Goal: Task Accomplishment & Management: Manage account settings

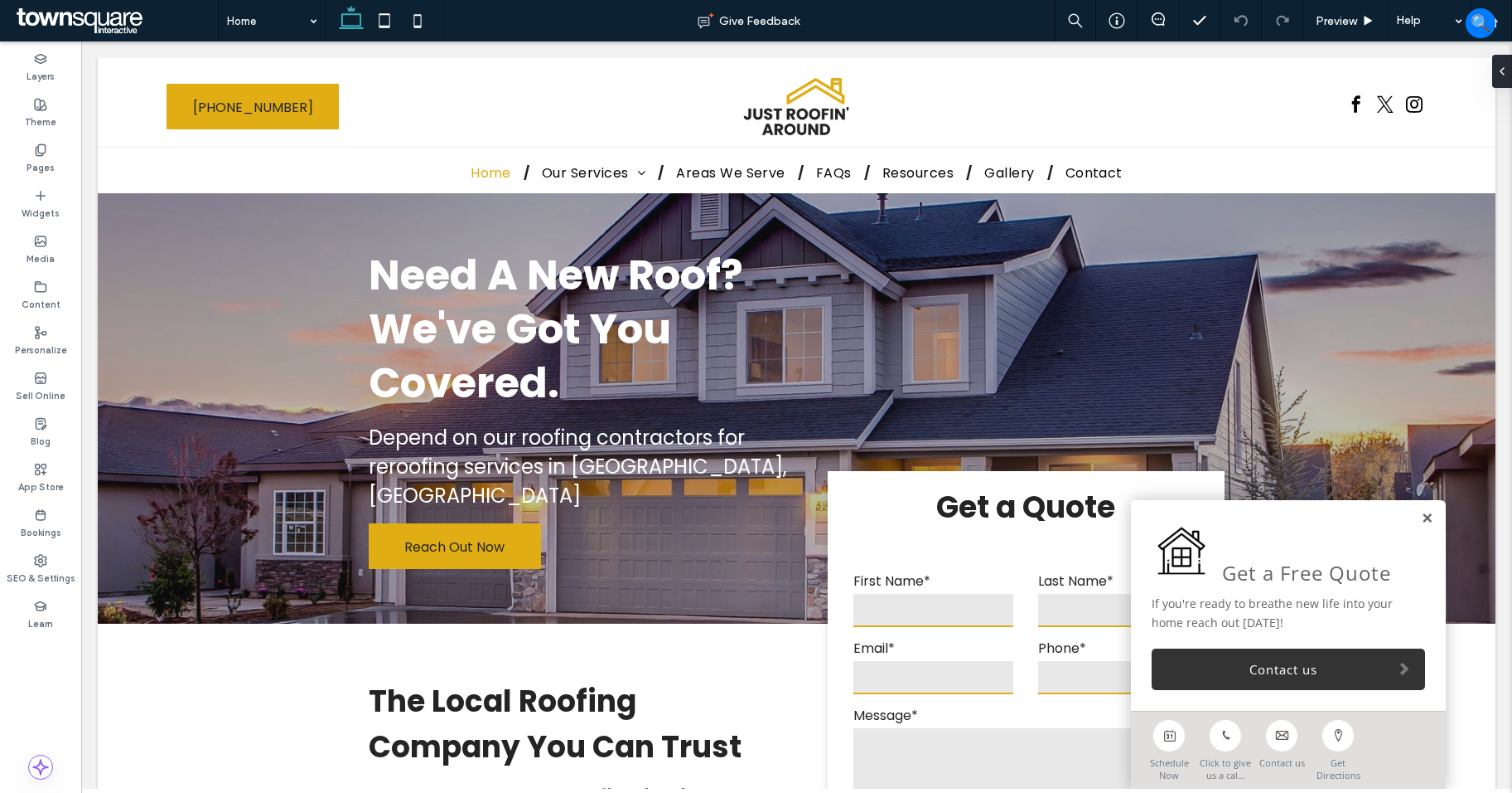
click at [1421, 519] on link at bounding box center [1427, 518] width 12 height 14
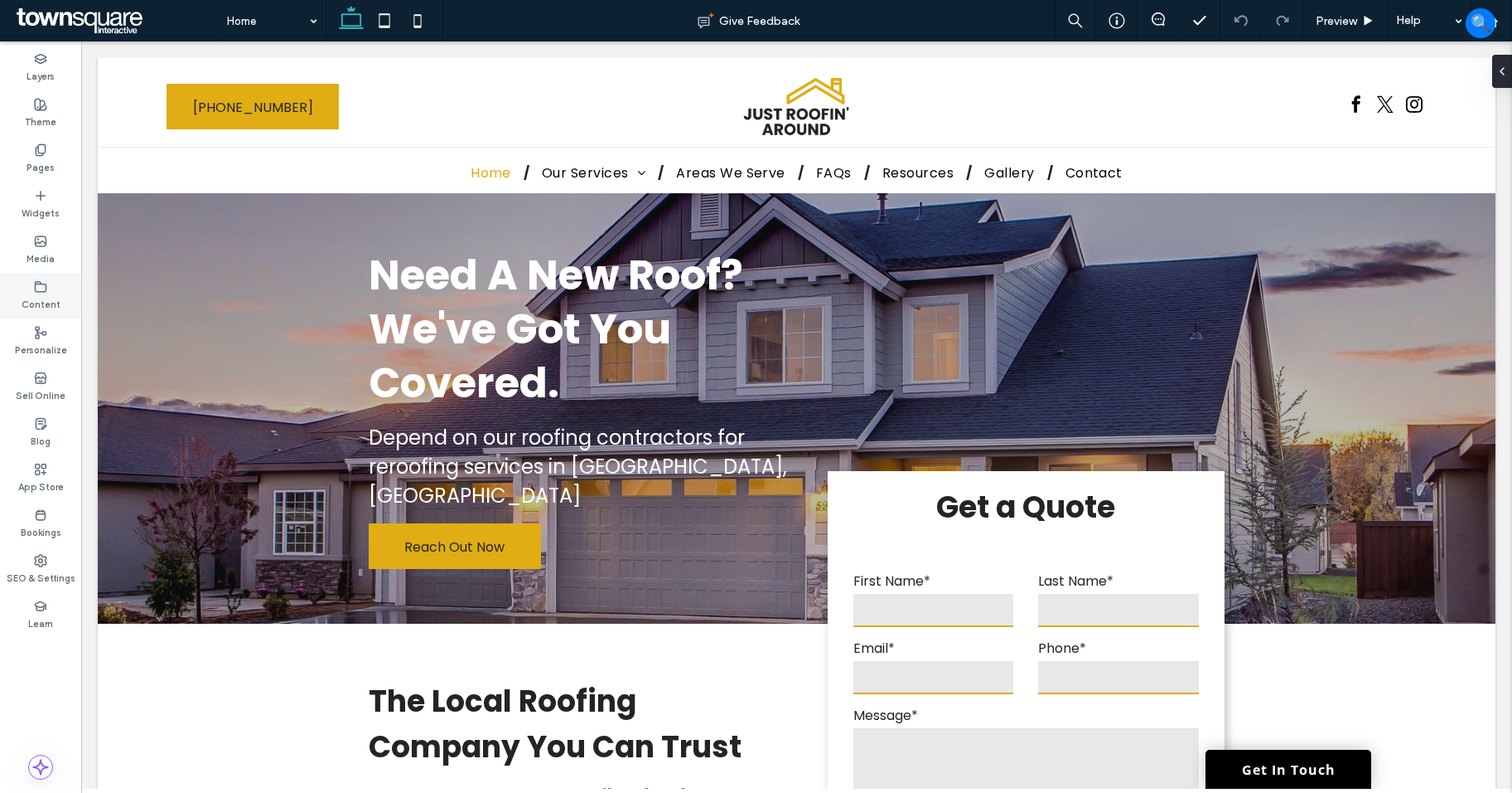
click at [51, 302] on label "Content" at bounding box center [41, 302] width 39 height 19
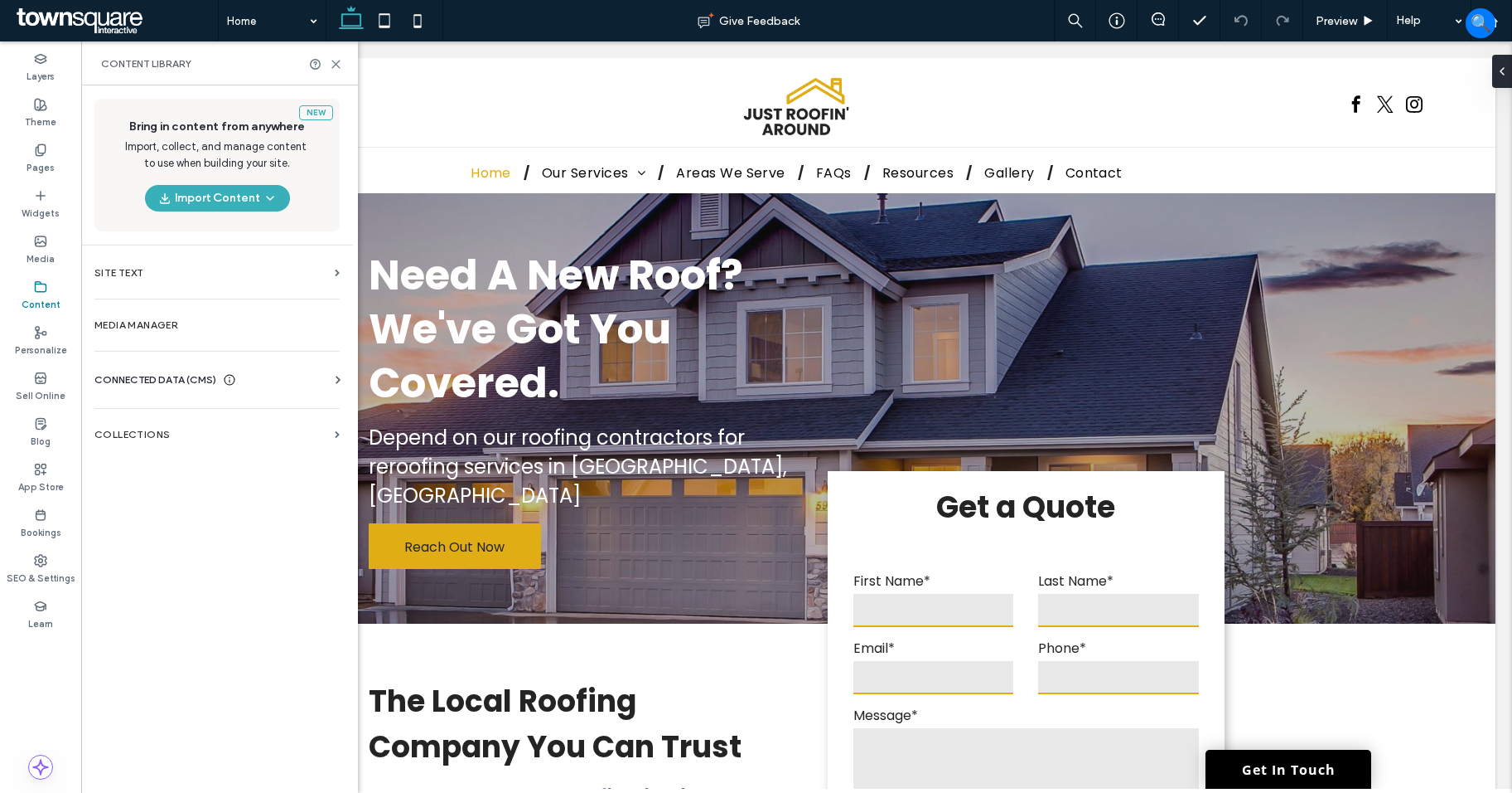
click at [168, 387] on span "CONNECTED DATA (CMS)" at bounding box center [155, 379] width 121 height 17
click at [184, 420] on label "Business Info" at bounding box center [220, 420] width 225 height 12
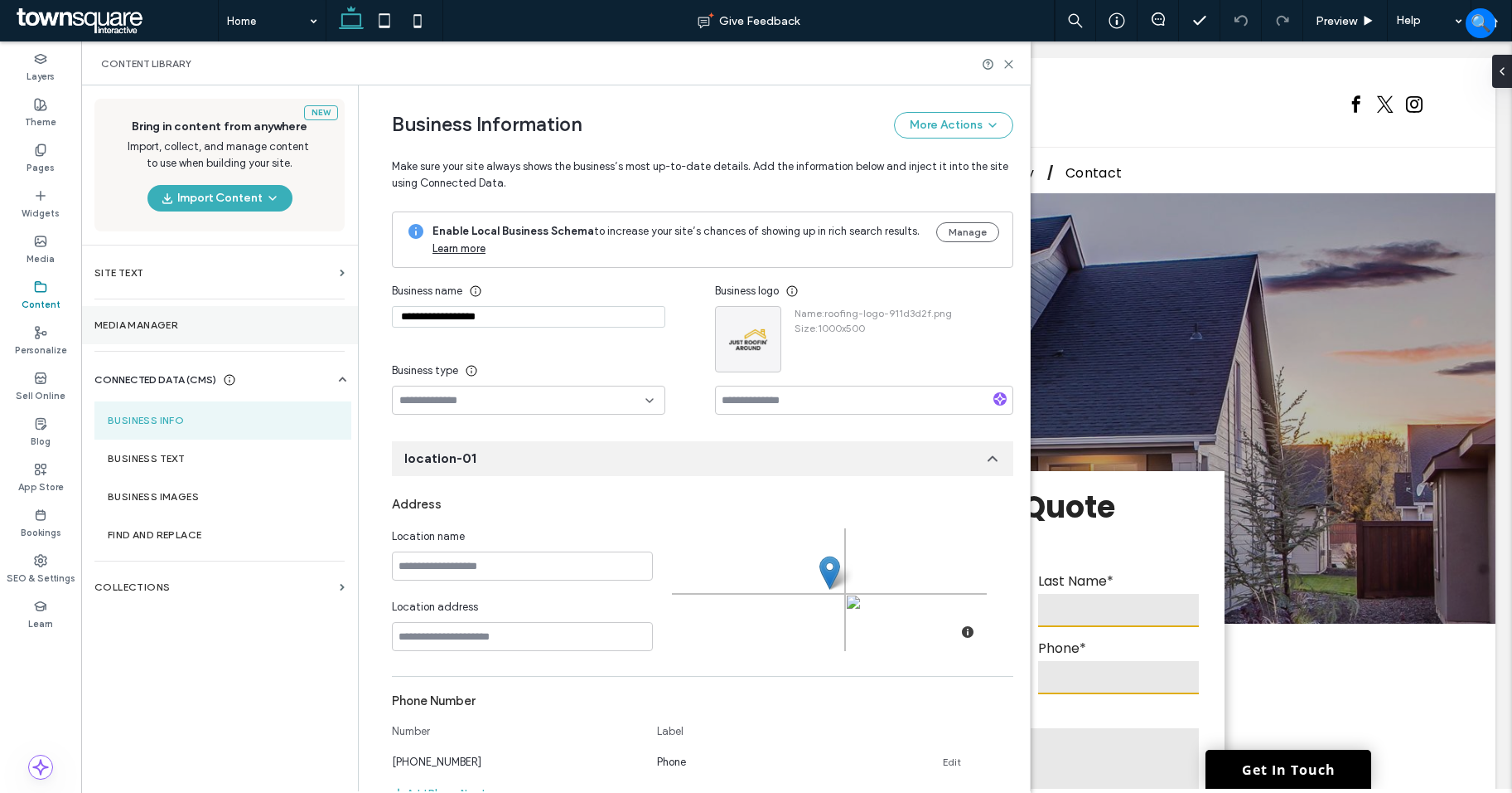
drag, startPoint x: 520, startPoint y: 315, endPoint x: 331, endPoint y: 315, distance: 189.0
click at [331, 315] on div "**********" at bounding box center [556, 438] width 949 height 706
paste input "**********"
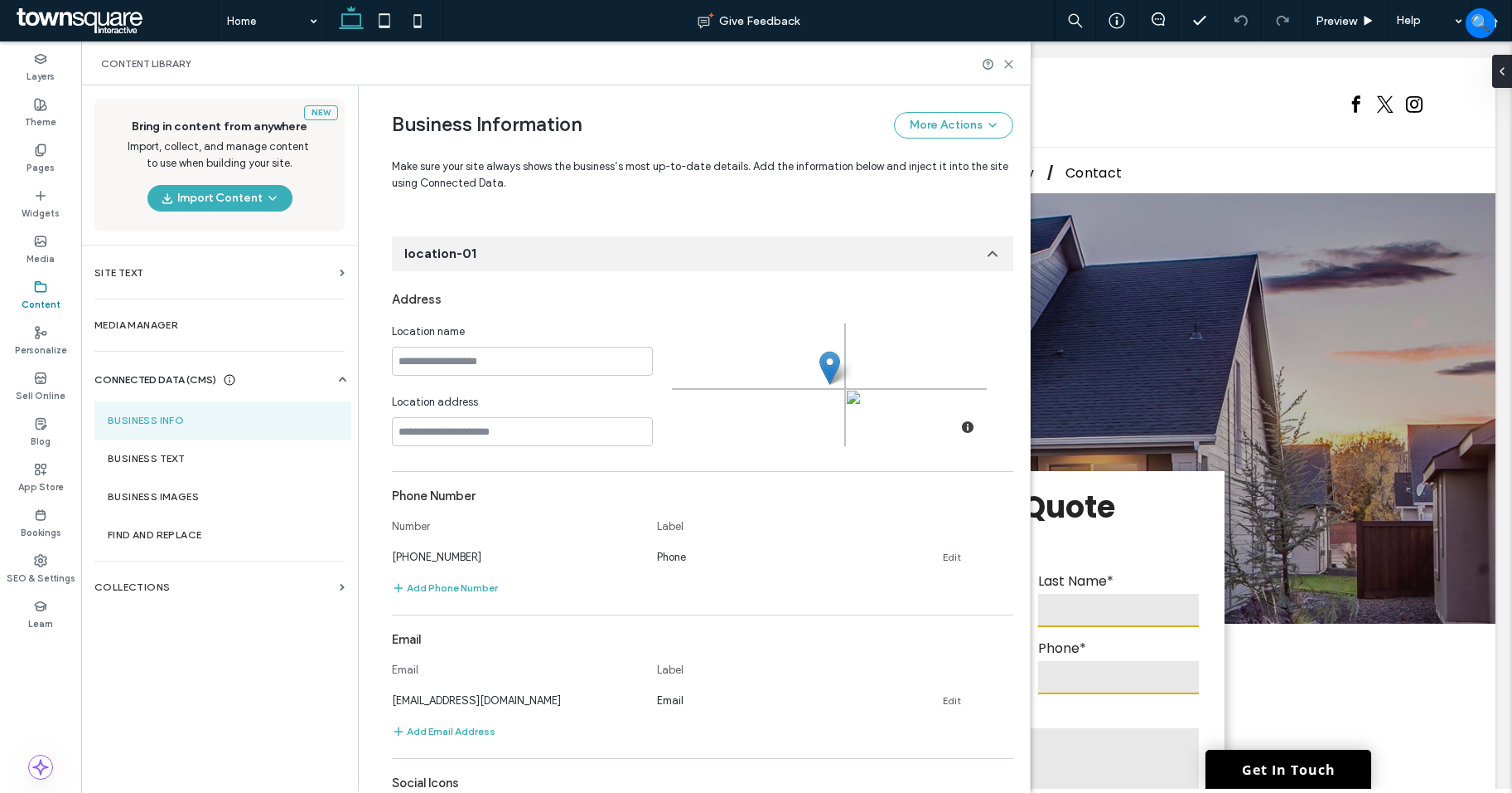
scroll to position [249, 0]
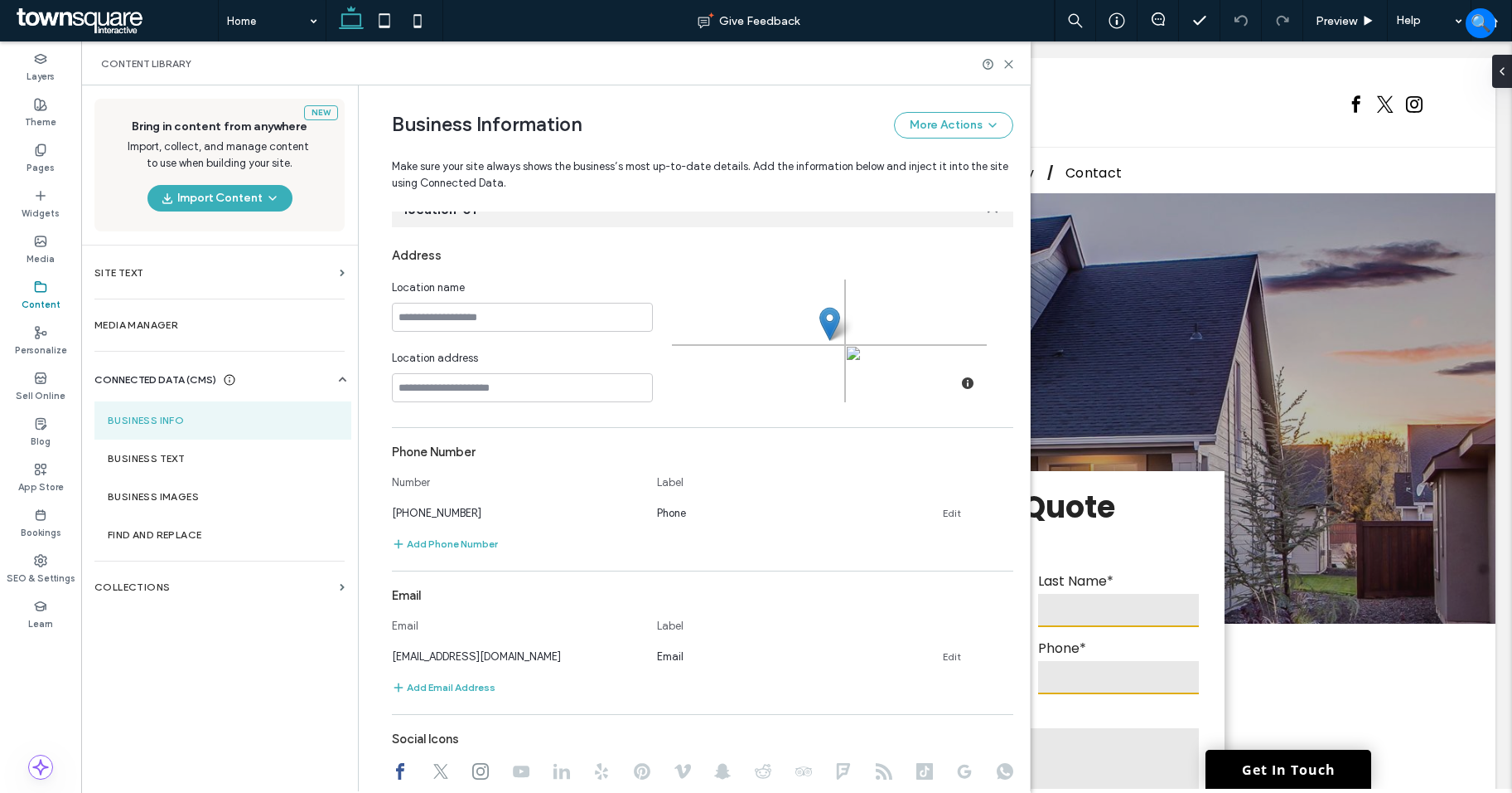
type input "**********"
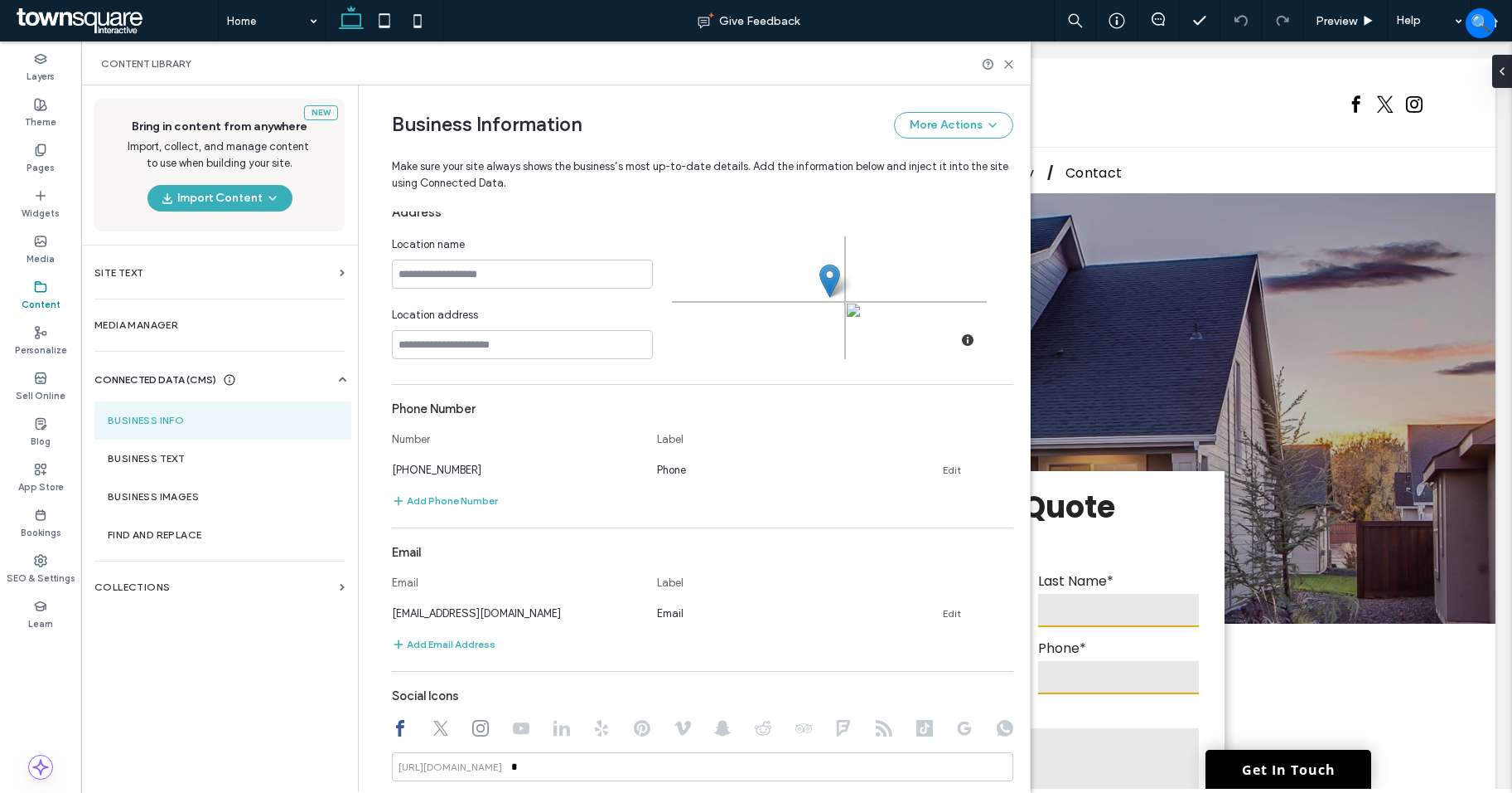
scroll to position [332, 0]
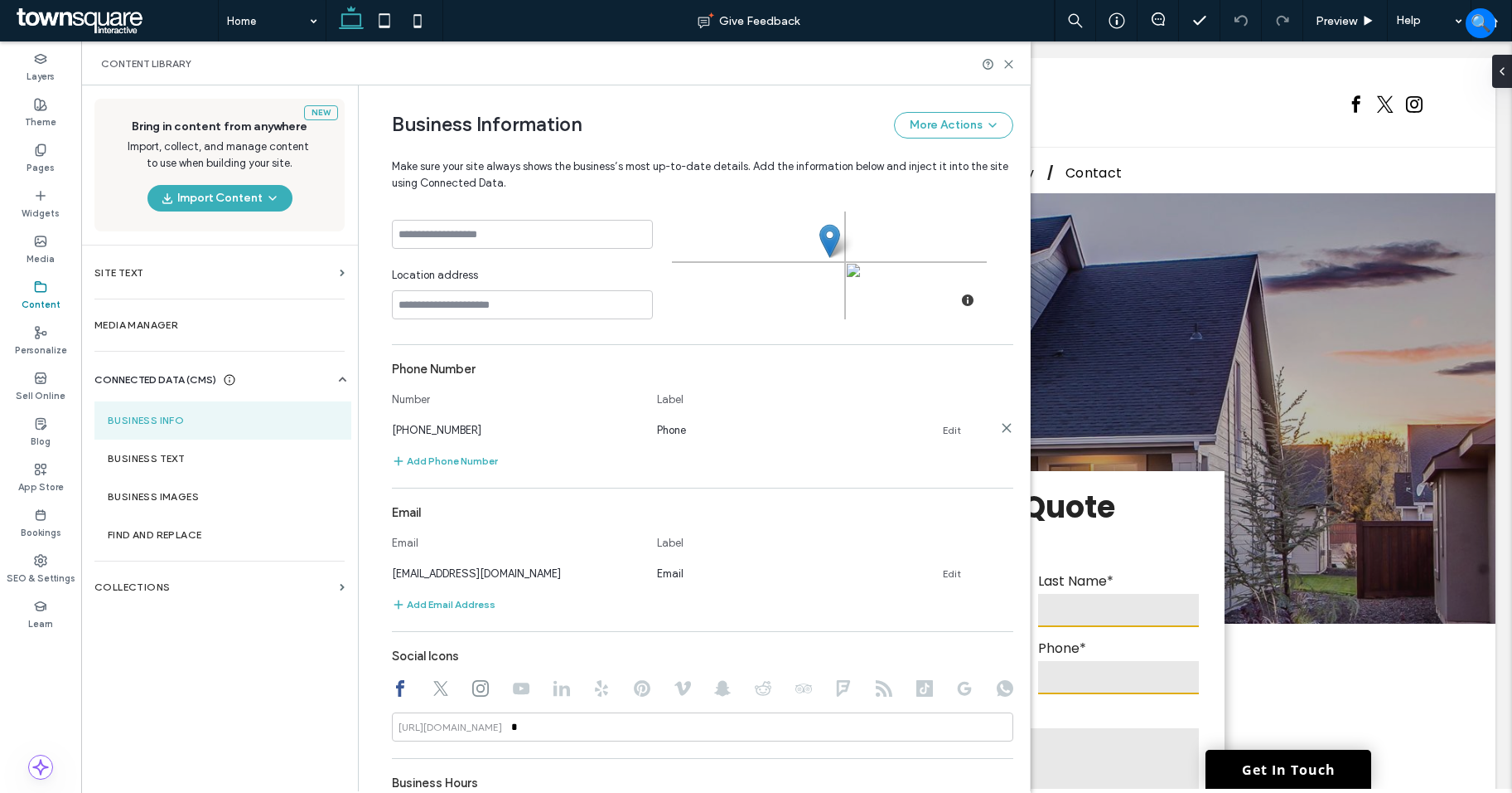
click at [936, 431] on div "(855) 463-5490 Phone Edit" at bounding box center [688, 429] width 591 height 18
click at [944, 576] on link "Edit" at bounding box center [952, 573] width 19 height 13
click at [951, 420] on div "Number Label" at bounding box center [703, 403] width 621 height 36
click at [954, 432] on link "Edit" at bounding box center [952, 430] width 19 height 13
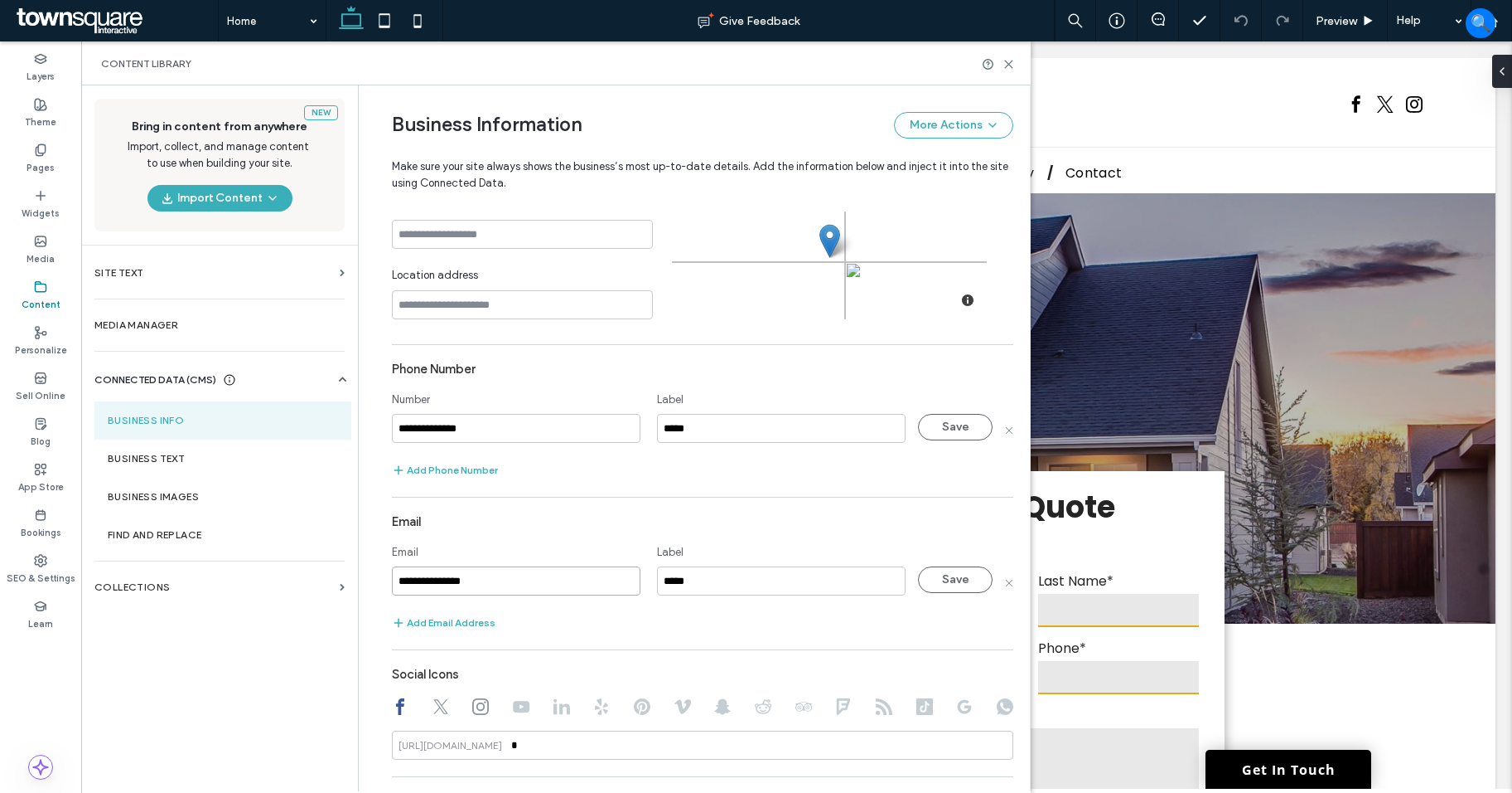
drag, startPoint x: 500, startPoint y: 576, endPoint x: 378, endPoint y: 585, distance: 122.3
click at [378, 585] on div "**********" at bounding box center [690, 421] width 646 height 1336
paste input "**********"
drag, startPoint x: 568, startPoint y: 595, endPoint x: 562, endPoint y: 586, distance: 10.8
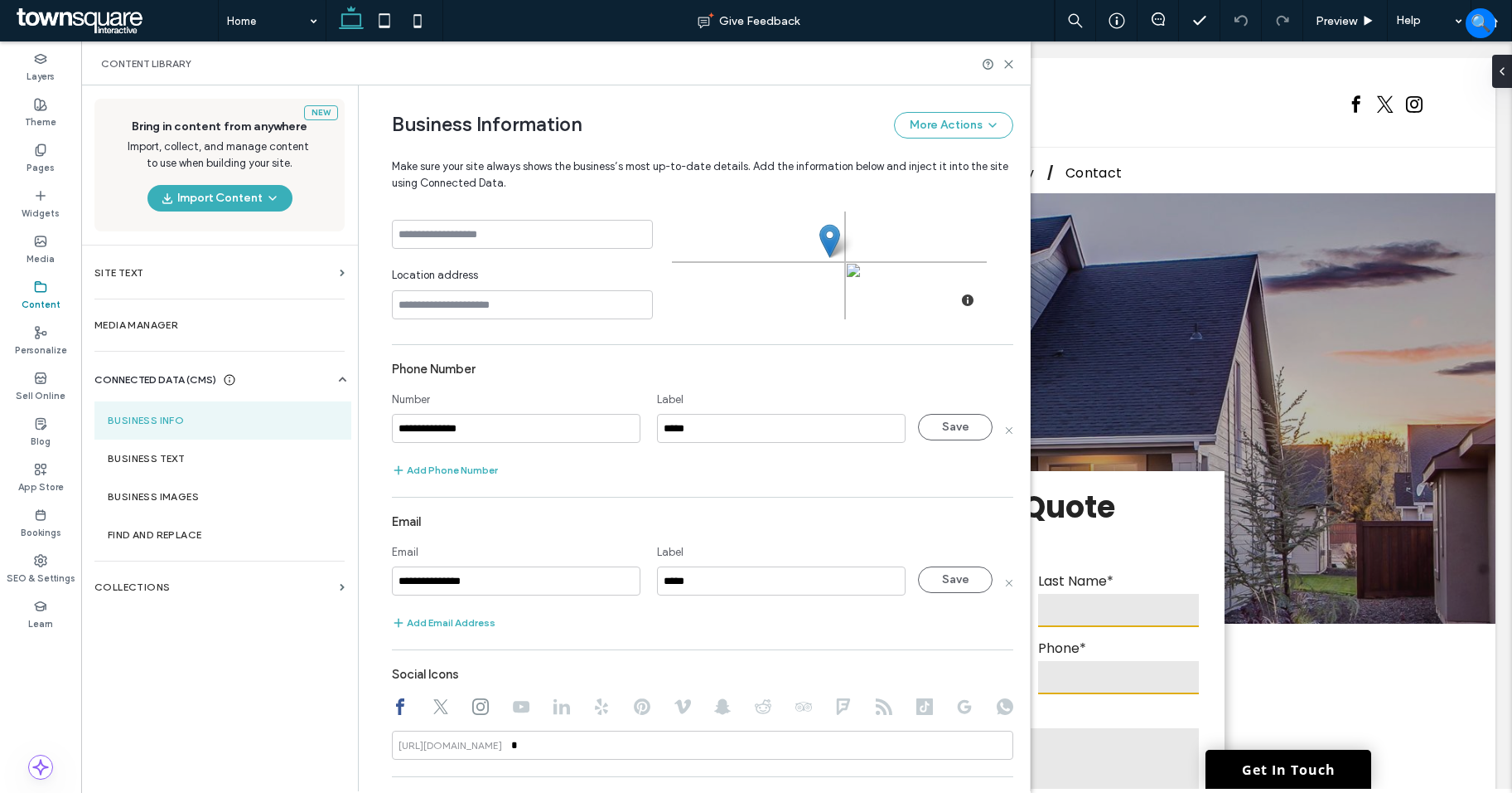
click at [568, 595] on div "**********" at bounding box center [516, 582] width 248 height 31
click at [552, 577] on input "**********" at bounding box center [516, 581] width 248 height 29
paste input "********"
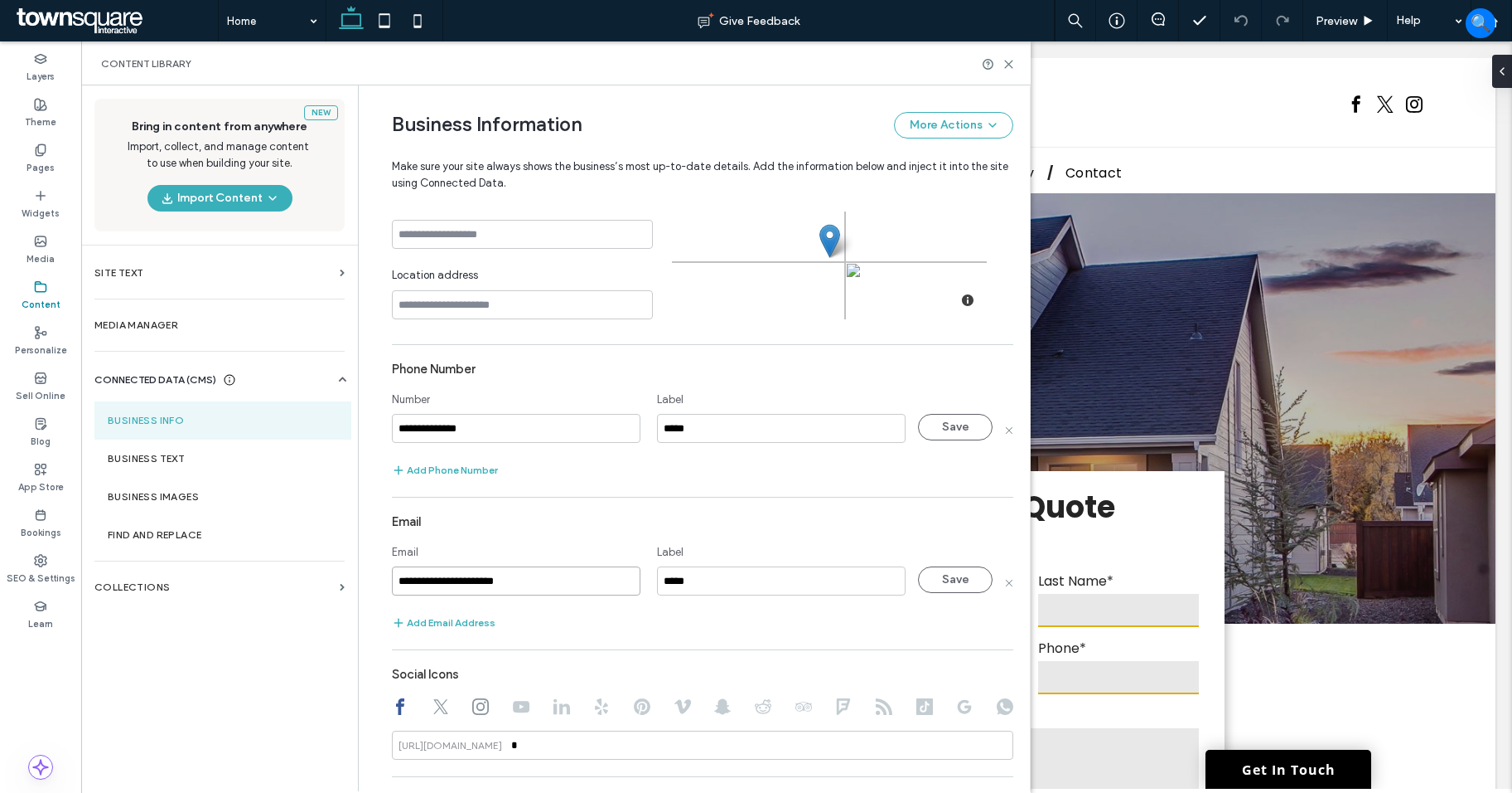
type input "**********"
drag, startPoint x: 459, startPoint y: 426, endPoint x: 392, endPoint y: 425, distance: 67.0
click at [392, 425] on input "**********" at bounding box center [516, 428] width 248 height 29
paste input "*********"
click at [504, 424] on input "**********" at bounding box center [516, 428] width 248 height 29
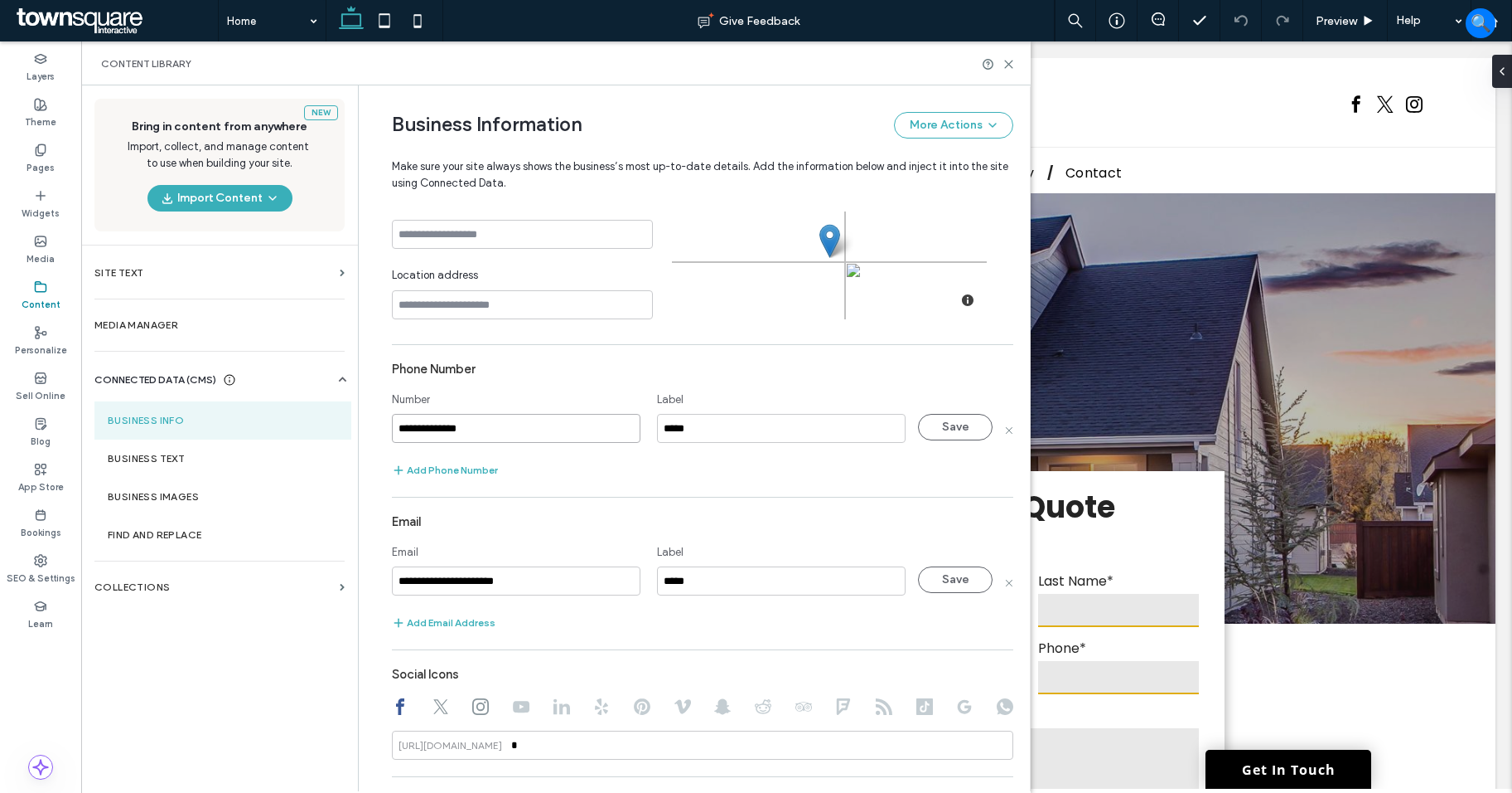
click at [504, 425] on input "**********" at bounding box center [516, 428] width 248 height 29
click at [505, 425] on input "**********" at bounding box center [516, 428] width 248 height 29
paste input
type input "**********"
click at [945, 436] on button "Save" at bounding box center [955, 427] width 74 height 27
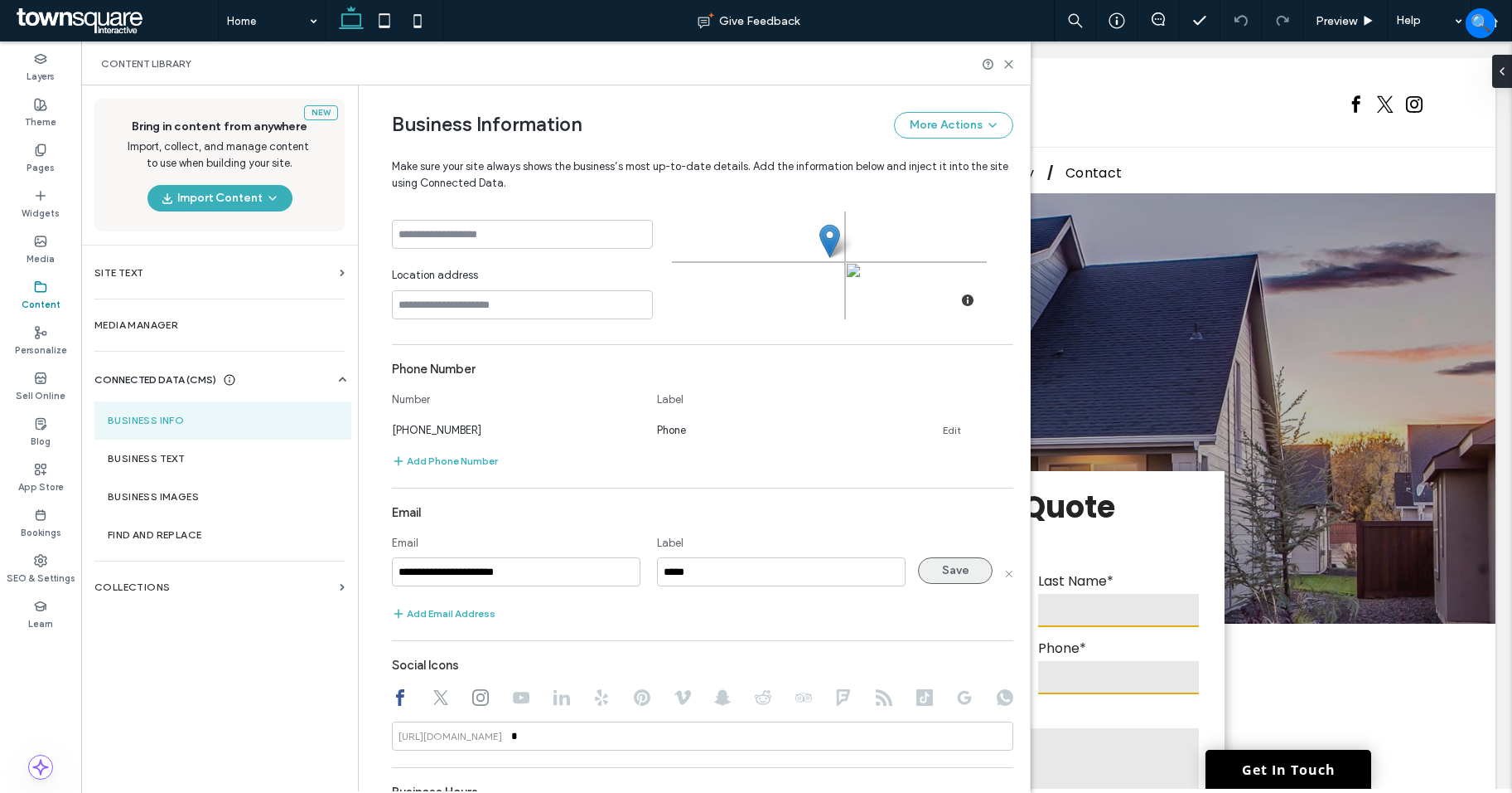
click at [954, 577] on button "Save" at bounding box center [955, 570] width 74 height 27
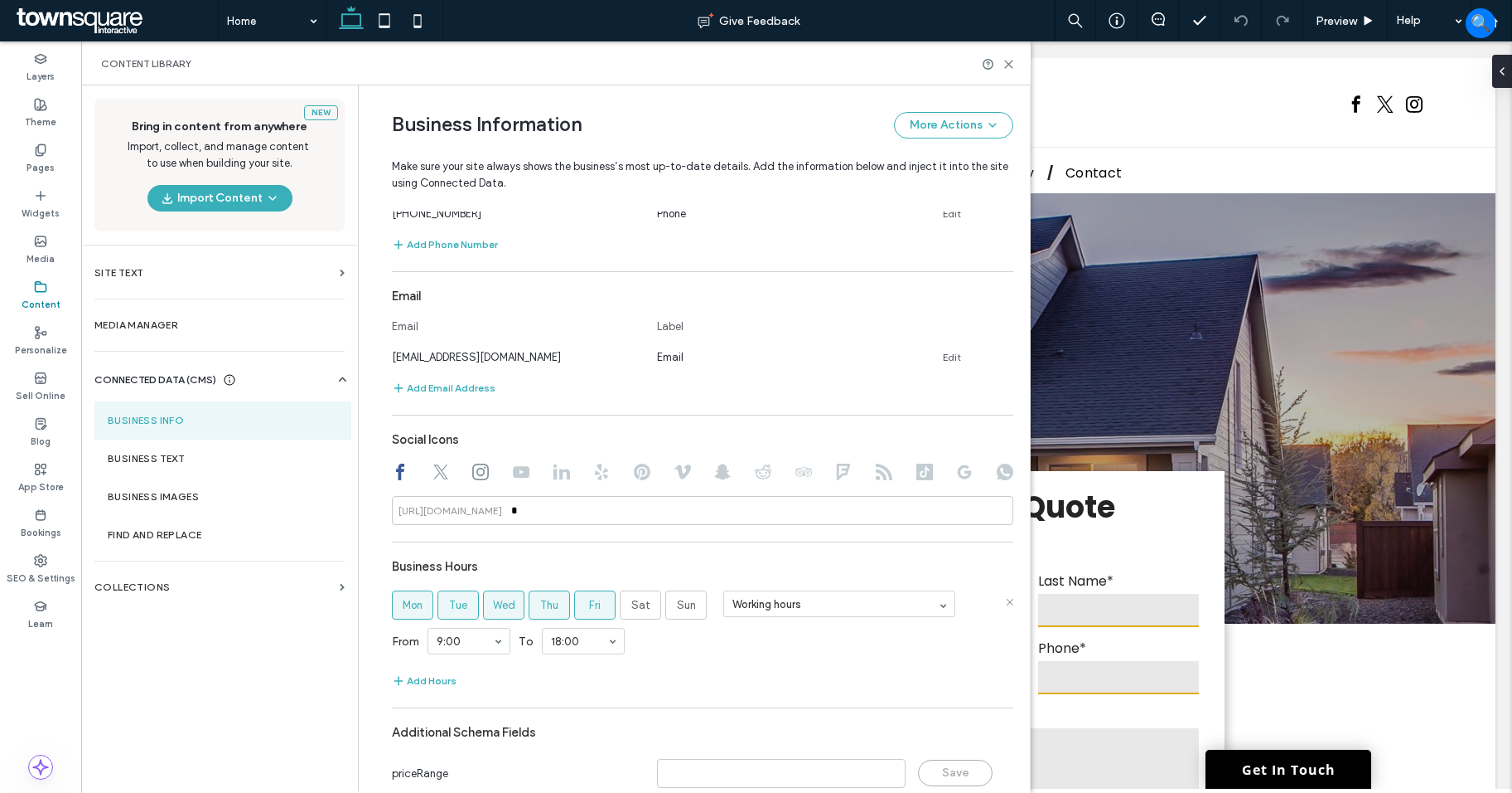
scroll to position [581, 0]
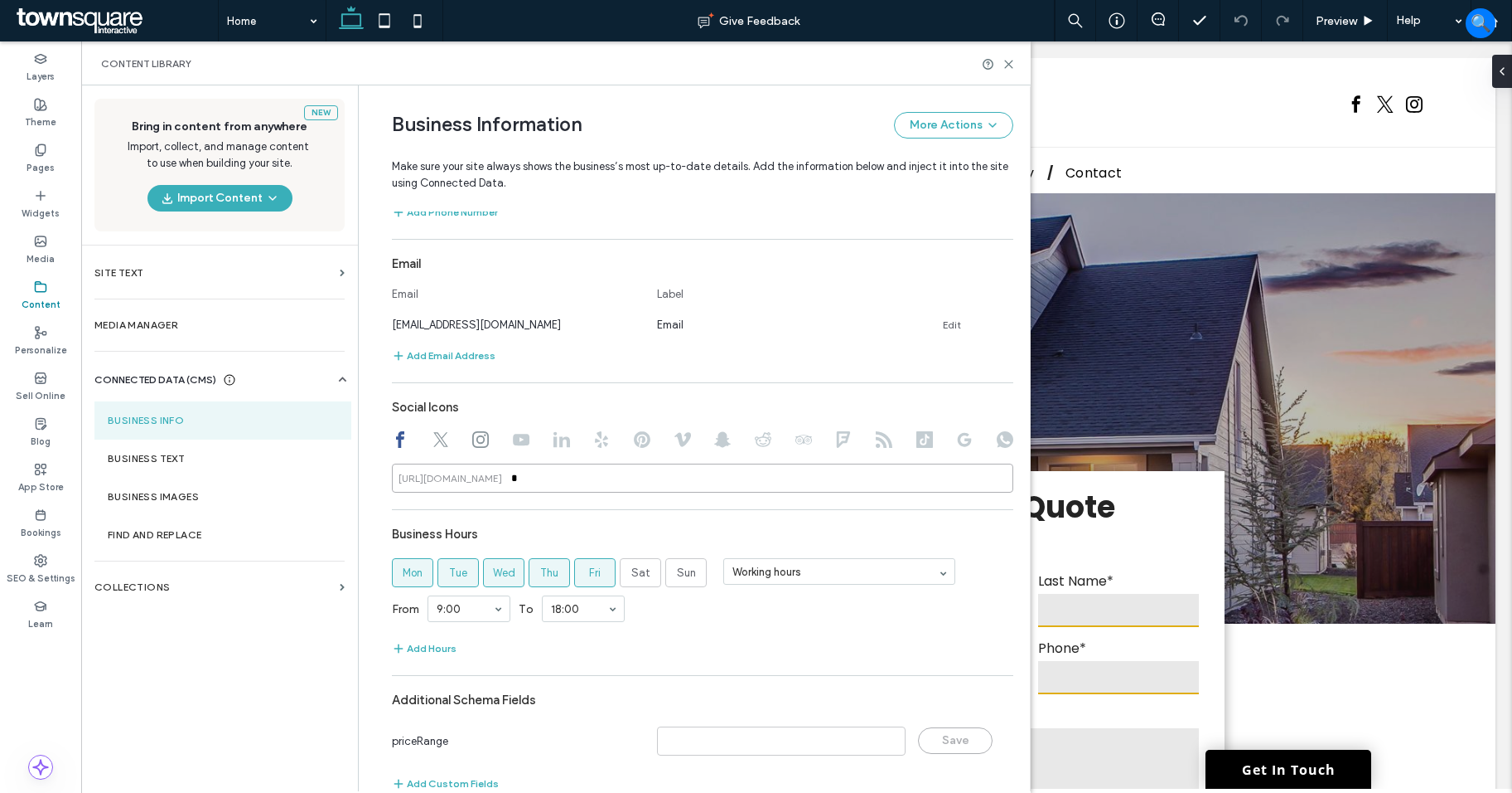
drag, startPoint x: 534, startPoint y: 476, endPoint x: 427, endPoint y: 480, distance: 107.1
click at [427, 480] on div "https://facebook.com/ *" at bounding box center [703, 478] width 621 height 29
paste input "**********"
click at [435, 448] on div at bounding box center [441, 441] width 17 height 19
click at [439, 438] on icon at bounding box center [441, 440] width 17 height 17
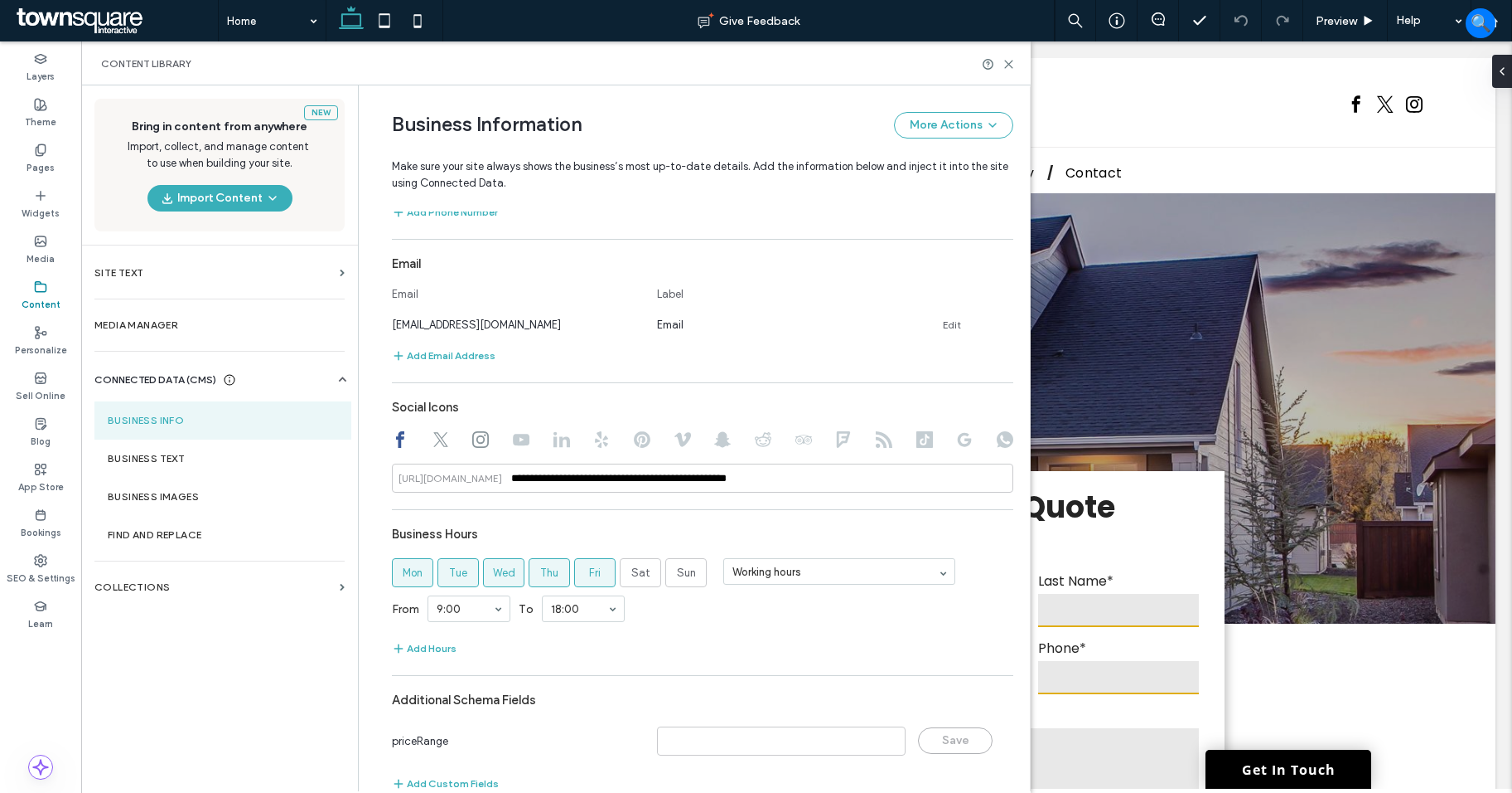
type input "*"
click at [616, 495] on div "Address Location name Location address close © Mapbox © OpenStreetMap Improve t…" at bounding box center [703, 355] width 621 height 894
click at [615, 488] on input "*" at bounding box center [703, 478] width 621 height 29
click at [477, 441] on use at bounding box center [481, 440] width 17 height 17
type input "*"
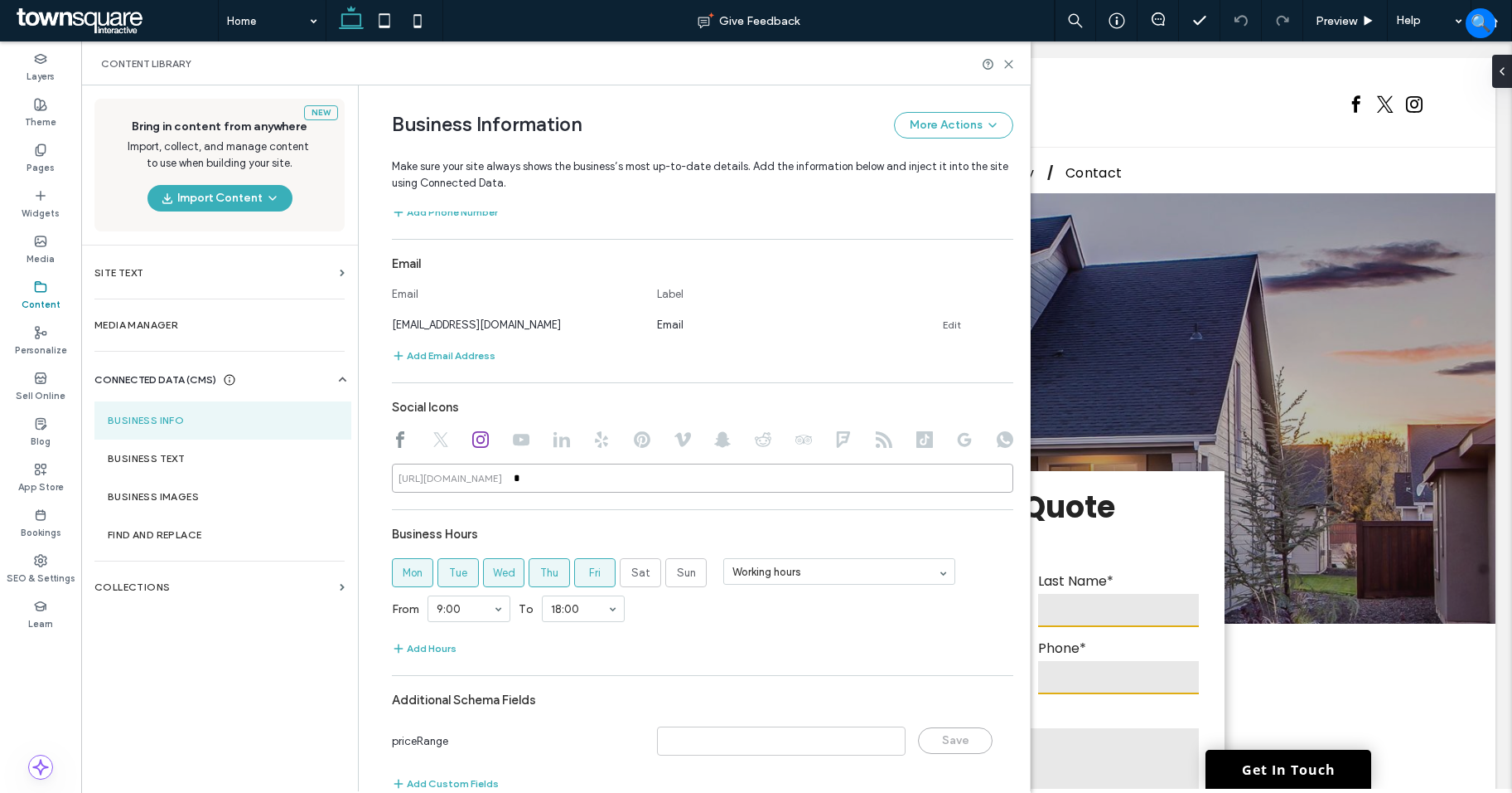
click at [560, 486] on input "*" at bounding box center [703, 478] width 621 height 29
click at [563, 489] on input at bounding box center [703, 478] width 621 height 29
click at [667, 512] on div "Address Location name Location address close © Mapbox © OpenStreetMap Improve t…" at bounding box center [703, 355] width 621 height 894
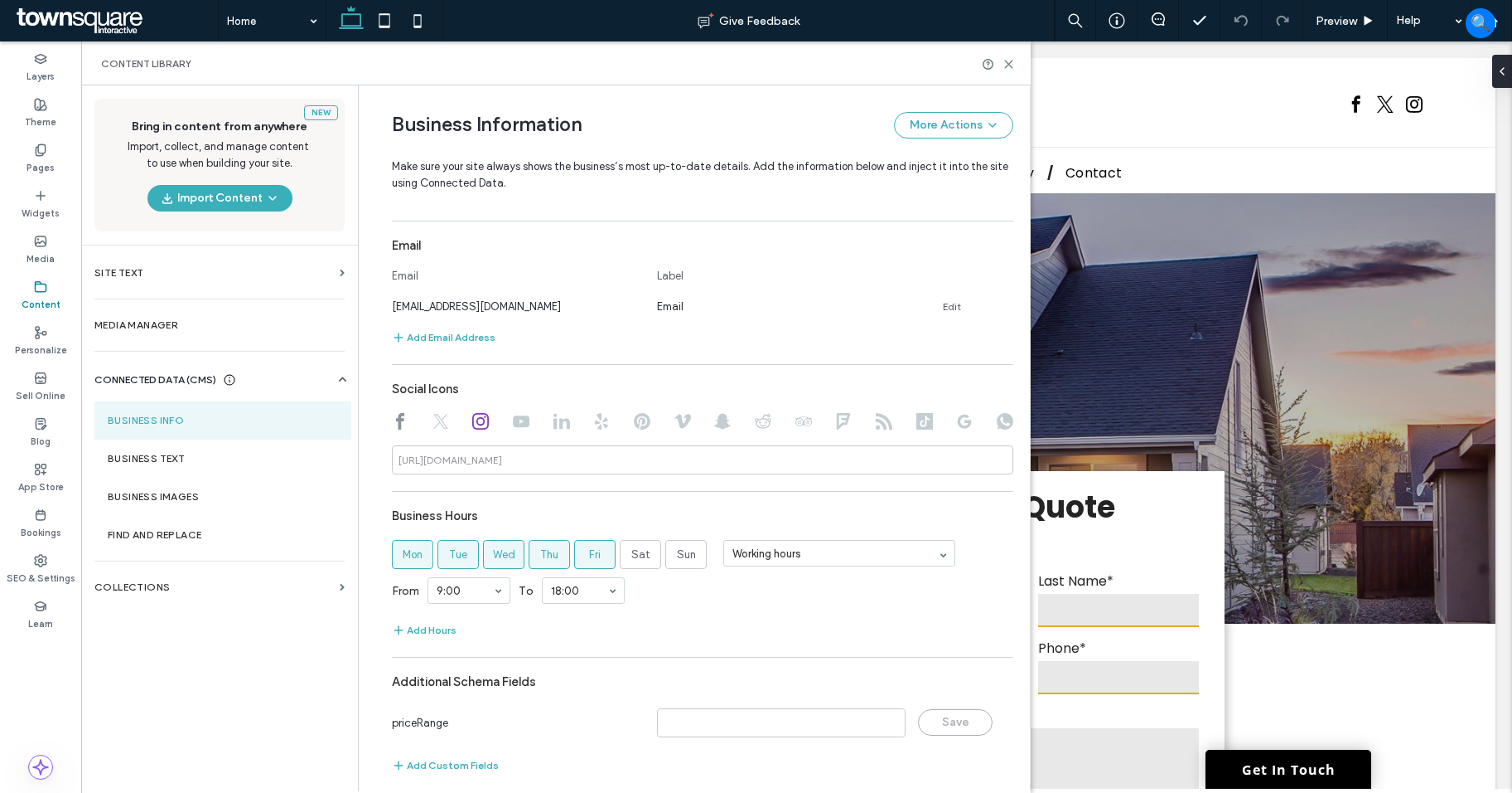
scroll to position [612, 0]
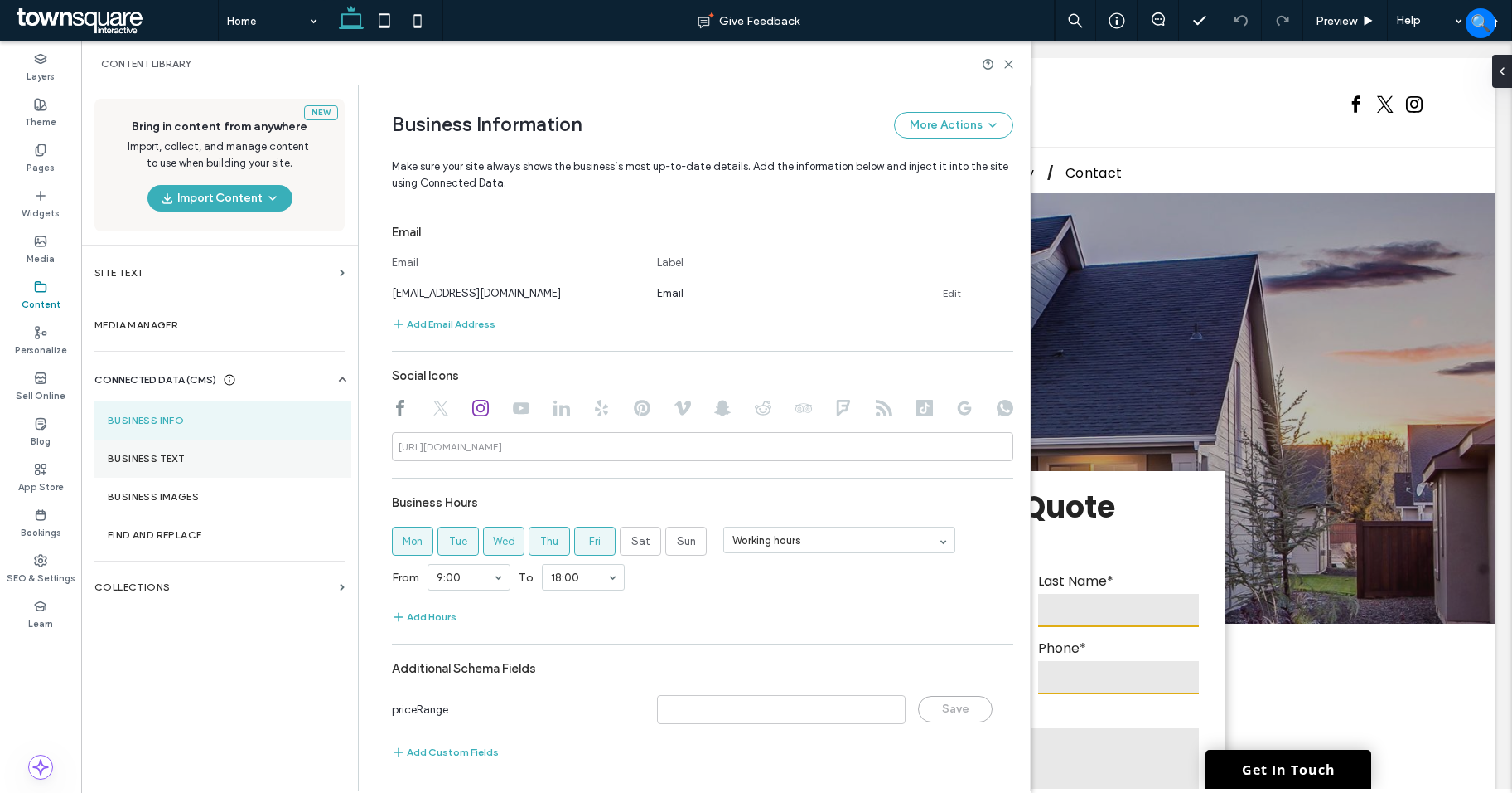
click at [194, 446] on section "Business Text" at bounding box center [222, 458] width 257 height 38
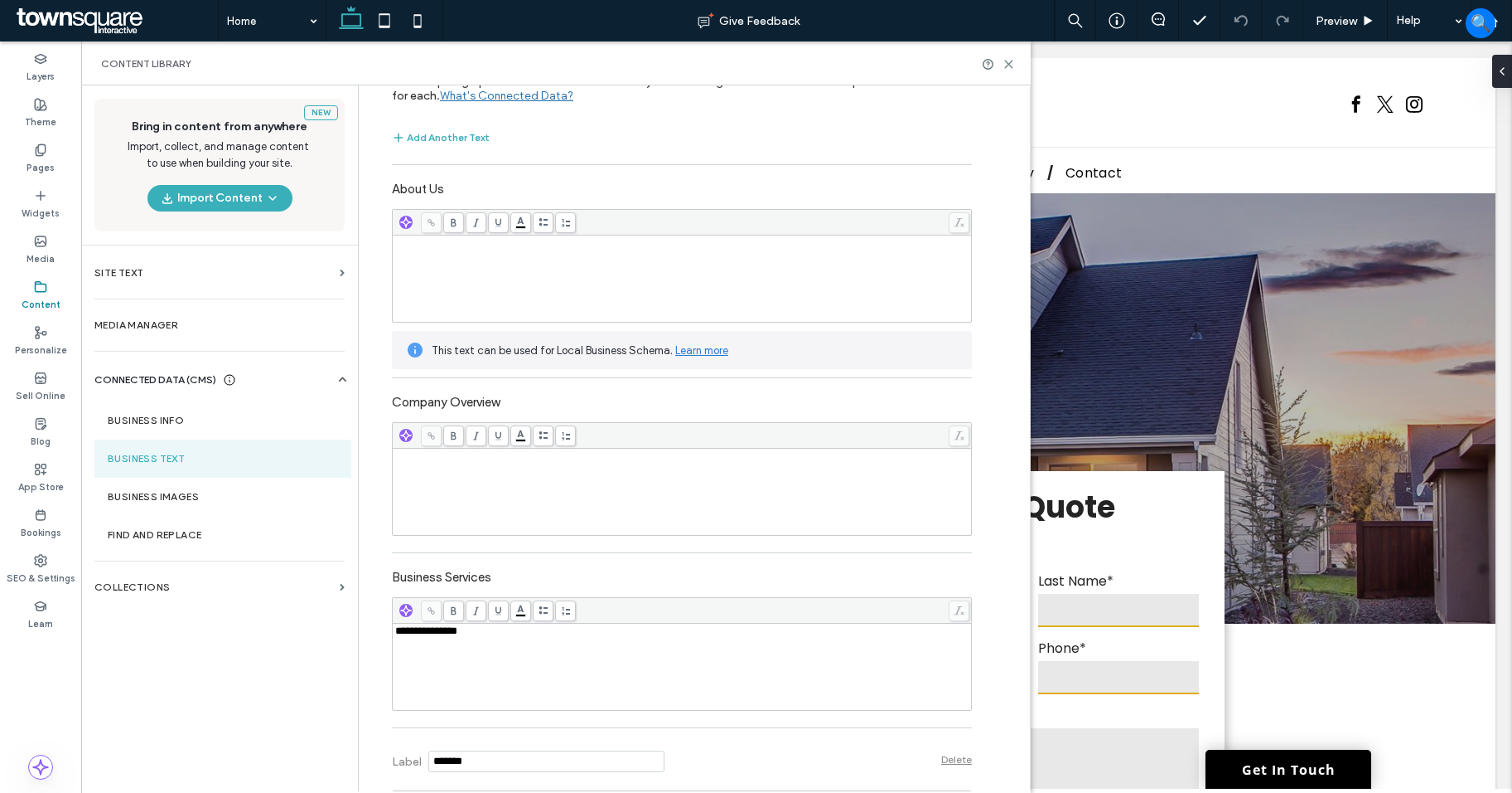
scroll to position [83, 0]
click at [367, 643] on div "**********" at bounding box center [669, 583] width 605 height 1162
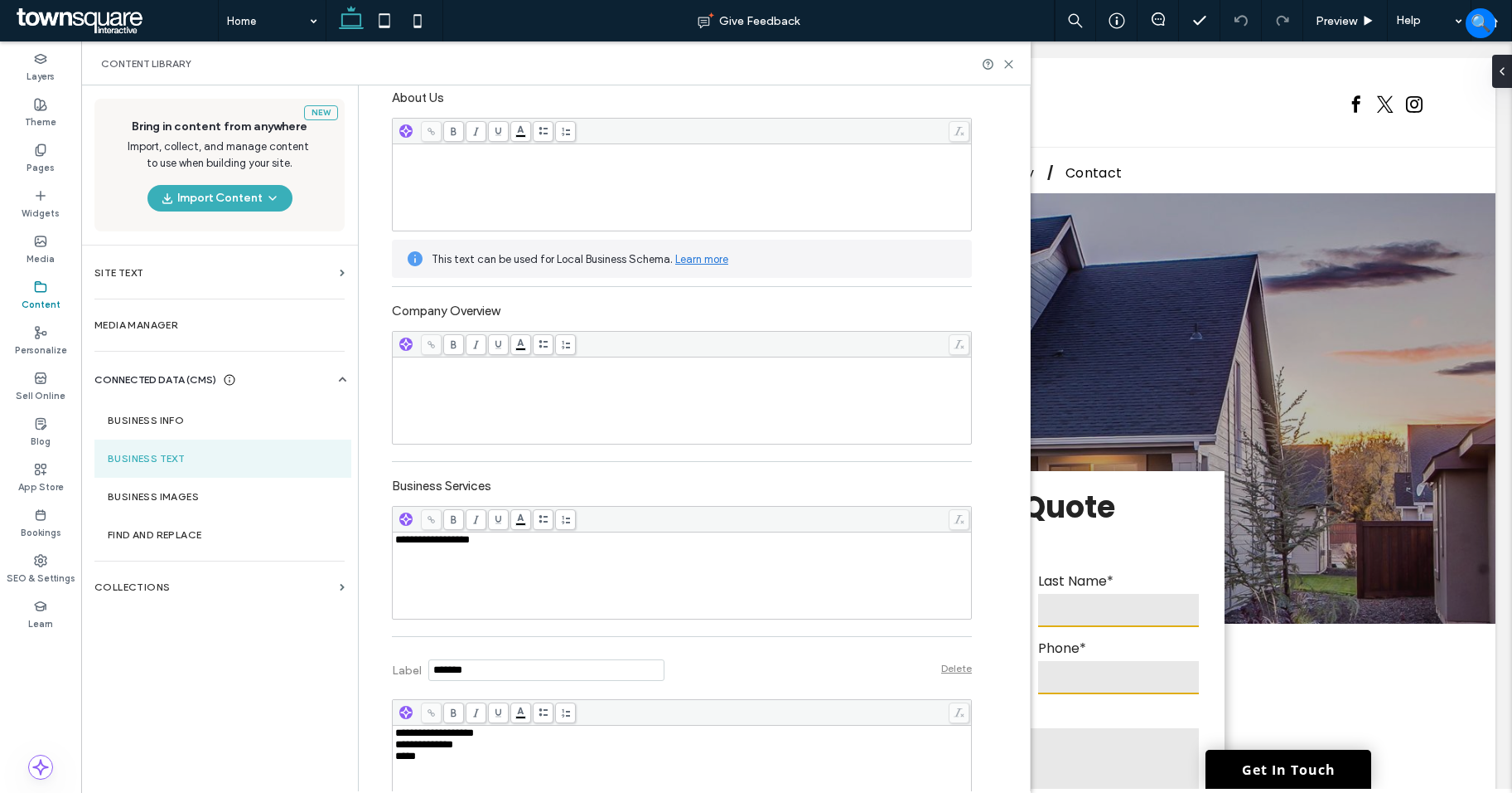
scroll to position [249, 0]
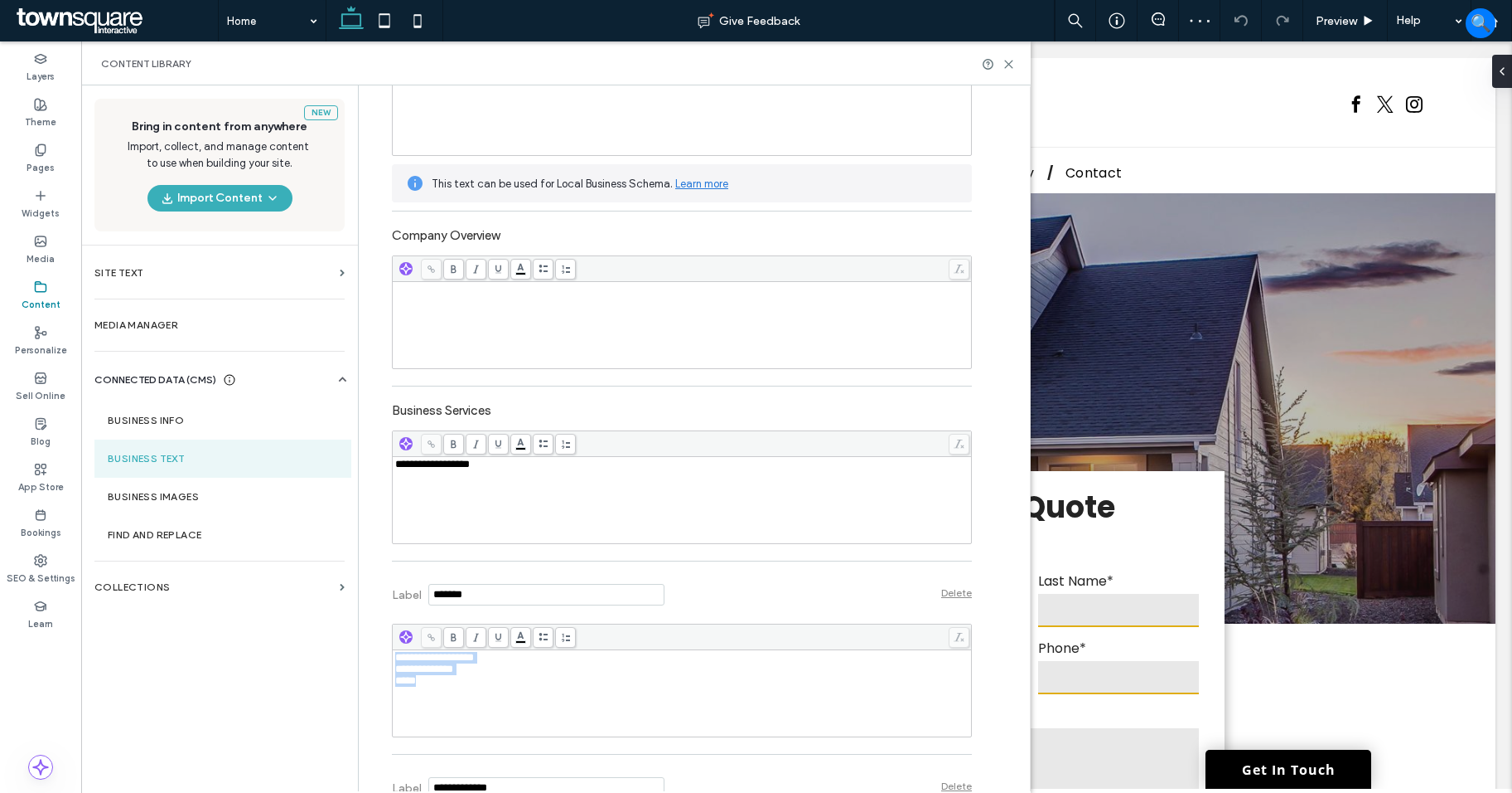
drag, startPoint x: 483, startPoint y: 694, endPoint x: 374, endPoint y: 658, distance: 114.8
click at [374, 658] on div "**********" at bounding box center [669, 417] width 605 height 1162
drag, startPoint x: 451, startPoint y: 657, endPoint x: 377, endPoint y: 658, distance: 74.0
click at [377, 658] on div "**********" at bounding box center [669, 417] width 605 height 1162
click at [496, 674] on div "*****" at bounding box center [682, 669] width 575 height 12
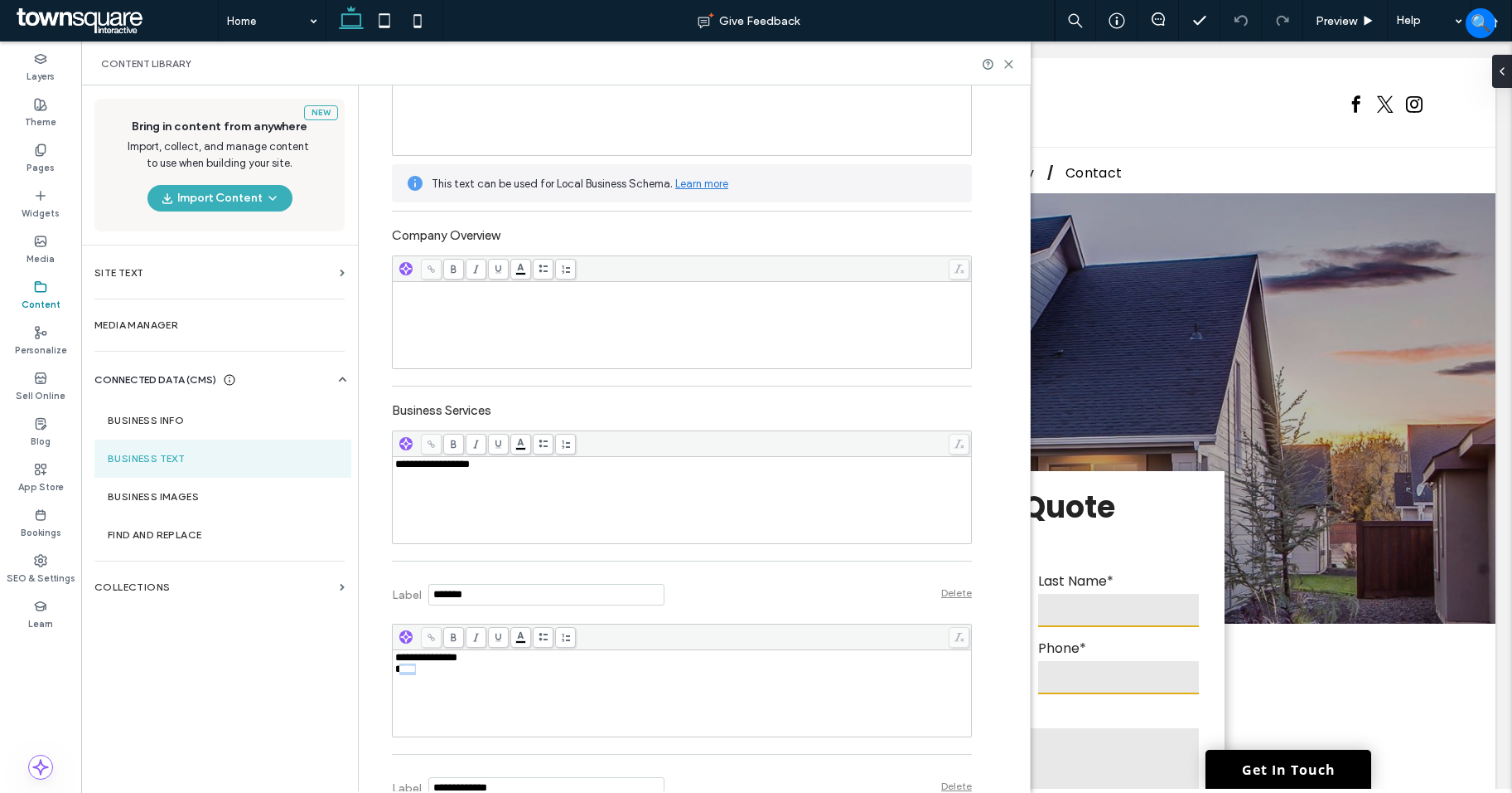
drag, startPoint x: 416, startPoint y: 671, endPoint x: 397, endPoint y: 669, distance: 19.1
click at [397, 669] on div "**********" at bounding box center [682, 693] width 575 height 83
copy div "**********"
drag, startPoint x: 471, startPoint y: 660, endPoint x: 348, endPoint y: 659, distance: 123.0
click at [348, 659] on div "**********" at bounding box center [556, 438] width 949 height 706
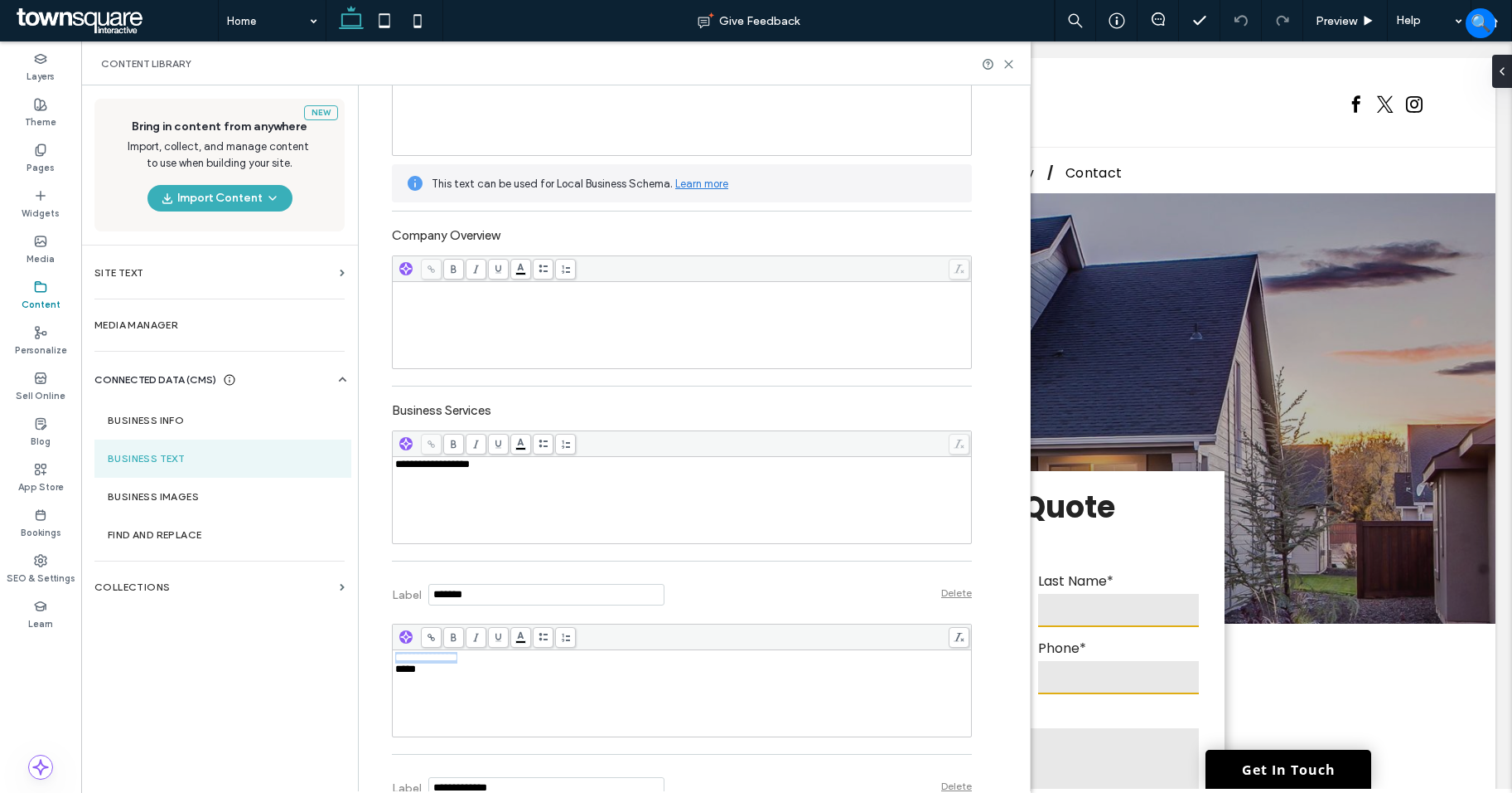
copy span "**********"
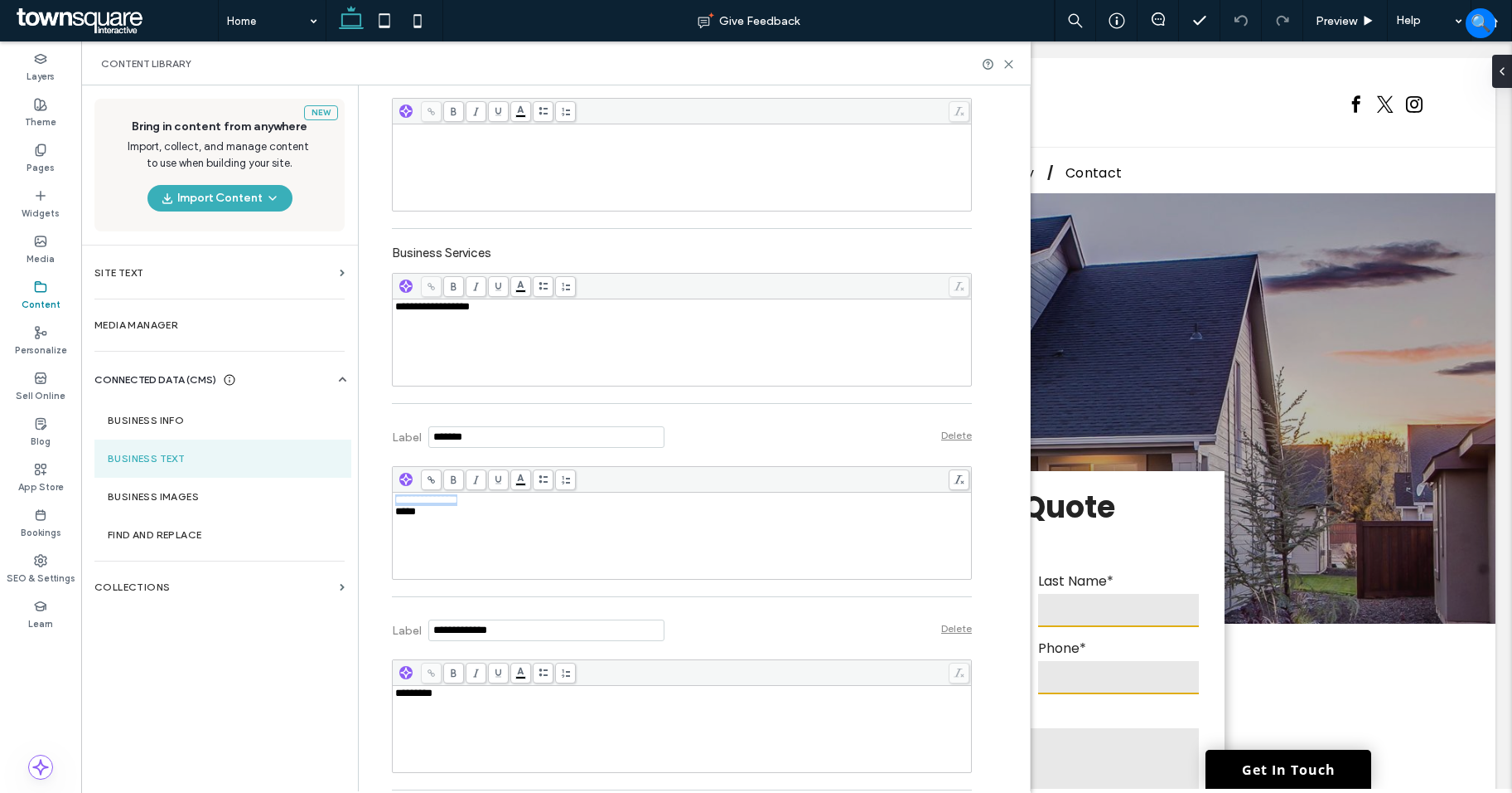
scroll to position [415, 0]
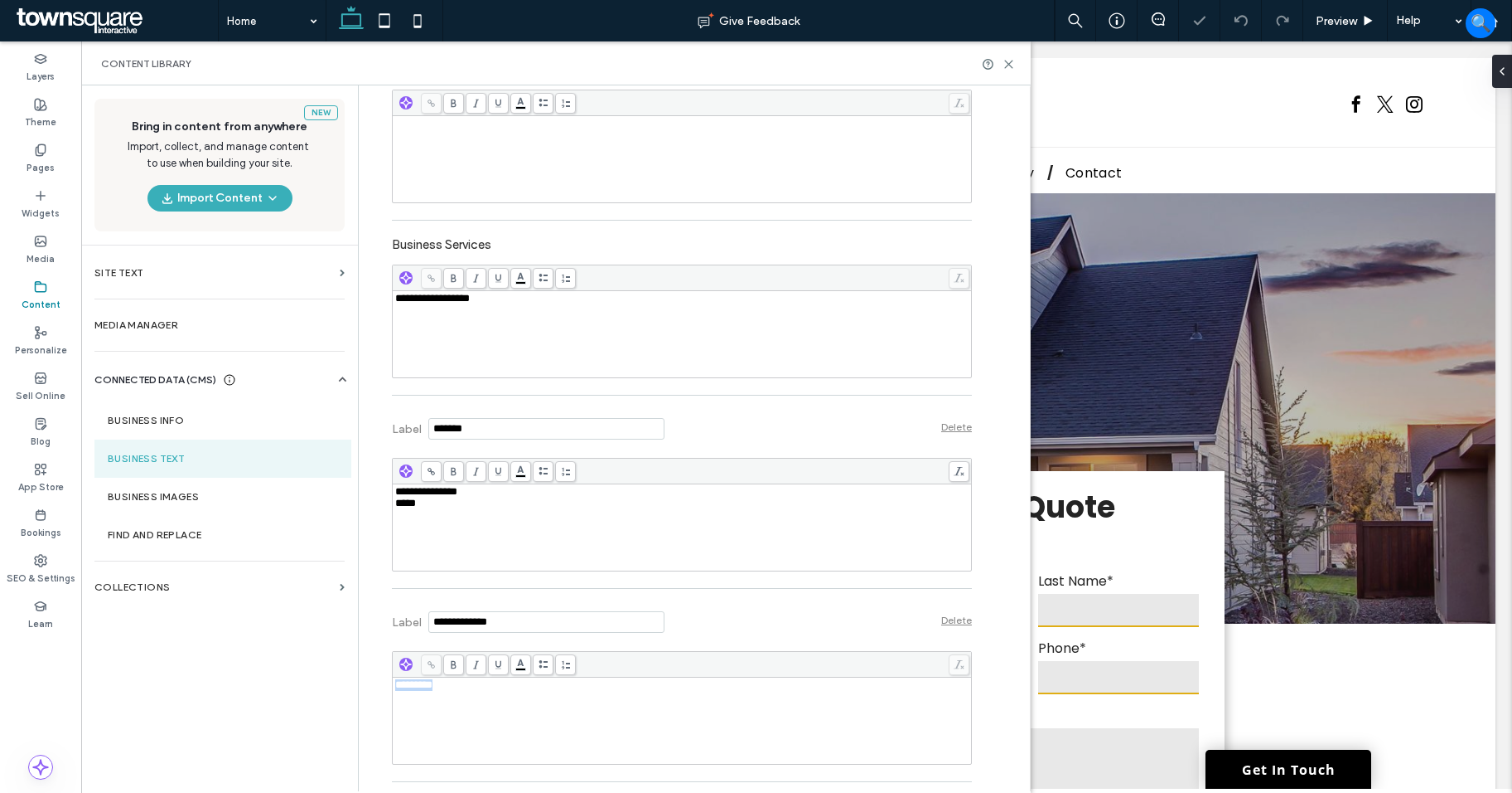
drag, startPoint x: 387, startPoint y: 684, endPoint x: 379, endPoint y: 684, distance: 8.0
click at [379, 684] on div "**********" at bounding box center [669, 251] width 605 height 1162
click at [326, 668] on div "New Bring in content from anywhere Import, collect, and manage content to use w…" at bounding box center [220, 437] width 277 height 704
click at [48, 119] on label "Theme" at bounding box center [41, 121] width 32 height 19
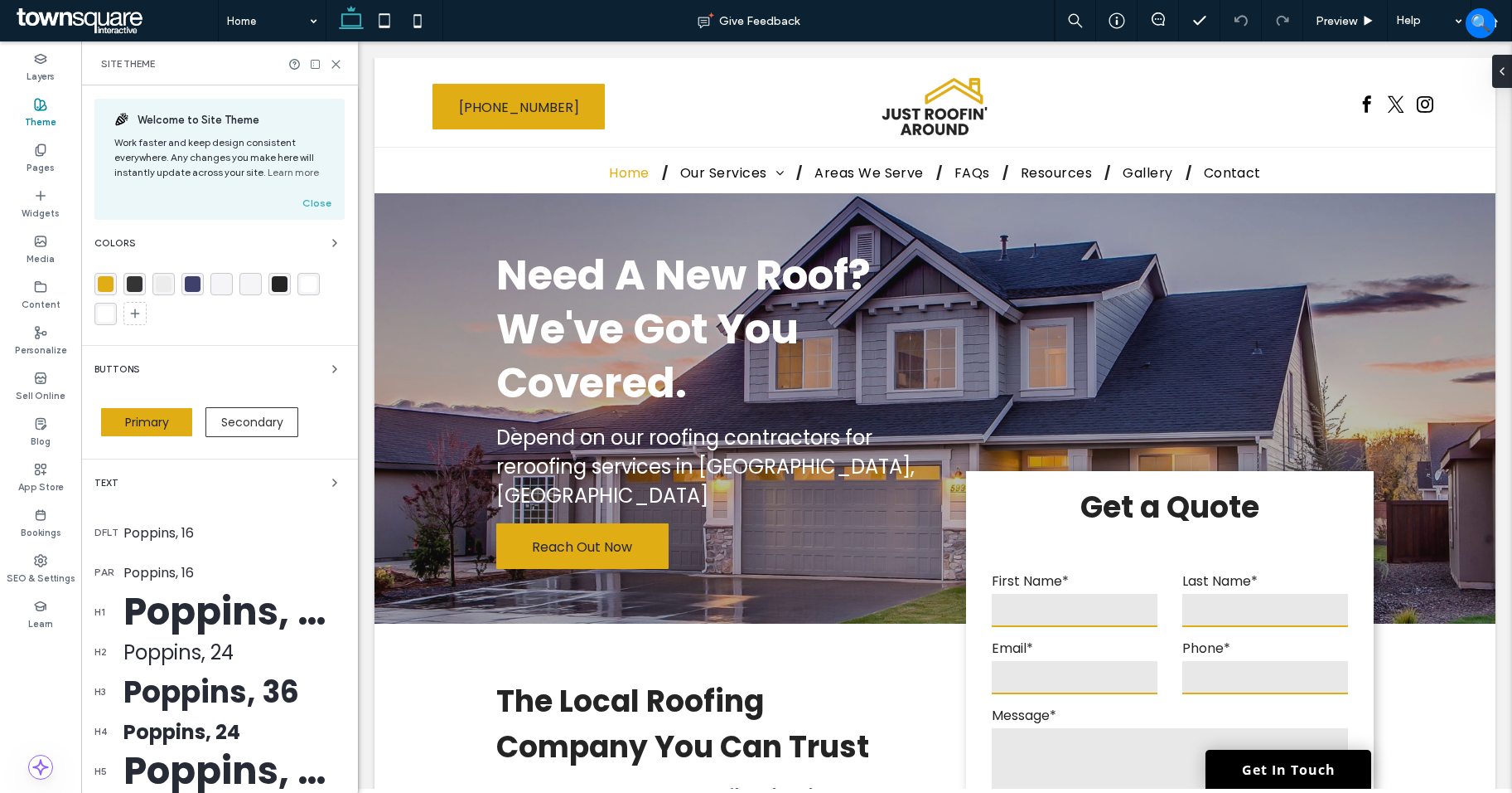
click at [107, 282] on div "rgba(224, 173, 20, 1)" at bounding box center [105, 284] width 16 height 16
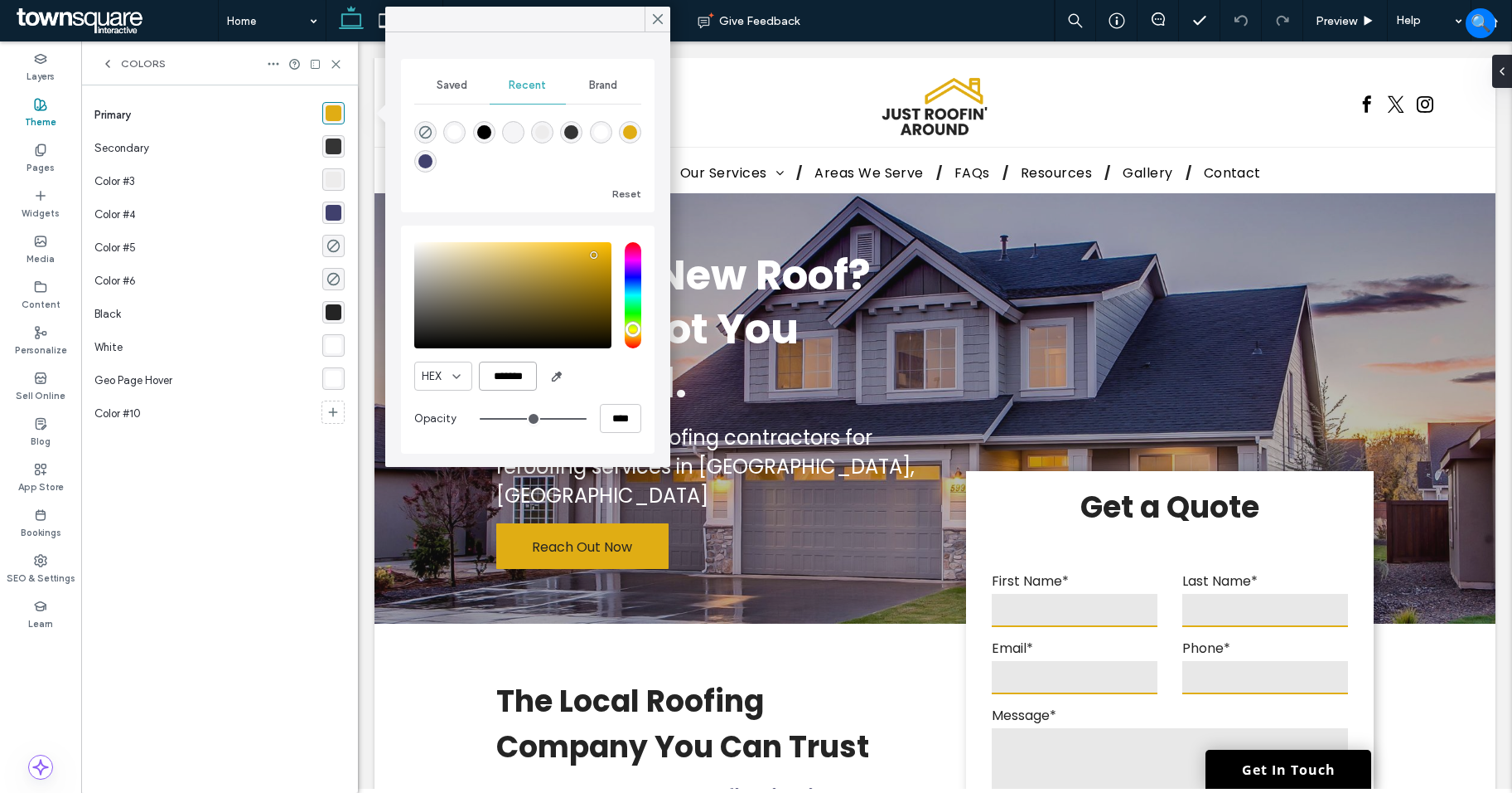
click at [503, 382] on input "*******" at bounding box center [508, 376] width 58 height 29
paste input "color picker textbox"
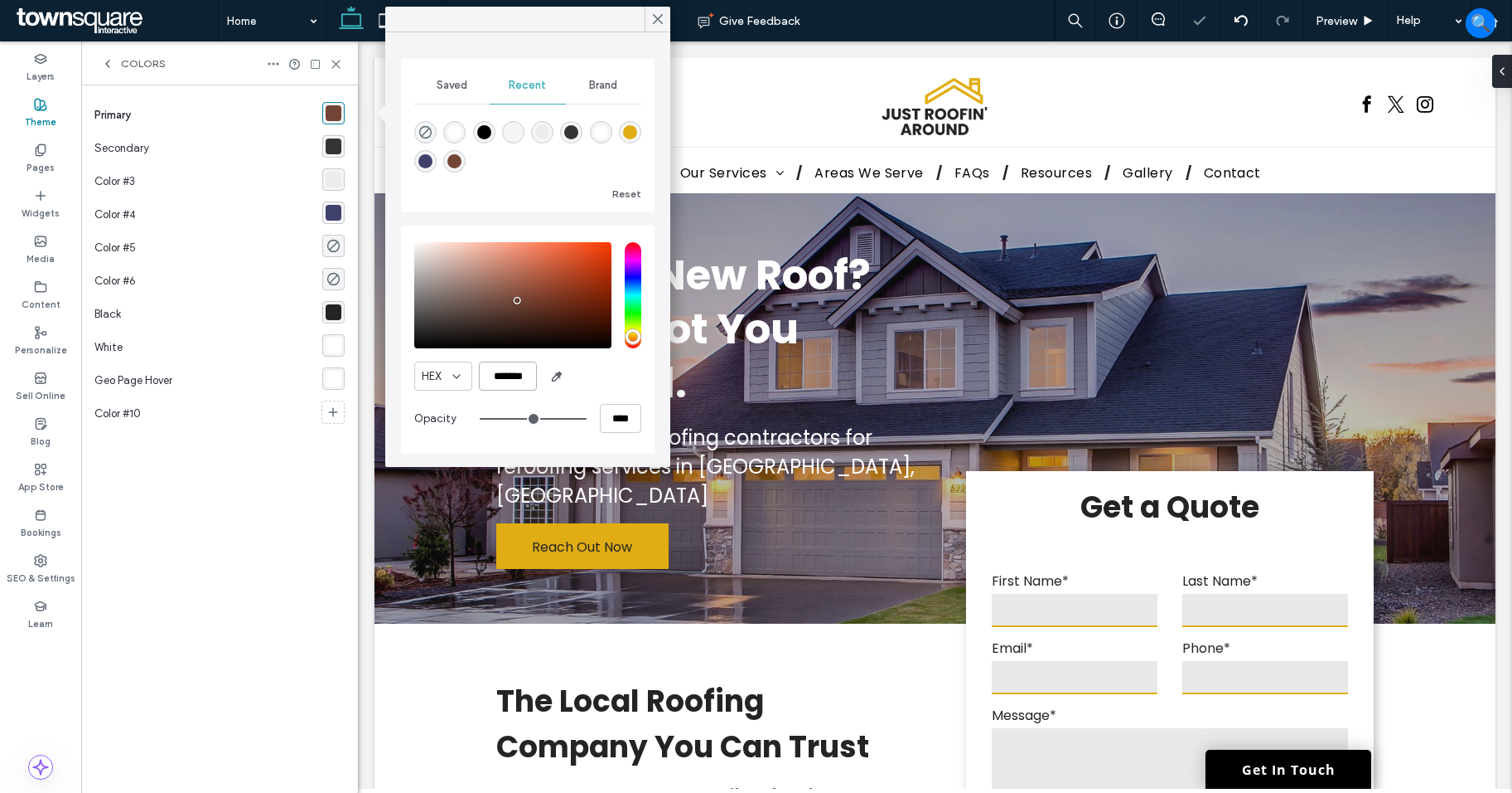
type input "*******"
click at [605, 379] on div "HEX *******" at bounding box center [527, 376] width 227 height 29
click at [324, 206] on div "rgba(64, 64, 109, 1)" at bounding box center [334, 212] width 22 height 22
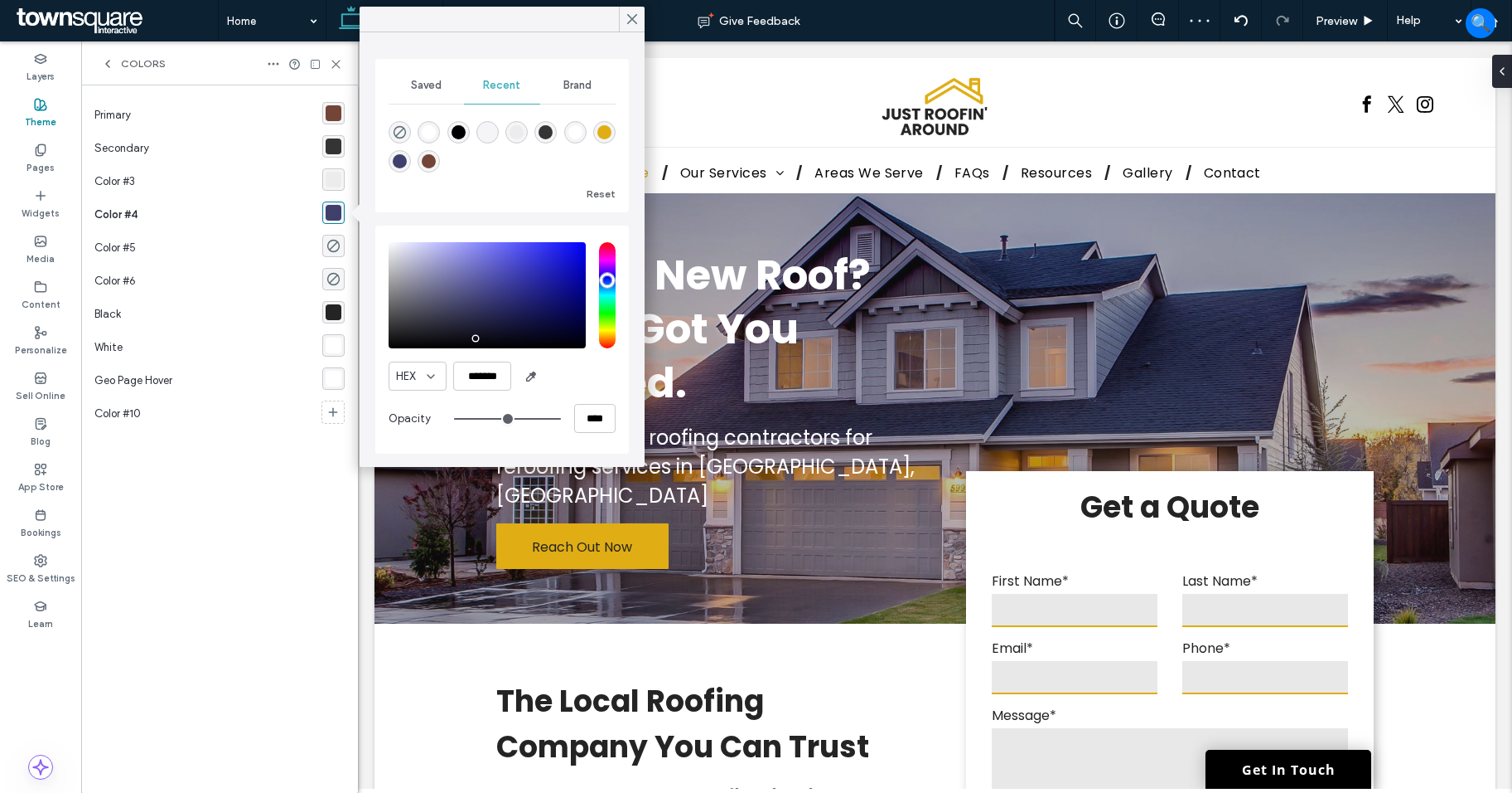
type input "*******"
drag, startPoint x: 463, startPoint y: 328, endPoint x: 480, endPoint y: 339, distance: 20.2
click at [480, 339] on div "saturation and value" at bounding box center [487, 295] width 197 height 106
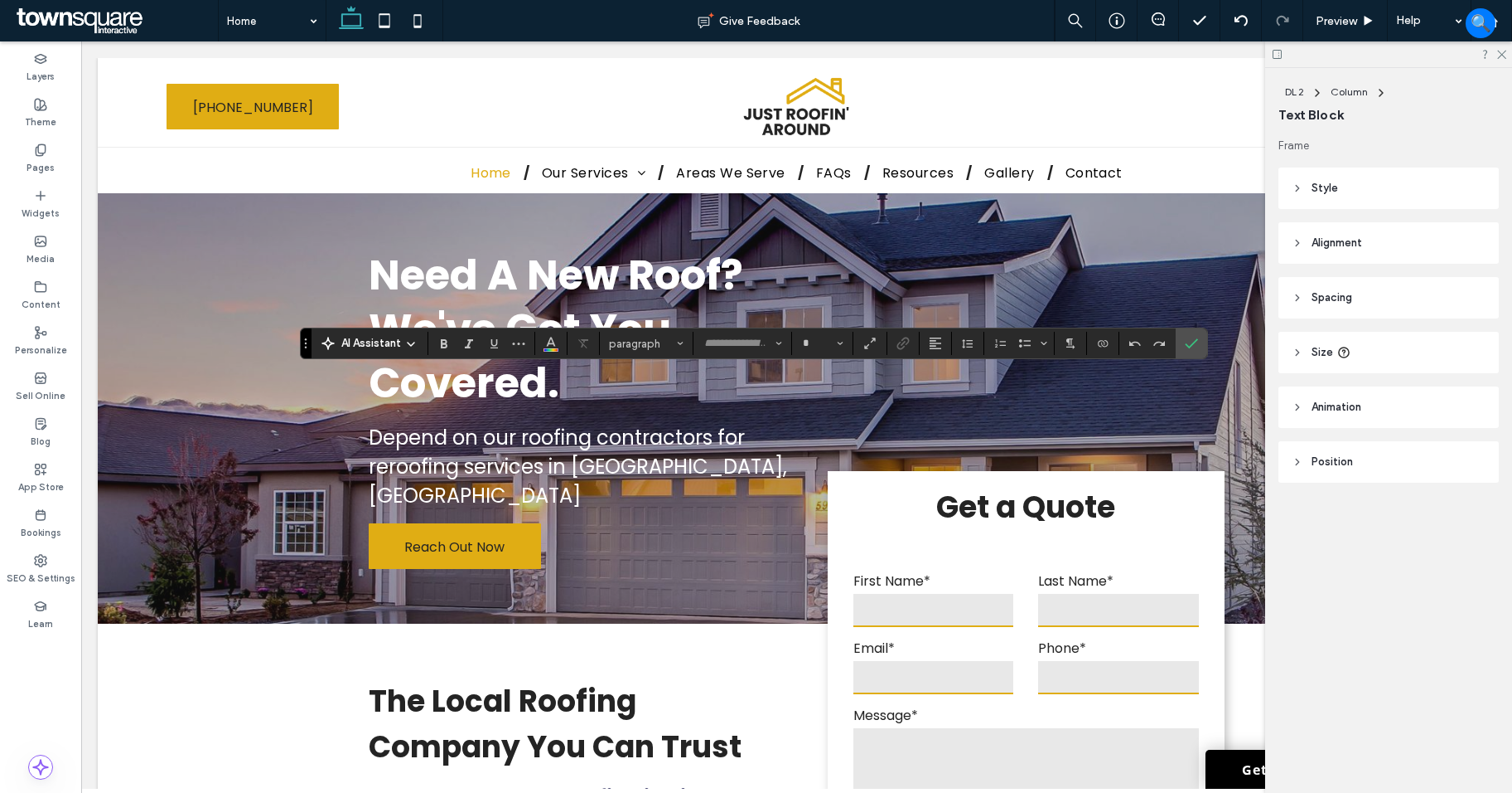
type input "*******"
type input "**"
click at [540, 343] on button "Color" at bounding box center [551, 343] width 25 height 23
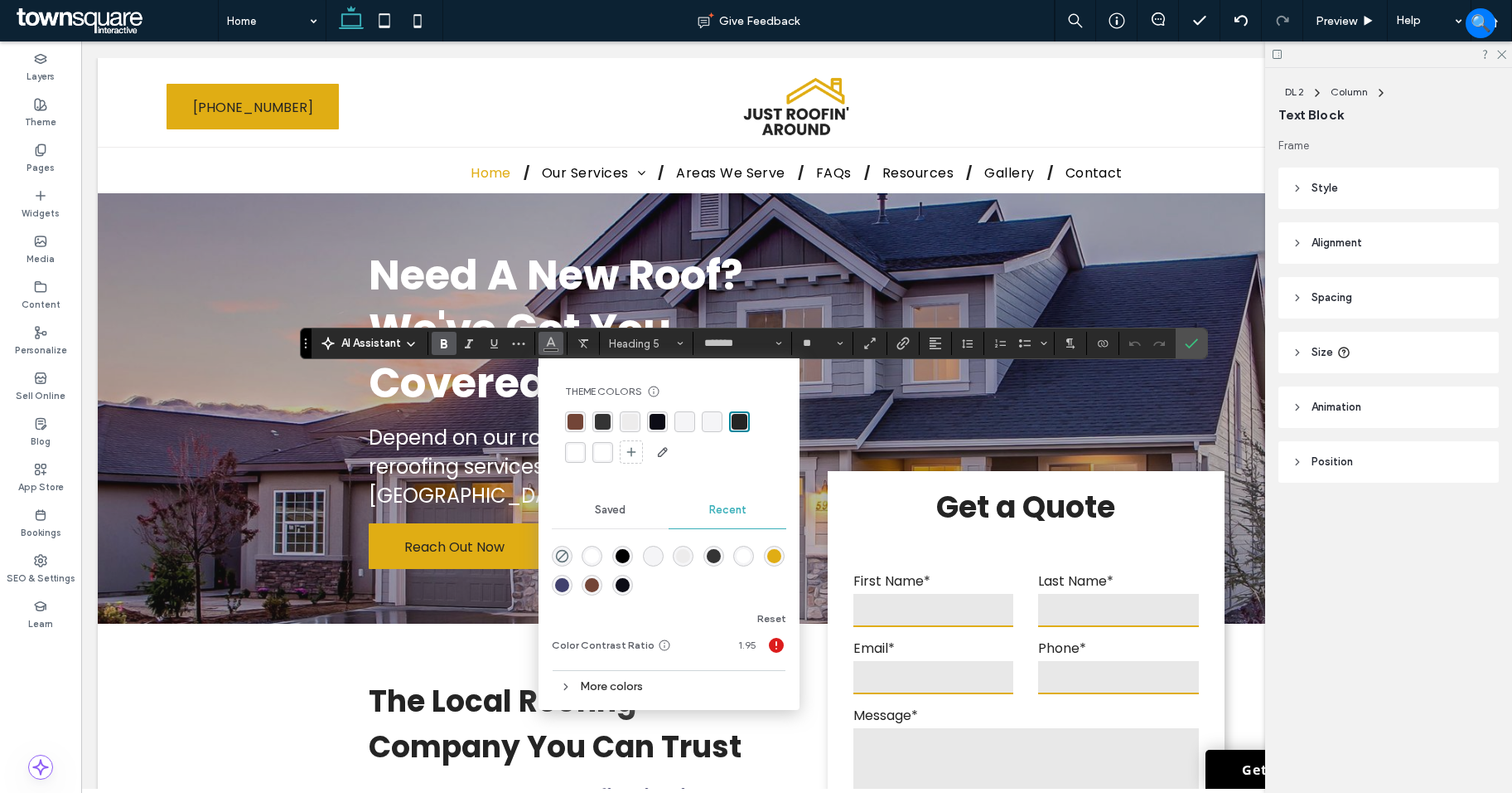
click at [577, 451] on div "rgba(255, 255, 255, 1)" at bounding box center [575, 452] width 16 height 16
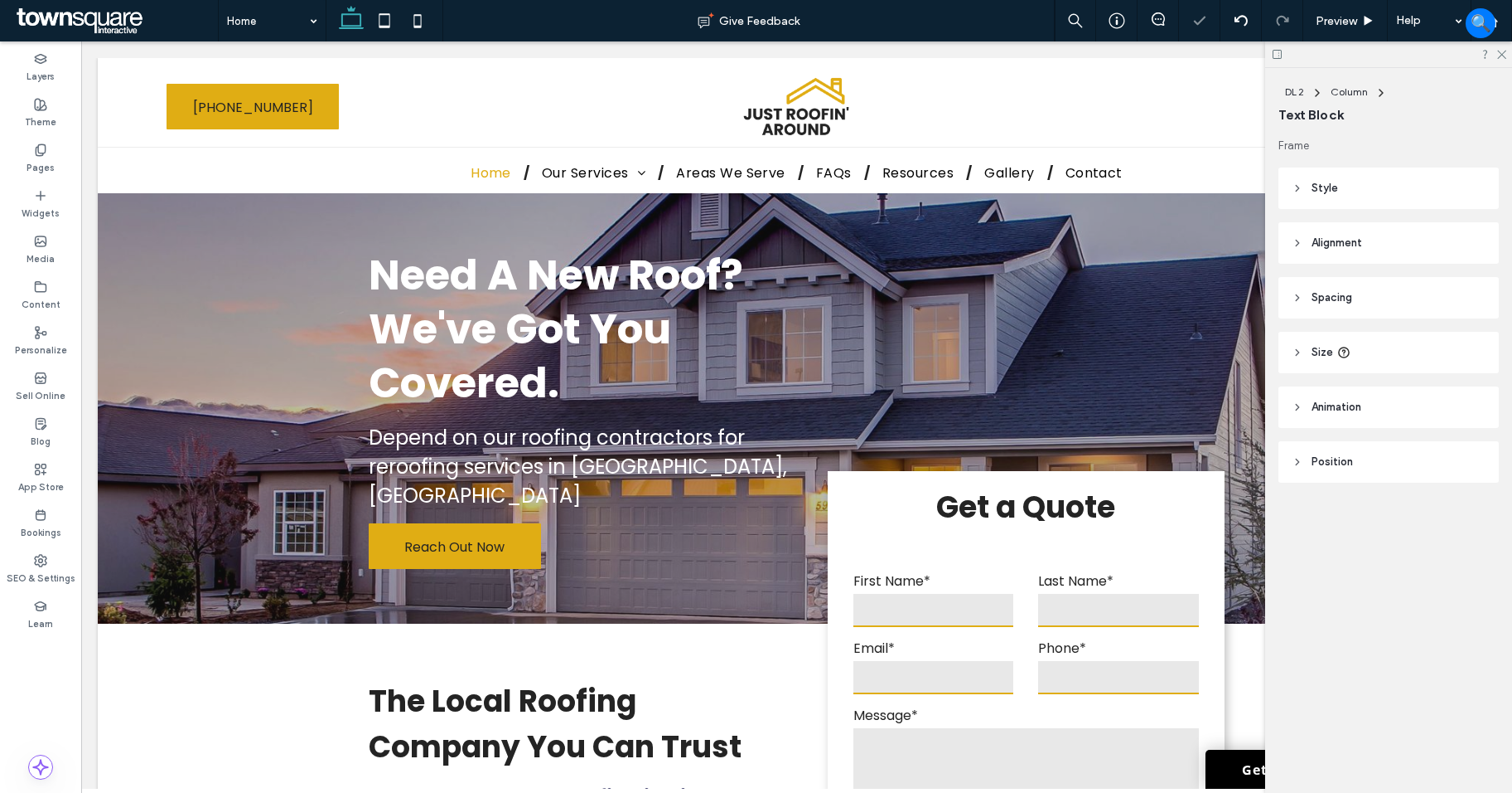
type input "*******"
type input "**"
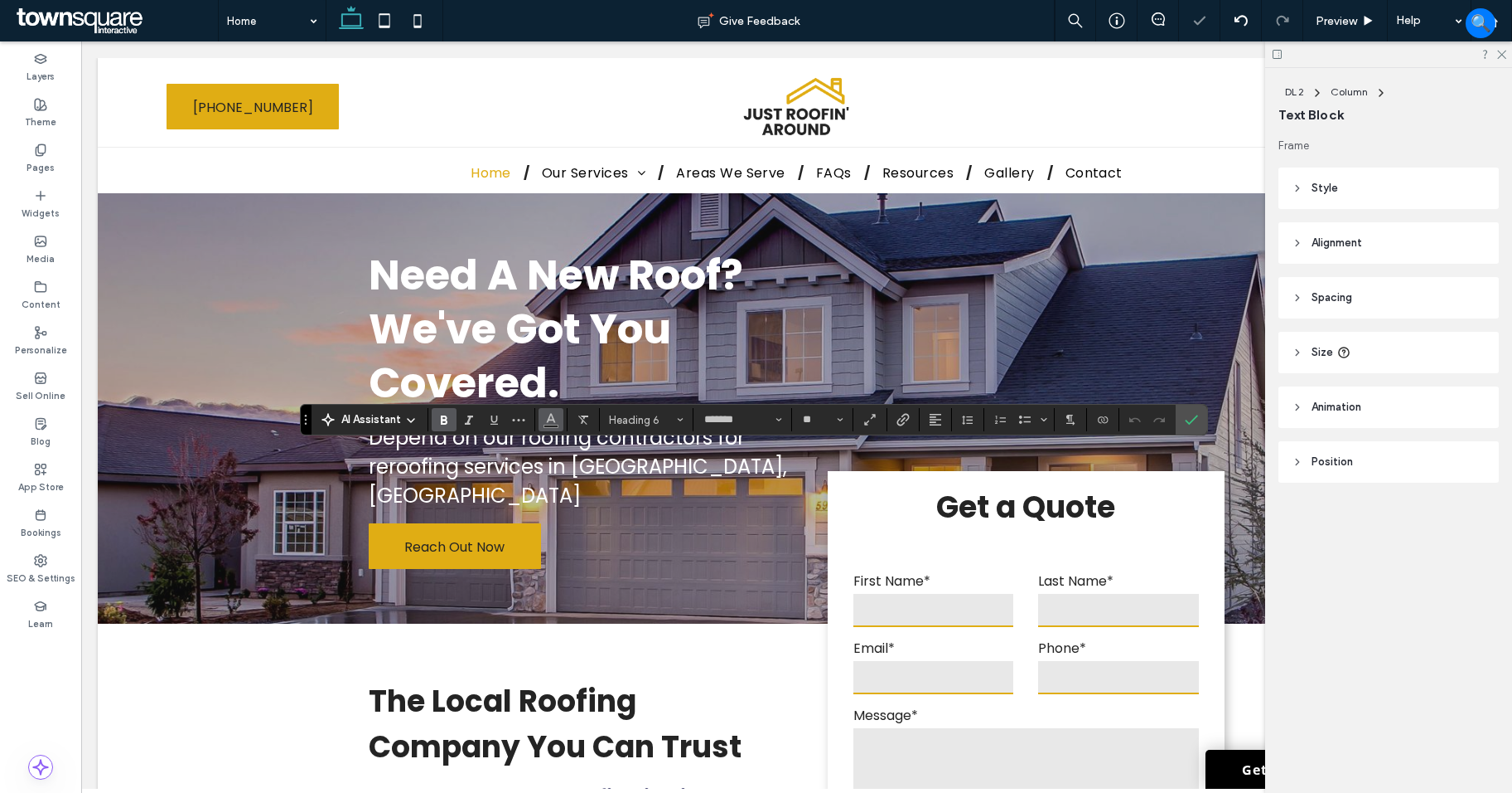
click at [557, 413] on icon "Color" at bounding box center [551, 417] width 13 height 13
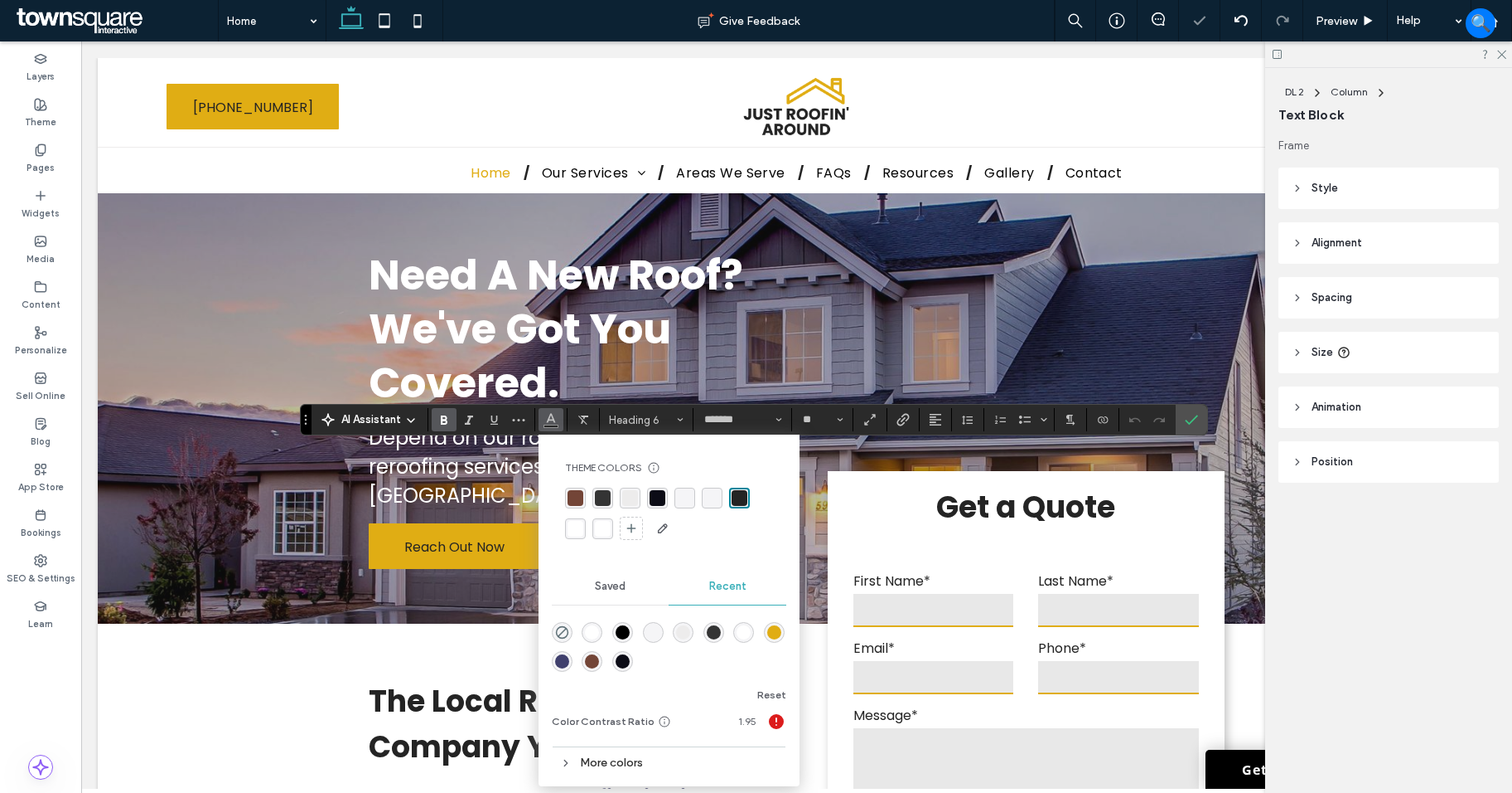
click at [583, 526] on div "rgba(255, 255, 255, 1)" at bounding box center [576, 529] width 20 height 20
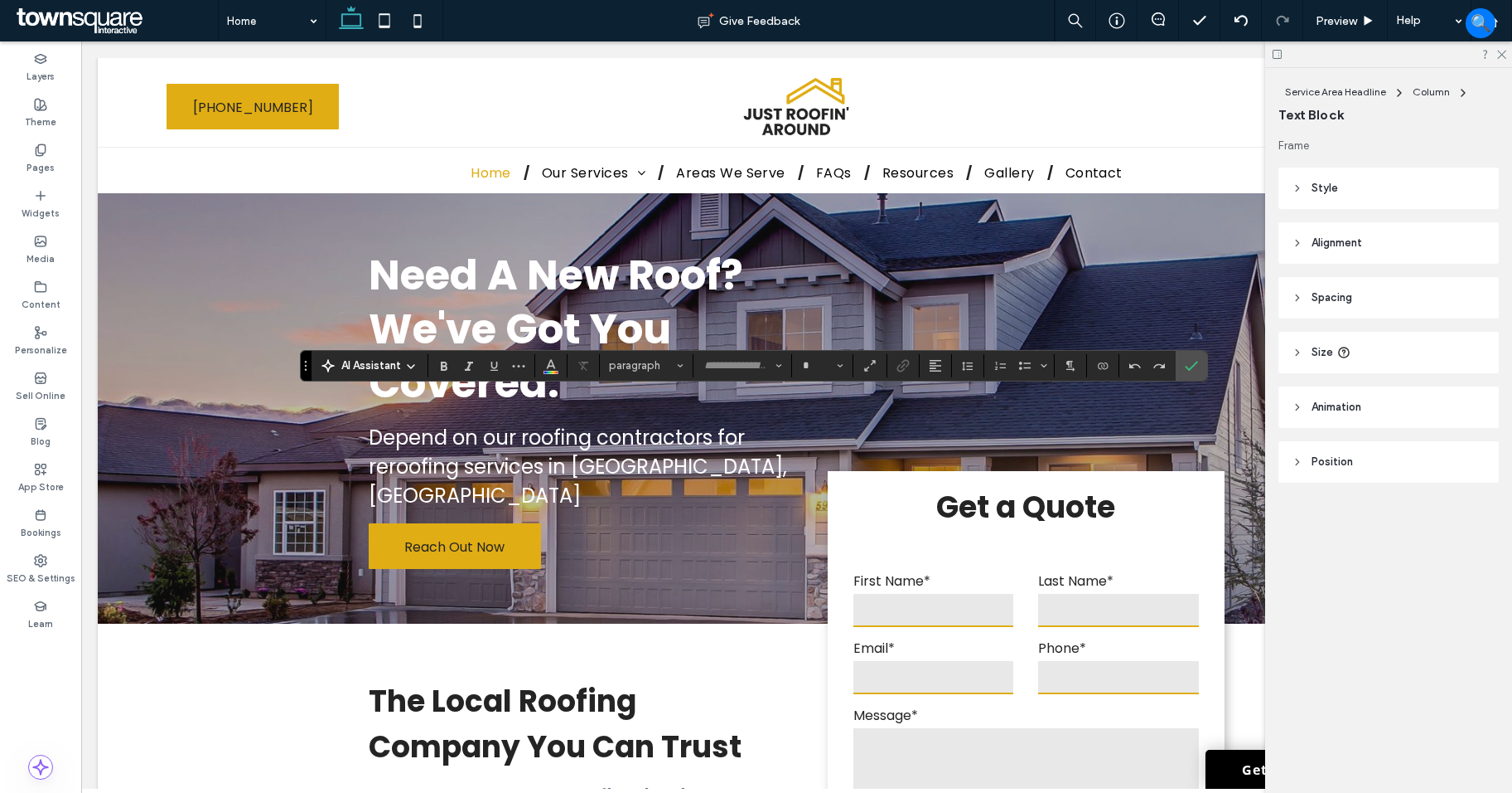
type input "*******"
type input "**"
click at [549, 365] on use "Color" at bounding box center [551, 364] width 9 height 9
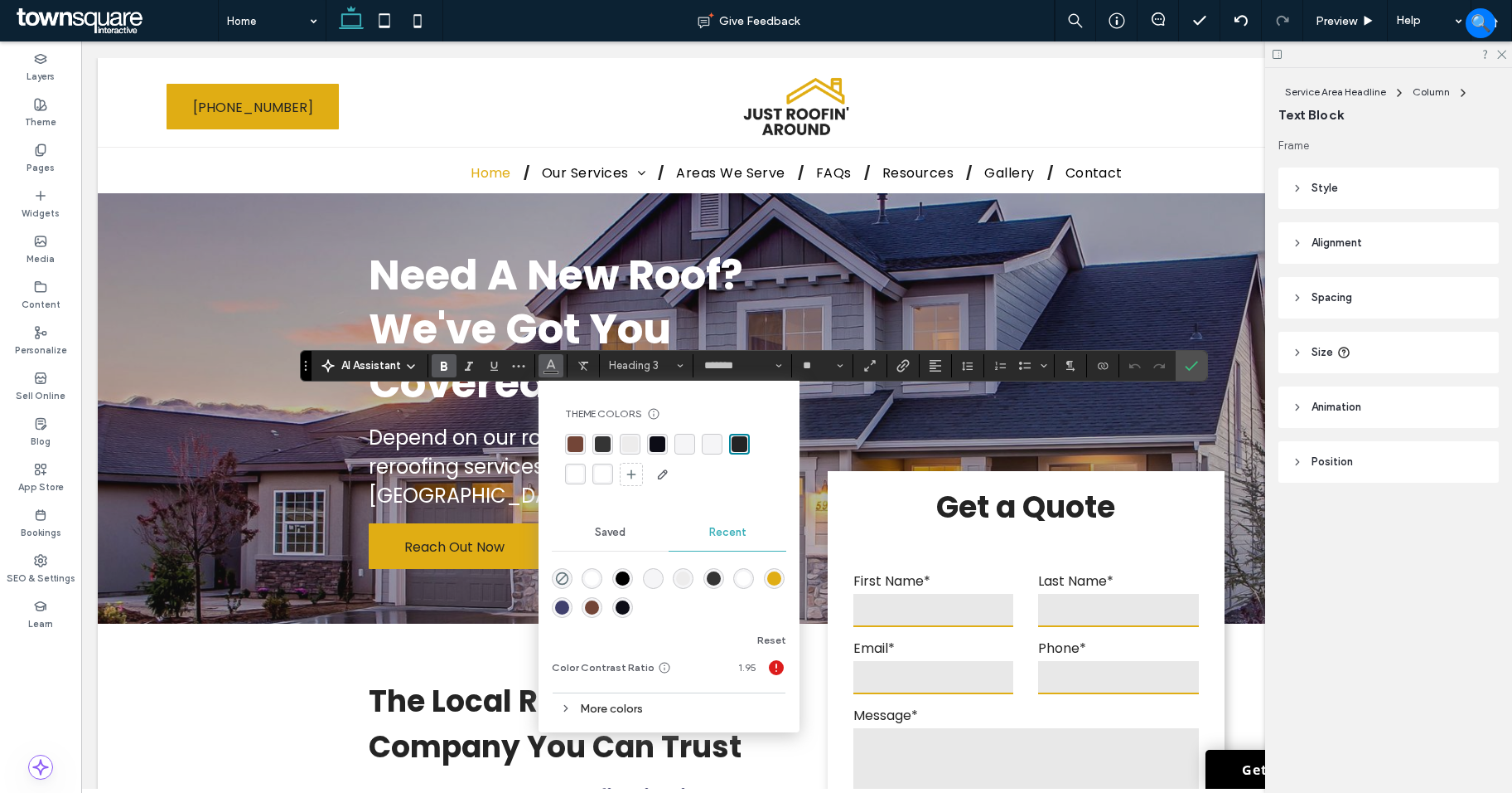
click at [578, 476] on div "rgba(255, 255, 255, 1)" at bounding box center [575, 473] width 16 height 16
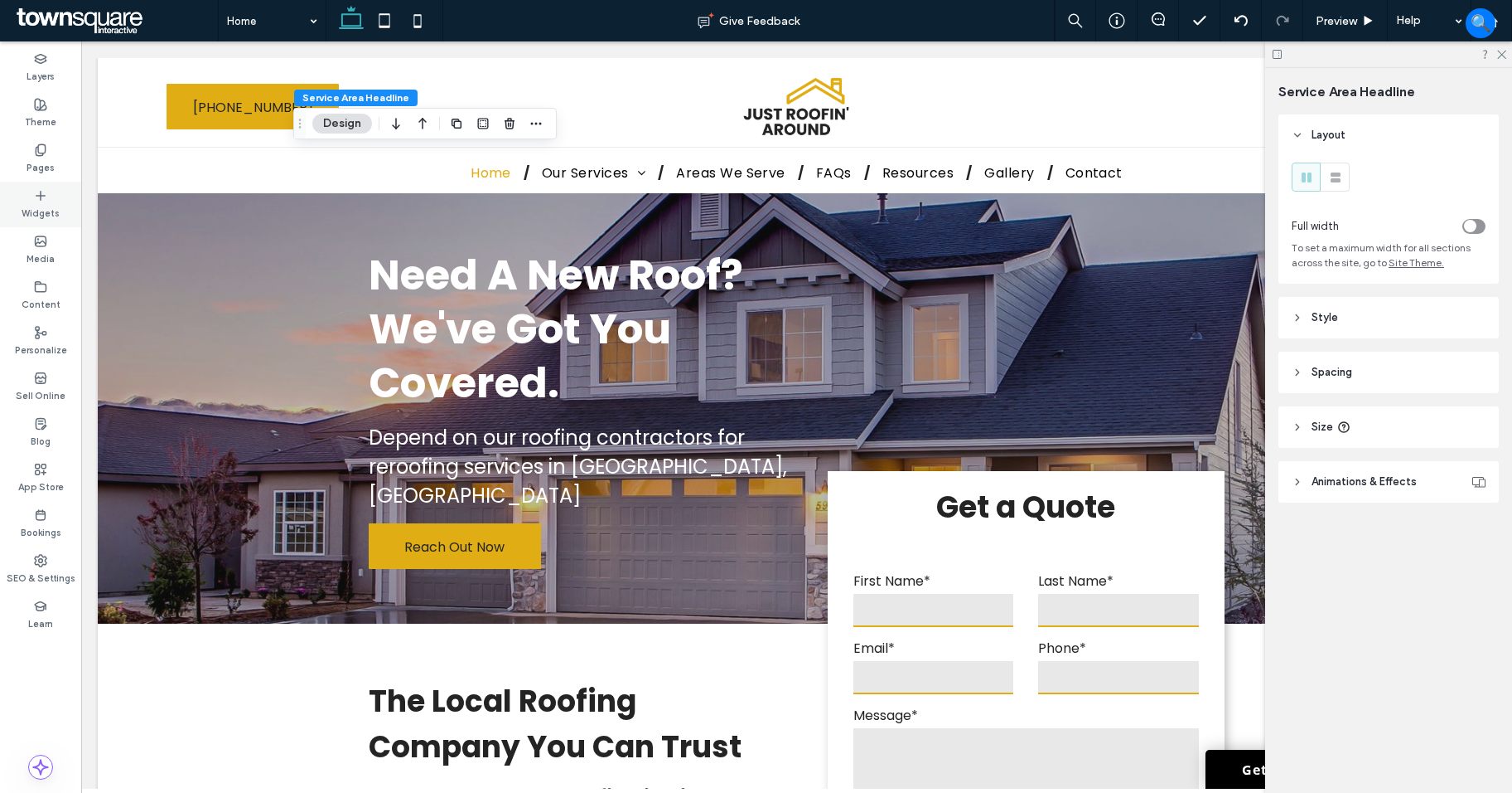
click at [47, 198] on div "Widgets" at bounding box center [41, 204] width 82 height 45
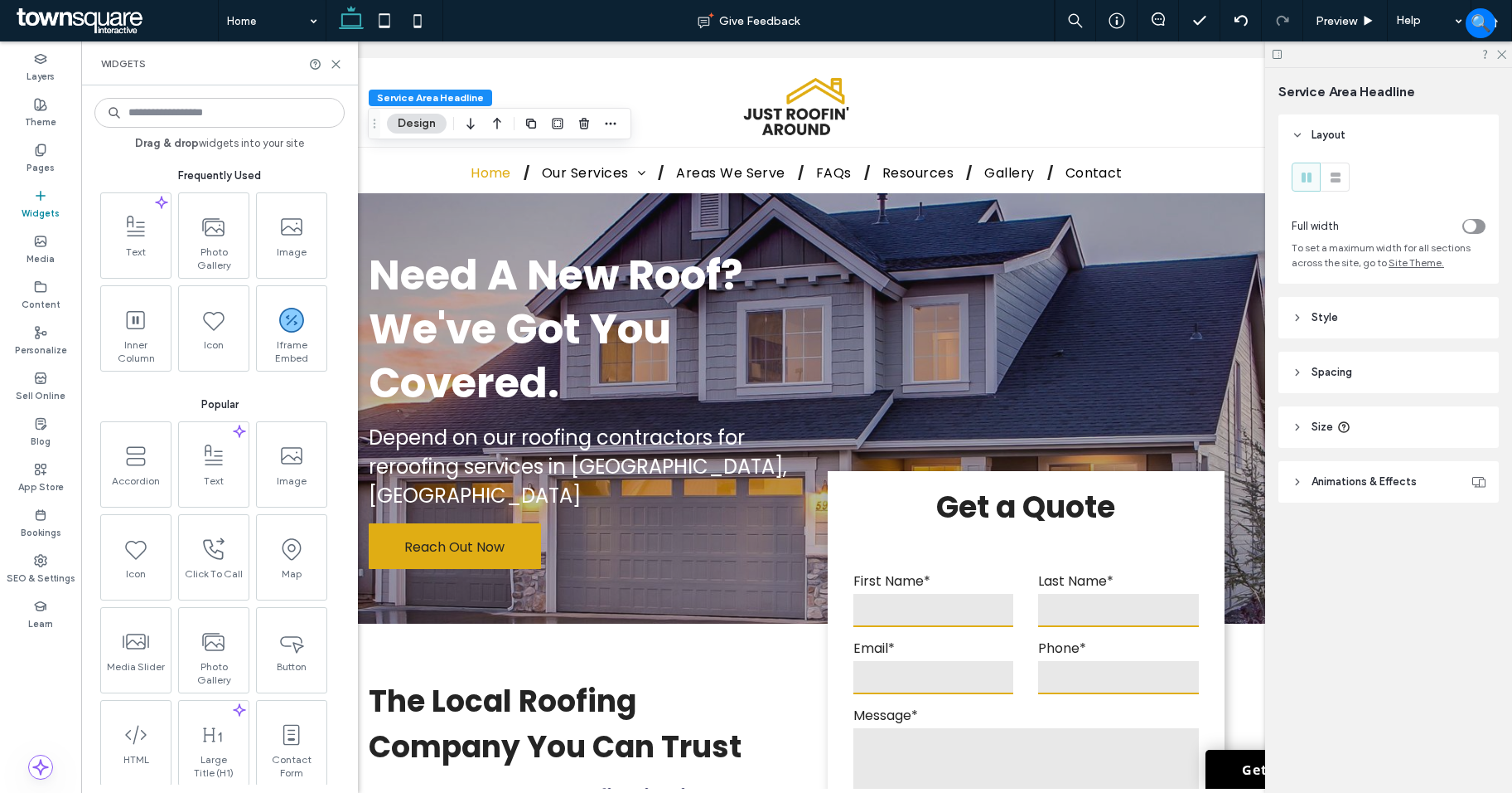
click at [182, 122] on input at bounding box center [220, 112] width 250 height 30
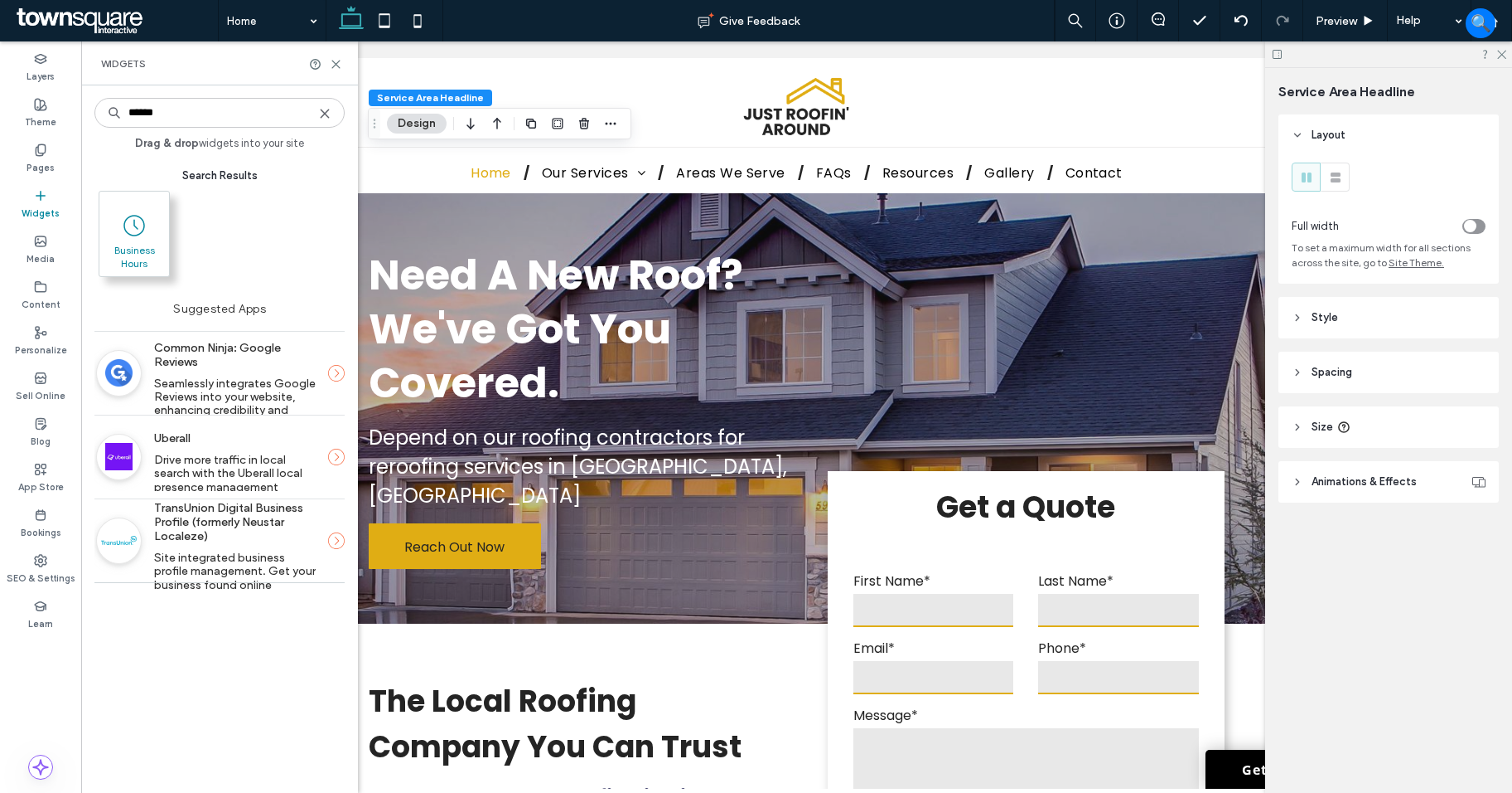
type input "******"
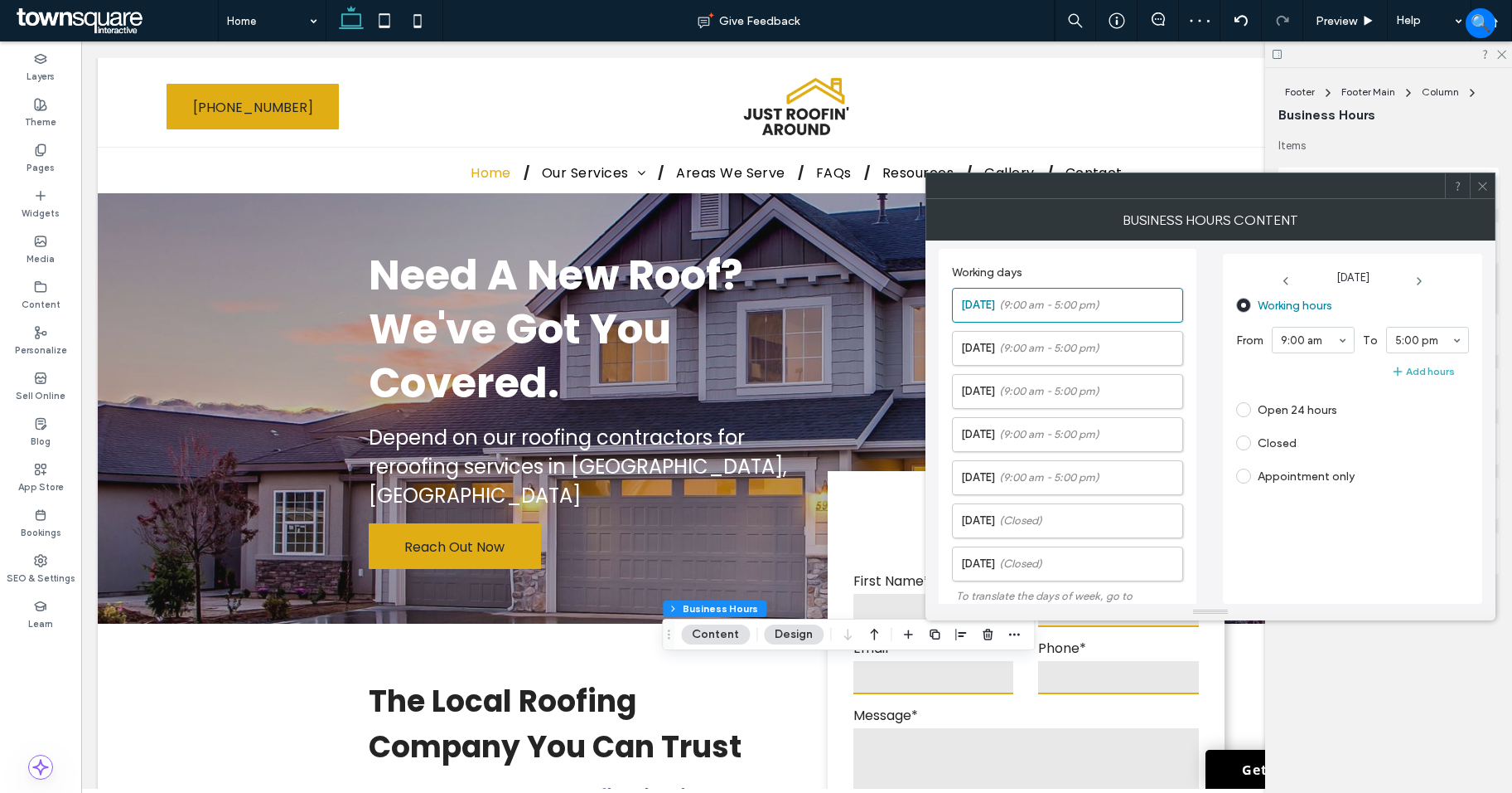
scroll to position [360, 0]
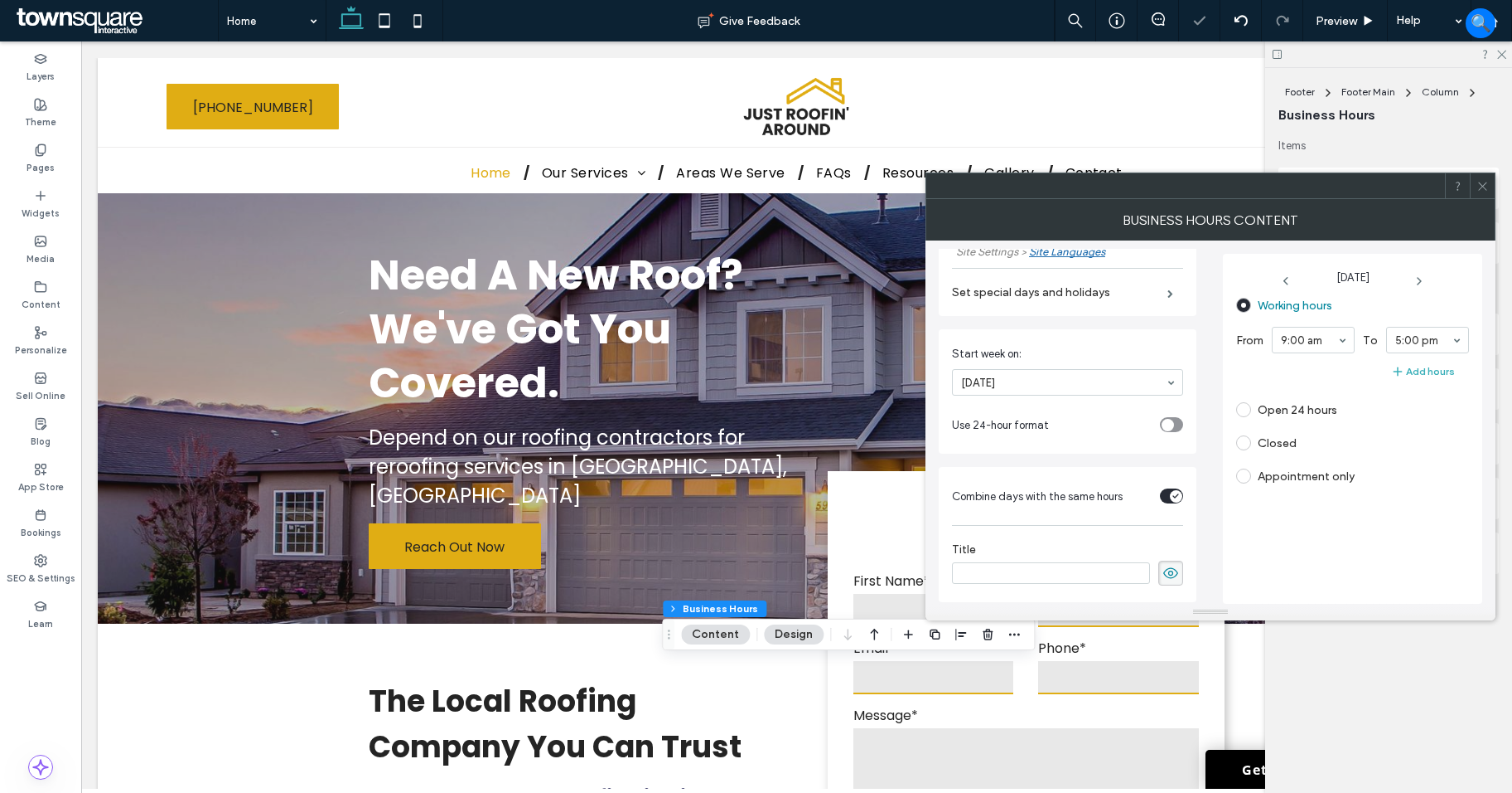
drag, startPoint x: 1147, startPoint y: 568, endPoint x: 1155, endPoint y: 567, distance: 8.1
click at [1153, 567] on div at bounding box center [1067, 572] width 231 height 25
click at [1163, 567] on icon at bounding box center [1171, 573] width 17 height 19
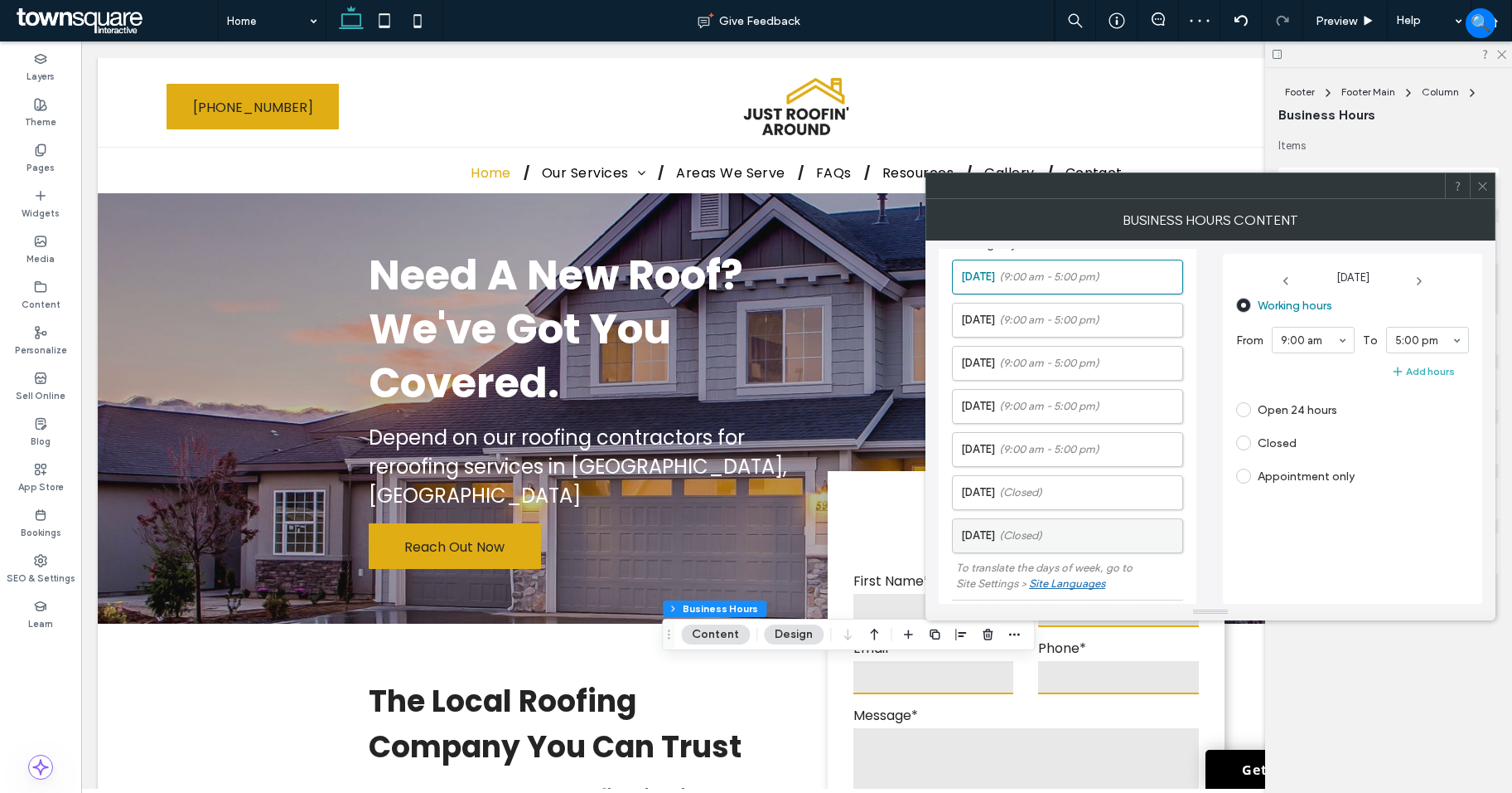
scroll to position [0, 0]
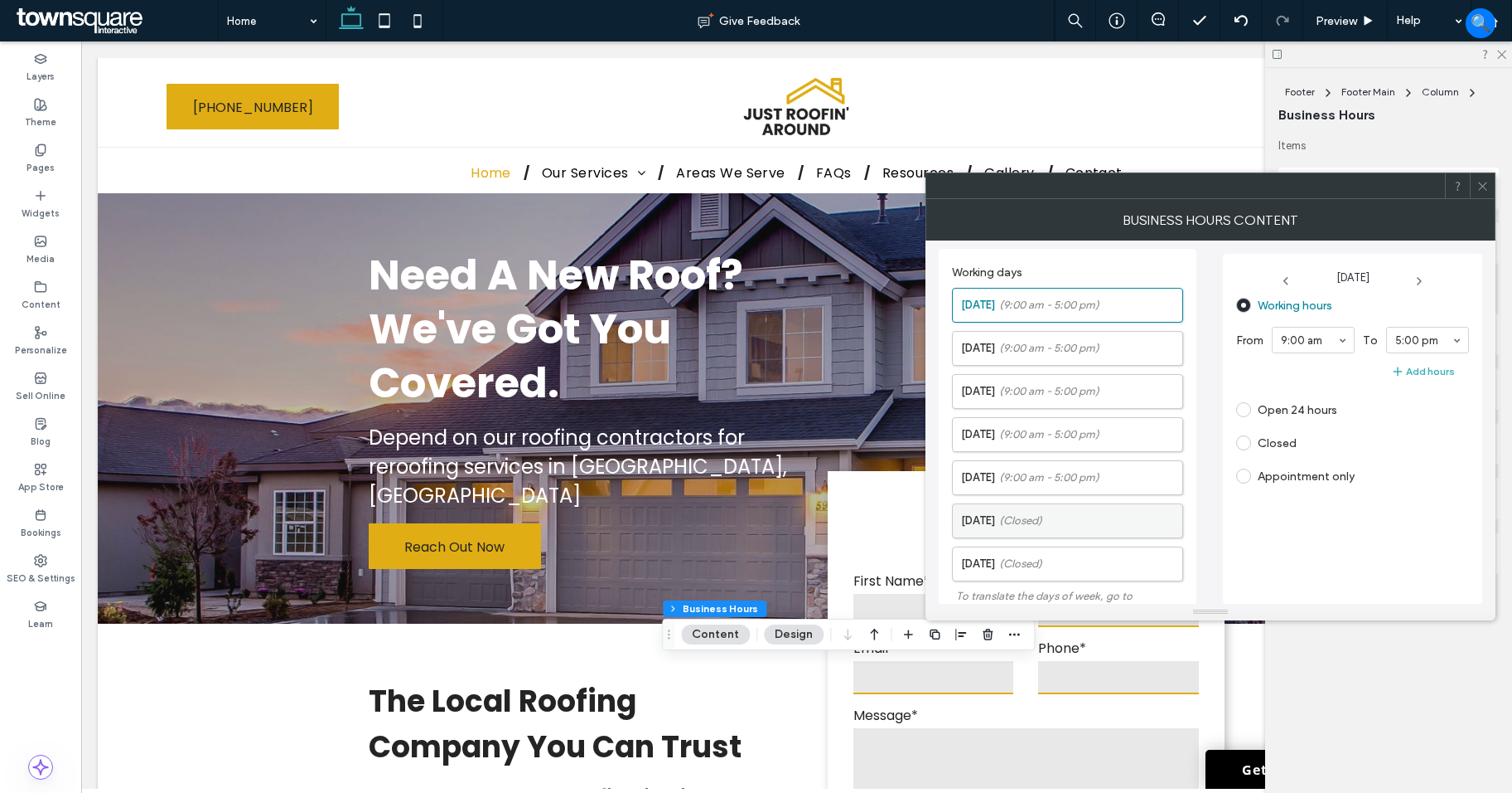
click at [1043, 518] on span "(Closed)" at bounding box center [1021, 520] width 43 height 17
click at [1047, 306] on span "(9:00 am - 5:00 pm)" at bounding box center [1049, 305] width 100 height 17
click at [1059, 348] on span "(9:00 am - 5:00 pm)" at bounding box center [1049, 349] width 100 height 17
click at [1043, 403] on label "Wednesday (9:00 am - 5:00 pm)" at bounding box center [1072, 391] width 222 height 33
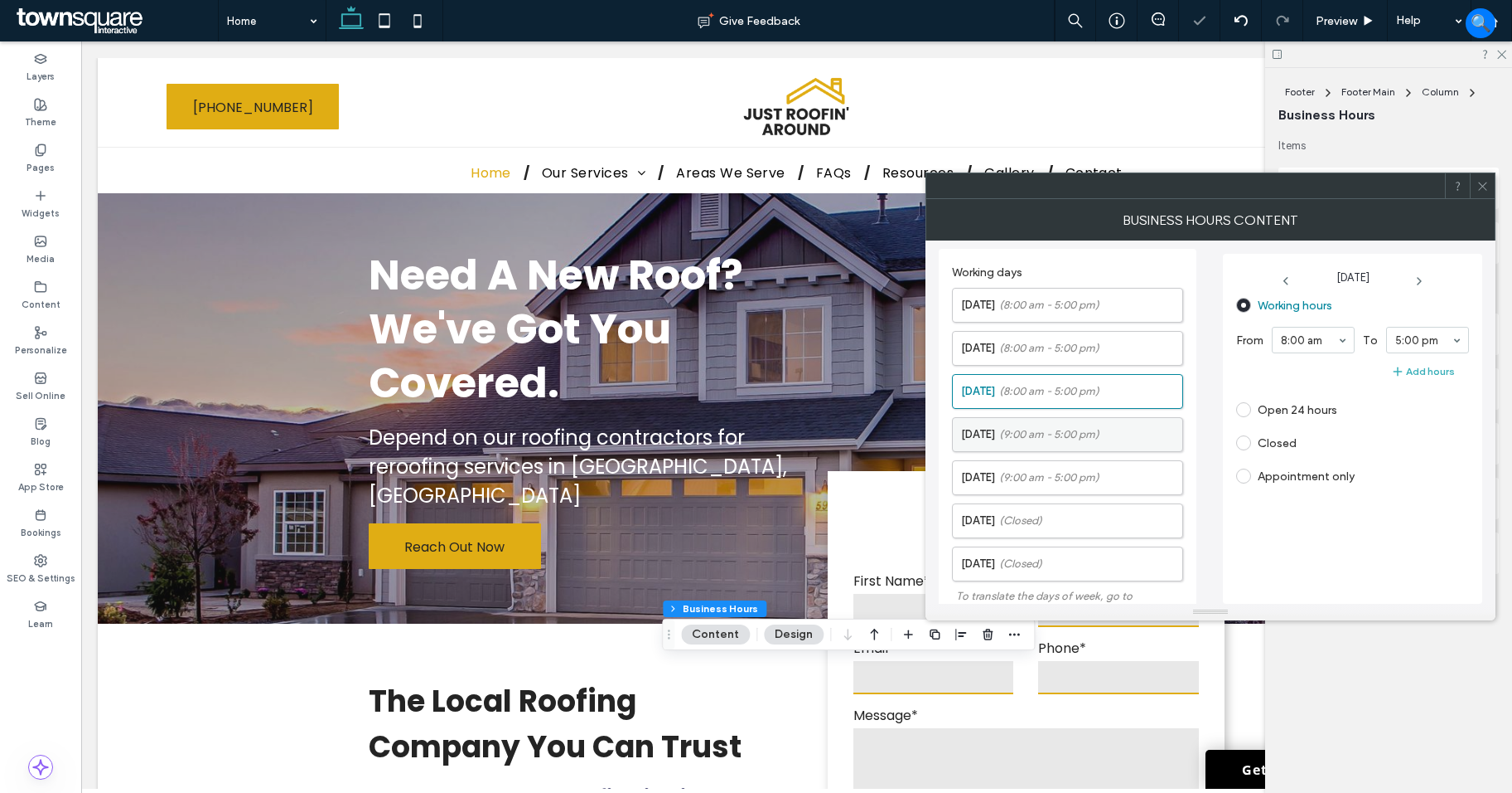
click at [1059, 438] on span "(9:00 am - 5:00 pm)" at bounding box center [1049, 434] width 100 height 17
click at [1332, 333] on div "8:30 am" at bounding box center [1313, 339] width 83 height 27
click at [1073, 477] on span "(9:00 am - 5:00 pm)" at bounding box center [1049, 478] width 100 height 17
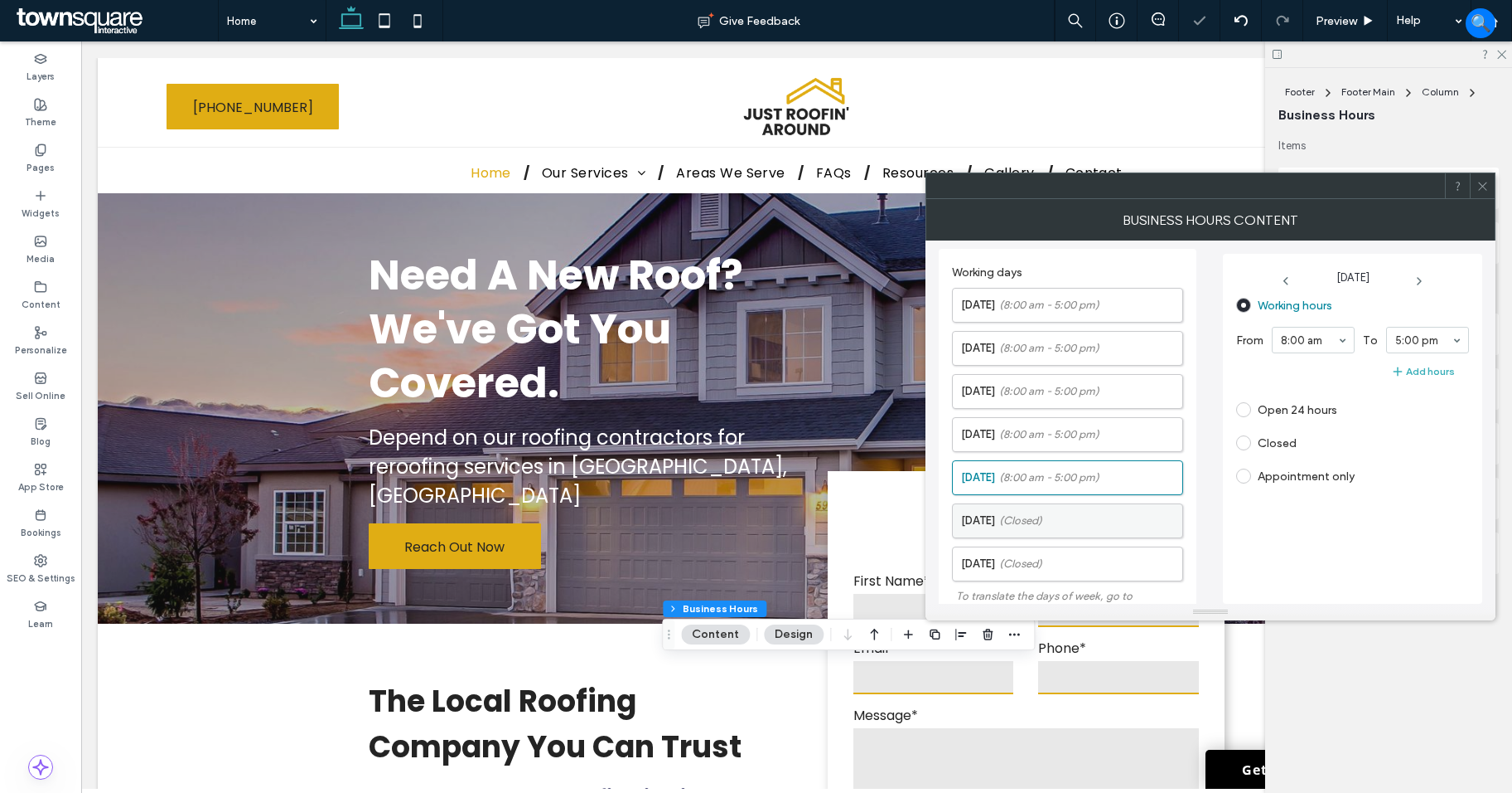
click at [1056, 510] on label "Saturday (Closed)" at bounding box center [1072, 521] width 222 height 33
click at [1284, 309] on label "Working hours" at bounding box center [1295, 305] width 74 height 14
click at [1086, 558] on label "Sunday (Closed)" at bounding box center [1072, 564] width 222 height 33
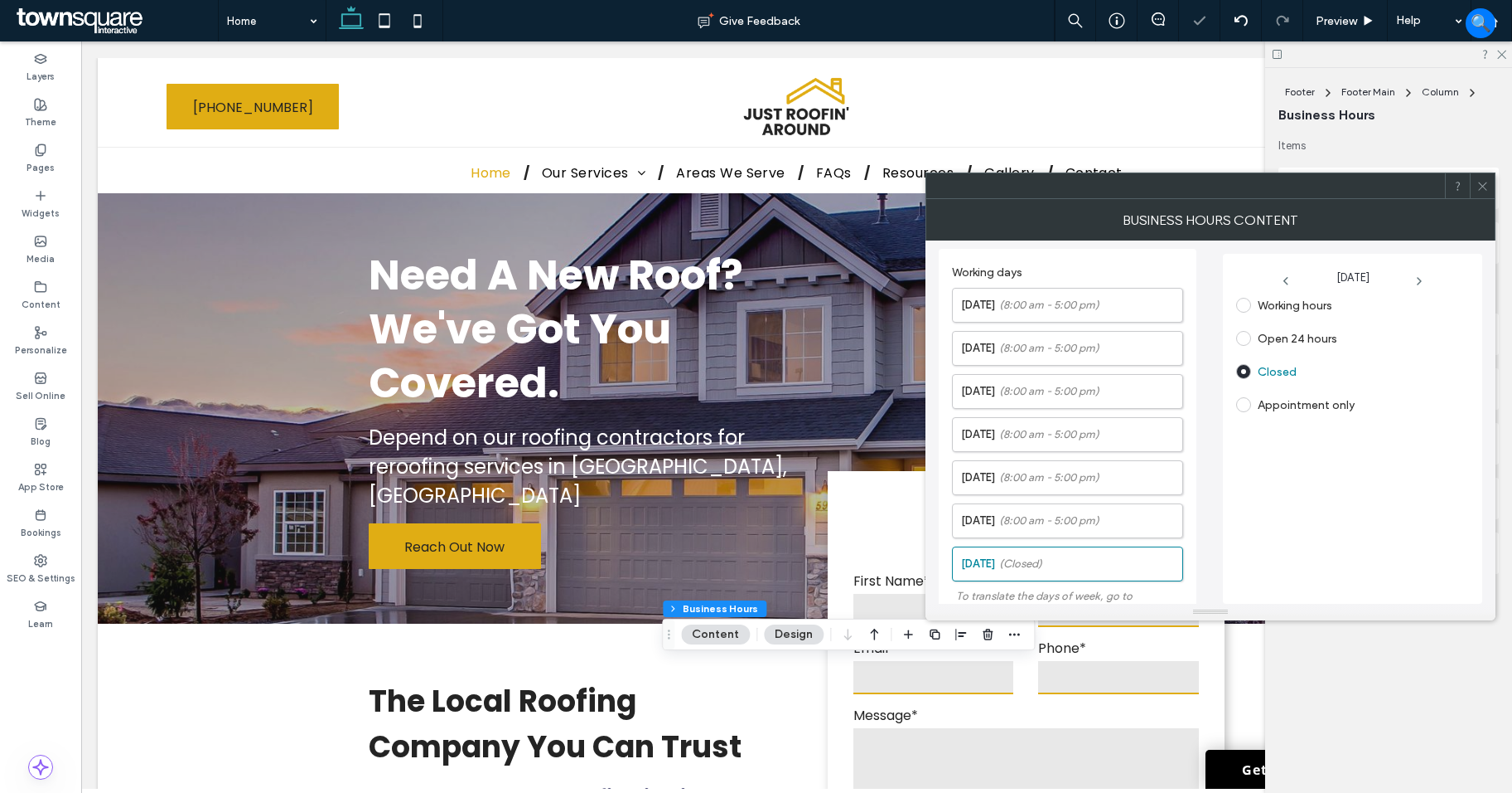
click at [1277, 403] on label "Appointment only" at bounding box center [1306, 404] width 97 height 14
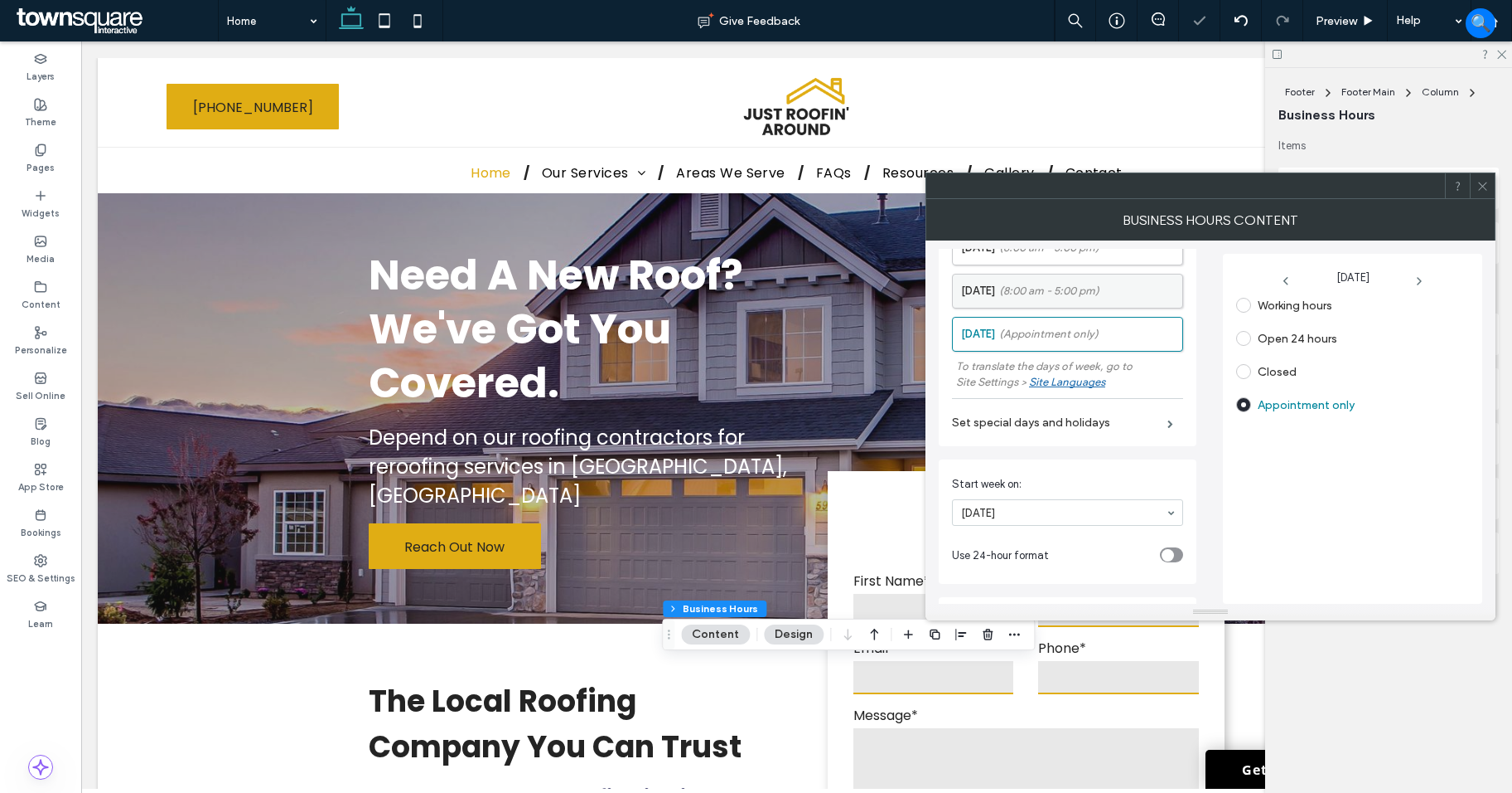
scroll to position [249, 0]
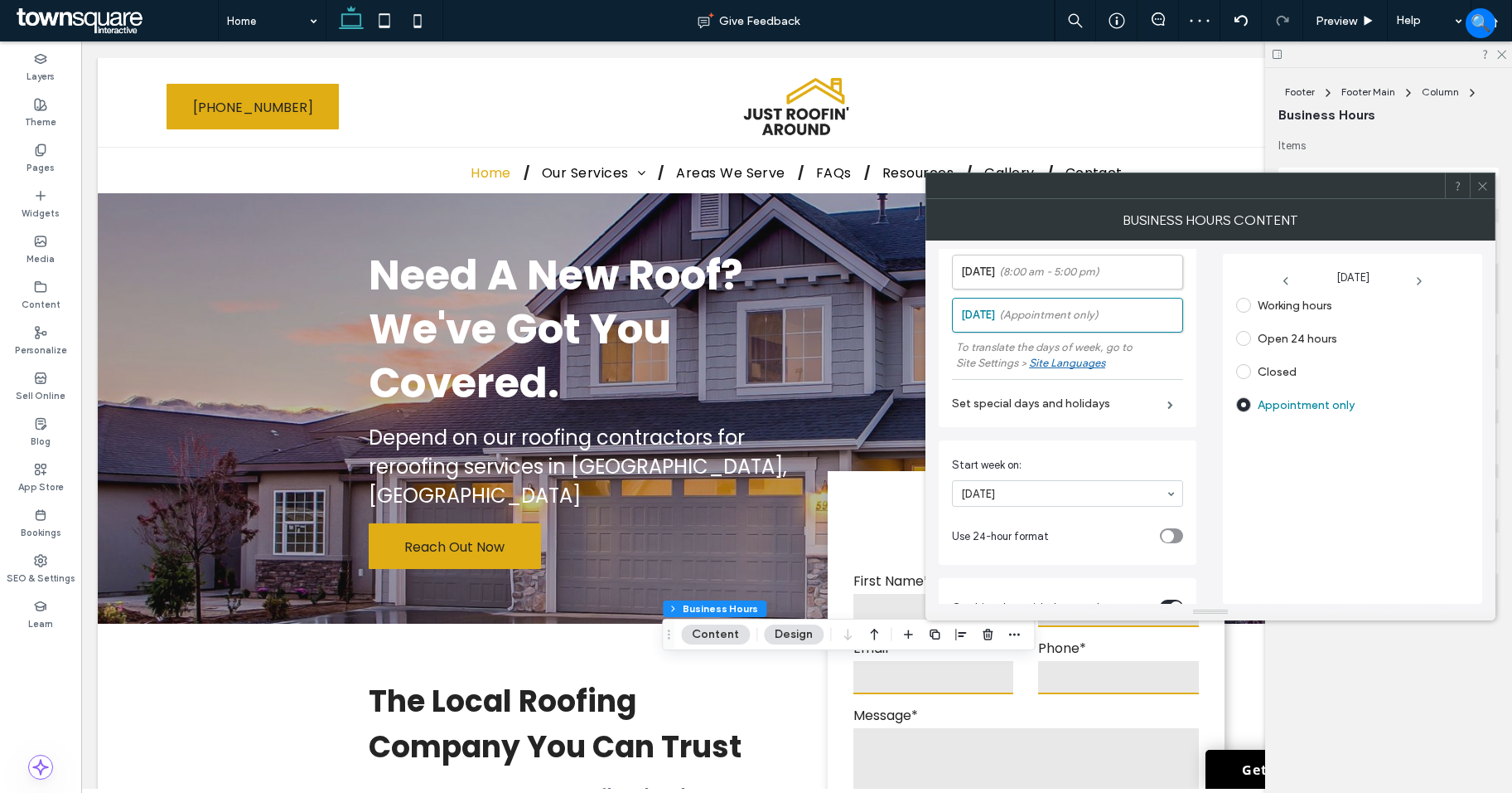
click at [1169, 531] on div "toggle" at bounding box center [1172, 535] width 23 height 15
click at [1170, 531] on div "toggle" at bounding box center [1175, 535] width 12 height 12
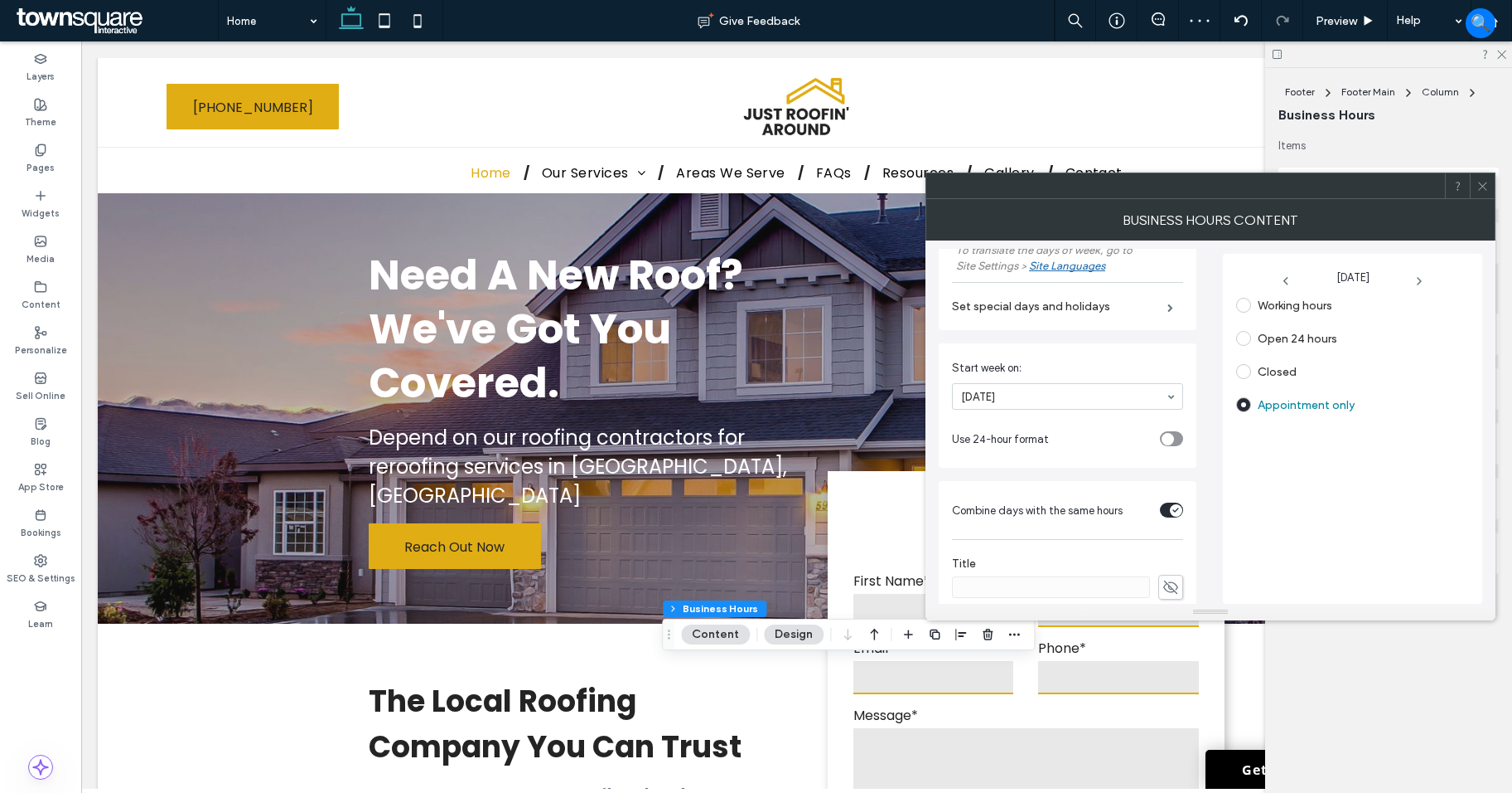
scroll to position [360, 0]
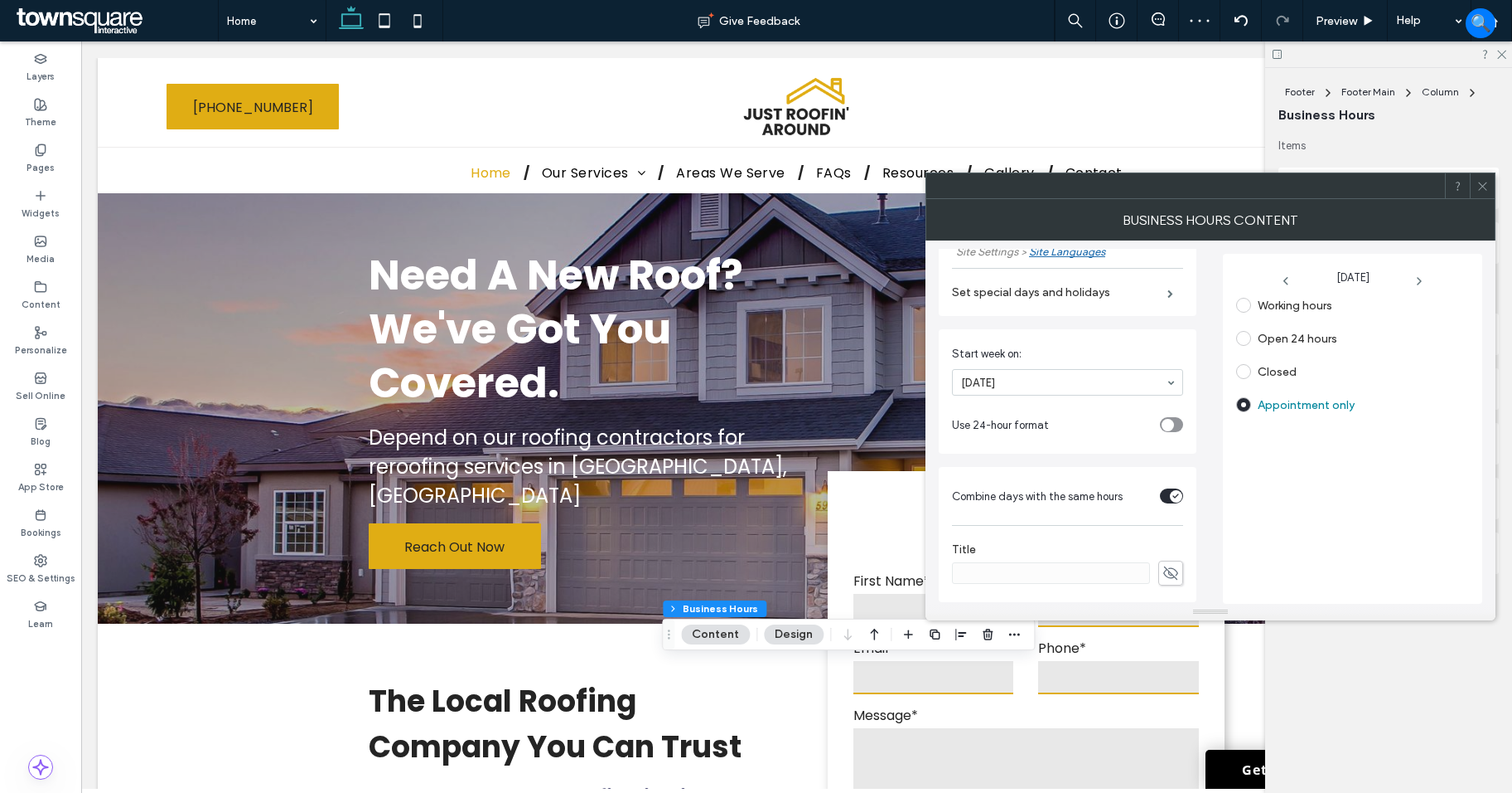
click at [1170, 498] on div "toggle" at bounding box center [1175, 495] width 12 height 12
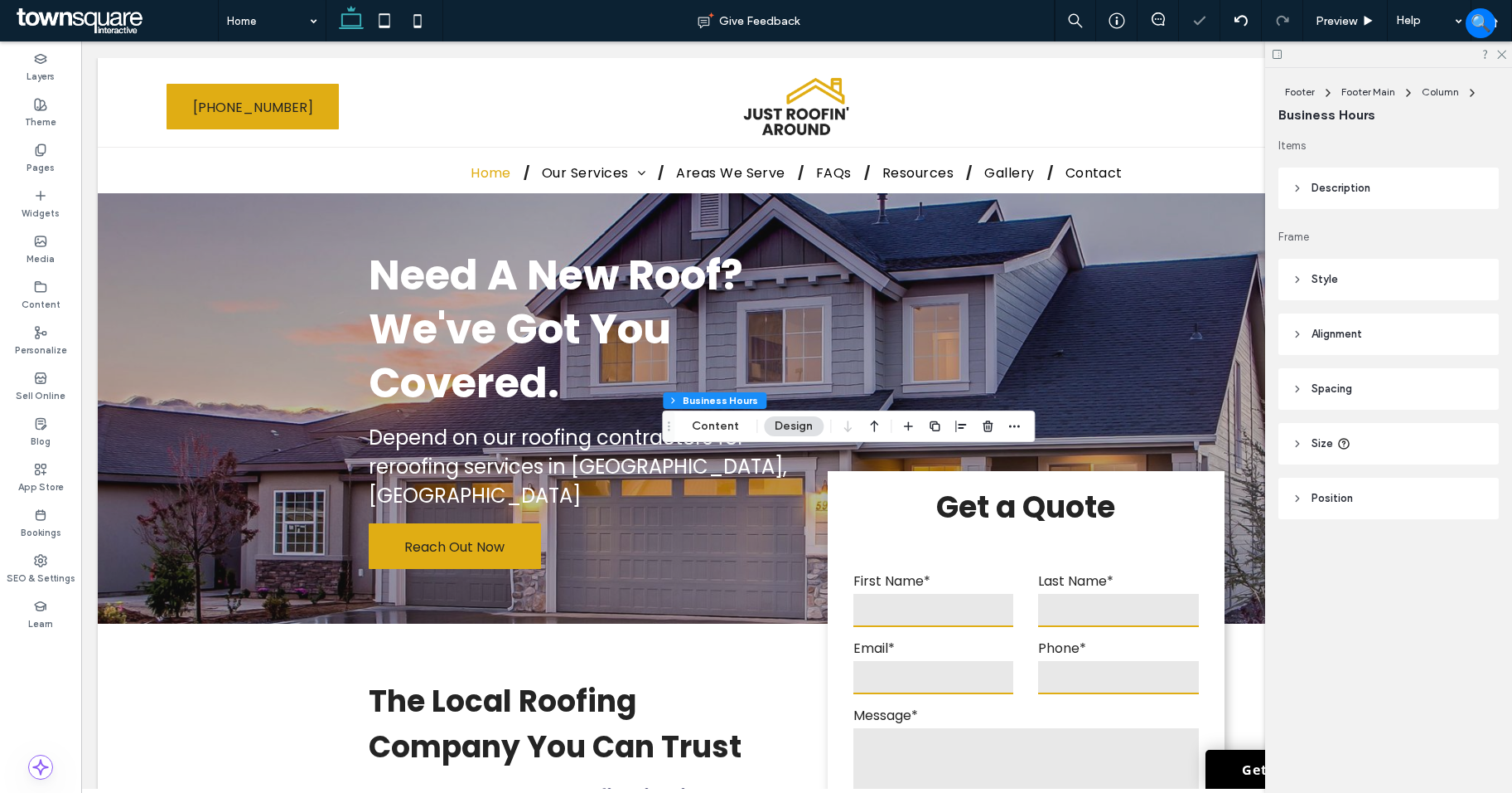
click at [1391, 194] on header "Description" at bounding box center [1389, 188] width 221 height 42
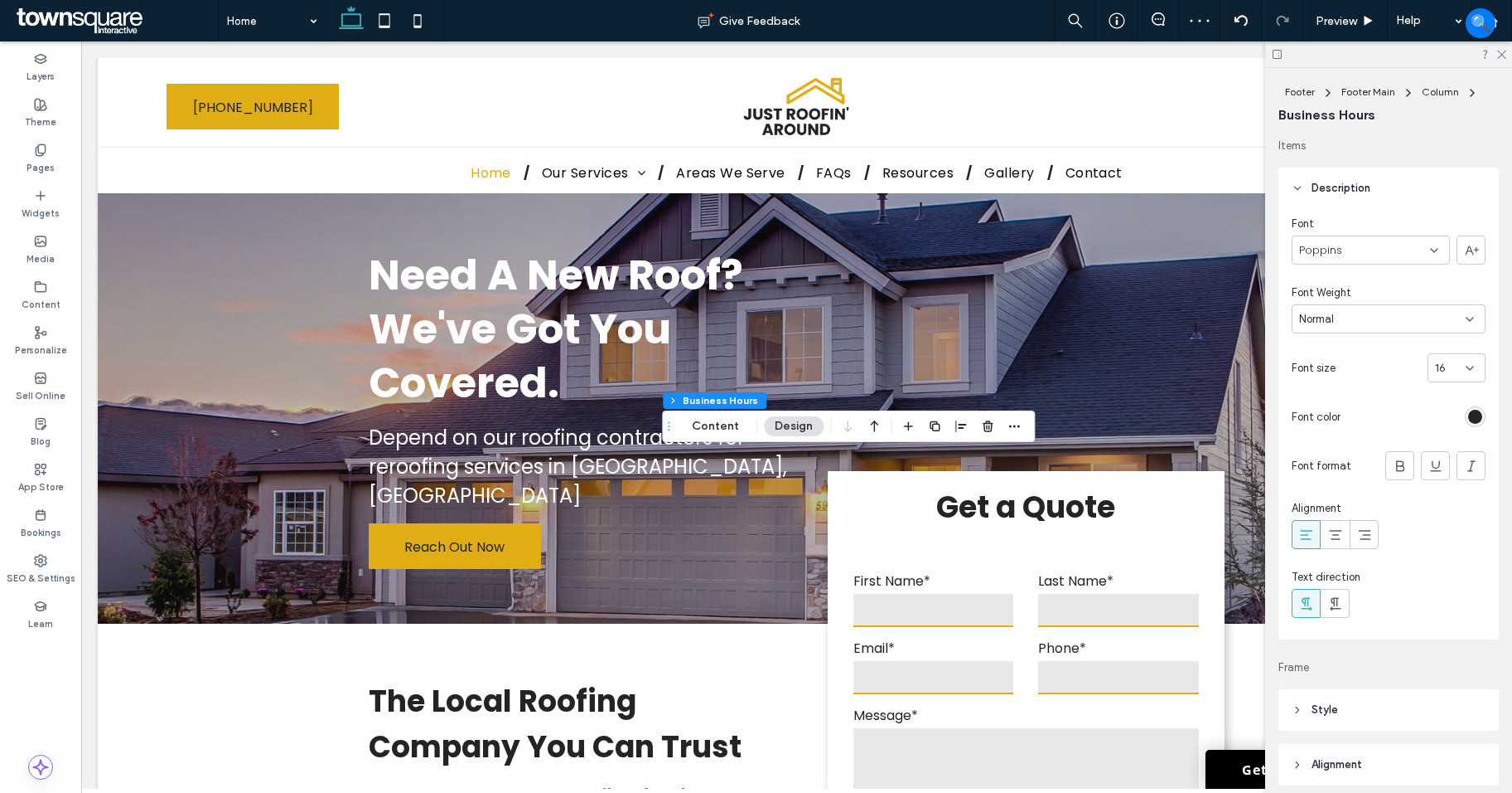
click at [1468, 418] on div "rgb(36, 36, 36)" at bounding box center [1475, 416] width 14 height 14
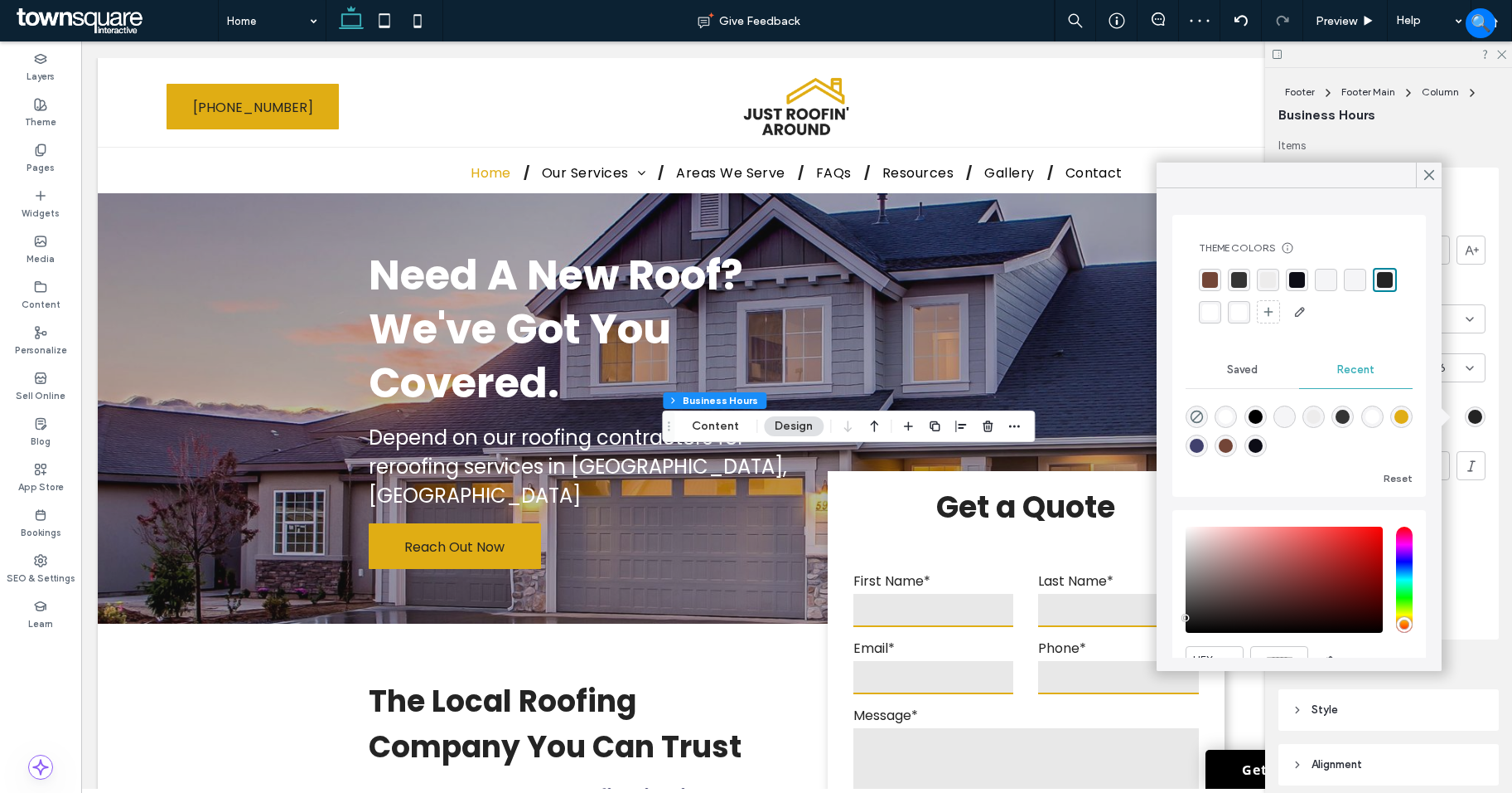
click at [1218, 309] on div "rgba(255, 255, 255, 1)" at bounding box center [1210, 312] width 16 height 16
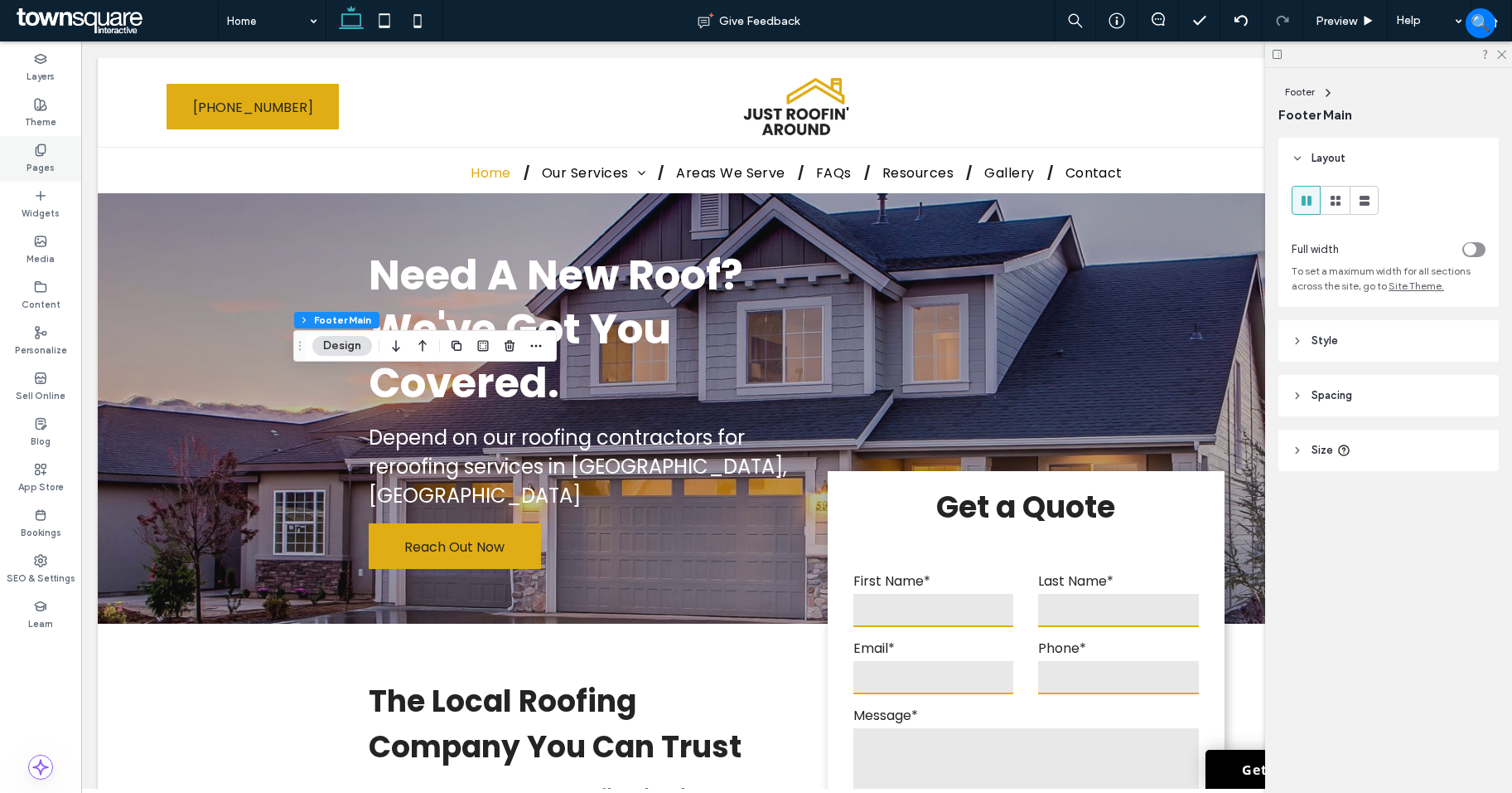
click at [40, 167] on label "Pages" at bounding box center [41, 166] width 28 height 19
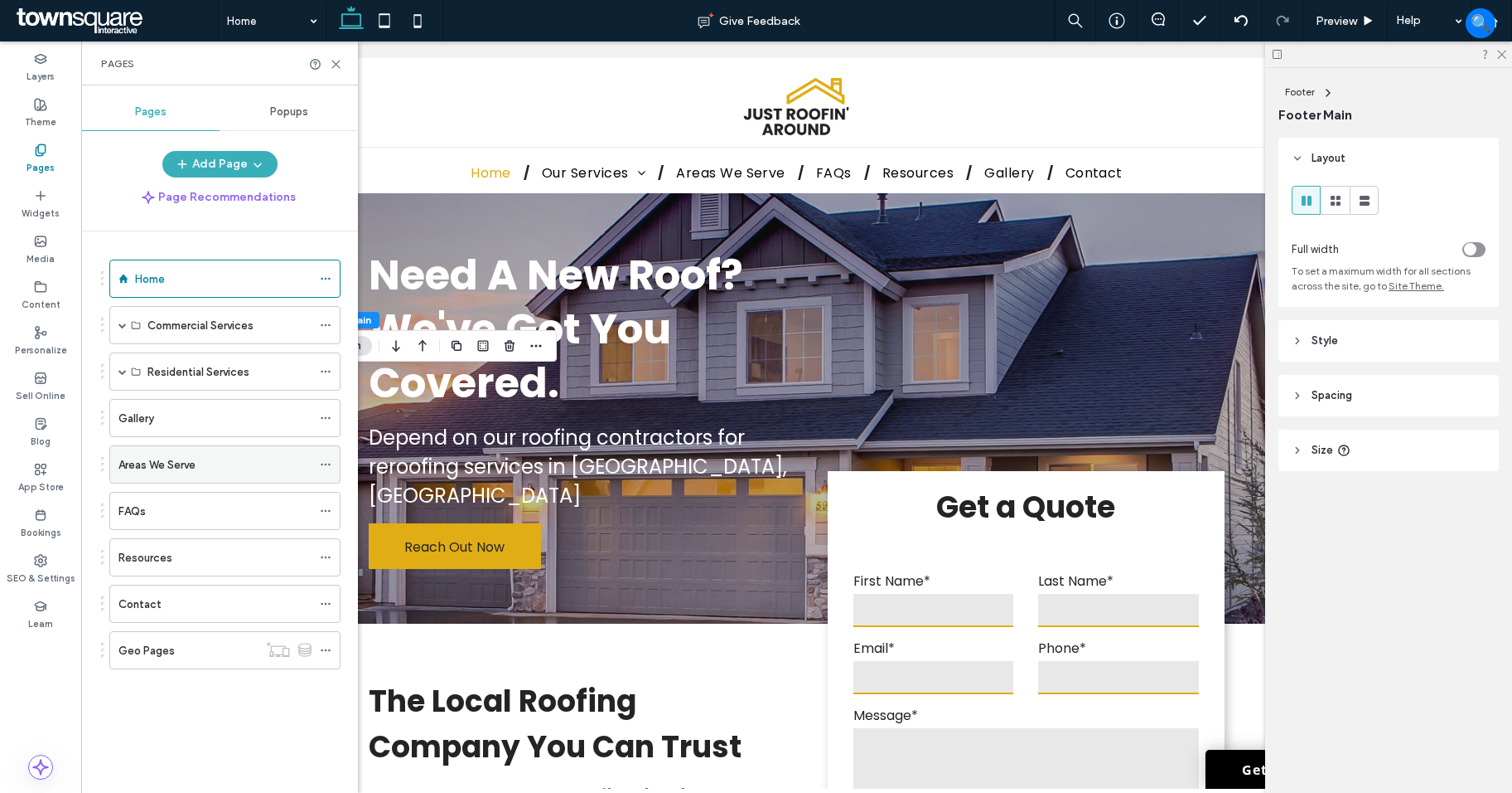
click at [330, 465] on use at bounding box center [325, 465] width 9 height 3
click at [193, 453] on div "Areas We Serve" at bounding box center [215, 464] width 193 height 36
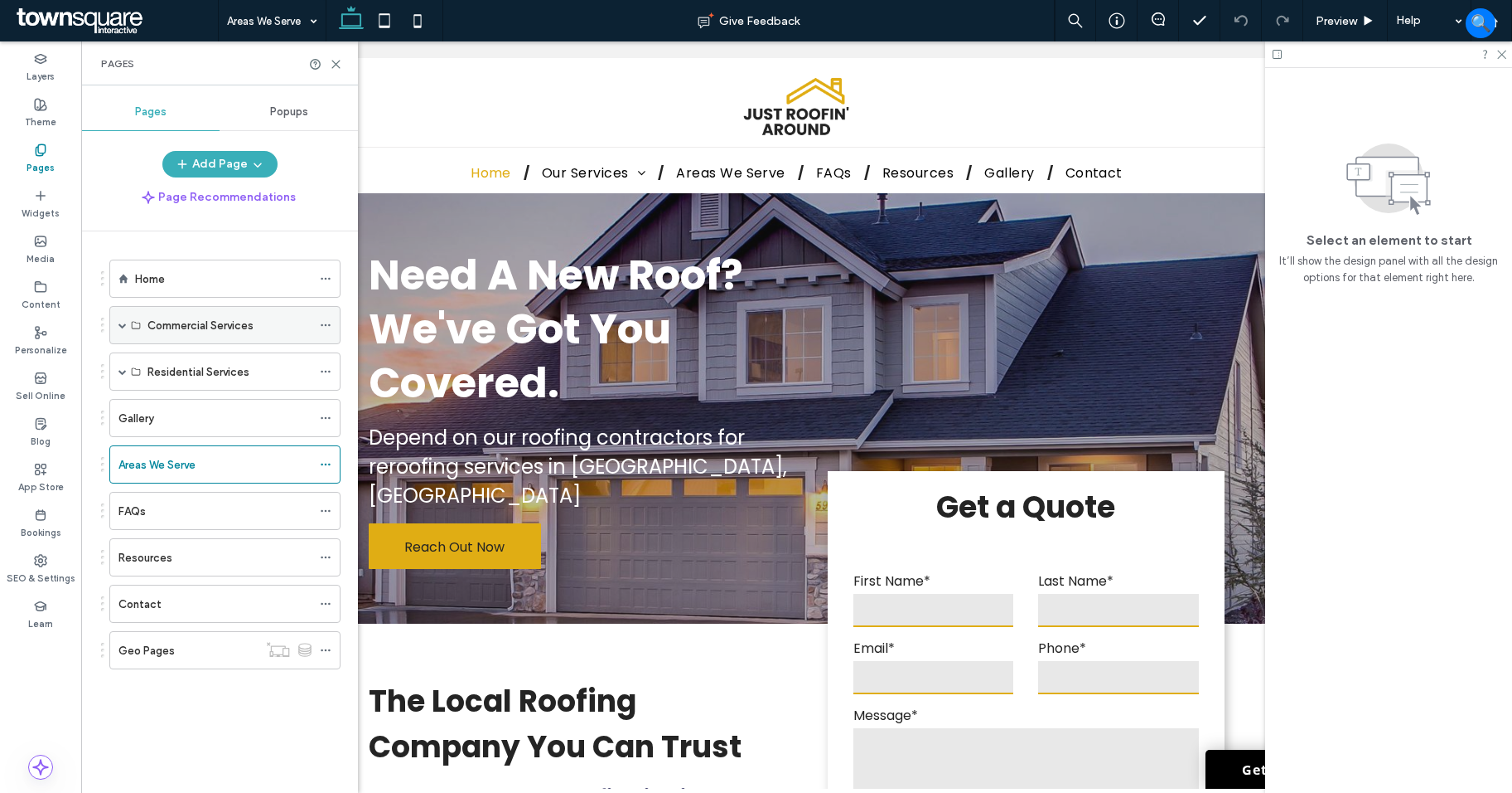
click at [119, 329] on span at bounding box center [122, 325] width 8 height 36
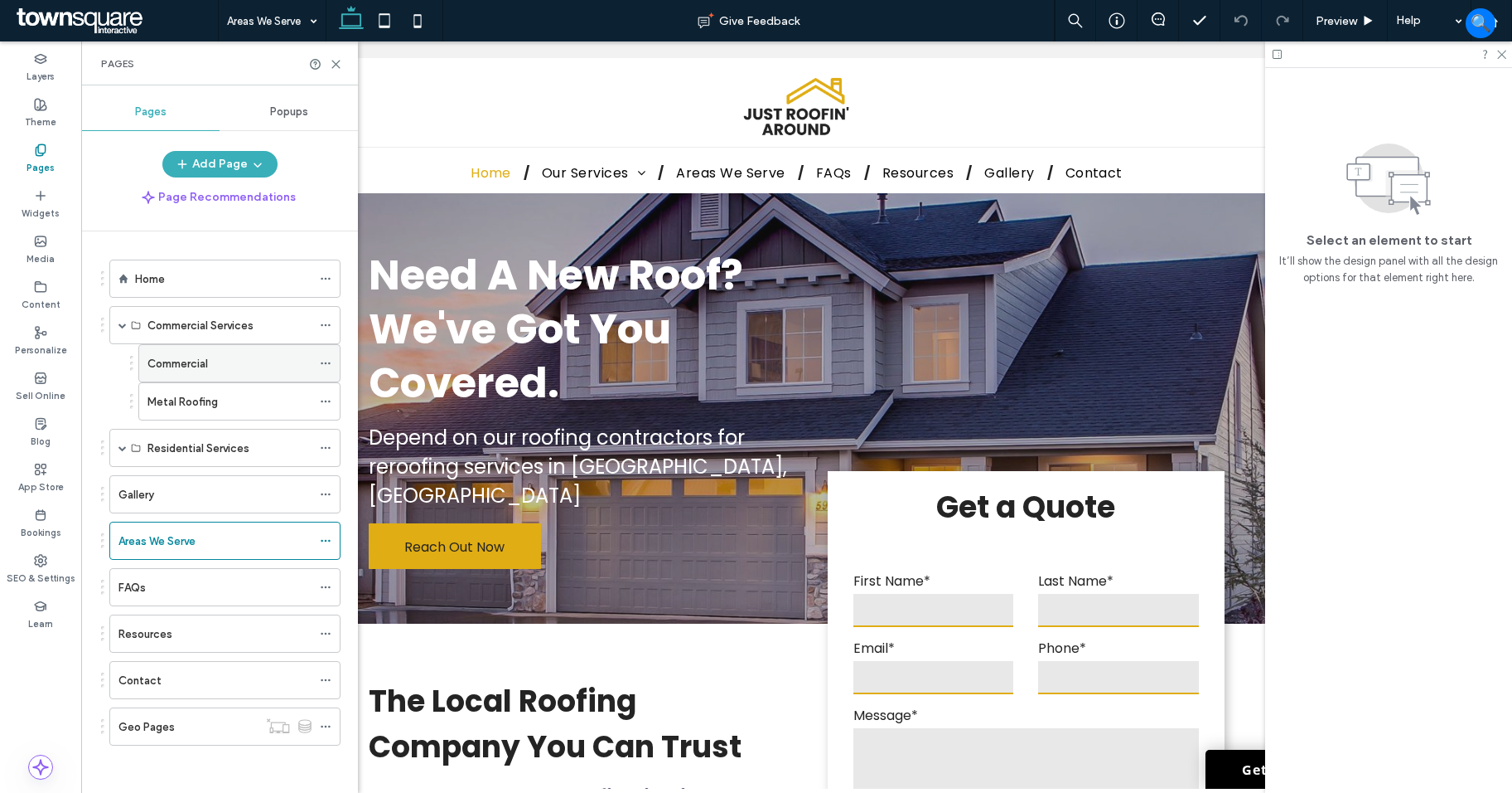
click at [325, 361] on icon at bounding box center [325, 363] width 12 height 12
click at [246, 352] on div "Commercial" at bounding box center [229, 363] width 164 height 36
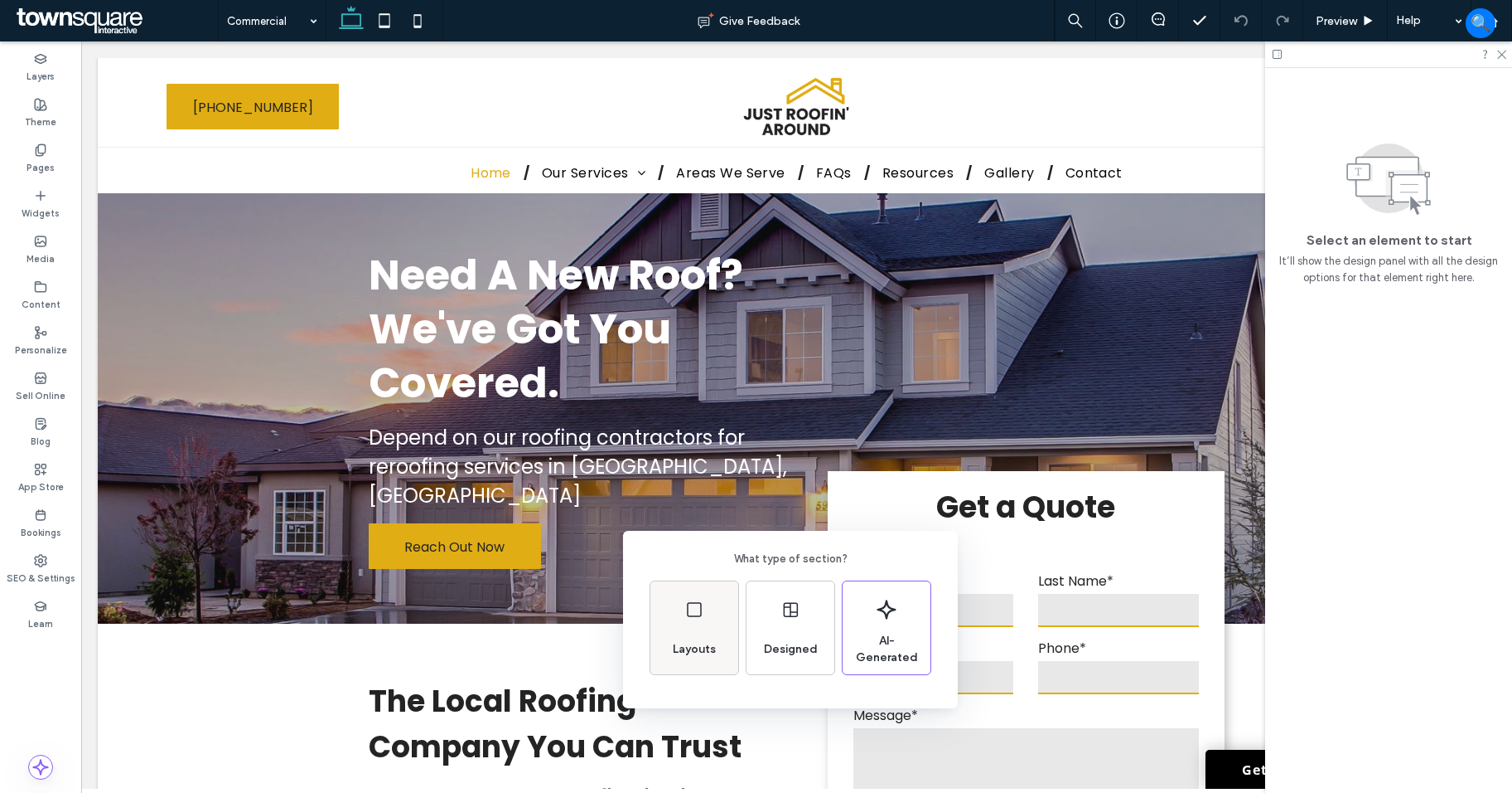
click at [723, 622] on div "Layouts" at bounding box center [694, 628] width 88 height 93
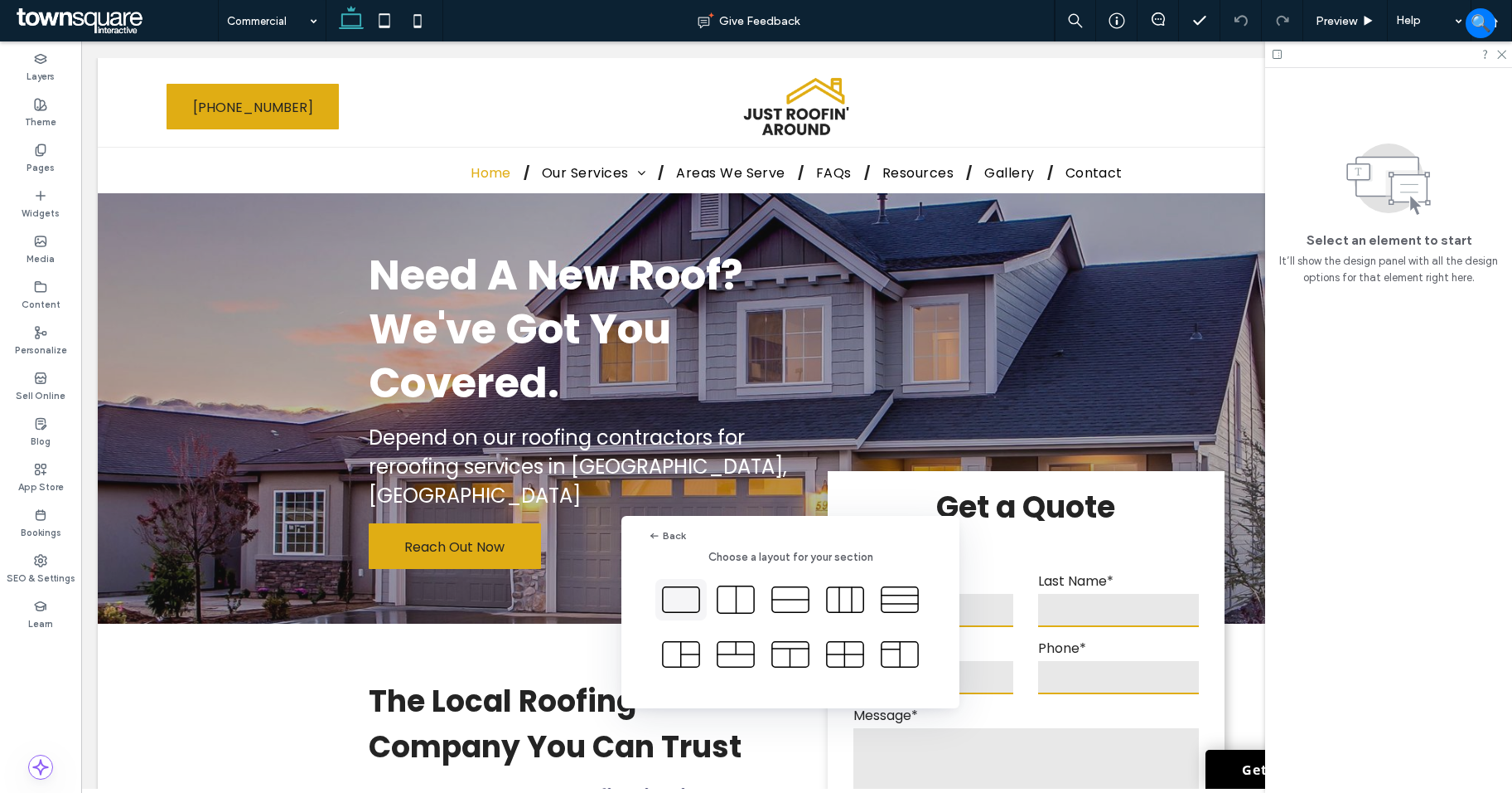
click at [692, 603] on icon at bounding box center [680, 599] width 42 height 42
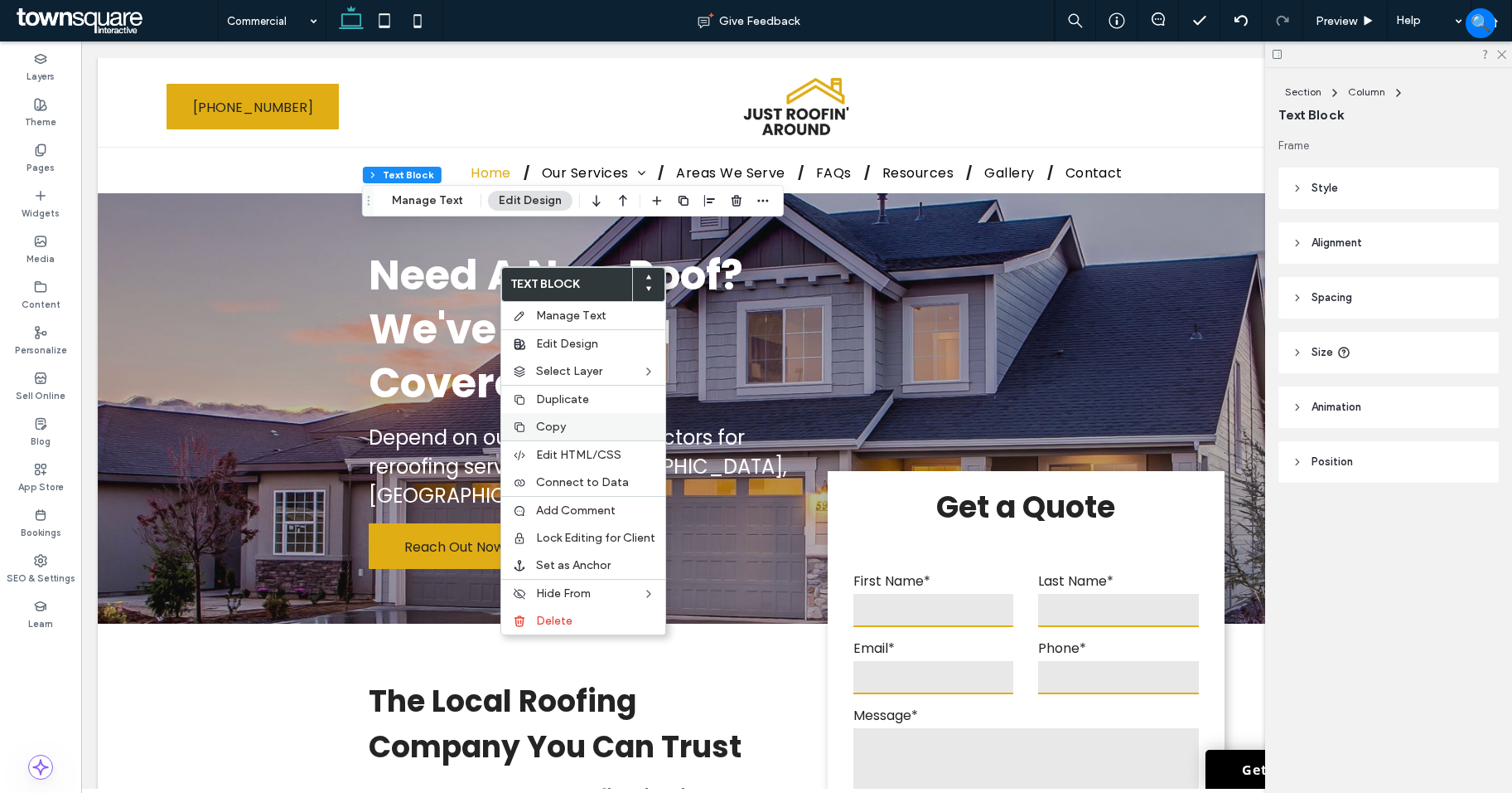
click at [576, 417] on div "Copy" at bounding box center [583, 427] width 164 height 28
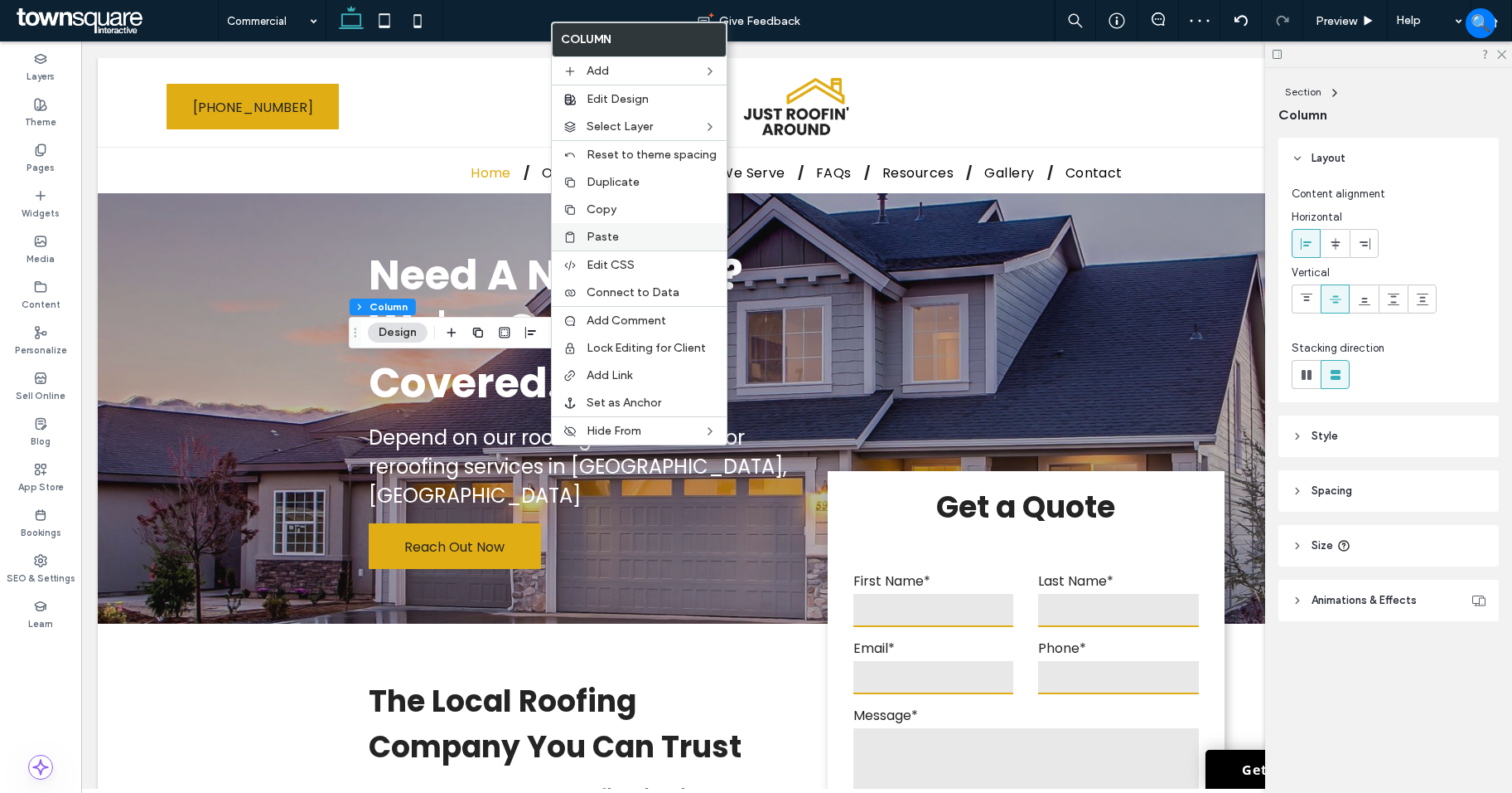
click at [617, 239] on label "Paste" at bounding box center [652, 237] width 130 height 14
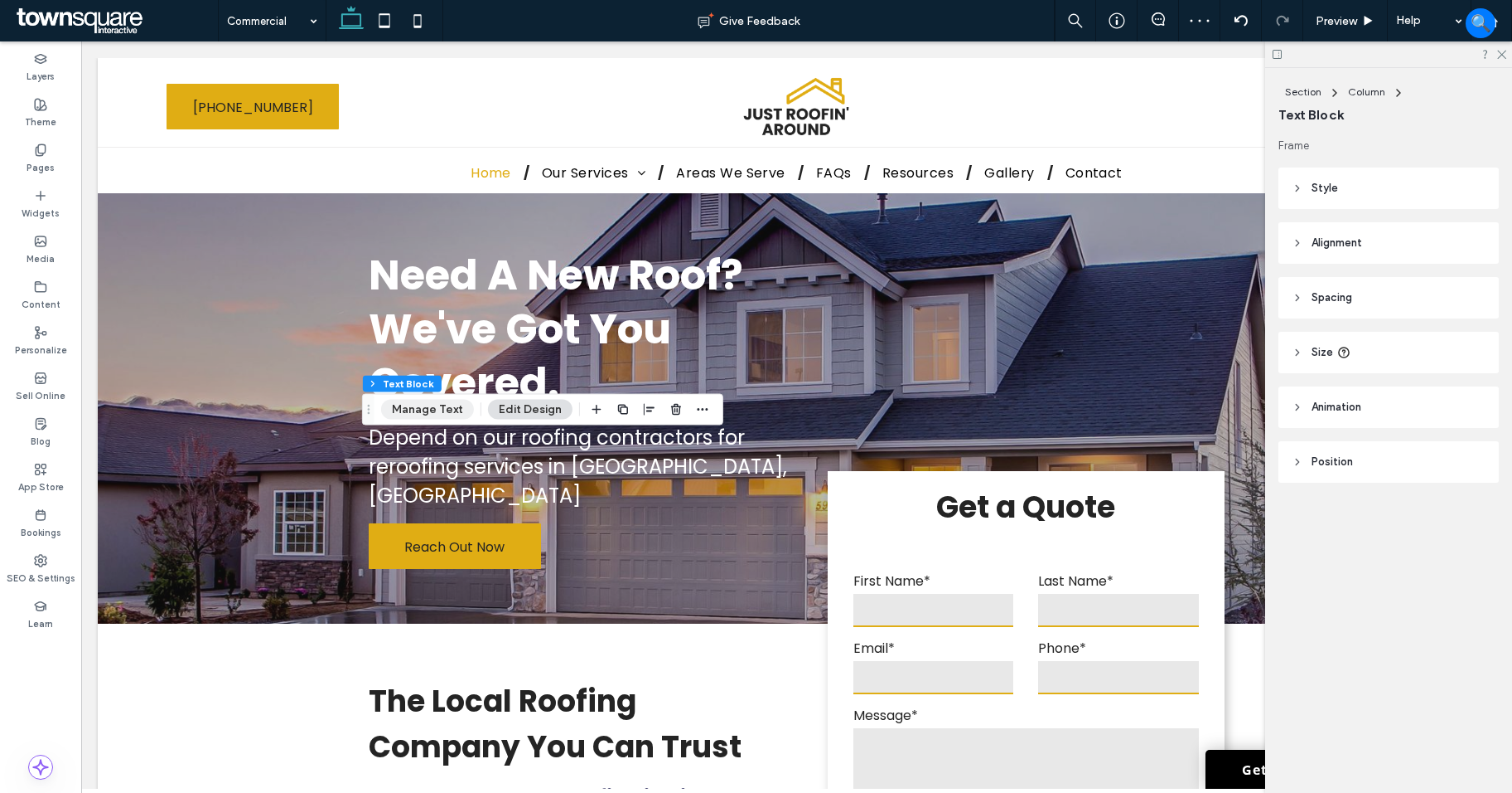
click at [431, 410] on button "Manage Text" at bounding box center [427, 409] width 93 height 19
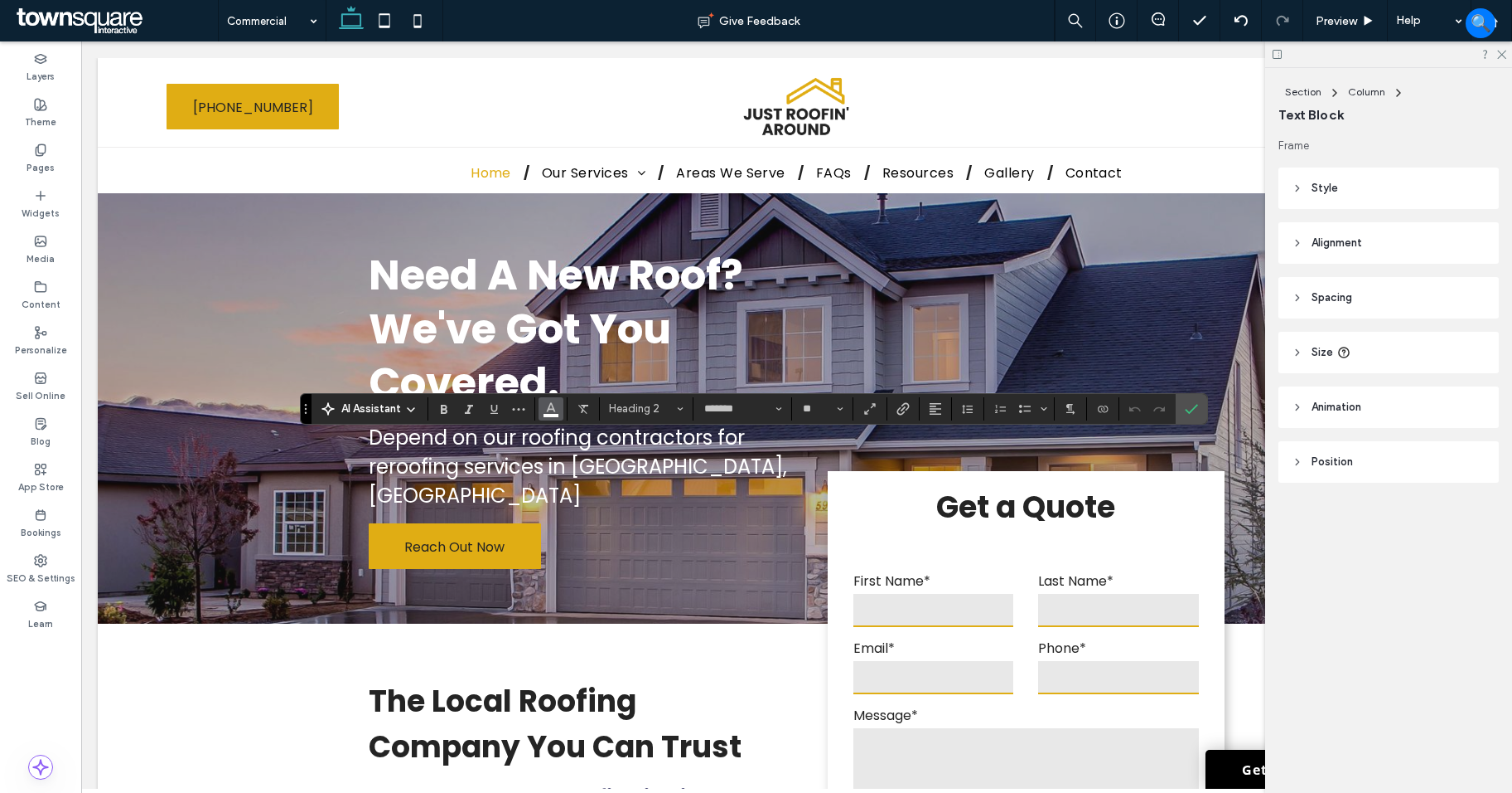
click at [554, 408] on icon "Color" at bounding box center [551, 407] width 13 height 13
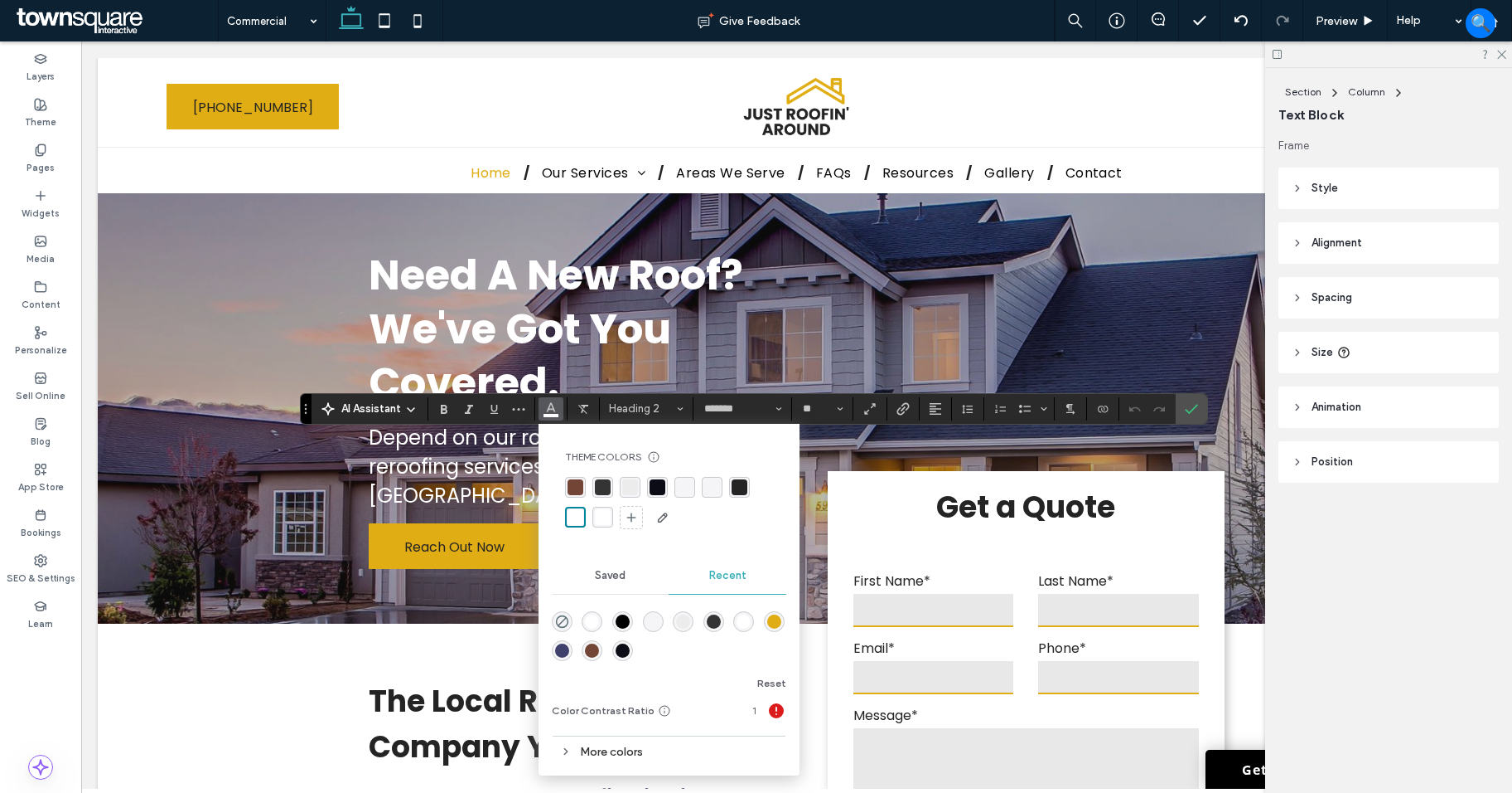
click at [608, 489] on div "rgba(52, 52, 52, 1)" at bounding box center [603, 487] width 16 height 16
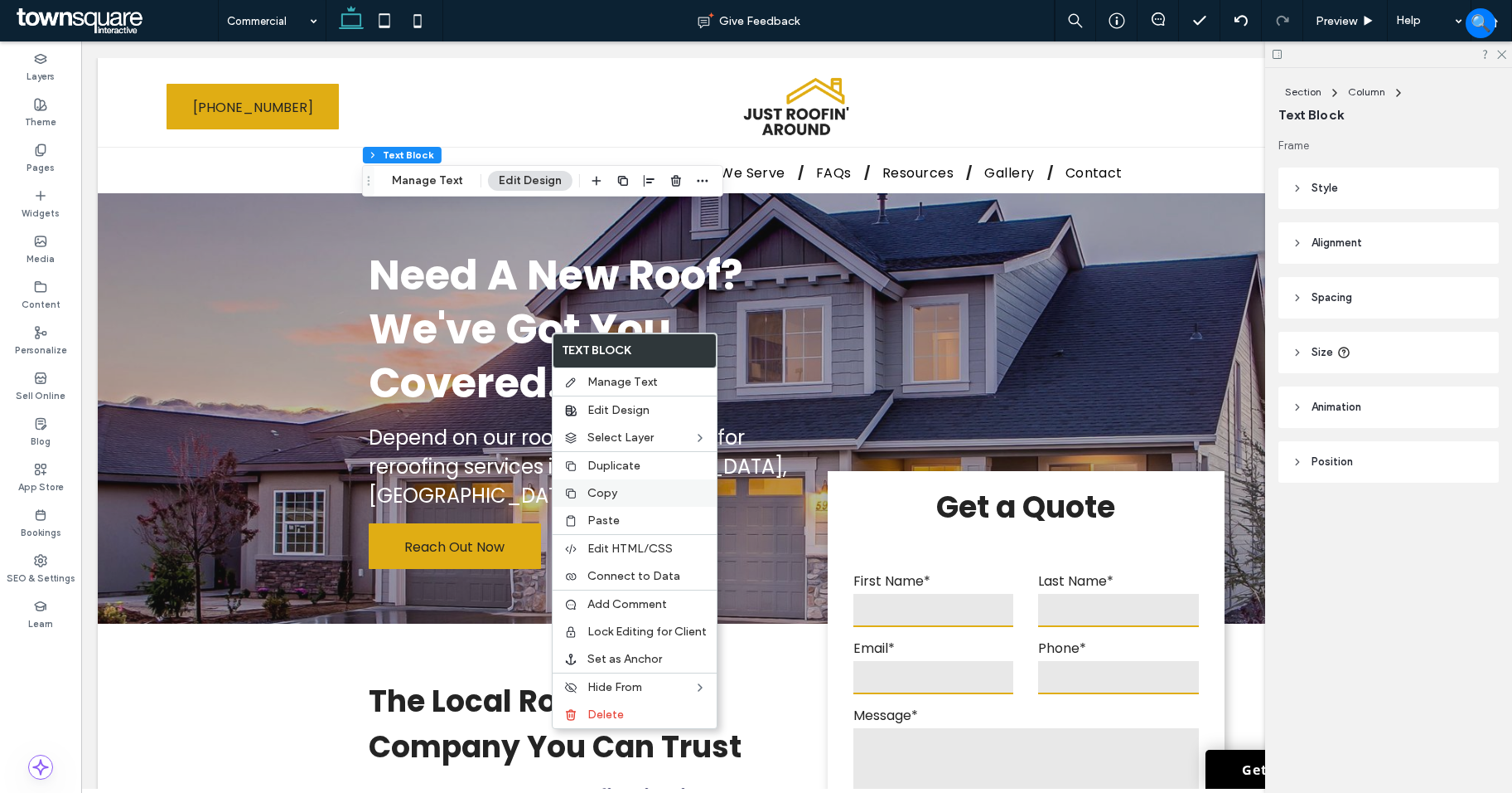
click at [623, 489] on label "Copy" at bounding box center [647, 492] width 120 height 14
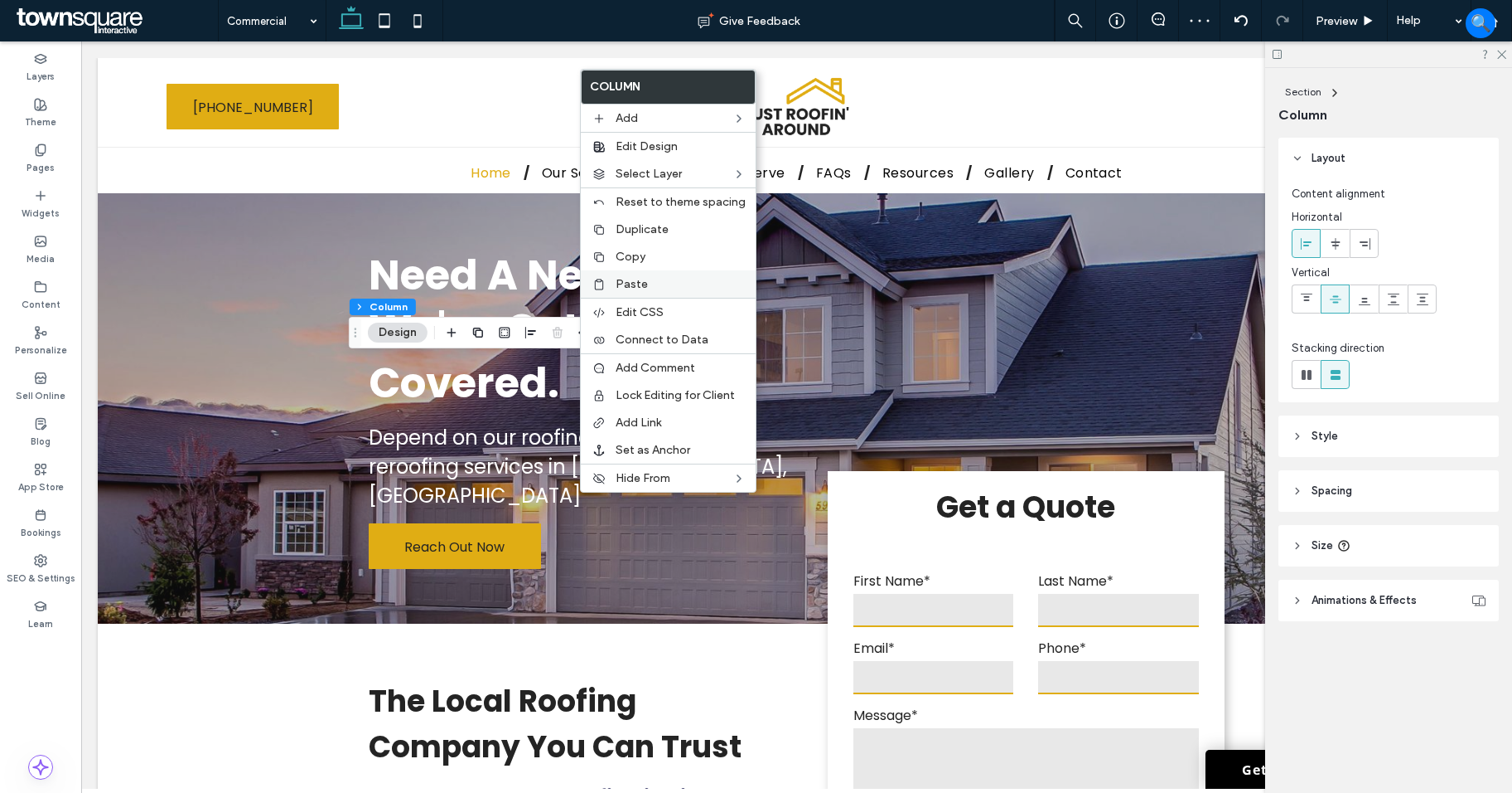
click at [664, 285] on label "Paste" at bounding box center [680, 284] width 130 height 14
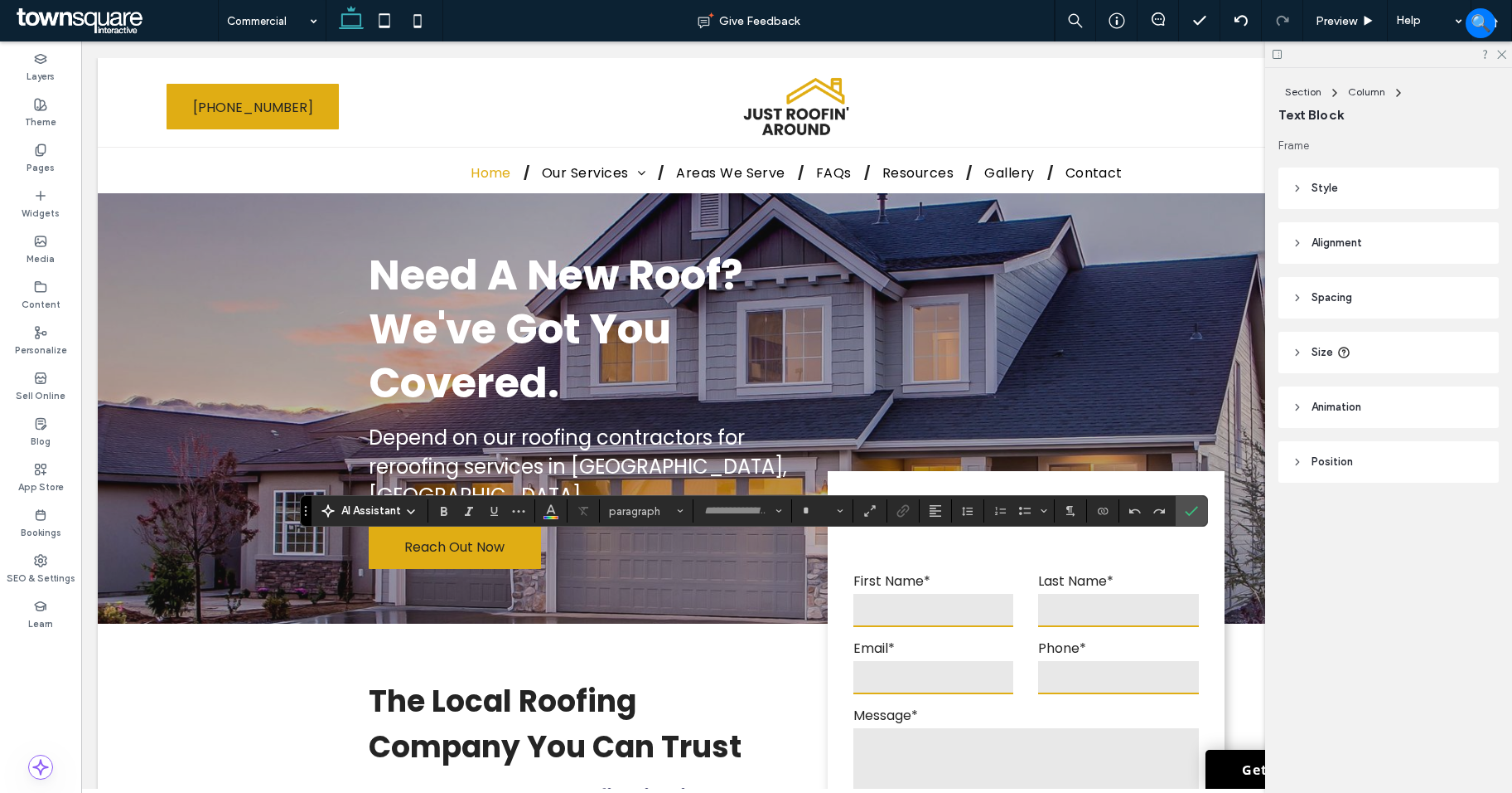
type input "*******"
type input "**"
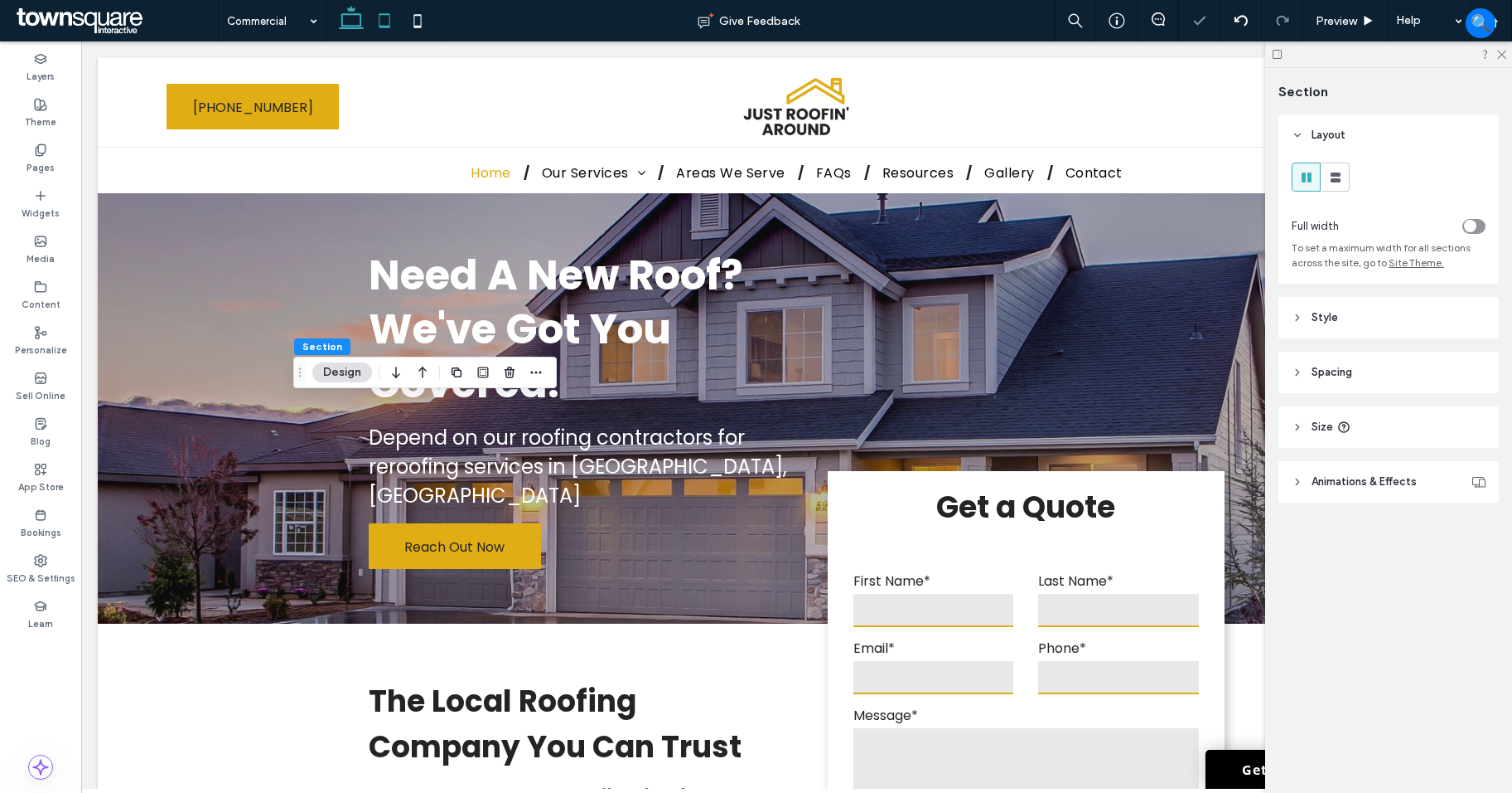
click at [374, 16] on icon at bounding box center [385, 20] width 33 height 33
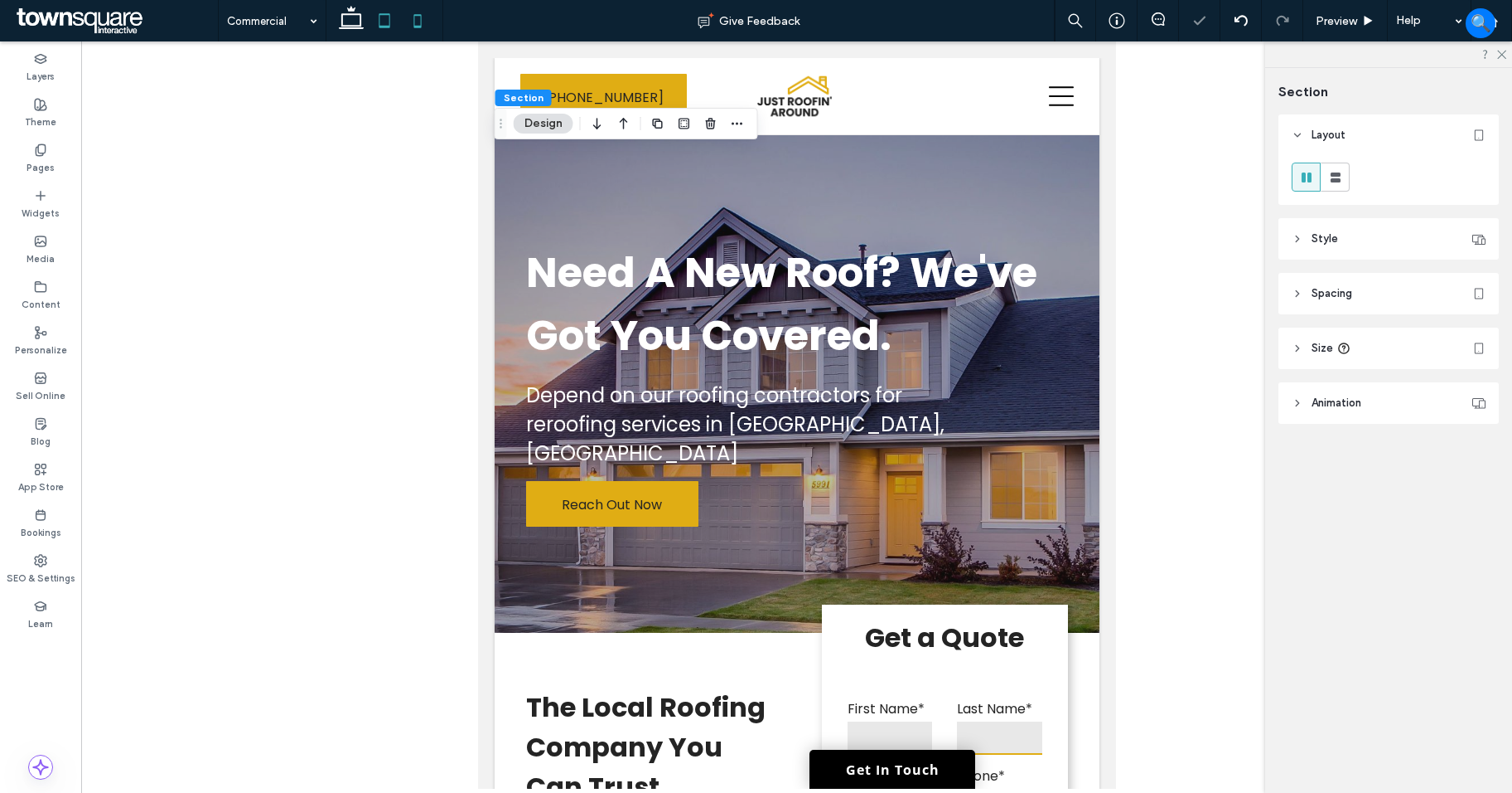
click at [411, 29] on icon at bounding box center [418, 20] width 33 height 33
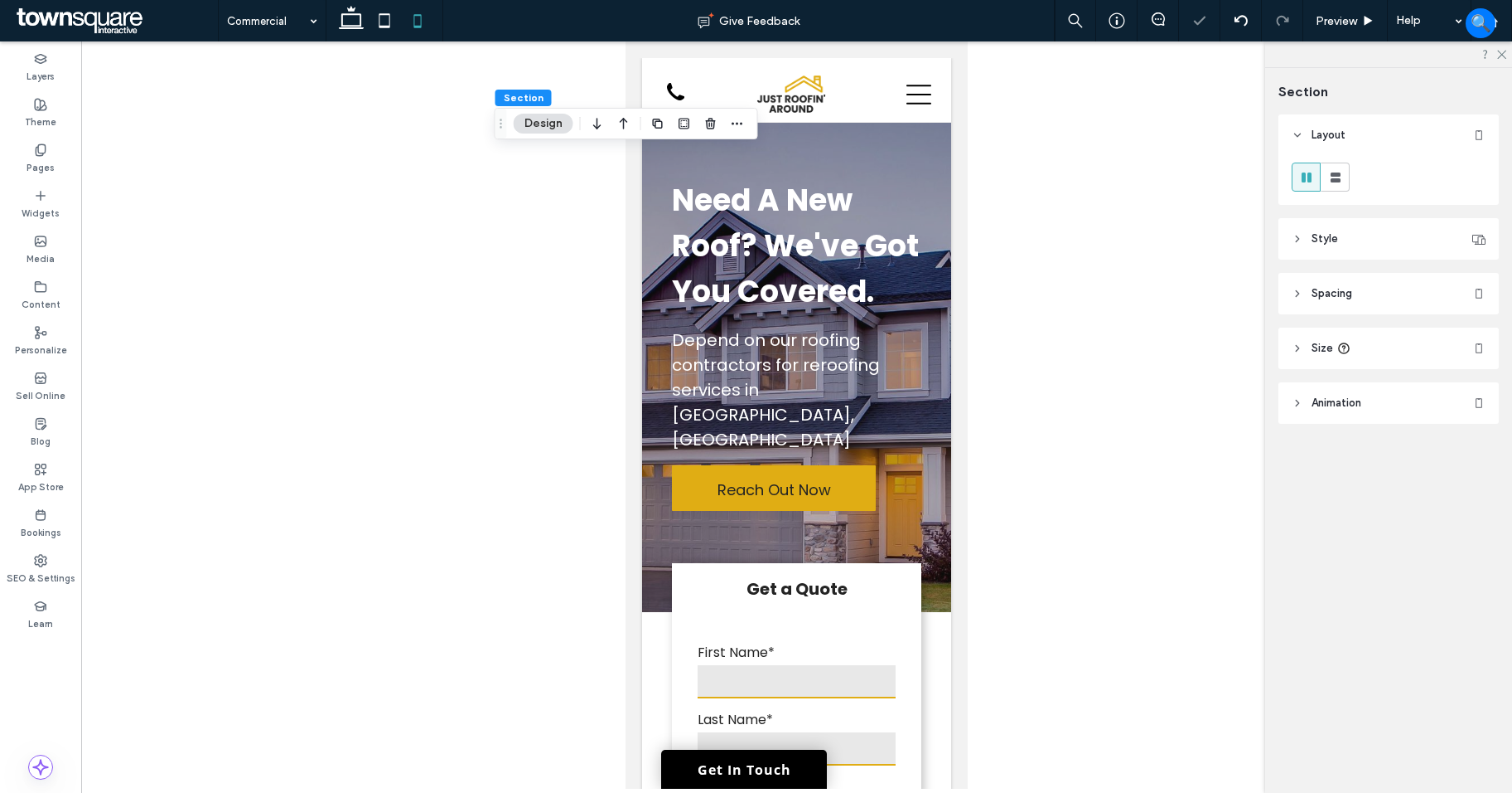
type input "**"
click at [364, 18] on icon at bounding box center [351, 20] width 33 height 33
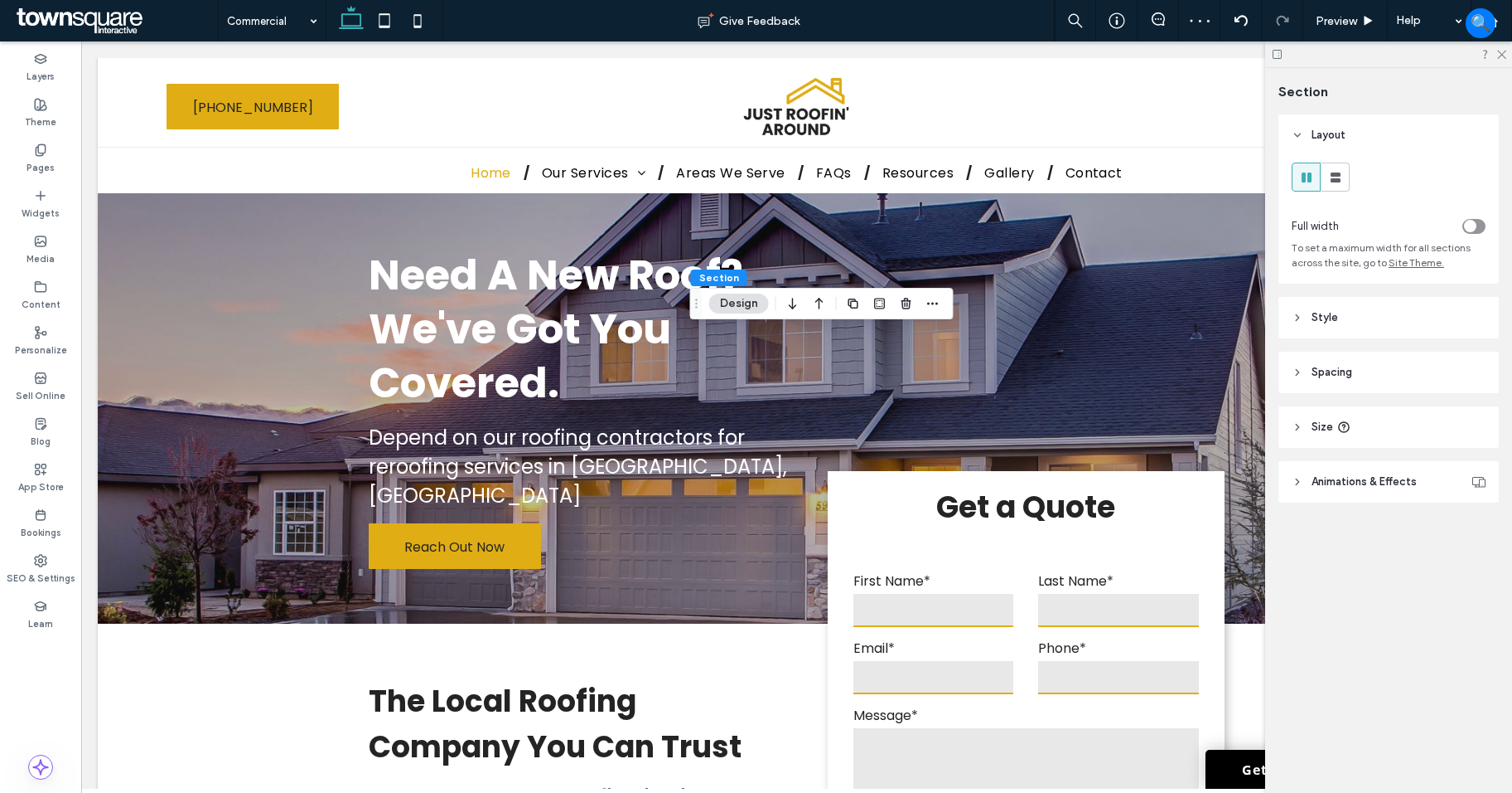
type input "**"
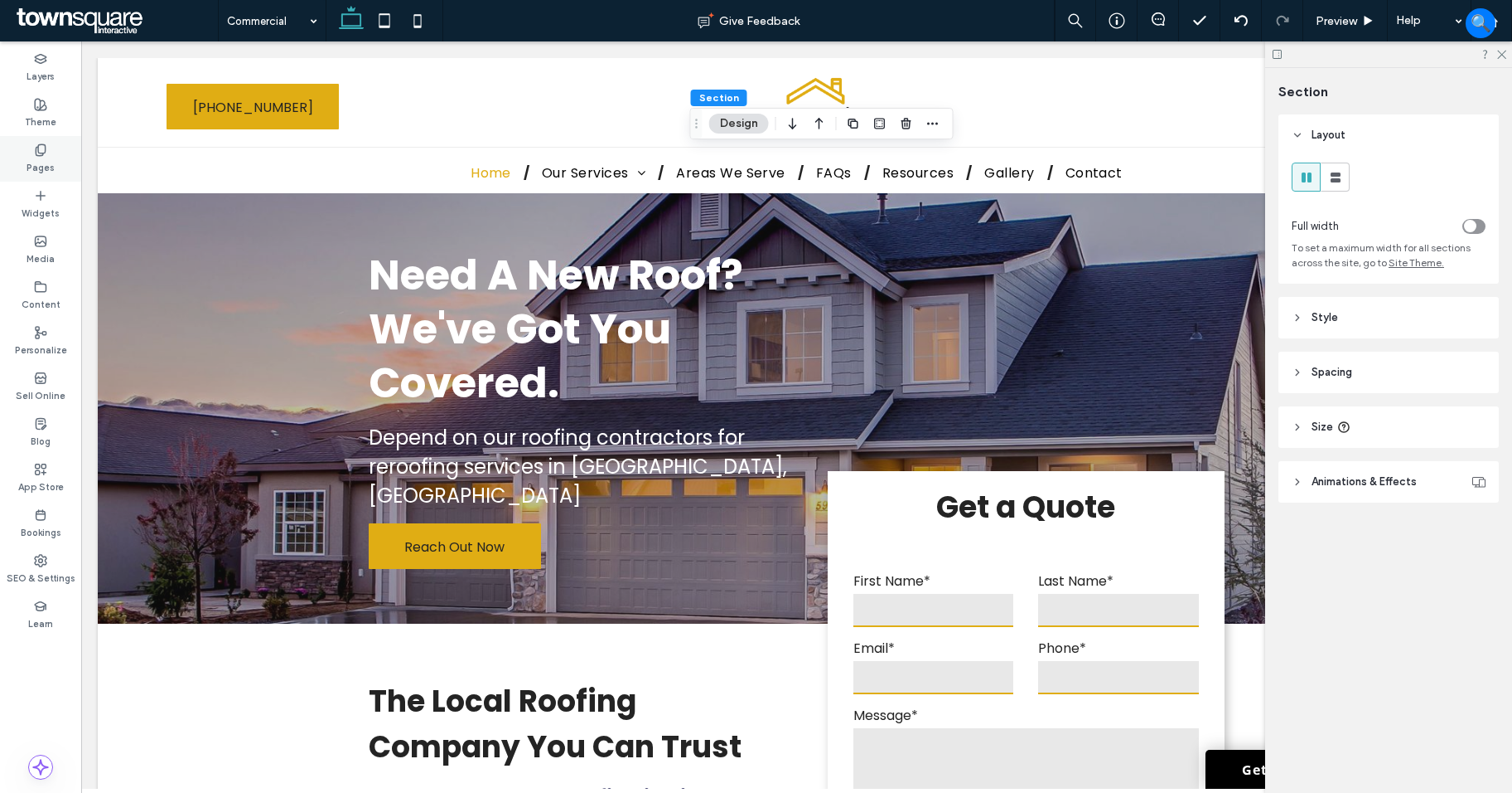
click at [50, 158] on label "Pages" at bounding box center [41, 166] width 28 height 19
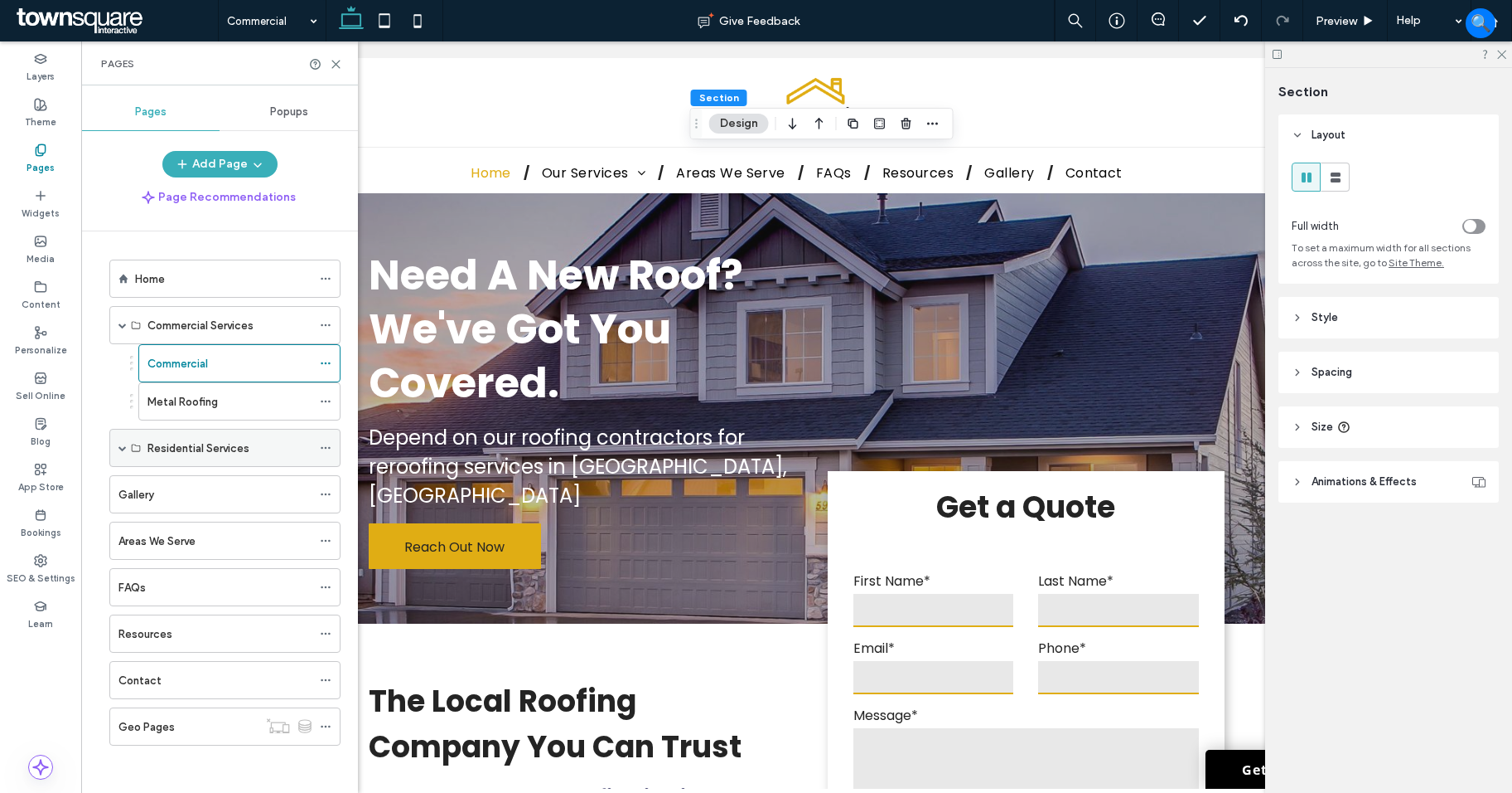
click at [127, 450] on div "Residential Services" at bounding box center [224, 447] width 231 height 38
click at [122, 450] on span at bounding box center [122, 447] width 8 height 8
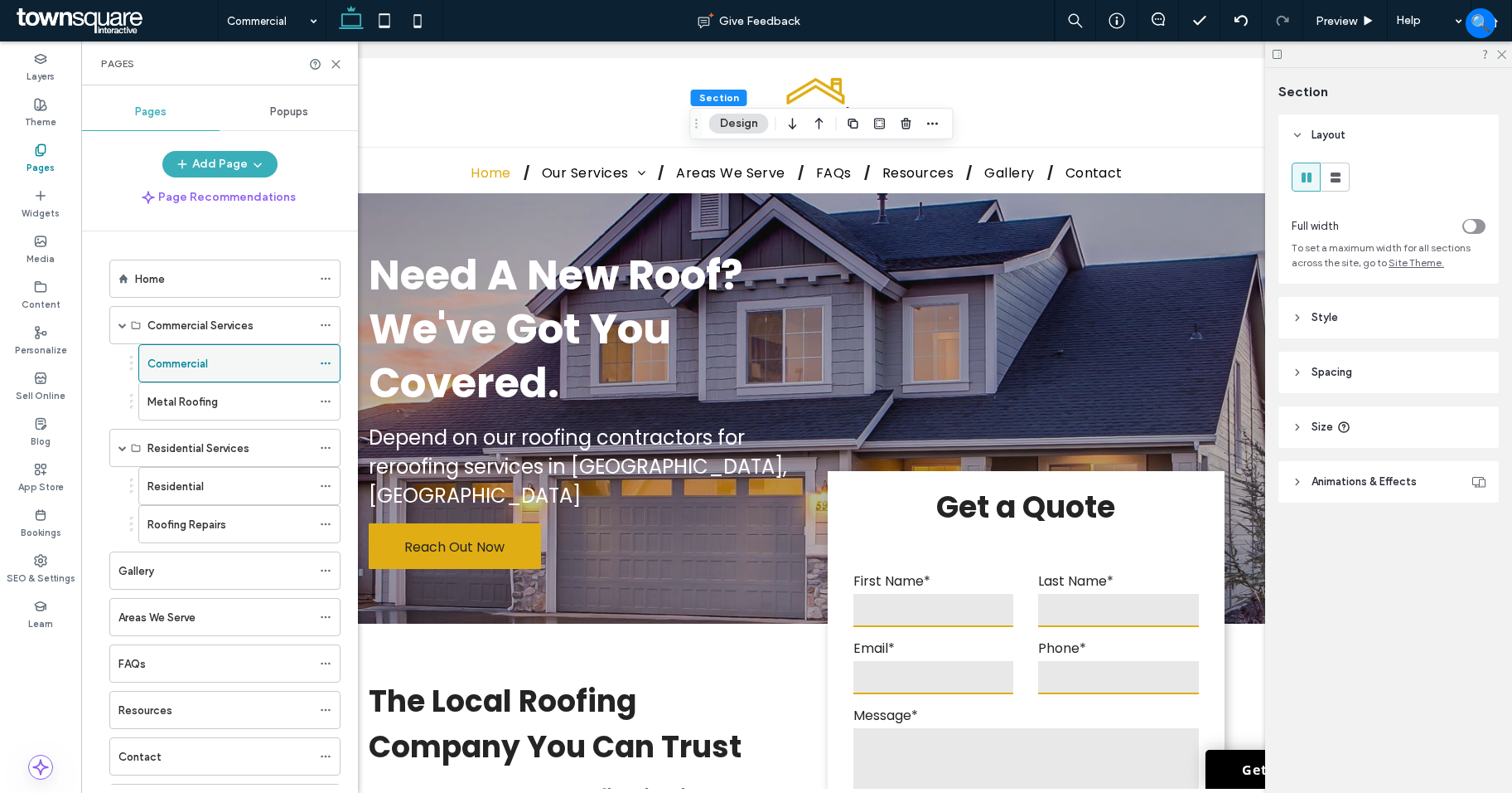
click at [324, 364] on use at bounding box center [325, 364] width 9 height 3
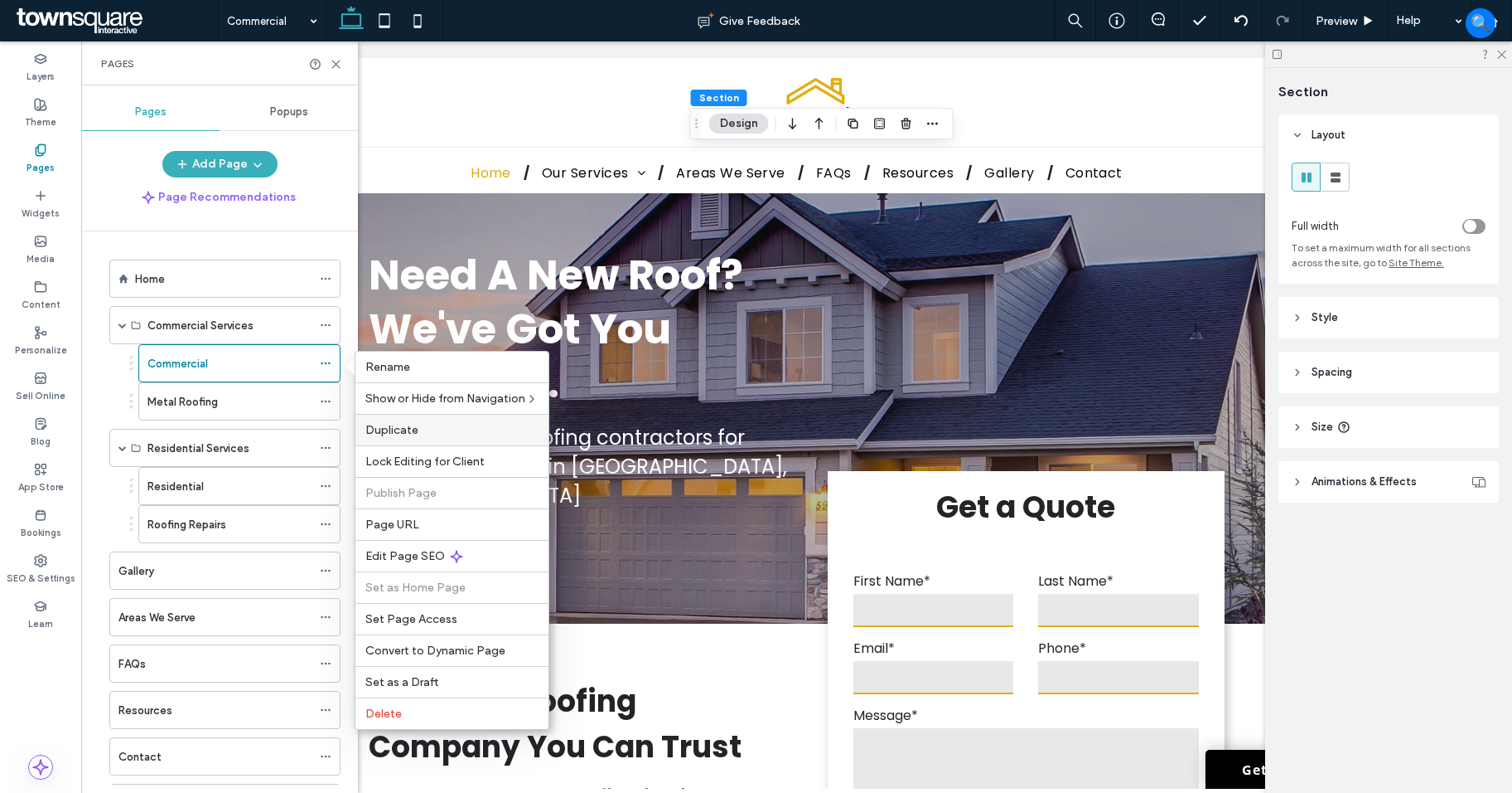
click at [417, 426] on span "Duplicate" at bounding box center [391, 429] width 53 height 14
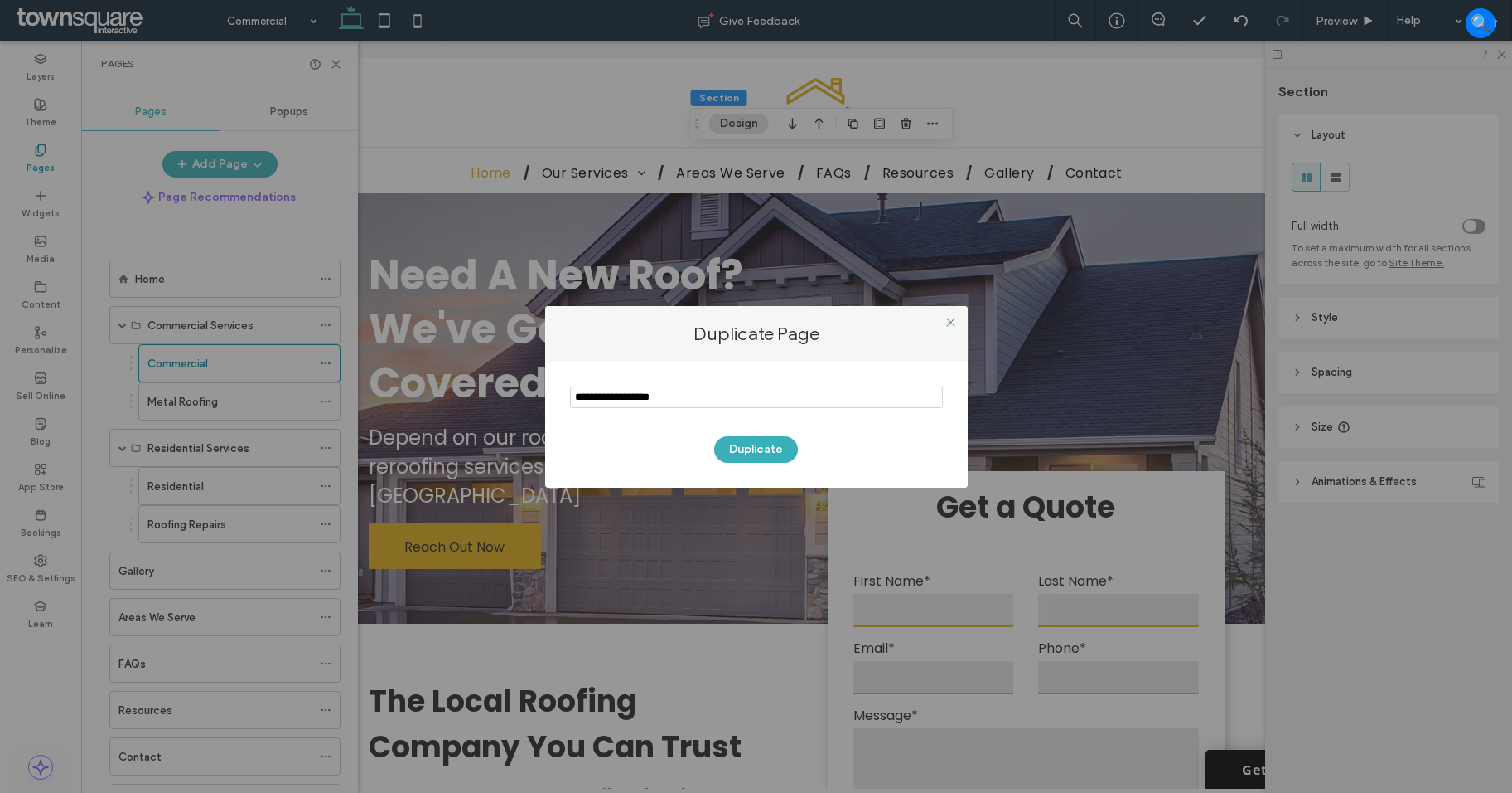
drag, startPoint x: 625, startPoint y: 396, endPoint x: 631, endPoint y: 441, distance: 45.4
click at [464, 398] on div "Duplicate Page Duplicate" at bounding box center [756, 396] width 1512 height 793
paste input "********"
type input "********"
click at [762, 453] on button "Duplicate" at bounding box center [756, 449] width 83 height 27
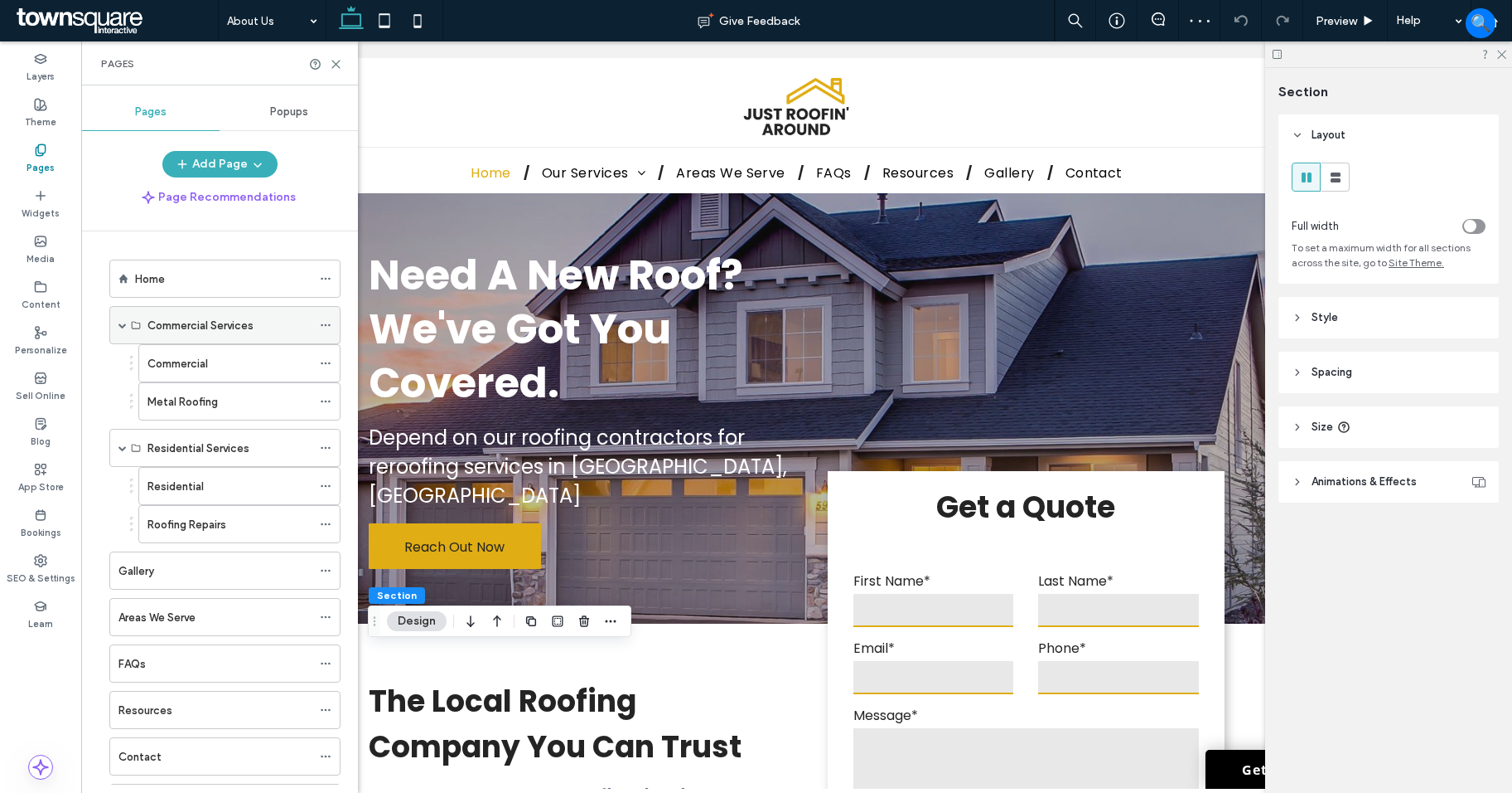
click at [324, 325] on icon at bounding box center [325, 325] width 12 height 12
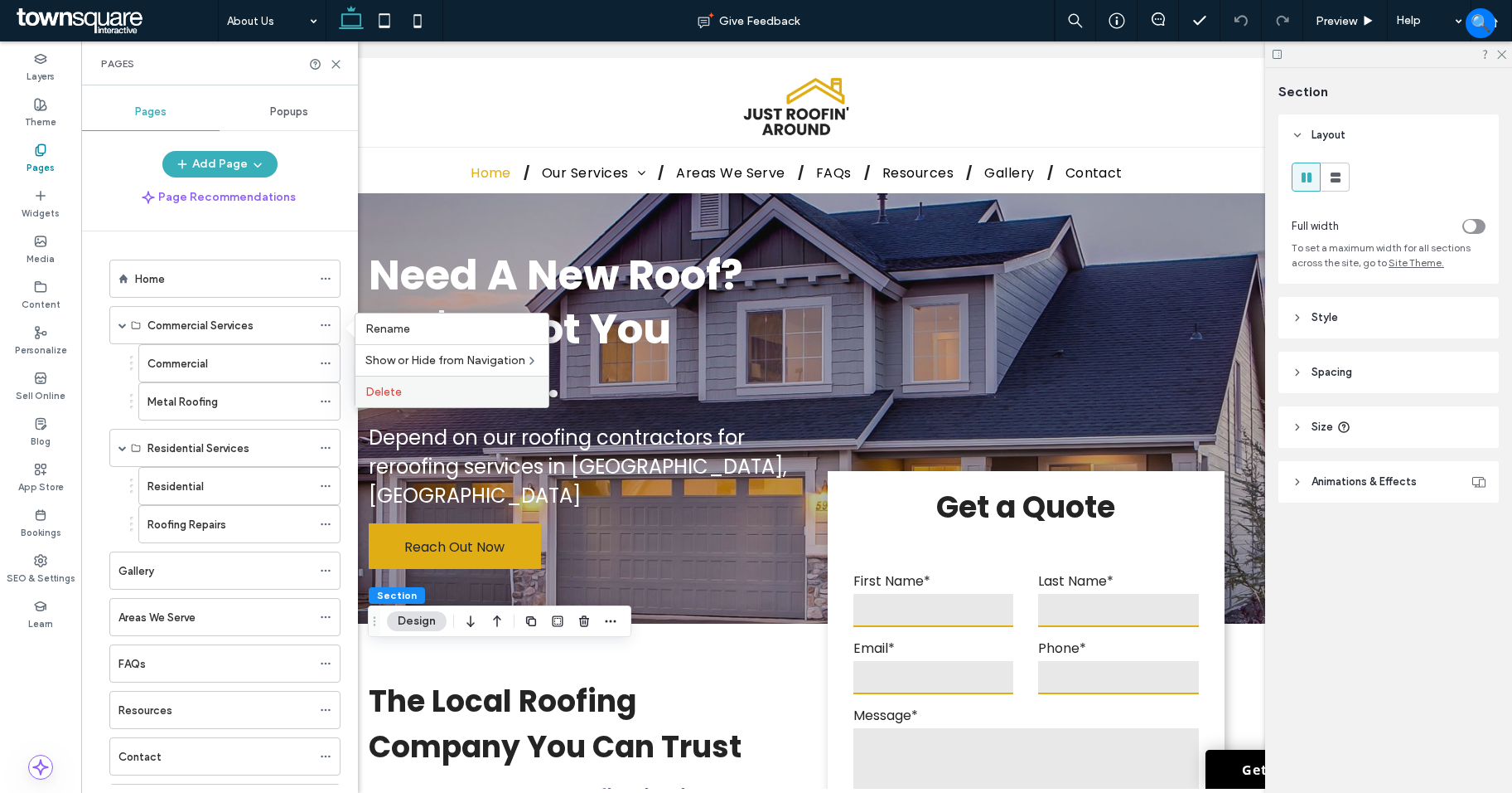
click at [437, 394] on label "Delete" at bounding box center [451, 391] width 173 height 14
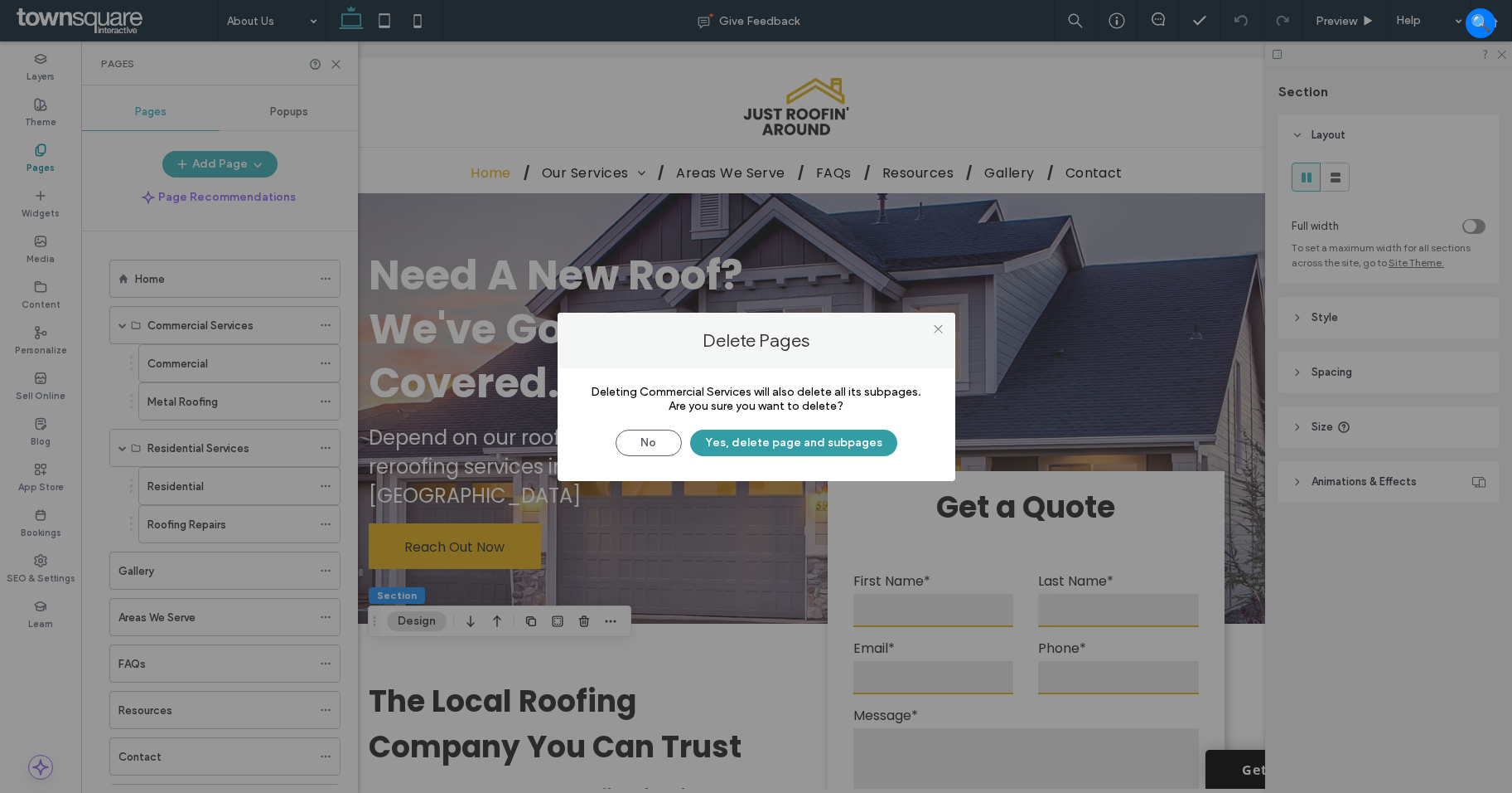
click at [782, 433] on button "Yes, delete page and subpages" at bounding box center [794, 442] width 207 height 27
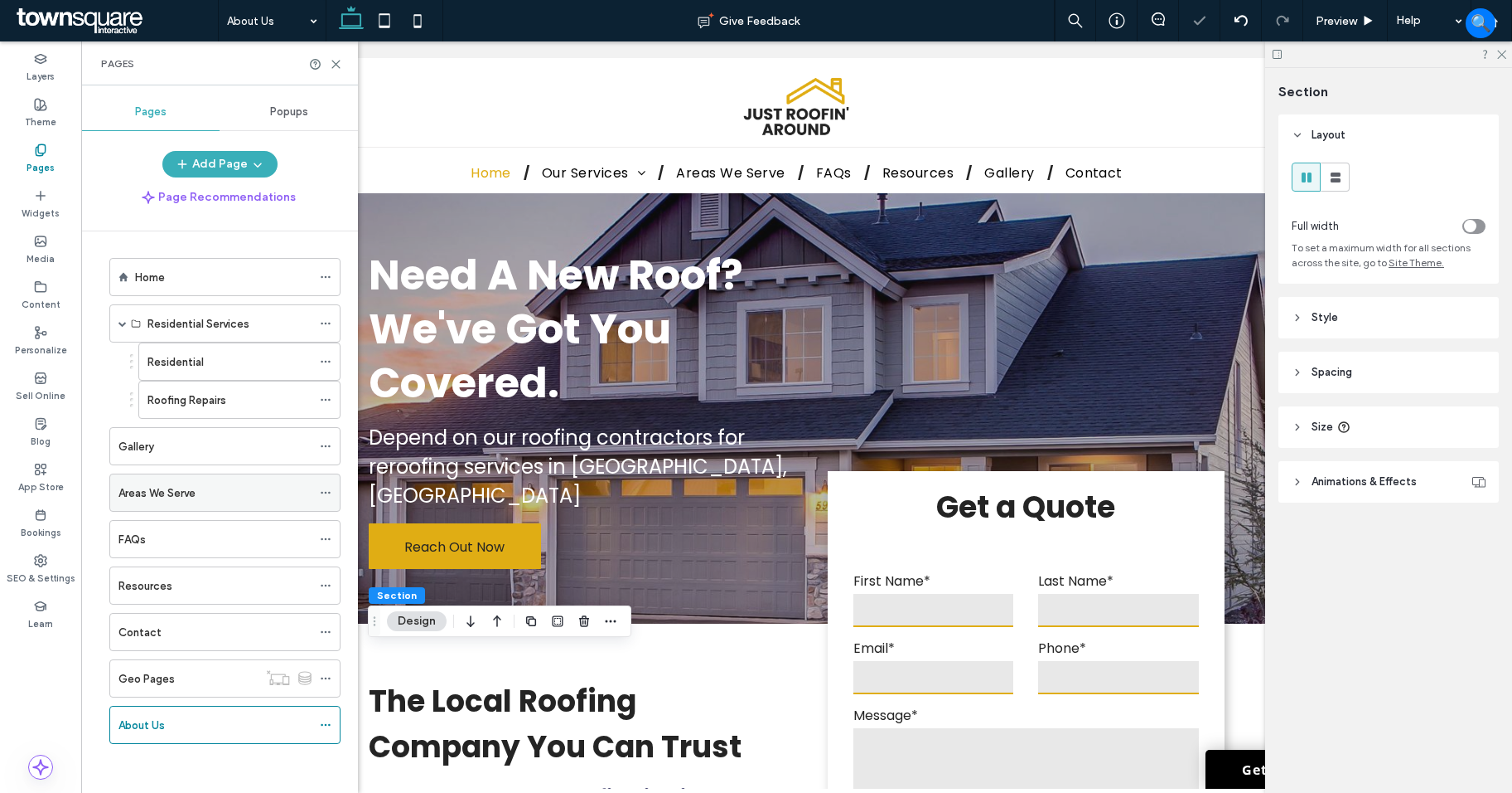
scroll to position [3, 0]
click at [331, 723] on icon at bounding box center [325, 723] width 12 height 12
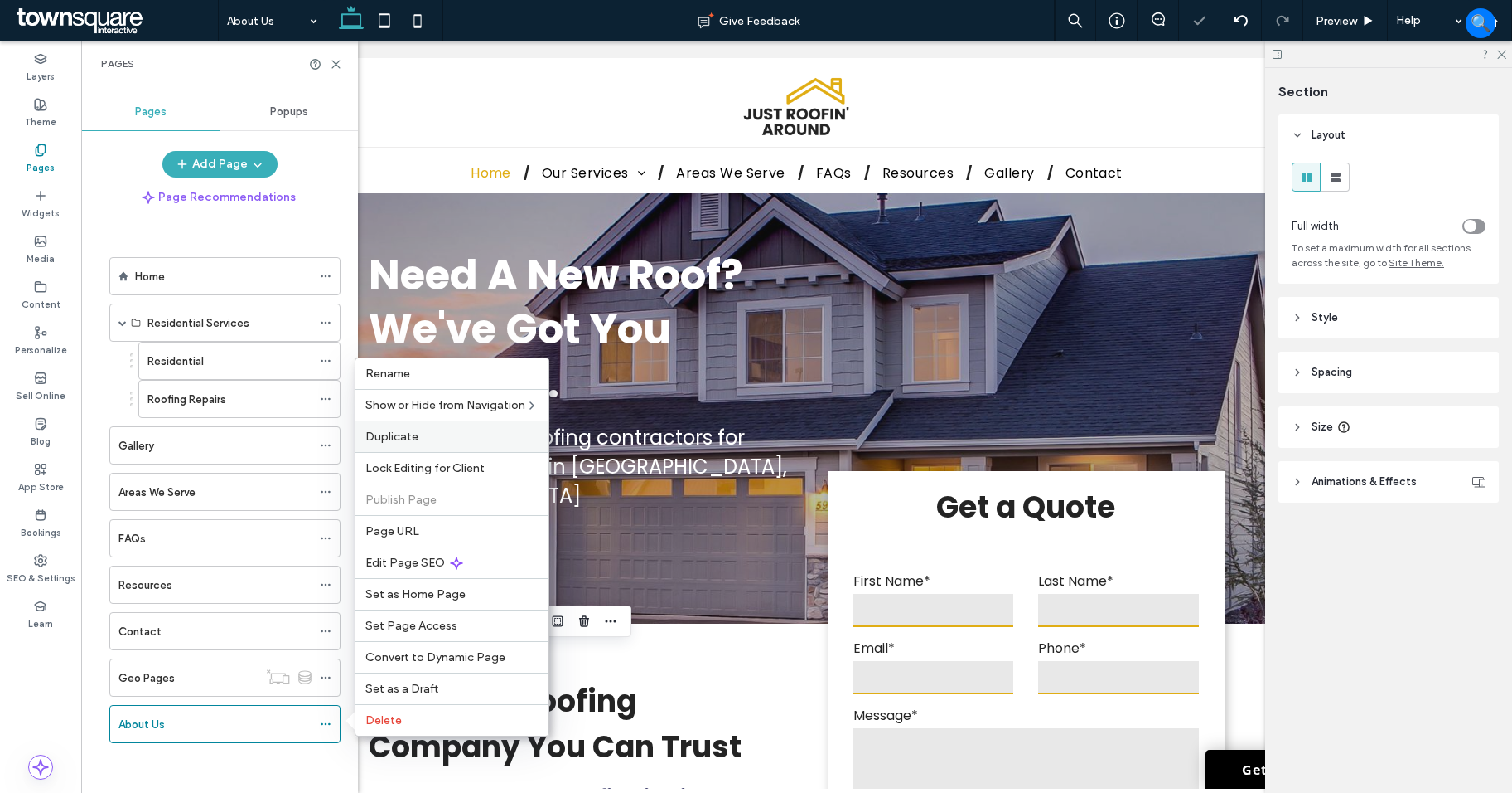
click at [433, 434] on label "Duplicate" at bounding box center [451, 436] width 173 height 14
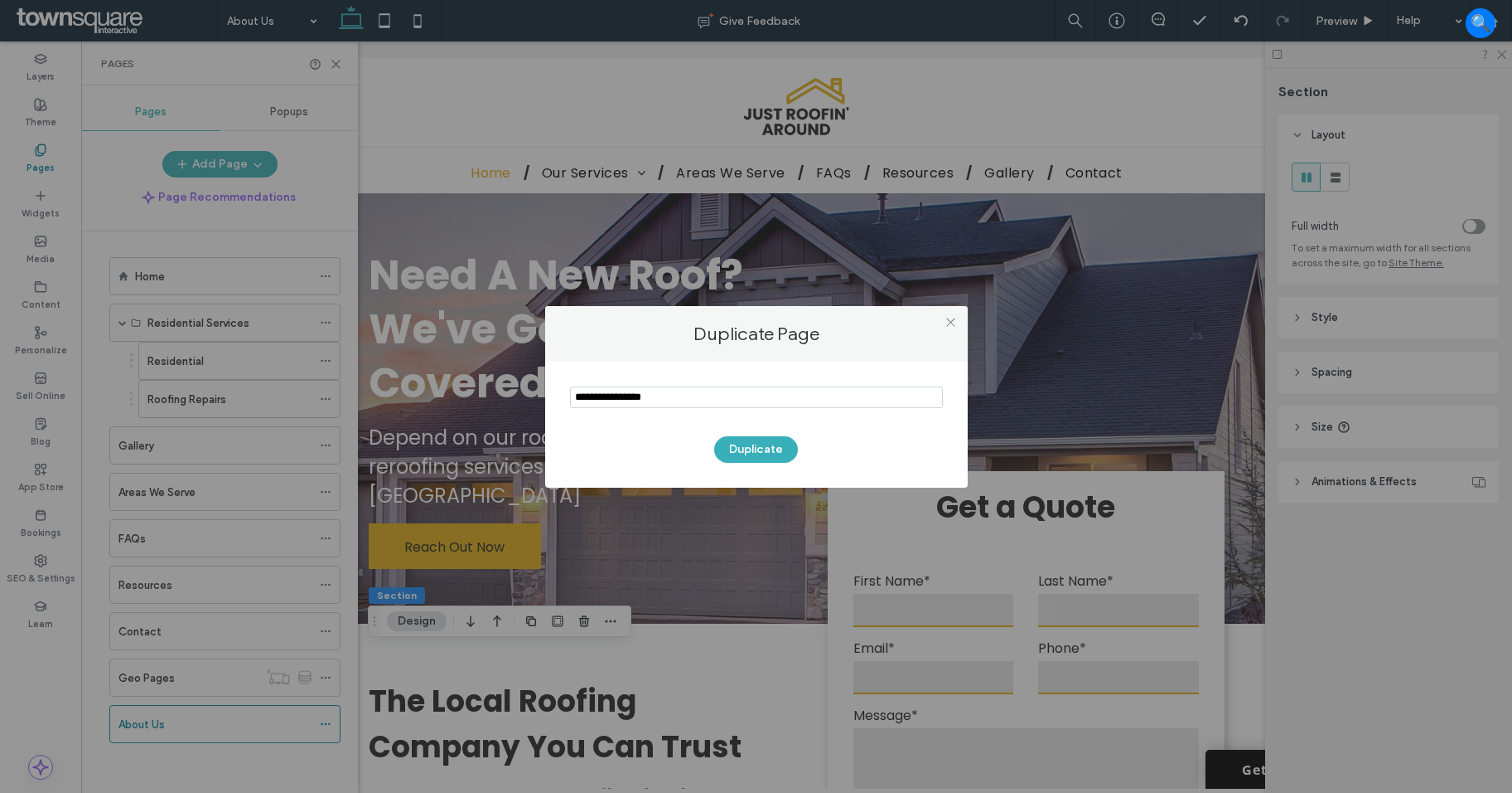
drag, startPoint x: 678, startPoint y: 395, endPoint x: 483, endPoint y: 398, distance: 195.0
click at [483, 397] on div "Duplicate Page Duplicate" at bounding box center [756, 396] width 1512 height 793
paste input "**********"
type input "**********"
click at [767, 448] on button "Duplicate" at bounding box center [756, 449] width 83 height 27
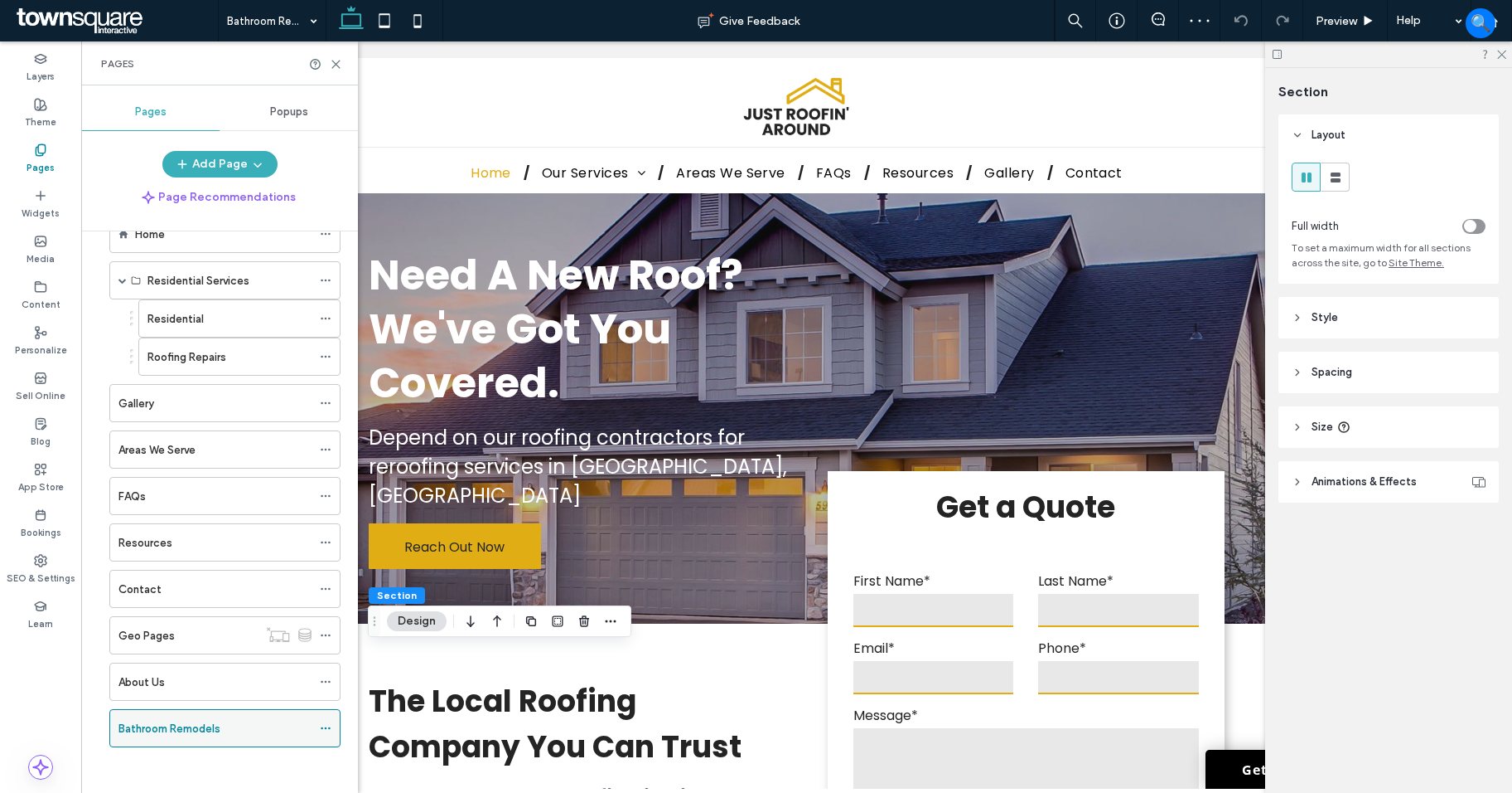
scroll to position [49, 0]
click at [321, 722] on icon at bounding box center [325, 723] width 12 height 12
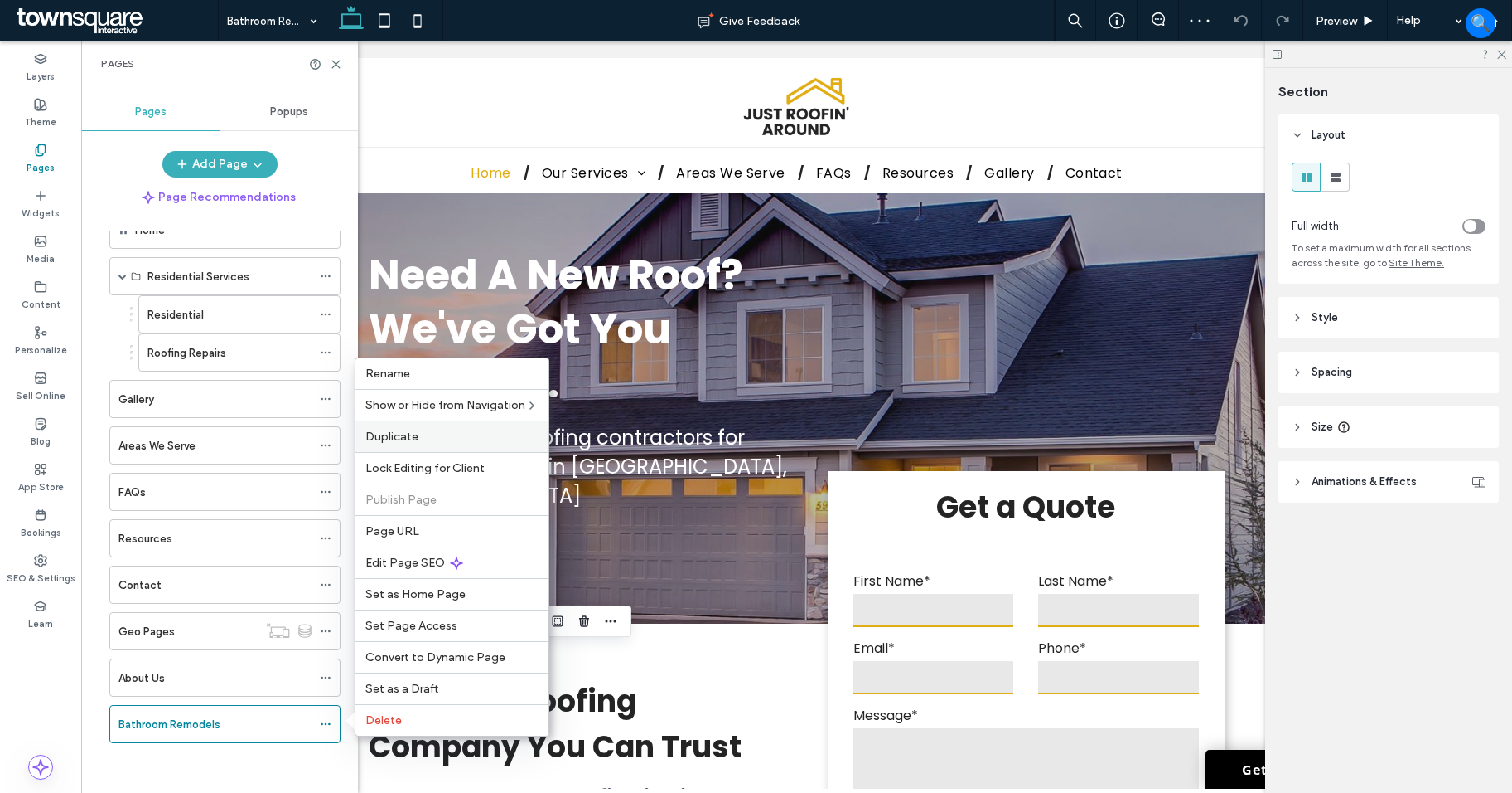
click at [435, 429] on label "Duplicate" at bounding box center [451, 436] width 173 height 14
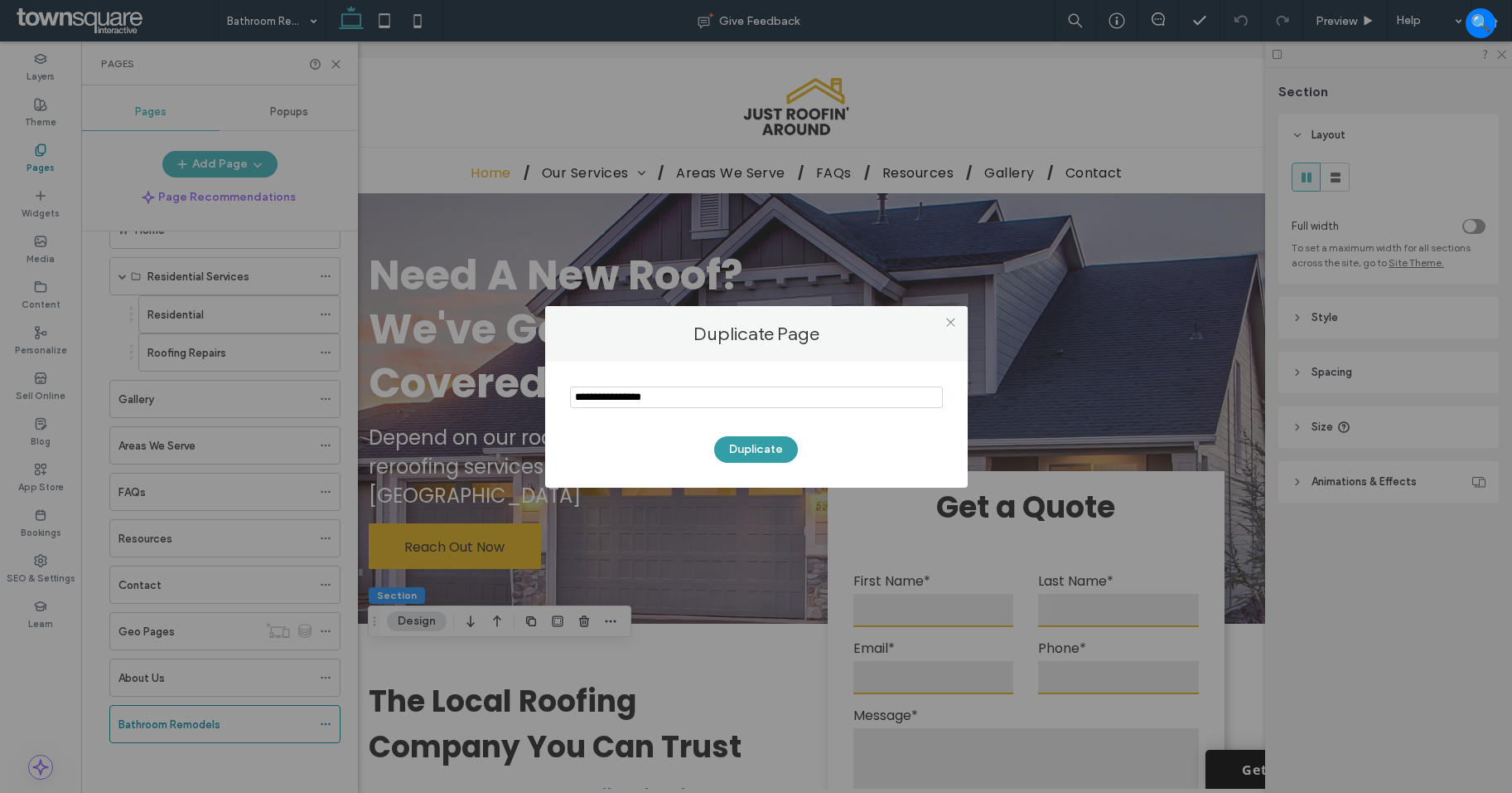
type input "**********"
click at [768, 452] on button "Duplicate" at bounding box center [756, 449] width 83 height 27
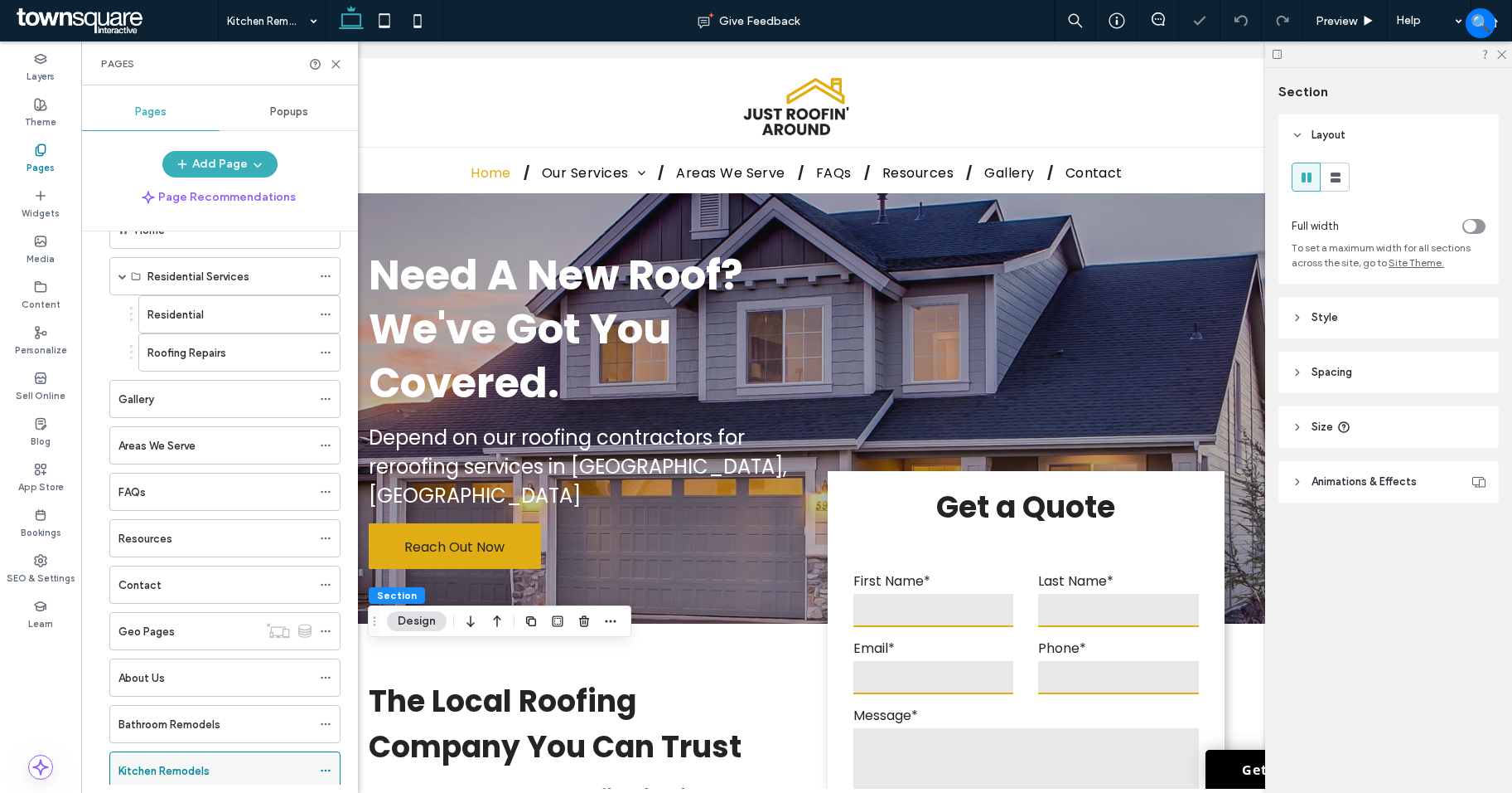
scroll to position [96, 0]
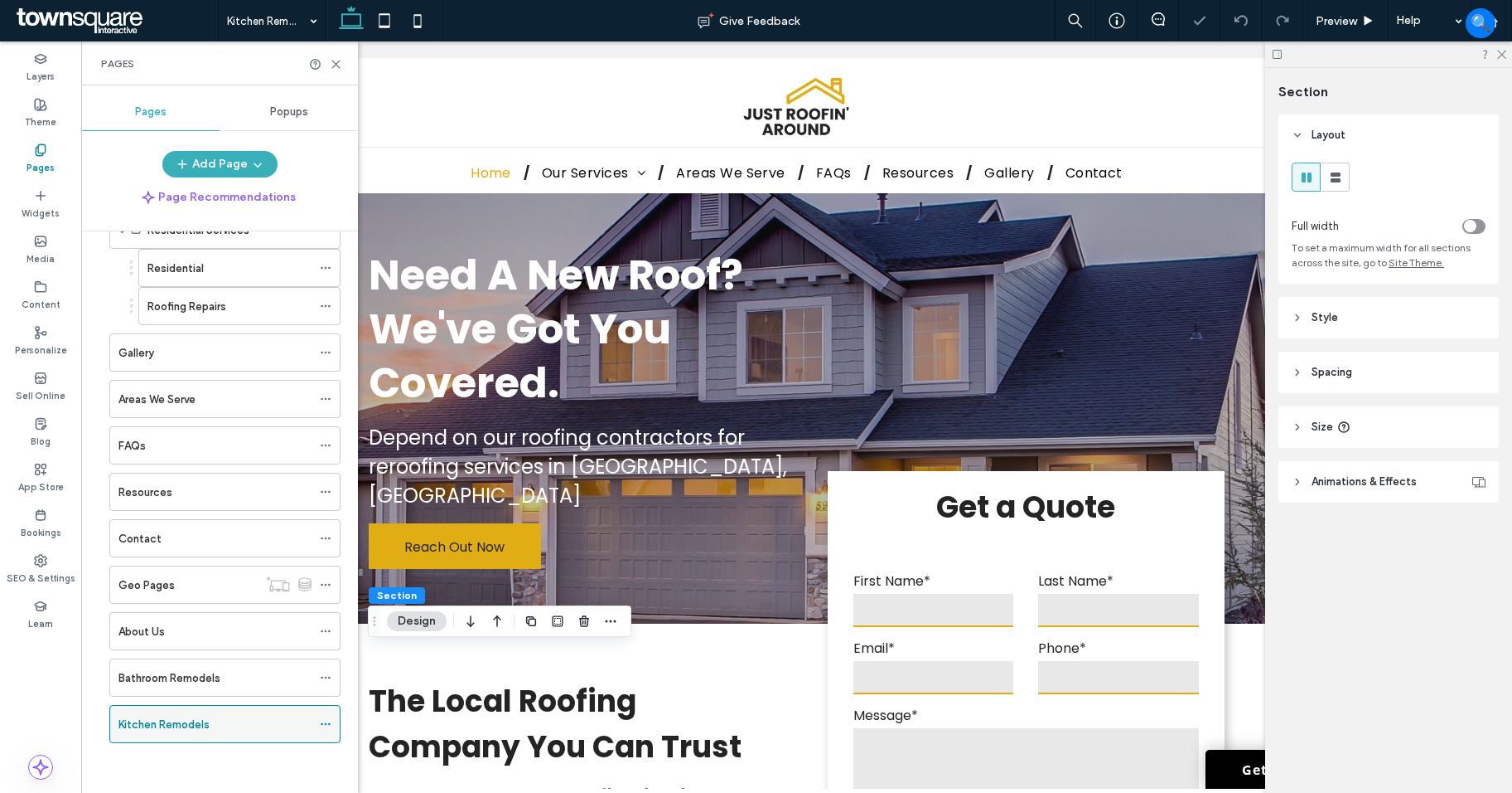
click at [326, 722] on icon at bounding box center [325, 723] width 12 height 12
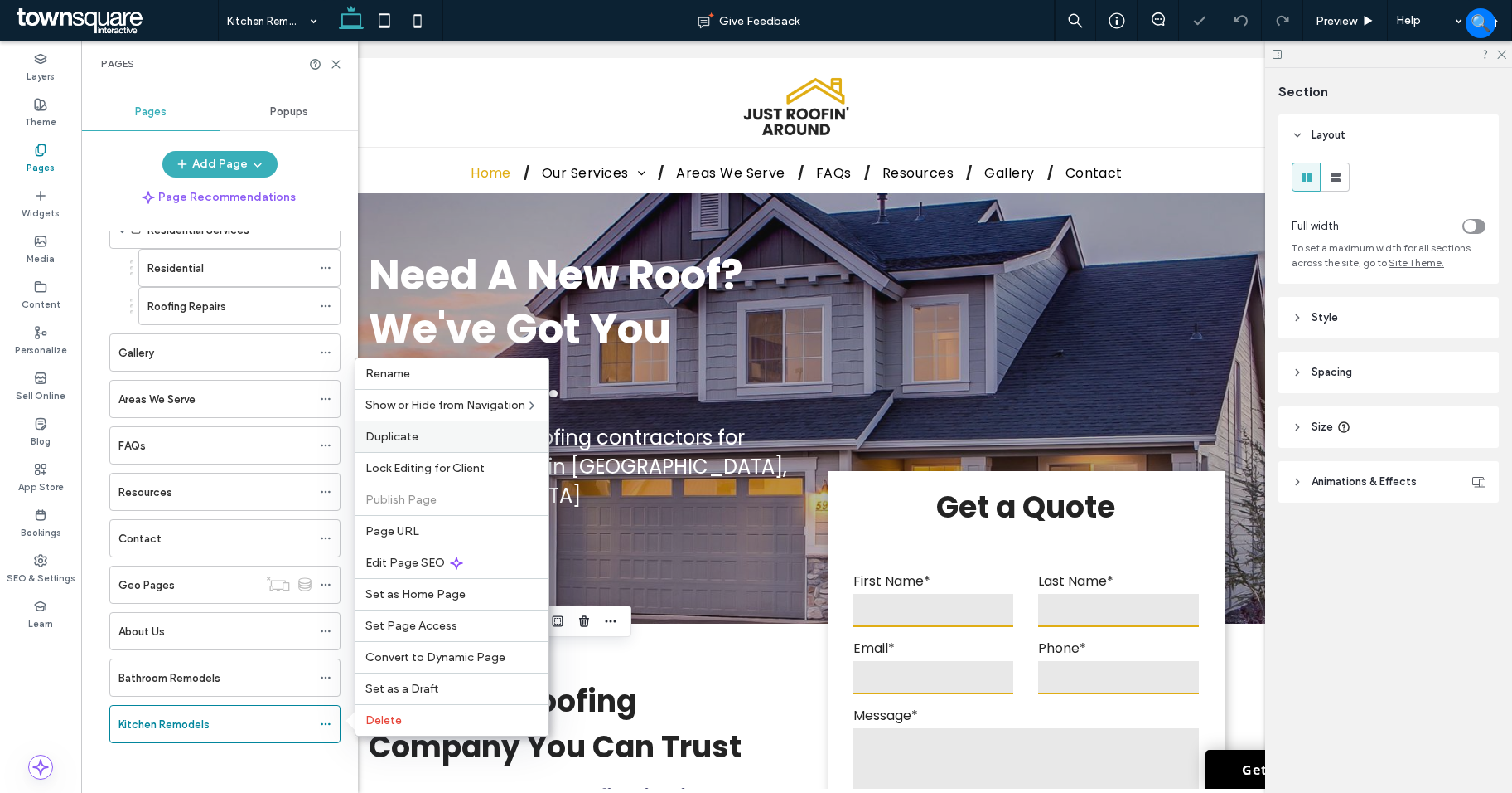
click at [402, 438] on span "Duplicate" at bounding box center [391, 436] width 53 height 14
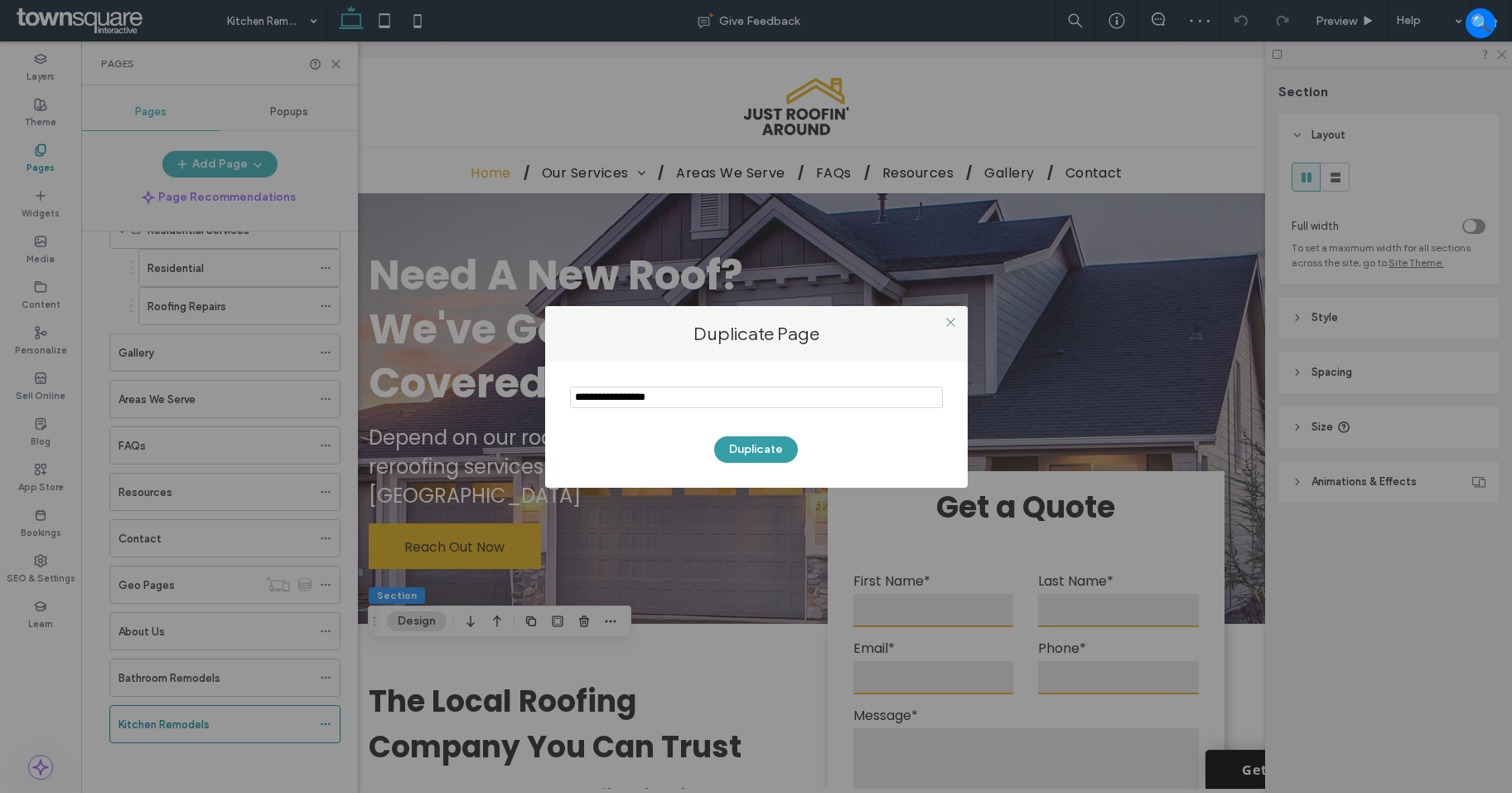
type input "**********"
click at [774, 451] on button "Duplicate" at bounding box center [756, 449] width 83 height 27
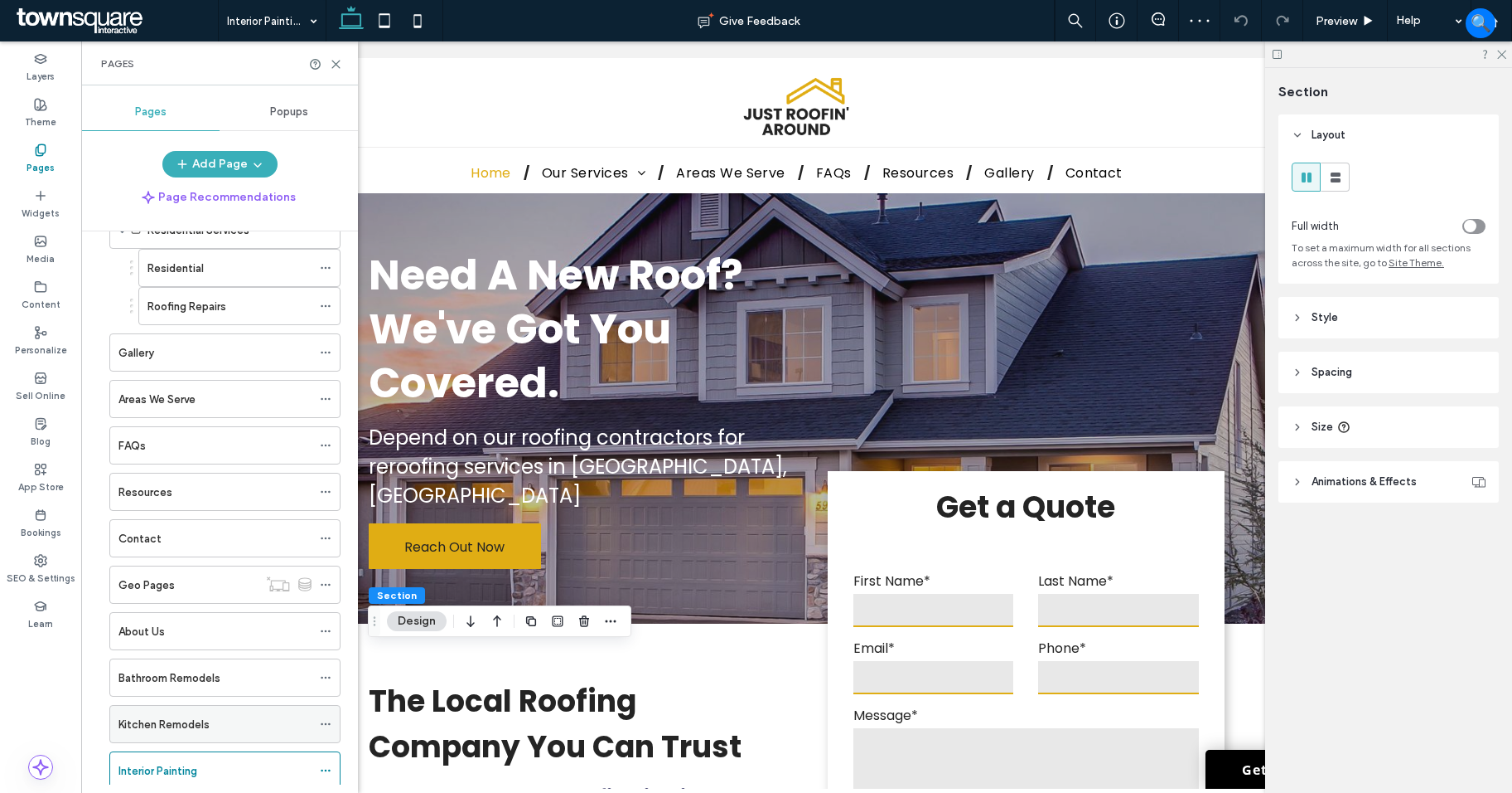
scroll to position [142, 0]
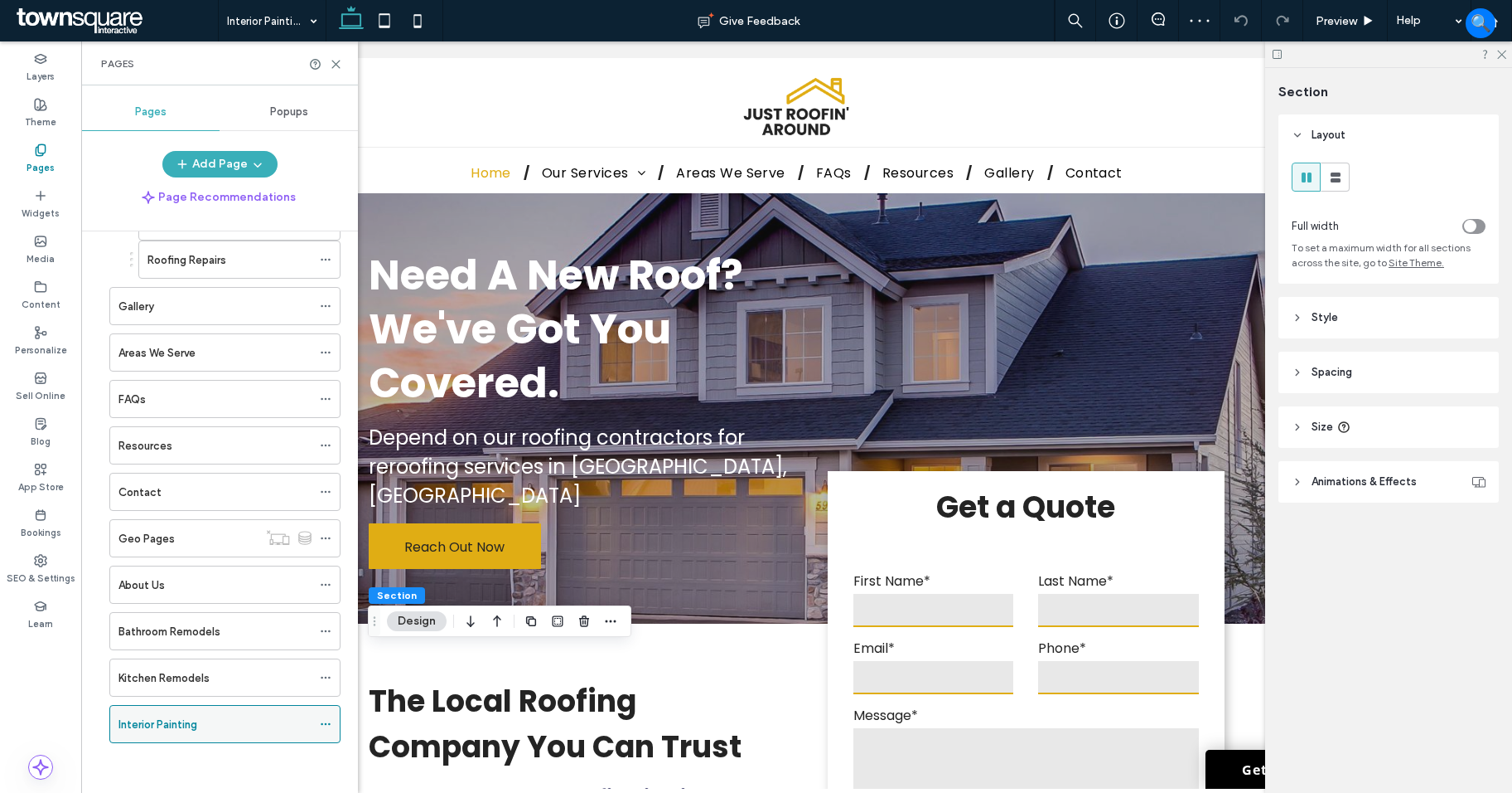
click at [324, 721] on icon at bounding box center [325, 723] width 12 height 12
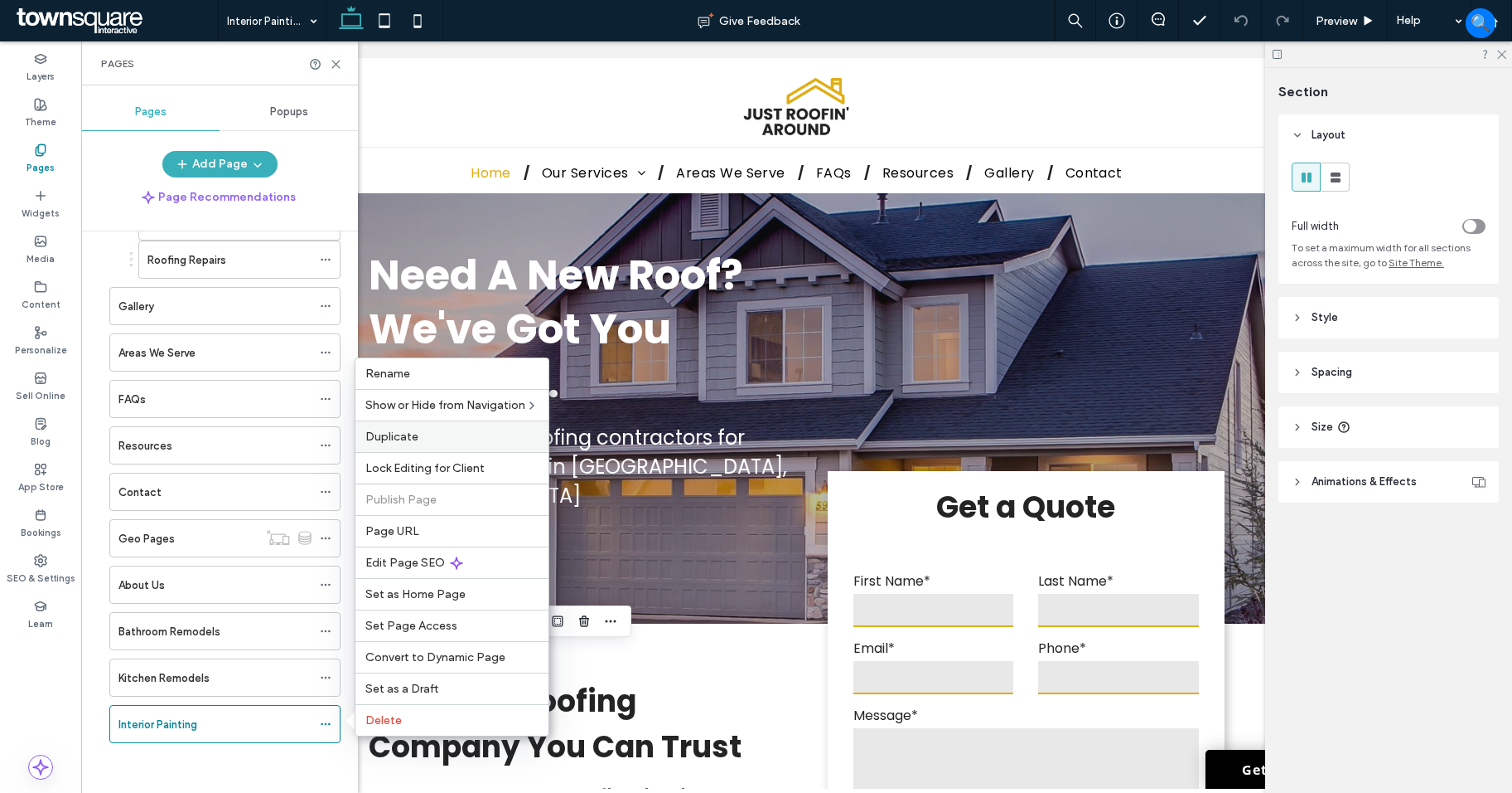
click at [426, 441] on label "Duplicate" at bounding box center [451, 436] width 173 height 14
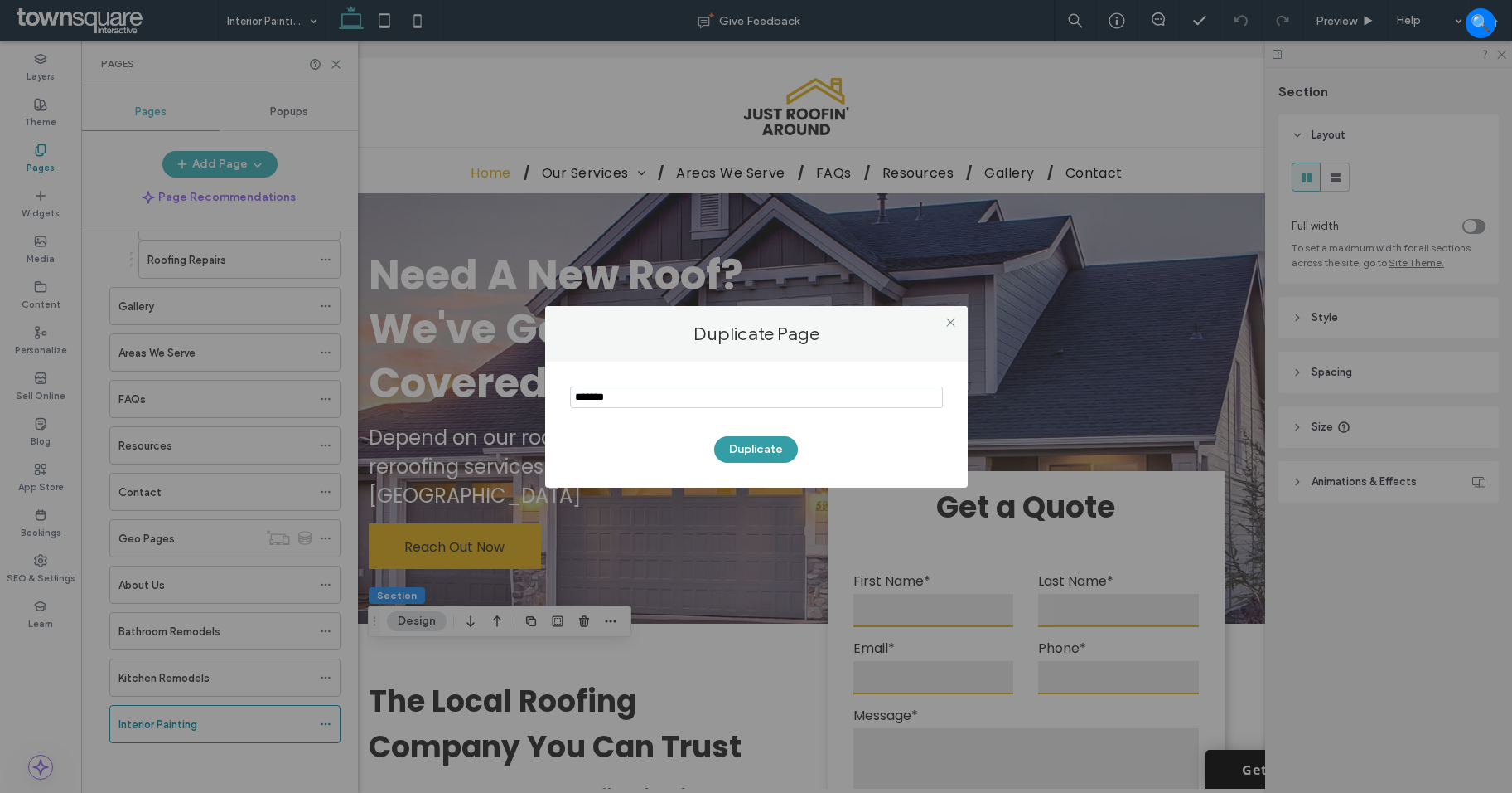
type input "*******"
click at [787, 441] on button "Duplicate" at bounding box center [756, 449] width 83 height 27
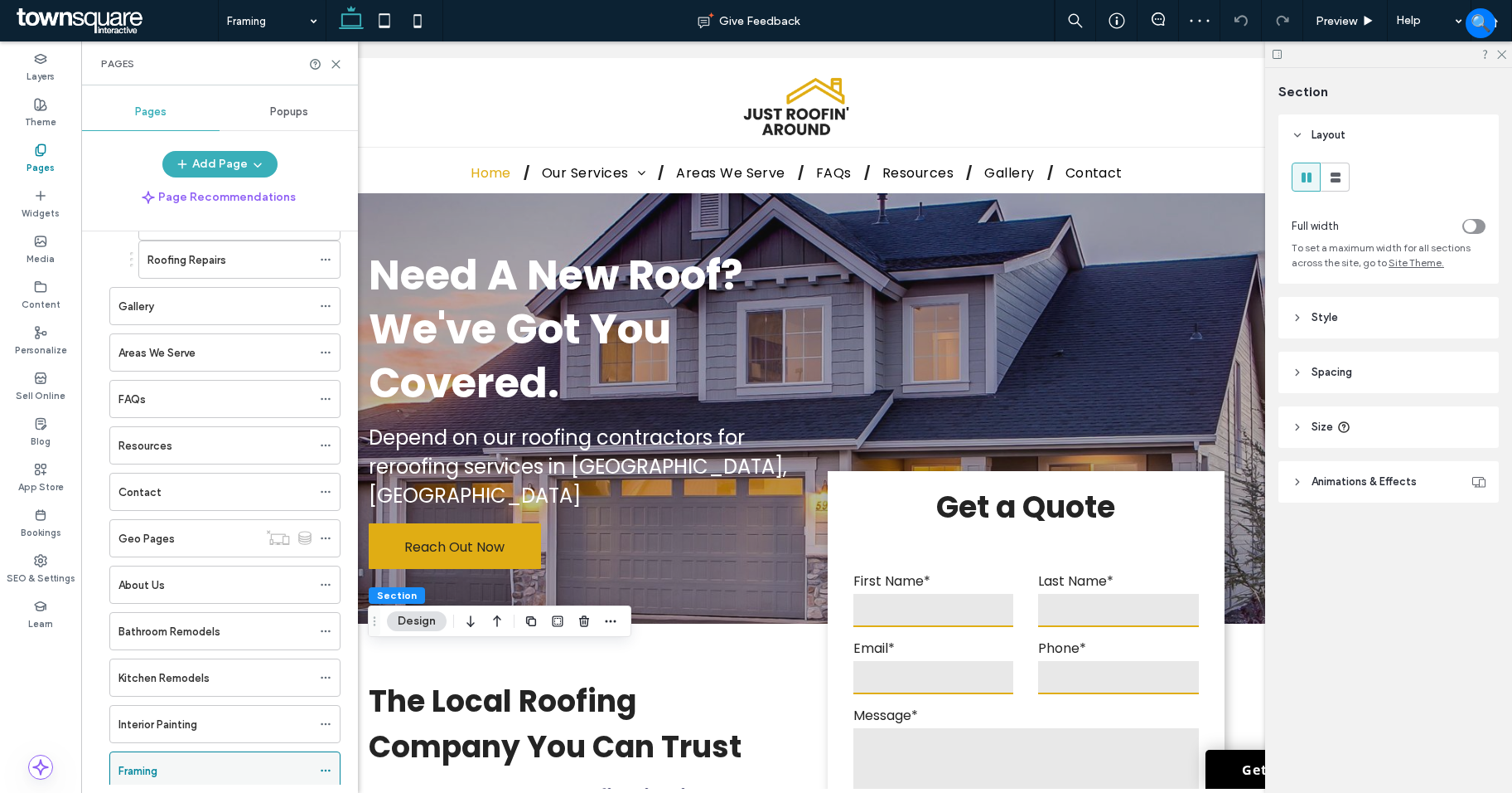
scroll to position [188, 0]
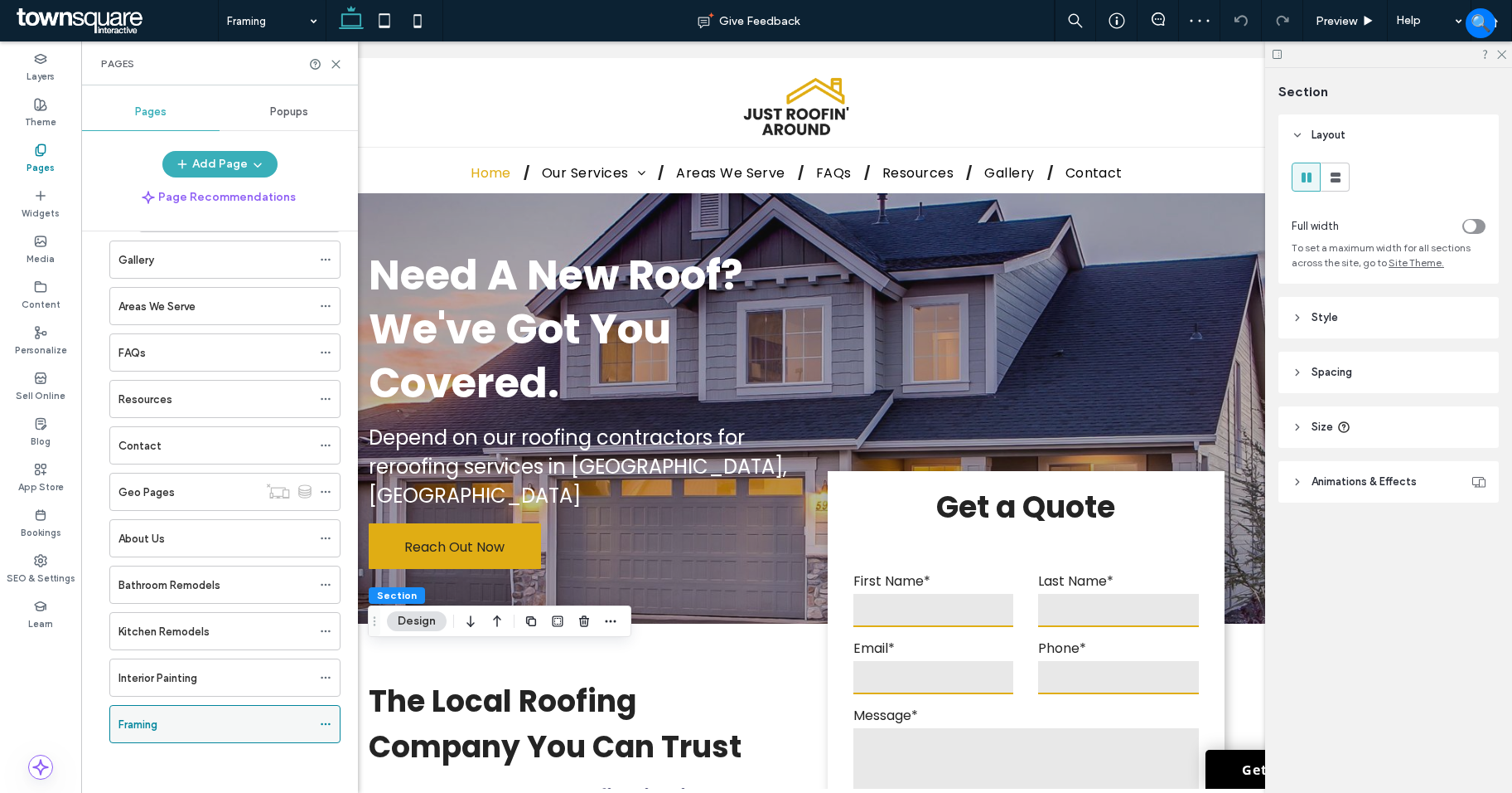
drag, startPoint x: 324, startPoint y: 723, endPoint x: 338, endPoint y: 706, distance: 22.0
click at [324, 723] on icon at bounding box center [325, 723] width 12 height 12
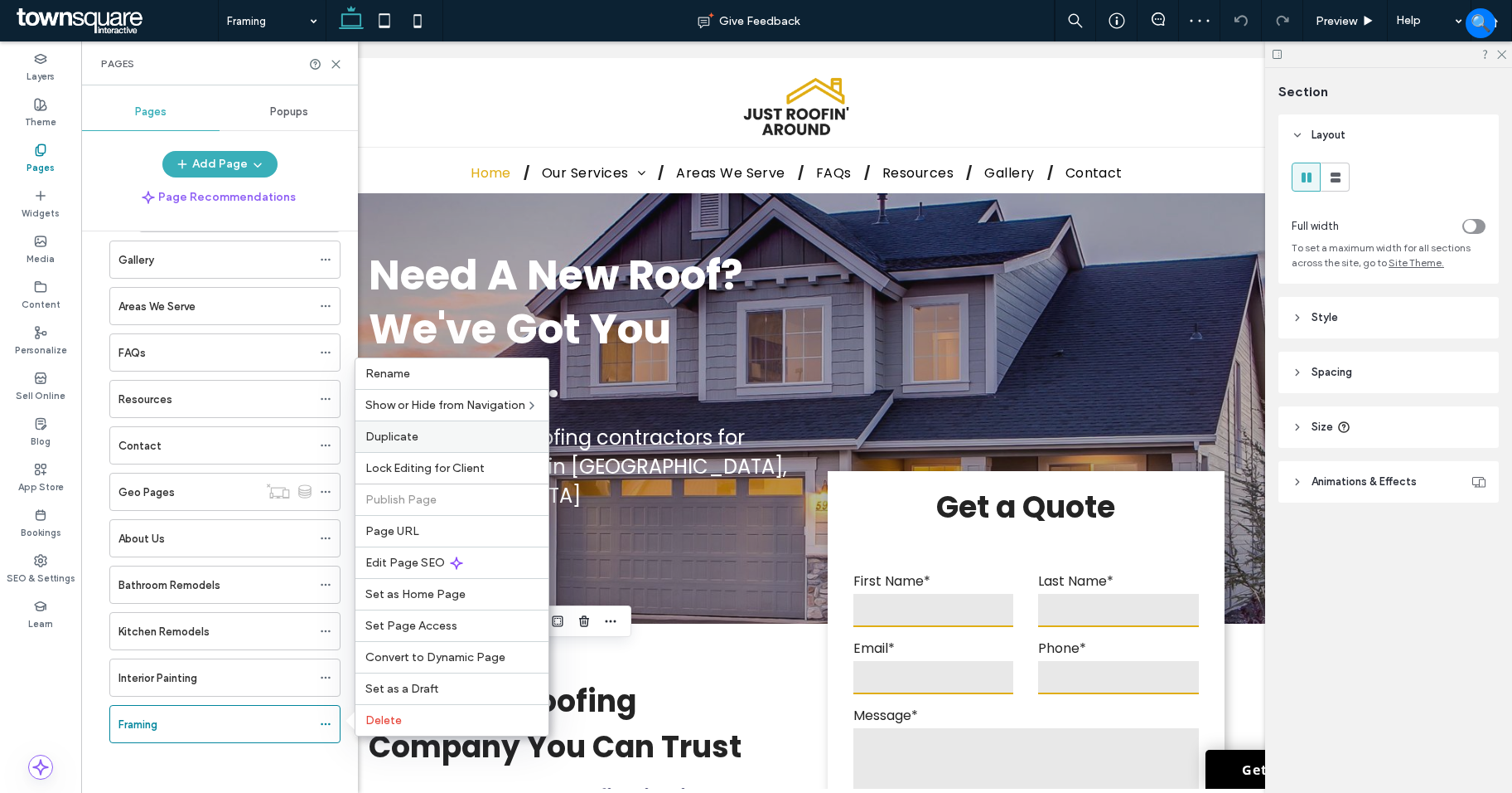
click at [404, 446] on div "Duplicate" at bounding box center [452, 436] width 193 height 32
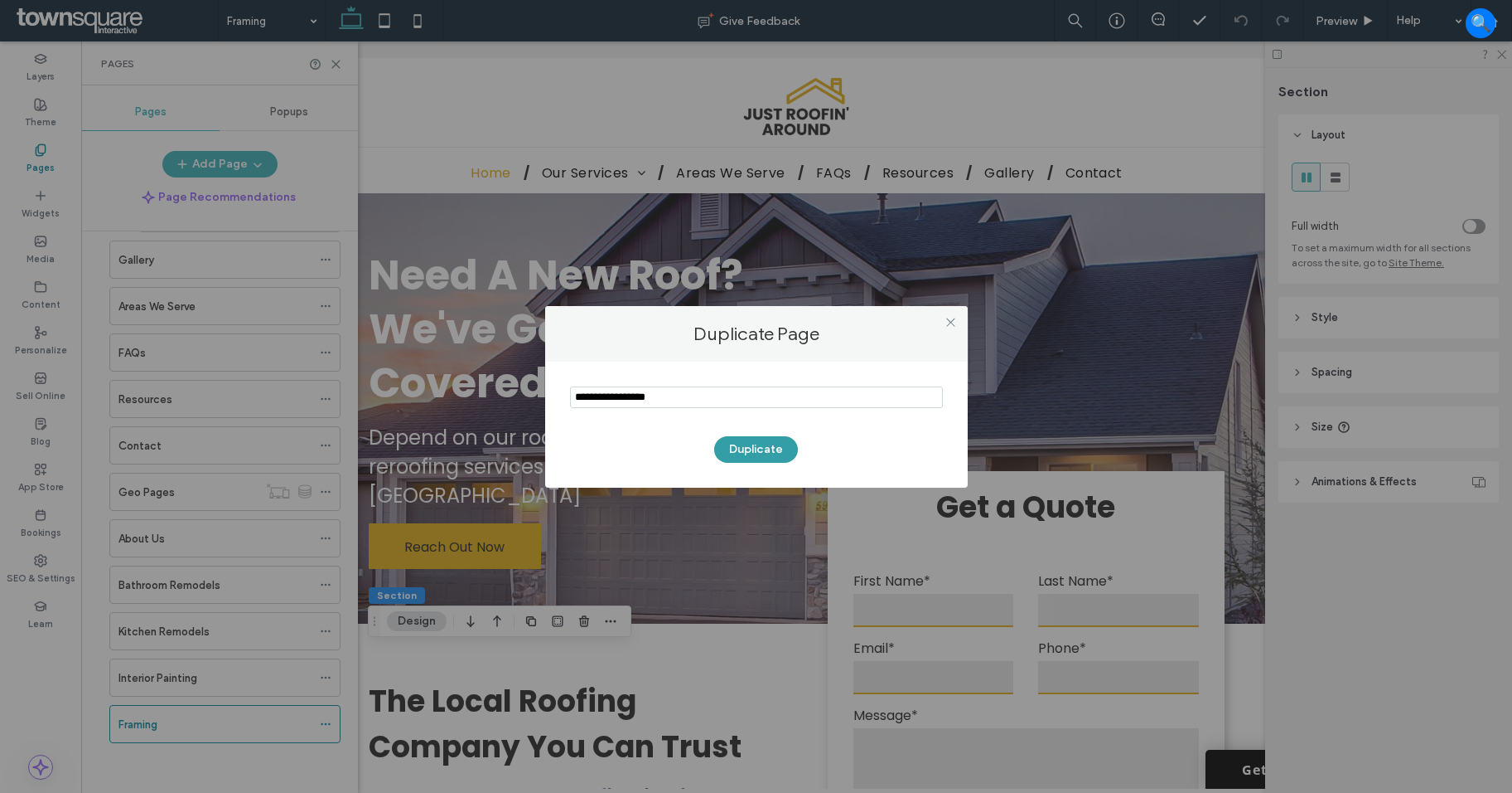
type input "**********"
click at [768, 443] on button "Duplicate" at bounding box center [756, 449] width 83 height 27
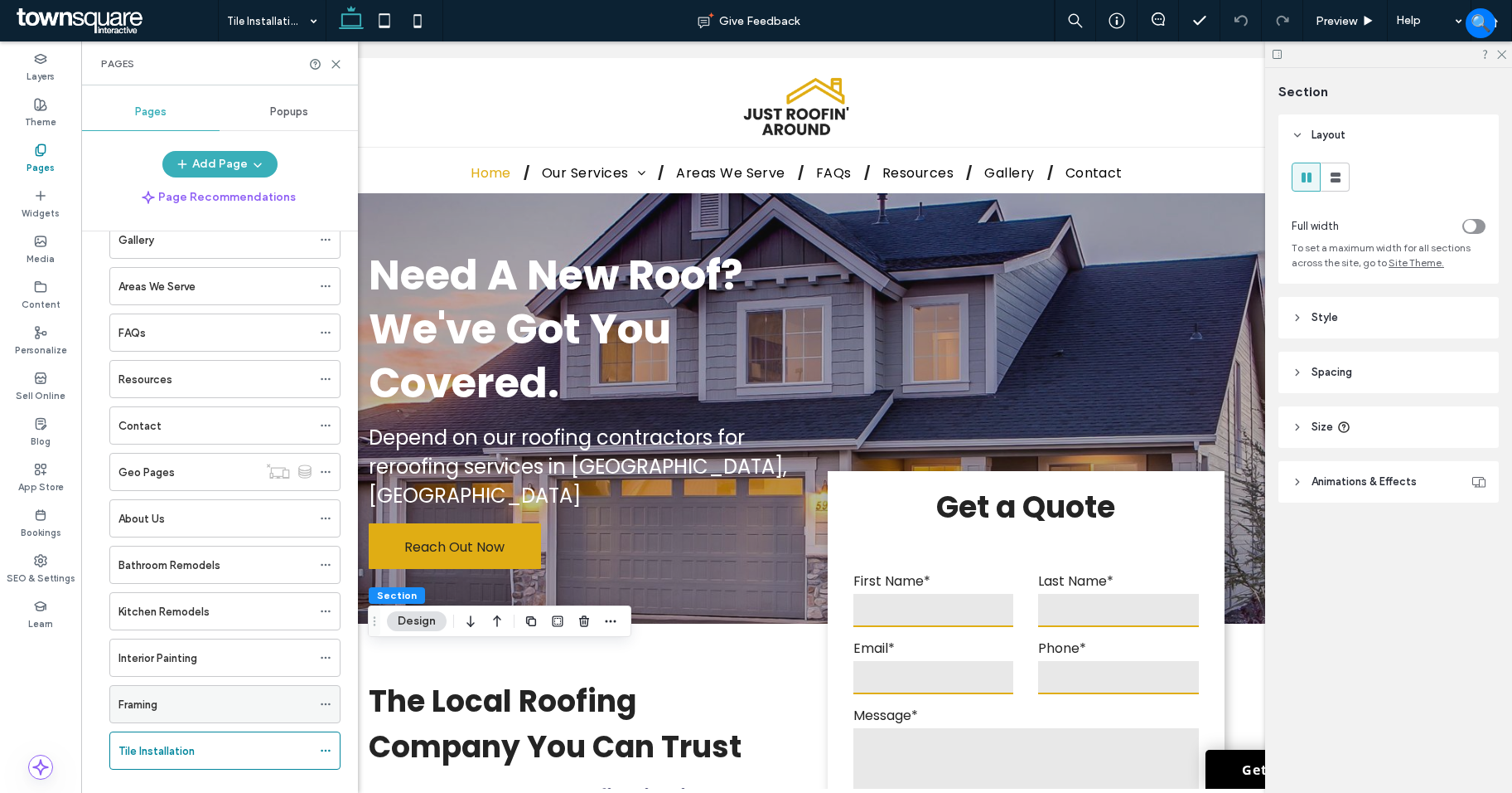
scroll to position [235, 0]
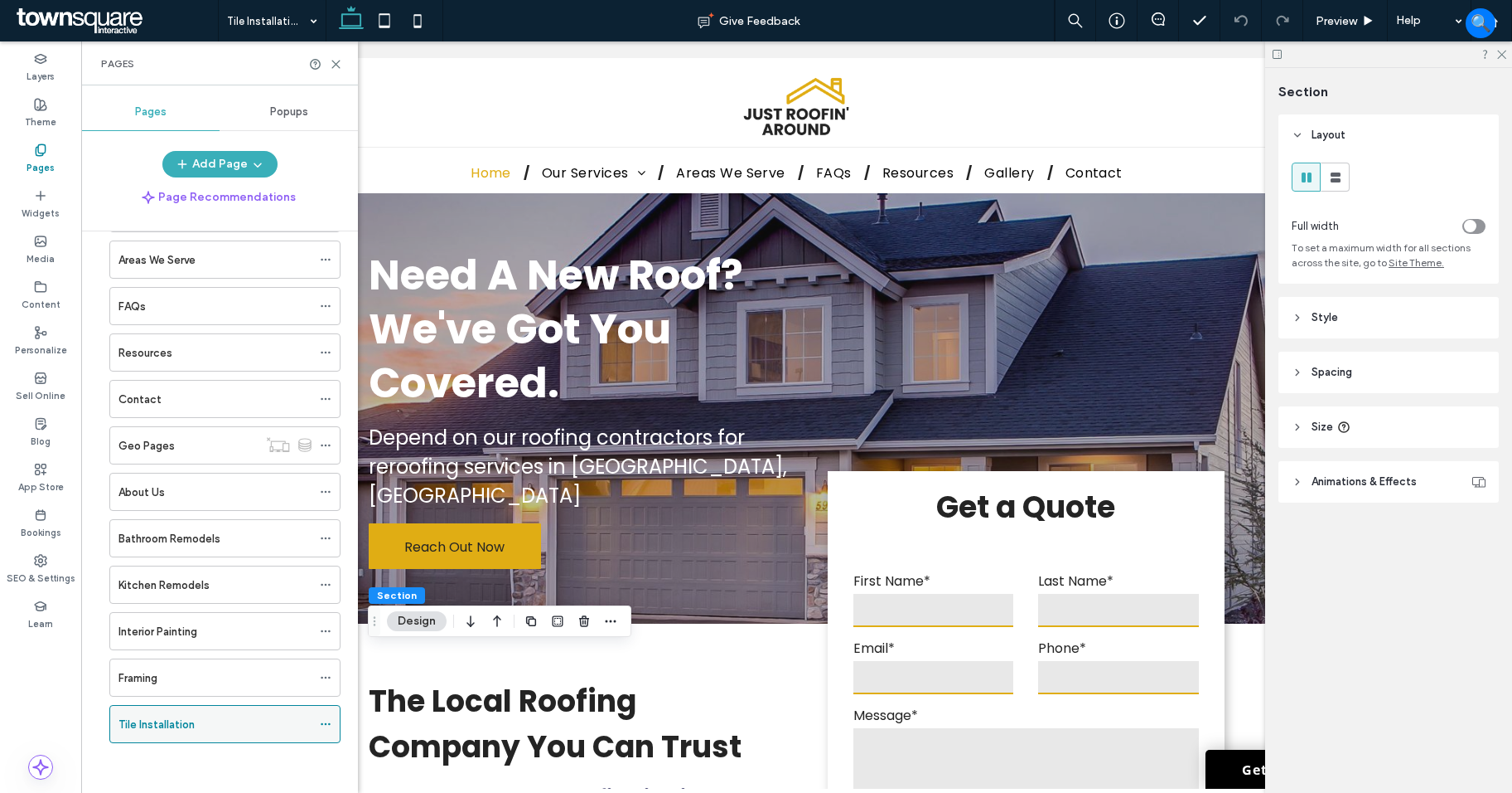
click at [324, 723] on icon at bounding box center [325, 723] width 12 height 12
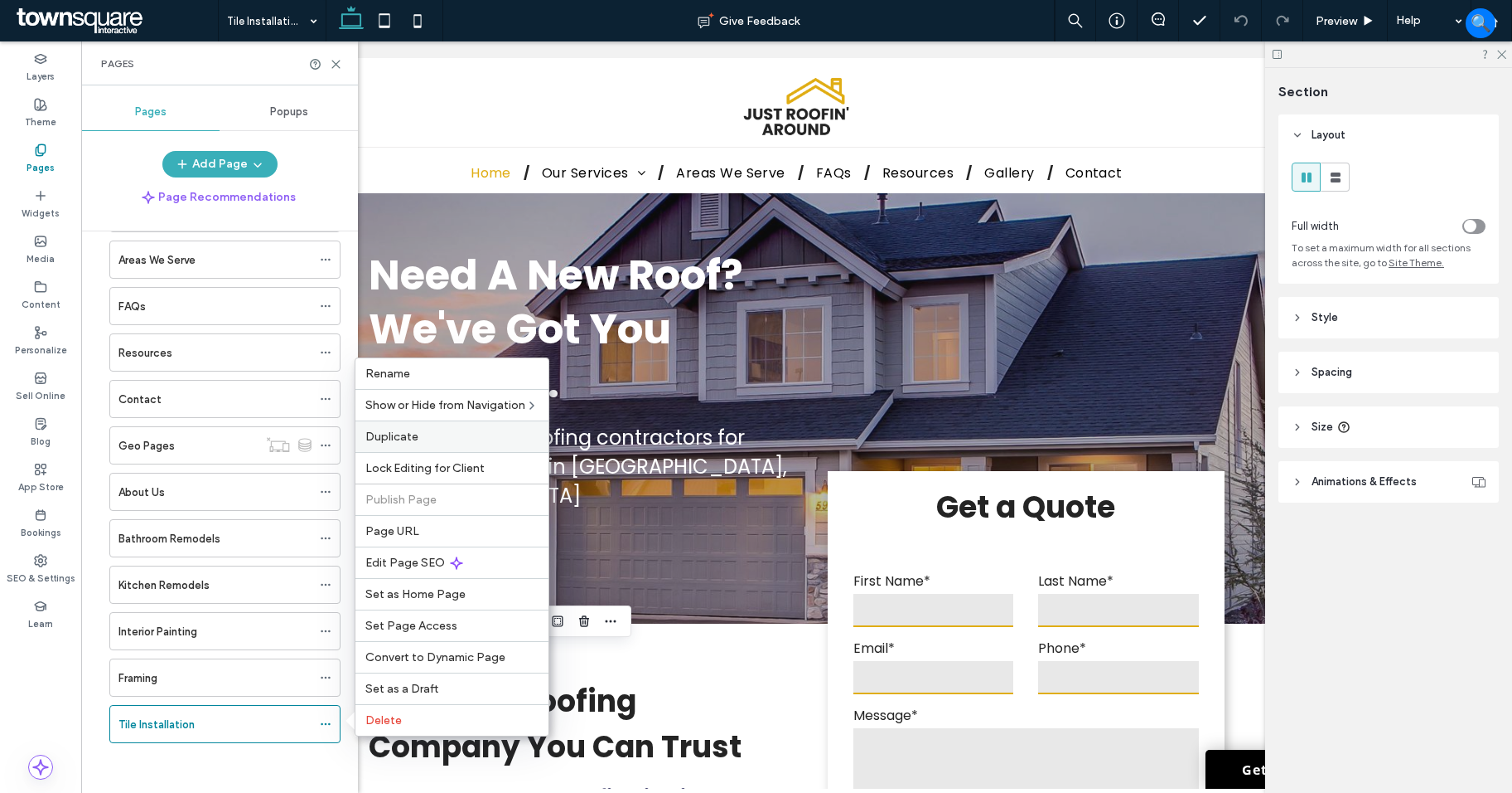
click at [491, 438] on label "Duplicate" at bounding box center [451, 436] width 173 height 14
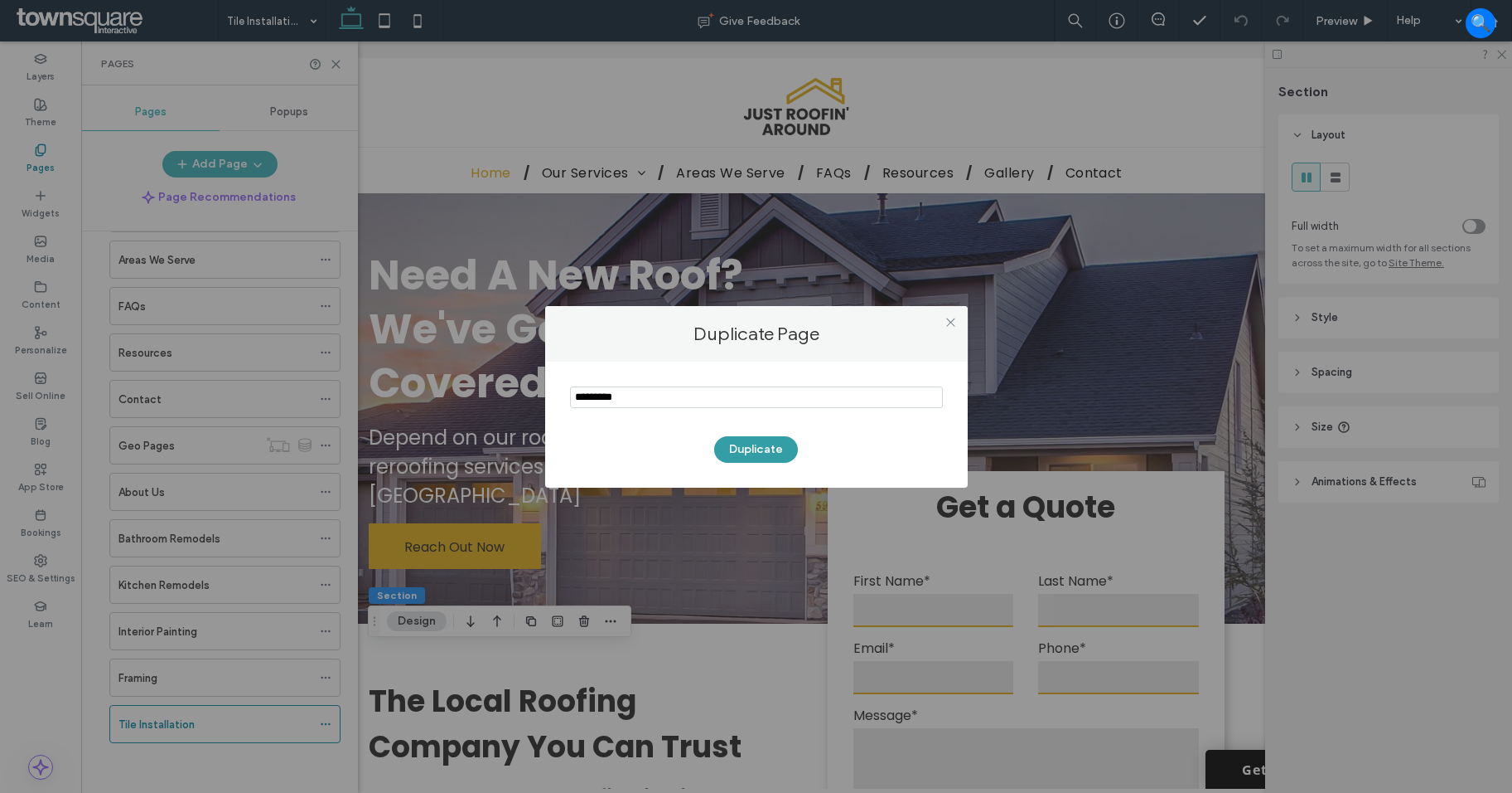
type input "*********"
click at [760, 461] on button "Duplicate" at bounding box center [756, 449] width 83 height 27
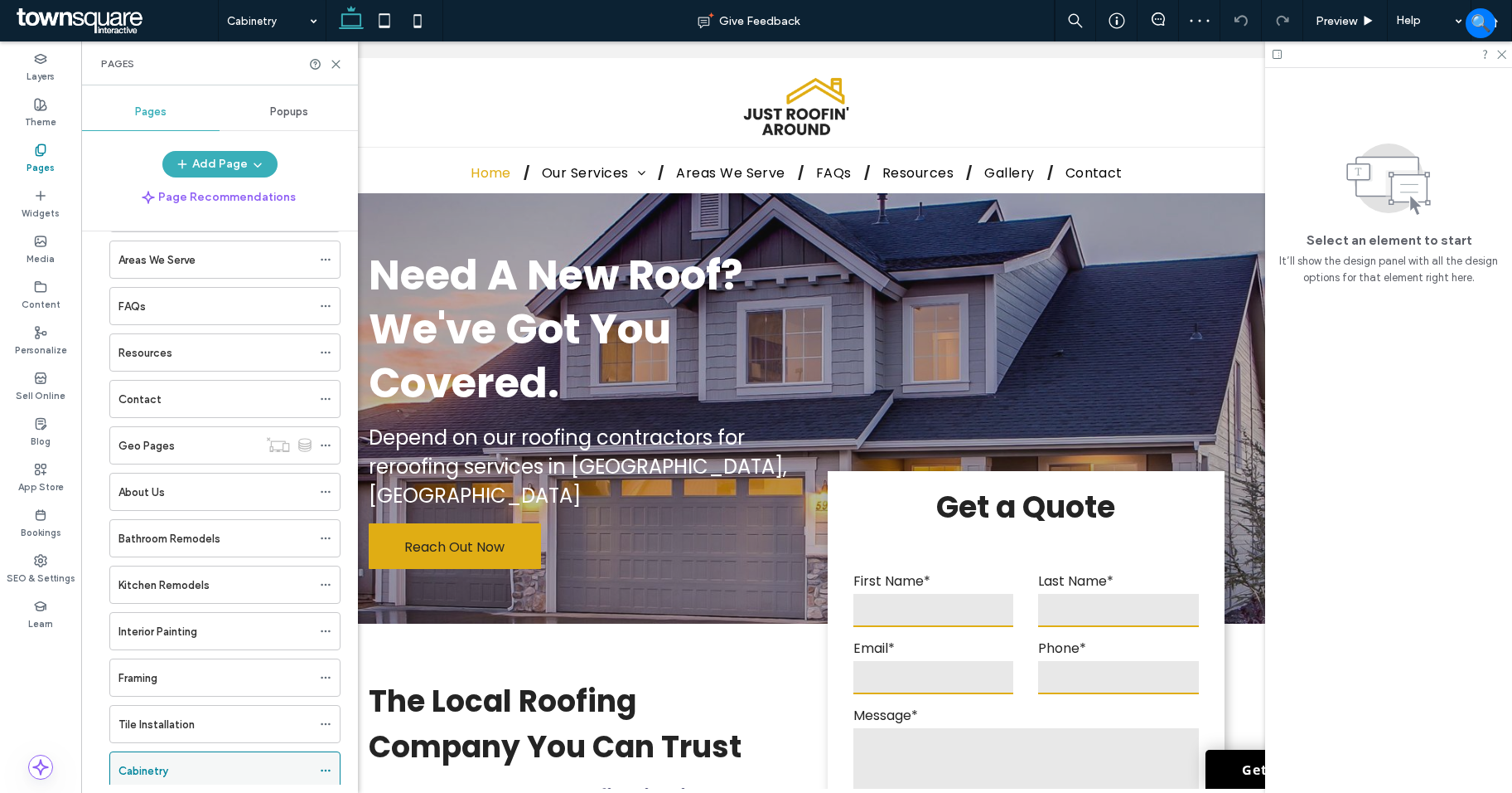
click at [331, 764] on icon at bounding box center [325, 770] width 12 height 12
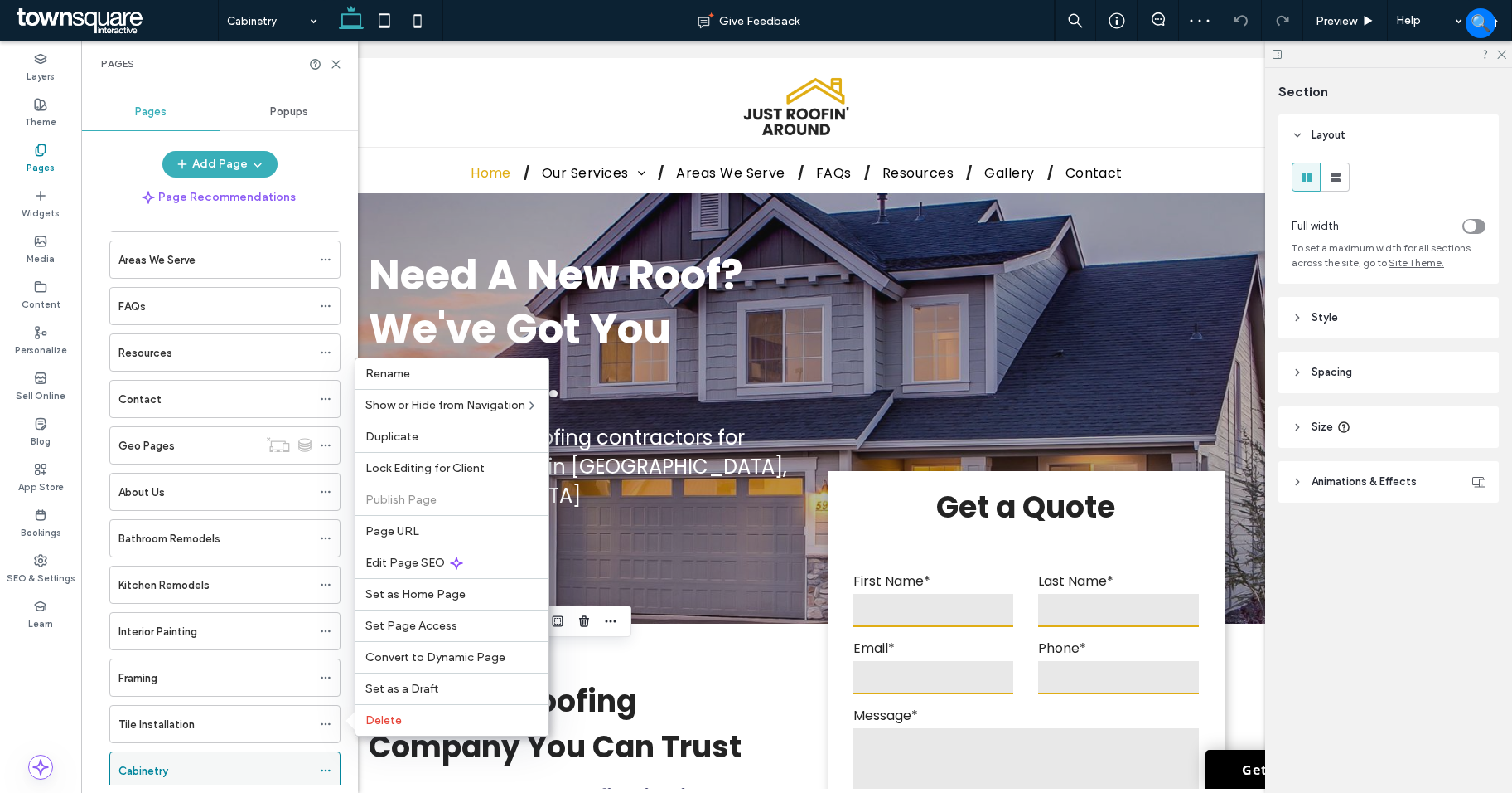
scroll to position [281, 0]
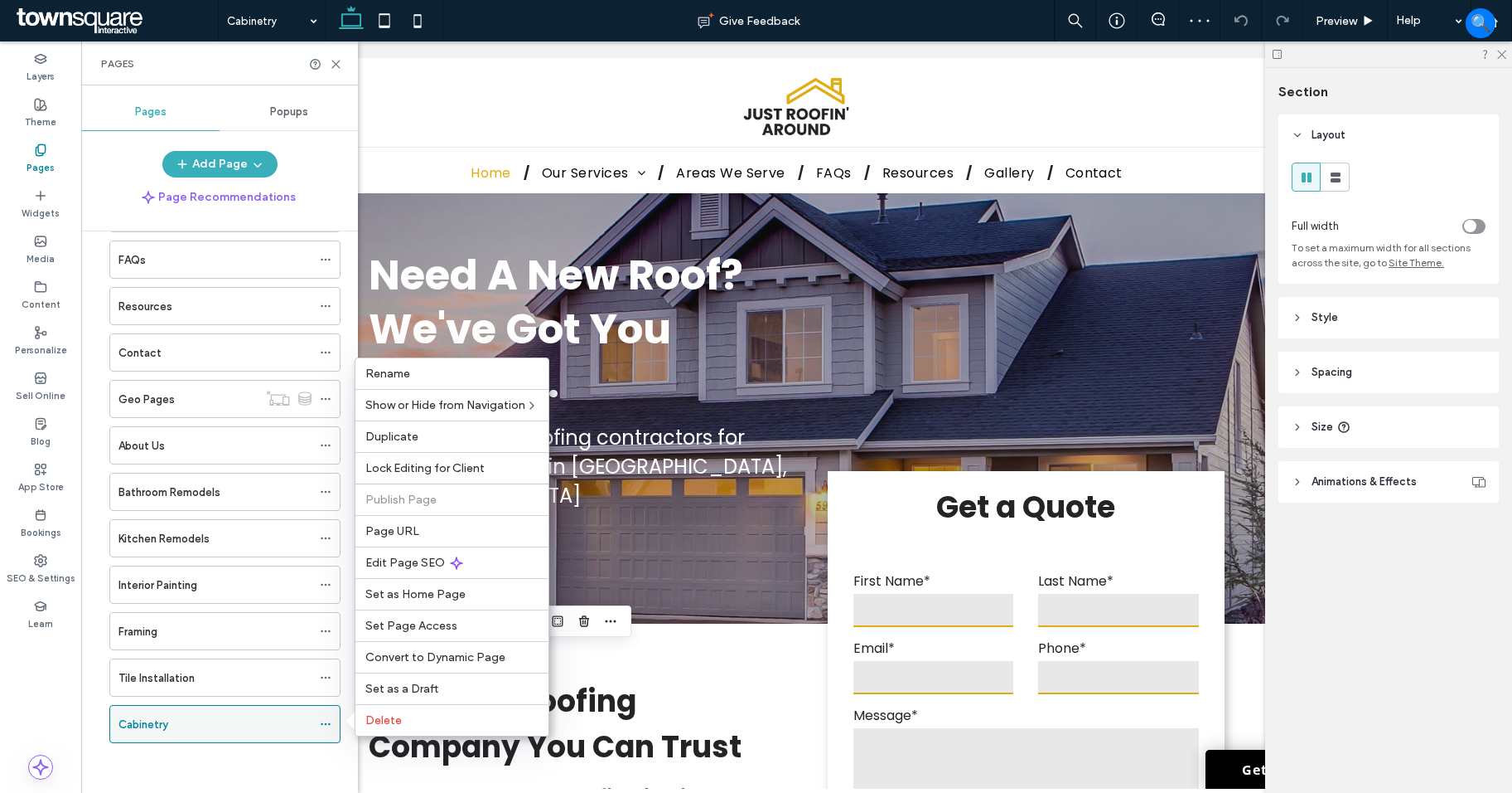
click at [324, 723] on icon at bounding box center [325, 723] width 12 height 12
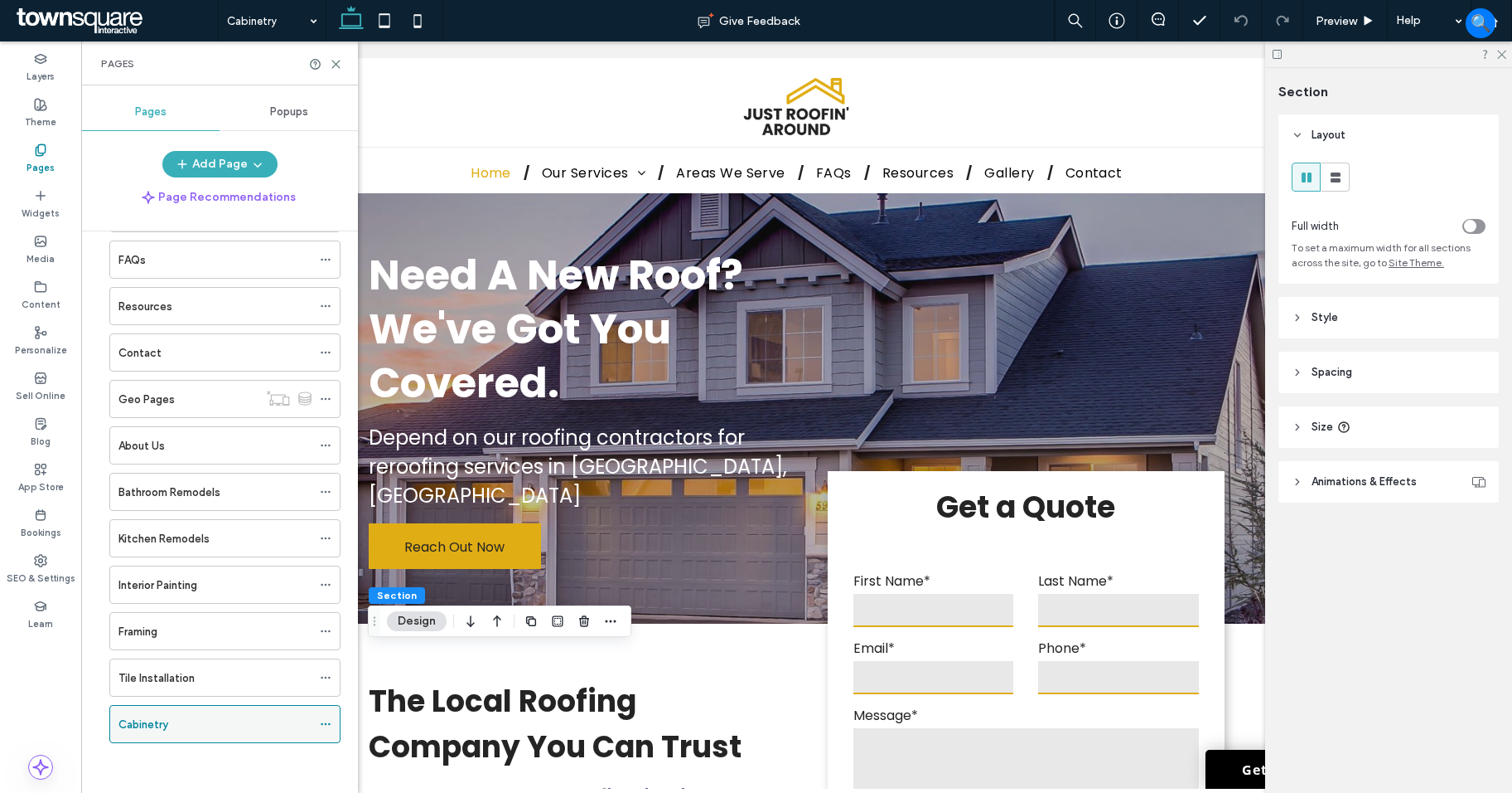
click at [324, 723] on icon at bounding box center [325, 723] width 12 height 12
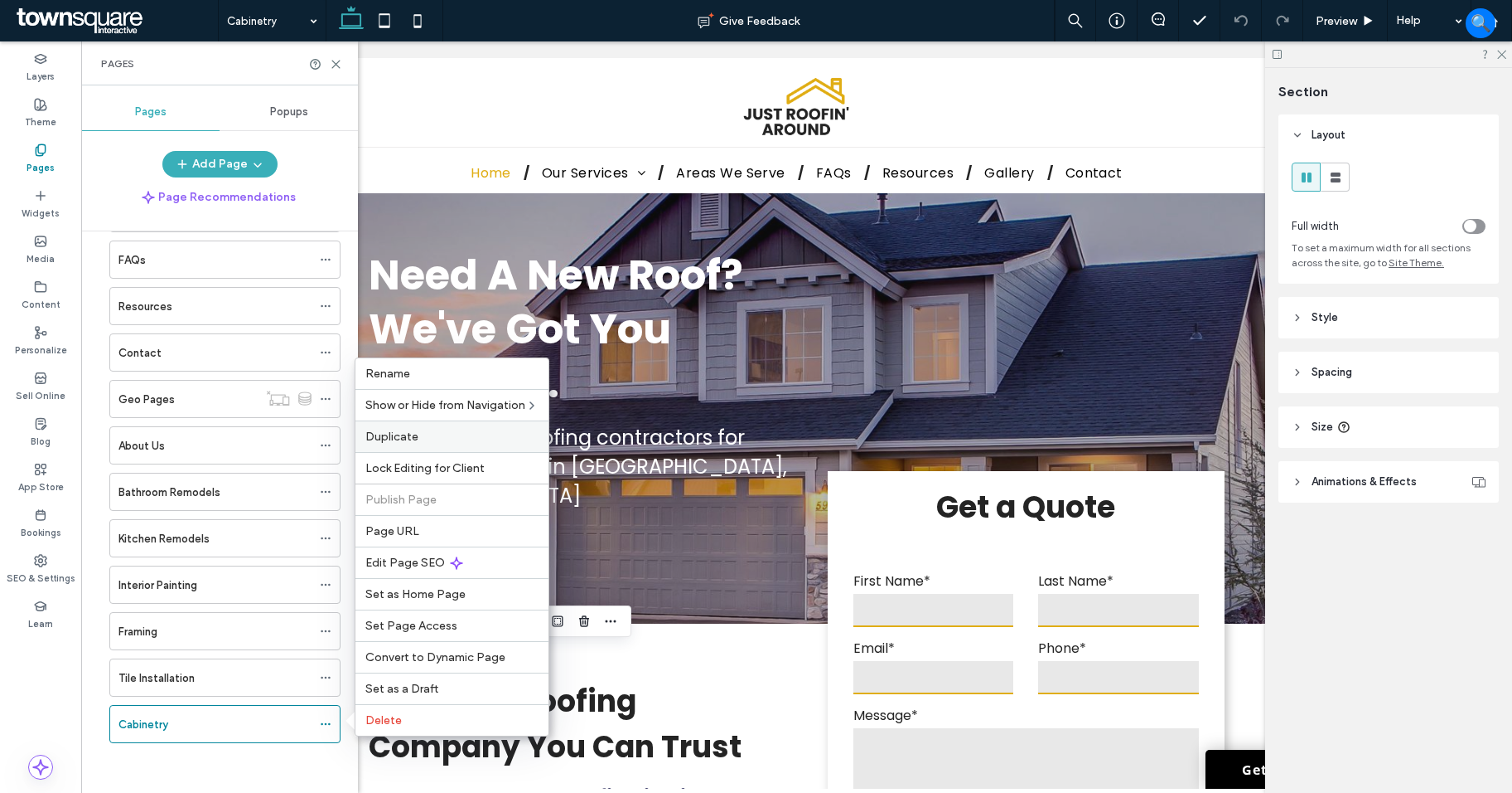
click at [432, 440] on label "Duplicate" at bounding box center [451, 436] width 173 height 14
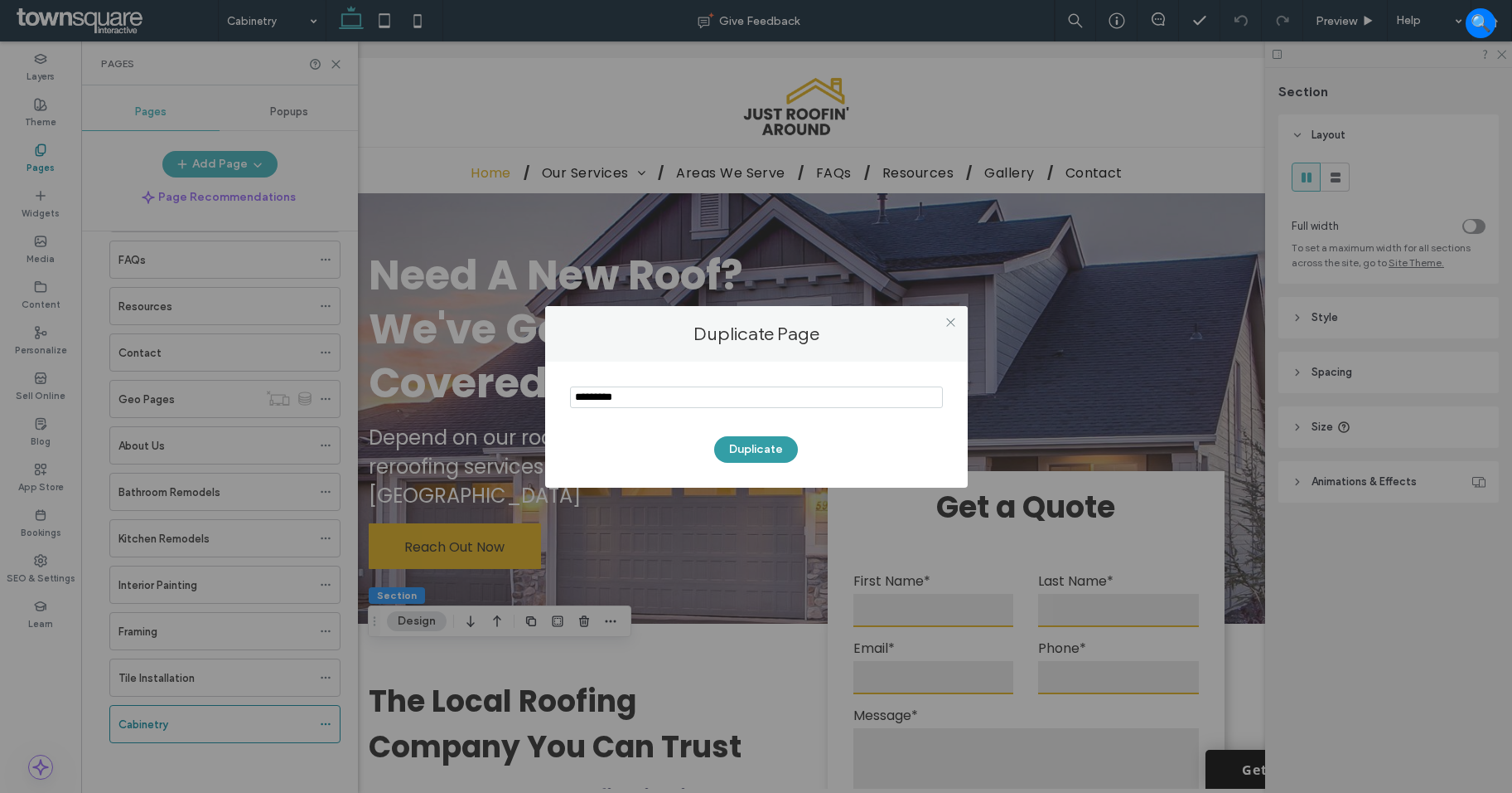
type input "*********"
click at [794, 457] on button "Duplicate" at bounding box center [756, 449] width 83 height 27
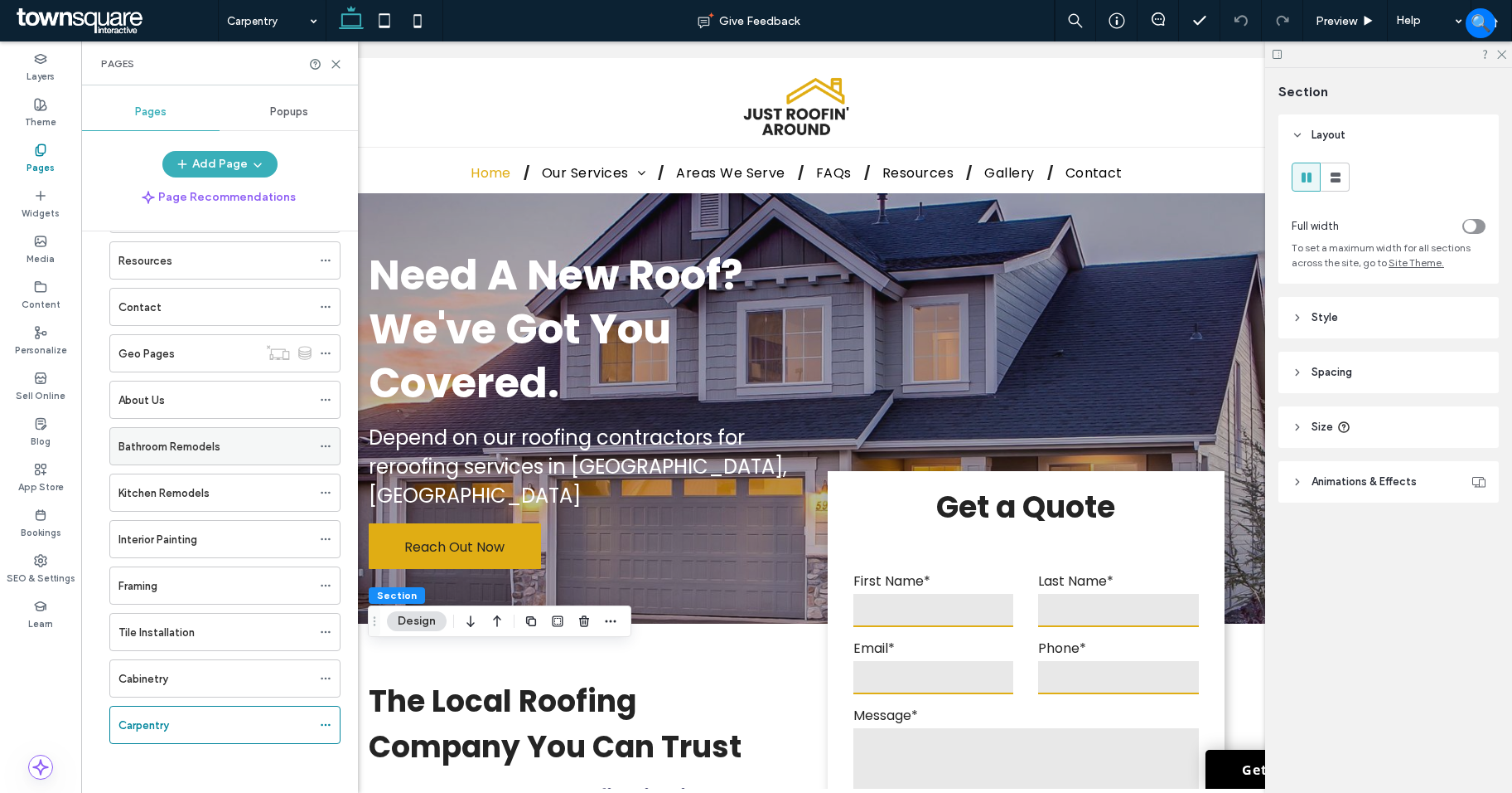
scroll to position [327, 0]
click at [326, 724] on icon at bounding box center [325, 723] width 12 height 12
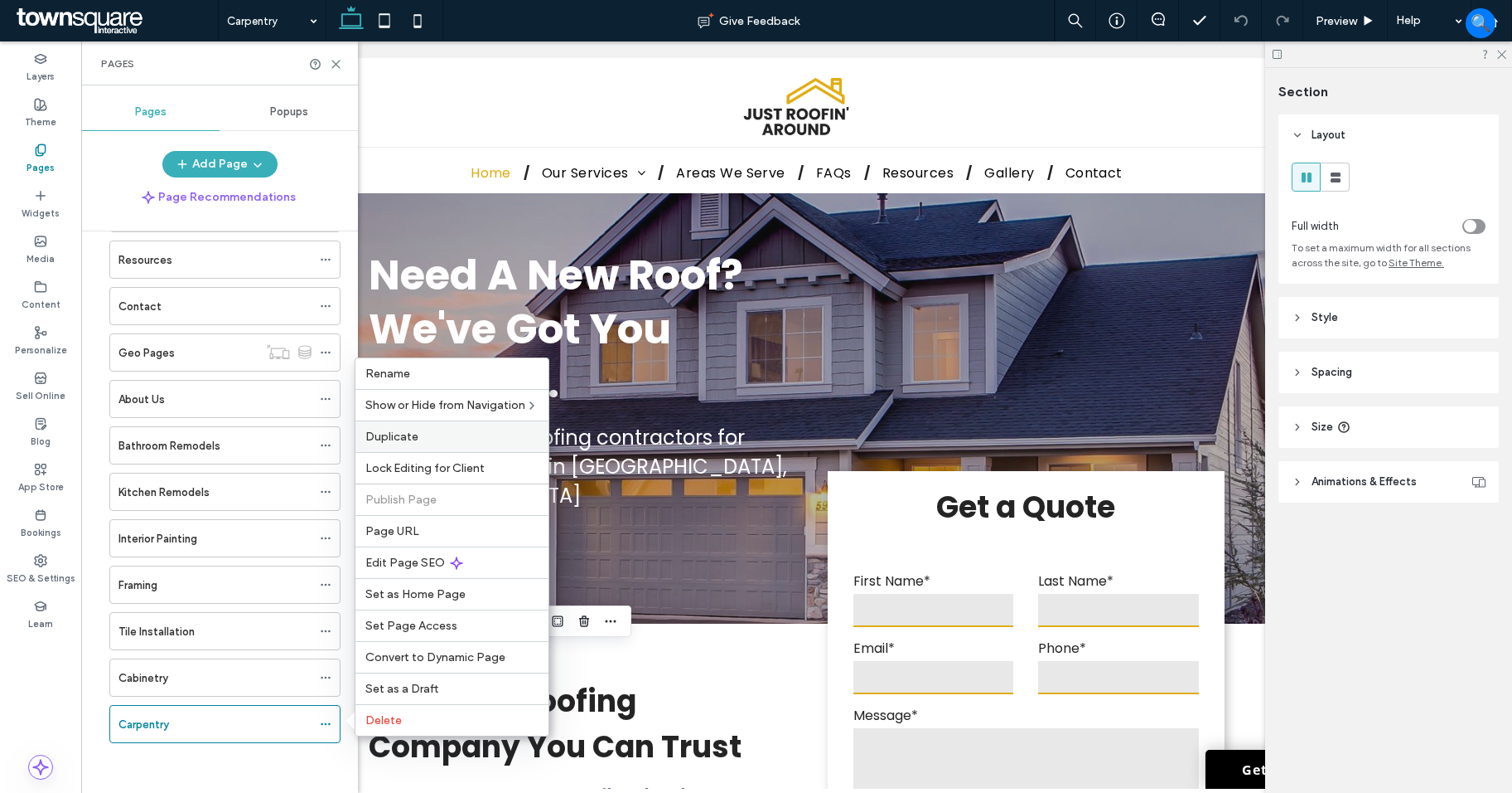
click at [454, 445] on div "Duplicate" at bounding box center [452, 436] width 193 height 32
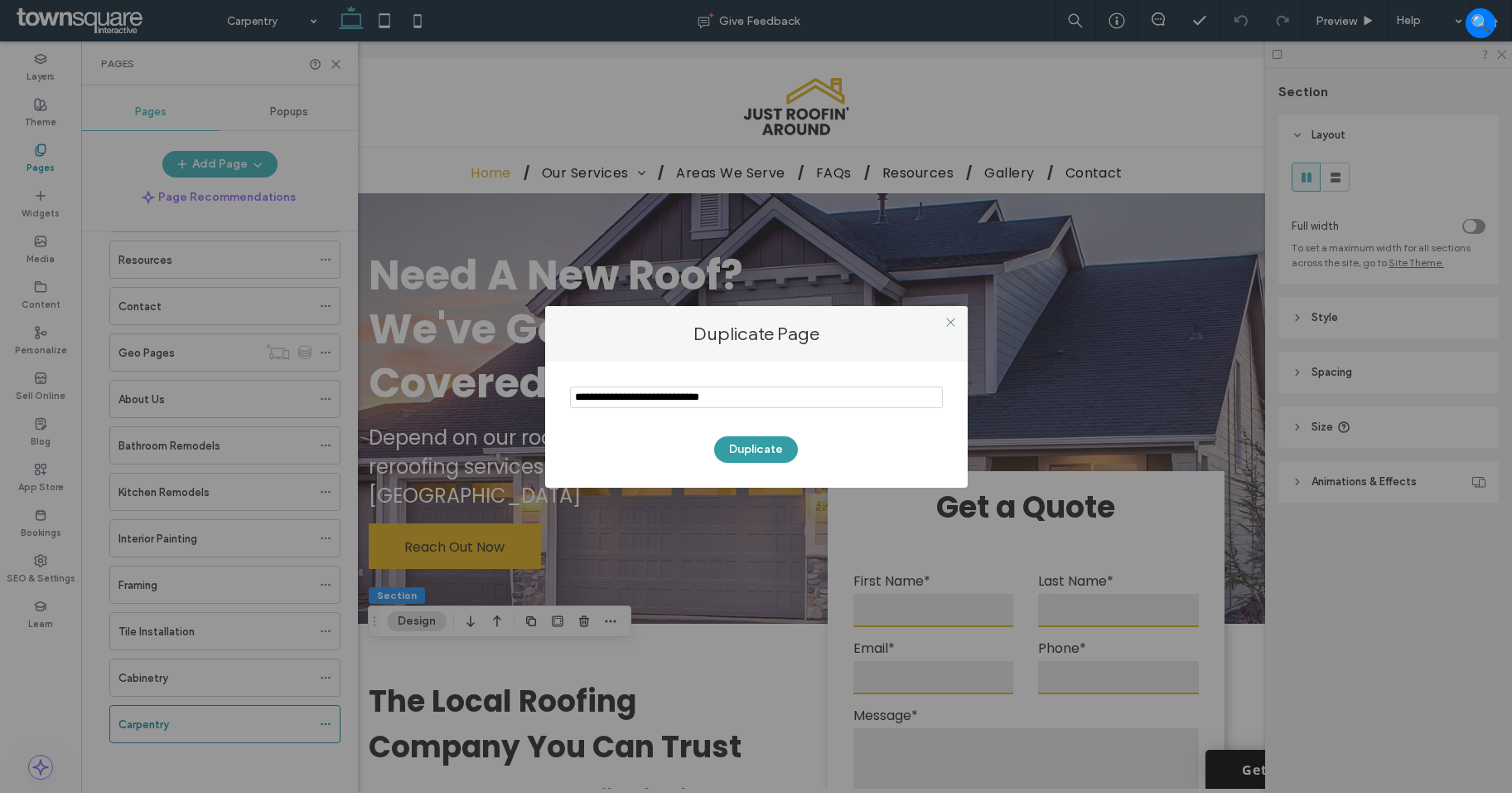
type input "**********"
click at [740, 450] on button "Duplicate" at bounding box center [756, 449] width 83 height 27
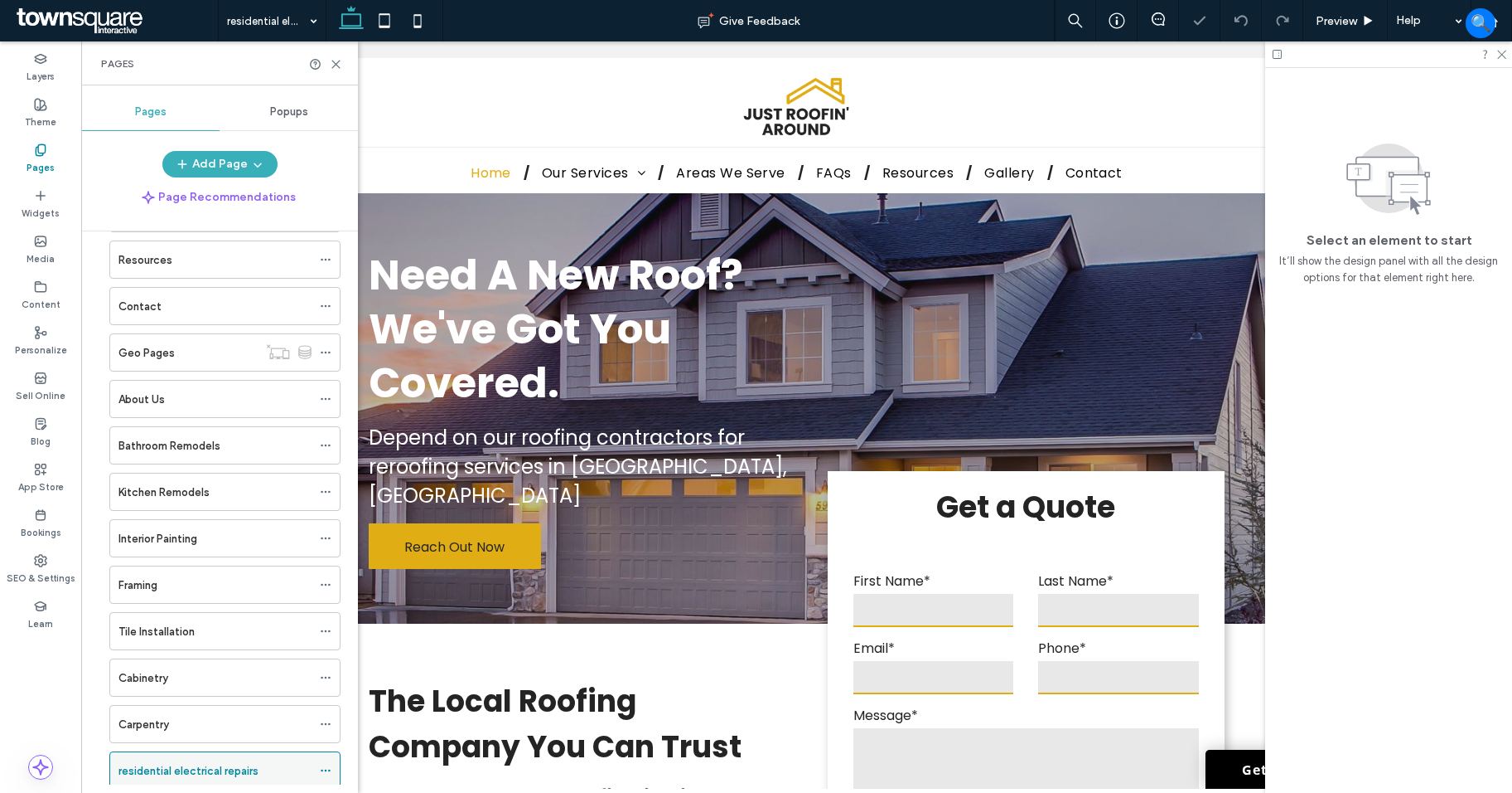
click at [329, 769] on icon at bounding box center [325, 770] width 12 height 12
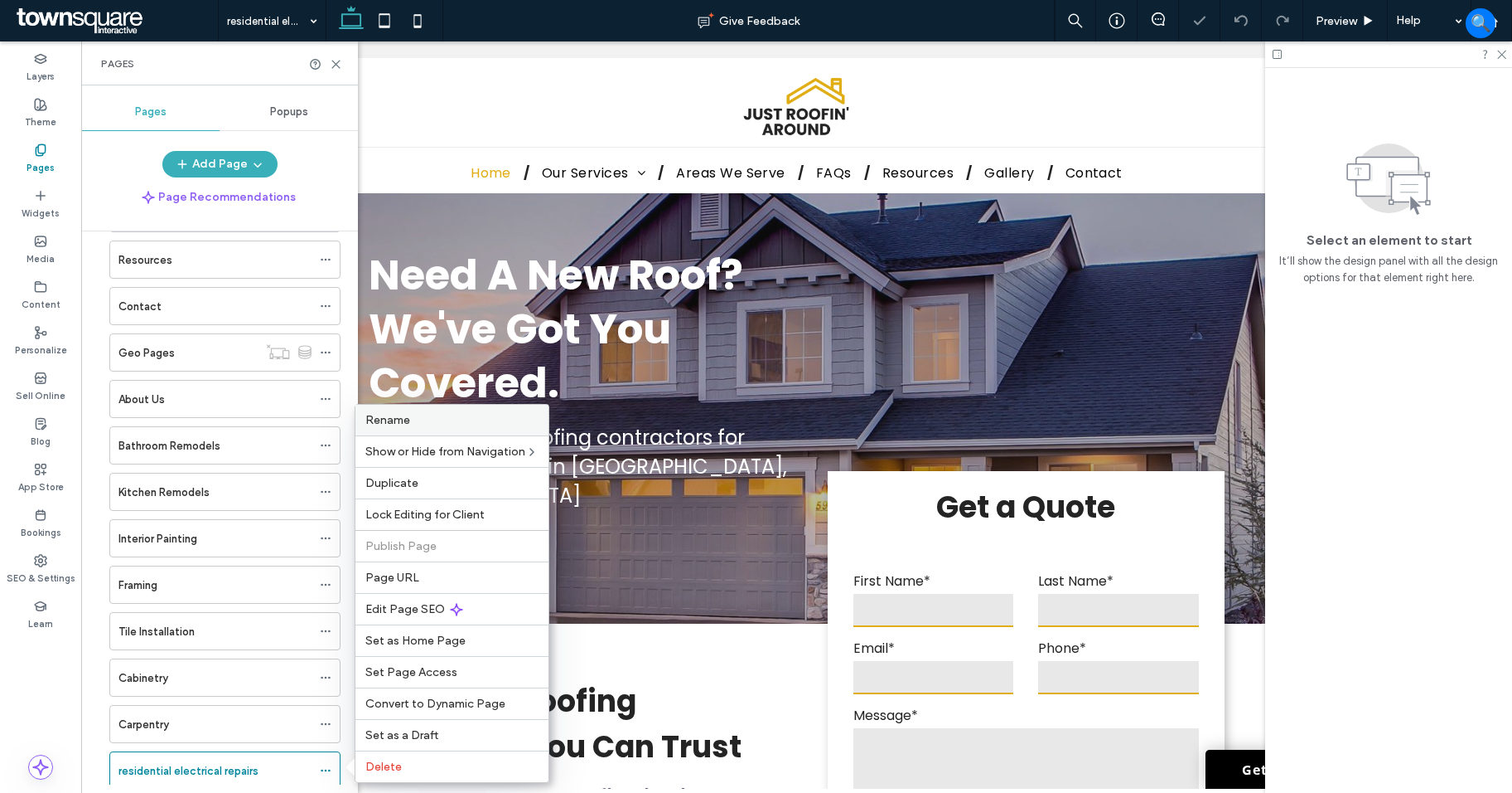
click at [413, 419] on label "Rename" at bounding box center [451, 419] width 173 height 14
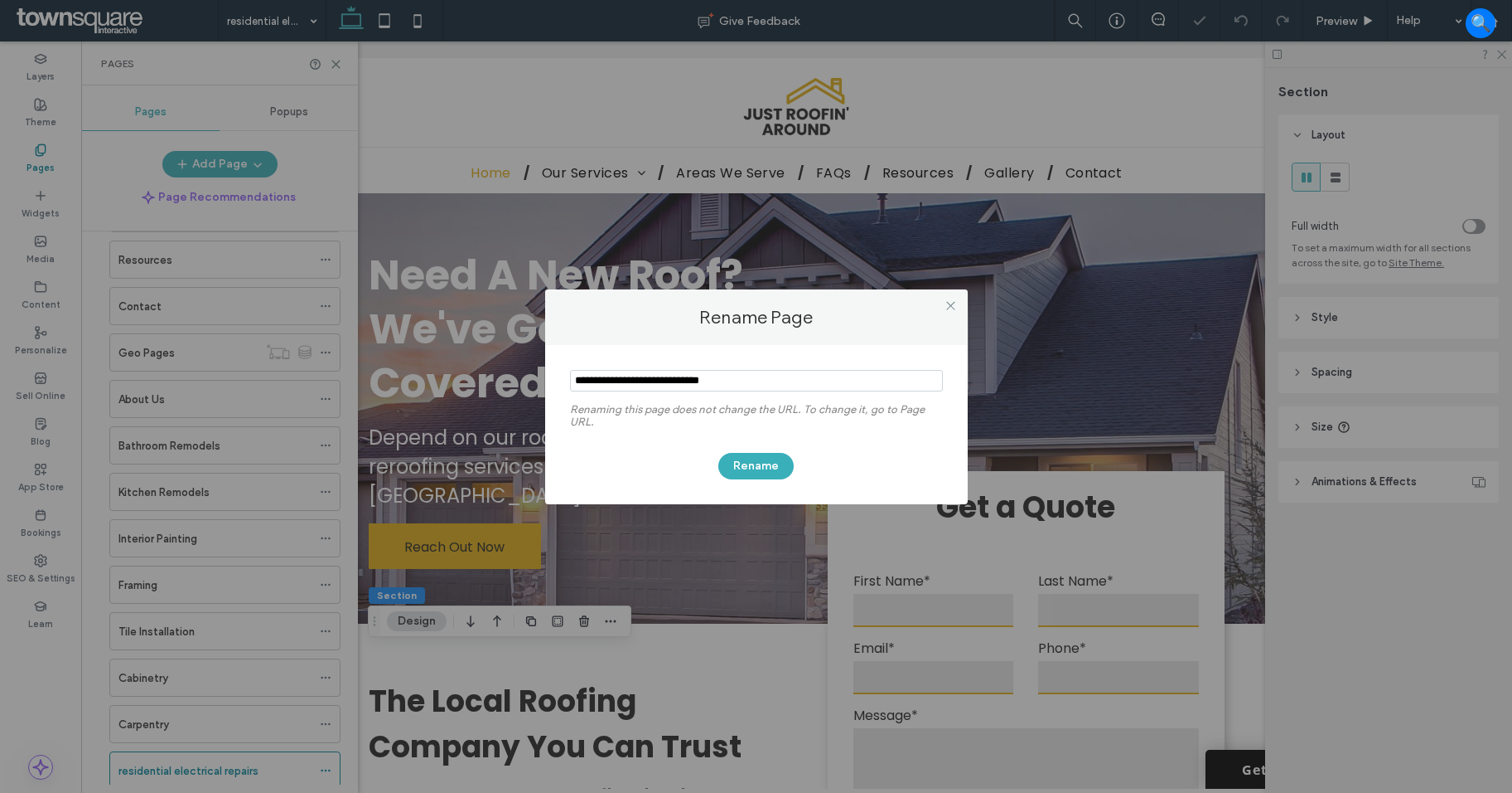
click at [752, 379] on input "notEmpty" at bounding box center [756, 380] width 373 height 21
type input "**********"
click at [740, 462] on button "Rename" at bounding box center [756, 466] width 75 height 27
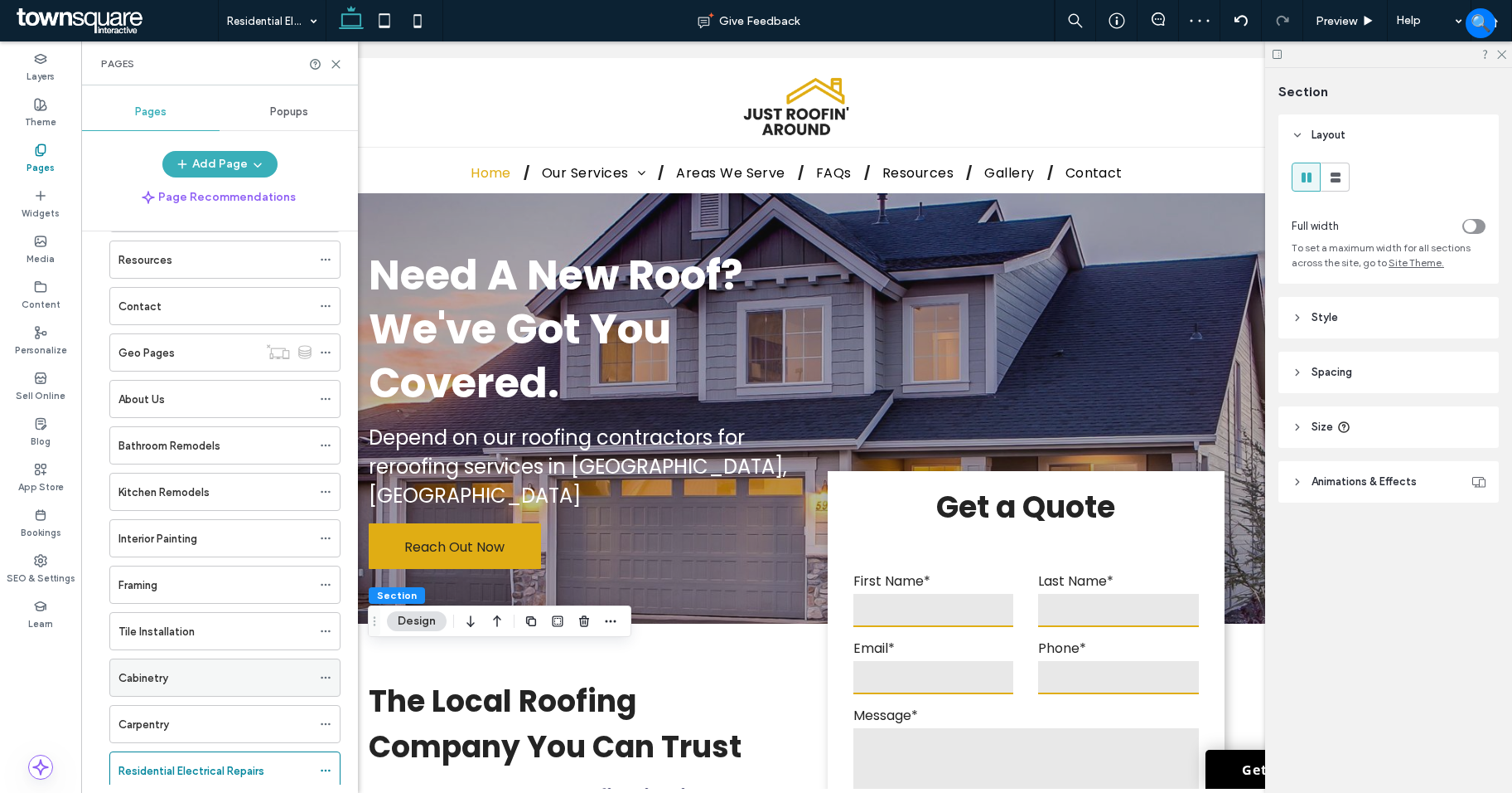
scroll to position [374, 0]
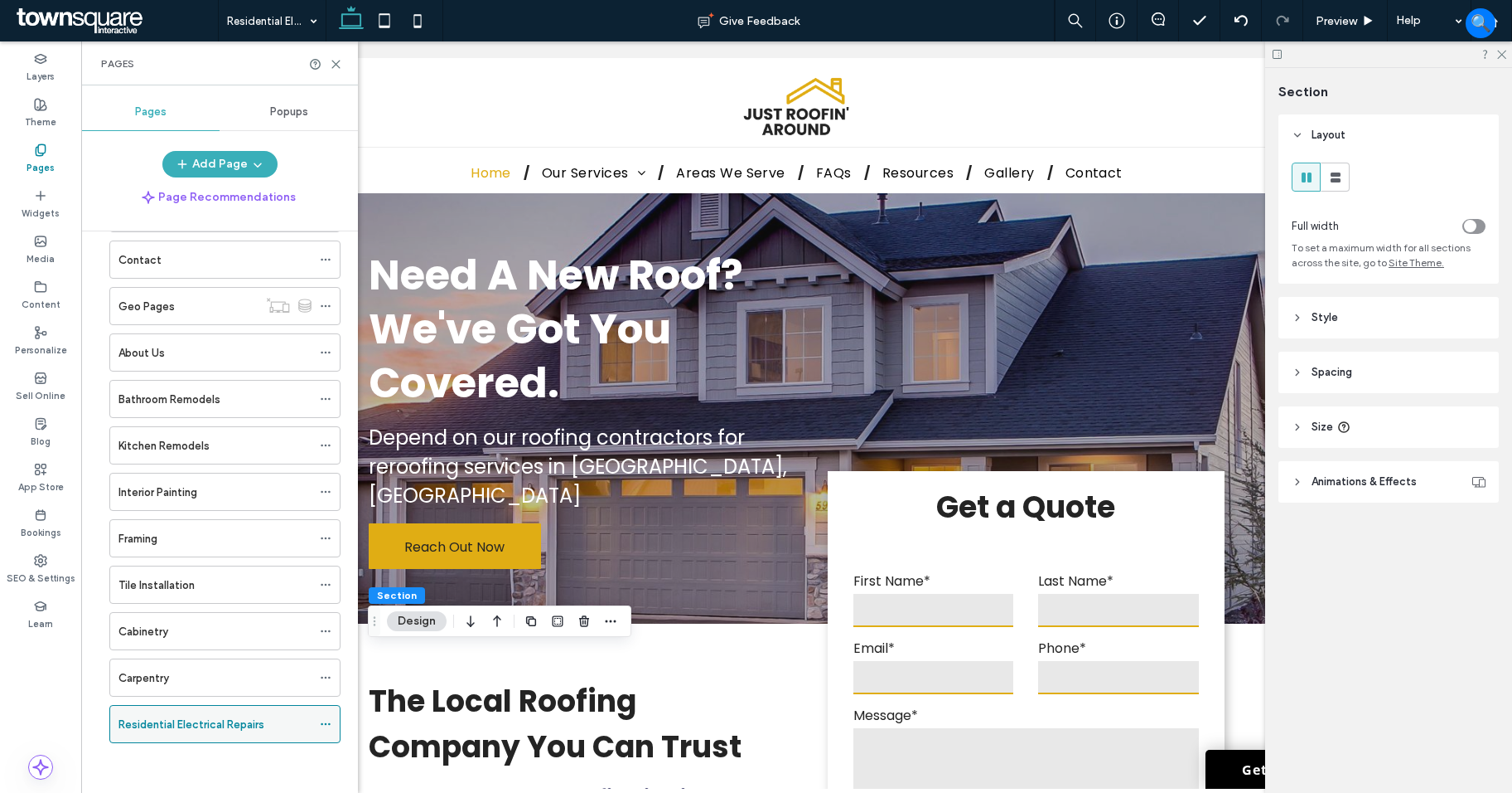
click at [330, 722] on icon at bounding box center [325, 723] width 12 height 12
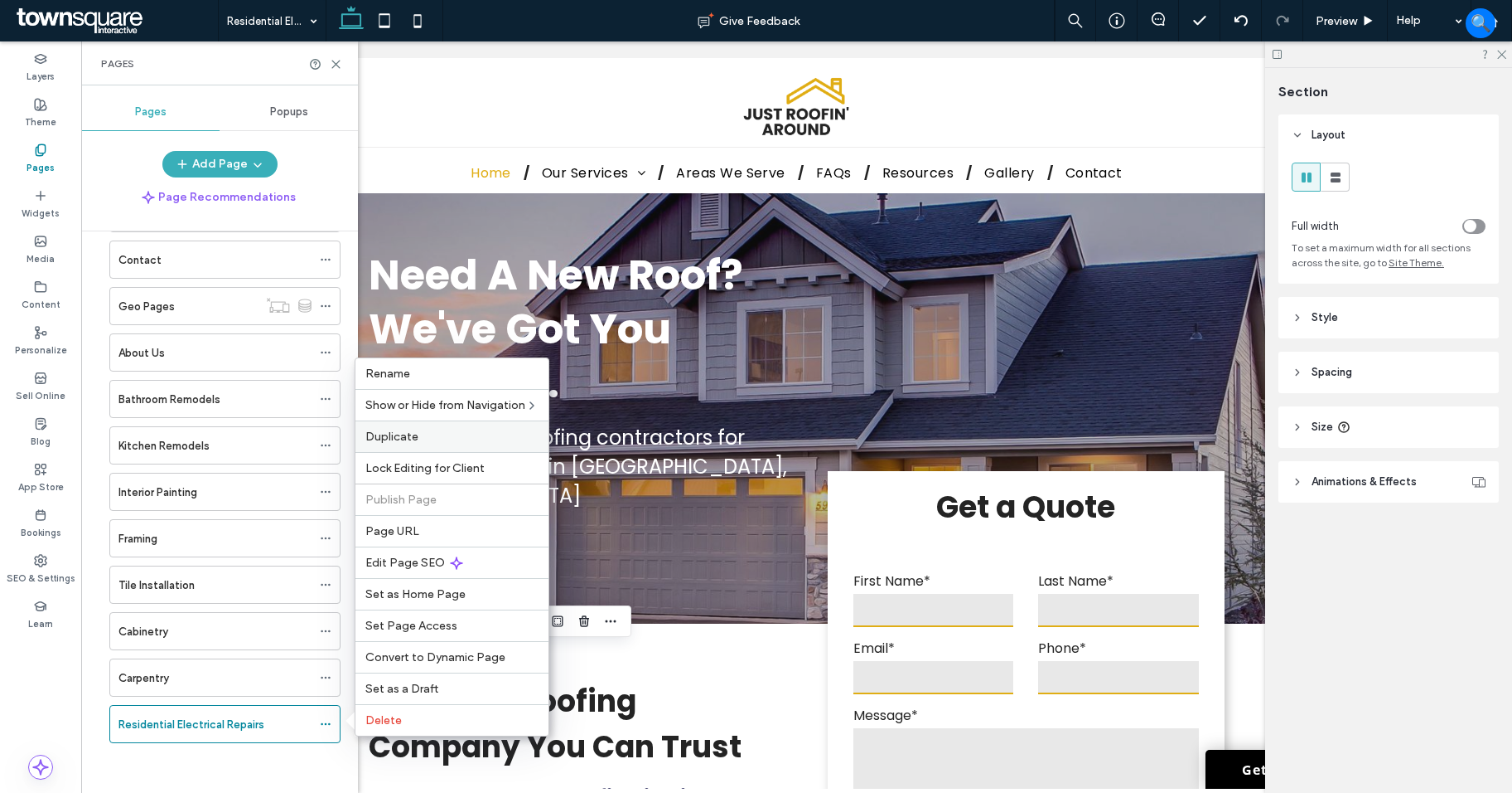
click at [450, 442] on label "Duplicate" at bounding box center [451, 436] width 173 height 14
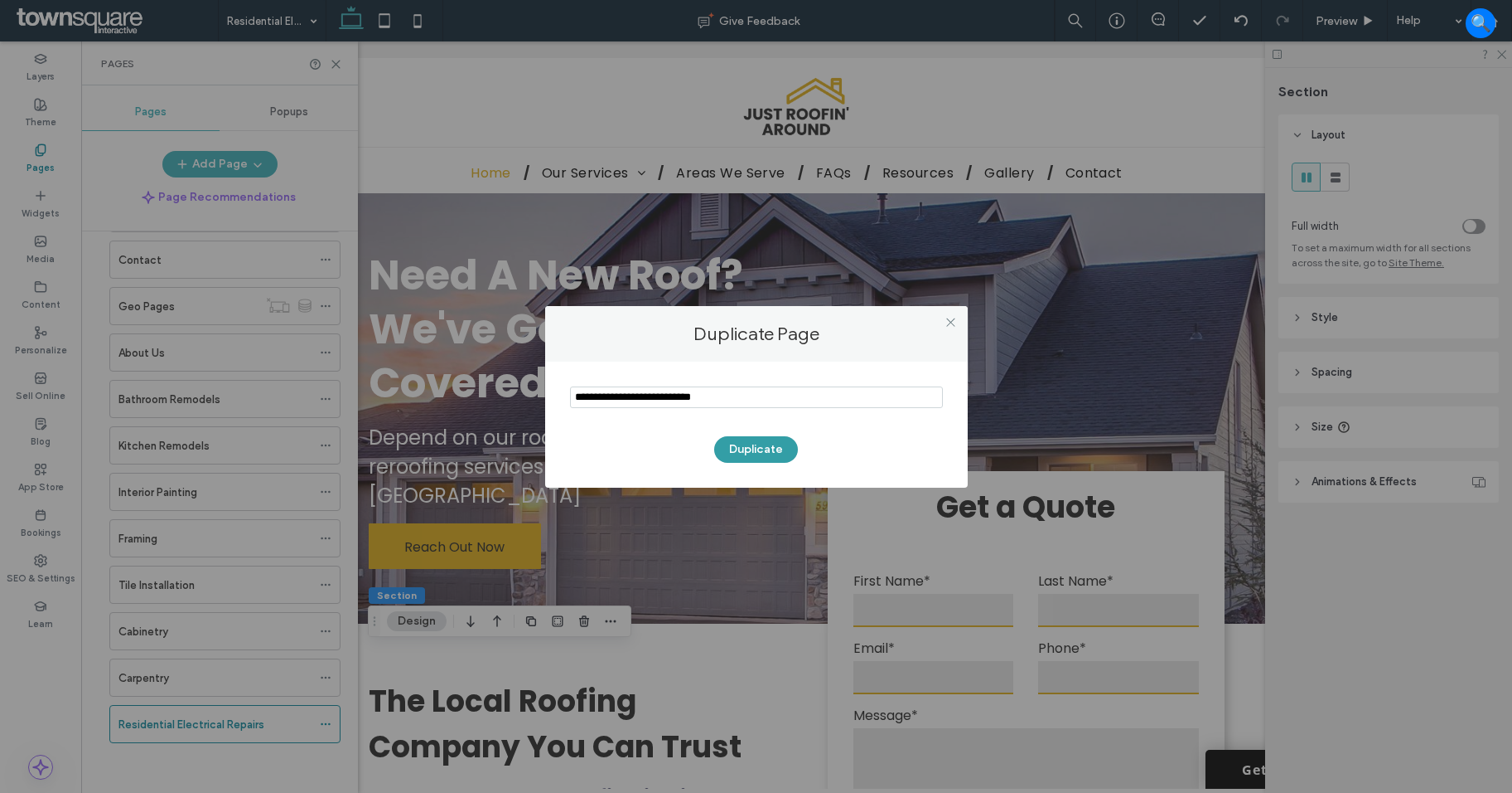
type input "**********"
click at [754, 444] on button "Duplicate" at bounding box center [756, 449] width 83 height 27
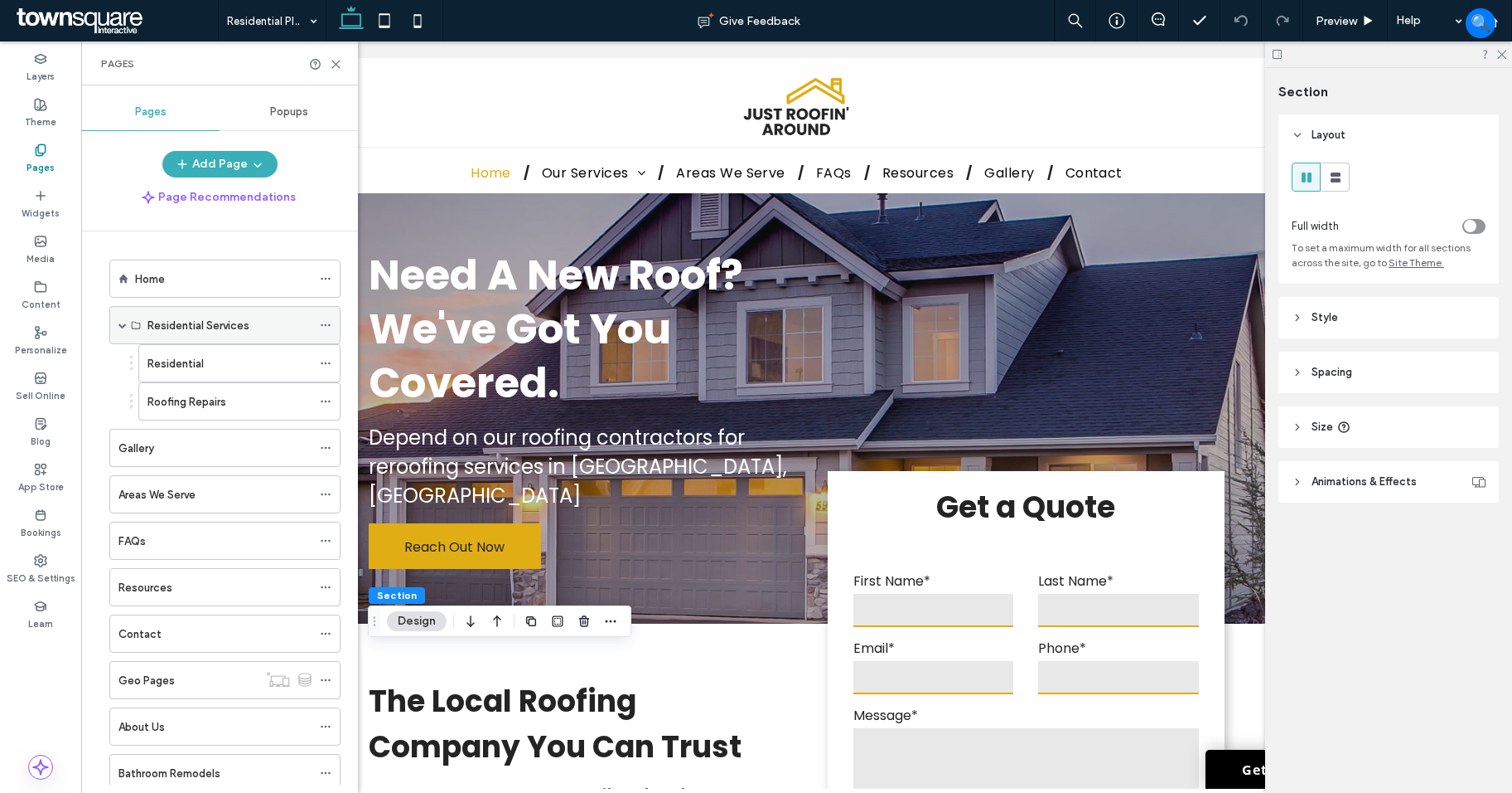
click at [324, 327] on icon at bounding box center [325, 325] width 12 height 12
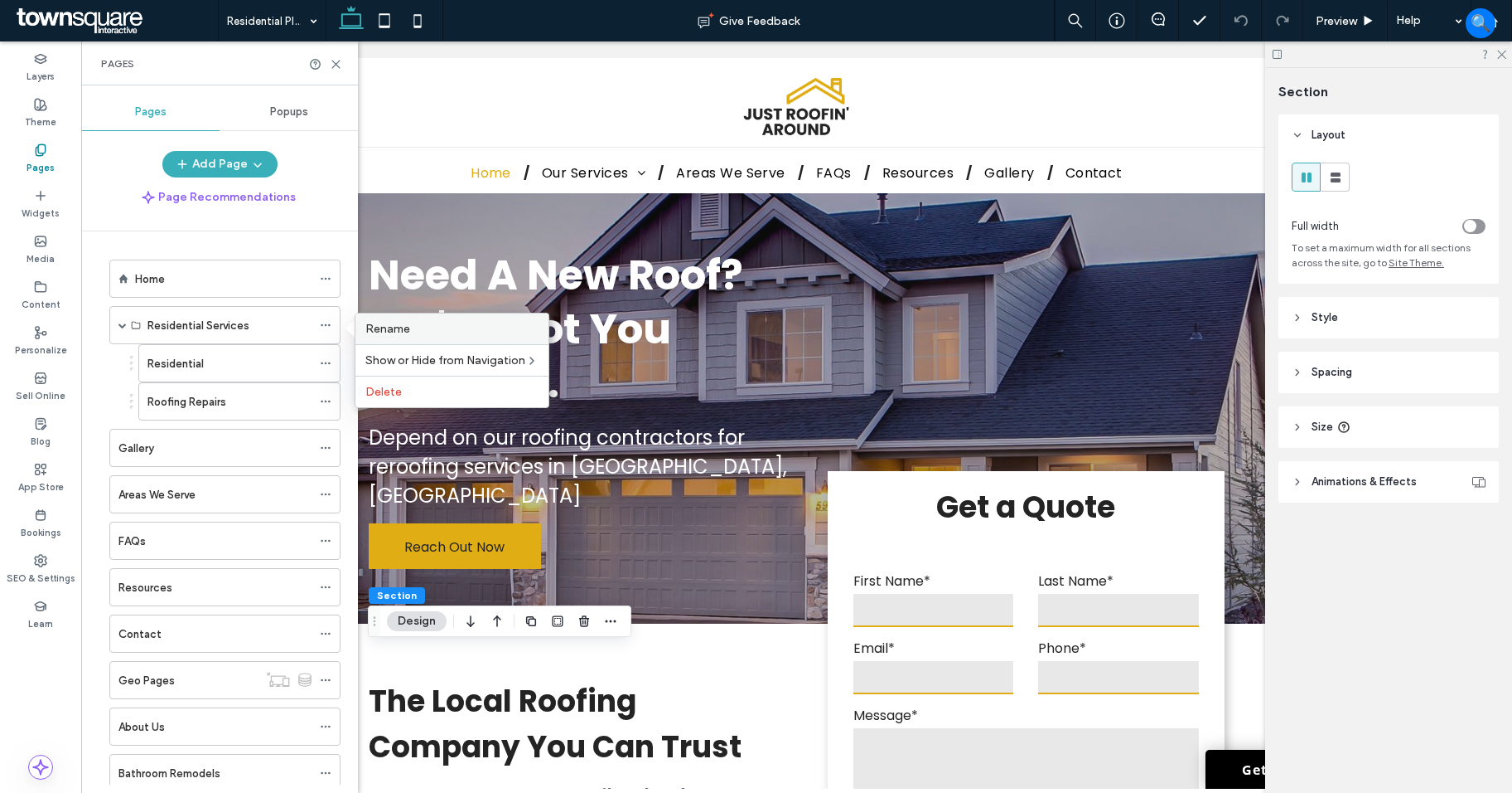
click at [404, 336] on div "Rename" at bounding box center [452, 328] width 193 height 31
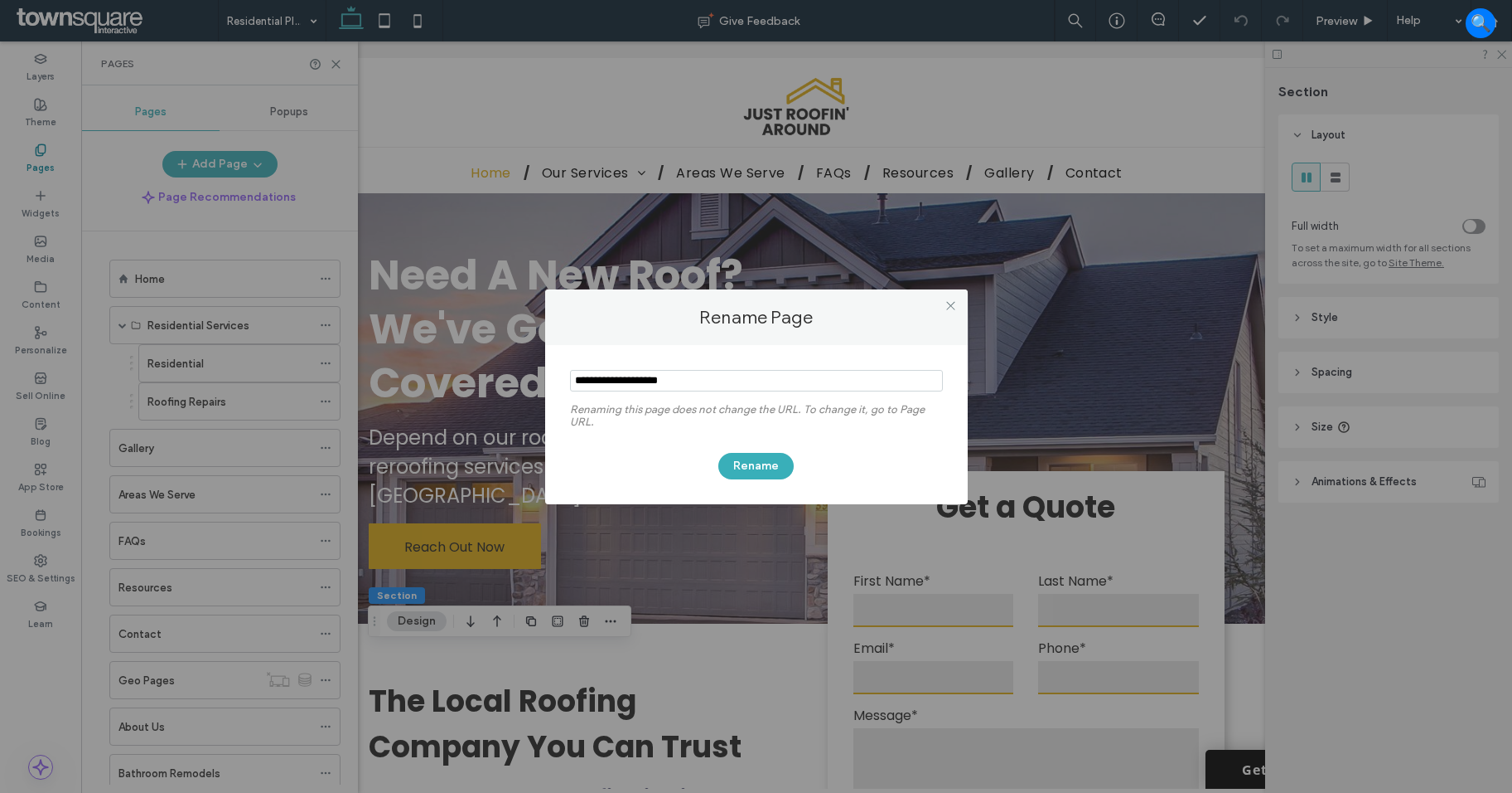
drag, startPoint x: 632, startPoint y: 384, endPoint x: 516, endPoint y: 385, distance: 116.0
click at [516, 385] on div "Rename Page Renaming this page does not change the URL. To change it, go to Pag…" at bounding box center [756, 396] width 1512 height 793
type input "********"
click at [763, 466] on button "Rename" at bounding box center [756, 466] width 75 height 27
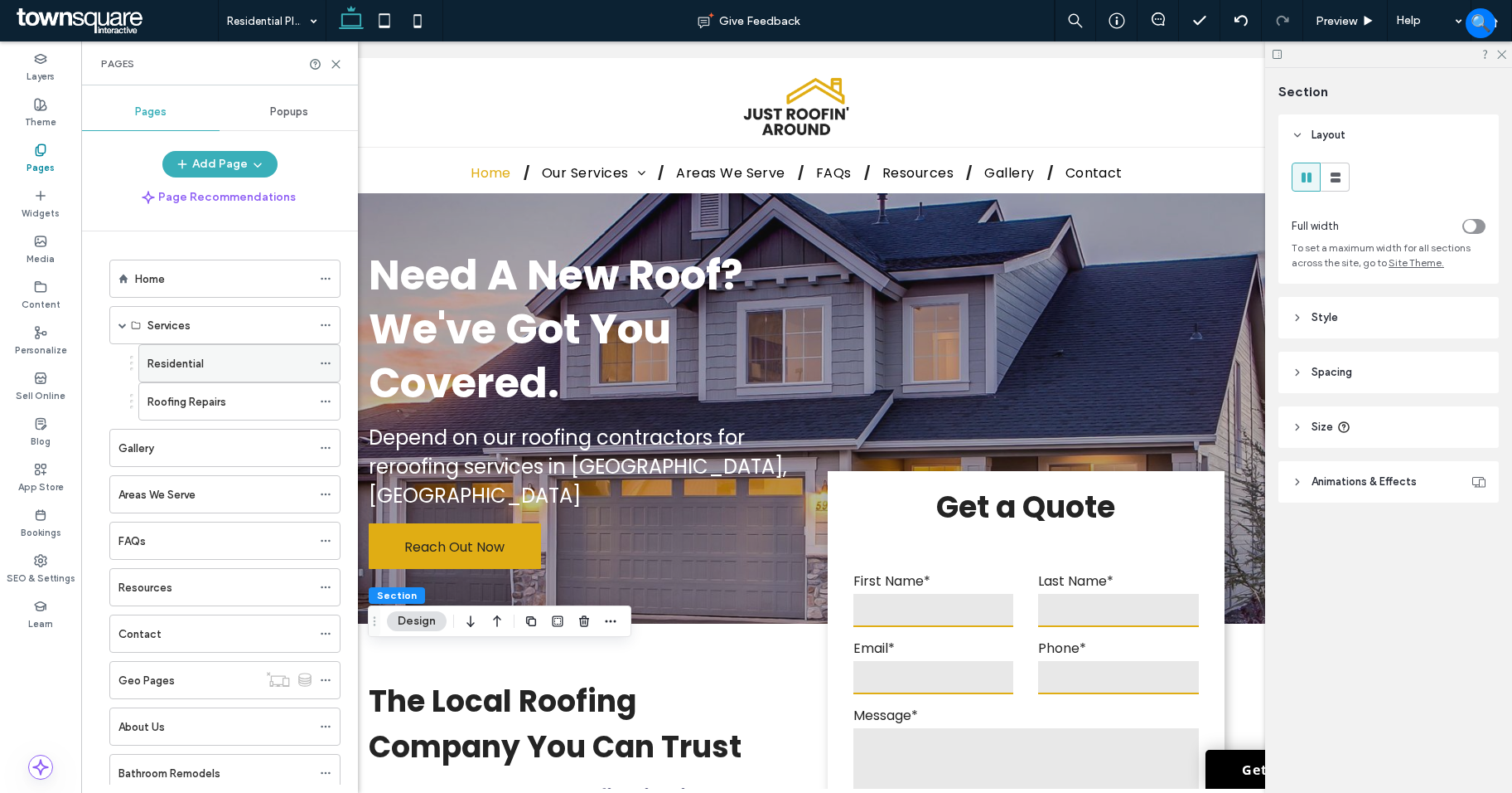
drag, startPoint x: 329, startPoint y: 360, endPoint x: 339, endPoint y: 371, distance: 14.9
click at [330, 360] on icon at bounding box center [325, 363] width 12 height 12
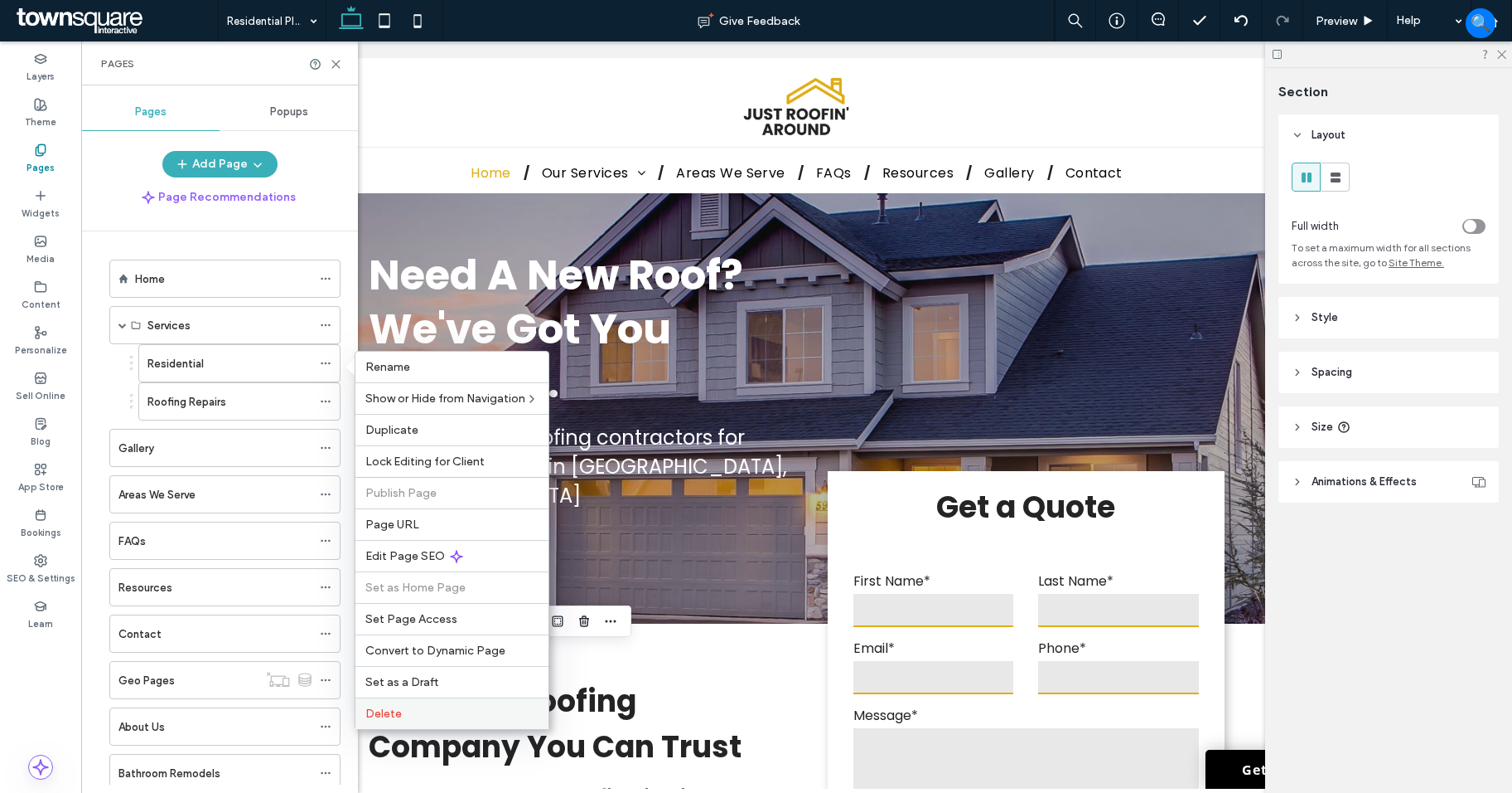
click at [417, 715] on label "Delete" at bounding box center [451, 713] width 173 height 14
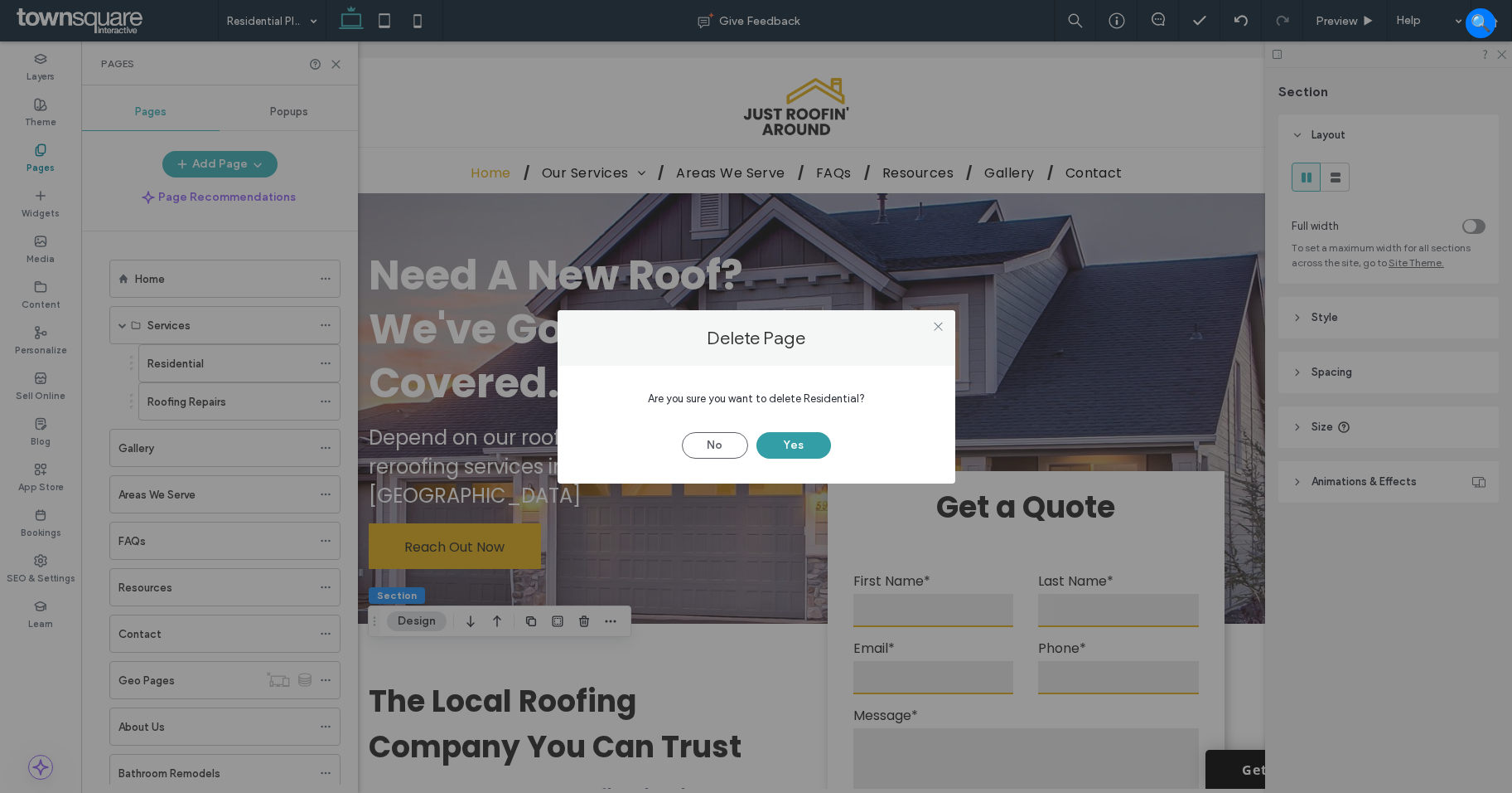
click at [792, 447] on button "Yes" at bounding box center [794, 445] width 74 height 27
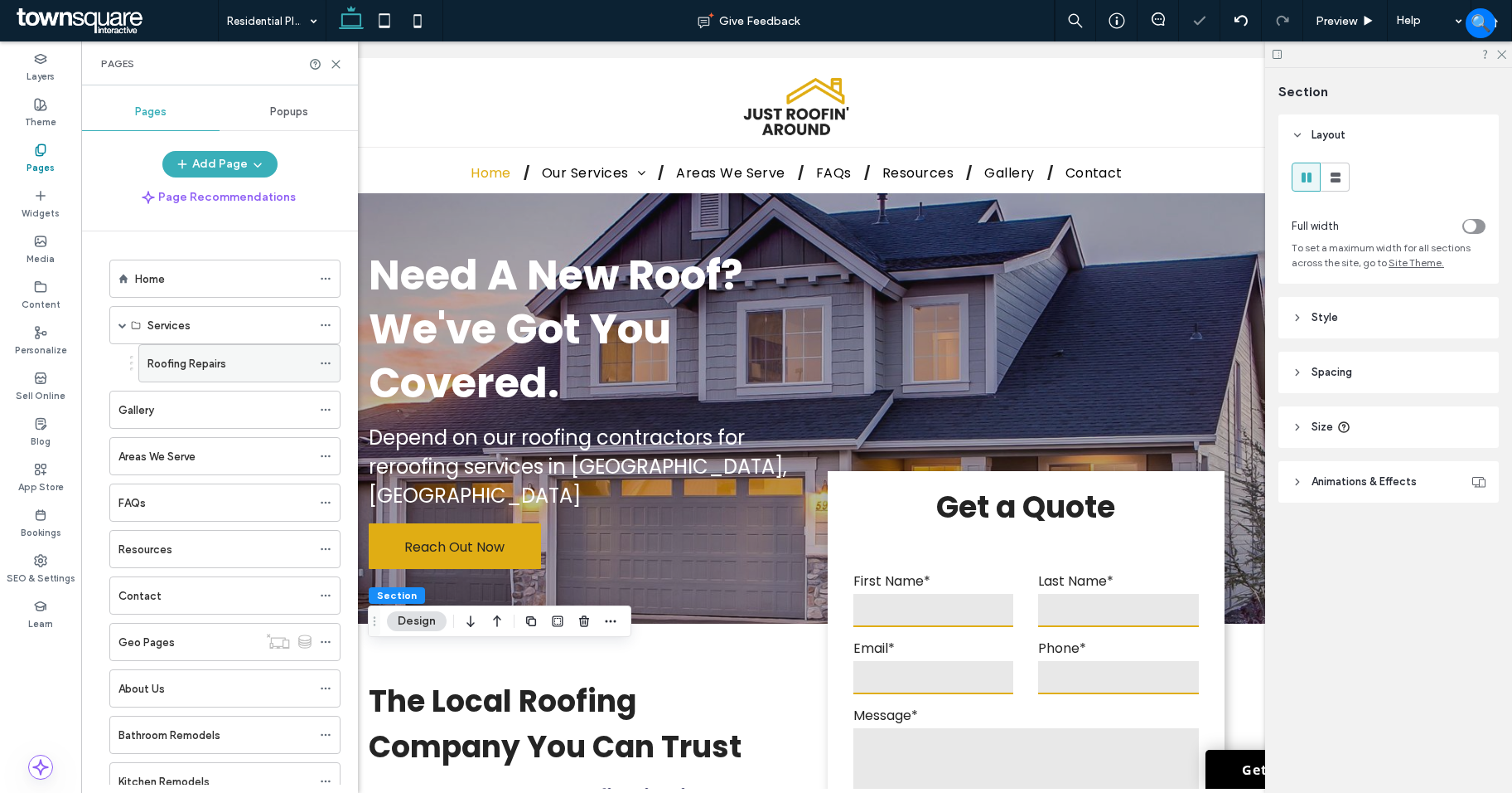
click at [325, 365] on icon at bounding box center [325, 363] width 12 height 12
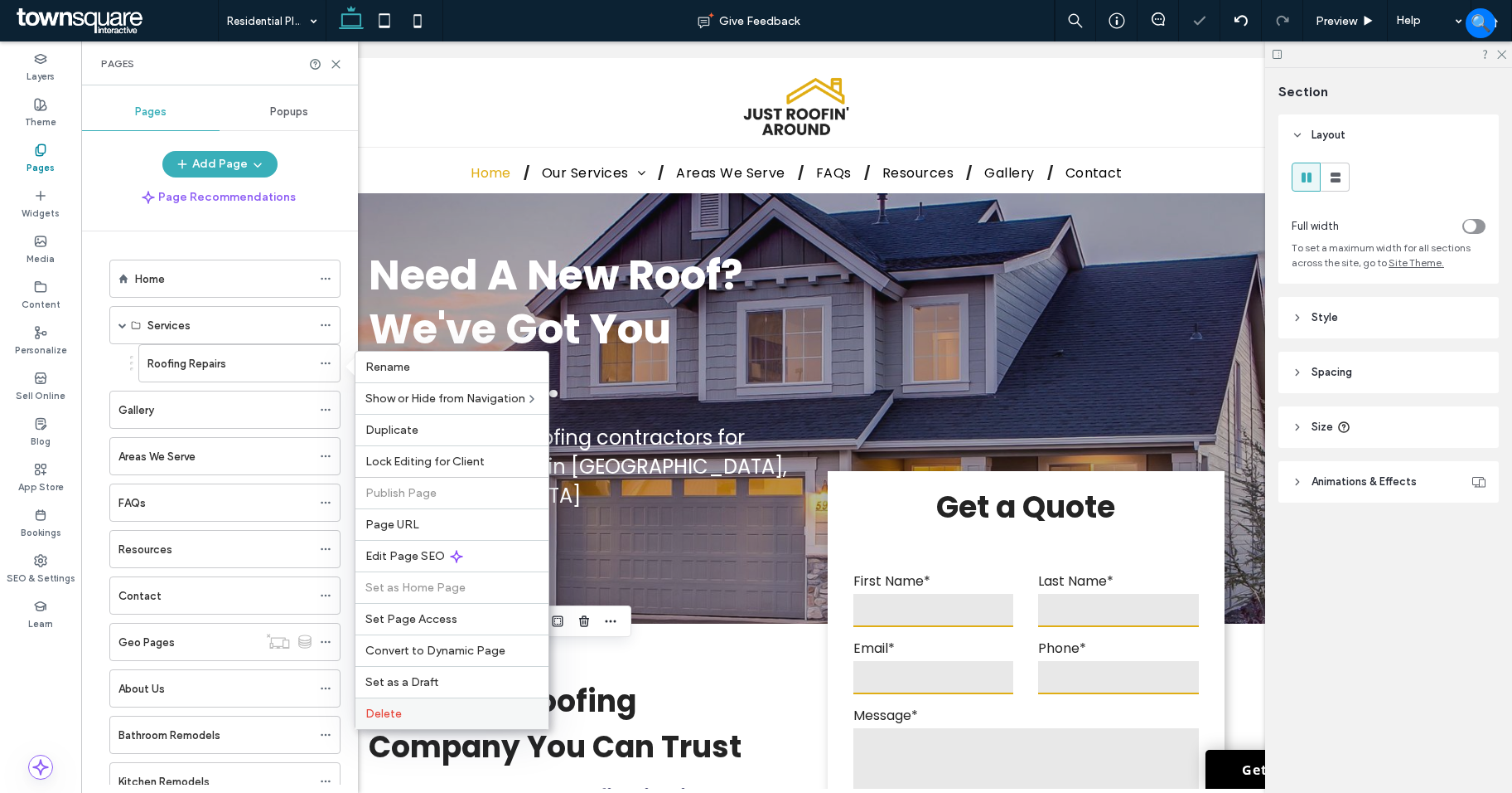
click at [434, 699] on div "Delete" at bounding box center [452, 713] width 193 height 32
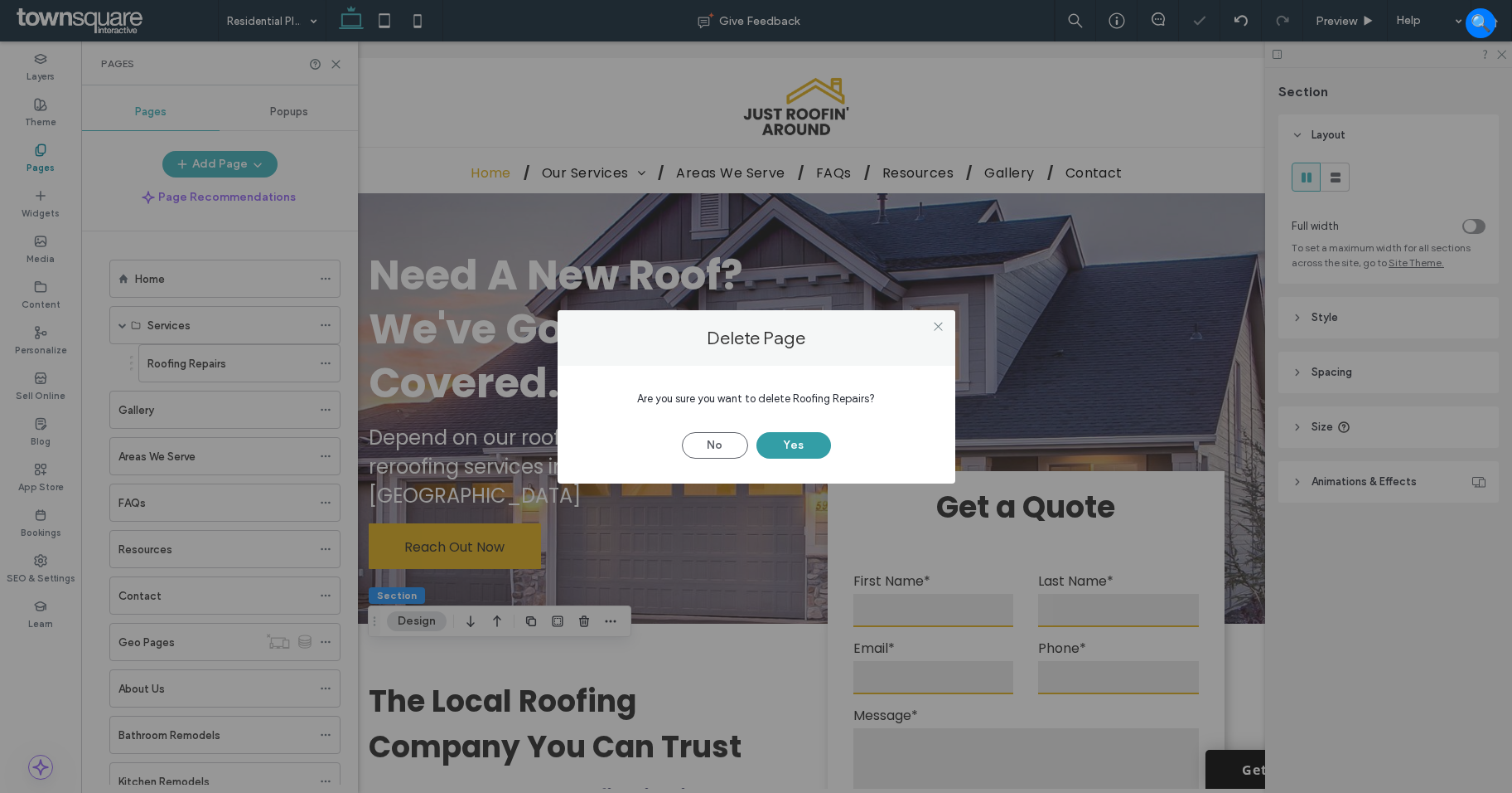
click at [804, 445] on button "Yes" at bounding box center [794, 445] width 74 height 27
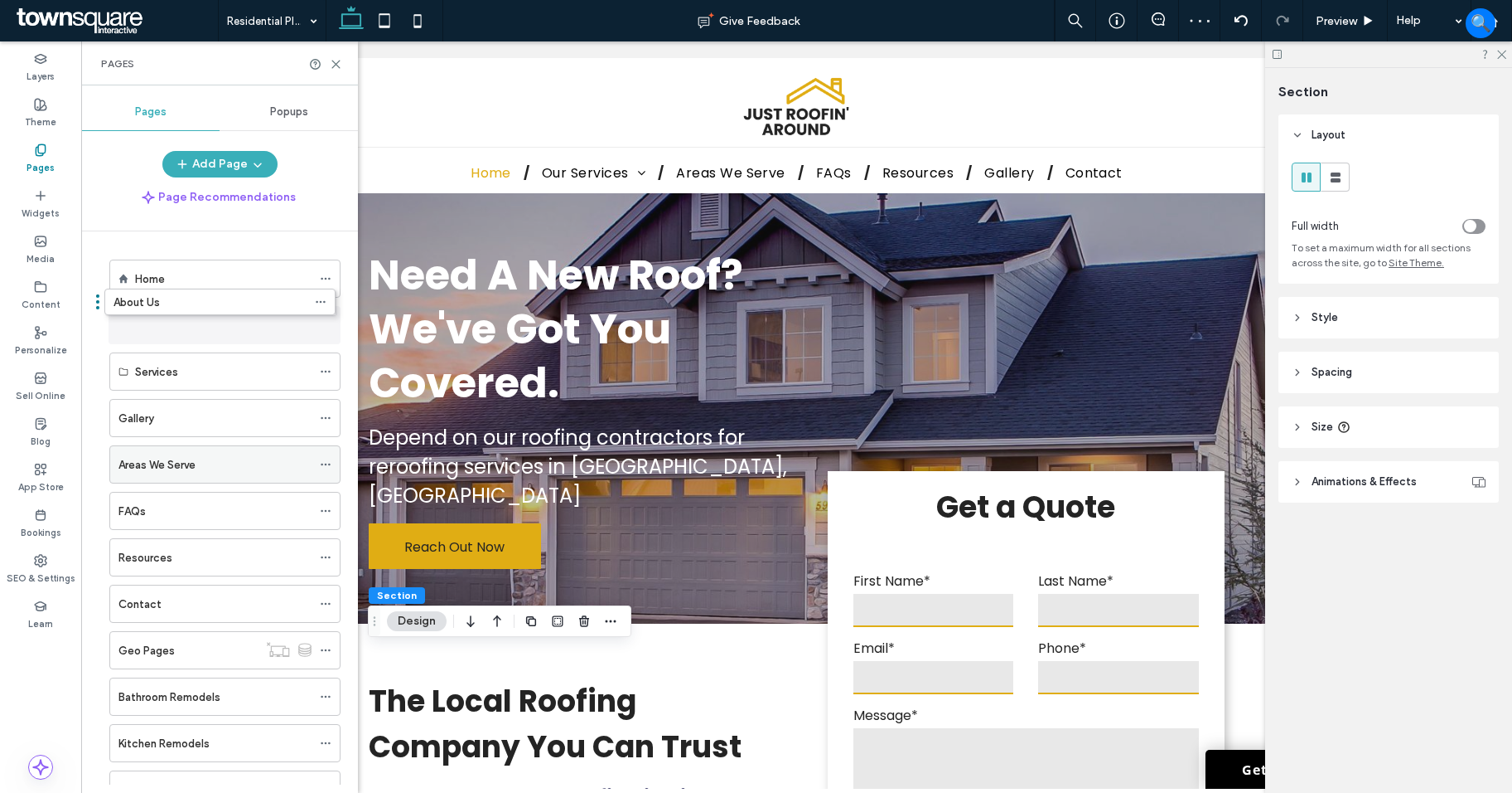
drag, startPoint x: 207, startPoint y: 441, endPoint x: 192, endPoint y: 410, distance: 34.4
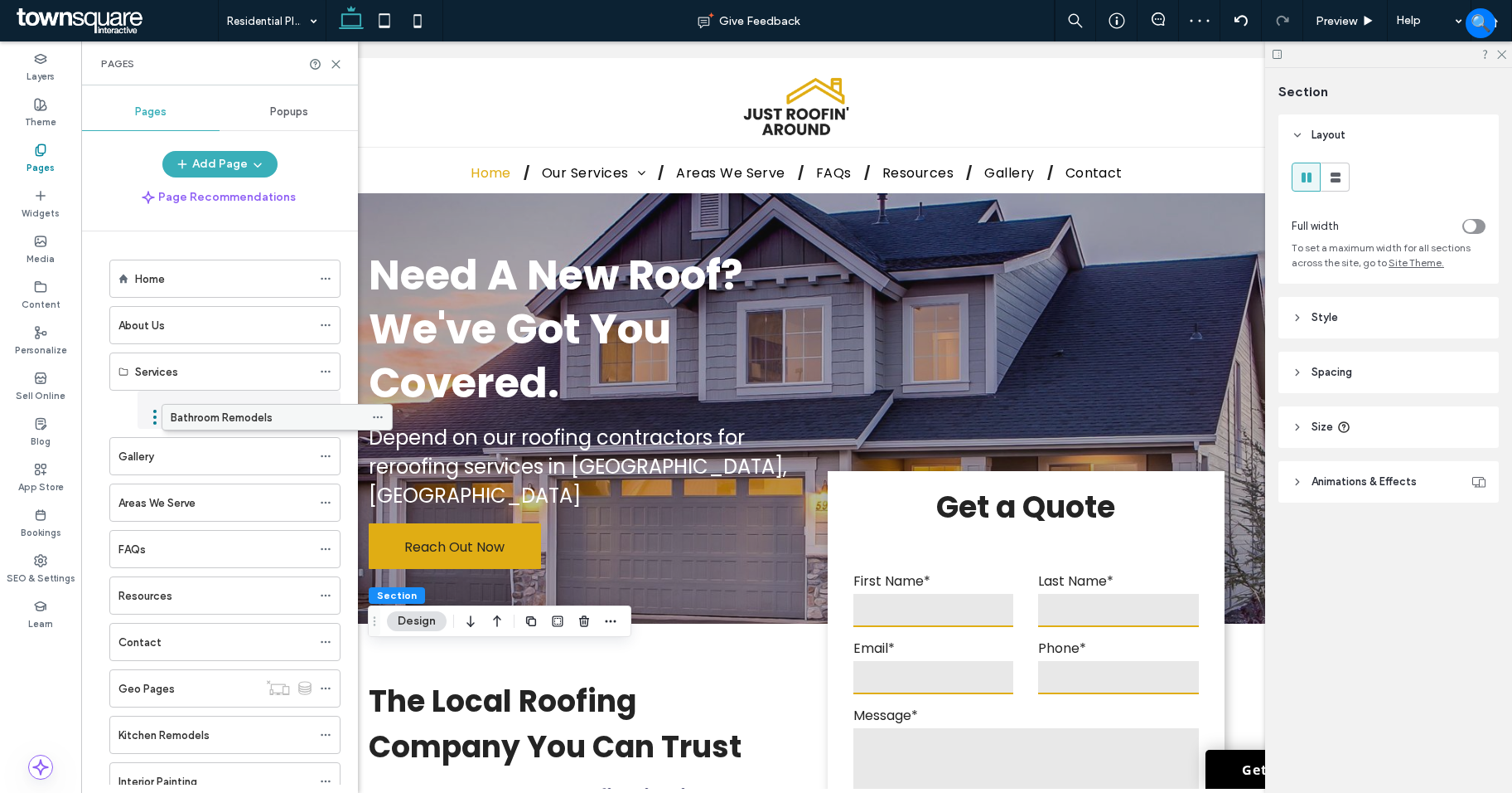
drag, startPoint x: 199, startPoint y: 697, endPoint x: 256, endPoint y: 415, distance: 287.7
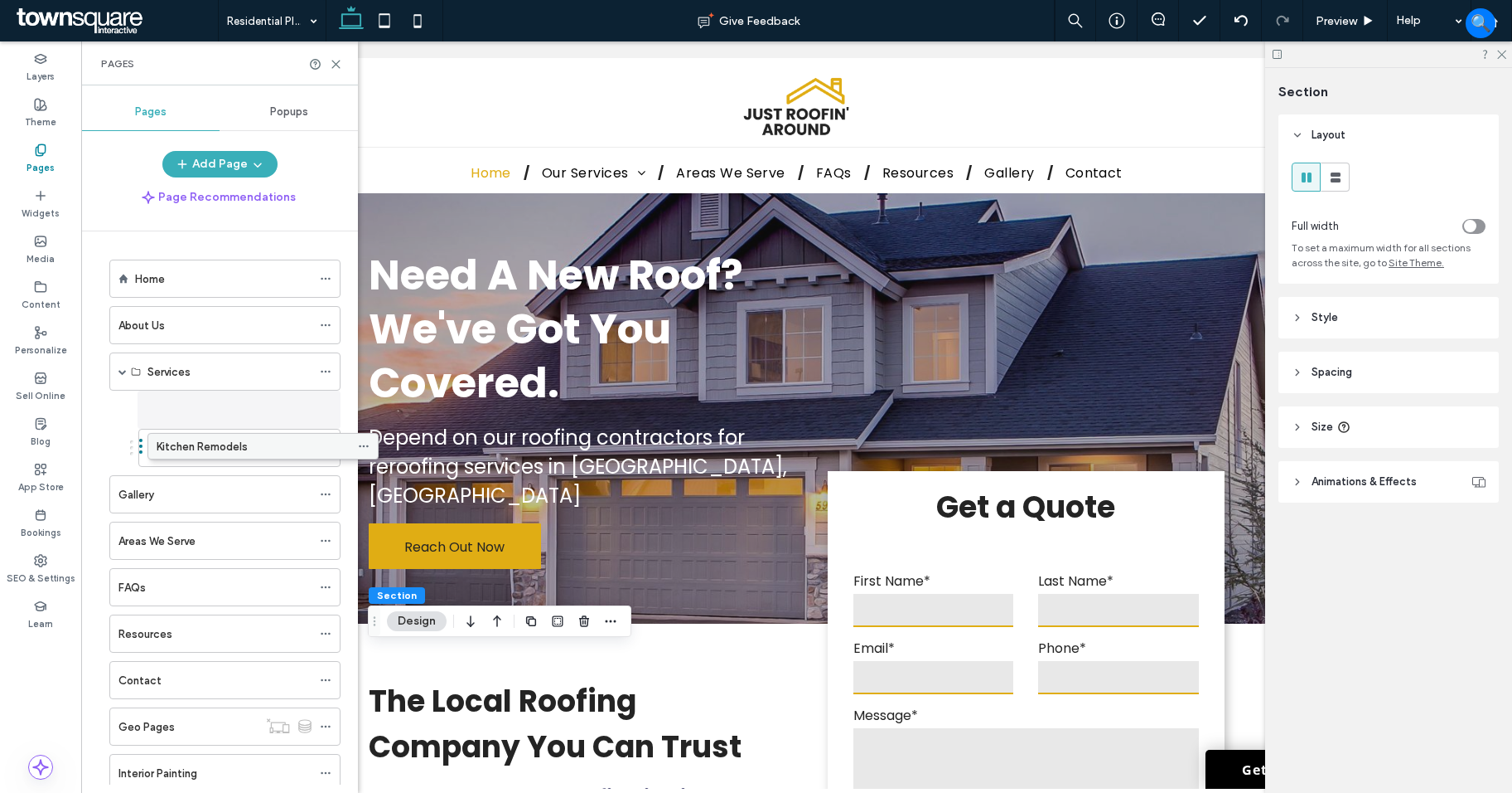
drag, startPoint x: 204, startPoint y: 735, endPoint x: 241, endPoint y: 461, distance: 276.5
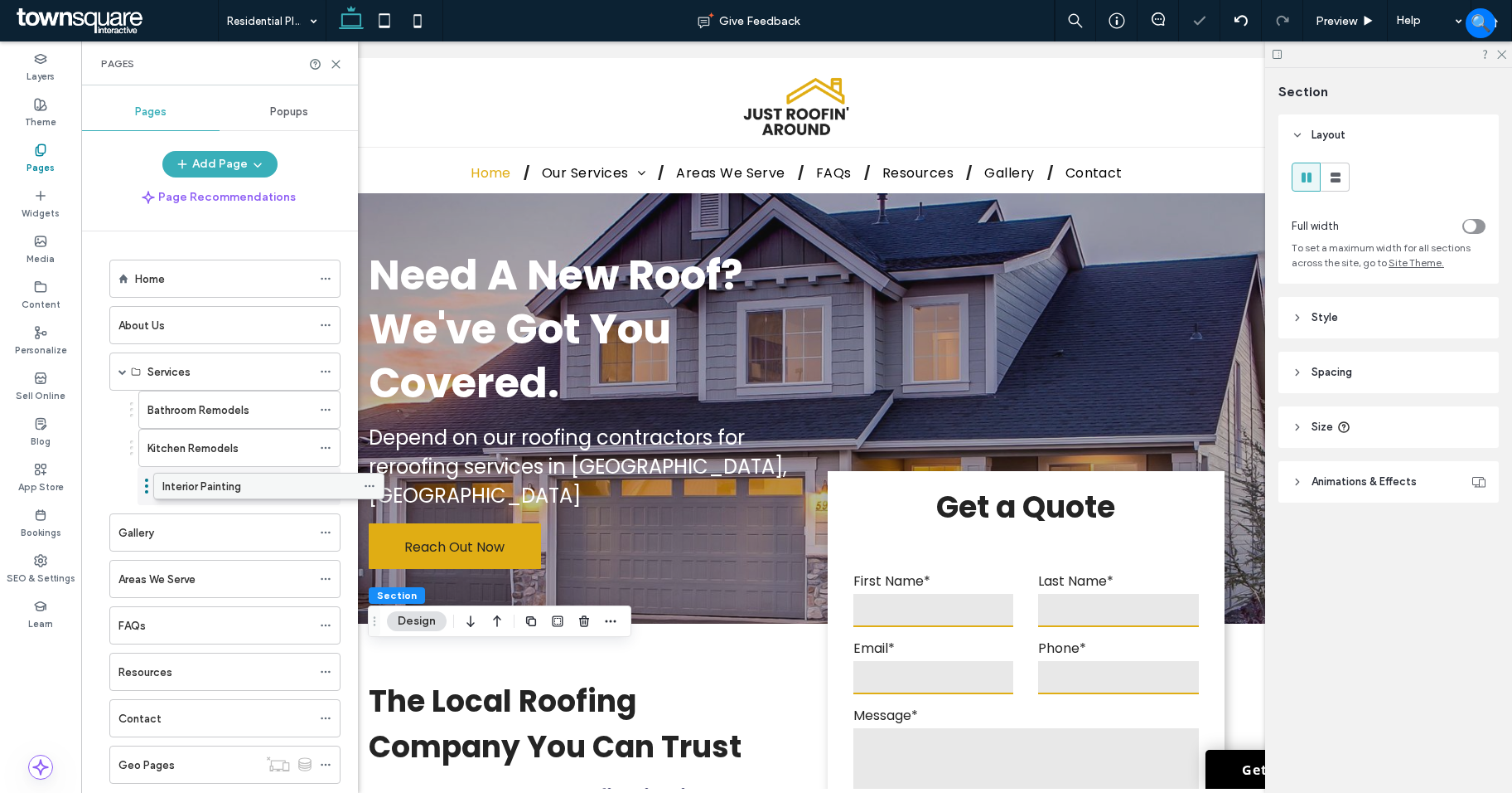
drag, startPoint x: 235, startPoint y: 540, endPoint x: 256, endPoint y: 487, distance: 57.0
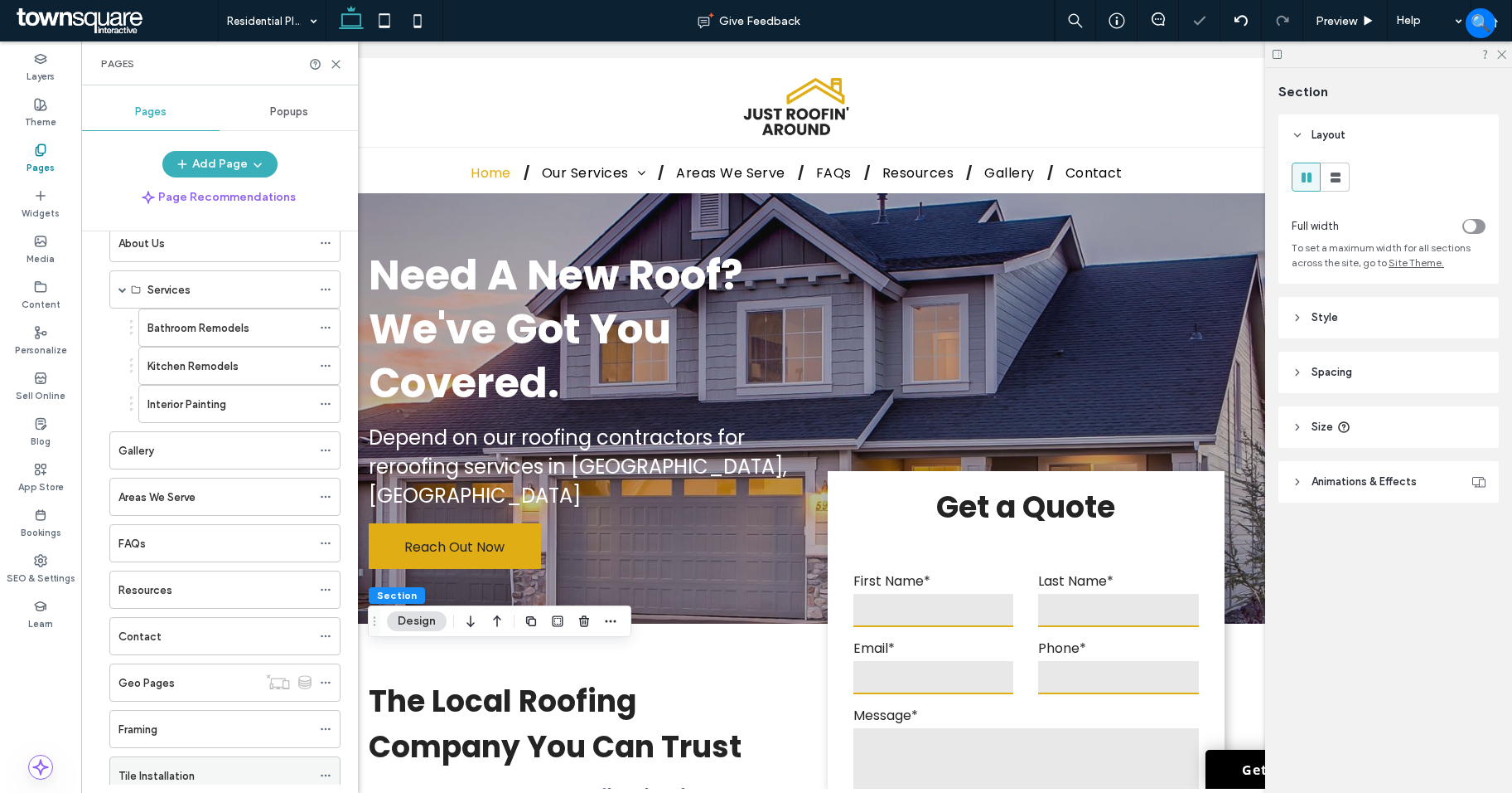
scroll to position [83, 0]
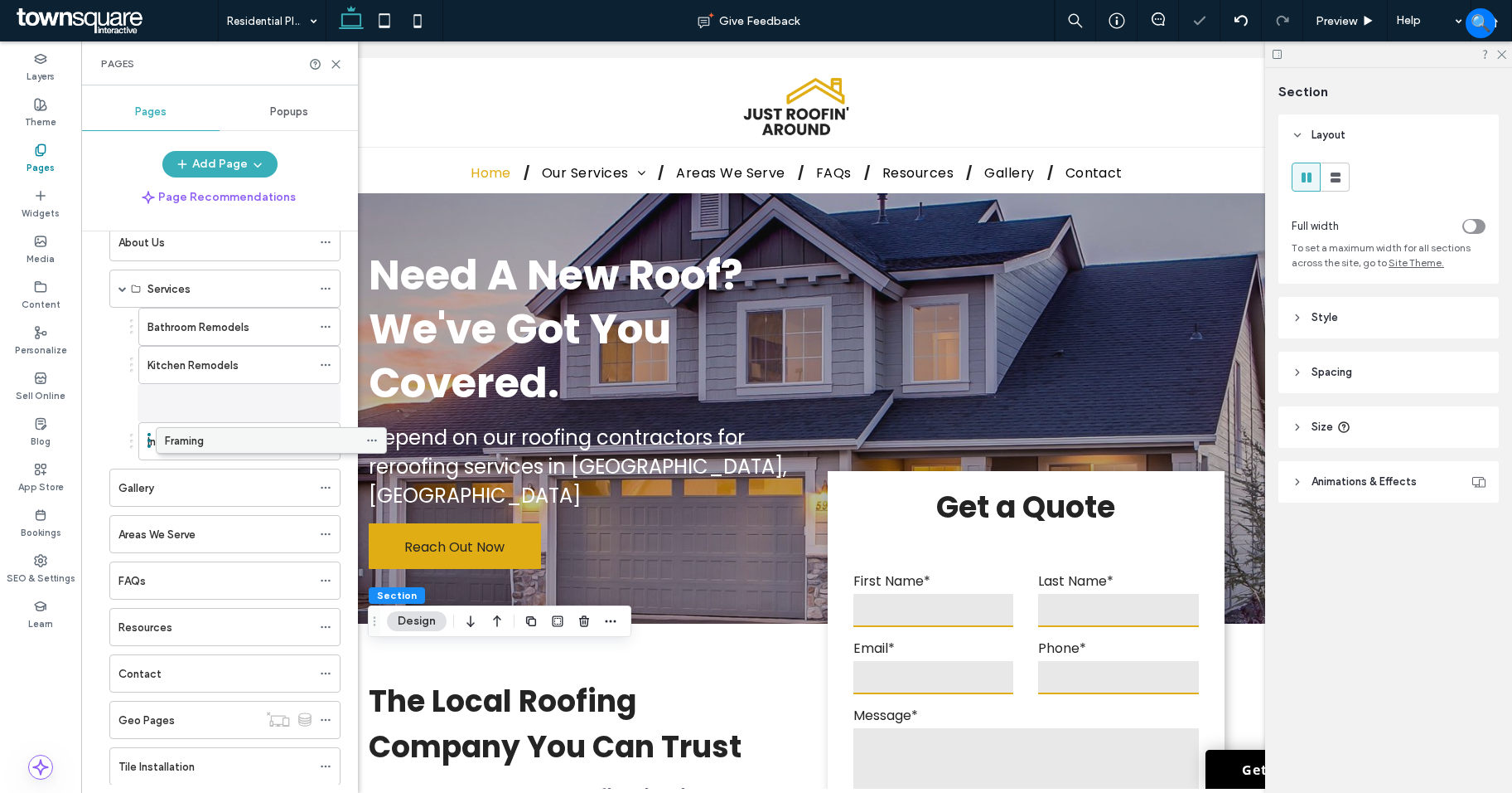
drag, startPoint x: 196, startPoint y: 733, endPoint x: 243, endPoint y: 456, distance: 281.0
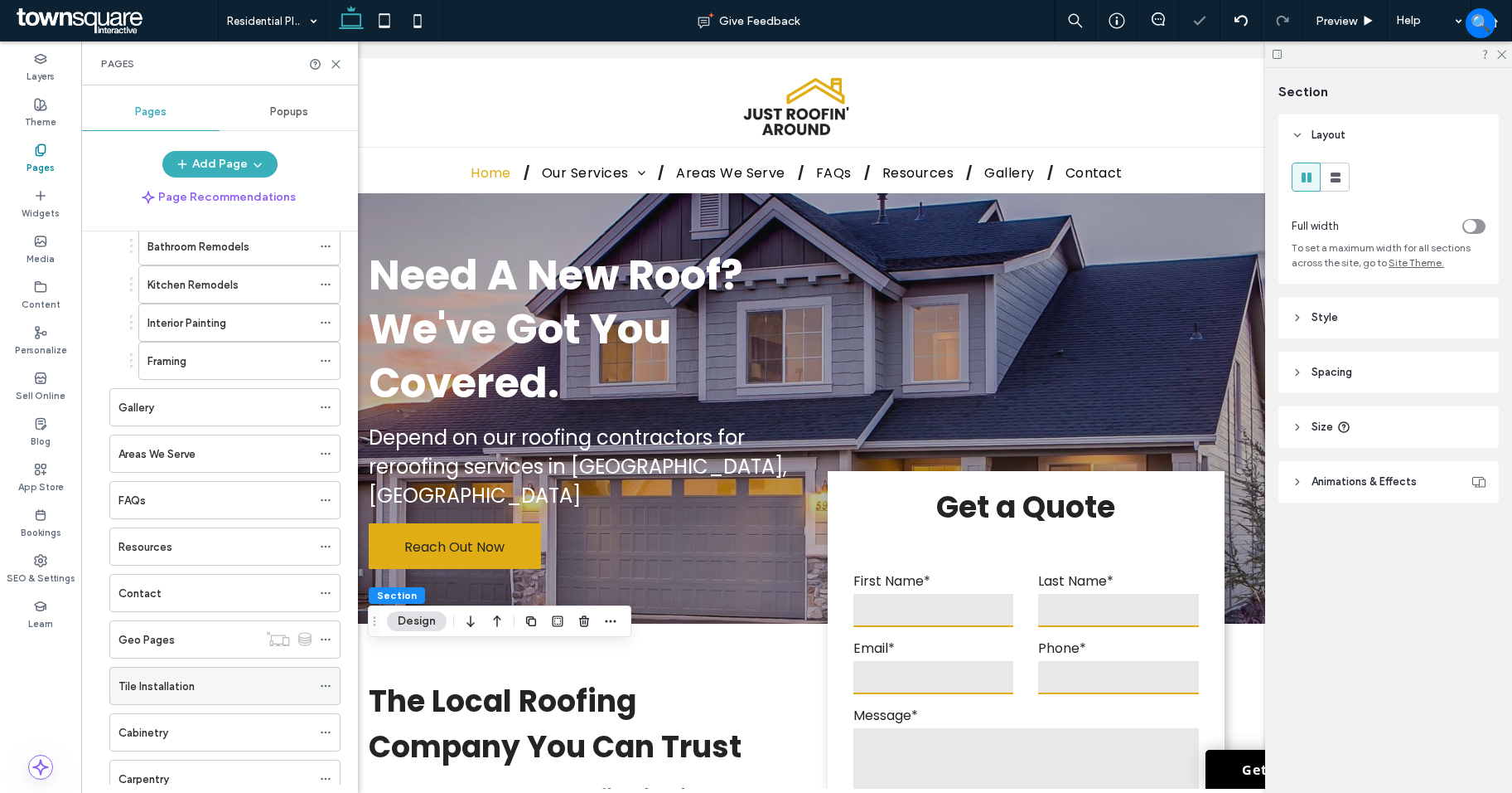
scroll to position [166, 0]
drag, startPoint x: 209, startPoint y: 729, endPoint x: 222, endPoint y: 739, distance: 16.4
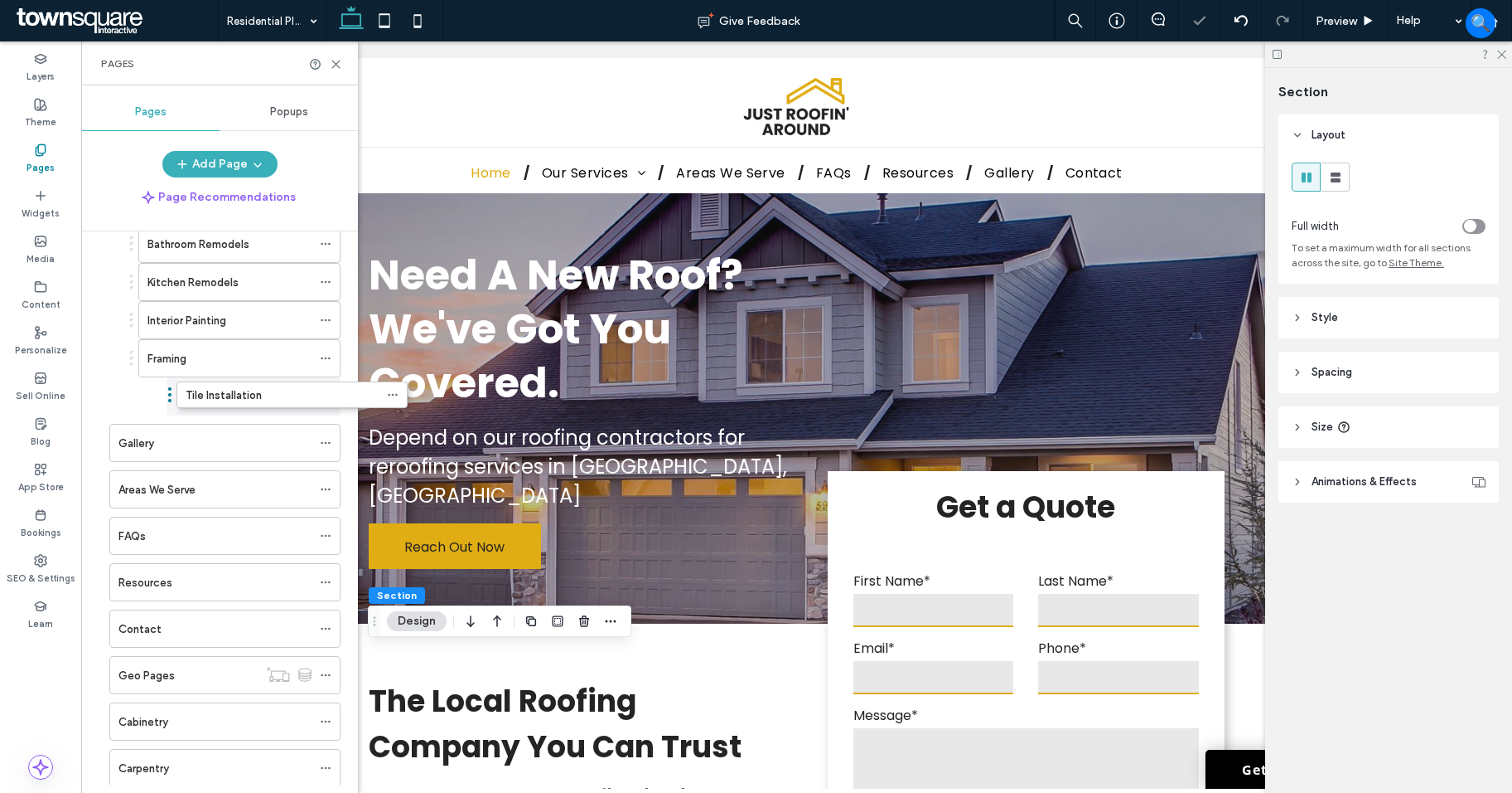
drag, startPoint x: 202, startPoint y: 735, endPoint x: 270, endPoint y: 410, distance: 332.0
drag, startPoint x: 279, startPoint y: 396, endPoint x: 248, endPoint y: 402, distance: 31.6
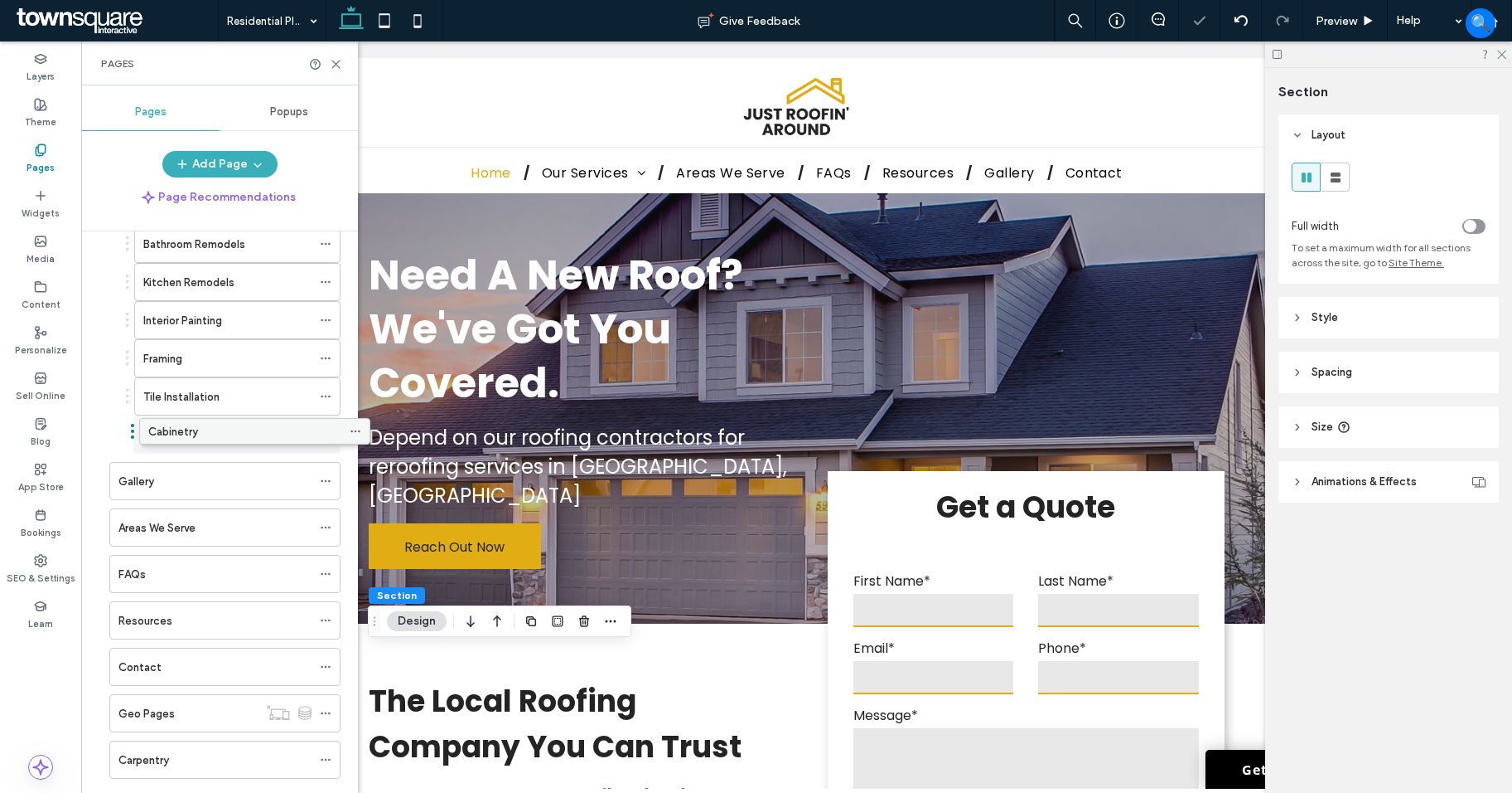
drag, startPoint x: 205, startPoint y: 716, endPoint x: 234, endPoint y: 434, distance: 283.5
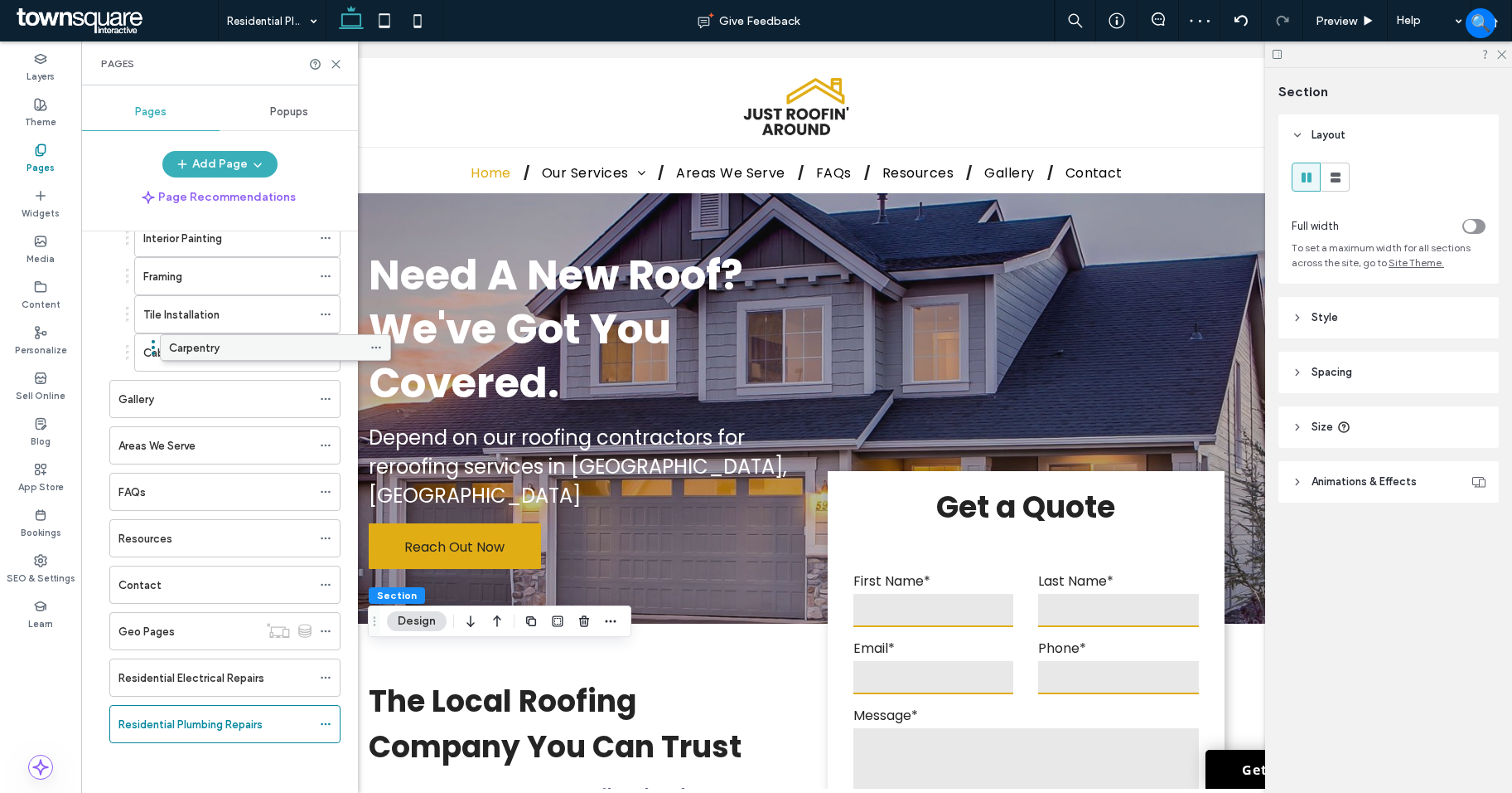
scroll to position [249, 0]
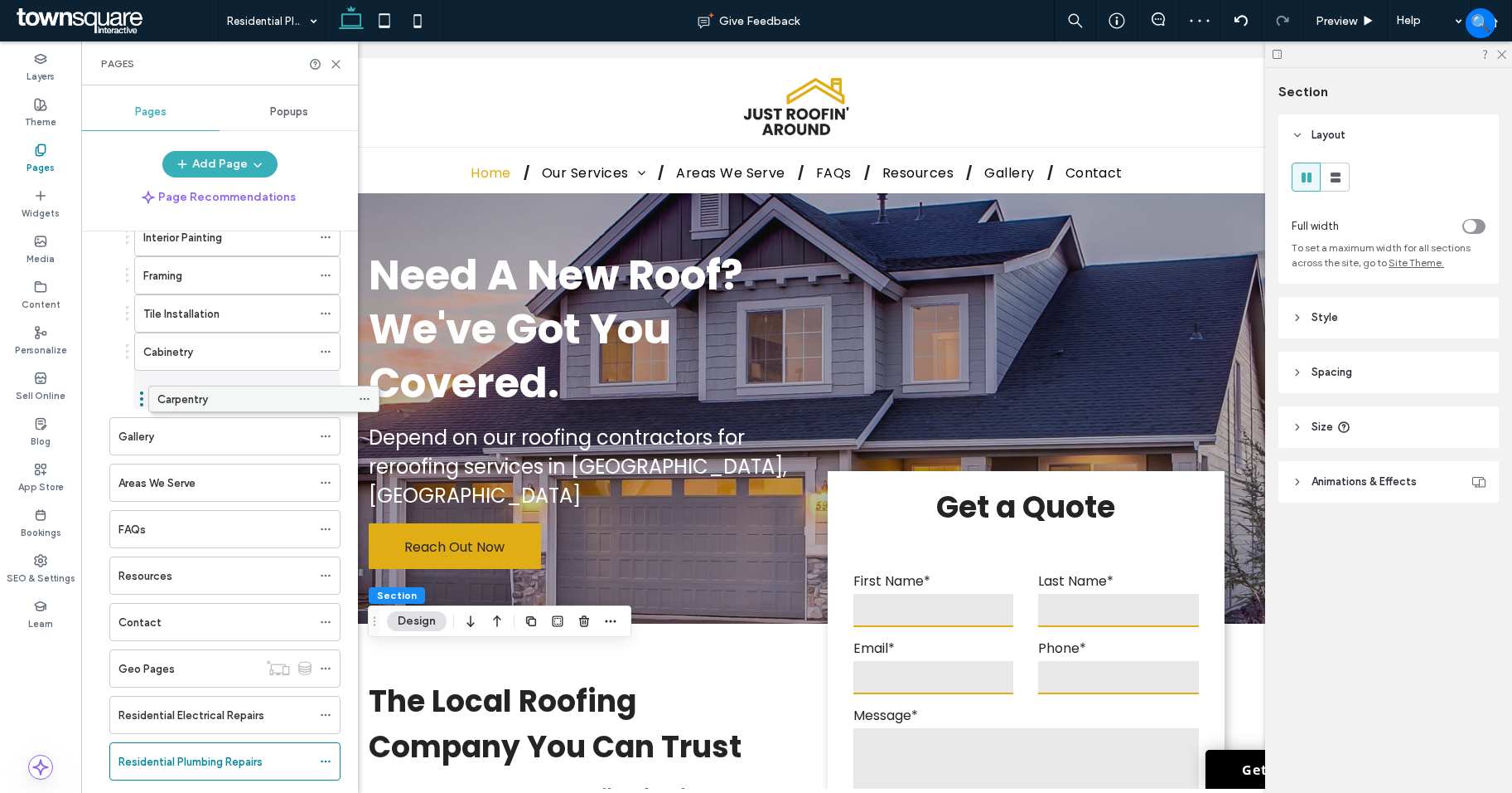
drag, startPoint x: 197, startPoint y: 676, endPoint x: 234, endPoint y: 395, distance: 283.4
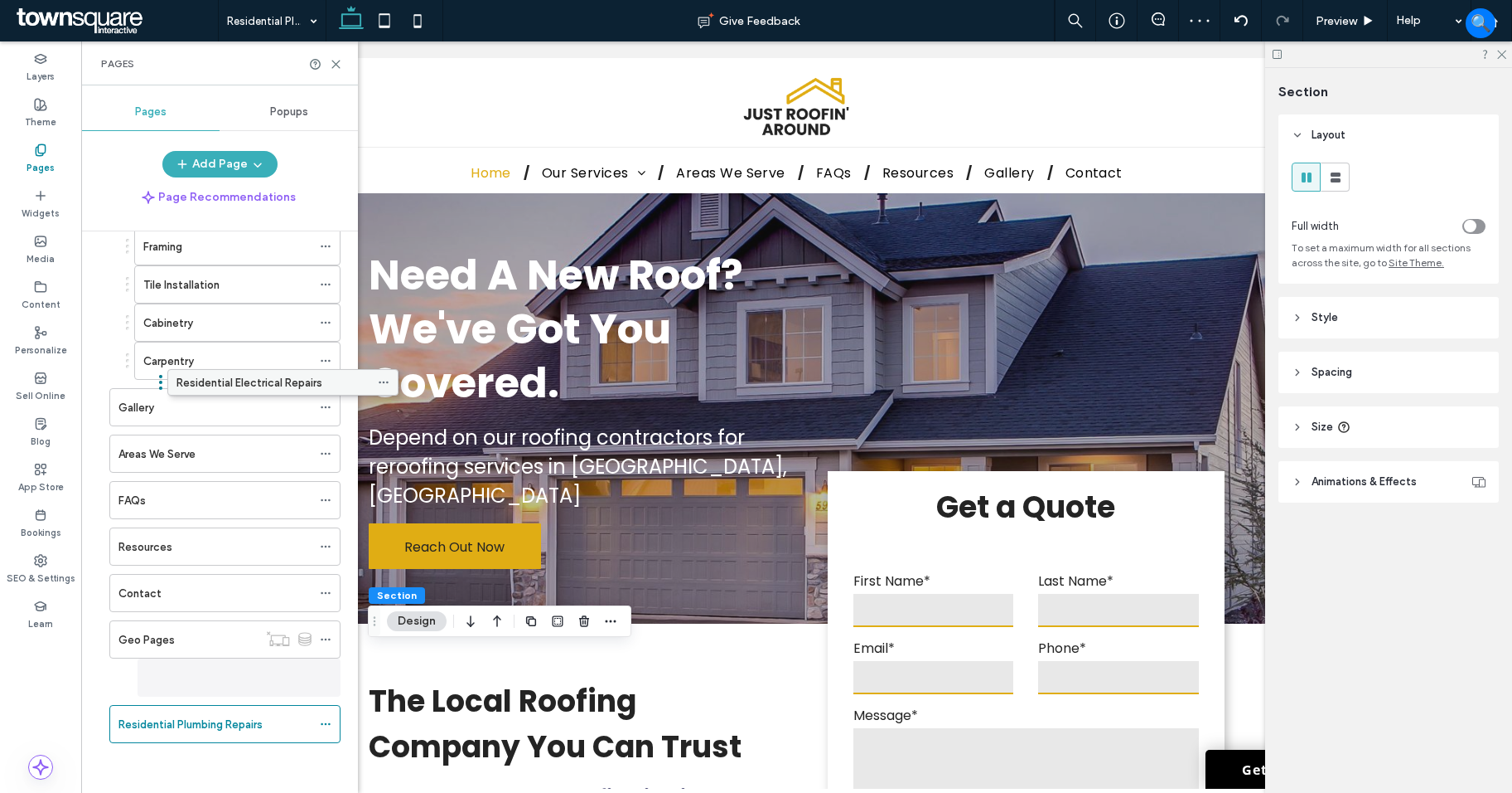
scroll to position [277, 0]
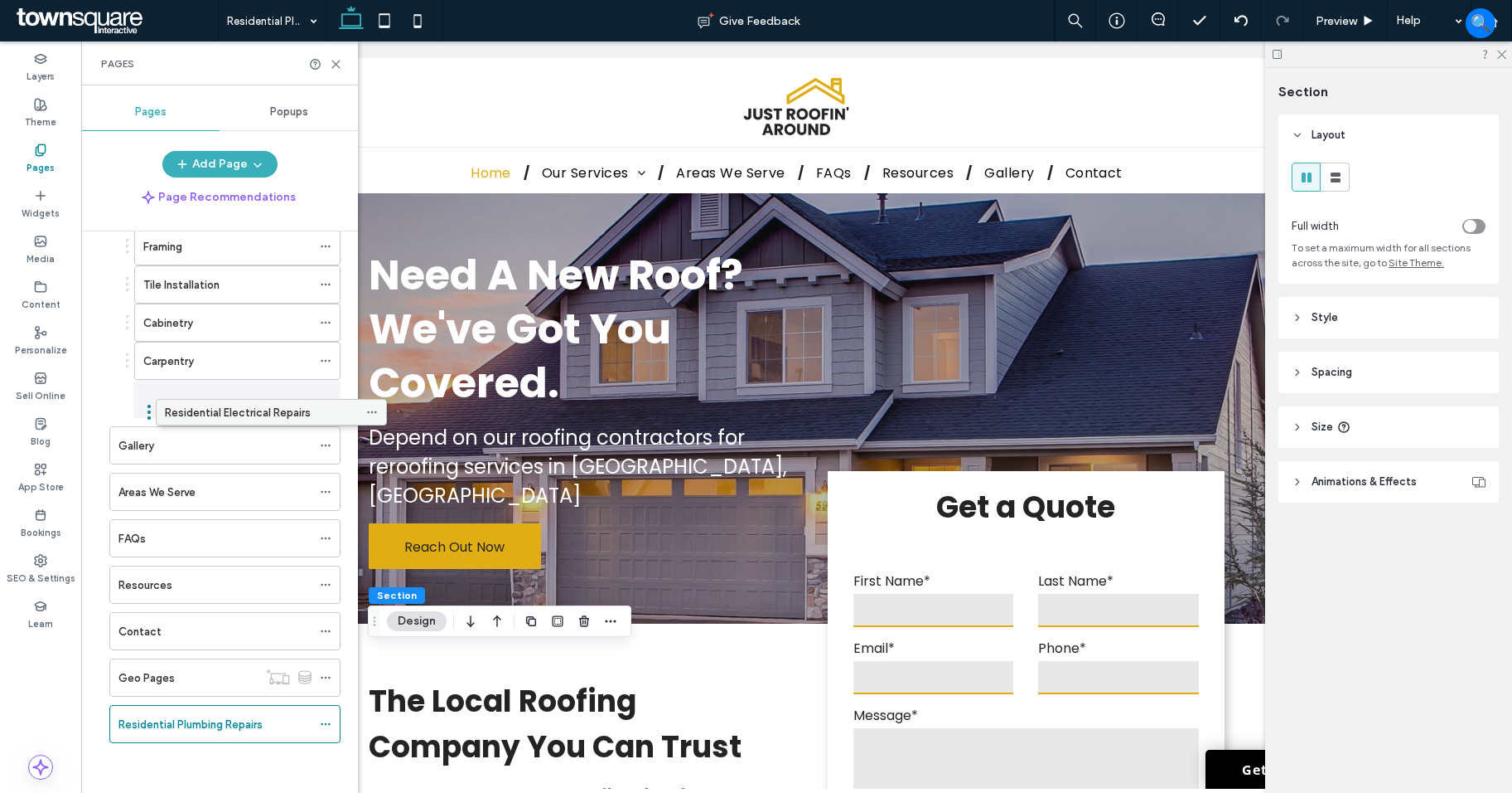
drag, startPoint x: 201, startPoint y: 678, endPoint x: 248, endPoint y: 418, distance: 264.2
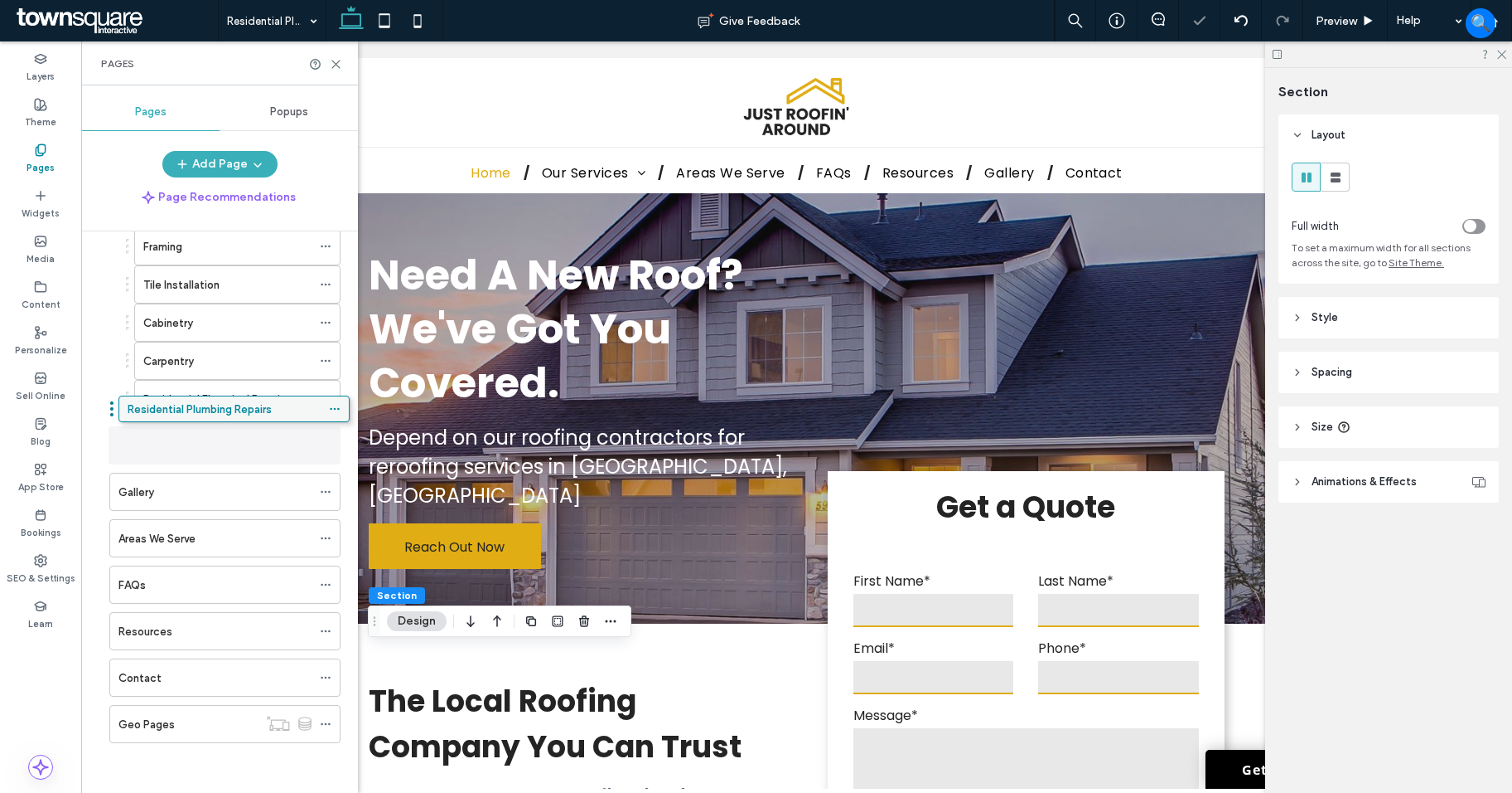
scroll to position [270, 0]
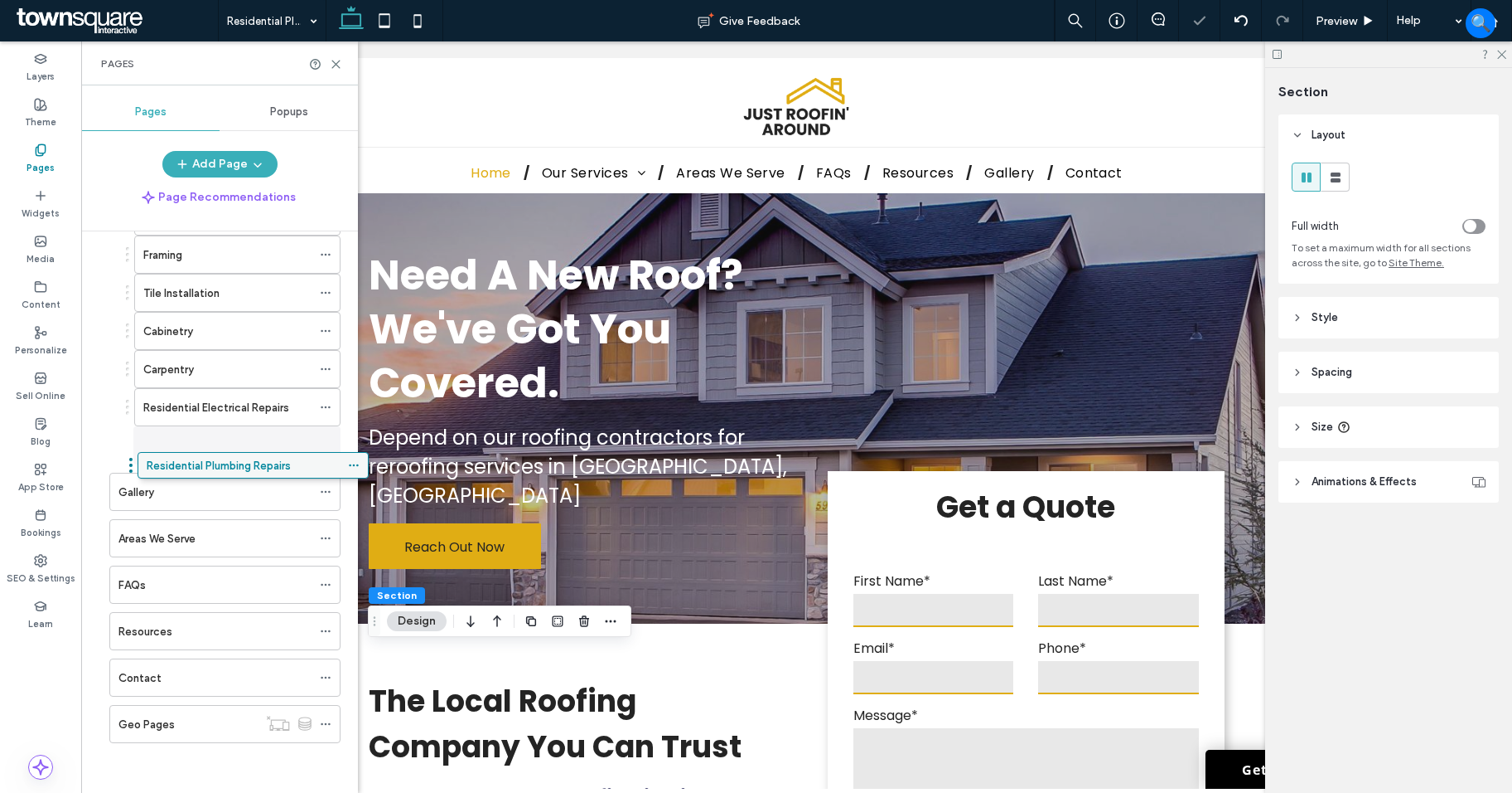
drag, startPoint x: 202, startPoint y: 560, endPoint x: 238, endPoint y: 462, distance: 104.4
click at [323, 585] on use at bounding box center [325, 584] width 9 height 3
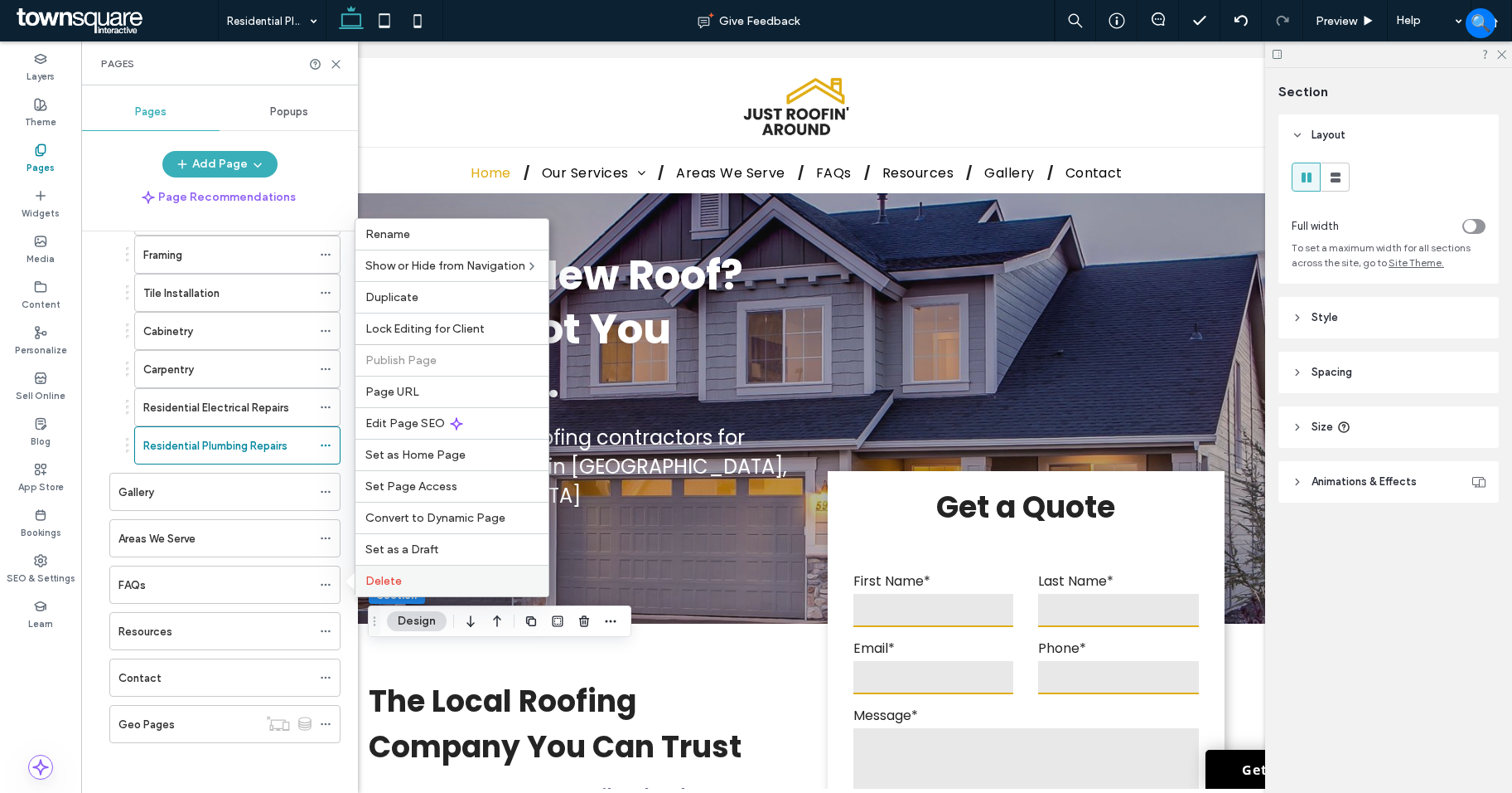
click at [372, 580] on span "Delete" at bounding box center [383, 581] width 36 height 14
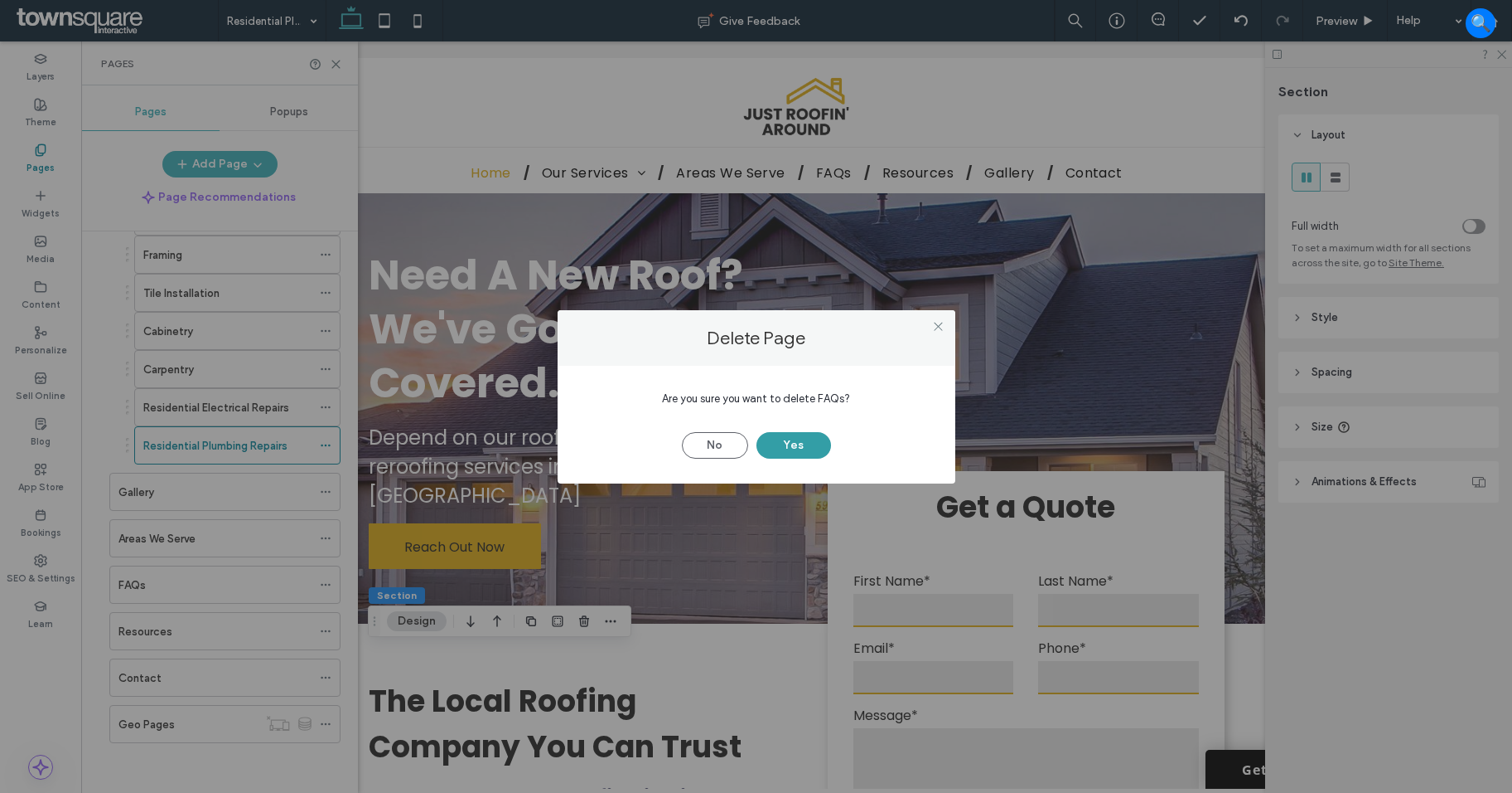
click at [784, 441] on button "Yes" at bounding box center [794, 445] width 74 height 27
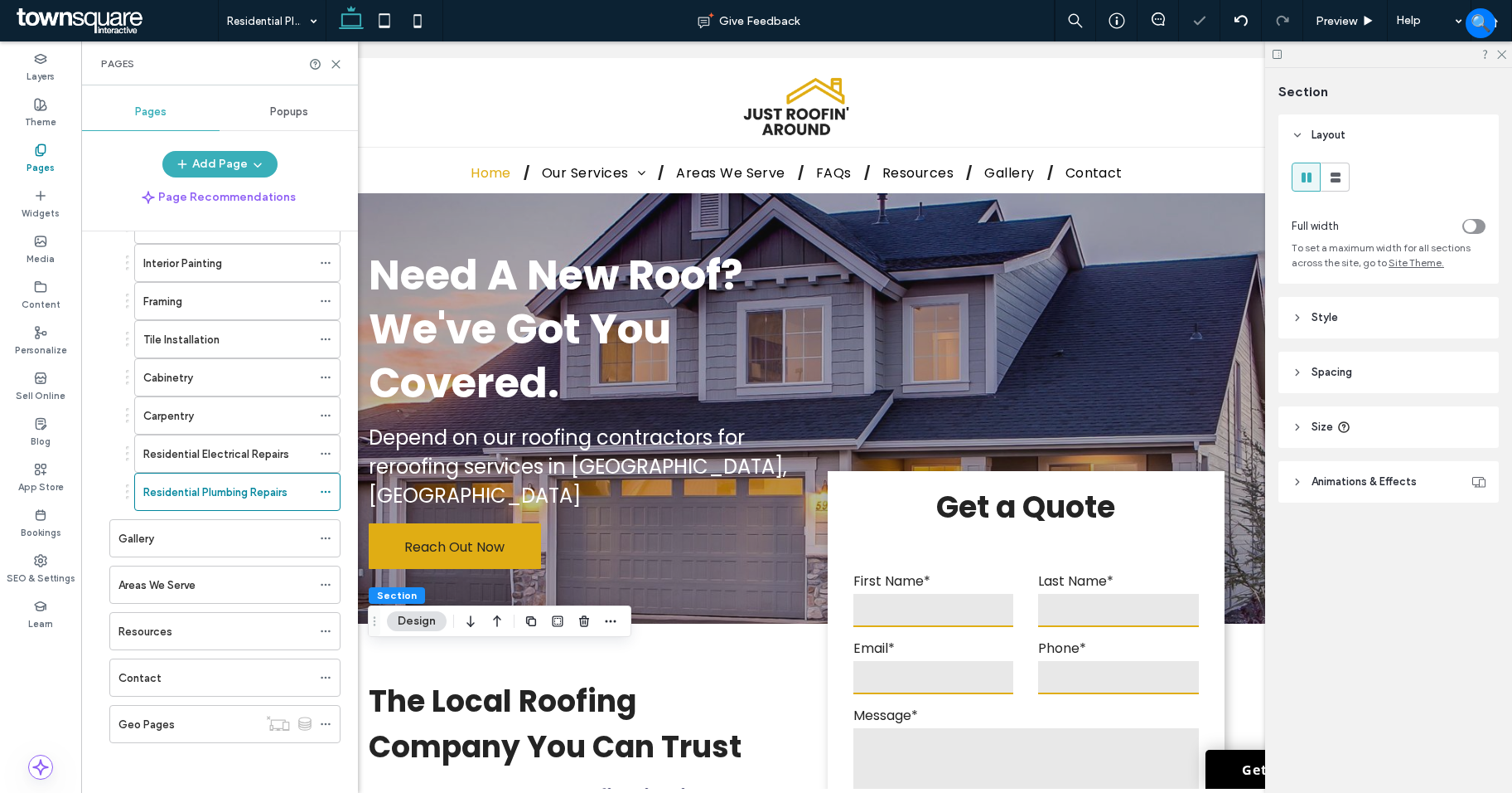
scroll to position [223, 0]
click at [323, 634] on icon at bounding box center [325, 631] width 12 height 12
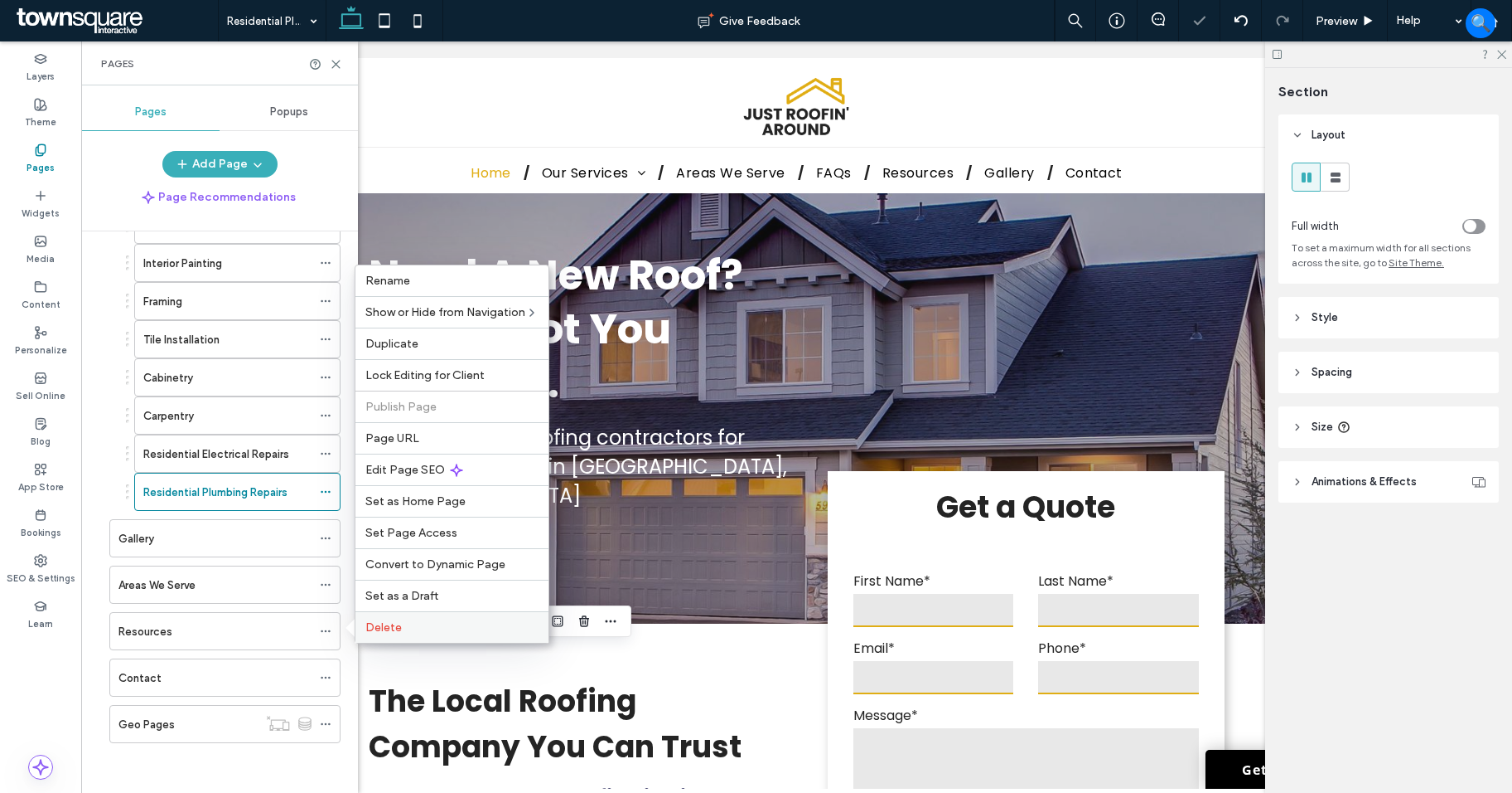
click at [438, 622] on label "Delete" at bounding box center [451, 627] width 173 height 14
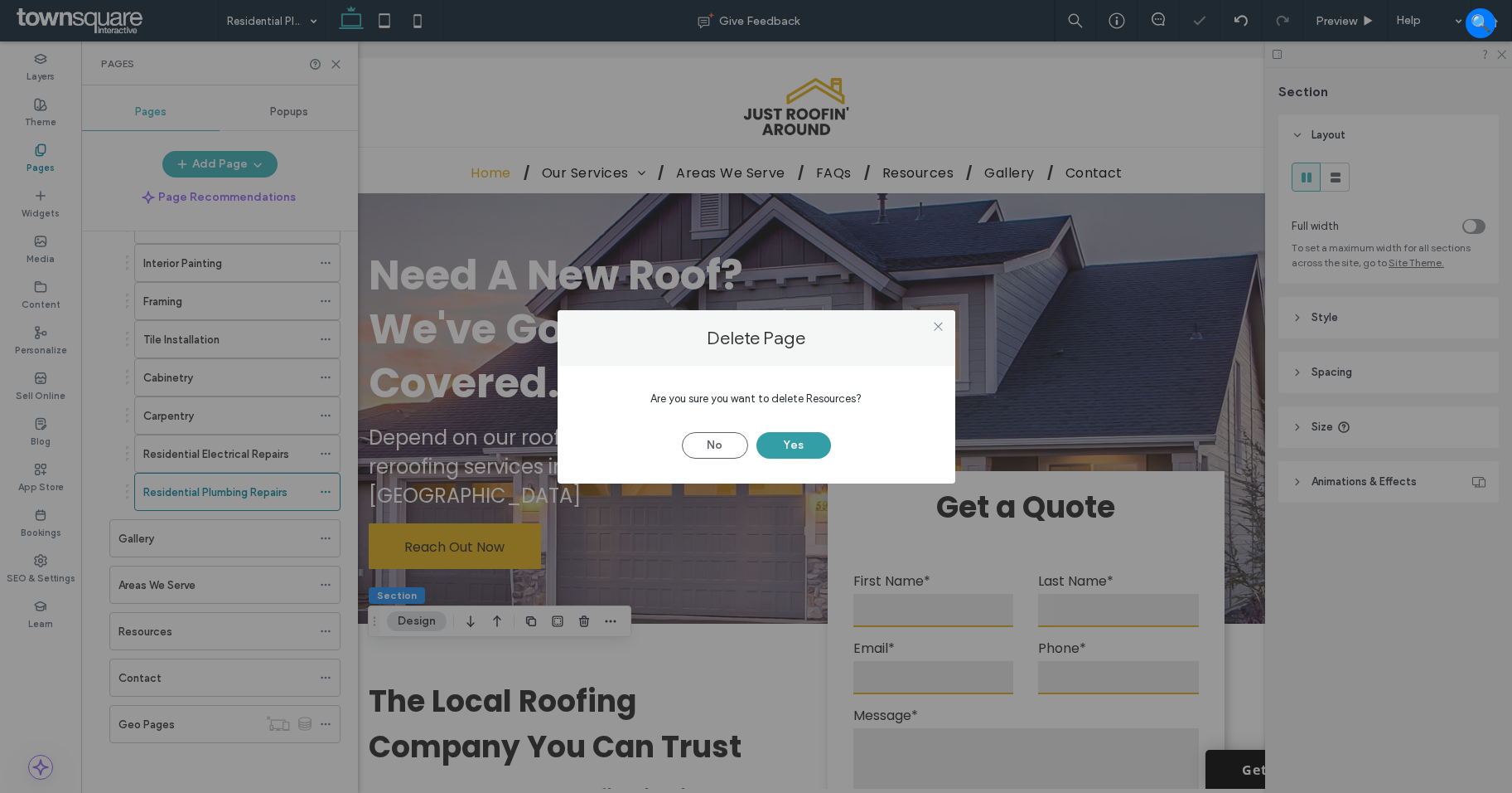
drag, startPoint x: 785, startPoint y: 445, endPoint x: 1178, endPoint y: 486, distance: 395.1
click at [785, 445] on button "Yes" at bounding box center [794, 445] width 74 height 27
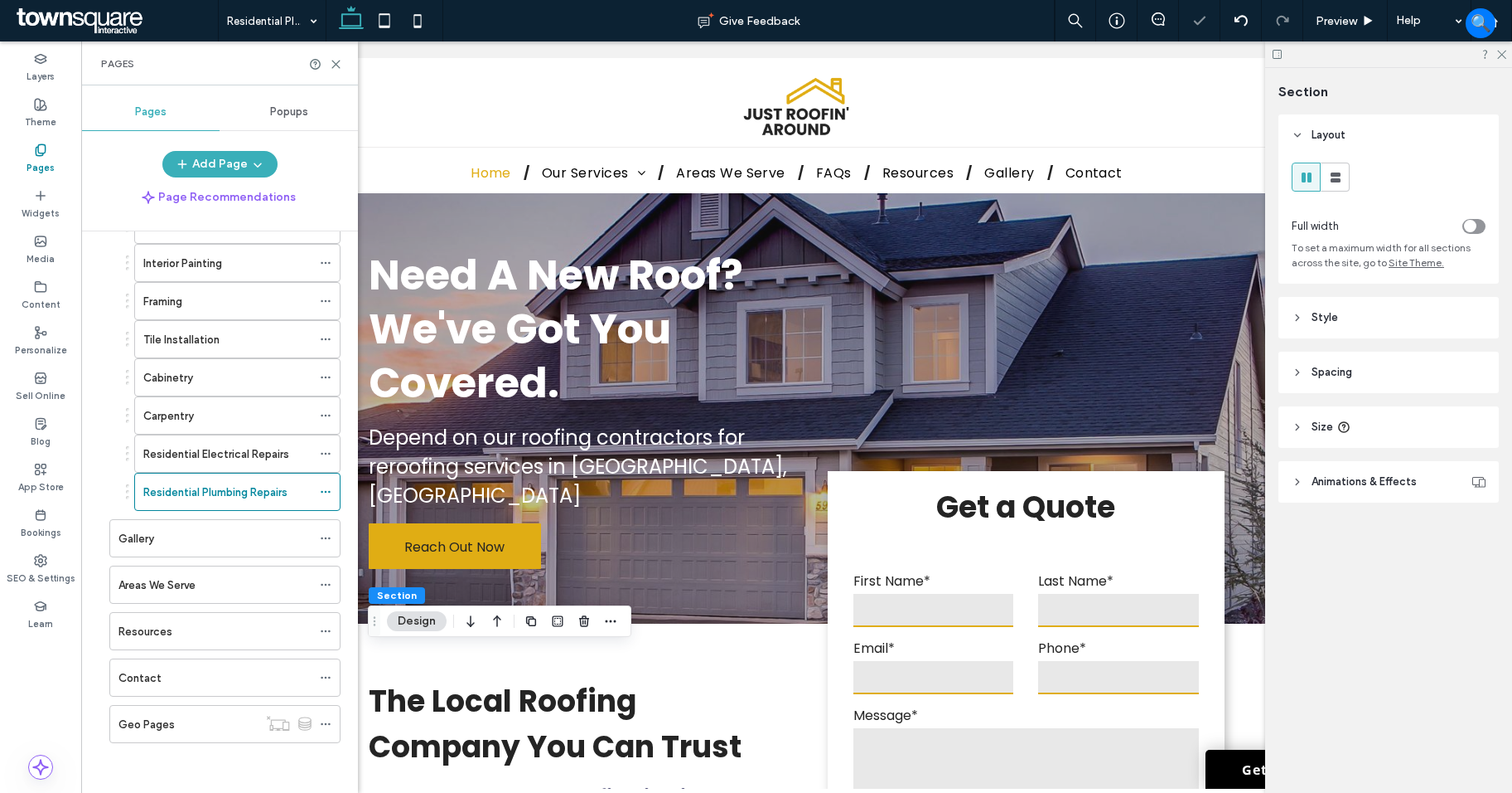
scroll to position [176, 0]
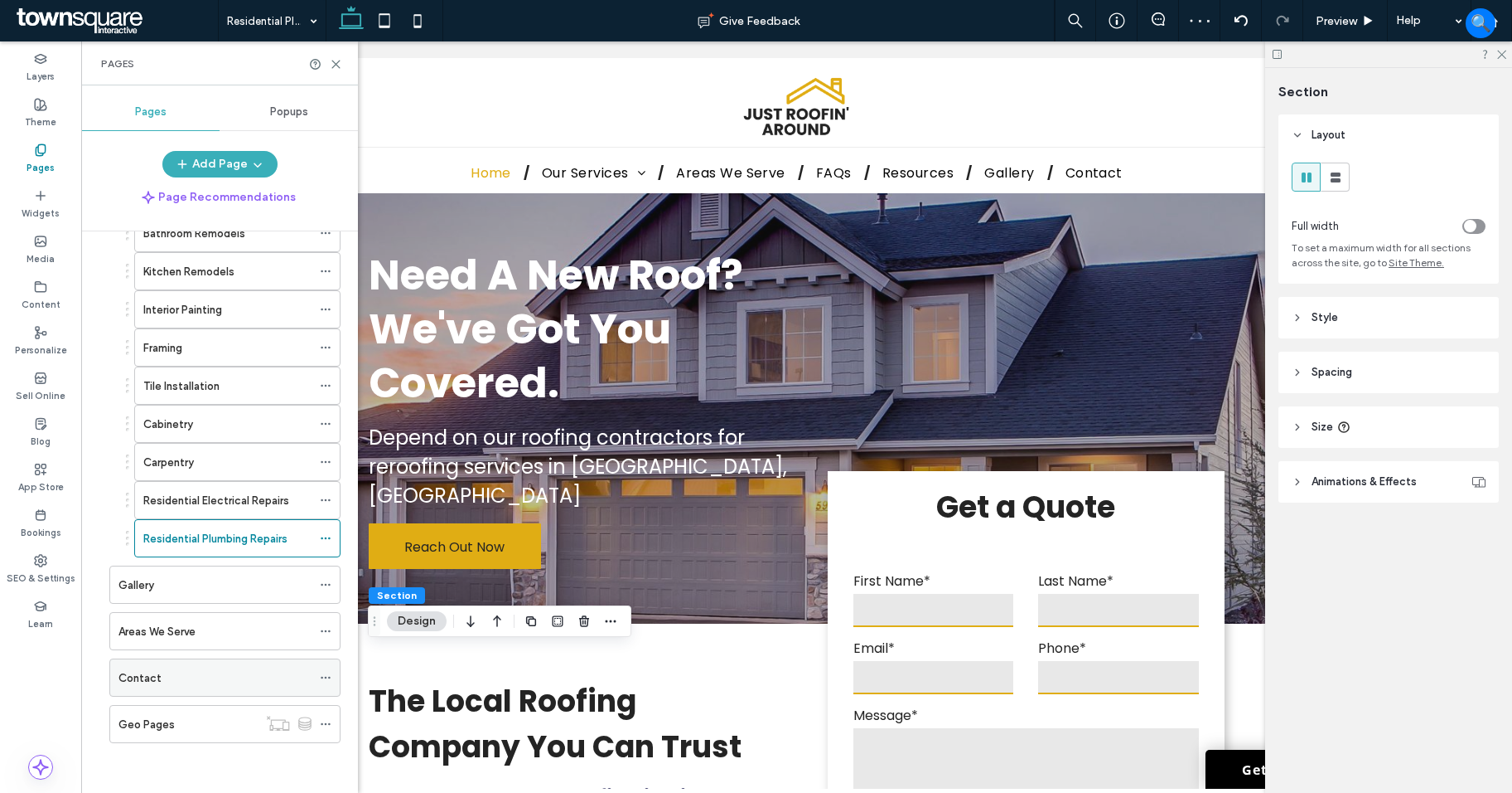
click at [328, 681] on icon at bounding box center [325, 677] width 12 height 12
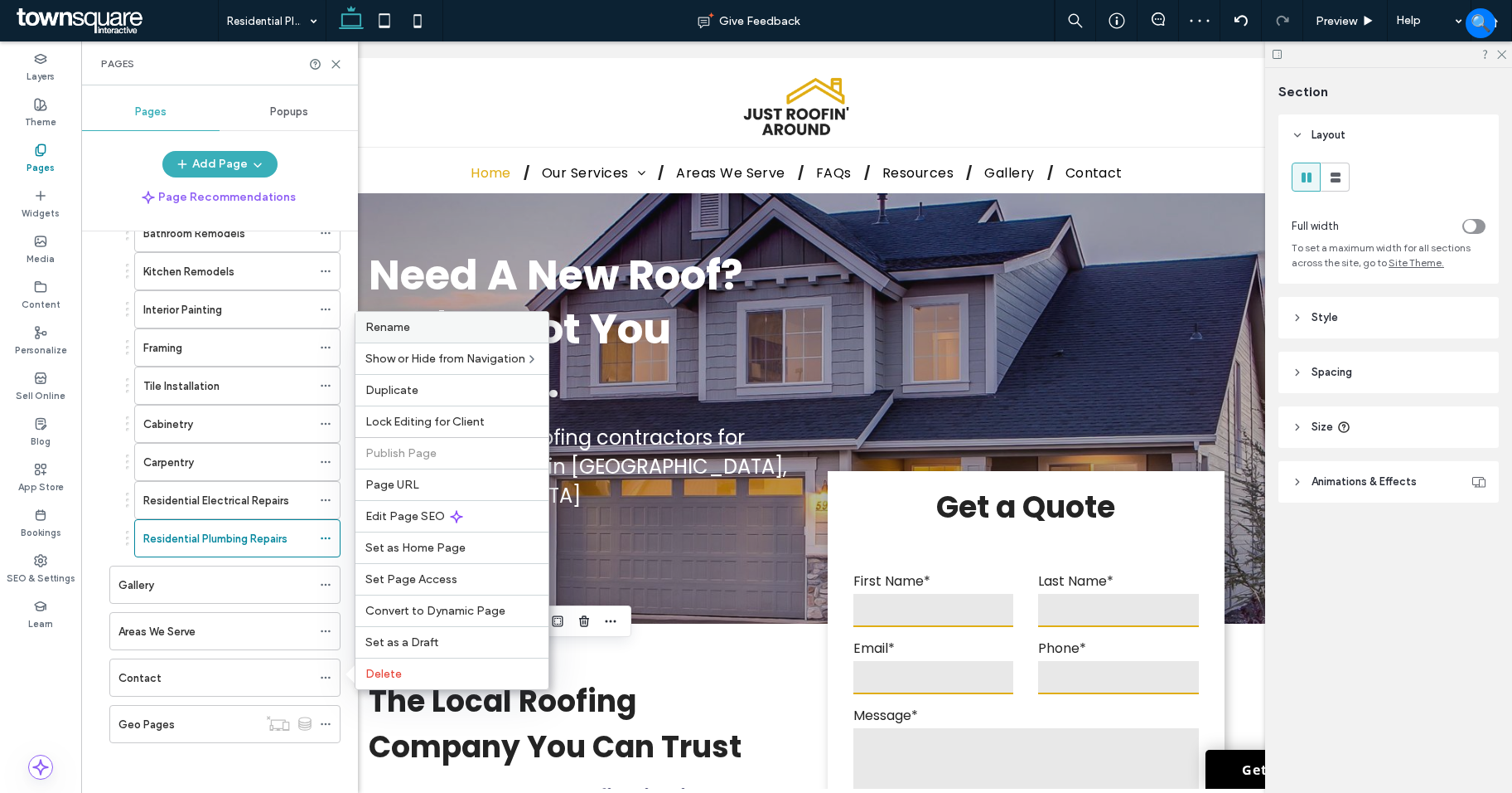
click at [400, 335] on div "Rename" at bounding box center [452, 326] width 193 height 31
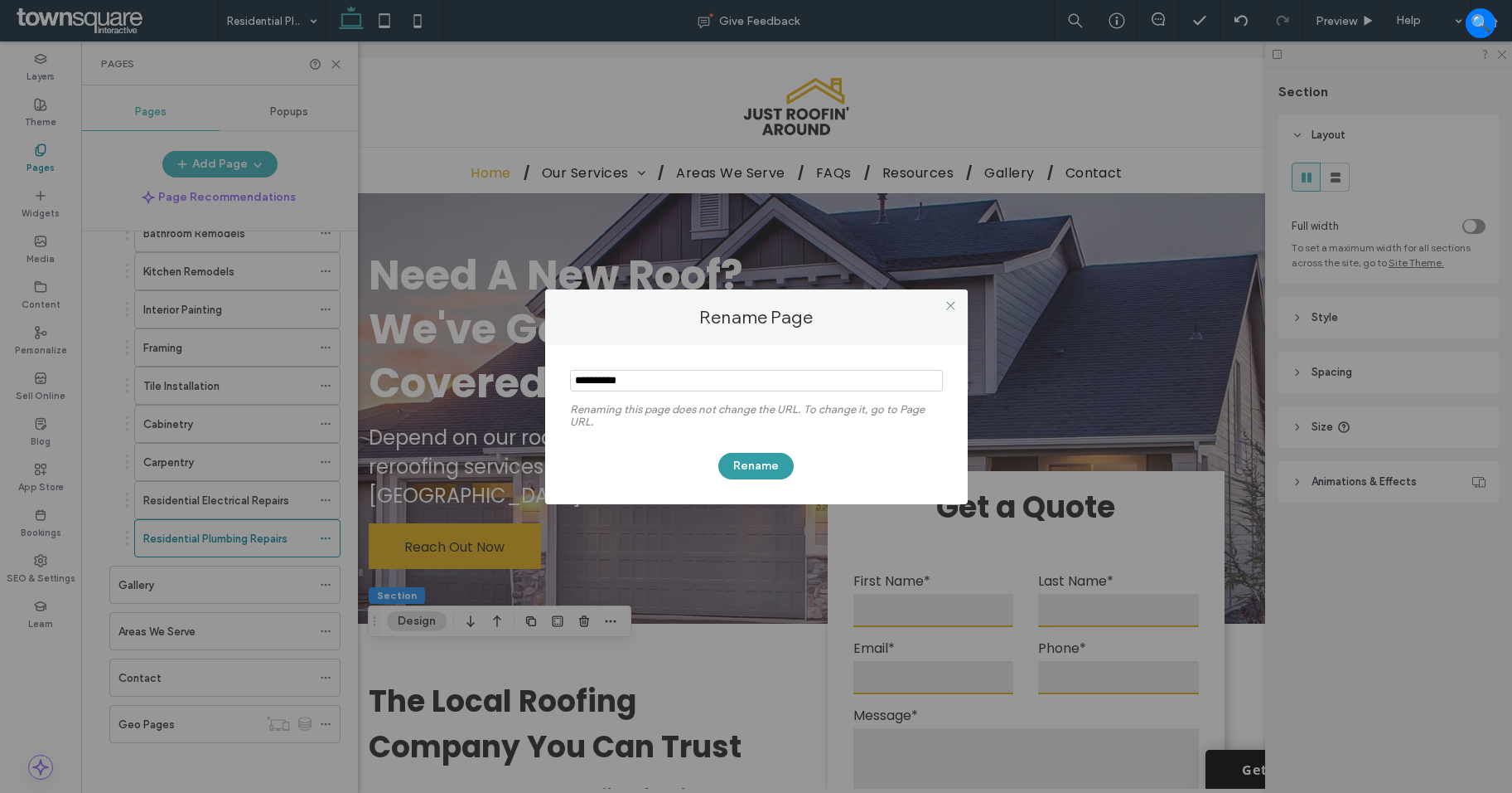
type input "**********"
click at [764, 473] on button "Rename" at bounding box center [756, 466] width 75 height 27
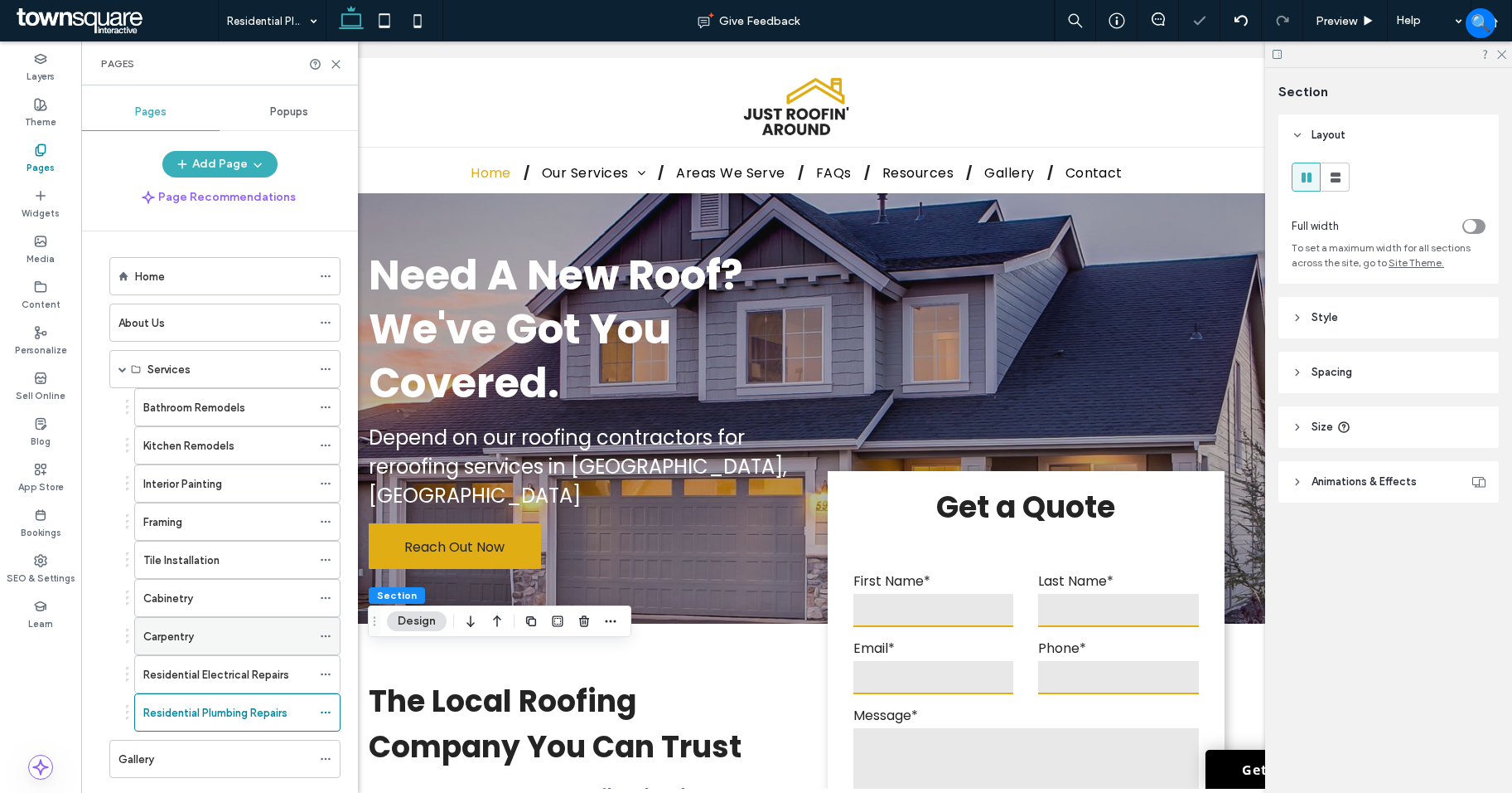
scroll to position [0, 0]
click at [329, 325] on use at bounding box center [325, 326] width 9 height 3
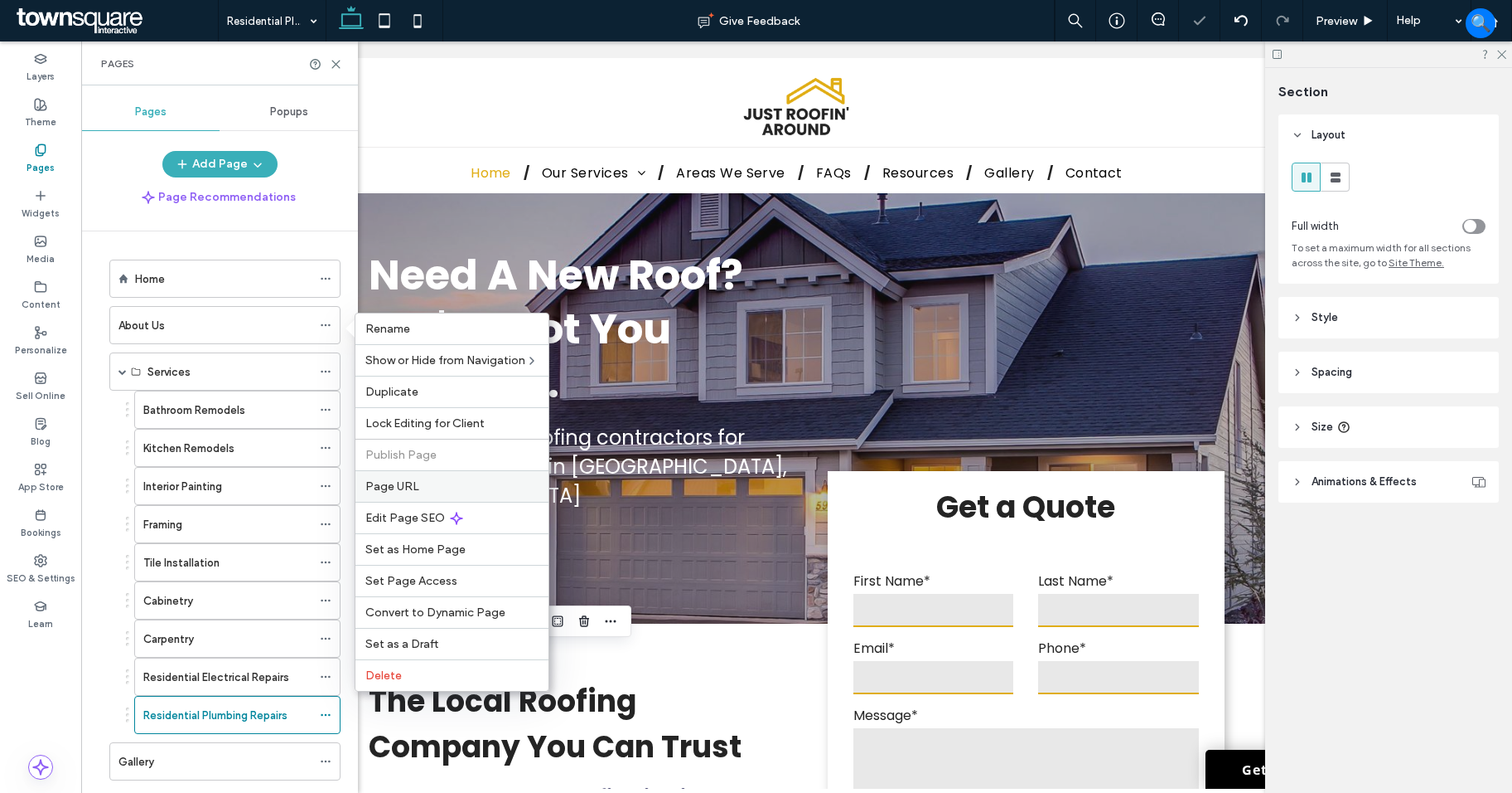
click at [419, 474] on div "Page URL" at bounding box center [452, 486] width 193 height 32
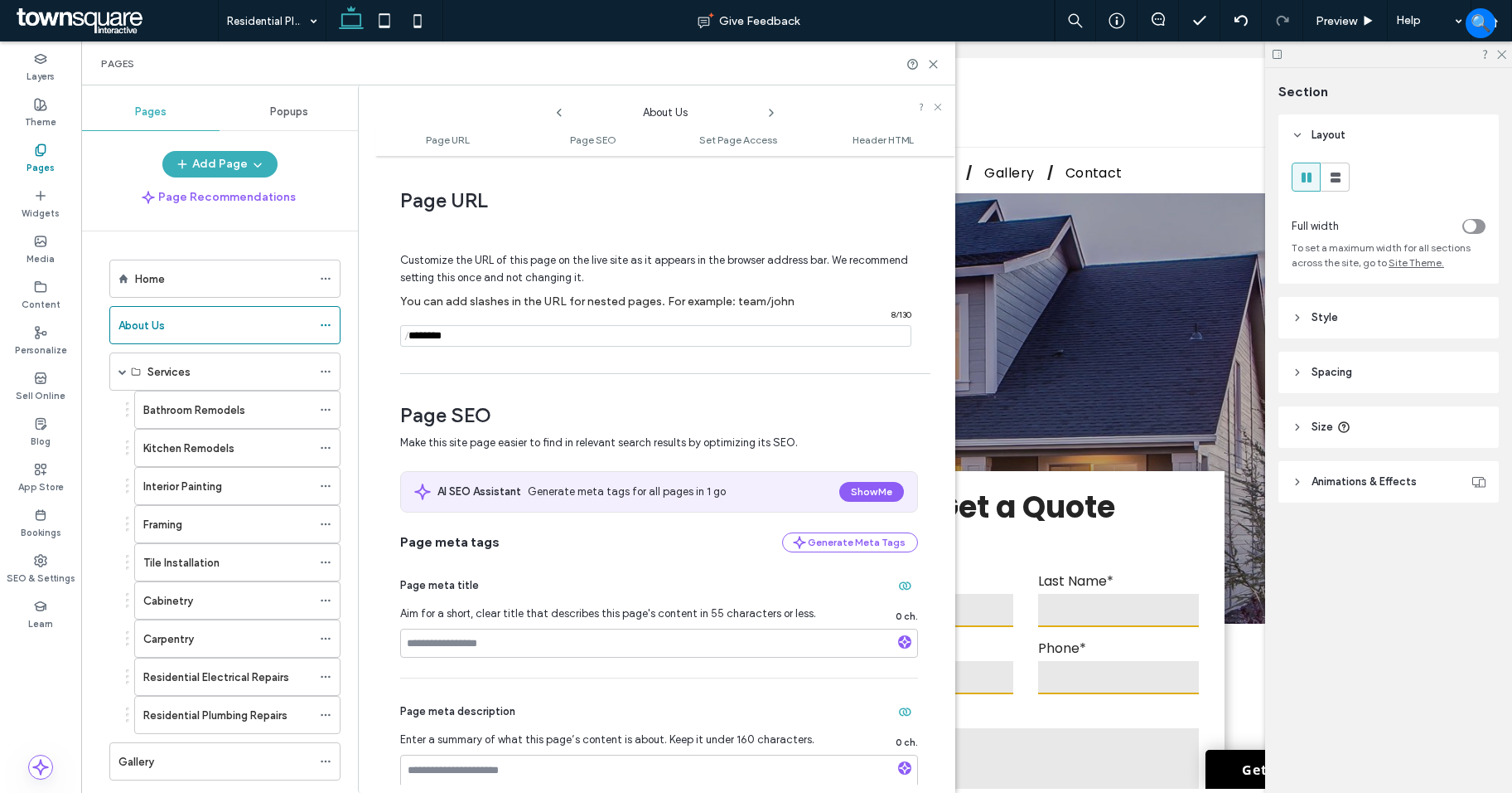
click at [778, 109] on icon at bounding box center [771, 112] width 13 height 13
click at [774, 112] on icon at bounding box center [771, 112] width 13 height 13
click at [771, 114] on use at bounding box center [771, 112] width 4 height 6
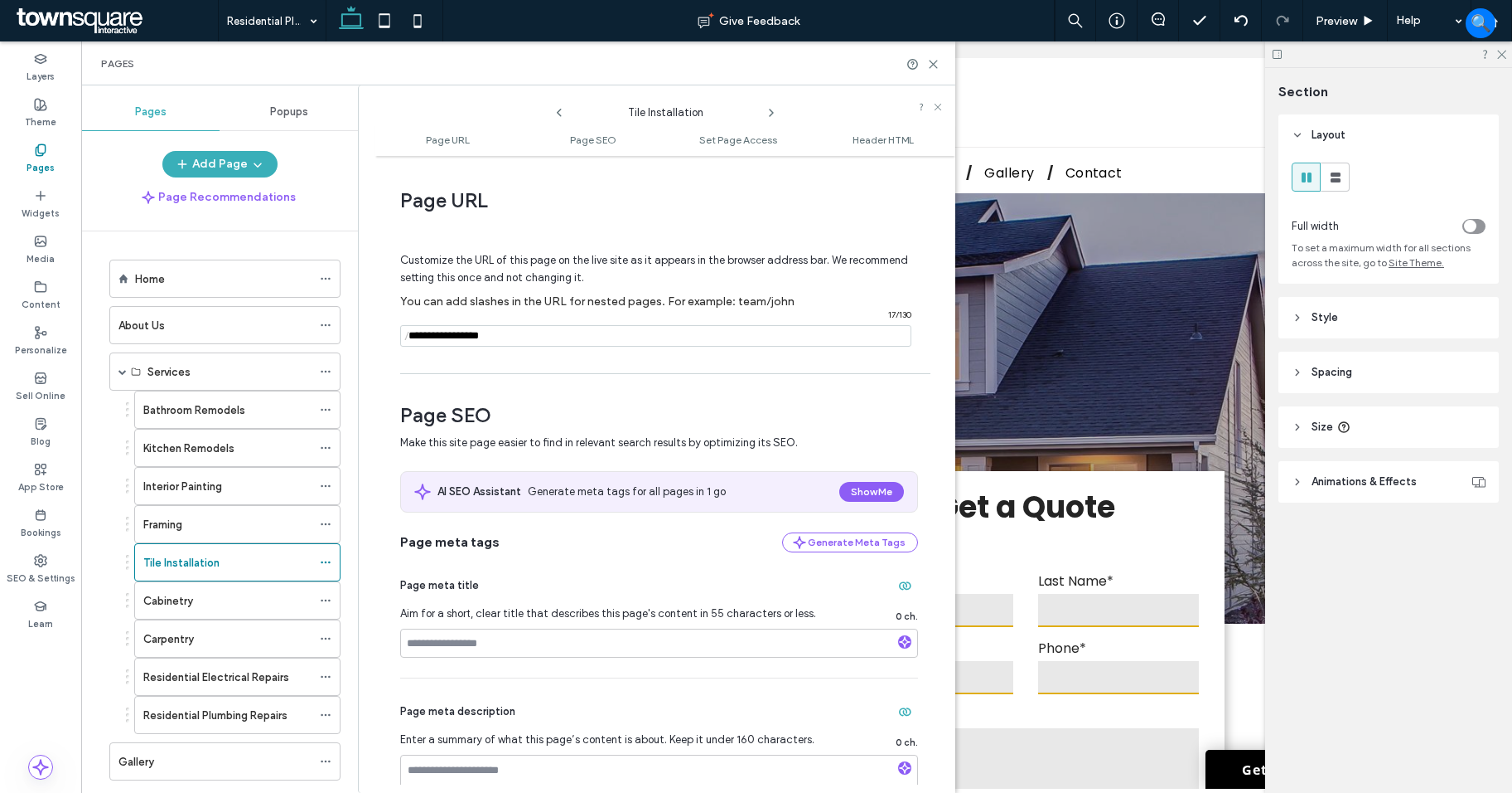
click at [771, 114] on use at bounding box center [771, 112] width 4 height 6
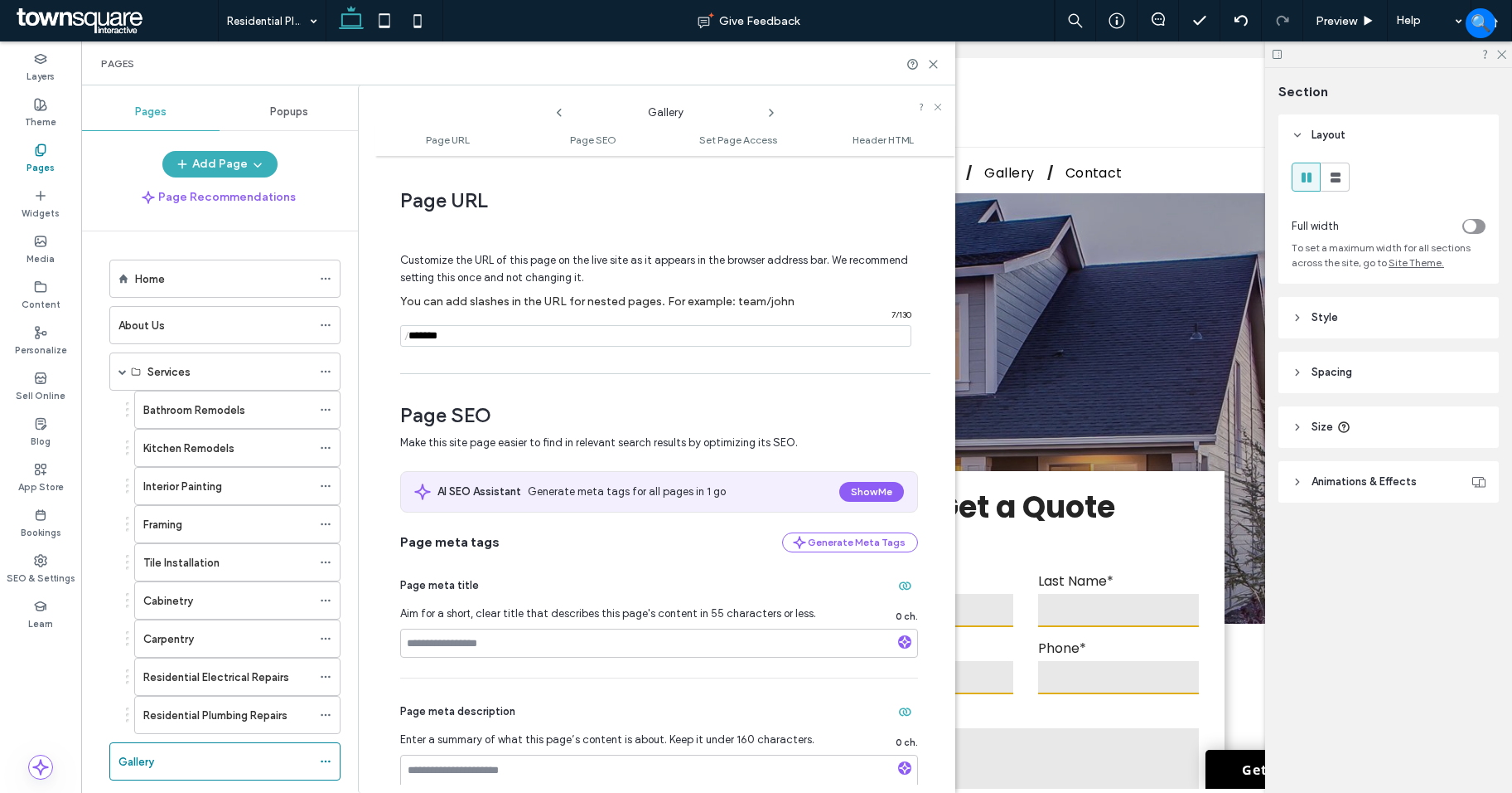
click at [771, 114] on use at bounding box center [771, 112] width 4 height 6
click at [487, 332] on input "notEmpty" at bounding box center [656, 335] width 512 height 21
type input "**********"
click at [517, 361] on div "Customize the URL of this page on the live site as it appears in the browser ad…" at bounding box center [659, 292] width 518 height 145
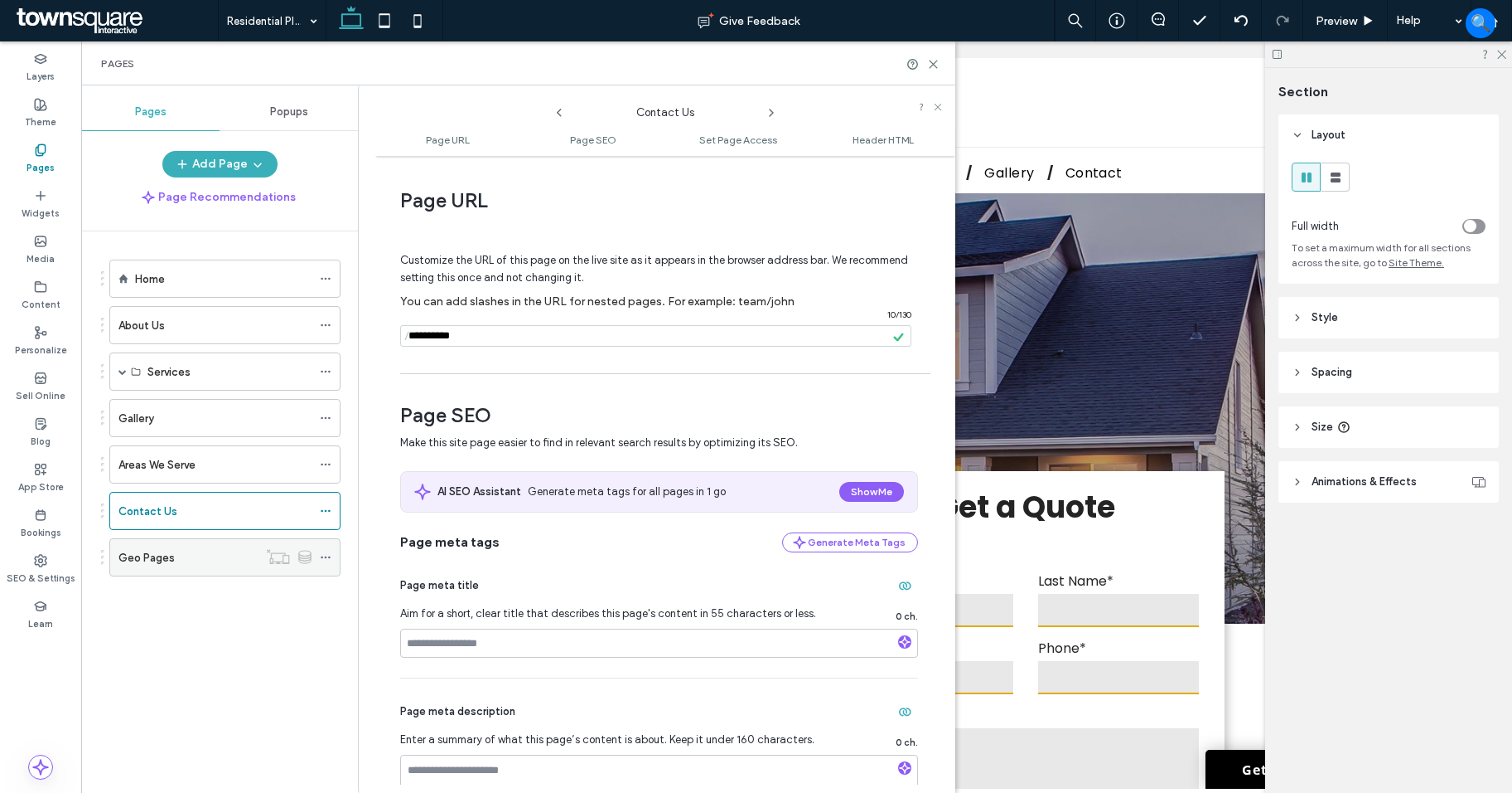
click at [324, 557] on icon at bounding box center [325, 556] width 12 height 12
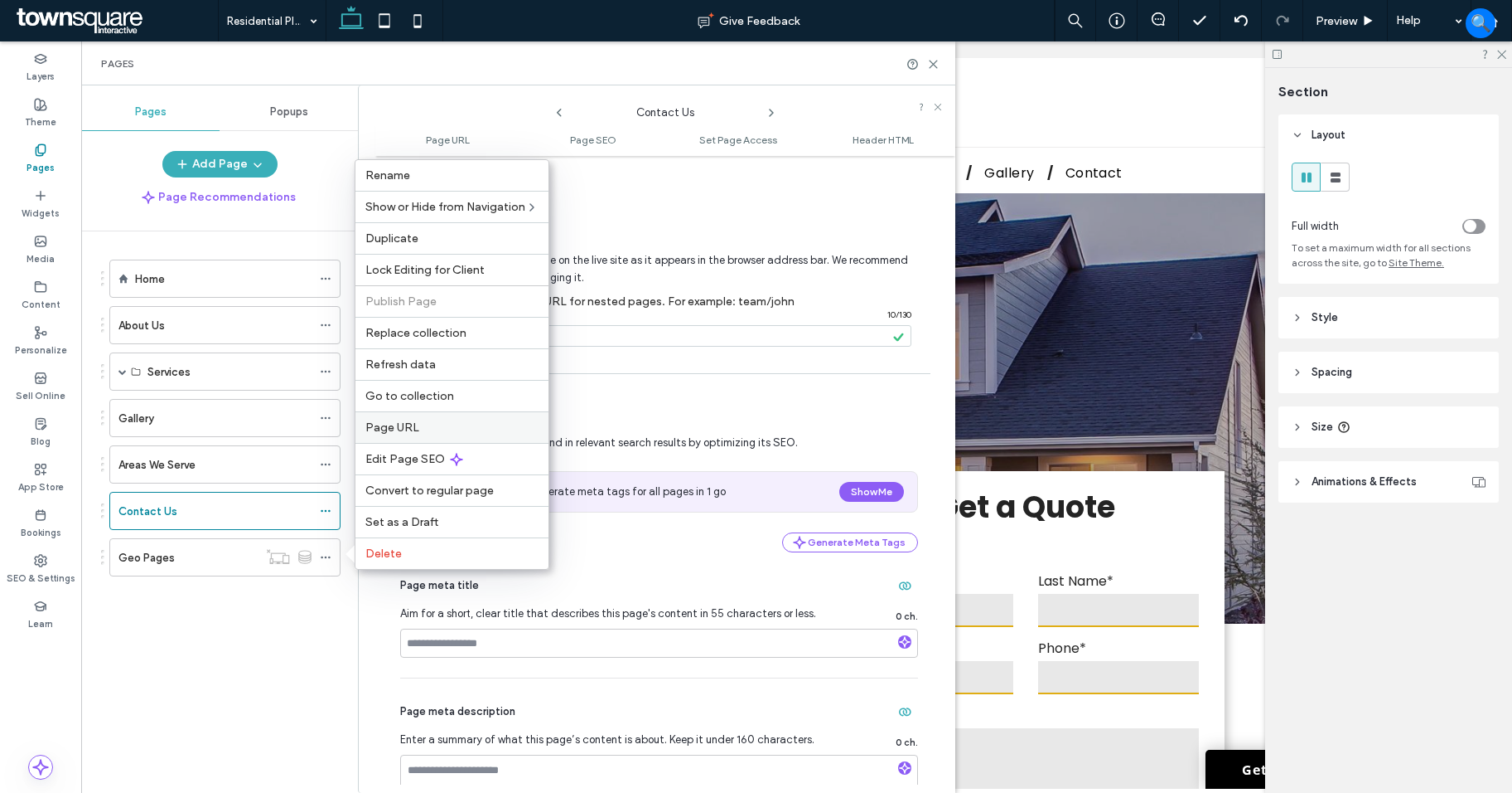
click at [396, 432] on span "Page URL" at bounding box center [392, 427] width 54 height 14
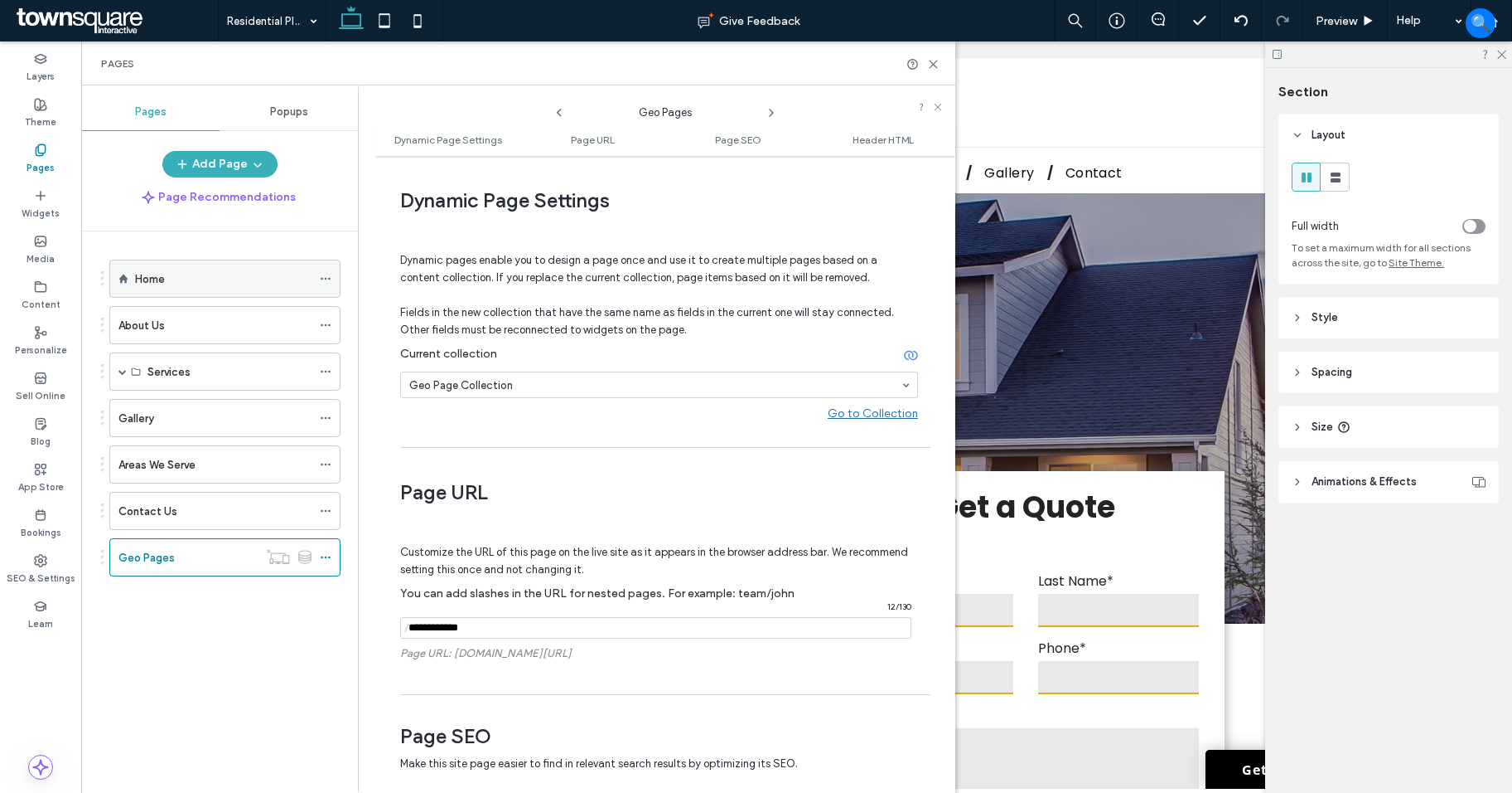
click at [209, 284] on div "Home" at bounding box center [223, 278] width 176 height 18
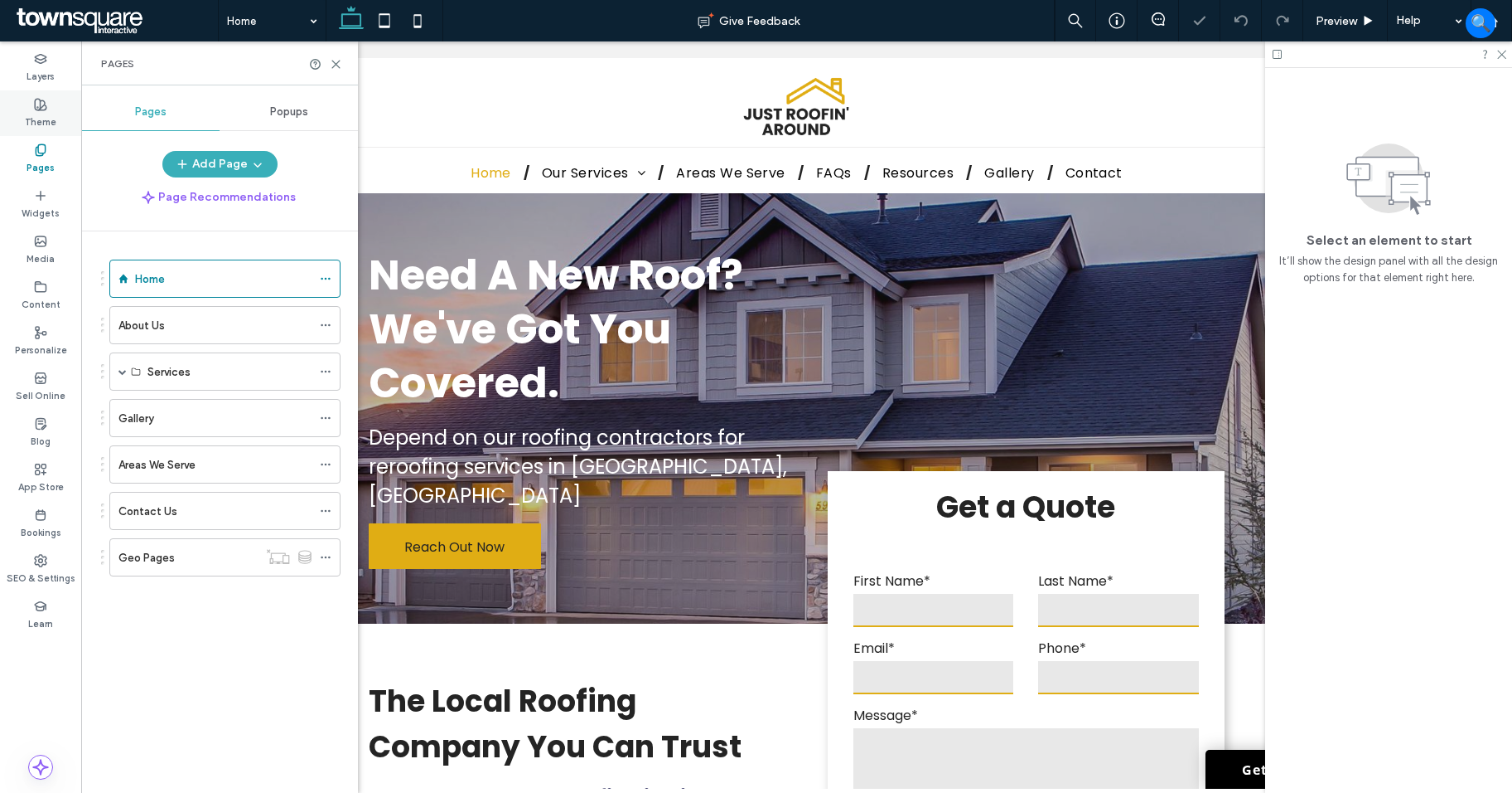
click at [42, 105] on icon at bounding box center [41, 104] width 13 height 13
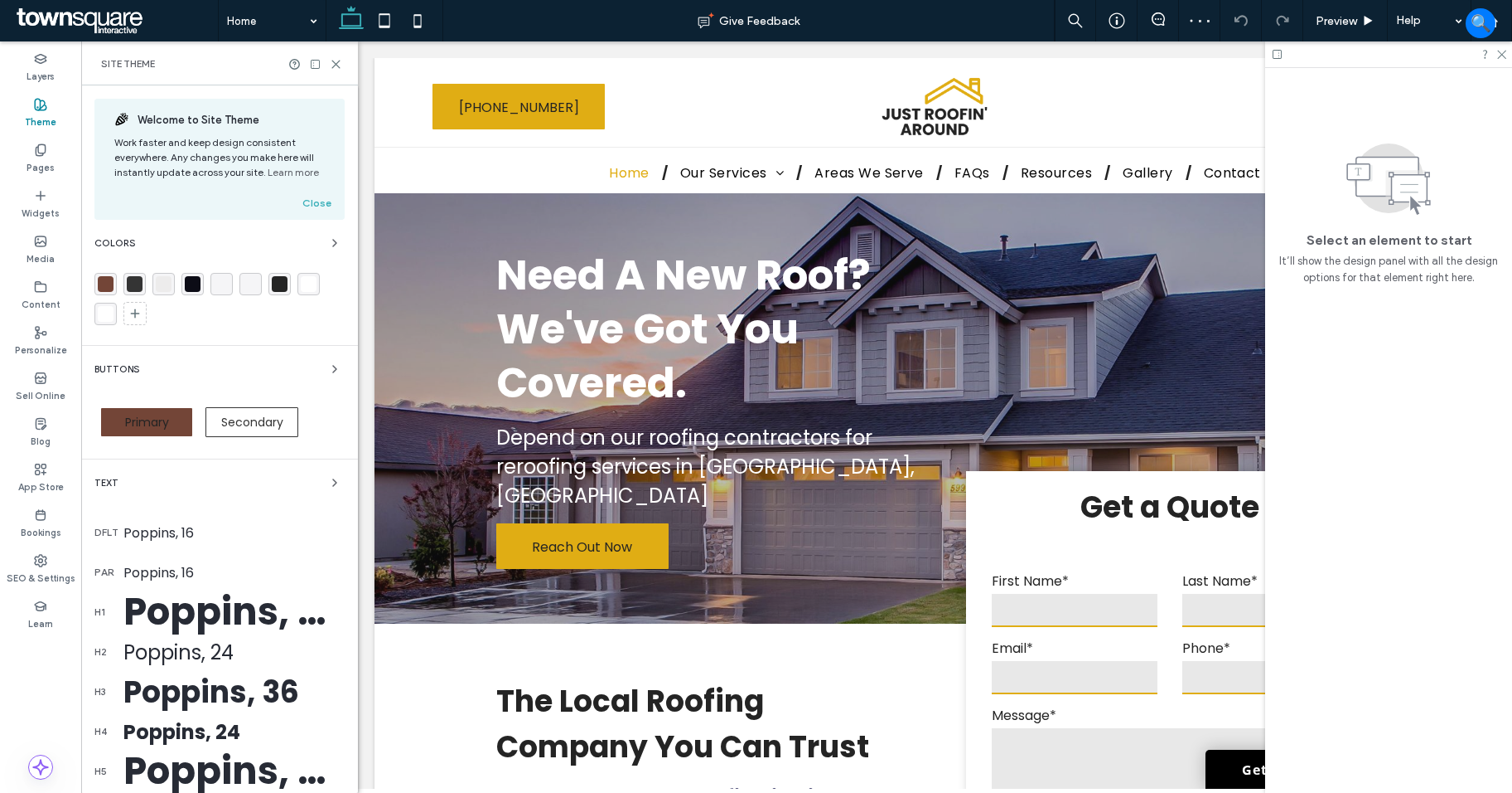
click at [165, 418] on span "Primary" at bounding box center [146, 422] width 44 height 17
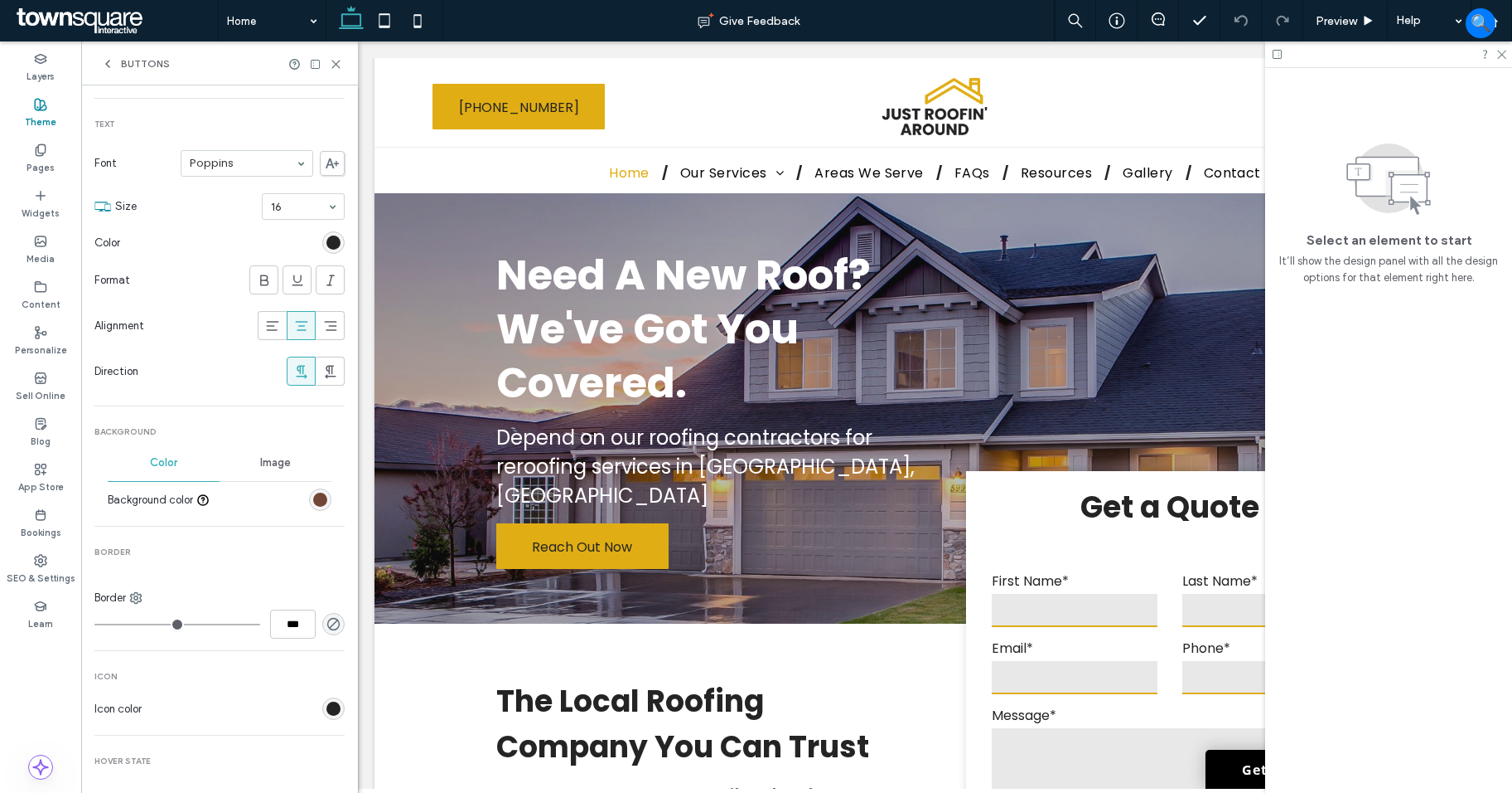
scroll to position [166, 0]
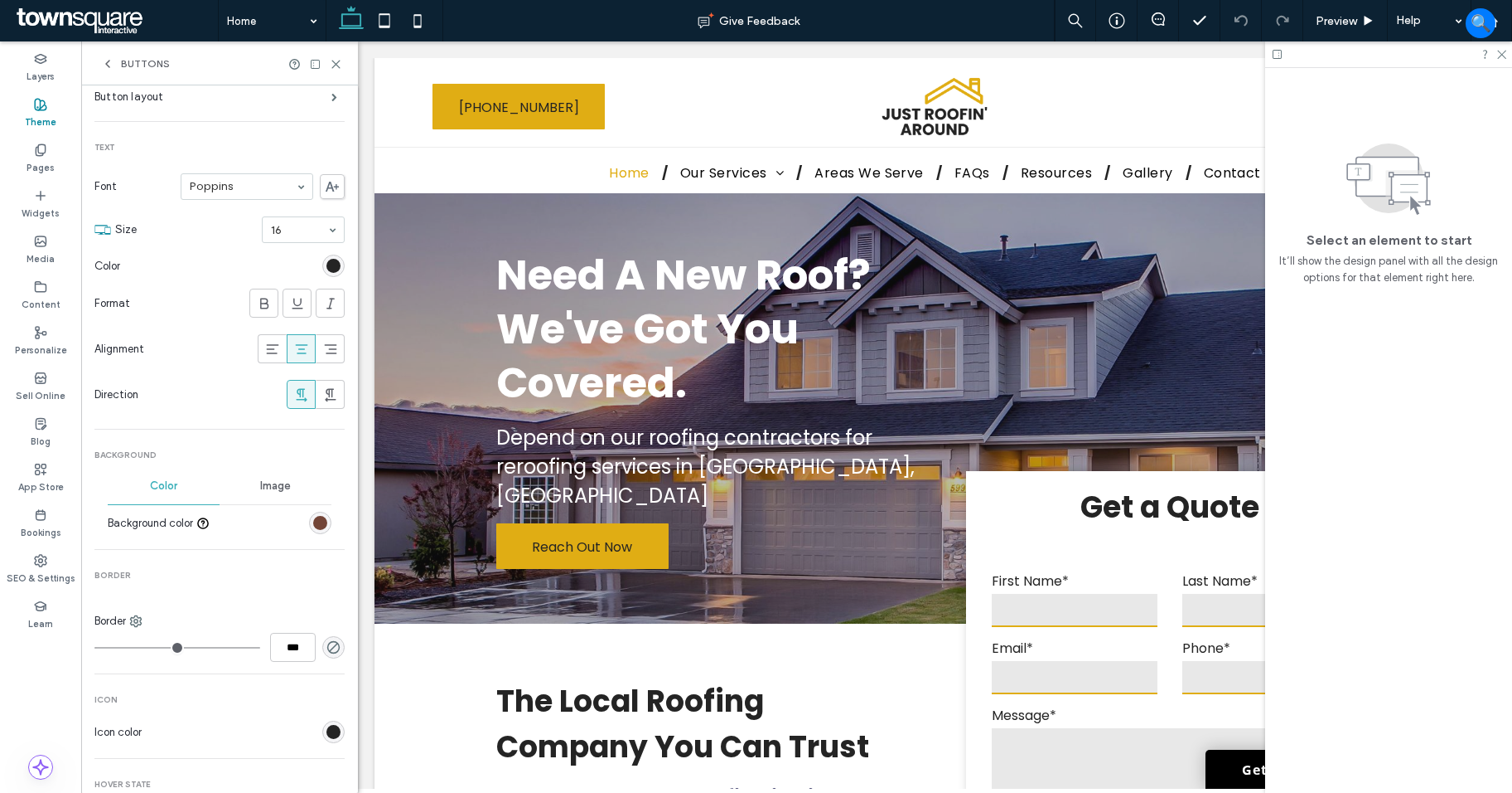
click at [313, 518] on div "rgb(115, 69, 55)" at bounding box center [320, 522] width 14 height 14
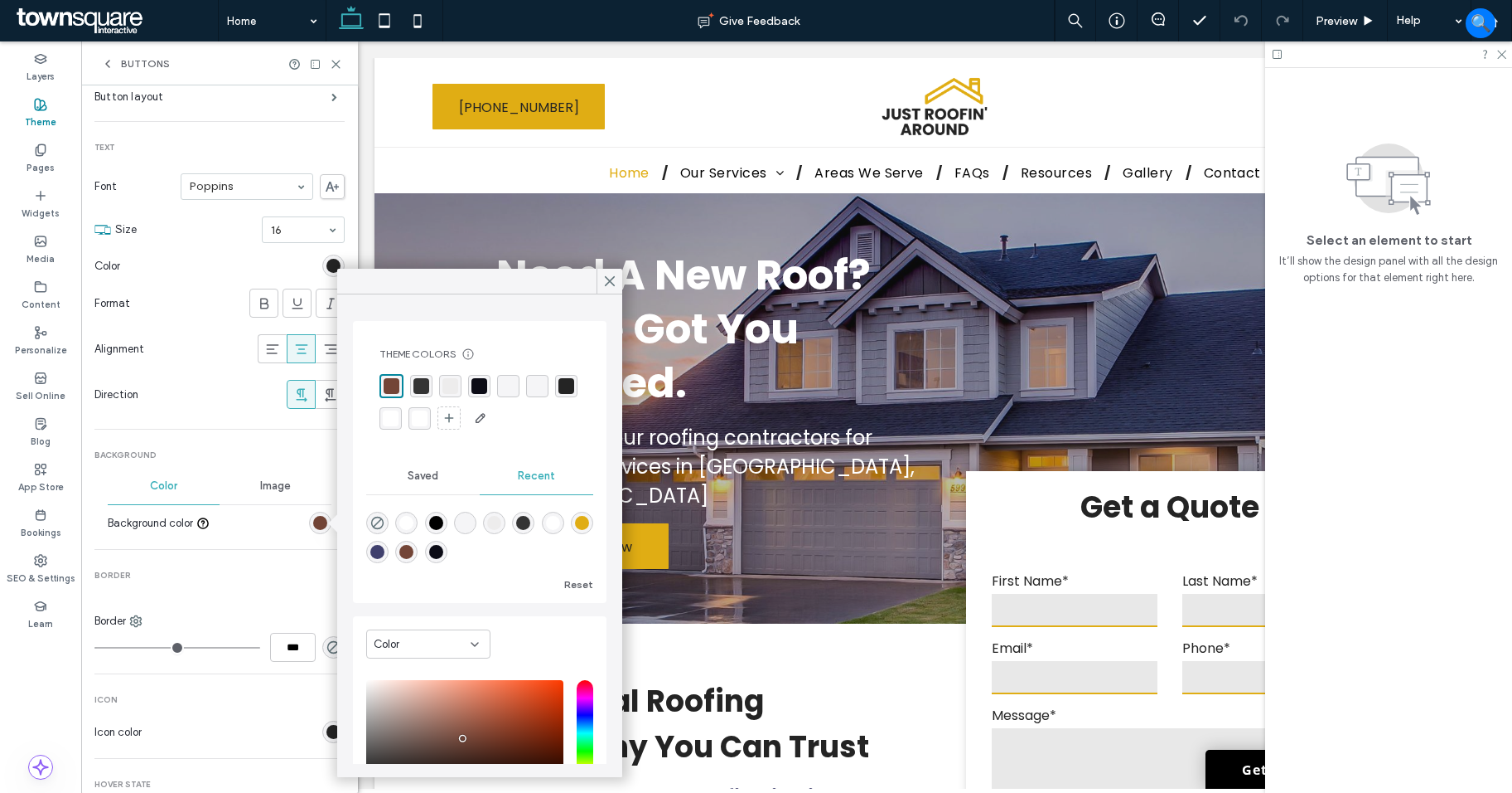
click at [326, 266] on div "rgb(36, 36, 36)" at bounding box center [333, 265] width 14 height 14
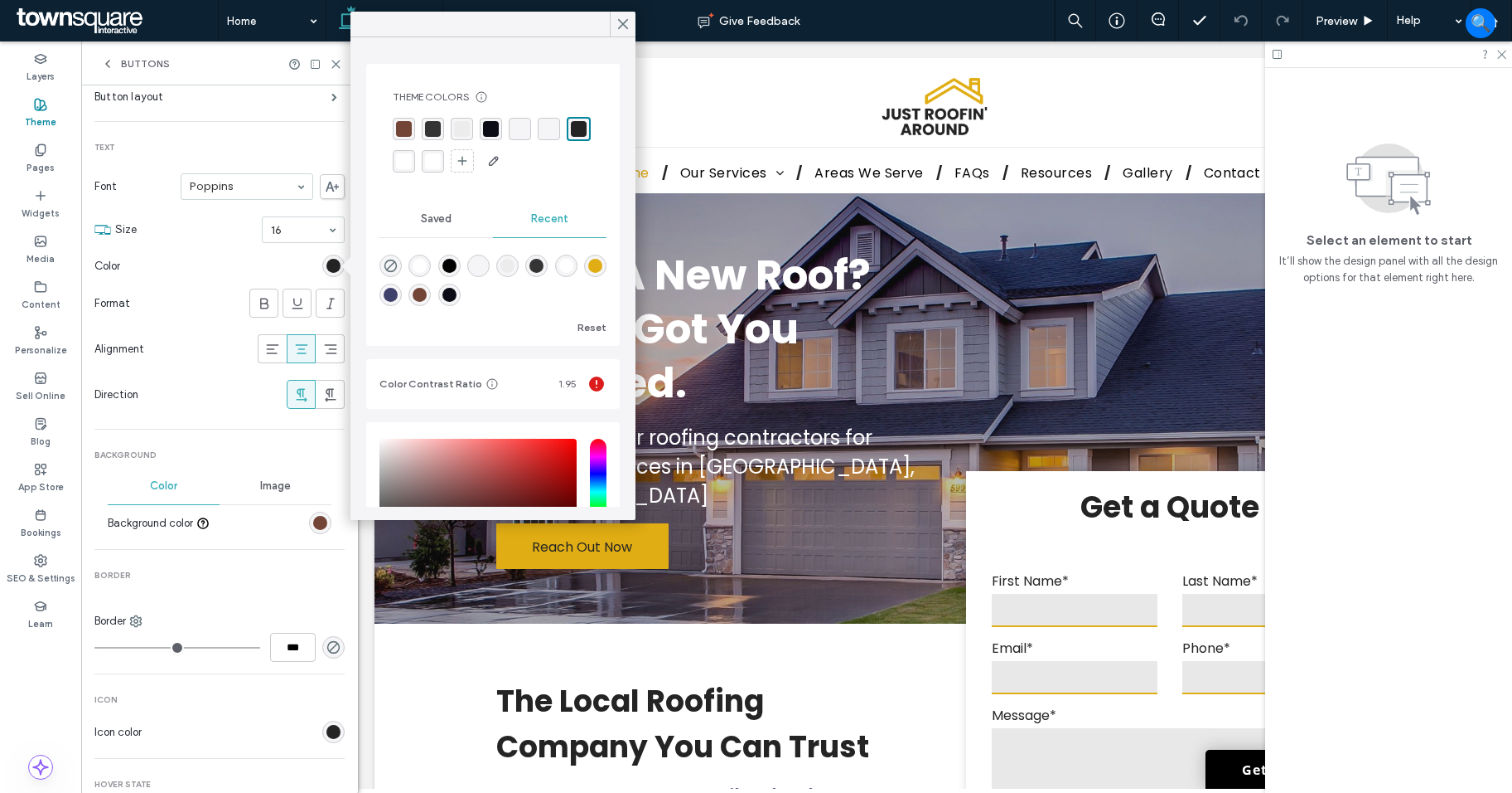
click at [422, 262] on div "rgba(255, 255, 255, 1)" at bounding box center [419, 265] width 14 height 14
type input "*******"
click at [621, 30] on icon at bounding box center [623, 24] width 15 height 15
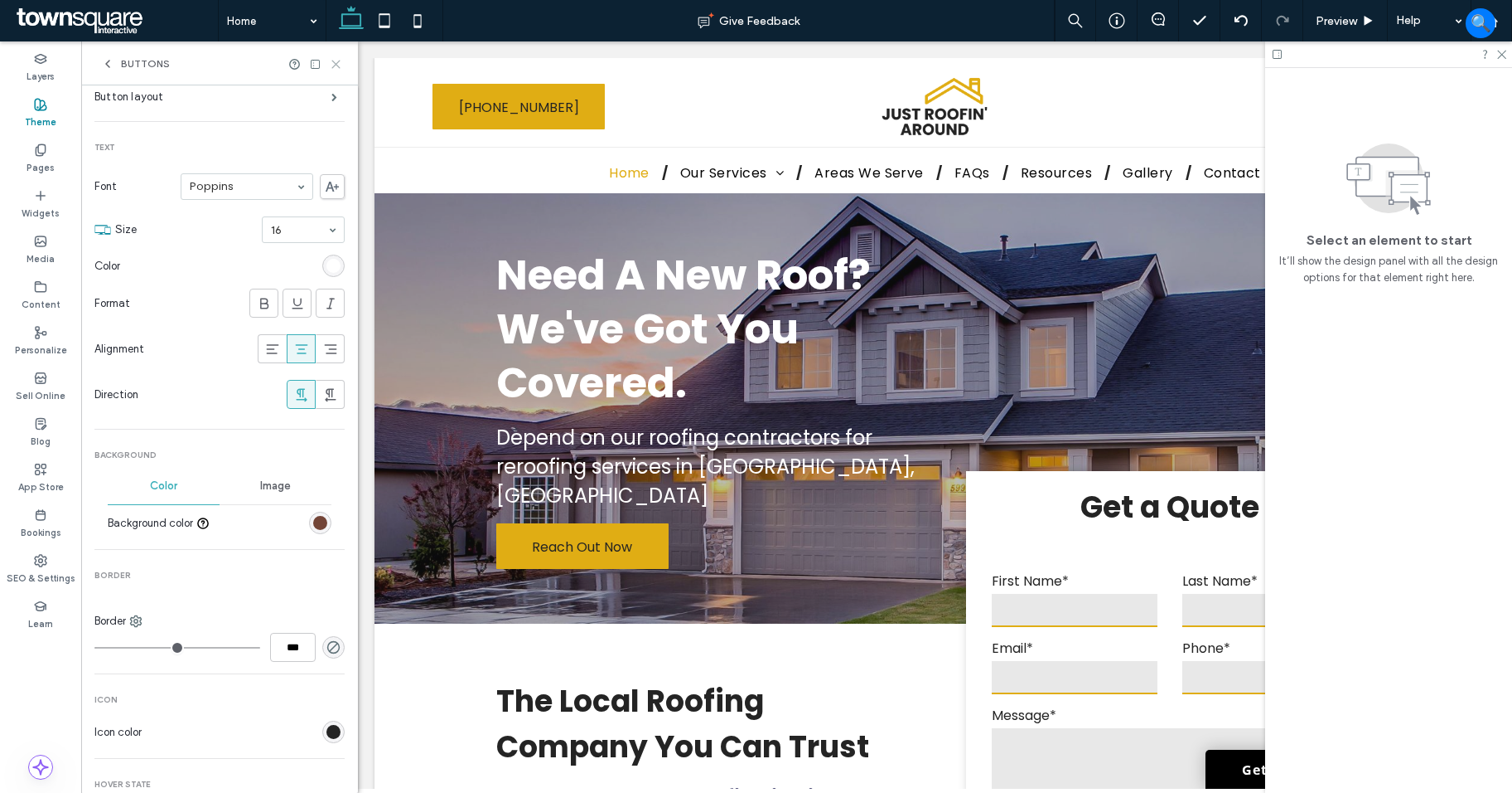
click at [331, 64] on icon at bounding box center [336, 64] width 12 height 12
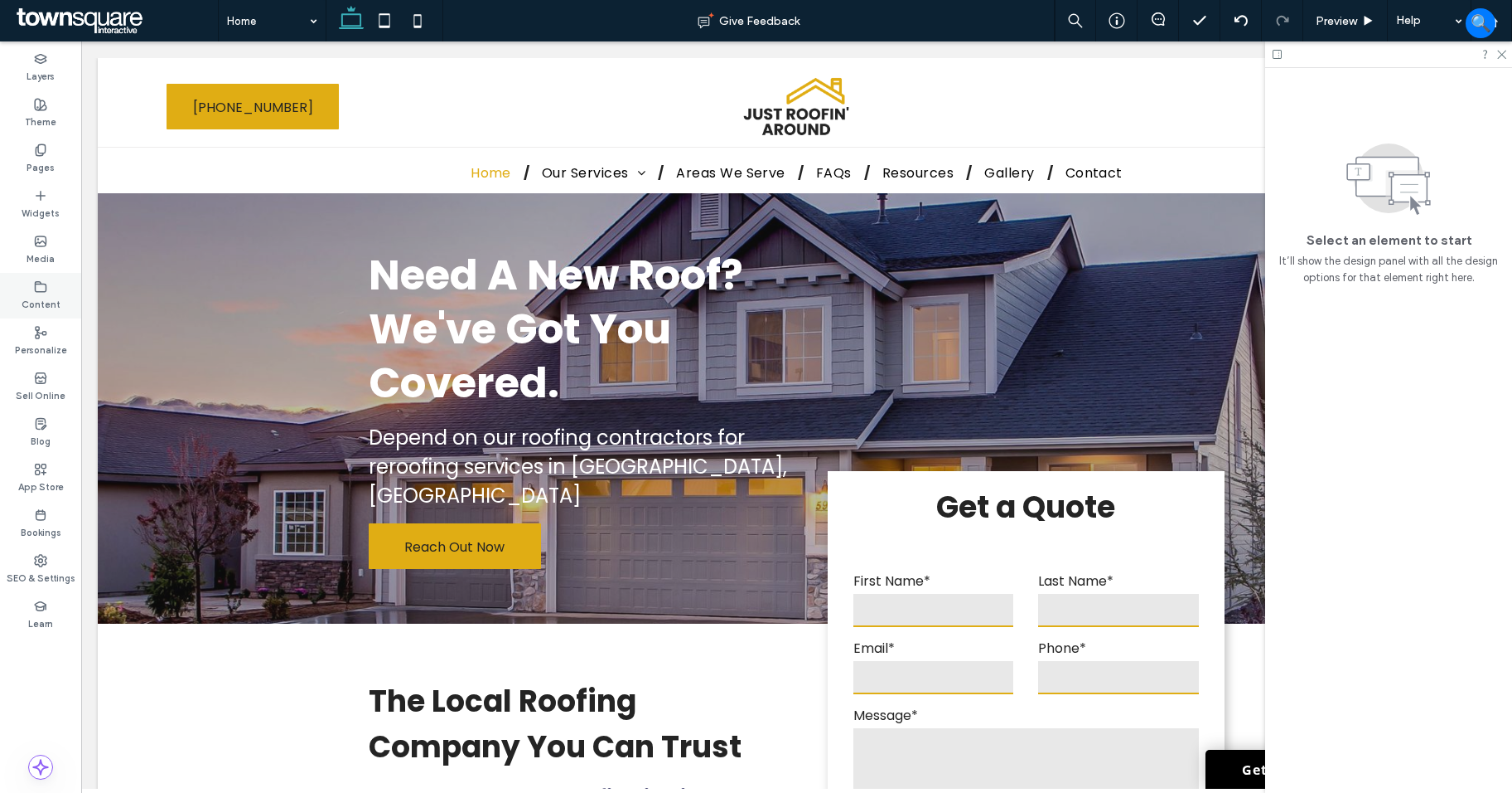
click at [62, 292] on div "Content" at bounding box center [41, 295] width 82 height 45
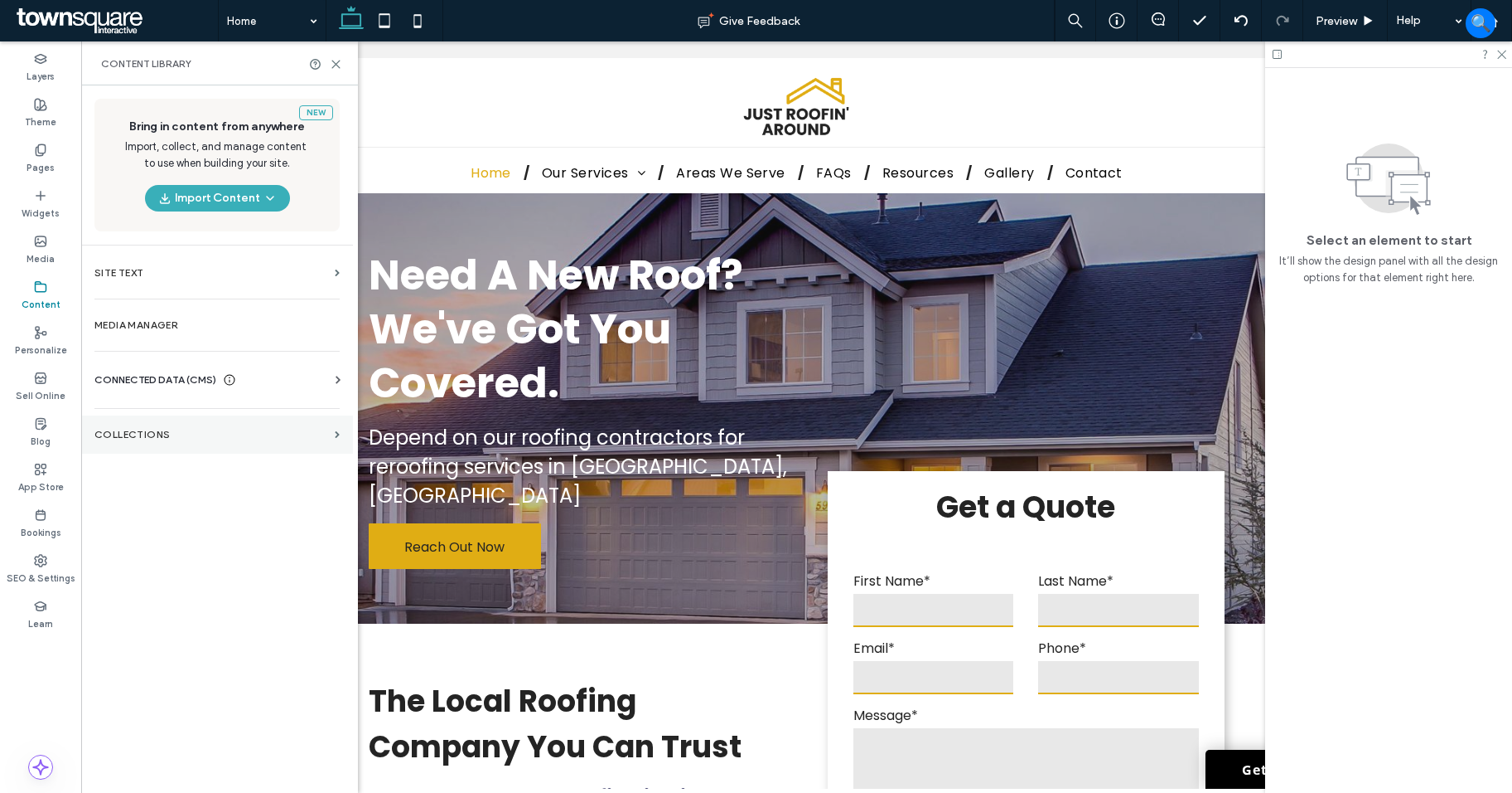
click at [125, 428] on section "Collections" at bounding box center [217, 434] width 272 height 38
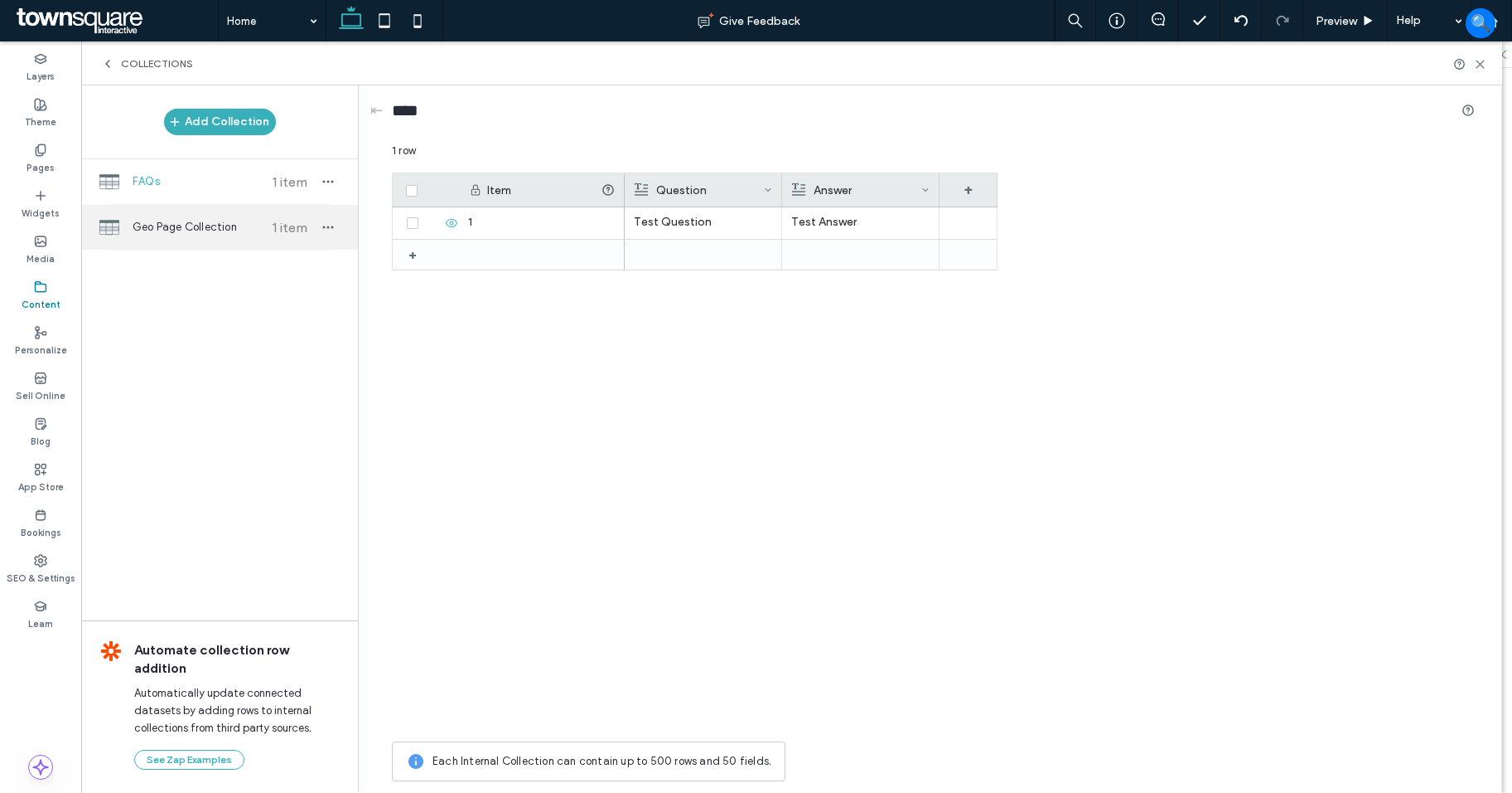
click at [218, 231] on span "Geo Page Collection" at bounding box center [194, 227] width 123 height 17
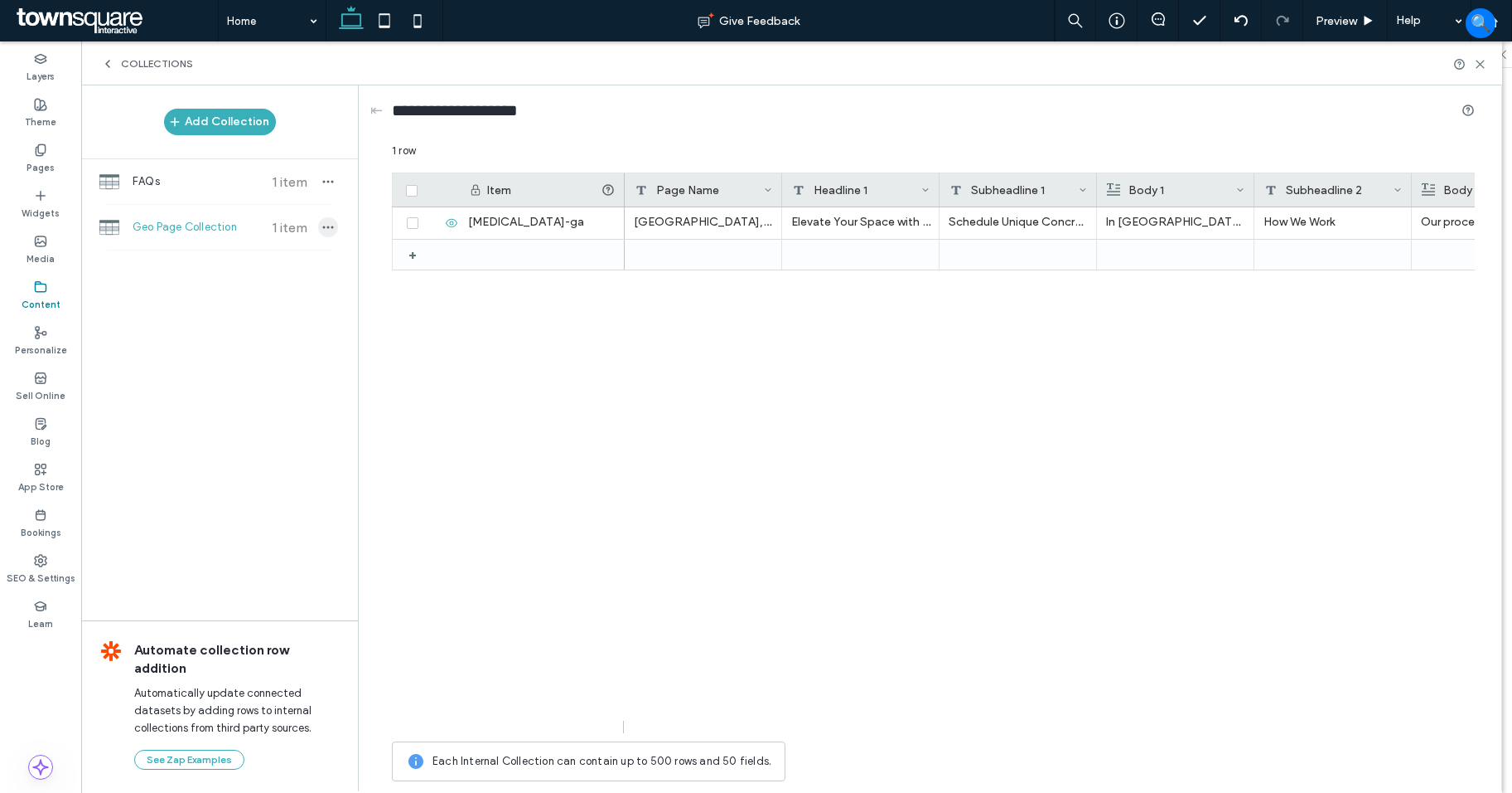
click at [319, 228] on span "button" at bounding box center [327, 226] width 19 height 19
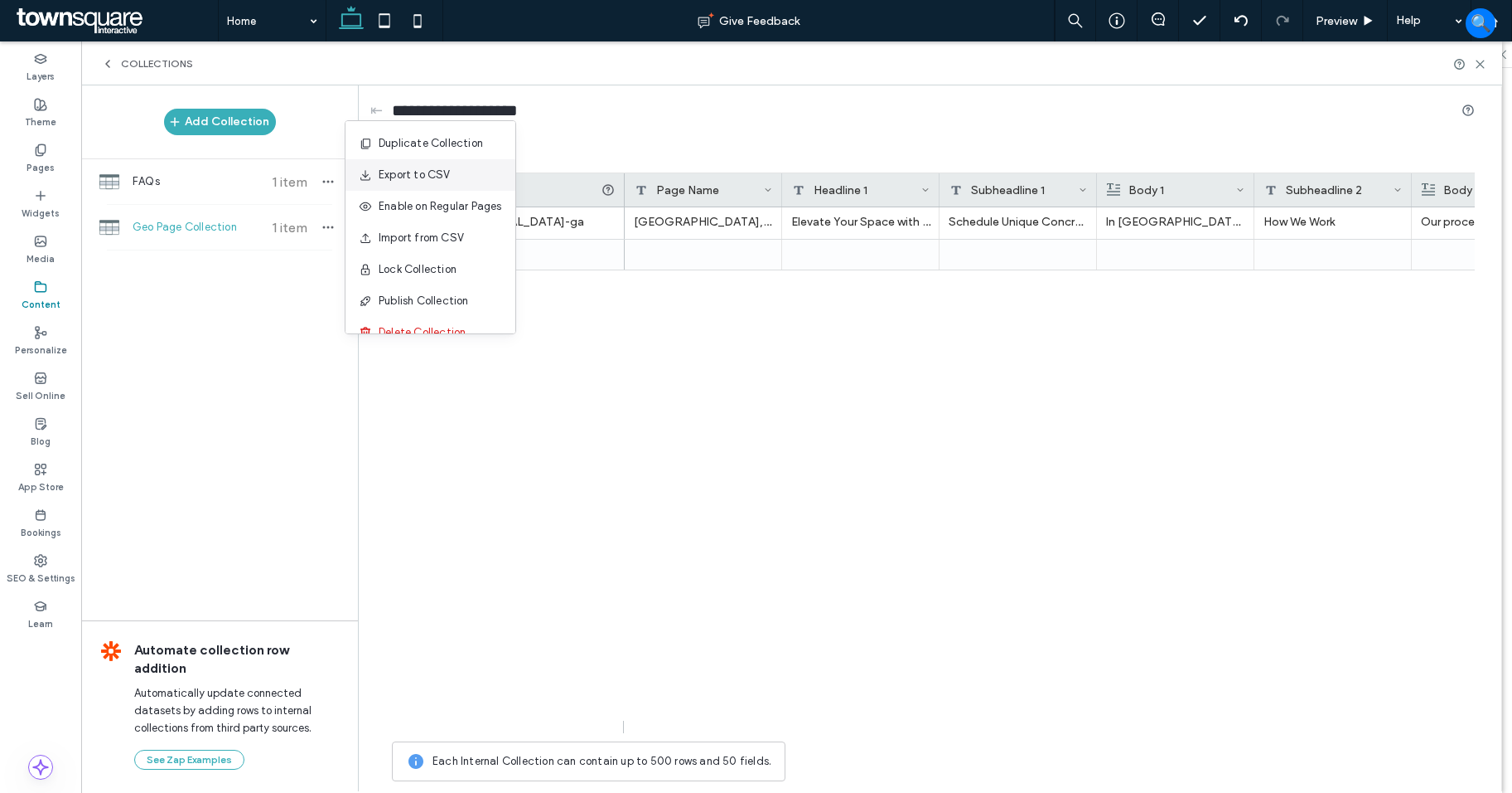
click at [412, 179] on span "Export to CSV" at bounding box center [415, 175] width 72 height 17
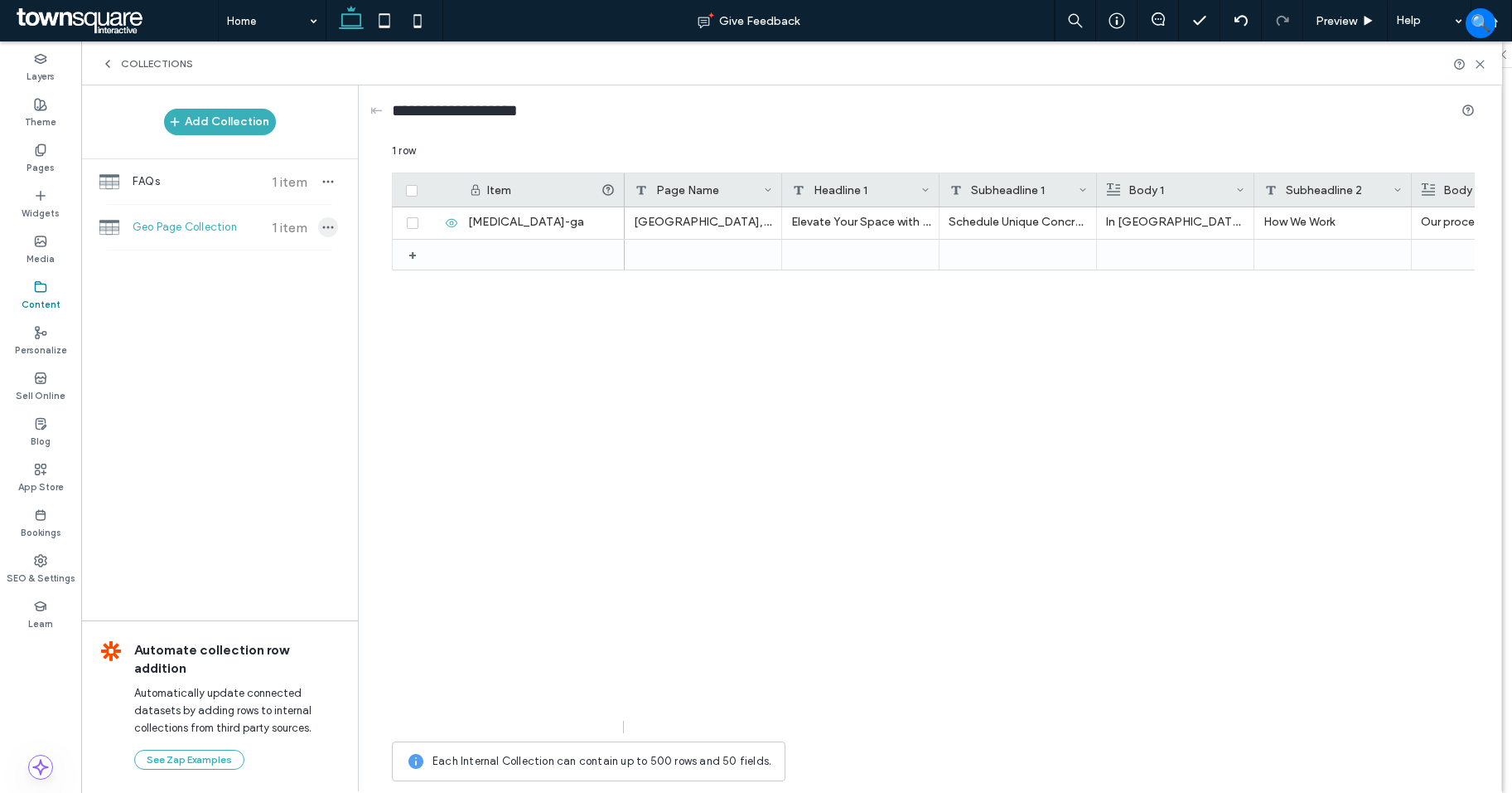
click at [331, 227] on icon "button" at bounding box center [328, 227] width 13 height 13
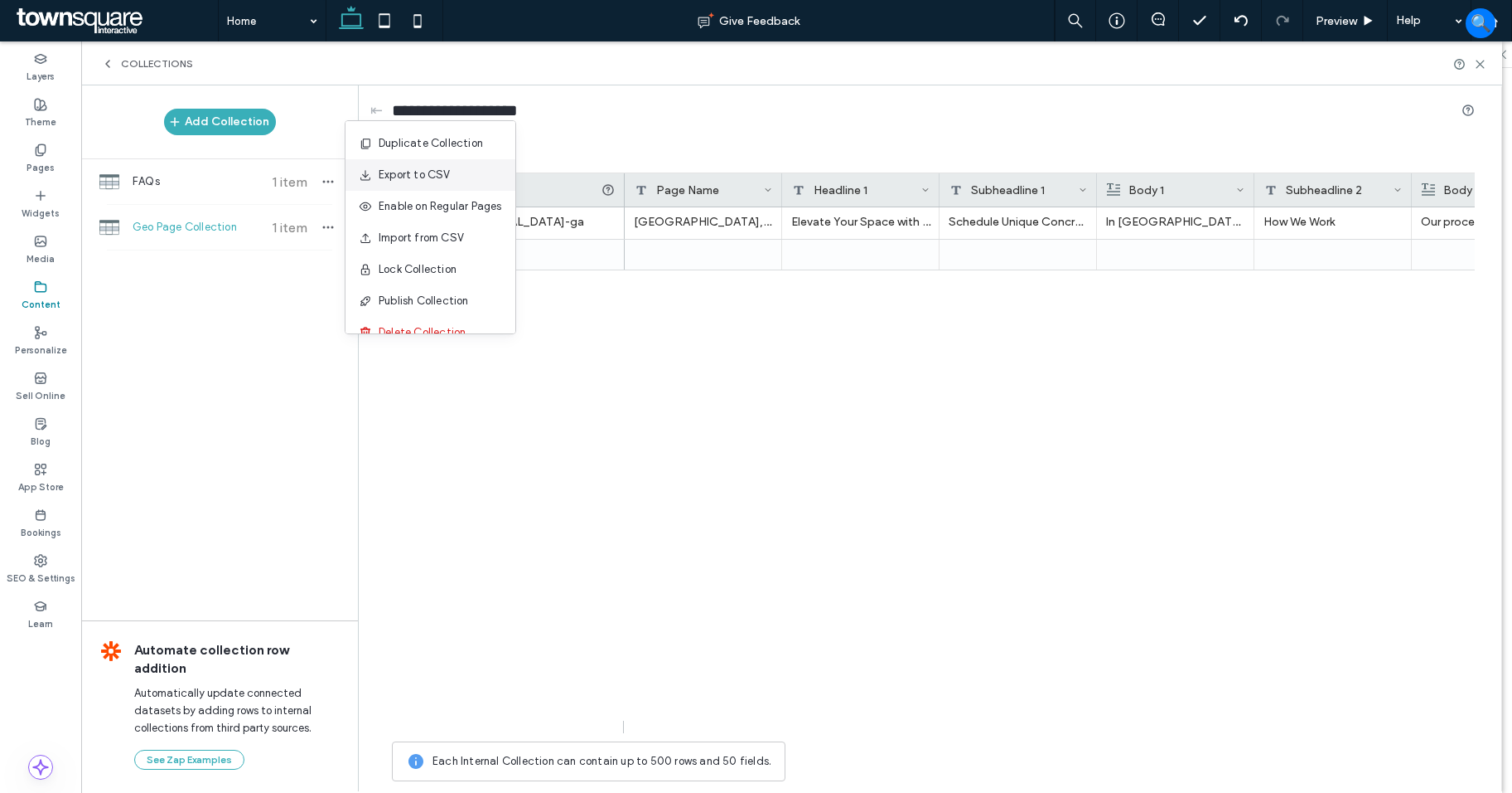
click at [406, 178] on span "Export to CSV" at bounding box center [415, 175] width 72 height 17
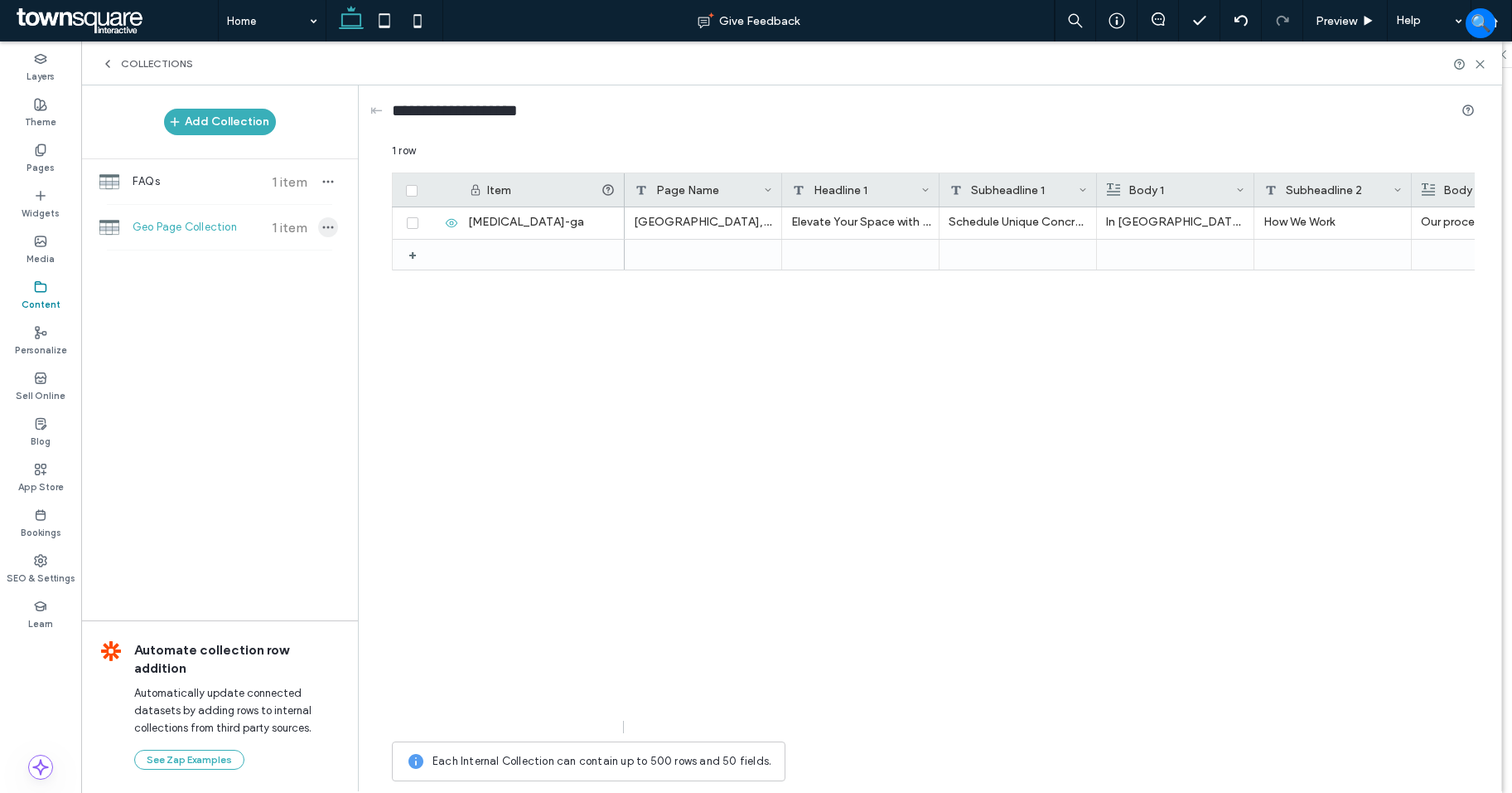
click at [331, 230] on icon "button" at bounding box center [328, 227] width 13 height 13
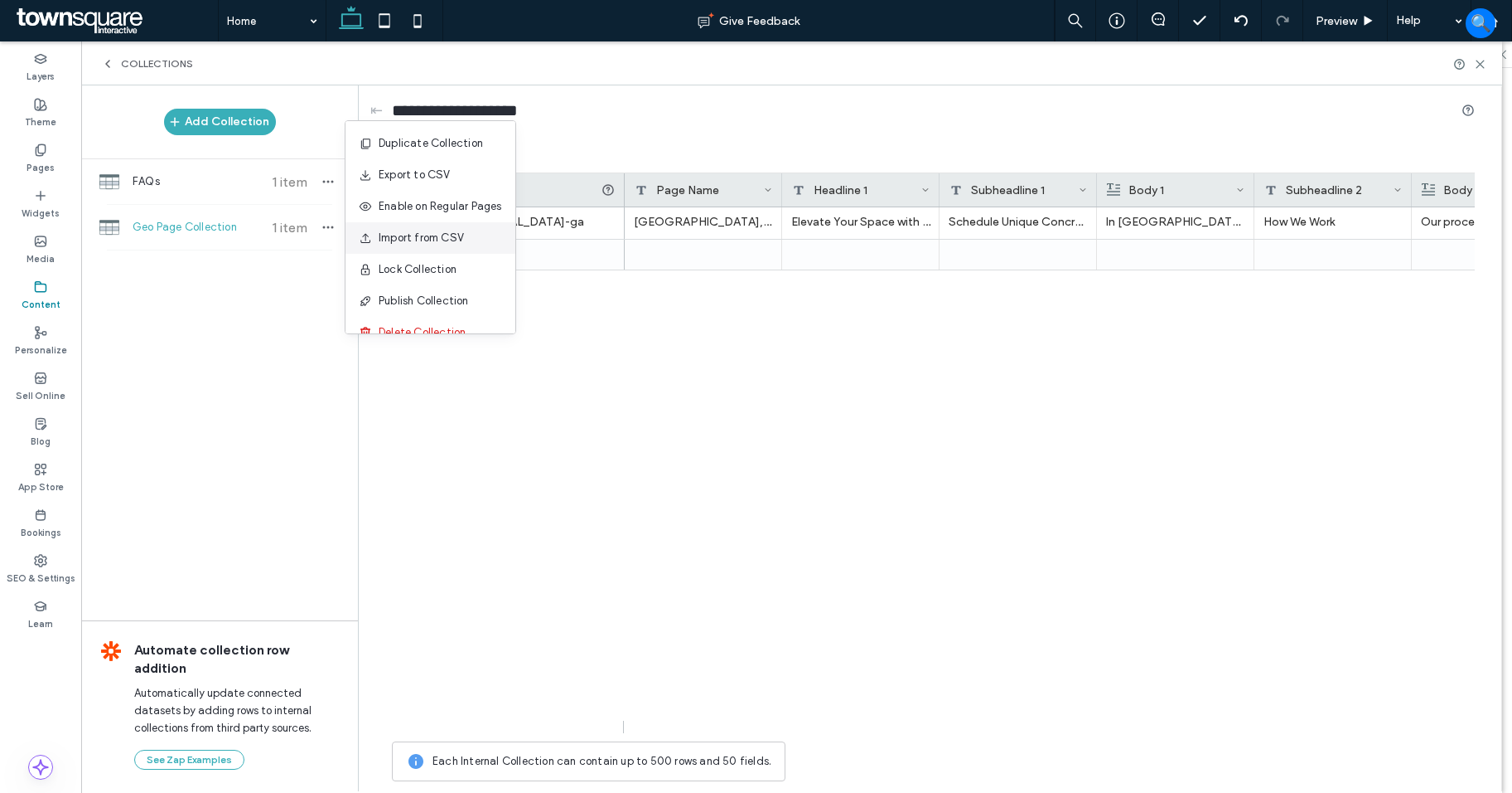
click at [405, 240] on span "Import from CSV" at bounding box center [422, 238] width 85 height 17
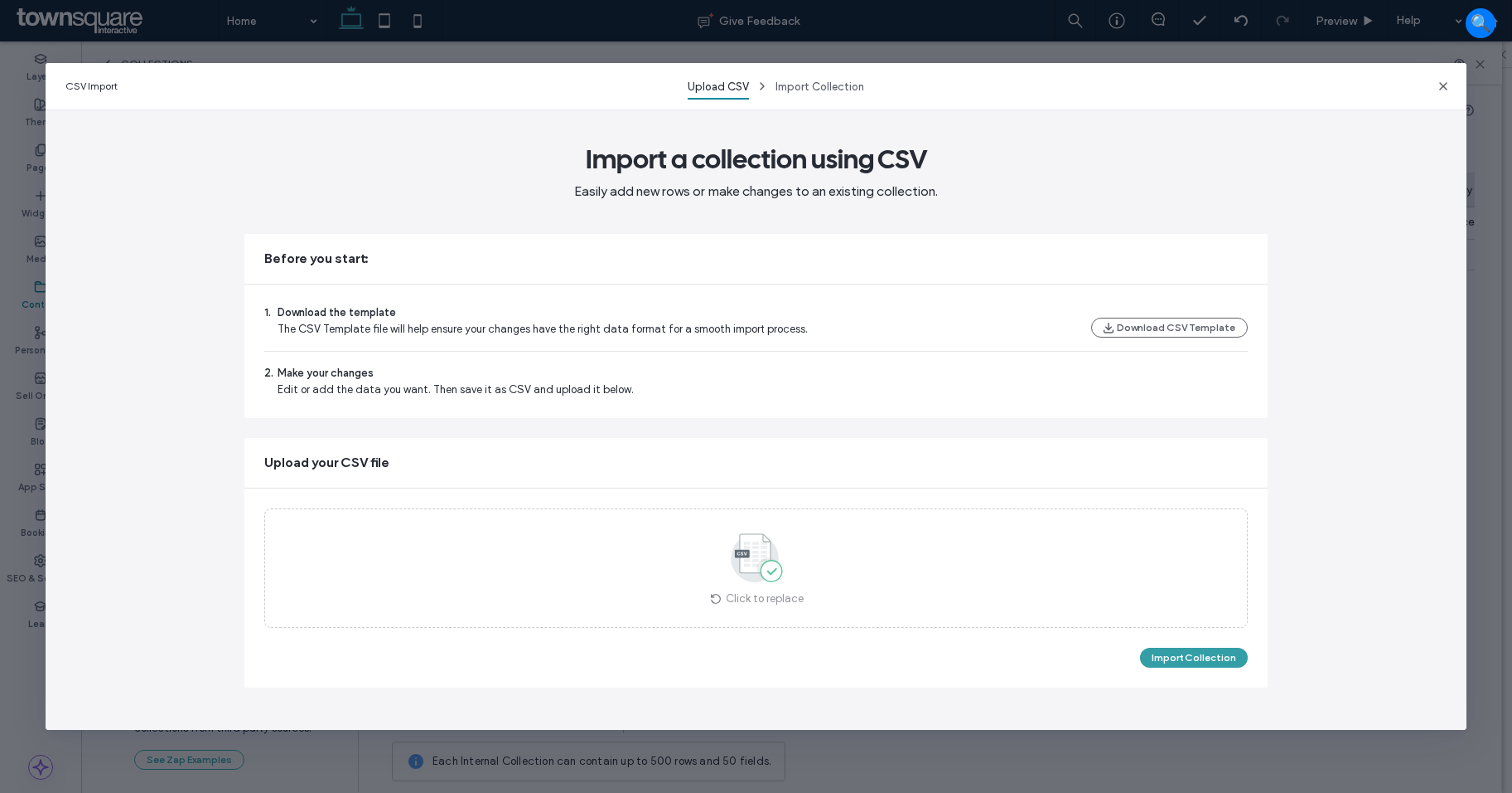
click at [1158, 656] on button "Import Collection" at bounding box center [1194, 657] width 108 height 19
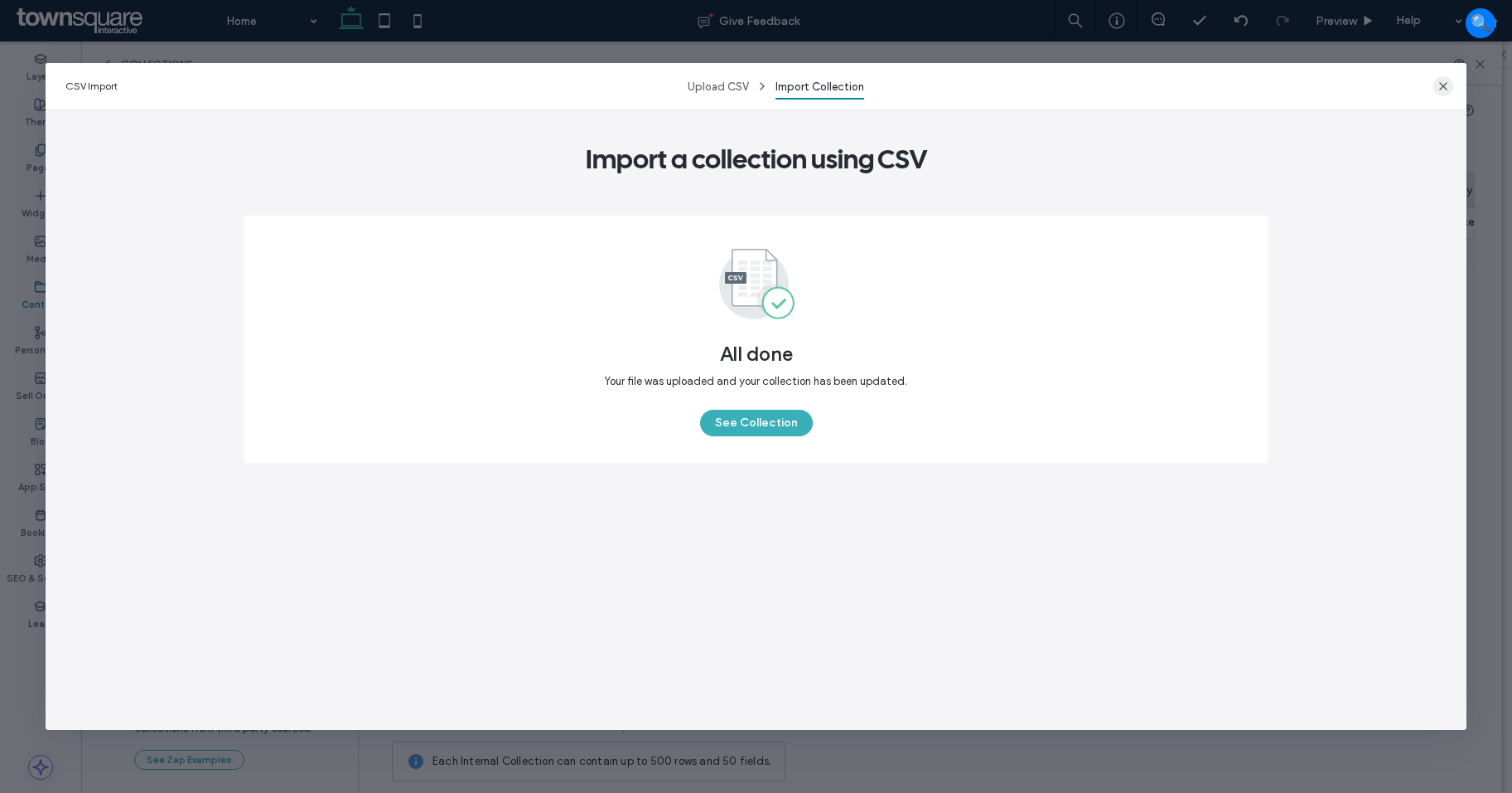
click at [1433, 83] on div "CSV Import Upload CSV Import Collection" at bounding box center [756, 86] width 1422 height 46
click at [1443, 83] on icon "button" at bounding box center [1443, 86] width 13 height 13
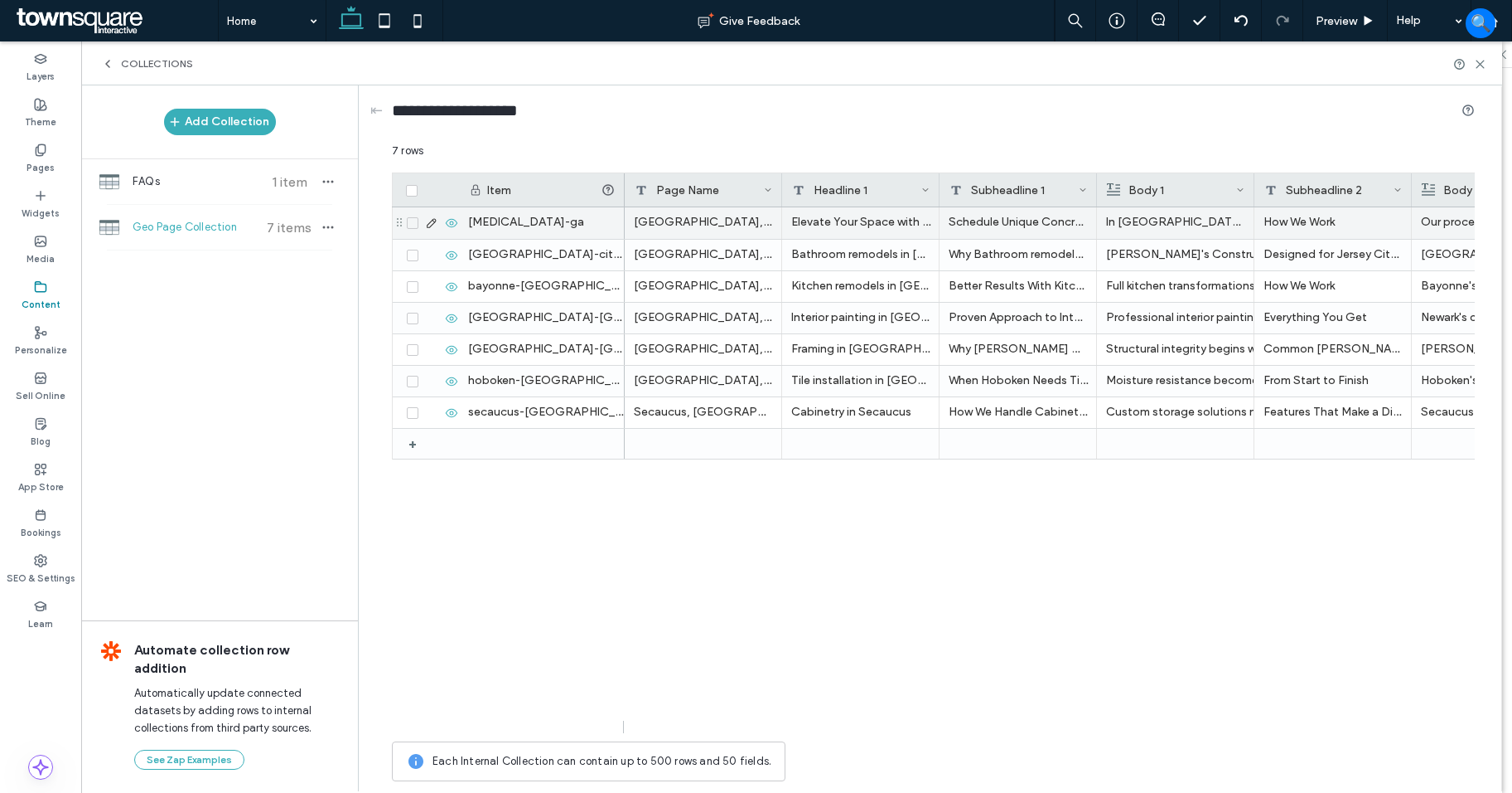
click at [411, 224] on icon at bounding box center [413, 223] width 6 height 5
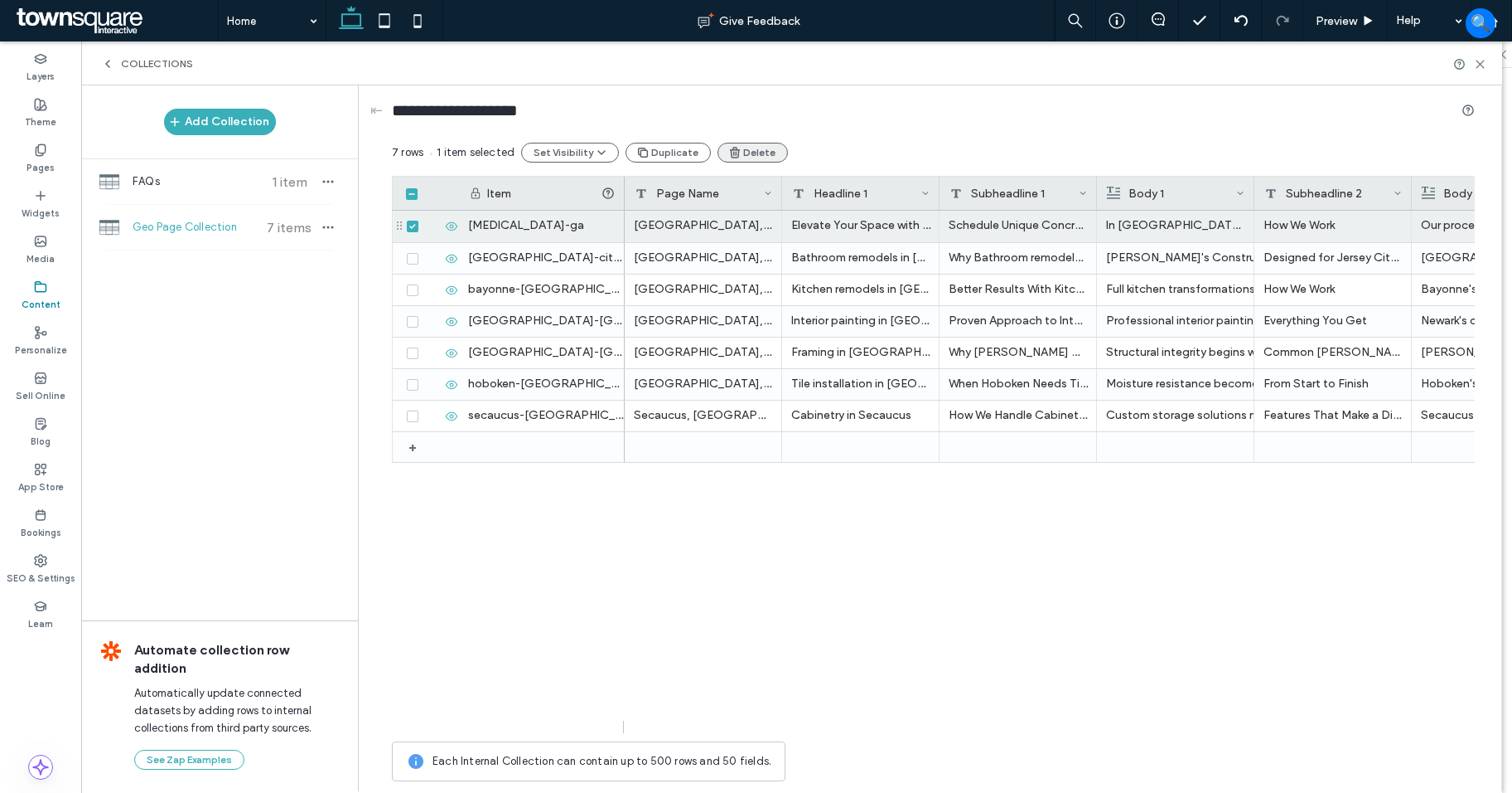
click at [752, 145] on button "Delete" at bounding box center [753, 152] width 70 height 19
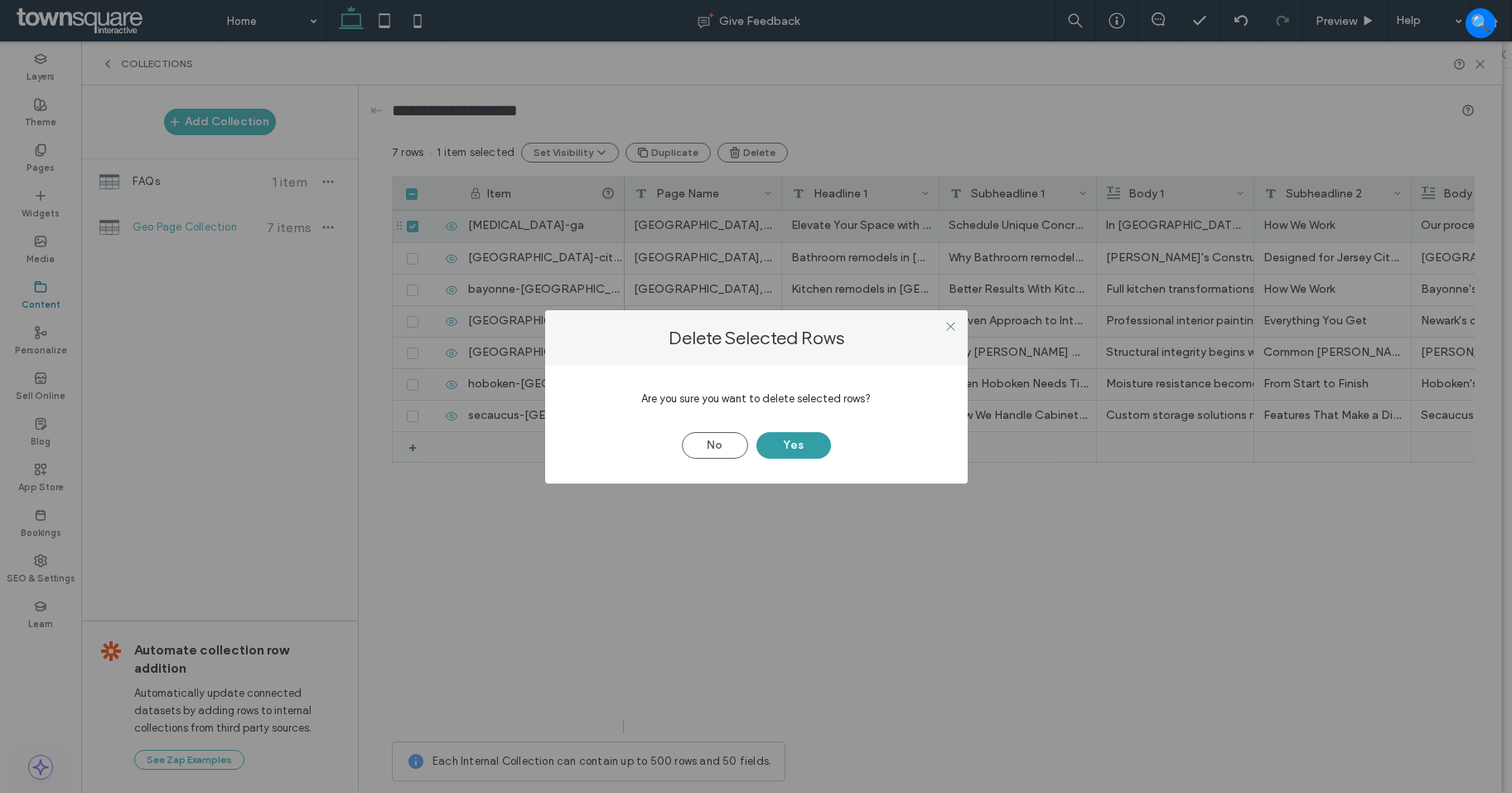
click at [819, 441] on button "Yes" at bounding box center [794, 445] width 74 height 27
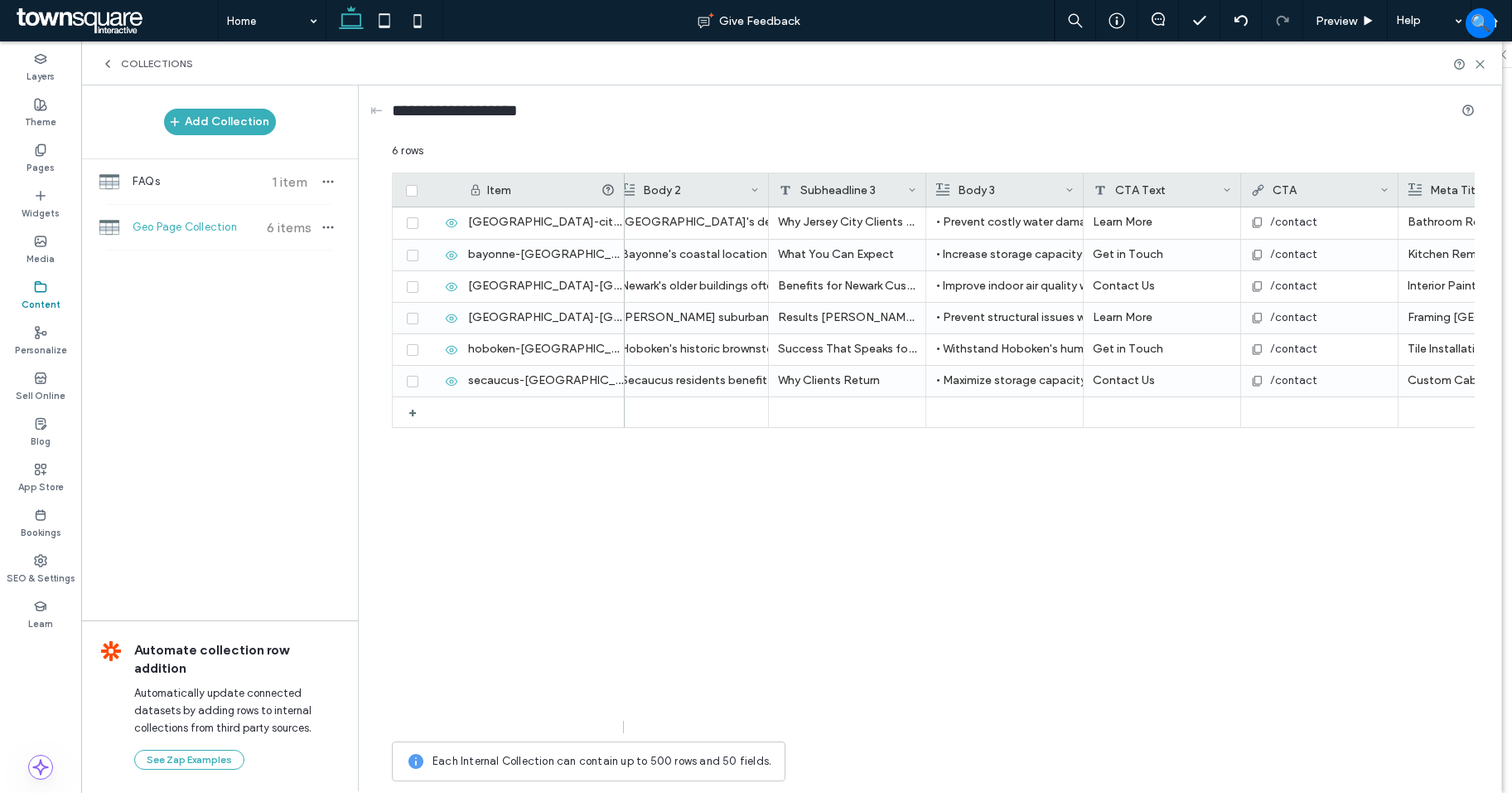
scroll to position [0, 802]
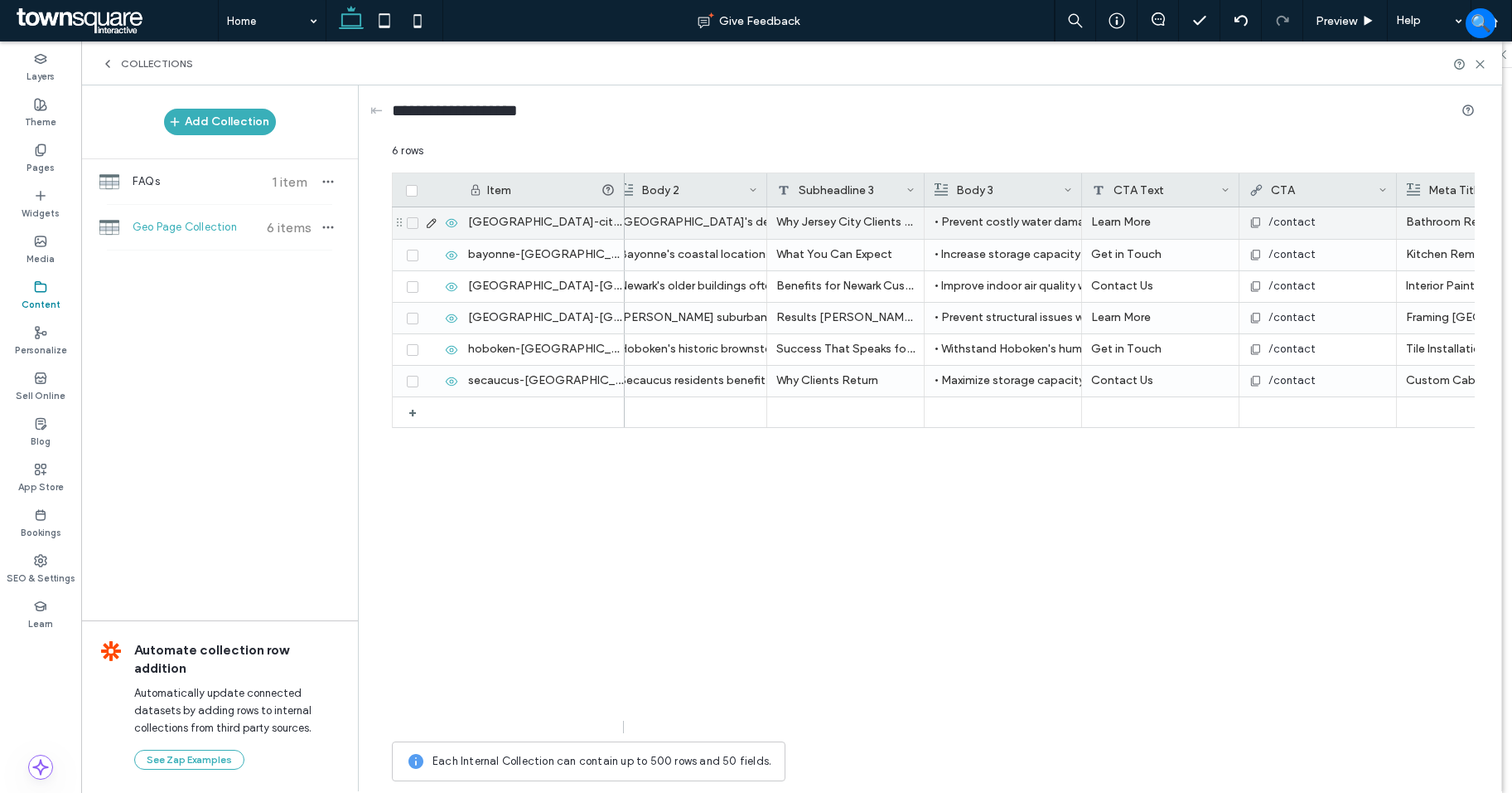
click at [1332, 216] on div "/contact" at bounding box center [1317, 222] width 138 height 30
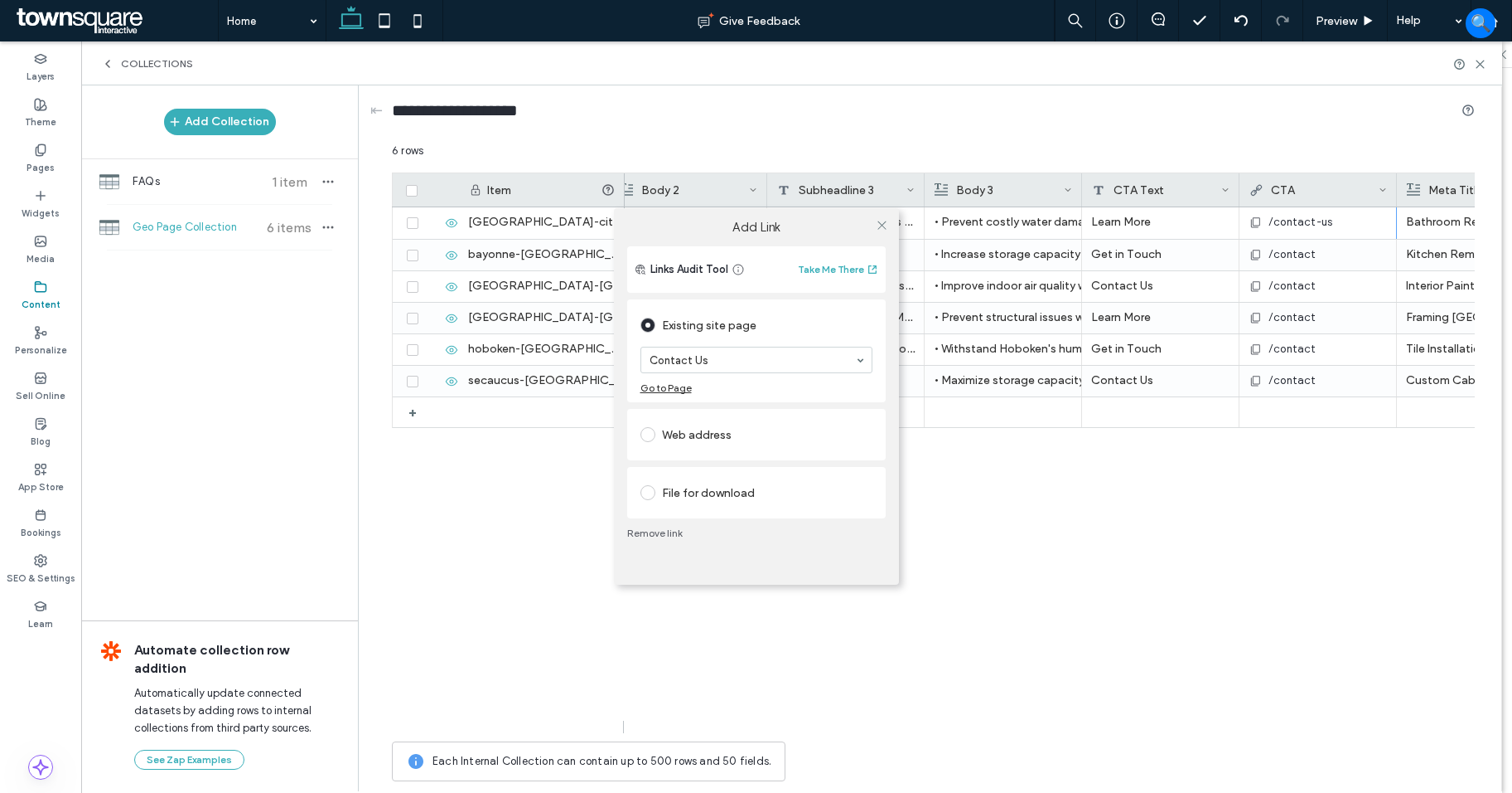
click at [1328, 247] on div "Add Link Links Audit Tool Take Me There Existing site page Contact Us Go to Pag…" at bounding box center [756, 396] width 1512 height 793
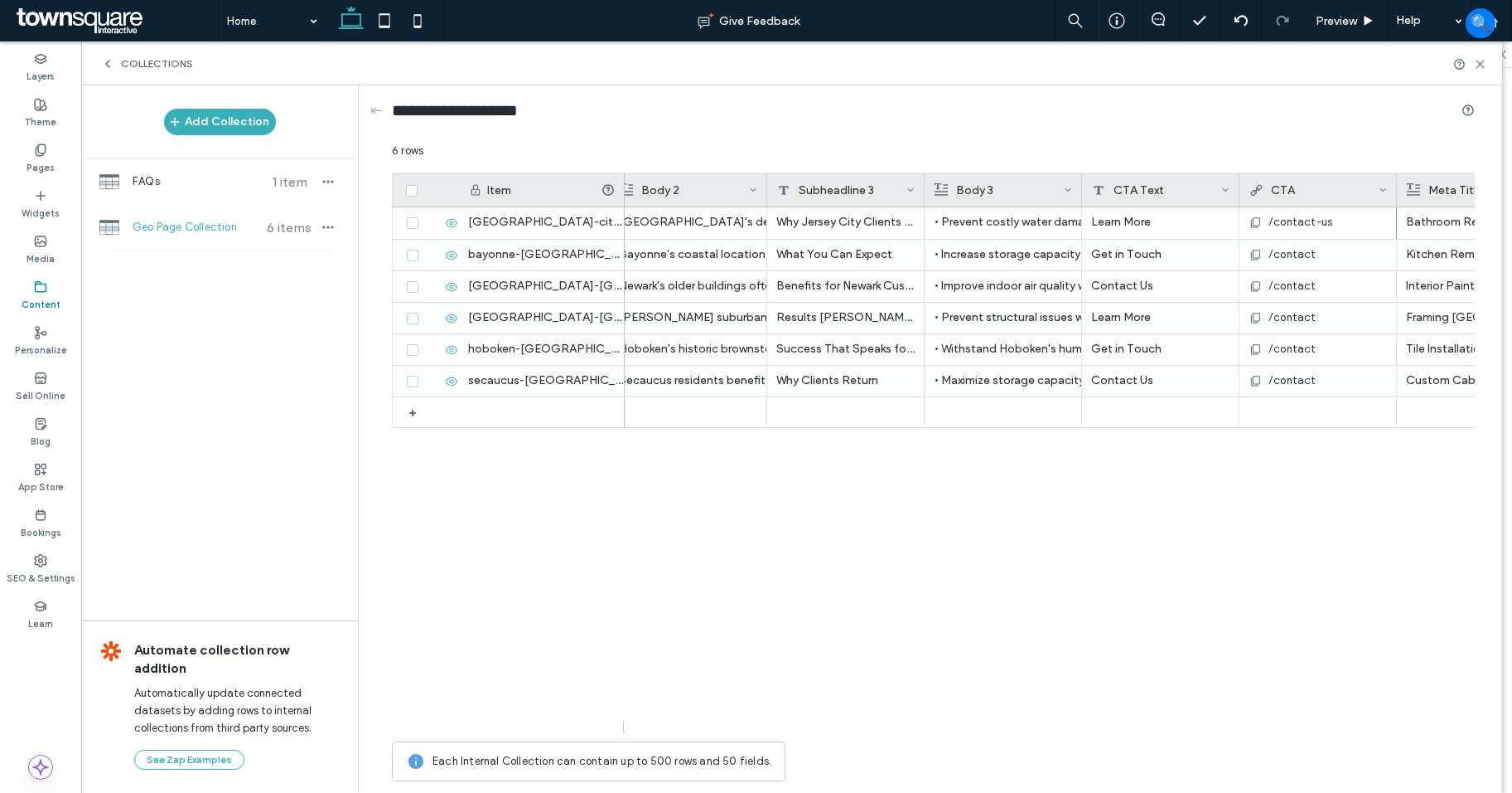
click at [1301, 252] on span "/contact" at bounding box center [1293, 255] width 48 height 17
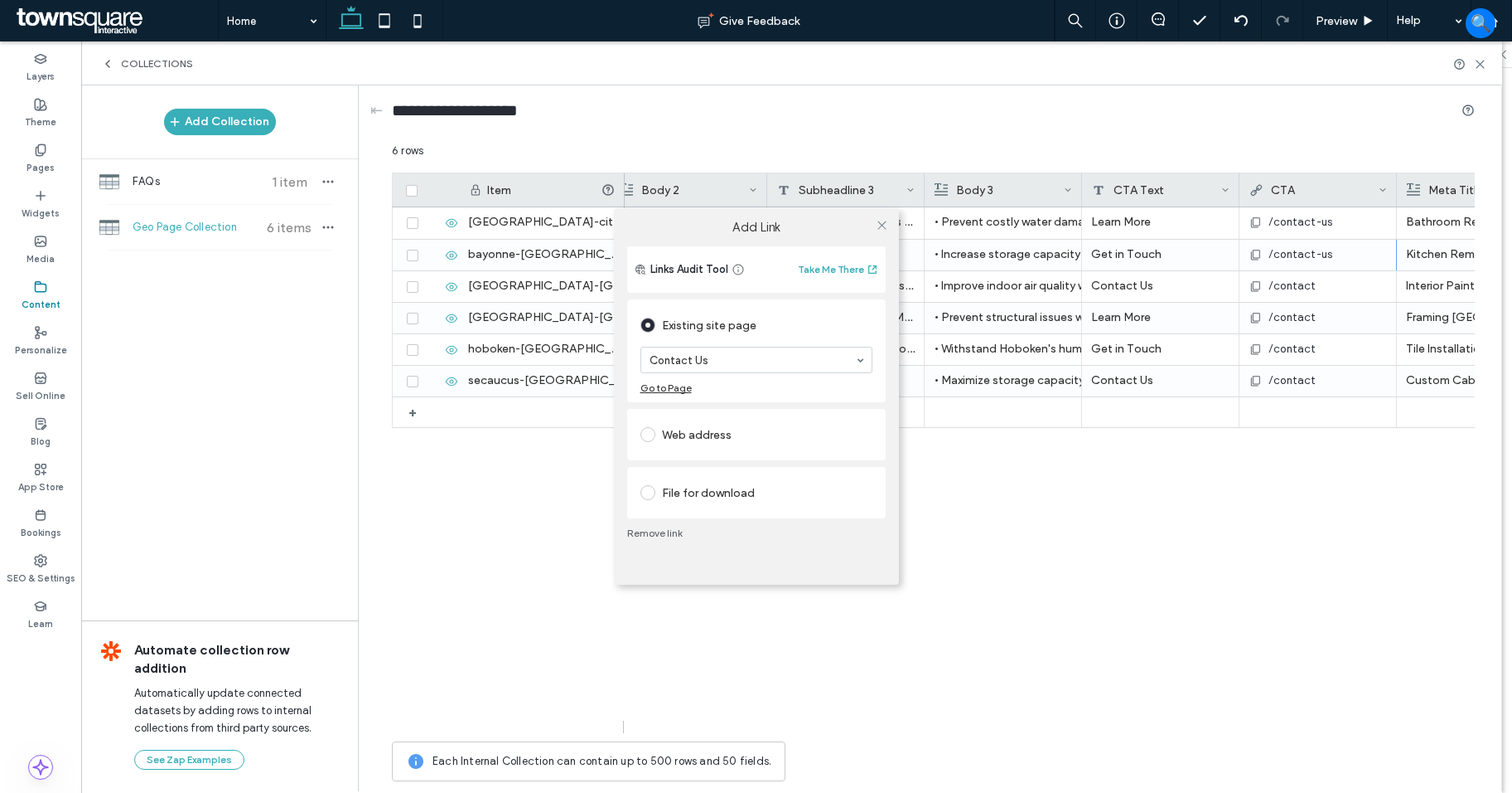
click at [1301, 290] on div "Add Link Links Audit Tool Take Me There Existing site page Contact Us Go to Pag…" at bounding box center [756, 396] width 1512 height 793
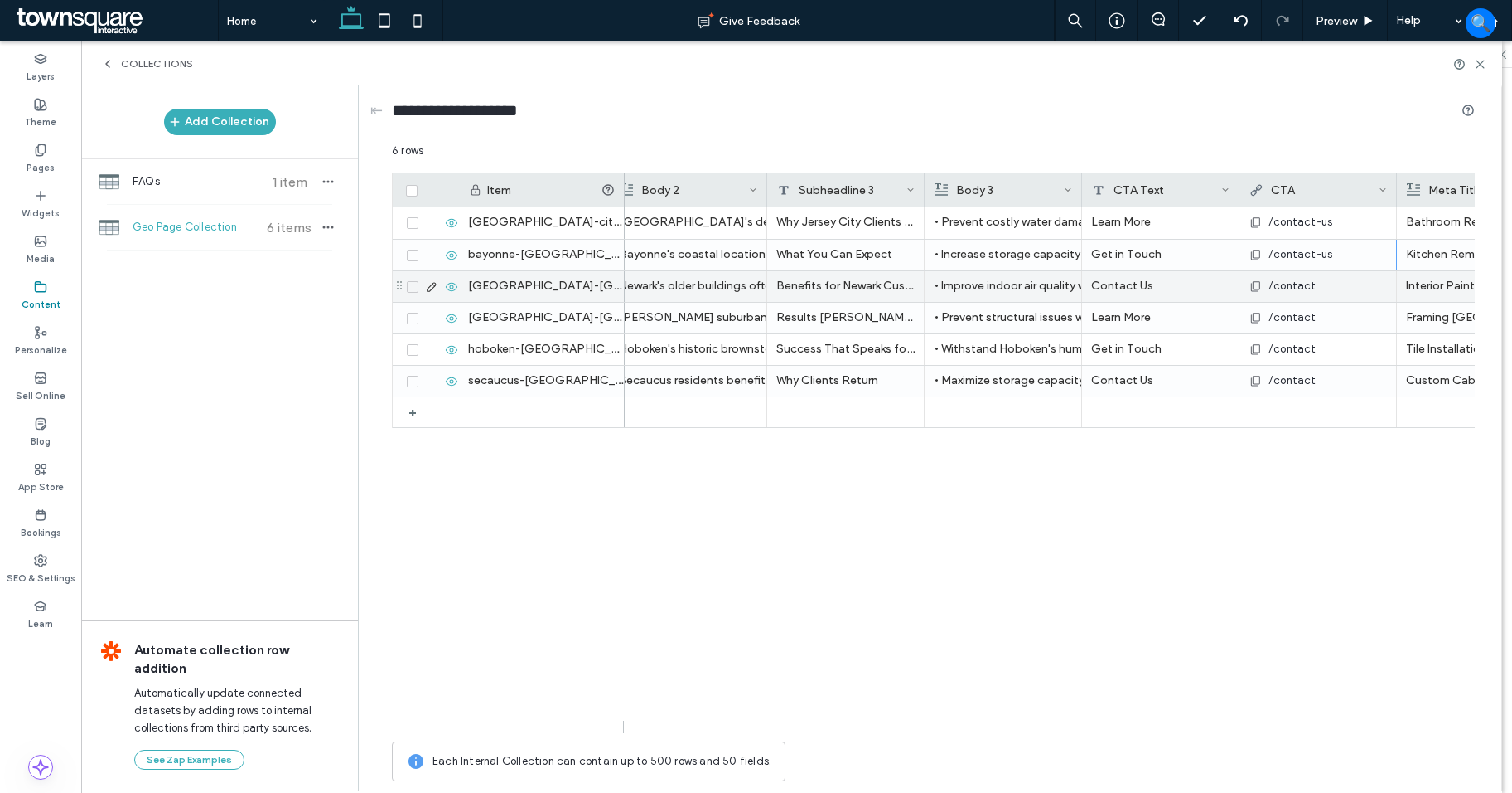
click at [1299, 285] on span "/contact" at bounding box center [1293, 286] width 48 height 17
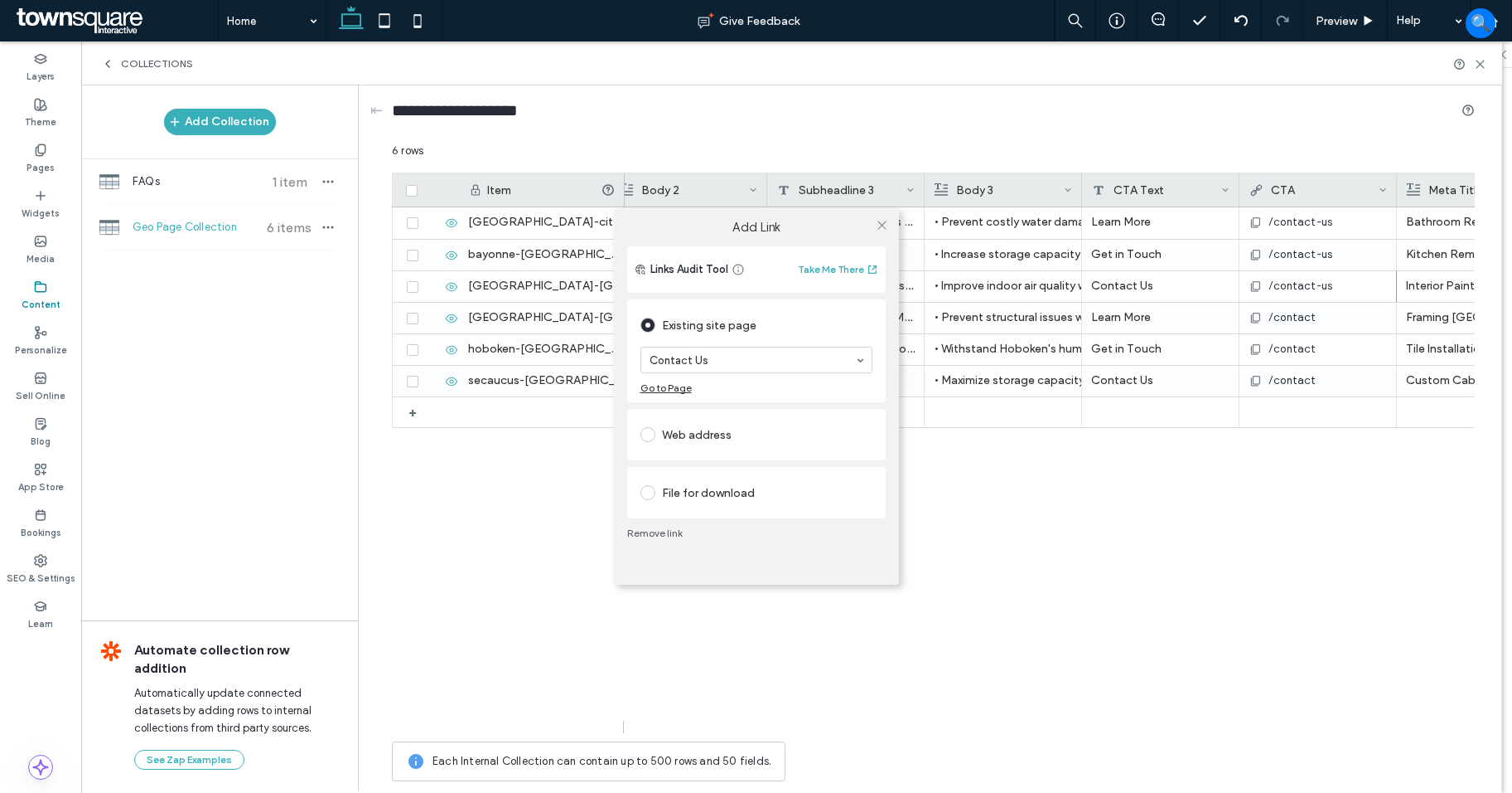
click at [1315, 314] on div "Add Link Links Audit Tool Take Me There Existing site page Contact Us Go to Pag…" at bounding box center [756, 396] width 1512 height 793
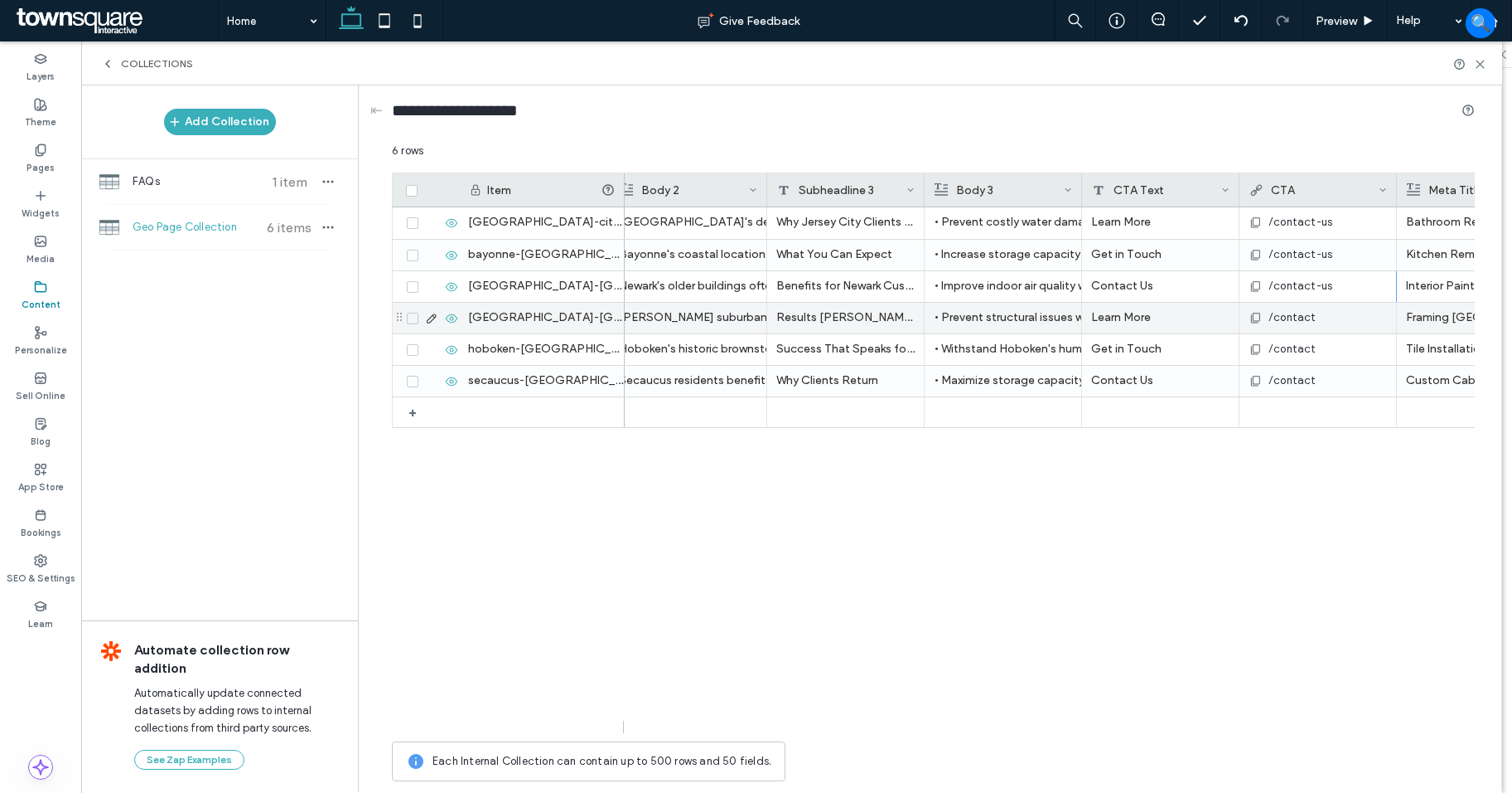
click at [1298, 313] on span "/contact" at bounding box center [1293, 317] width 48 height 17
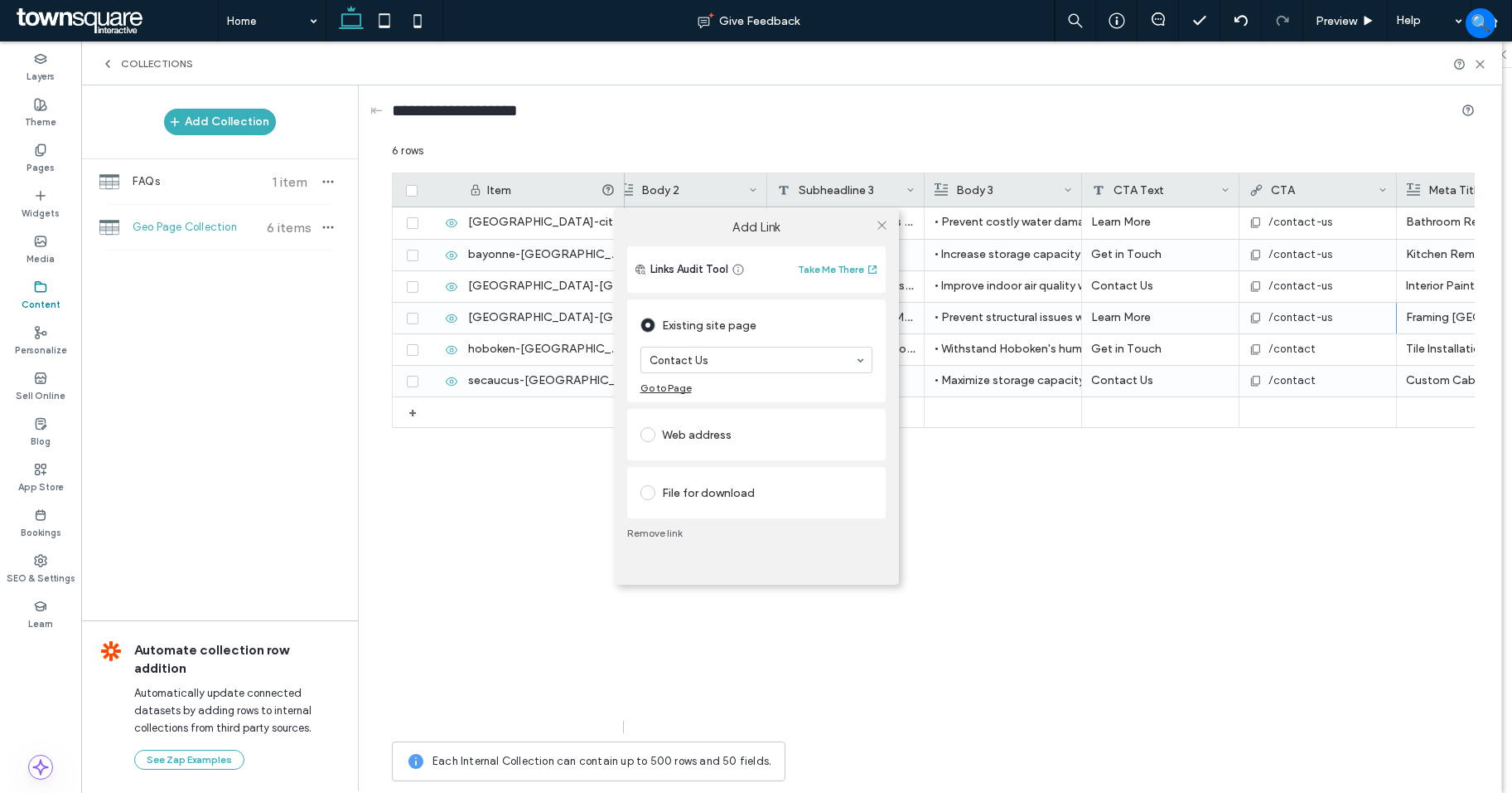
click at [1306, 341] on div "Add Link Links Audit Tool Take Me There Existing site page Contact Us Go to Pag…" at bounding box center [756, 396] width 1512 height 793
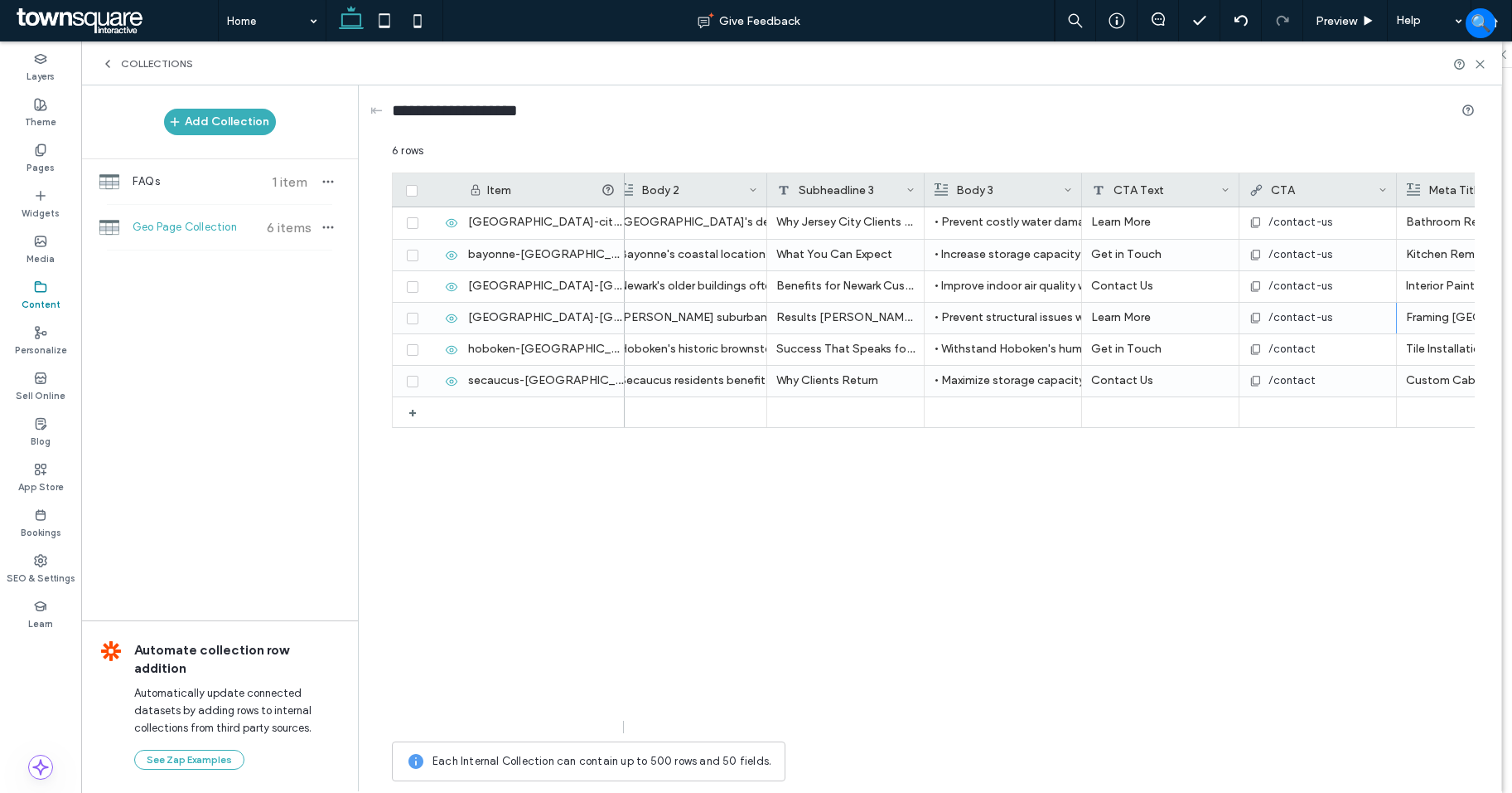
click at [1286, 345] on span "/contact" at bounding box center [1293, 349] width 48 height 17
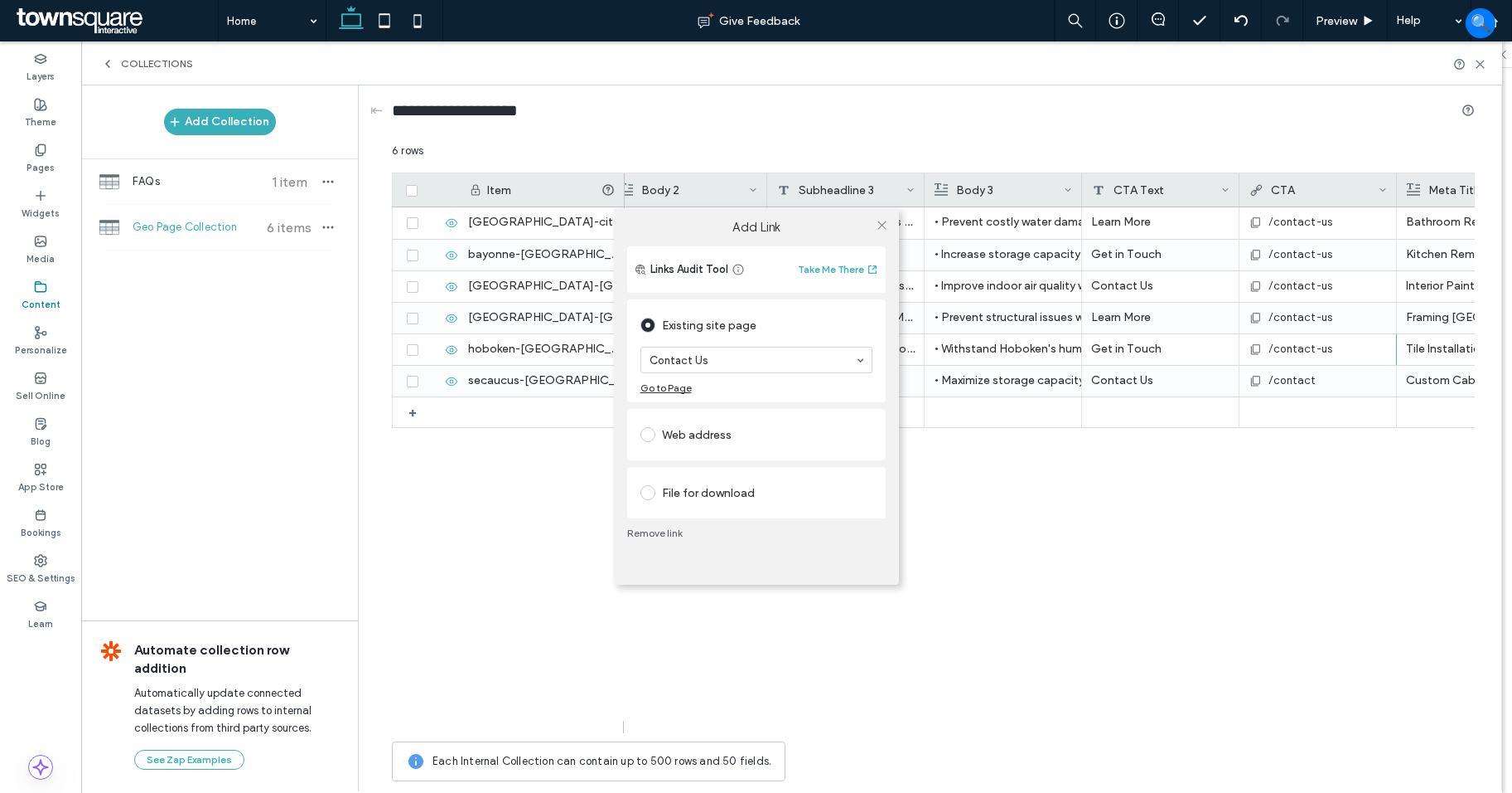
click at [1280, 383] on div "Add Link Links Audit Tool Take Me There Existing site page Contact Us Go to Pag…" at bounding box center [756, 396] width 1512 height 793
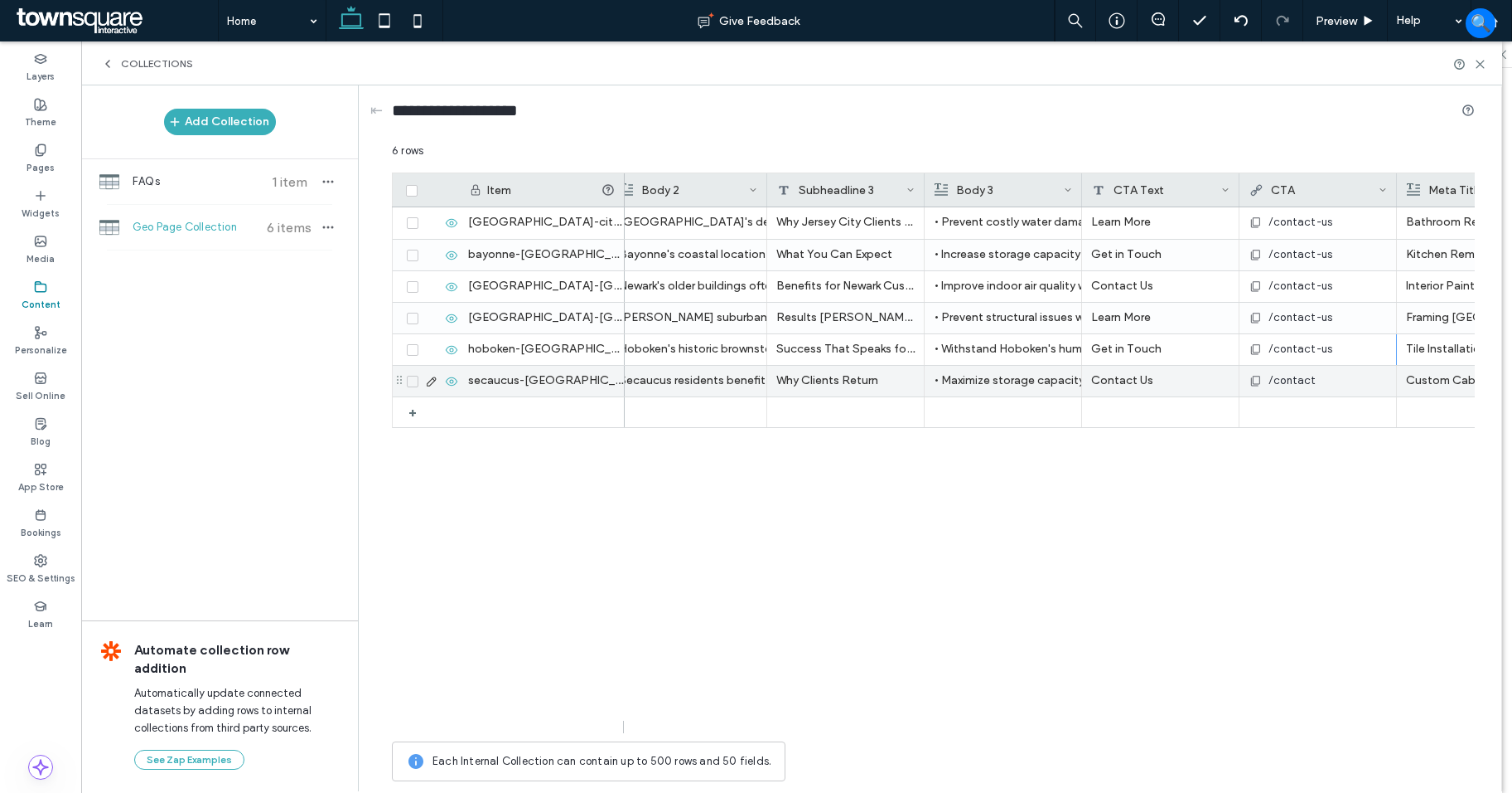
click at [1293, 371] on div "/contact" at bounding box center [1317, 380] width 138 height 30
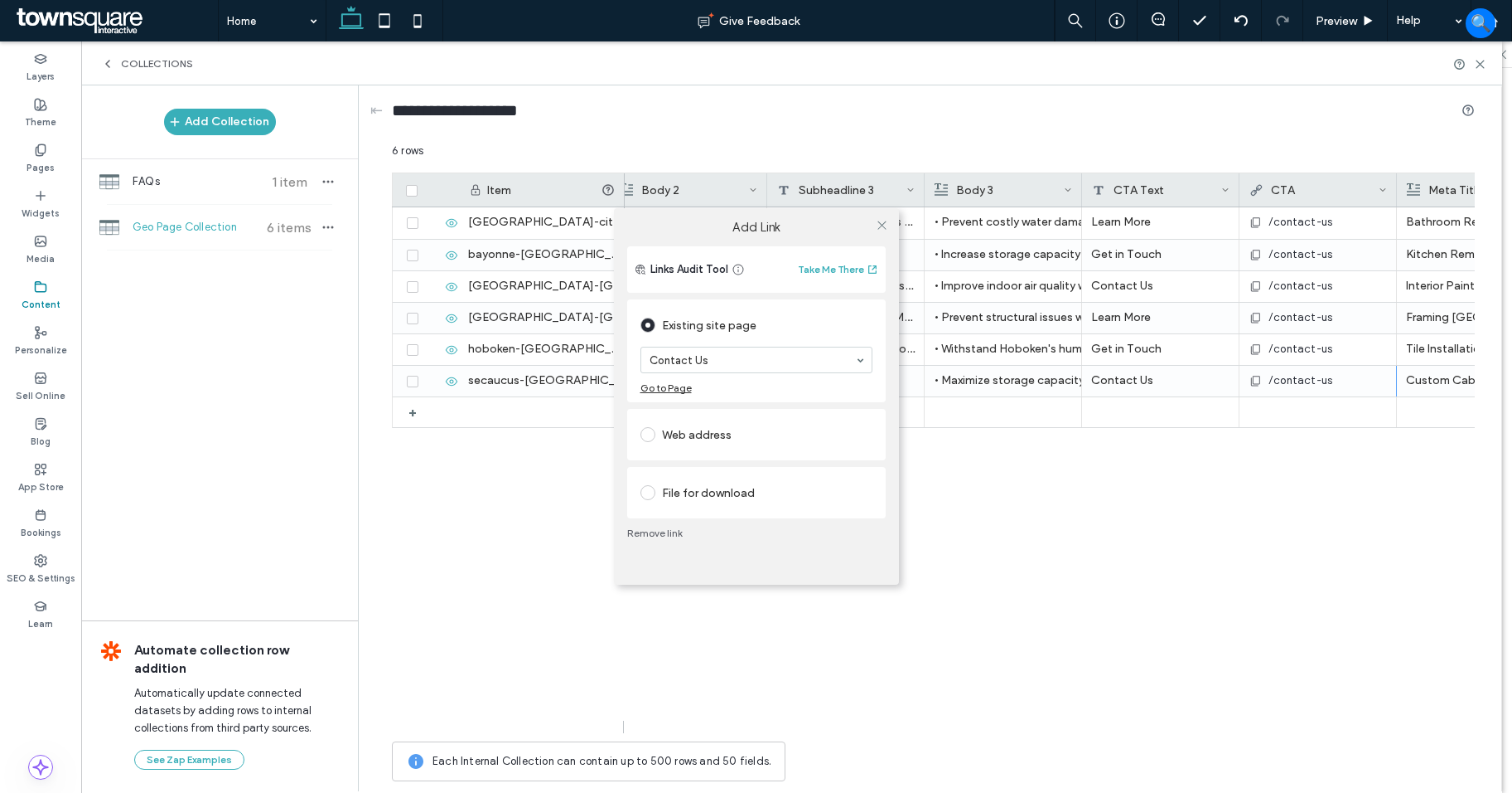
click at [1091, 480] on div "Add Link Links Audit Tool Take Me There Existing site page Contact Us Go to Pag…" at bounding box center [756, 396] width 1512 height 793
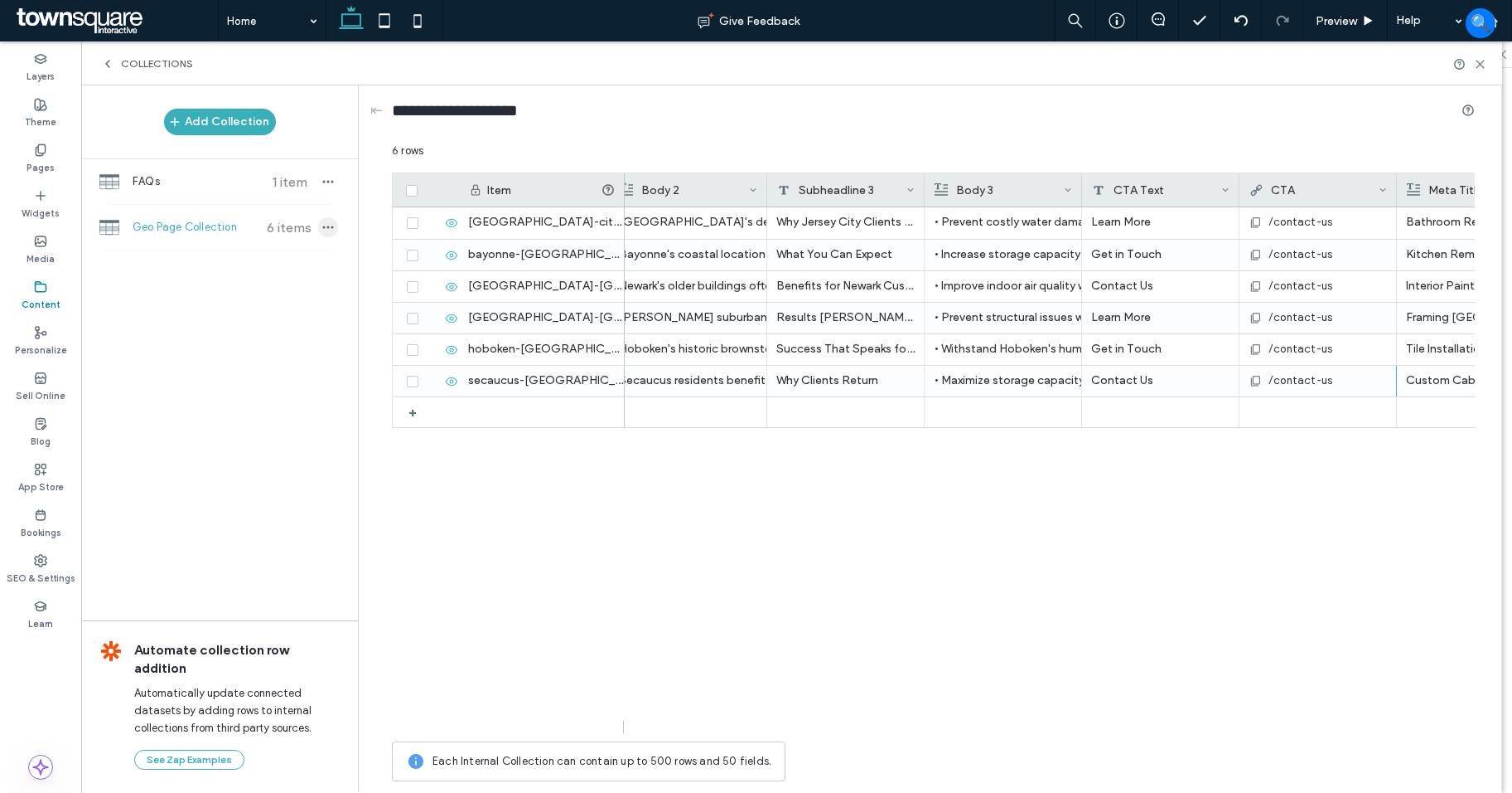
click at [330, 227] on icon "button" at bounding box center [328, 227] width 13 height 13
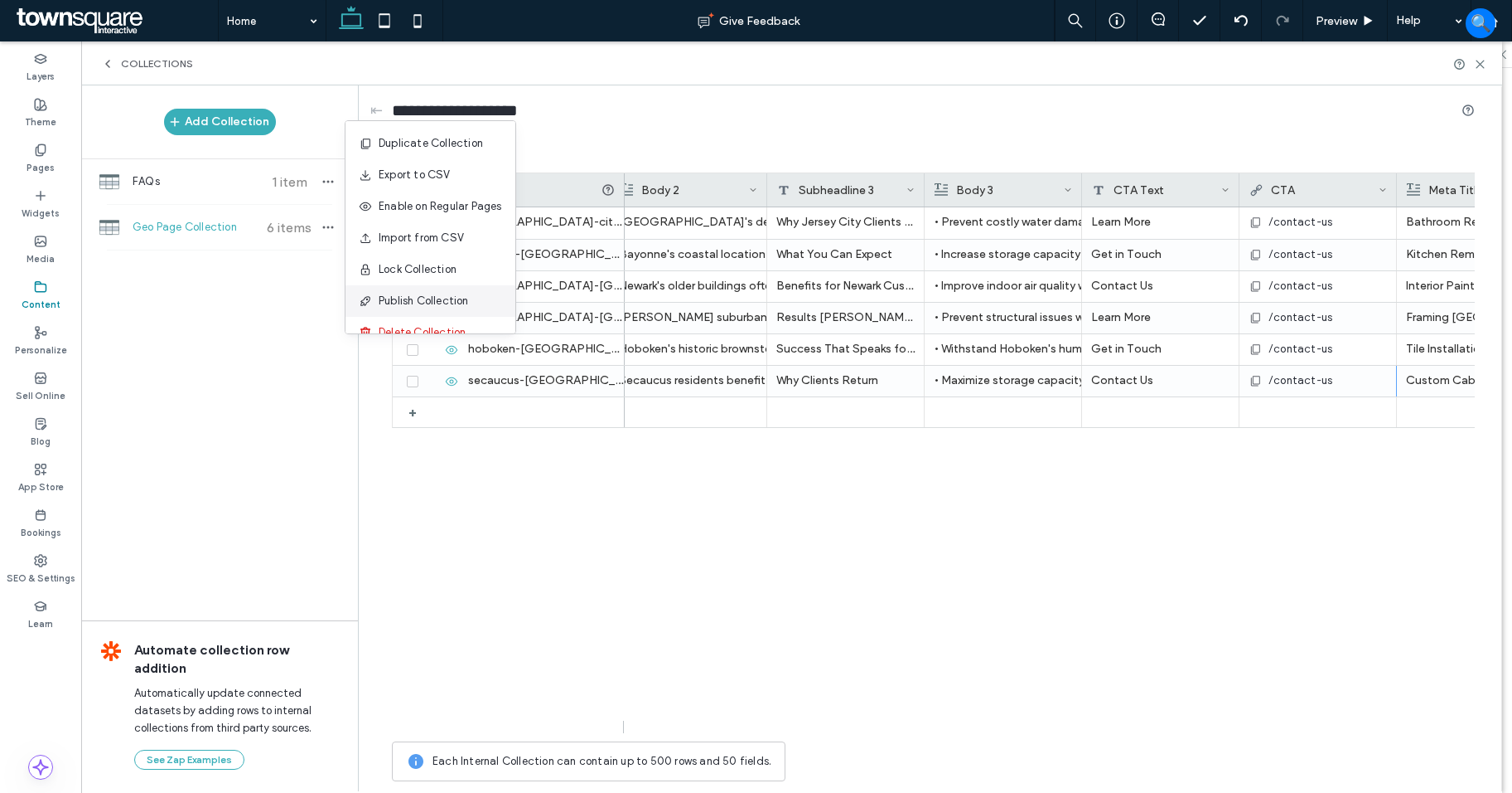
click at [441, 296] on span "Publish Collection" at bounding box center [424, 301] width 90 height 17
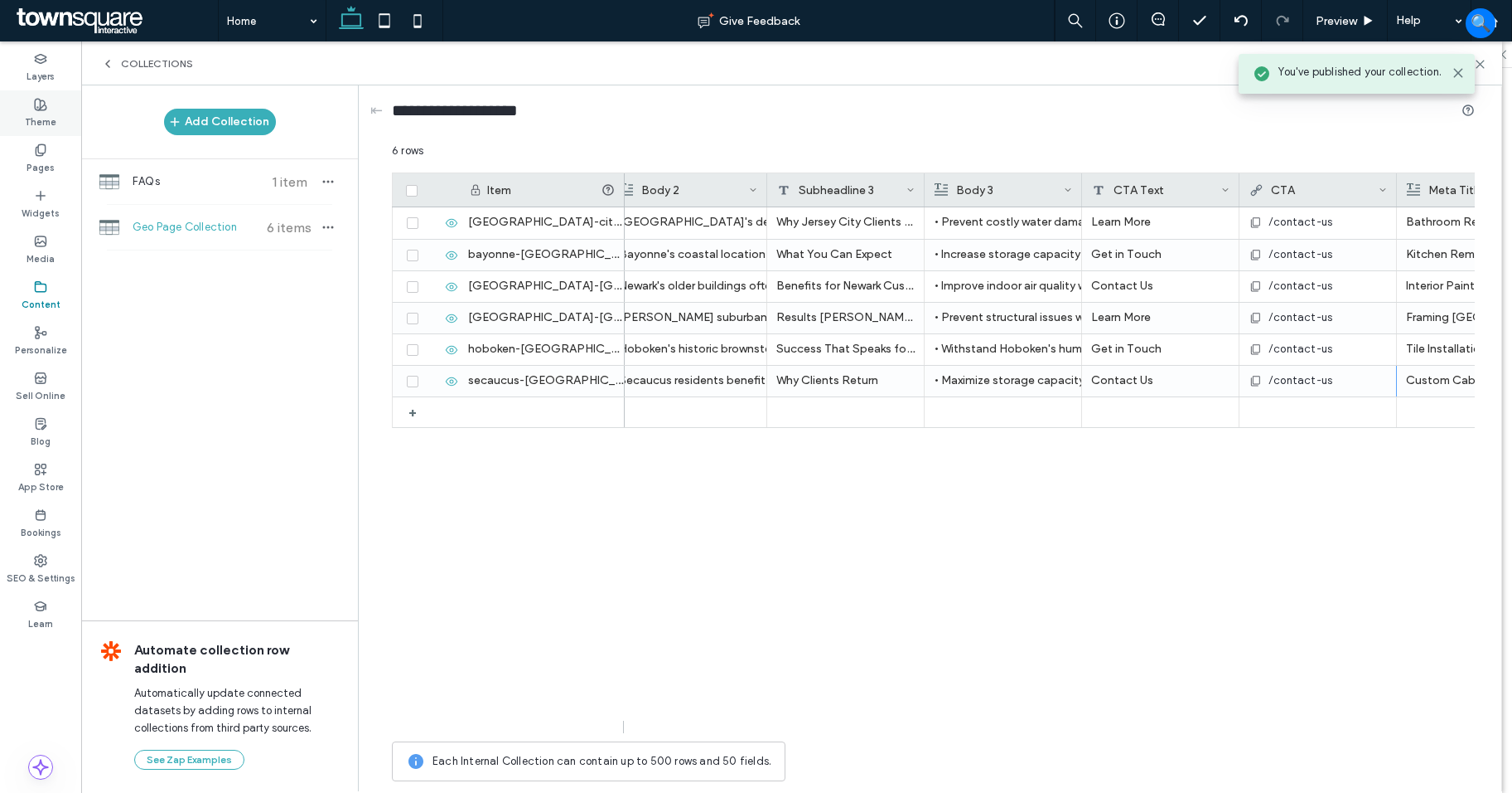
click at [43, 135] on div "Theme" at bounding box center [41, 112] width 82 height 45
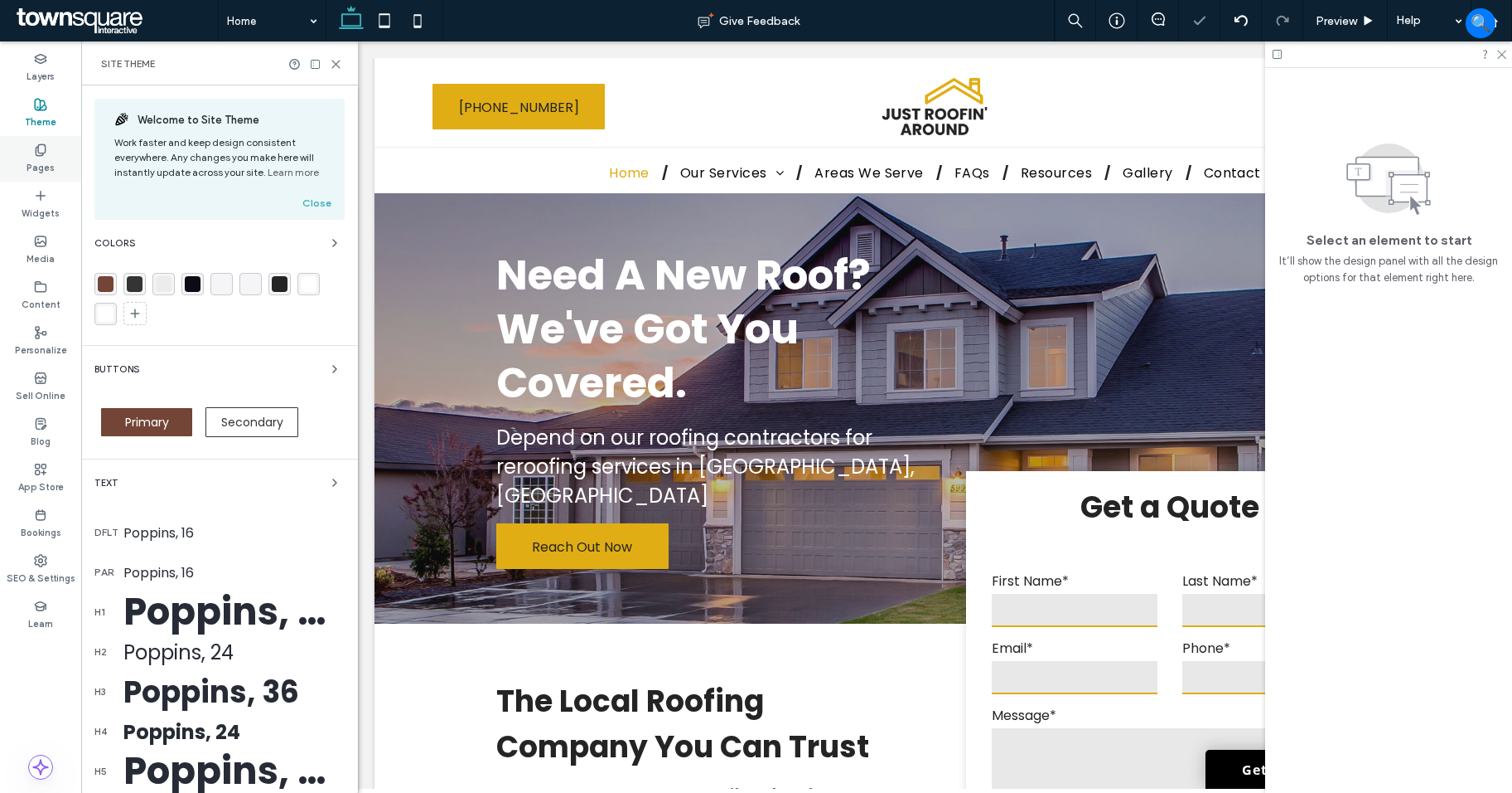
click at [39, 160] on label "Pages" at bounding box center [41, 166] width 28 height 19
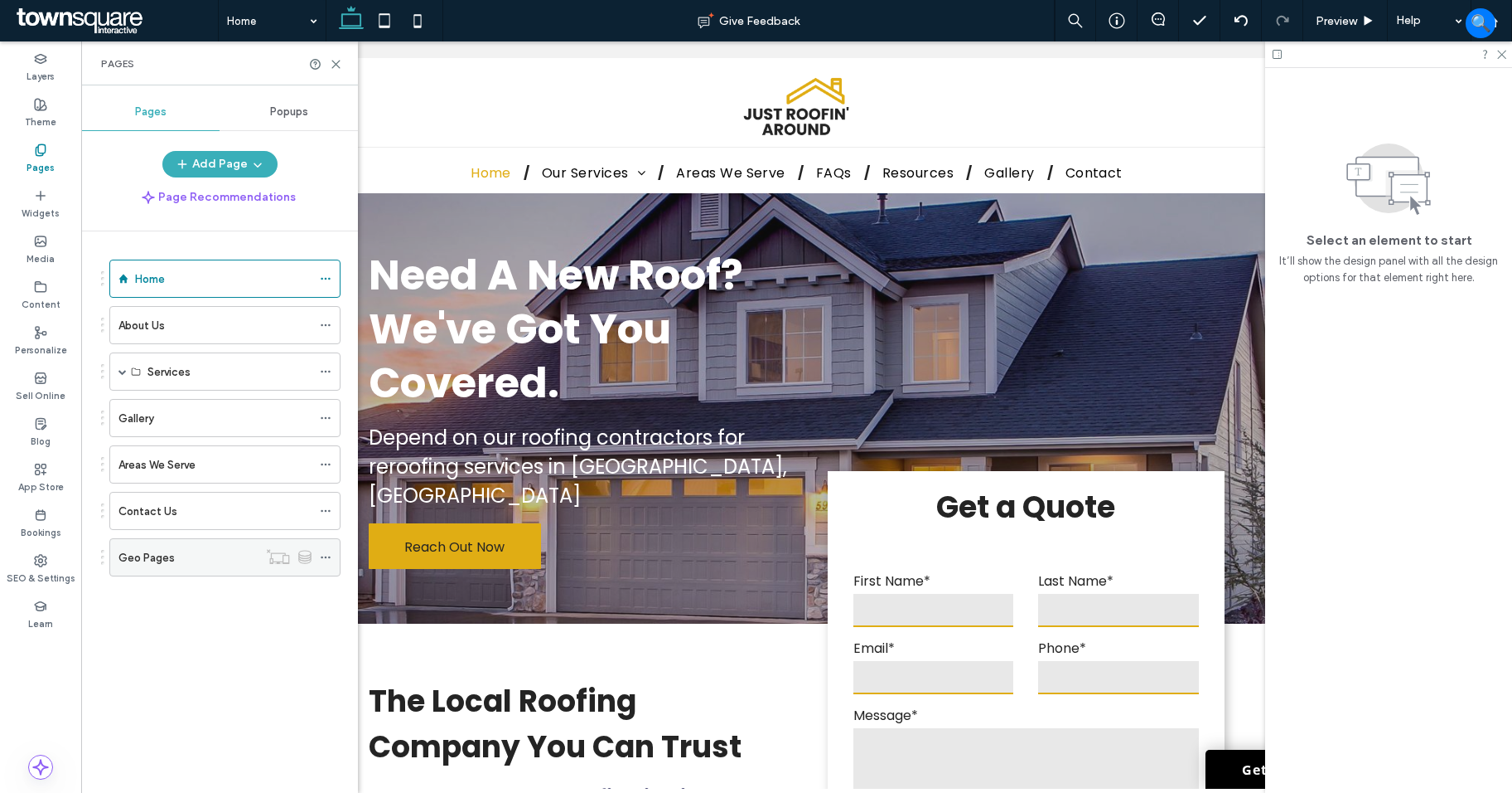
click at [325, 558] on use at bounding box center [325, 557] width 9 height 3
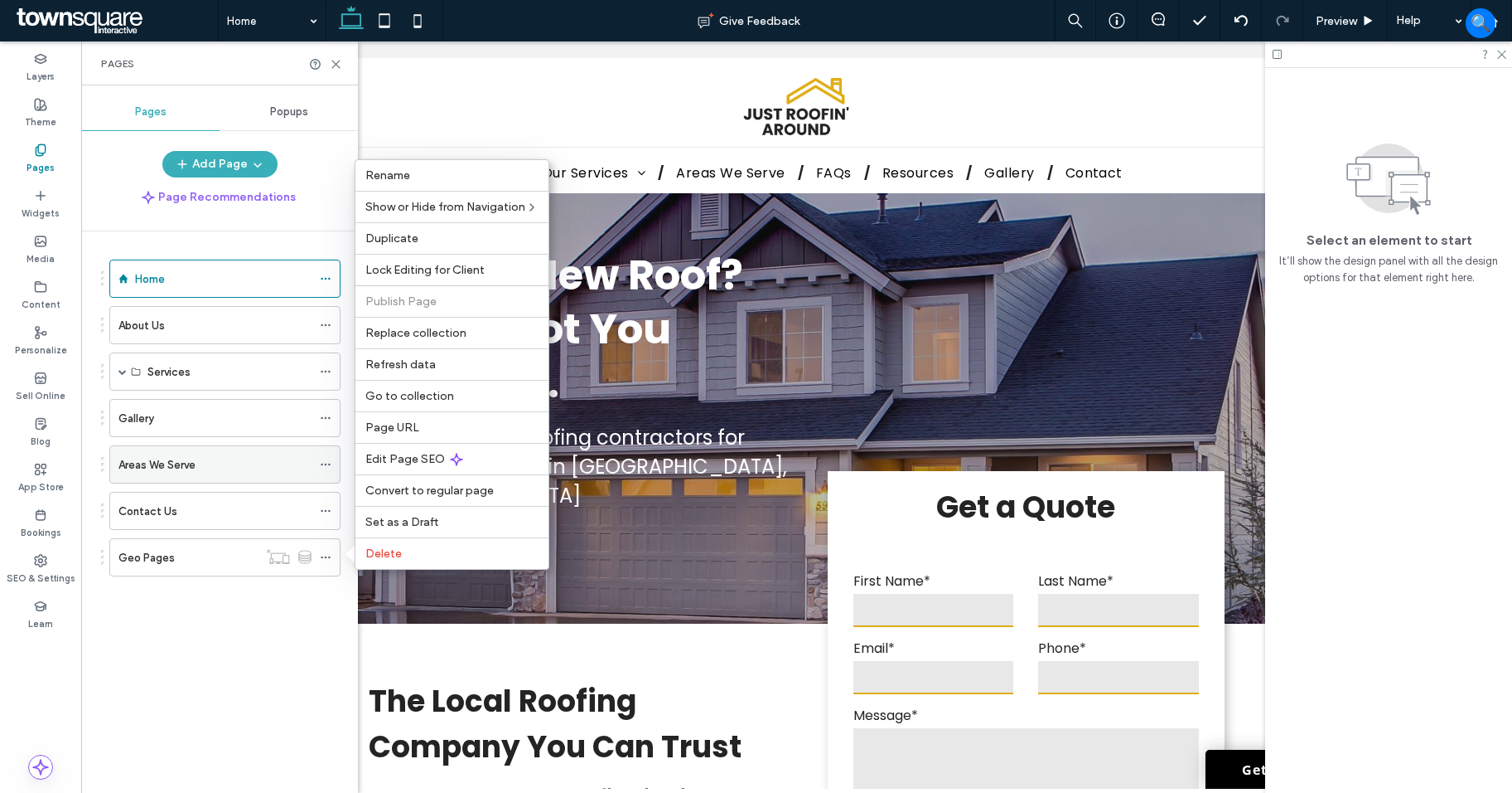
click at [324, 464] on icon at bounding box center [325, 464] width 12 height 12
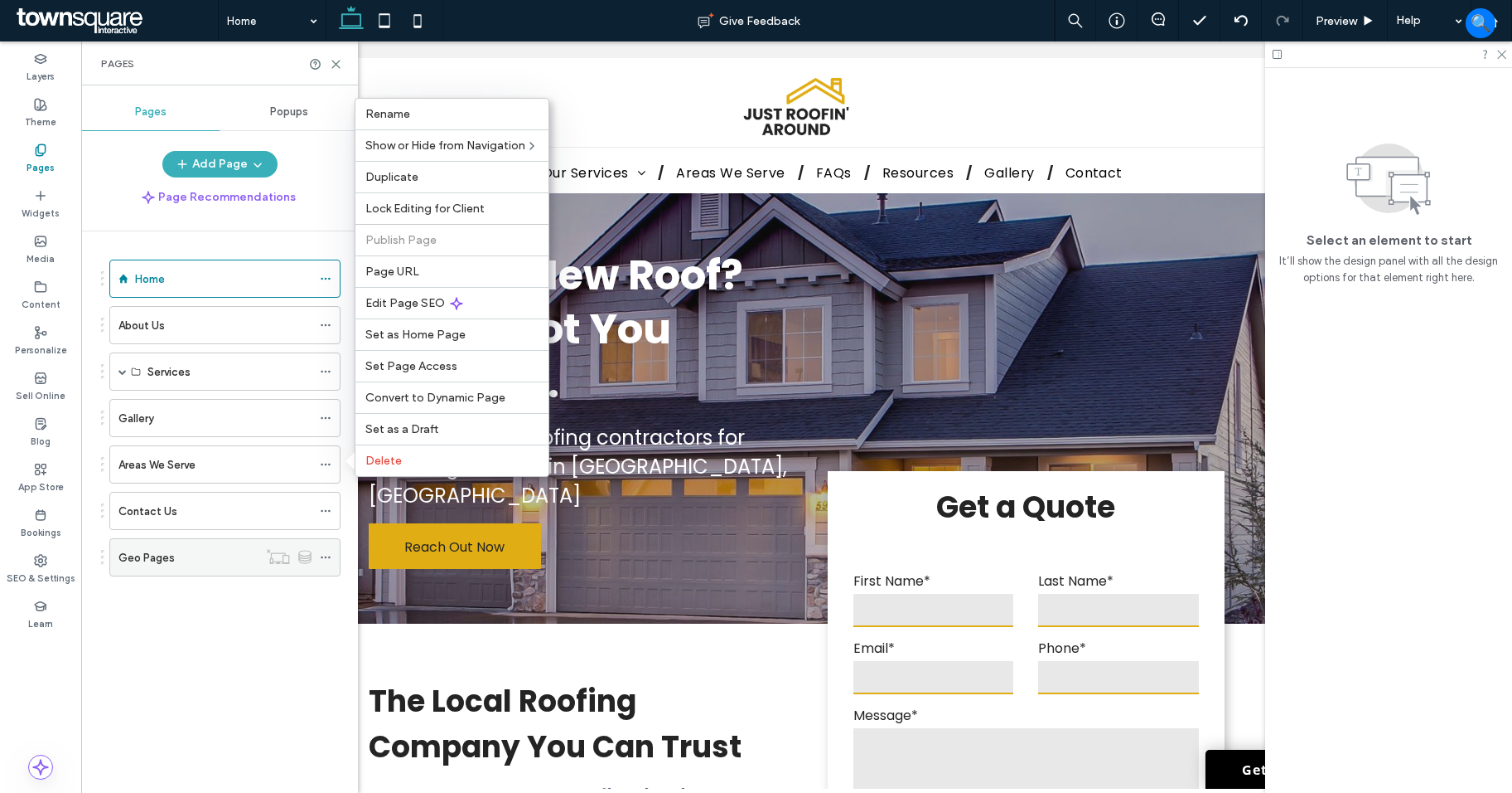
click at [328, 559] on icon at bounding box center [325, 556] width 12 height 12
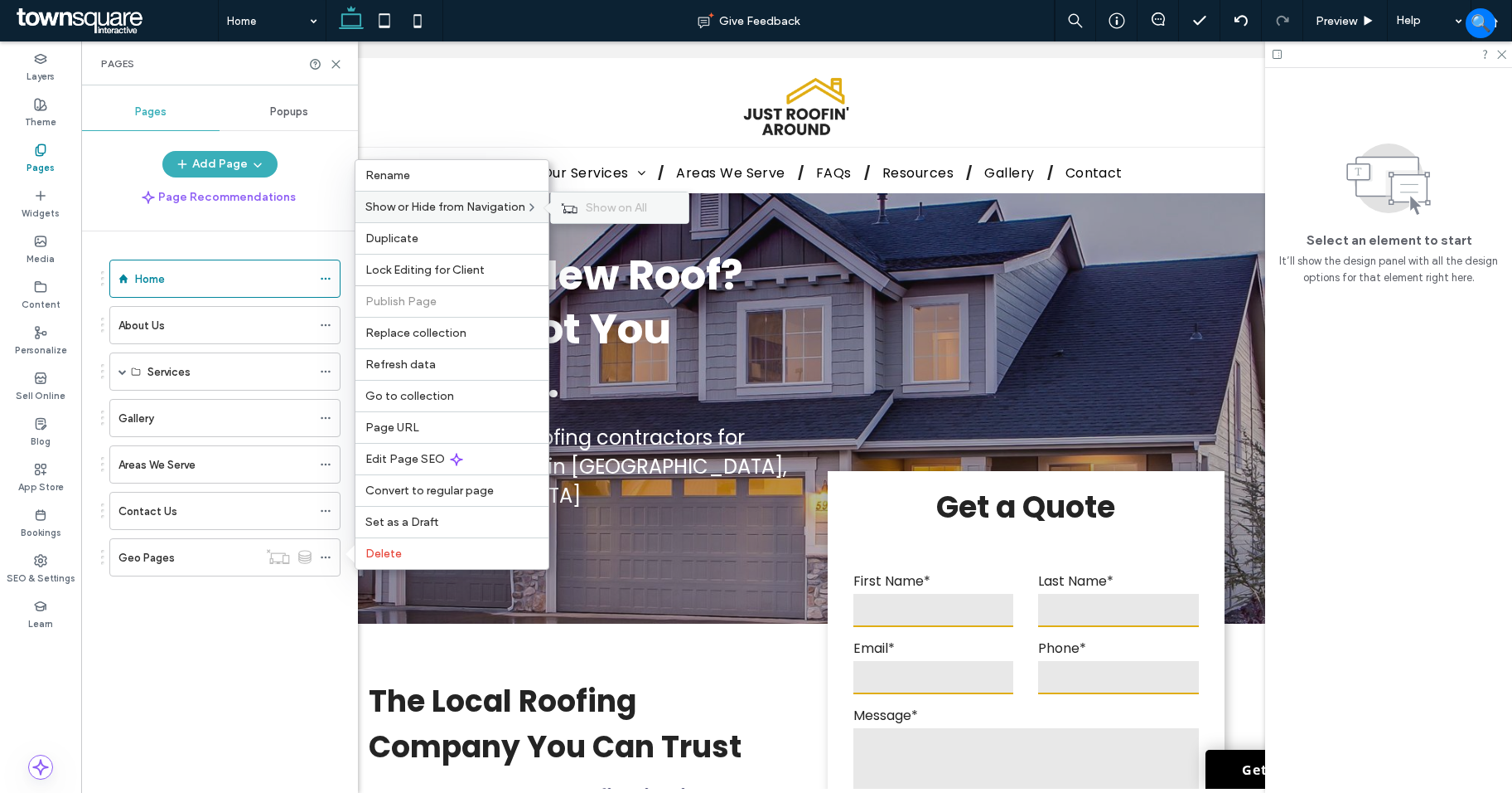
click at [560, 205] on div "Show on All" at bounding box center [619, 207] width 137 height 31
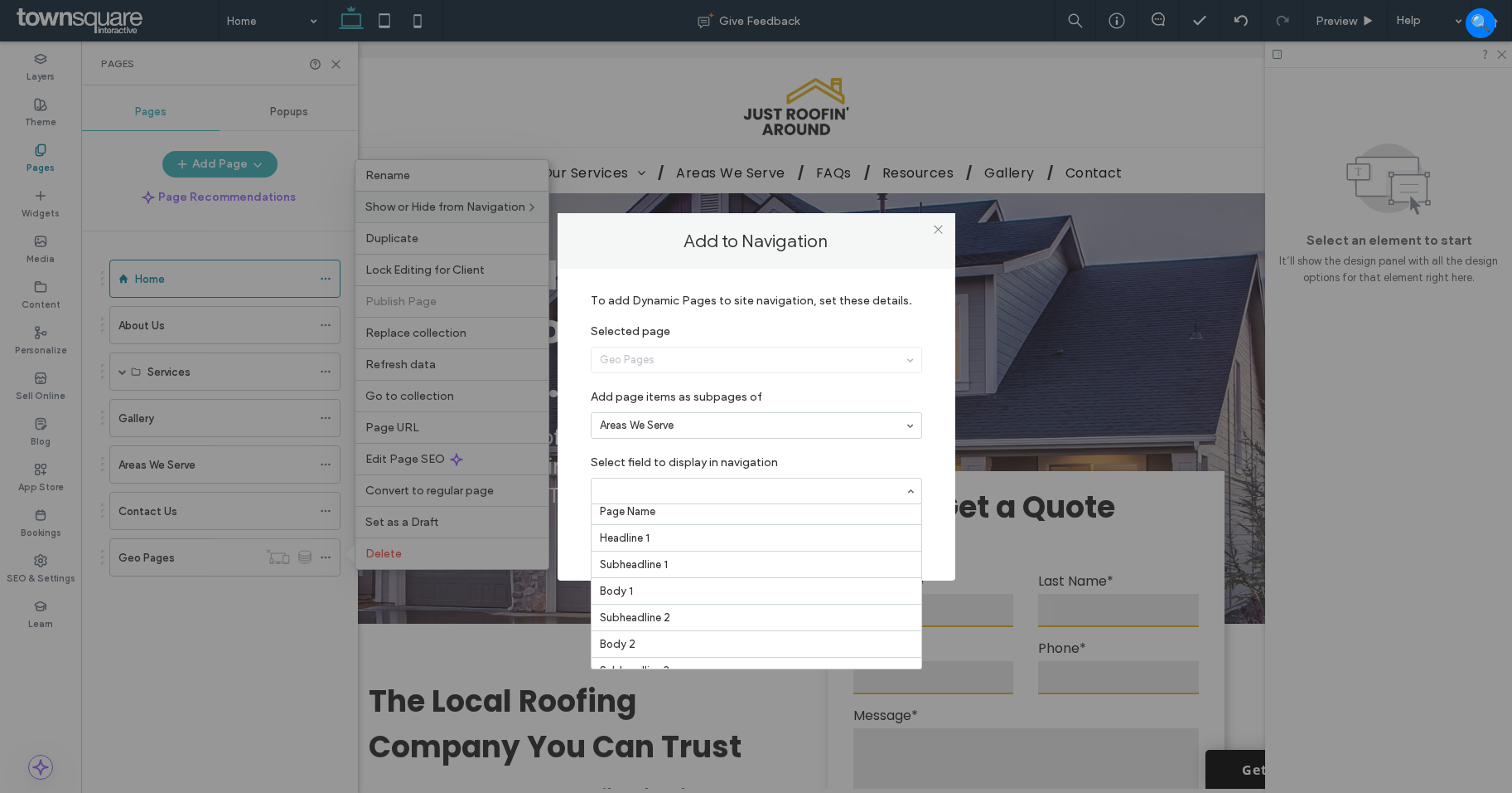
scroll to position [0, 0]
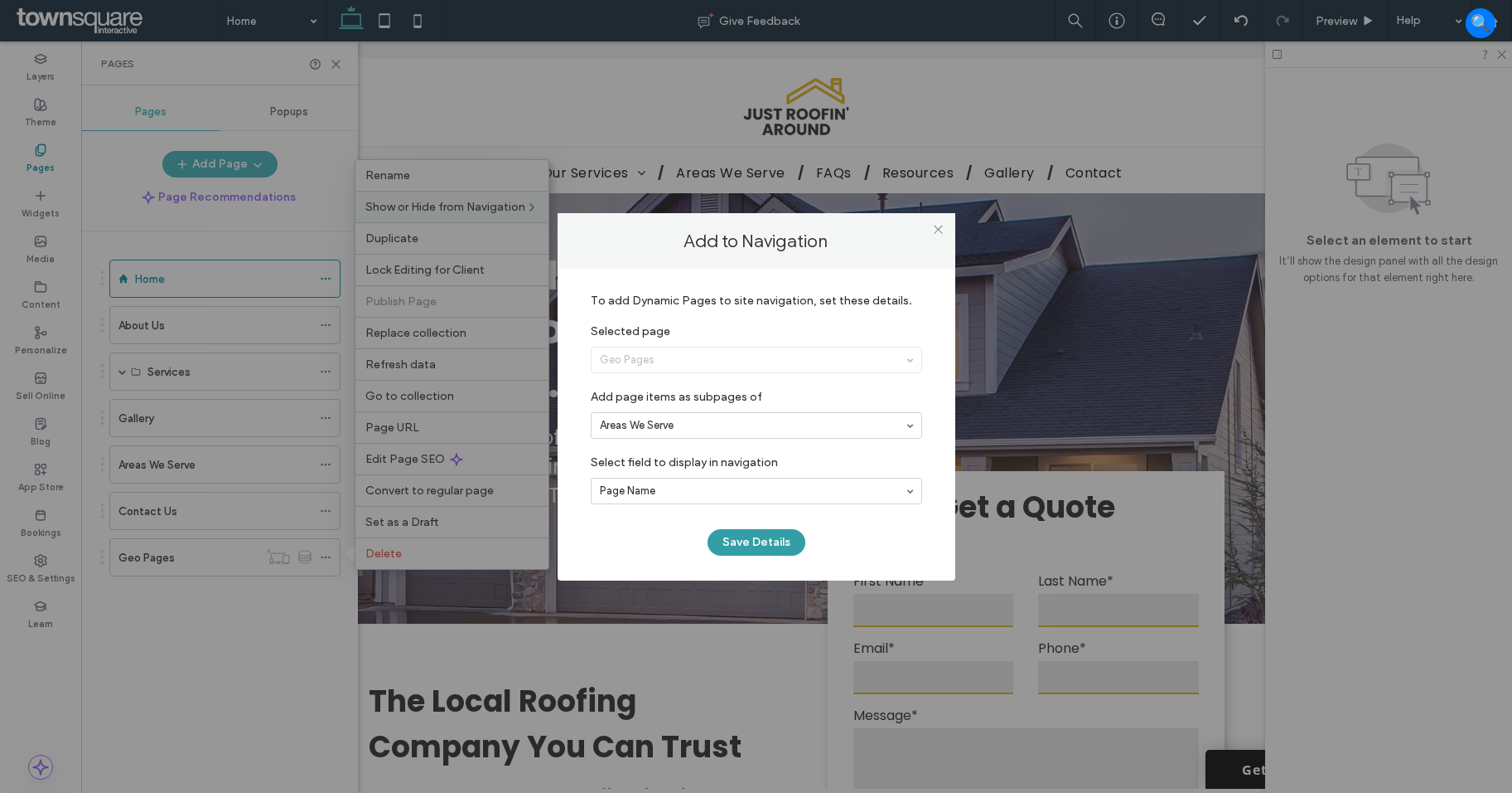
click at [769, 554] on button "Save Details" at bounding box center [756, 542] width 97 height 27
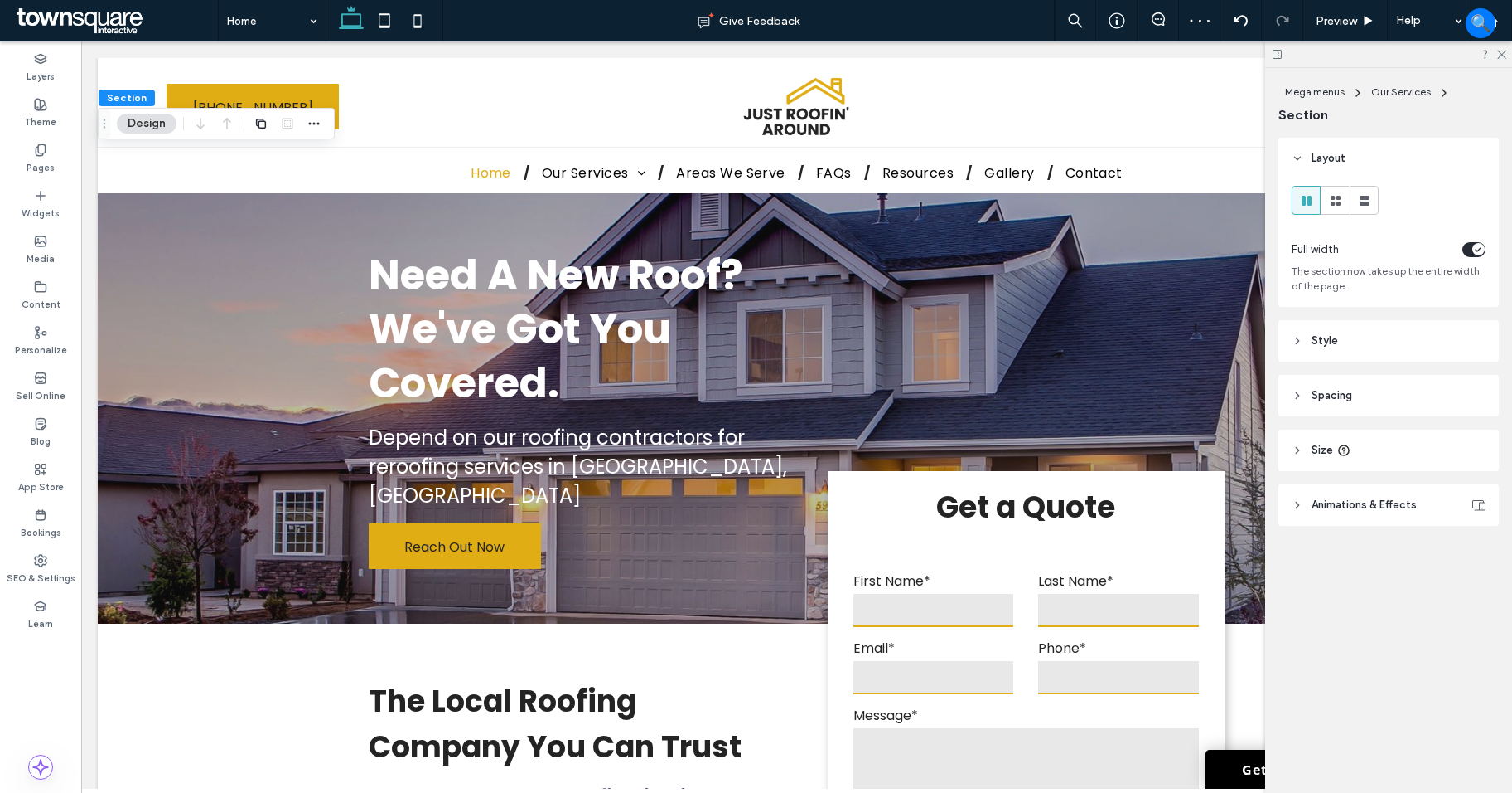
type input "*"
type input "***"
click at [1503, 54] on use at bounding box center [1502, 56] width 9 height 9
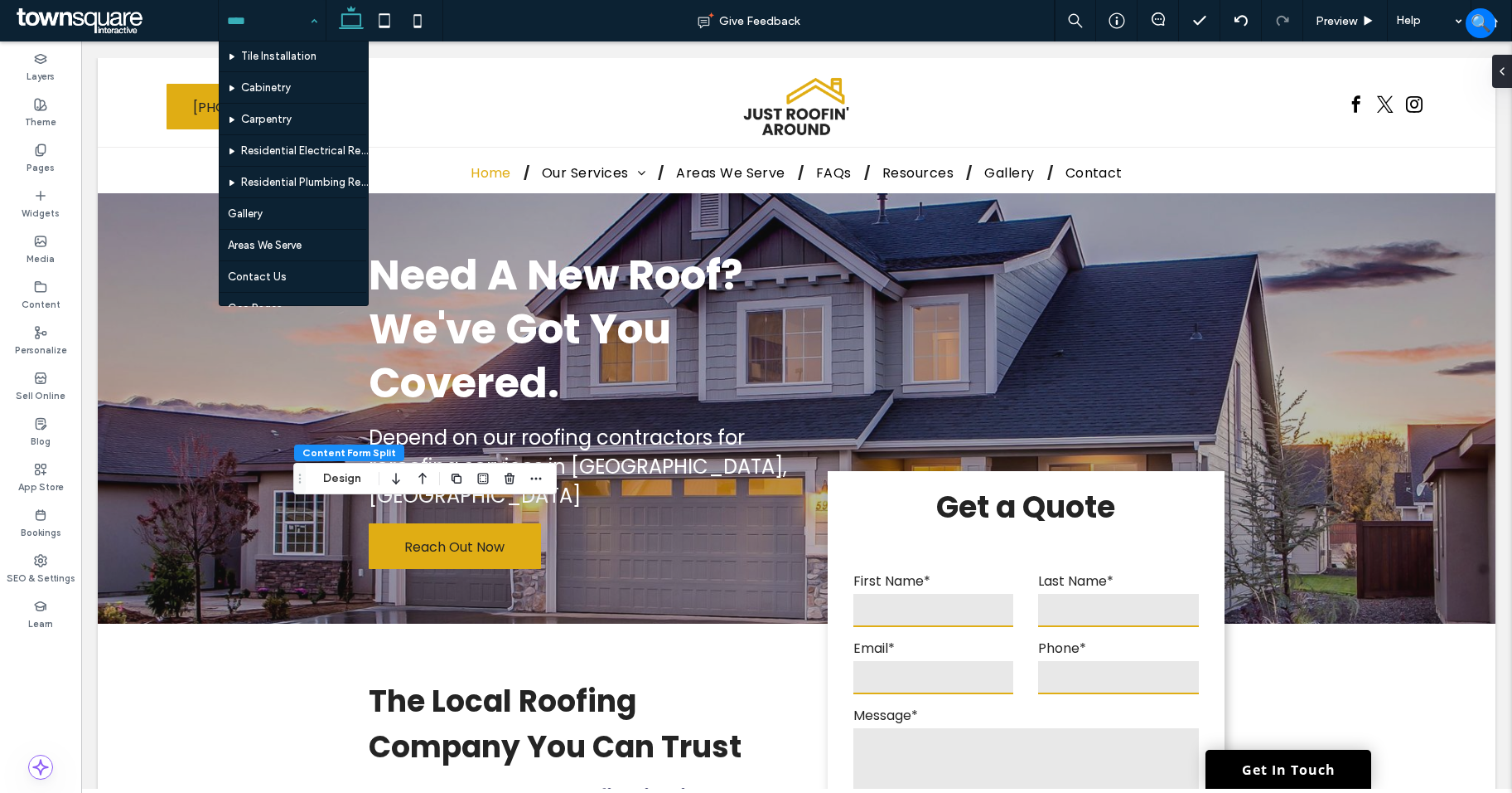
scroll to position [207, 0]
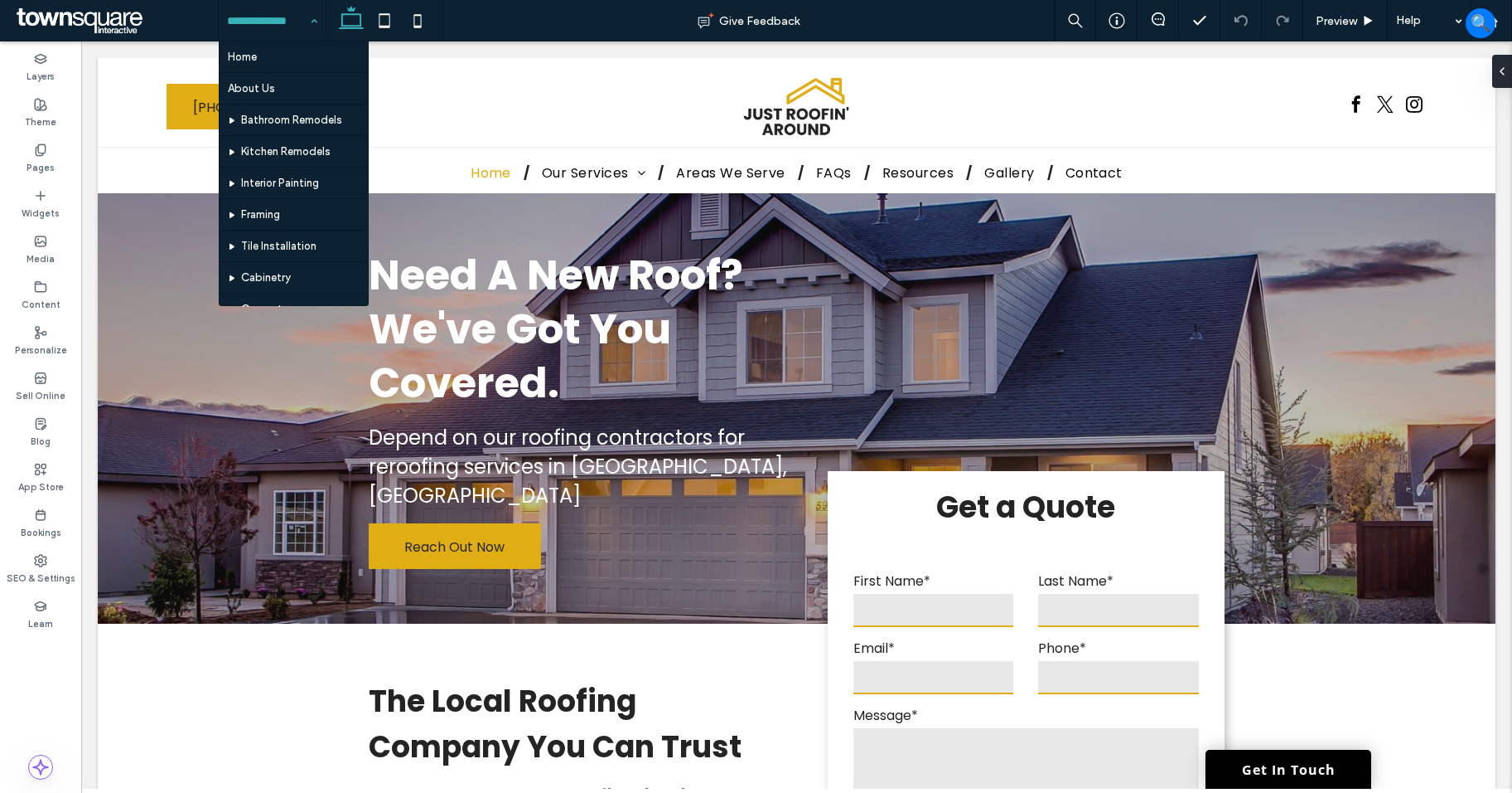
click at [280, 37] on input at bounding box center [268, 20] width 83 height 42
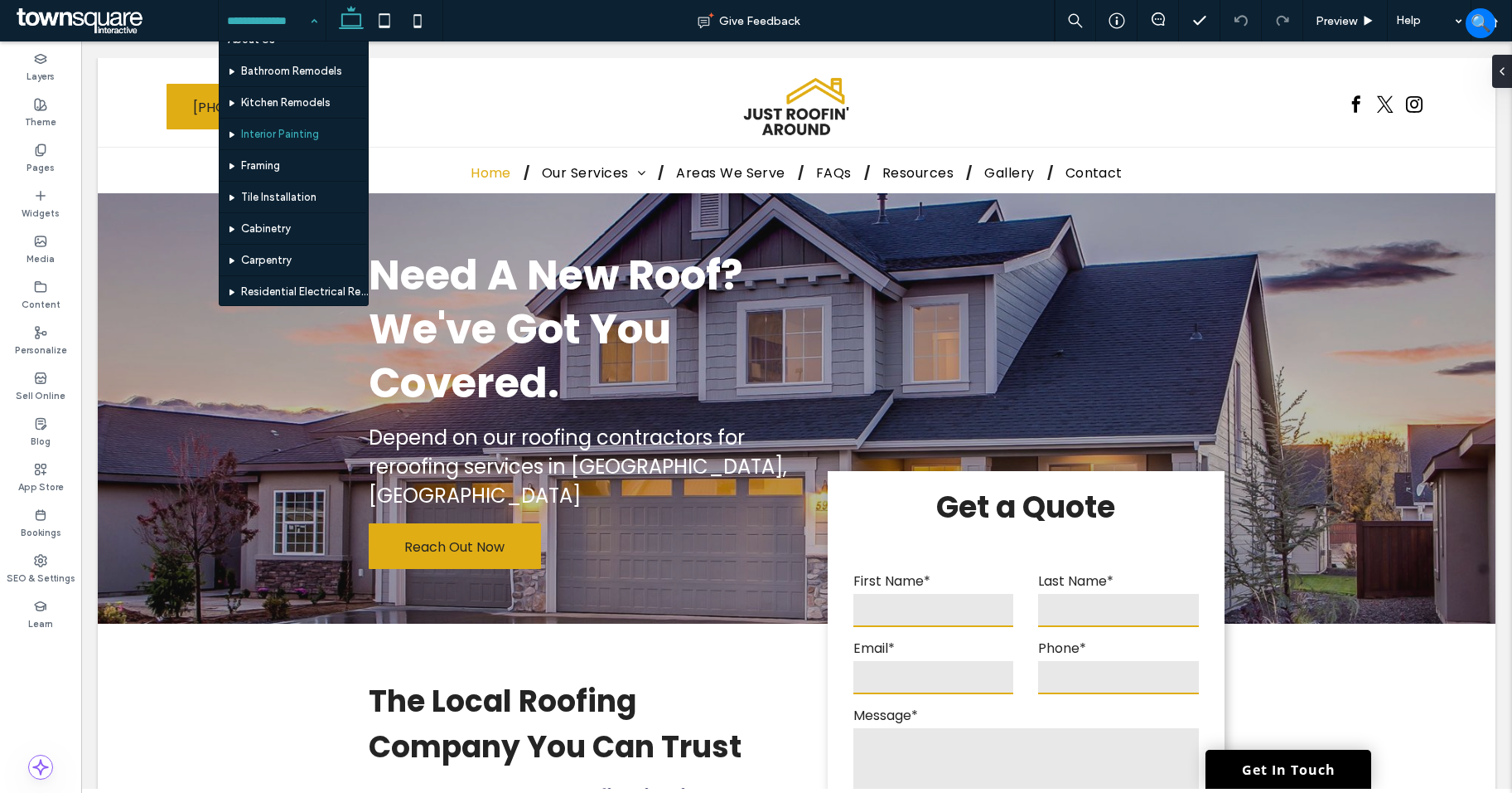
scroll to position [207, 0]
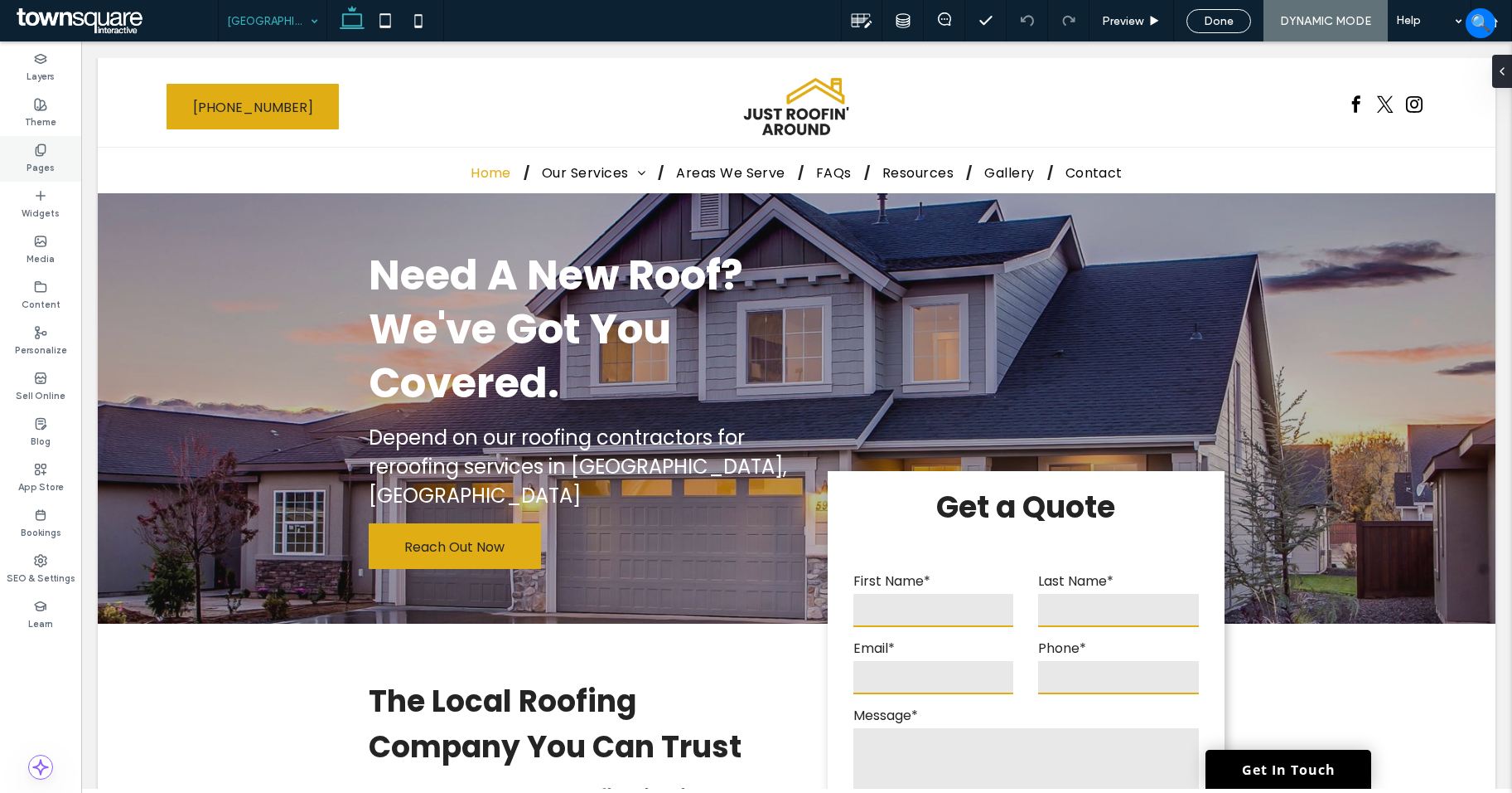
click at [40, 158] on label "Pages" at bounding box center [41, 166] width 28 height 19
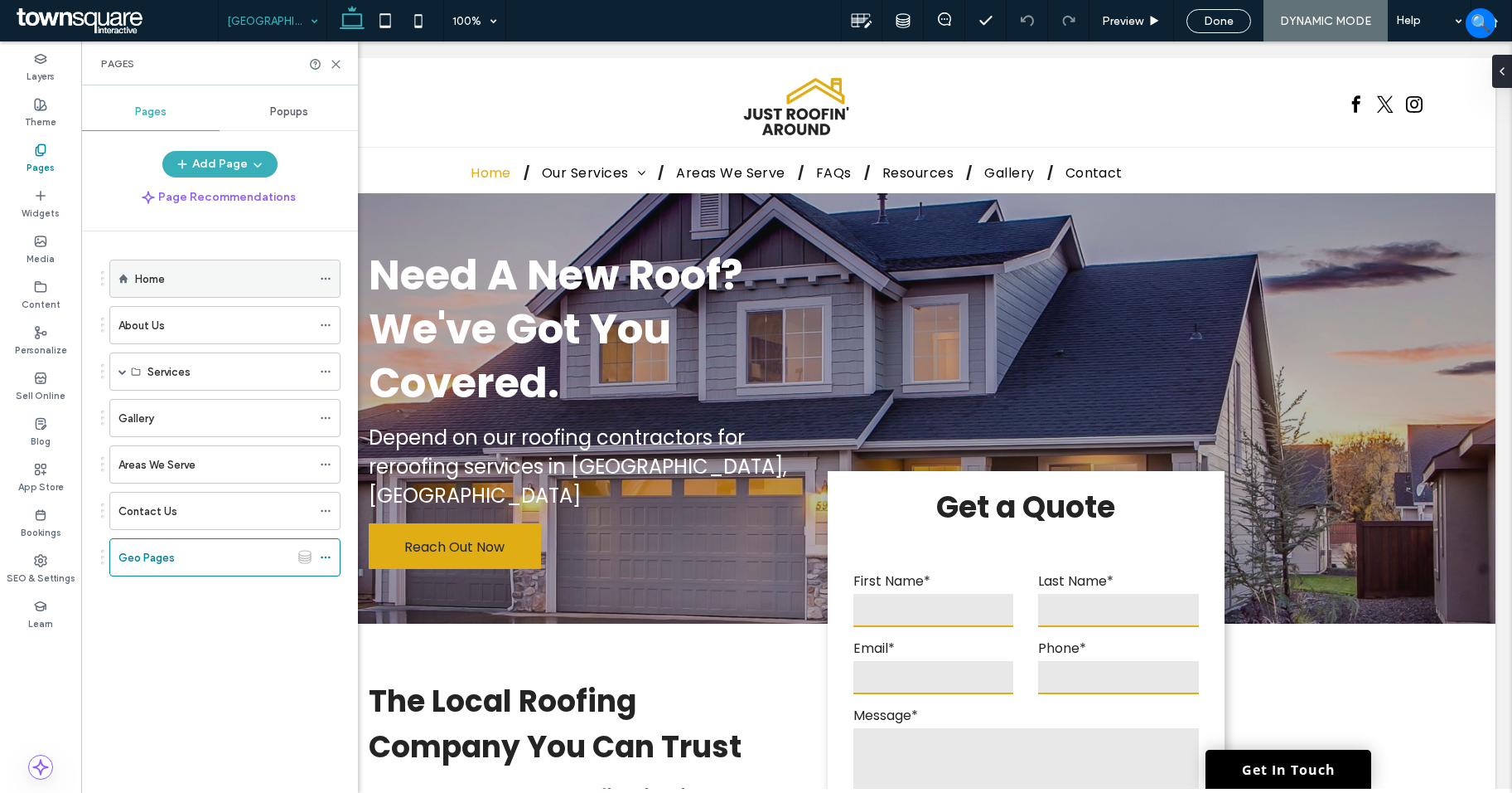
click at [158, 286] on label "Home" at bounding box center [150, 278] width 30 height 29
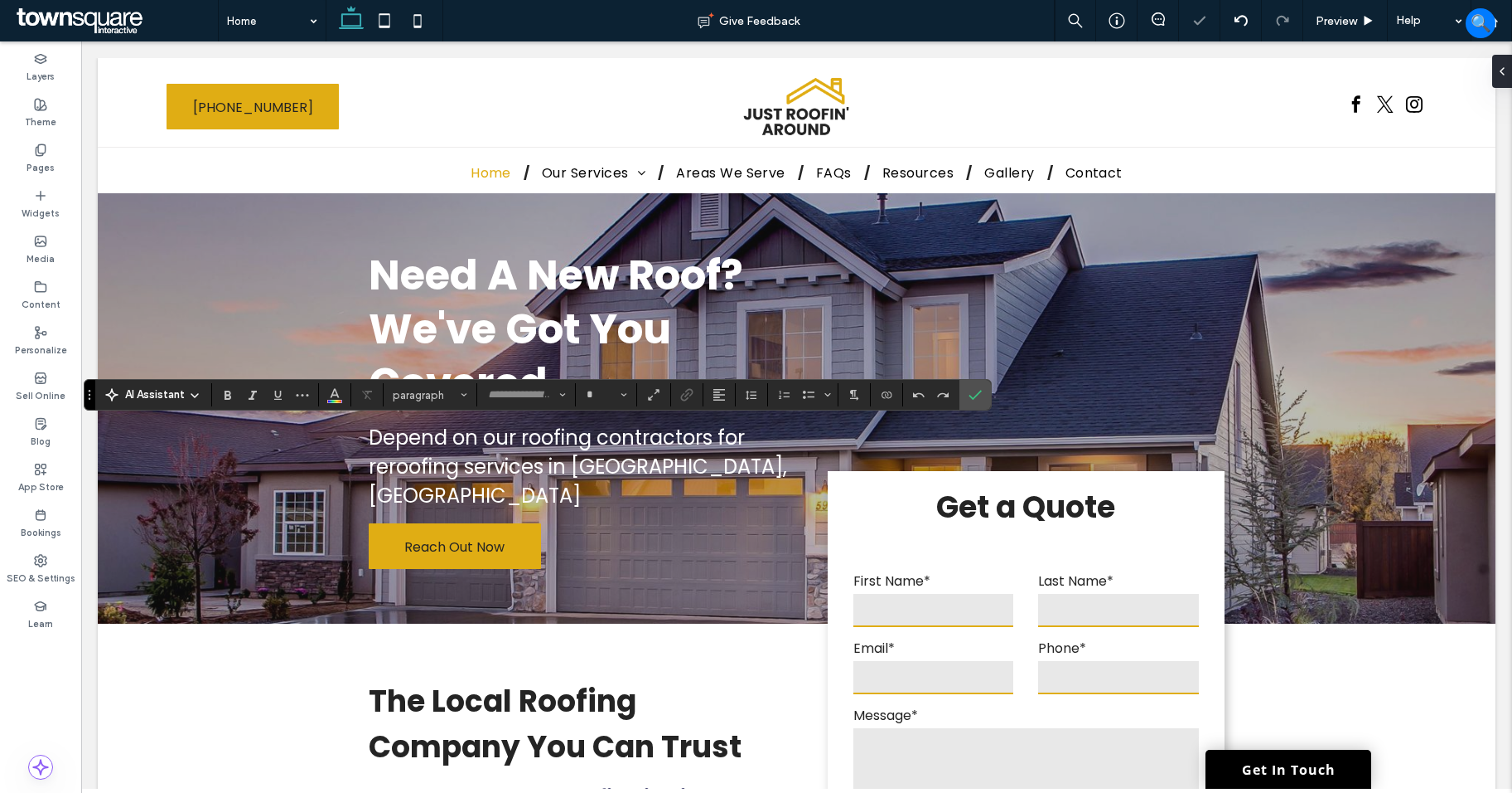
type input "*******"
type input "**"
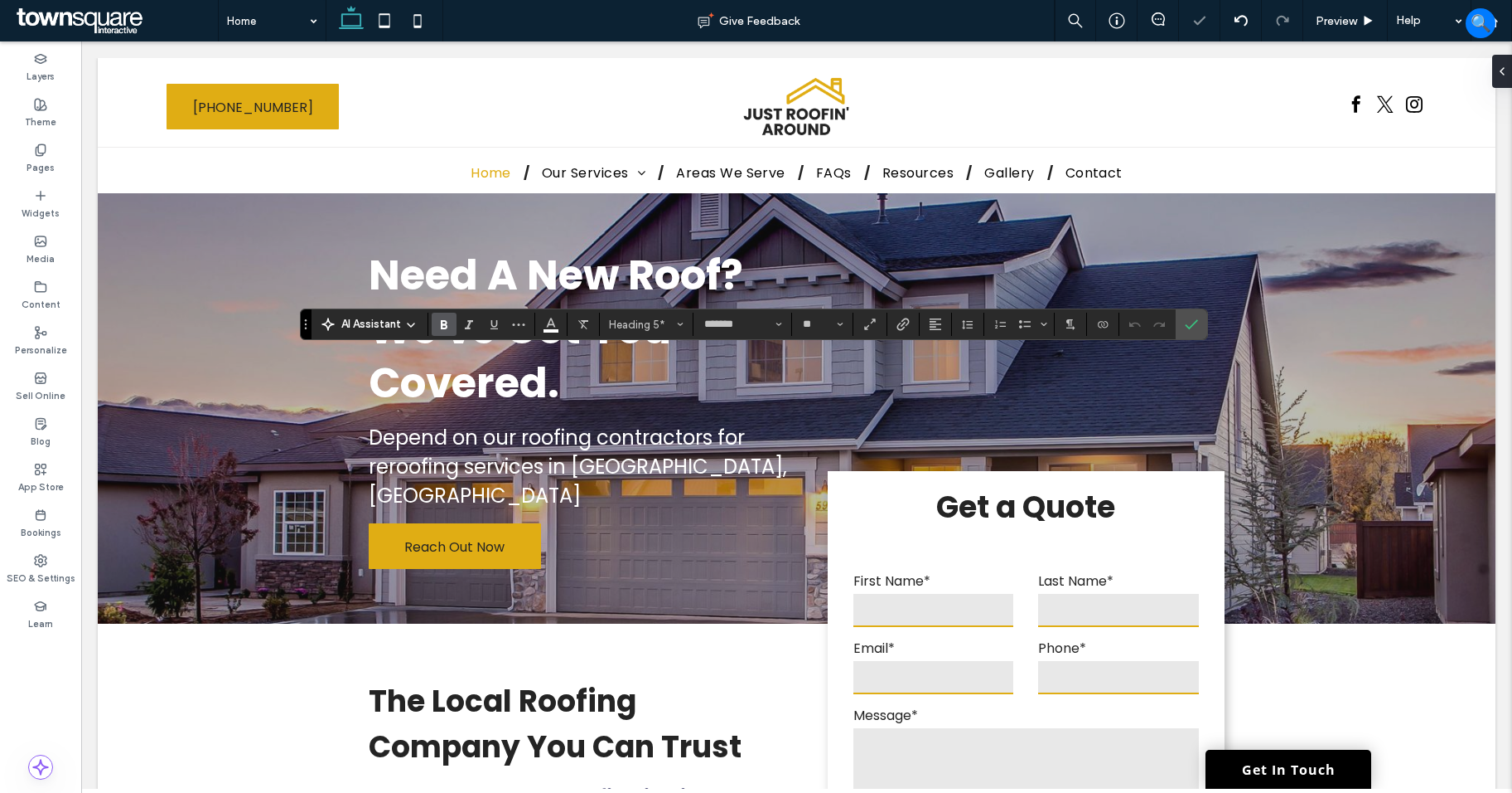
type input "**"
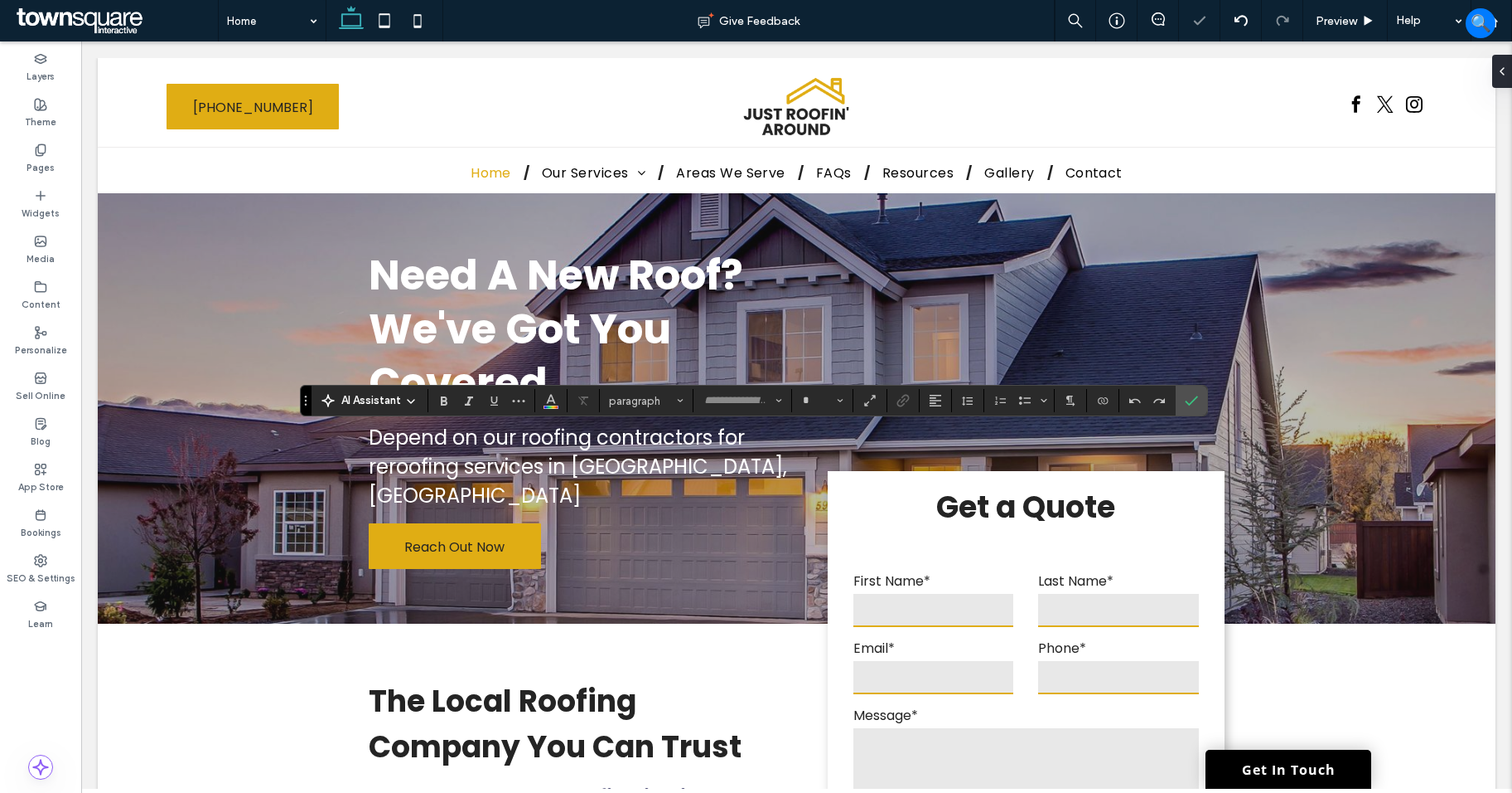
type input "*******"
type input "**"
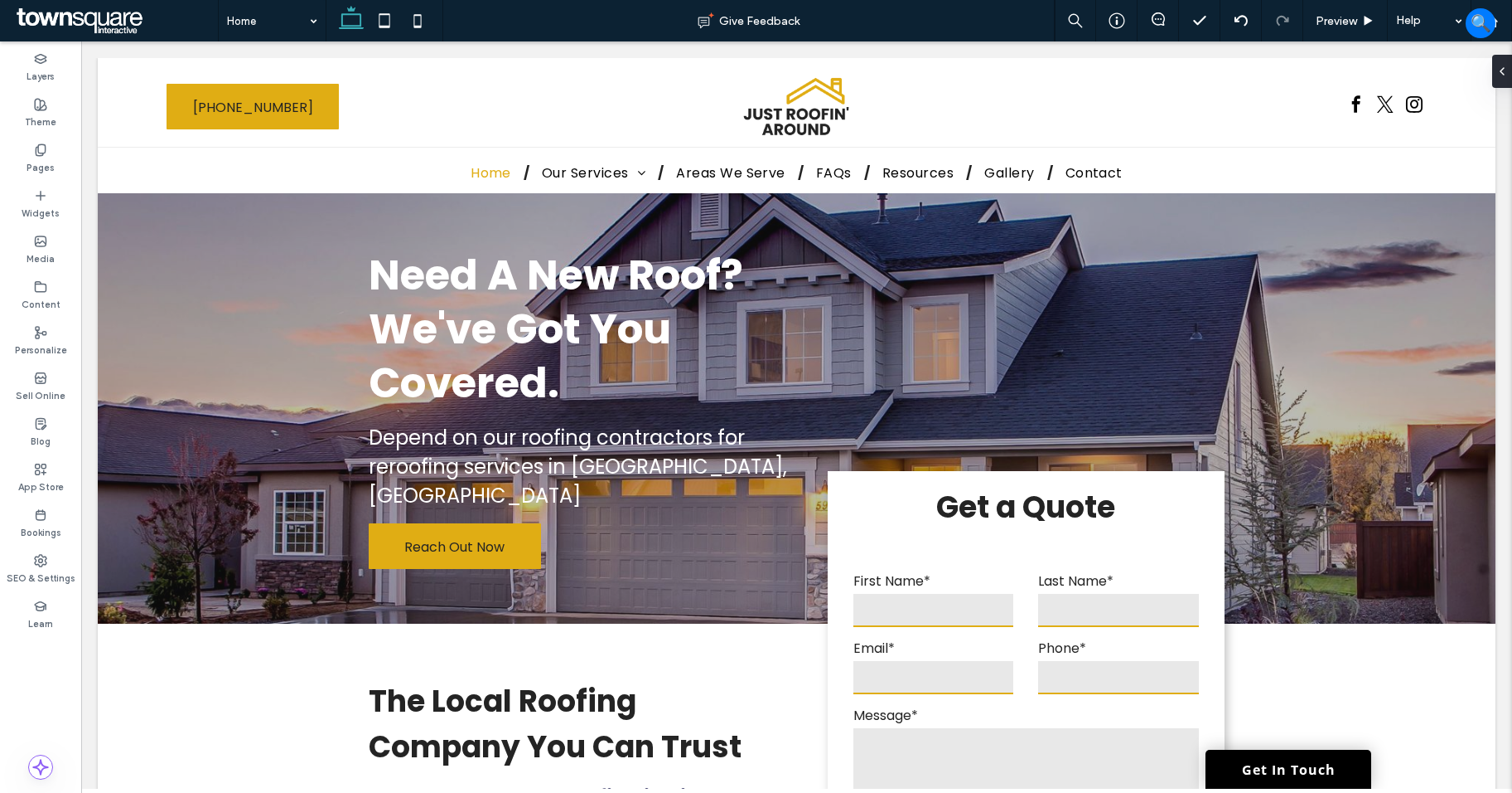
type input "*******"
type input "**"
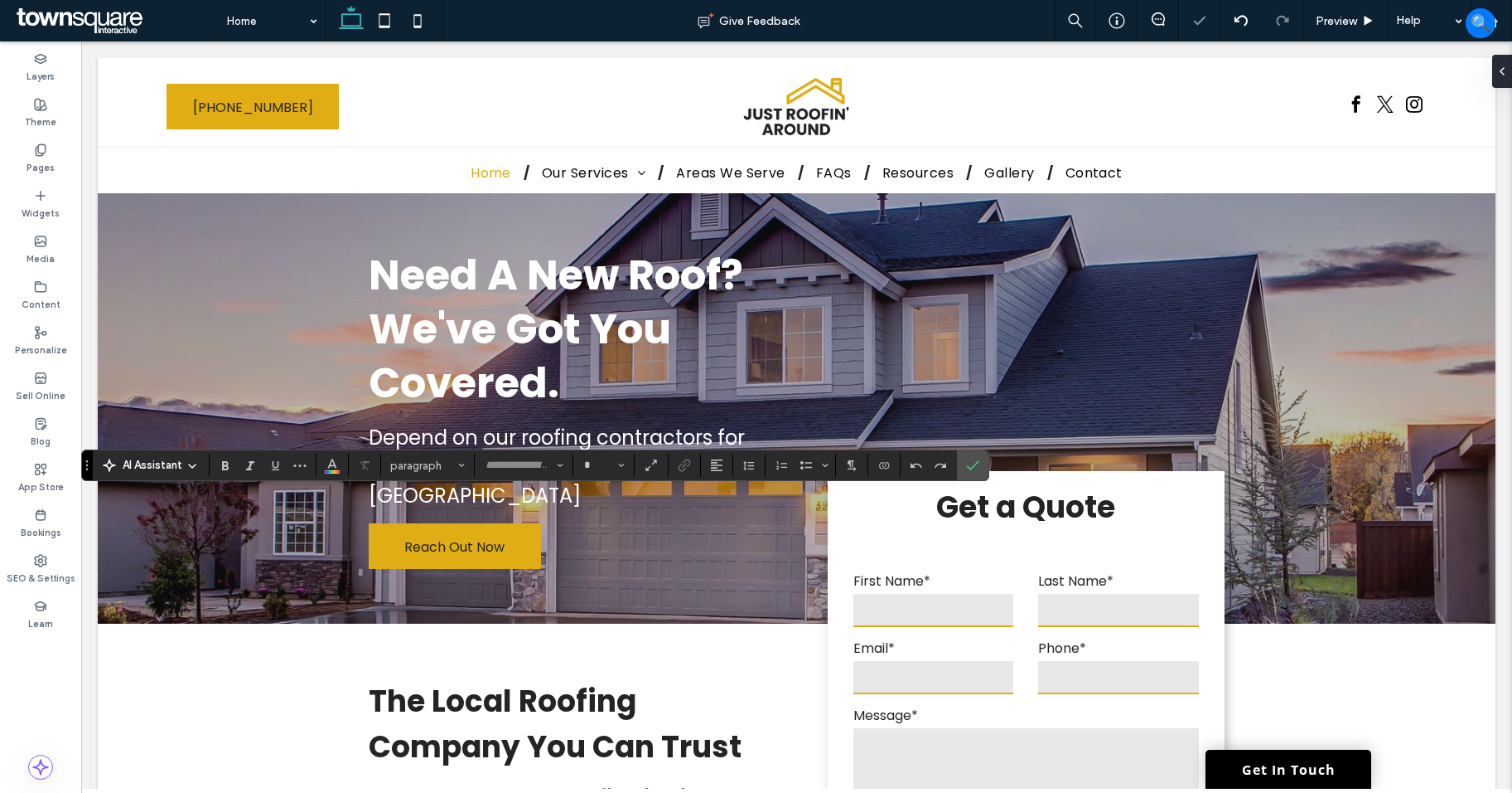
type input "*******"
type input "**"
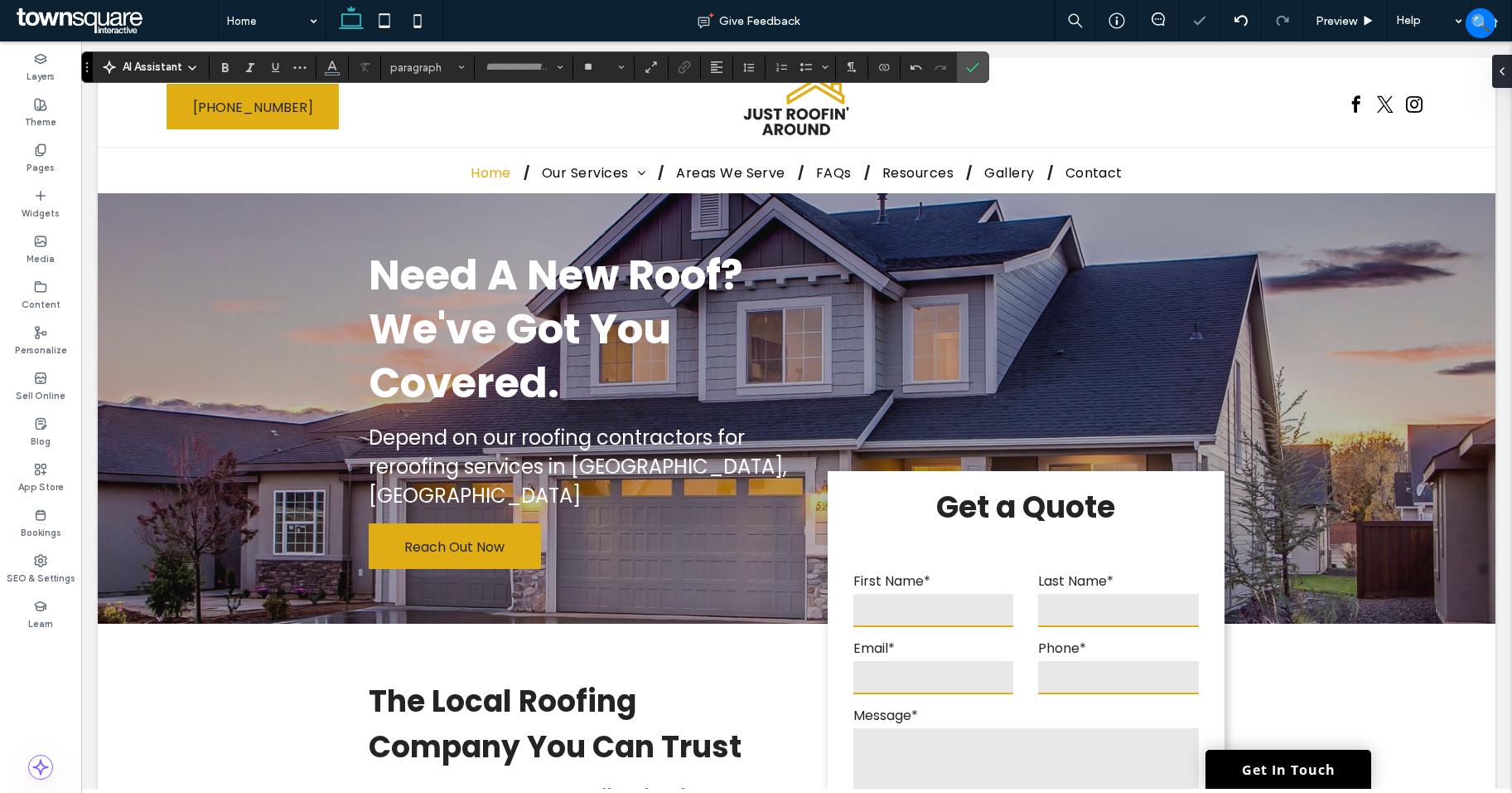
type input "*******"
type input "**"
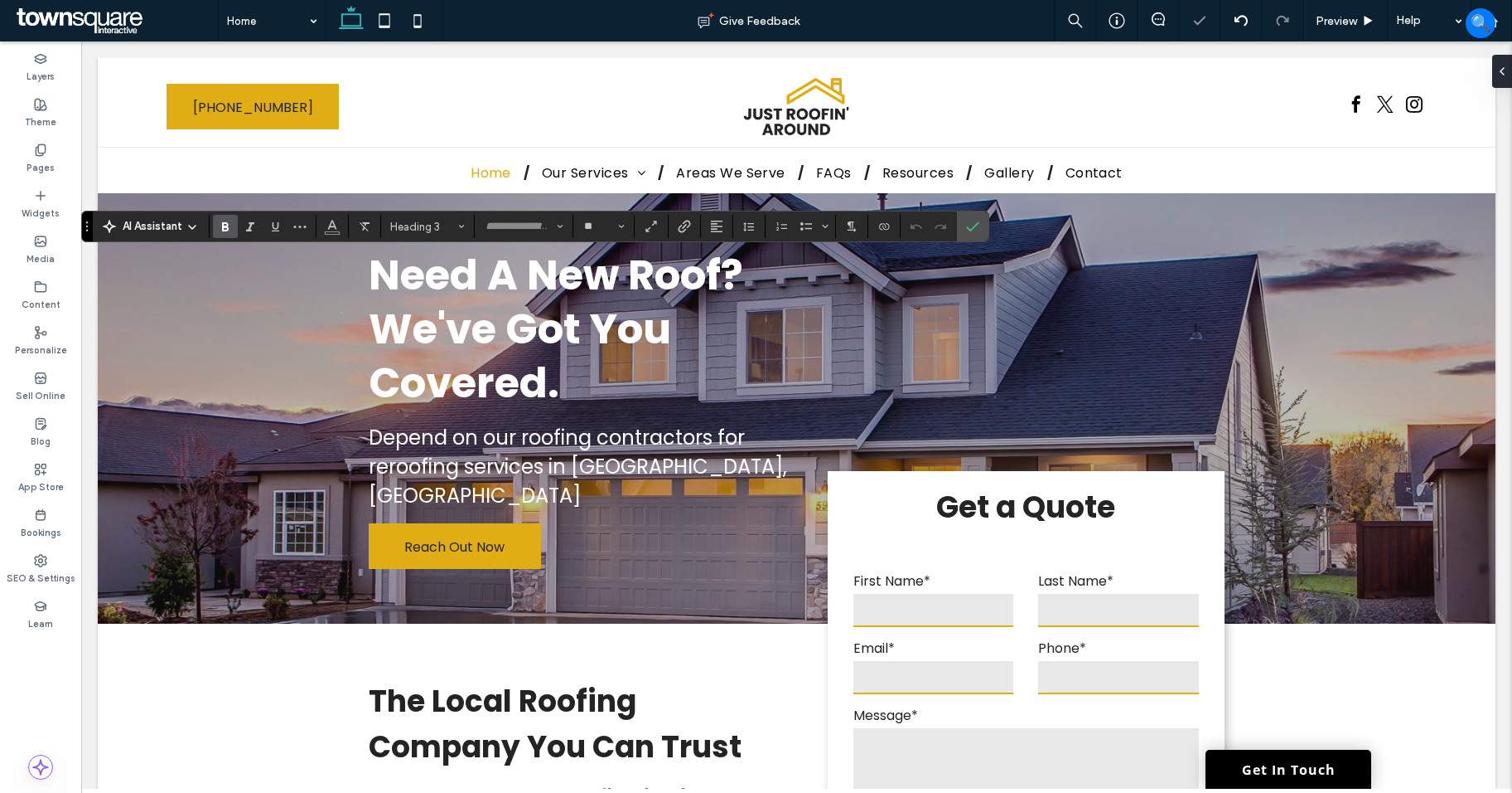
type input "**"
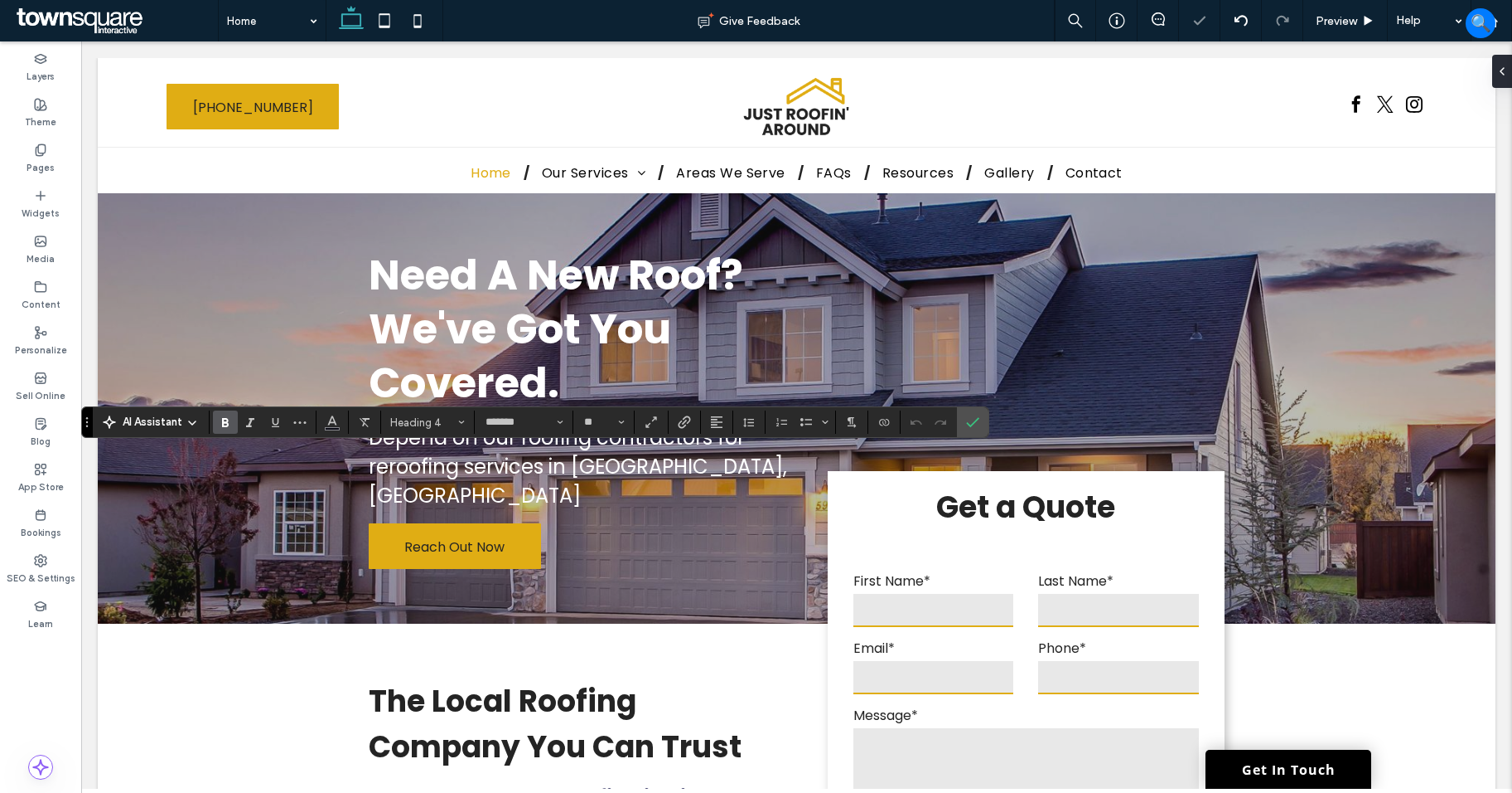
type input "**"
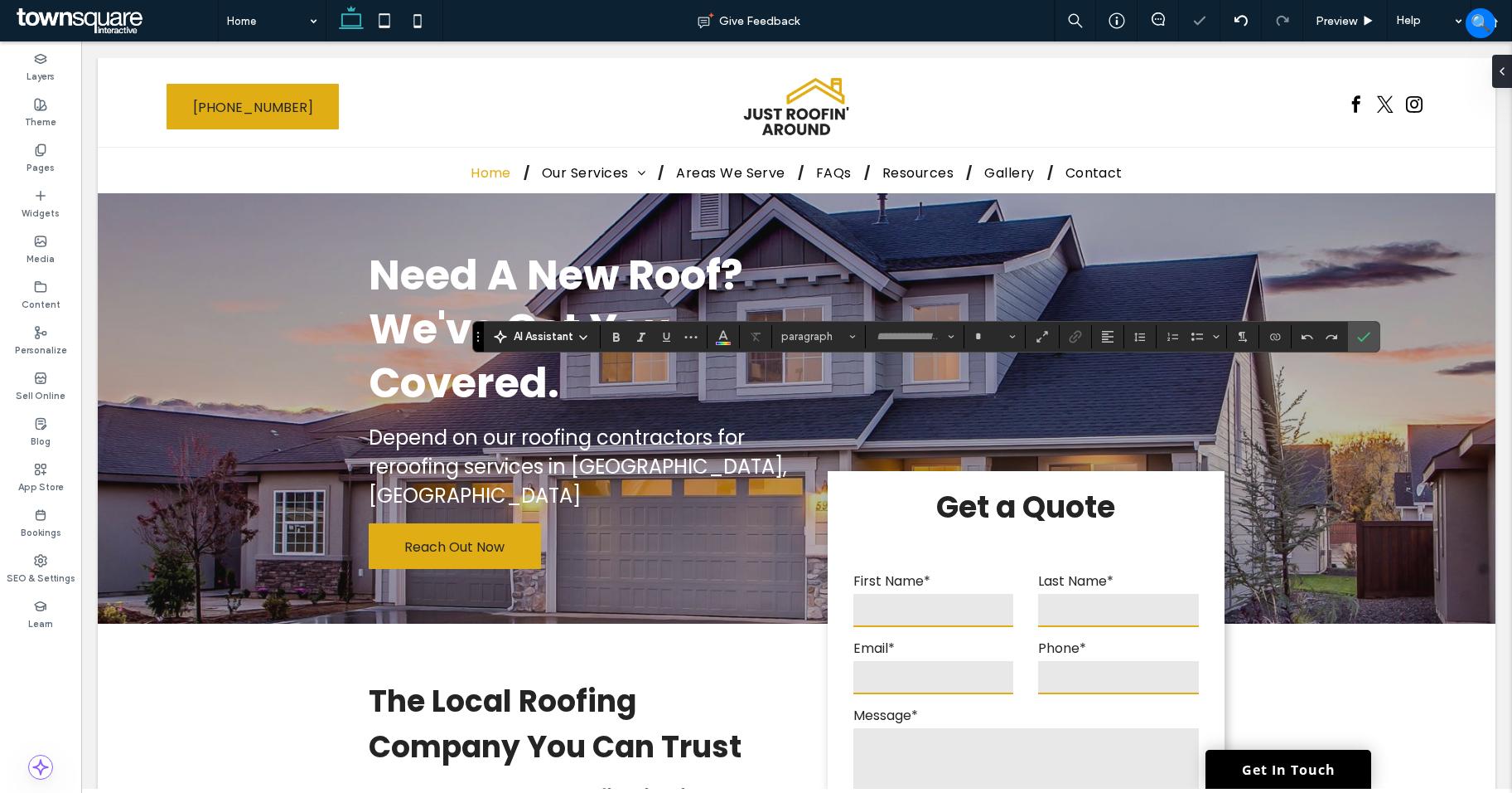
type input "*******"
type input "**"
type input "*******"
type input "**"
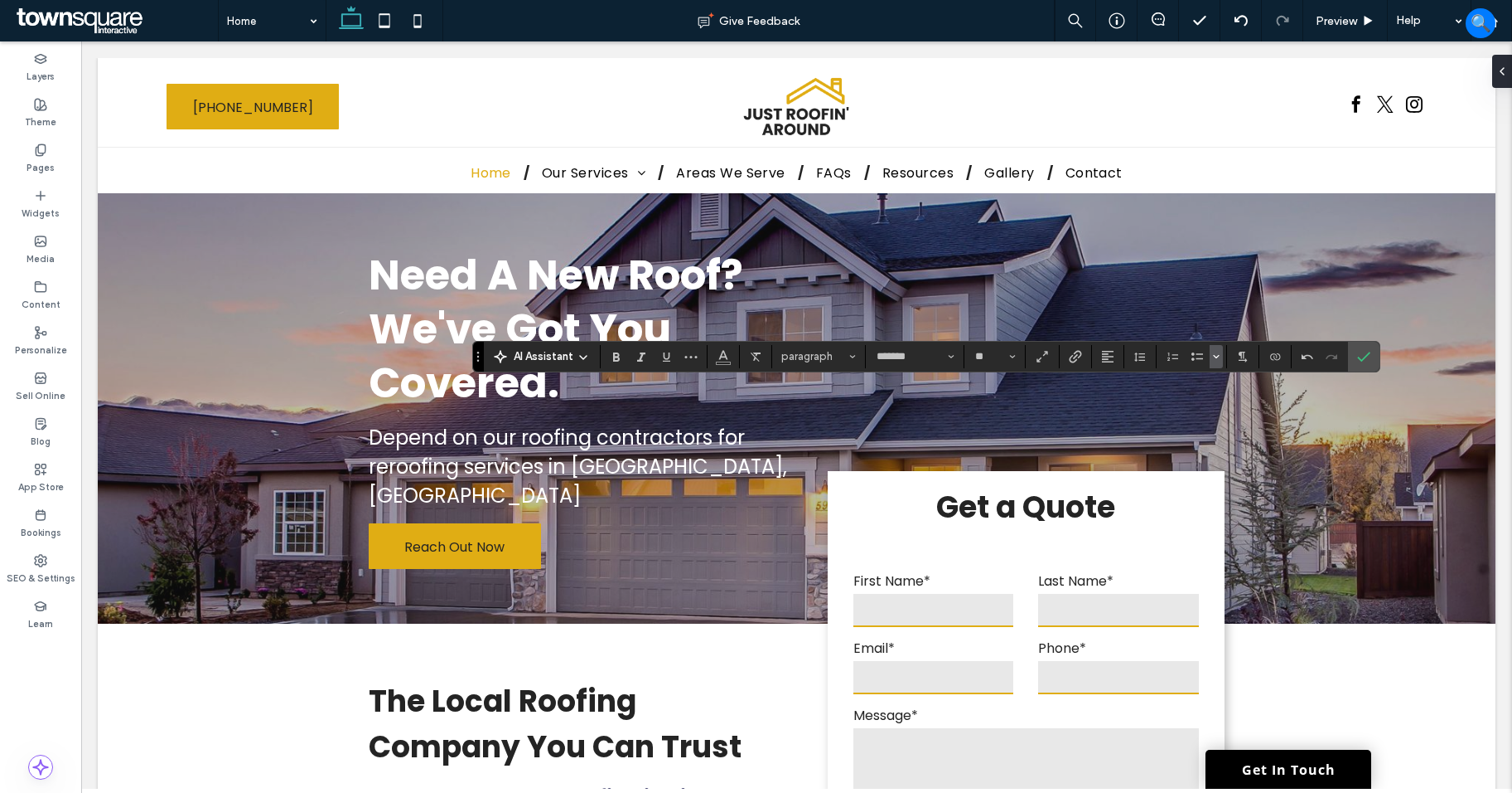
click at [1212, 353] on icon "Bulleted list menu" at bounding box center [1216, 356] width 10 height 10
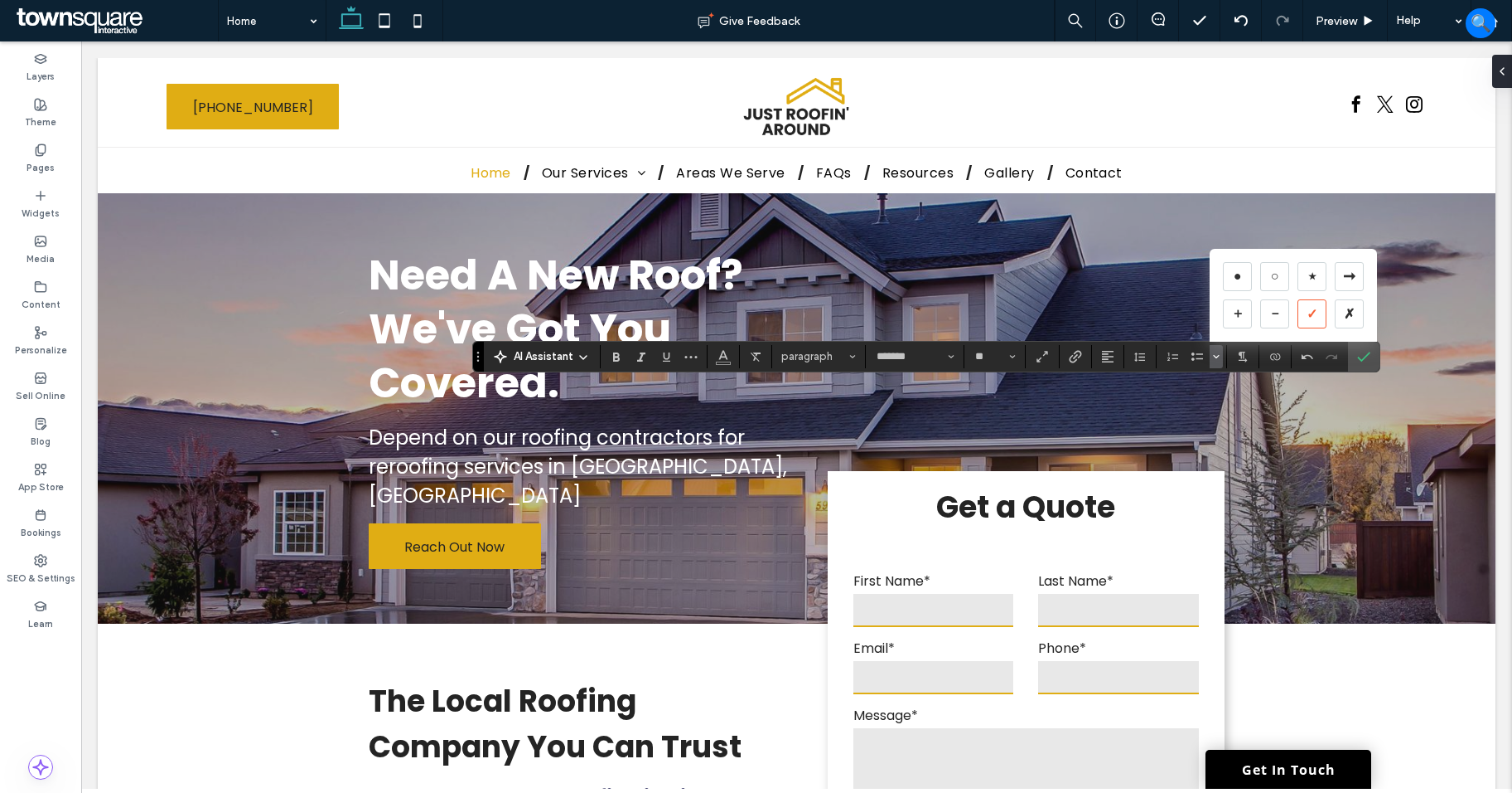
click at [1319, 314] on div "✓" at bounding box center [1312, 313] width 29 height 29
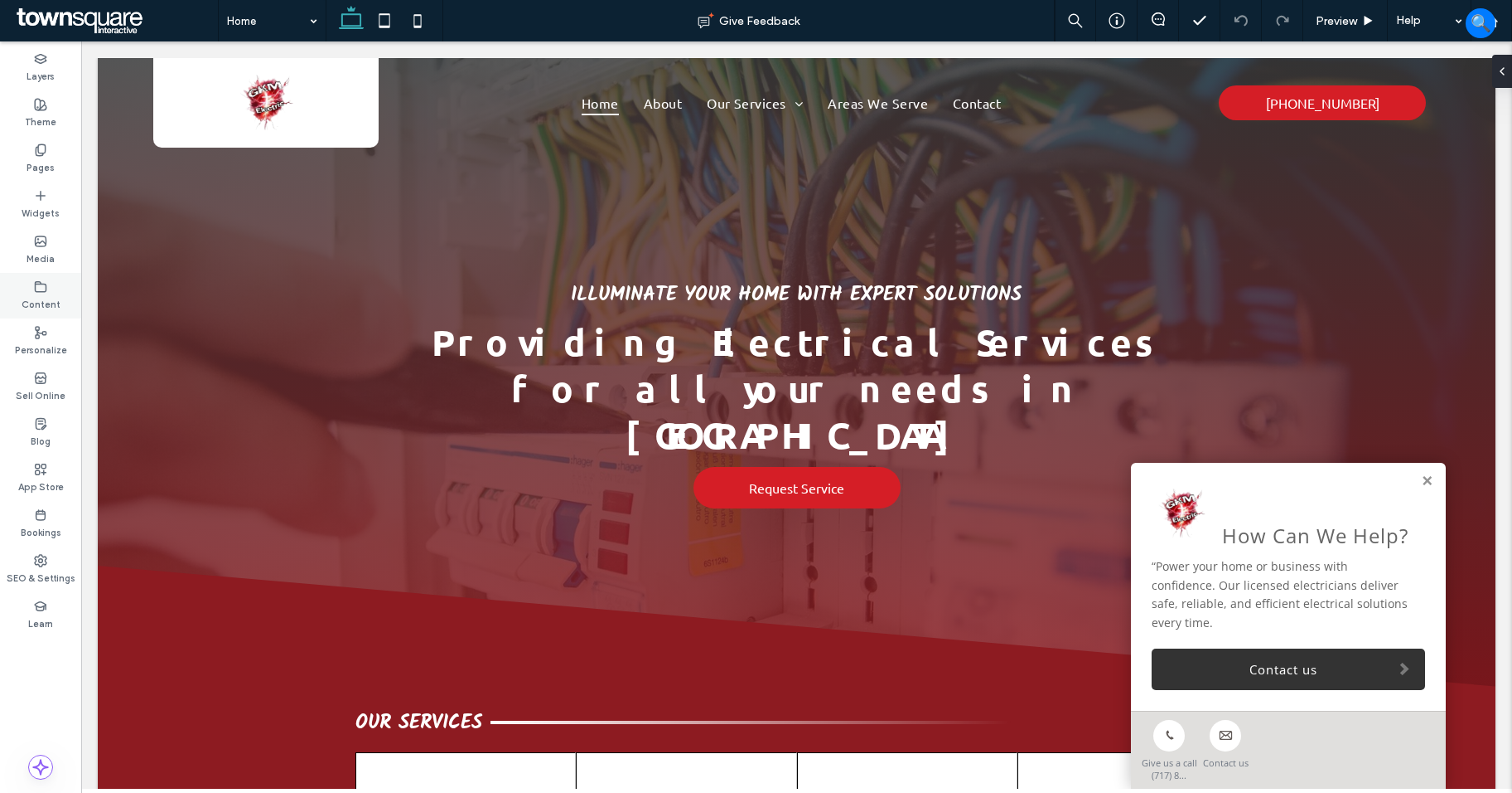
click at [59, 298] on div "Content" at bounding box center [41, 295] width 82 height 45
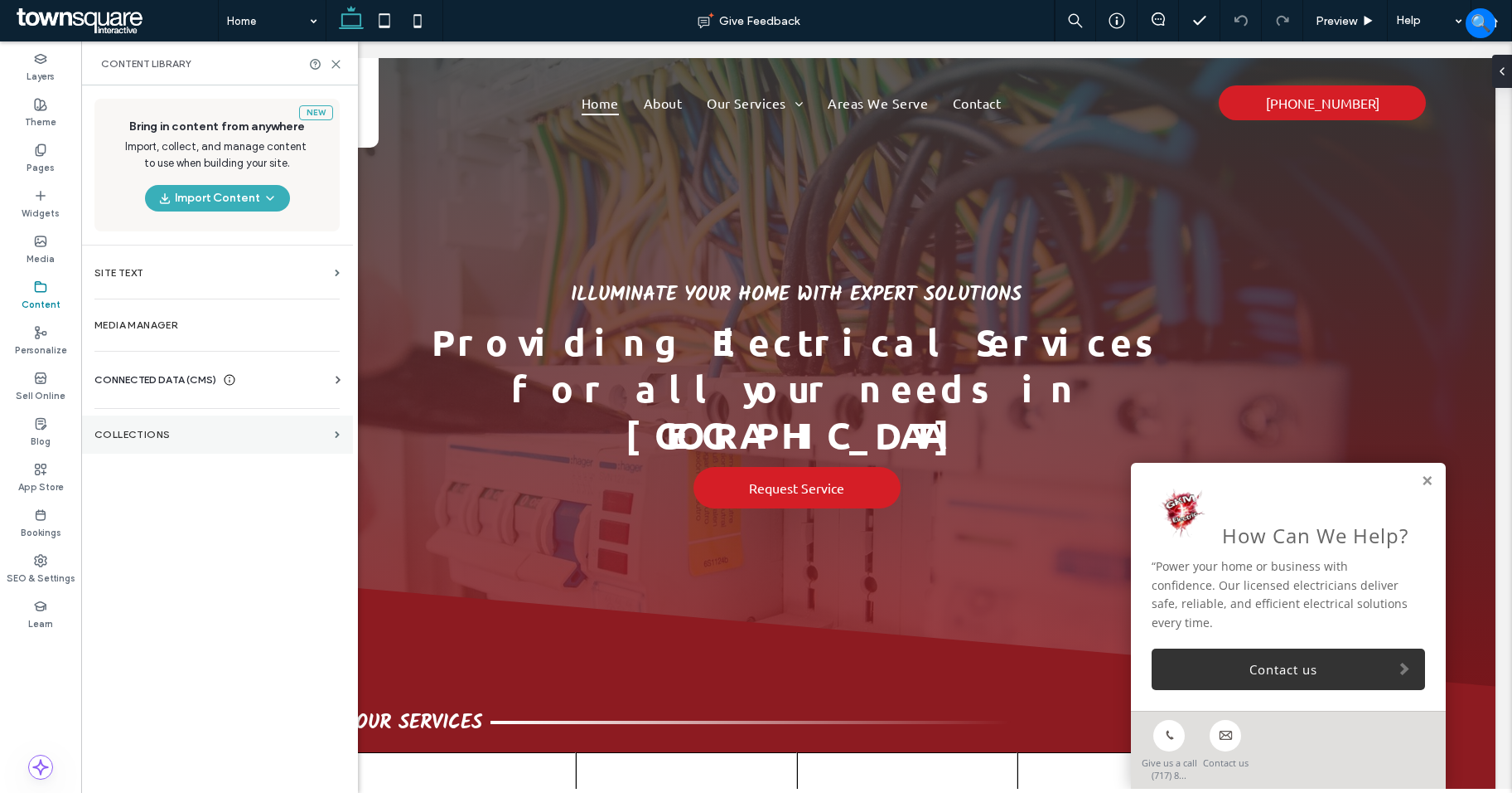
click at [136, 424] on section "Collections" at bounding box center [217, 434] width 272 height 38
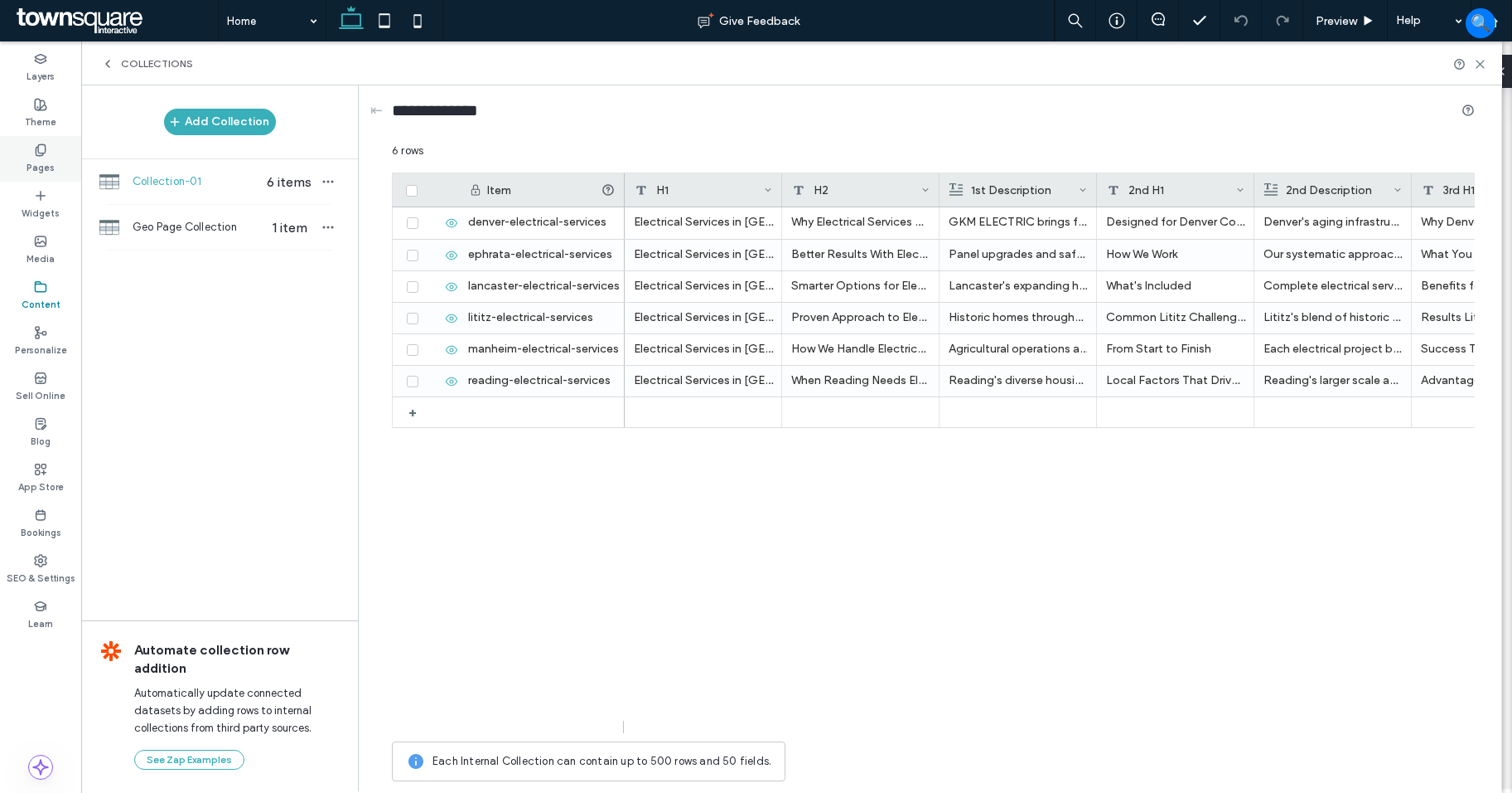
click at [51, 163] on label "Pages" at bounding box center [41, 166] width 28 height 19
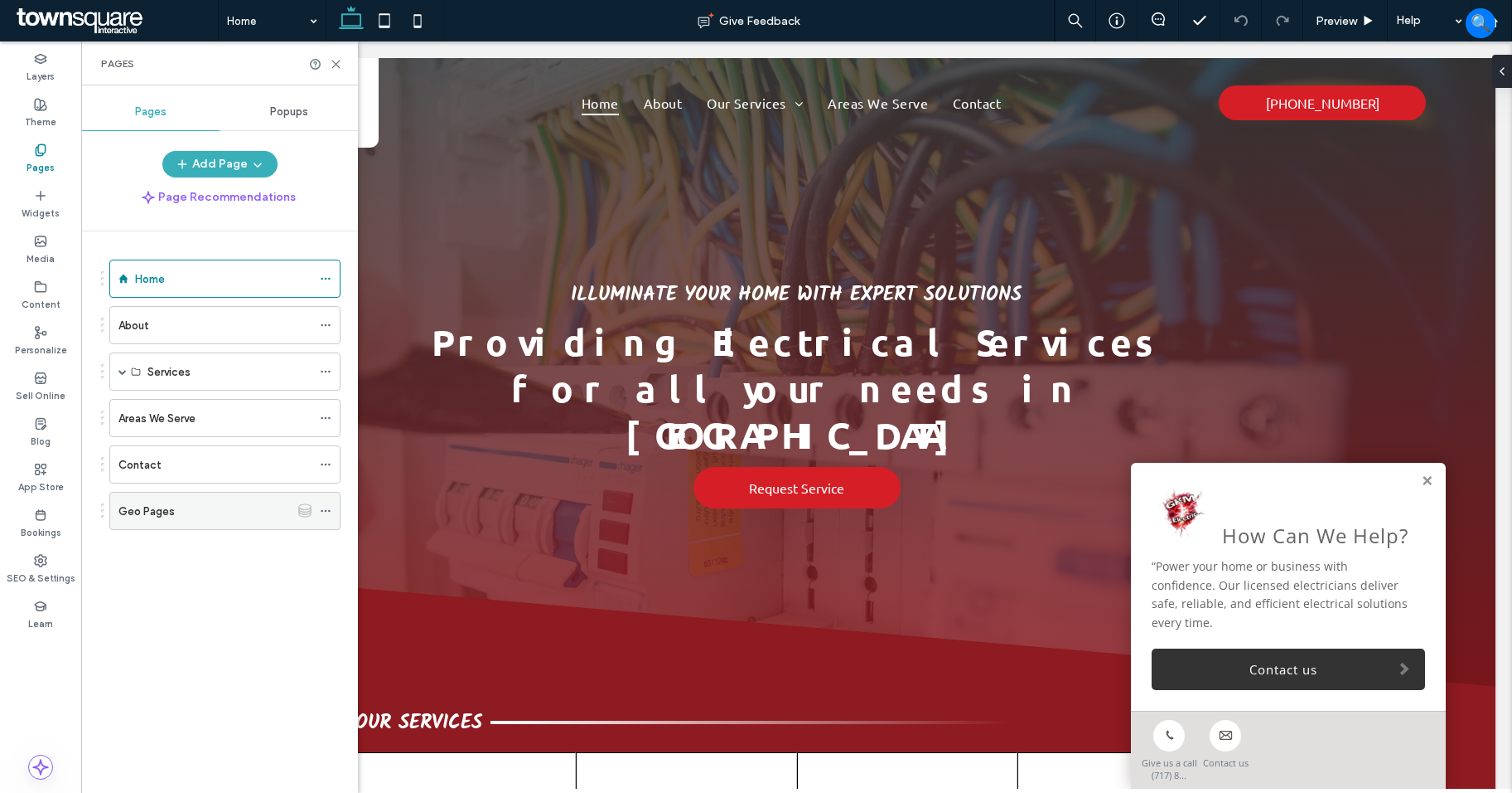
click at [326, 512] on icon at bounding box center [325, 510] width 12 height 12
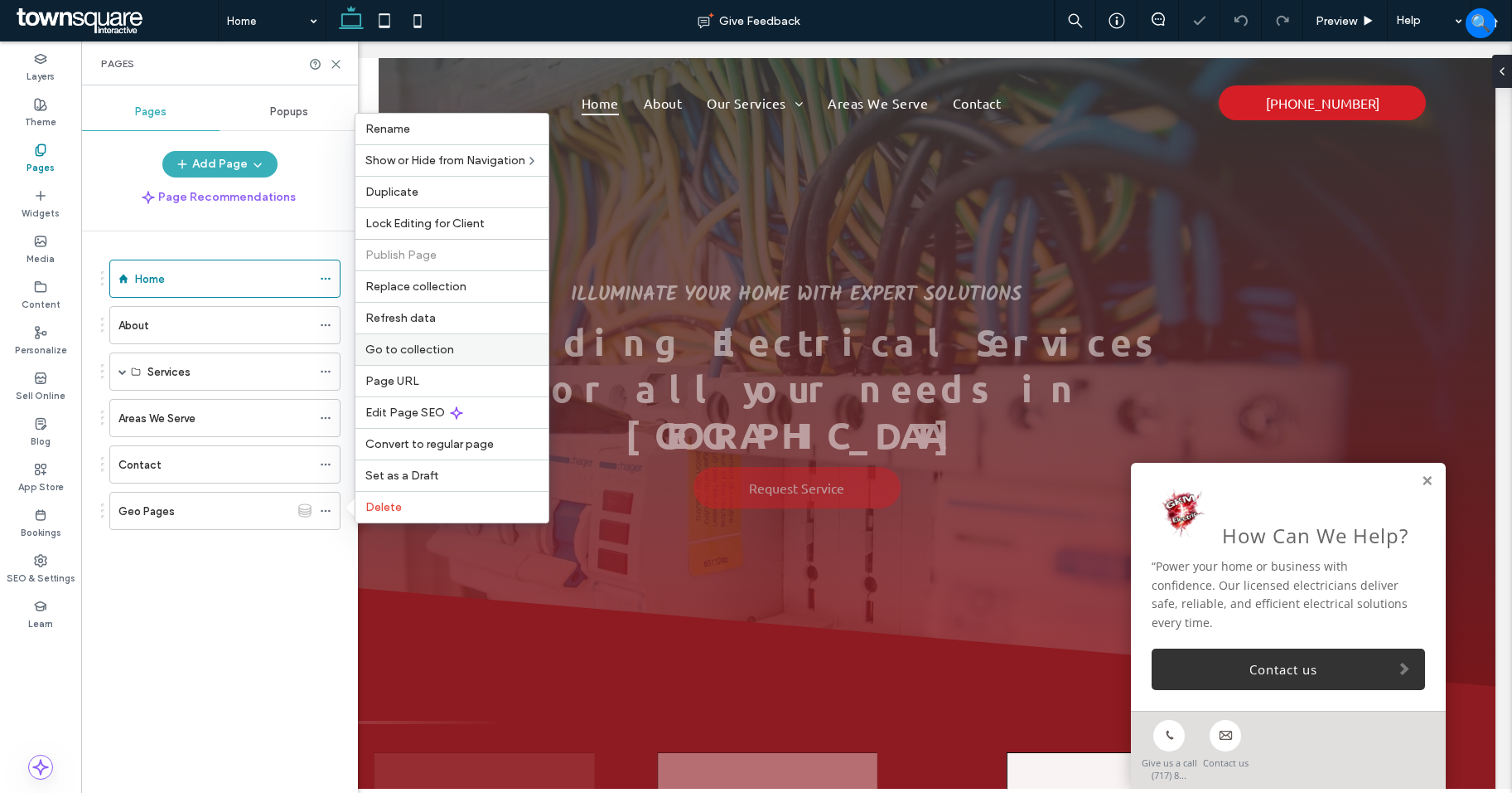
click at [442, 351] on span "Go to collection" at bounding box center [410, 349] width 89 height 14
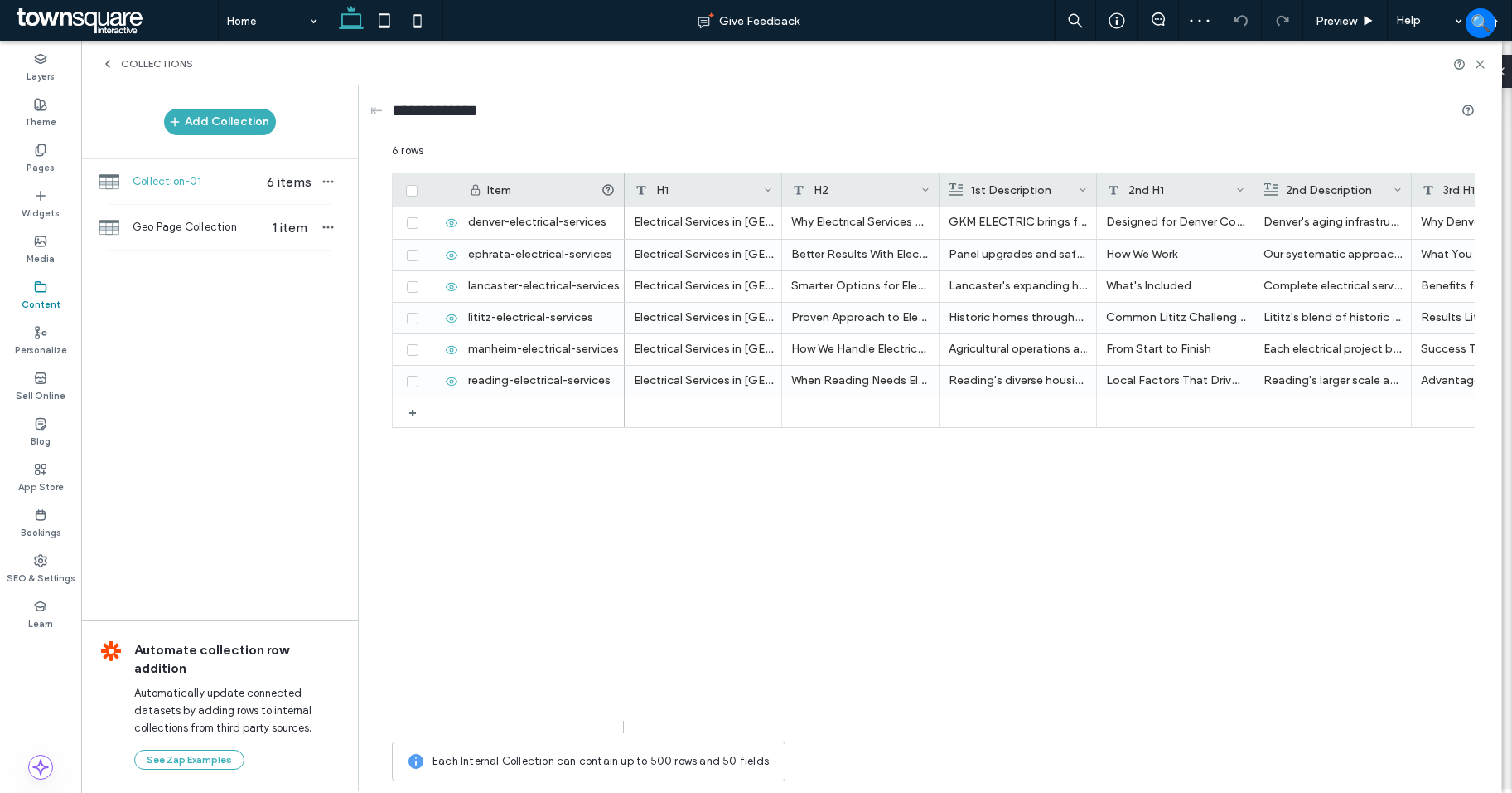
click at [54, 290] on div "Content" at bounding box center [41, 295] width 82 height 45
click at [57, 155] on div "Pages" at bounding box center [41, 159] width 82 height 45
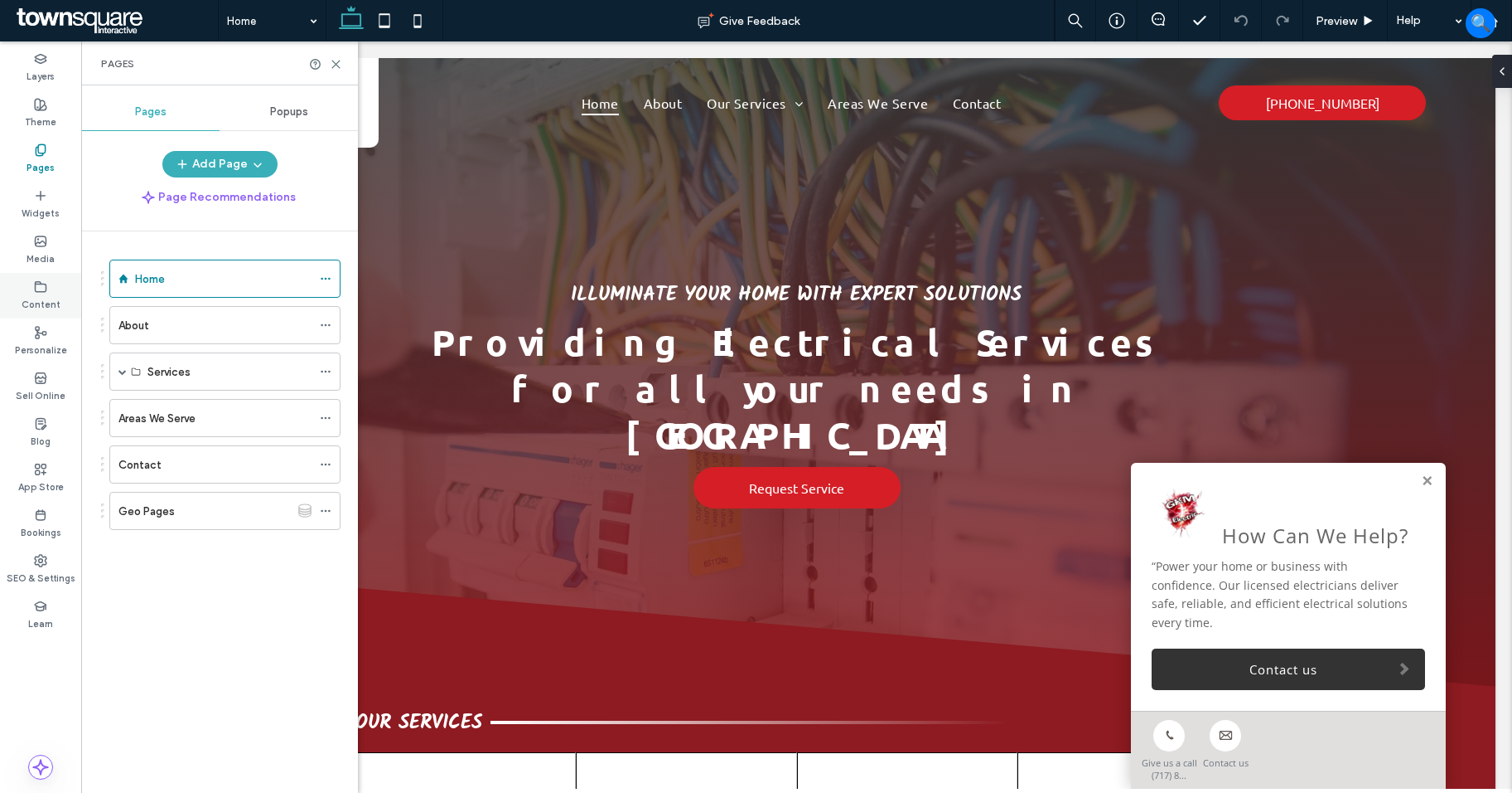
click at [32, 291] on div "Content" at bounding box center [41, 295] width 82 height 45
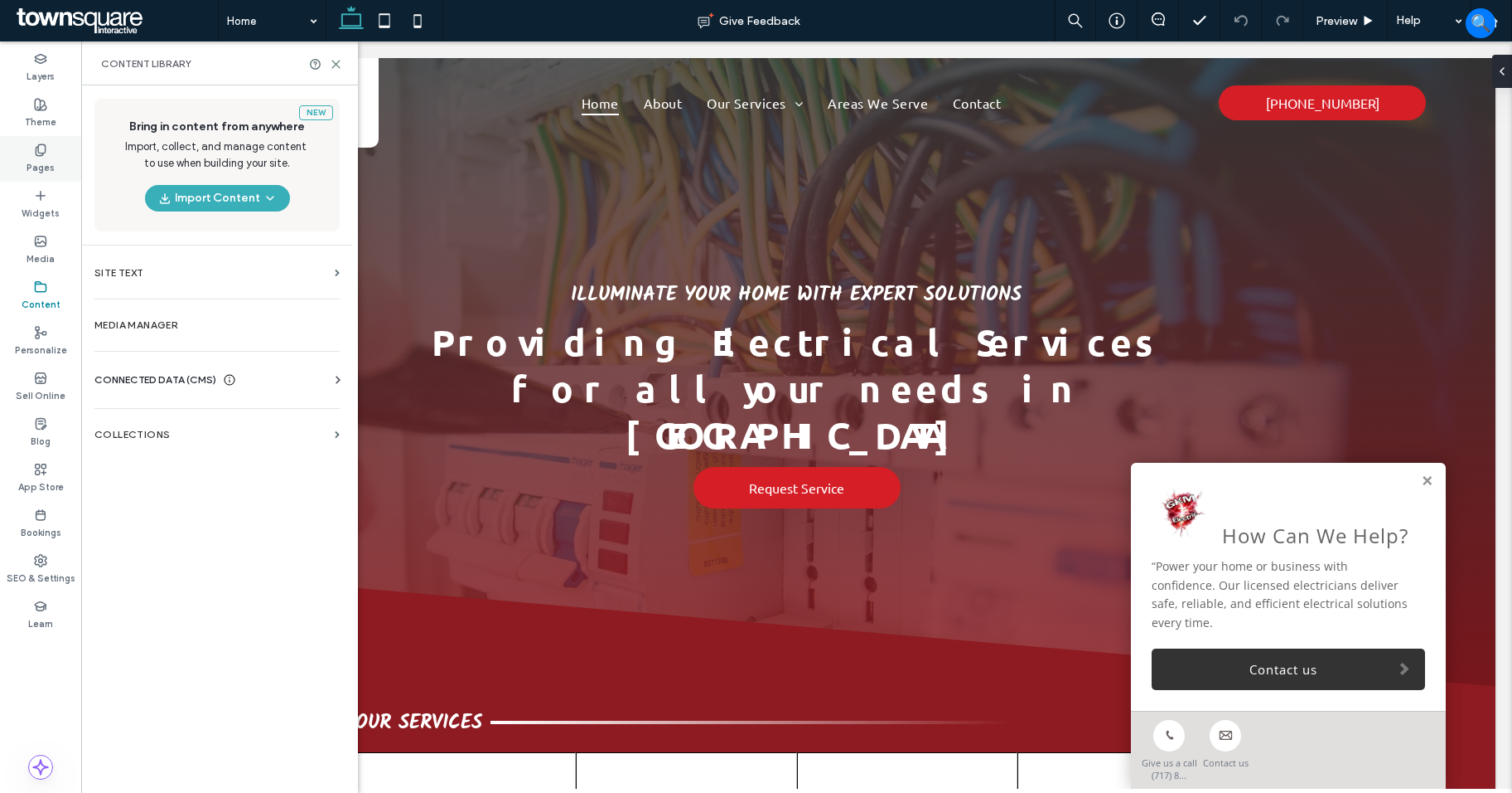
click at [56, 176] on div "Pages" at bounding box center [41, 159] width 82 height 45
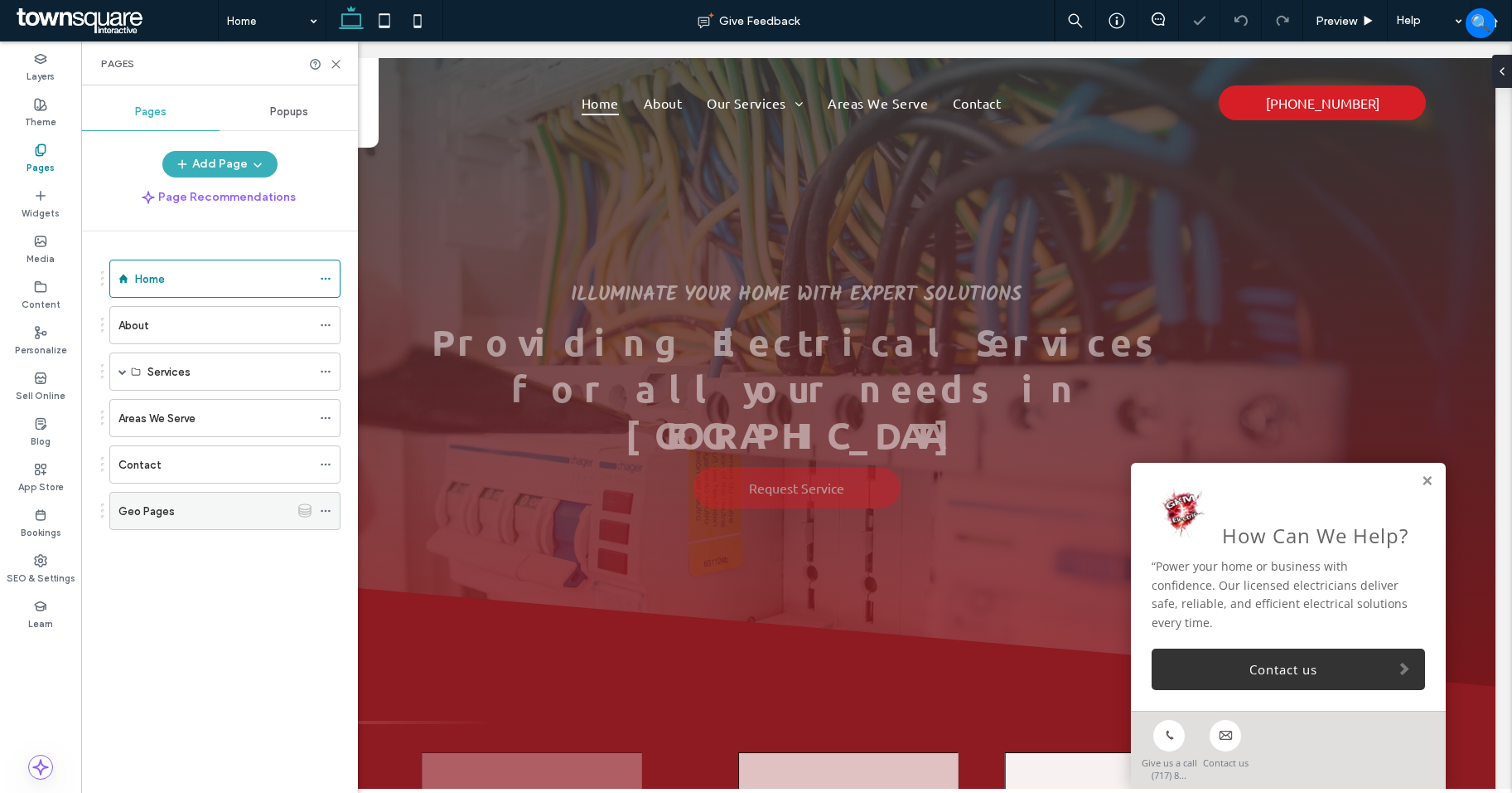
click at [326, 512] on icon at bounding box center [325, 510] width 12 height 12
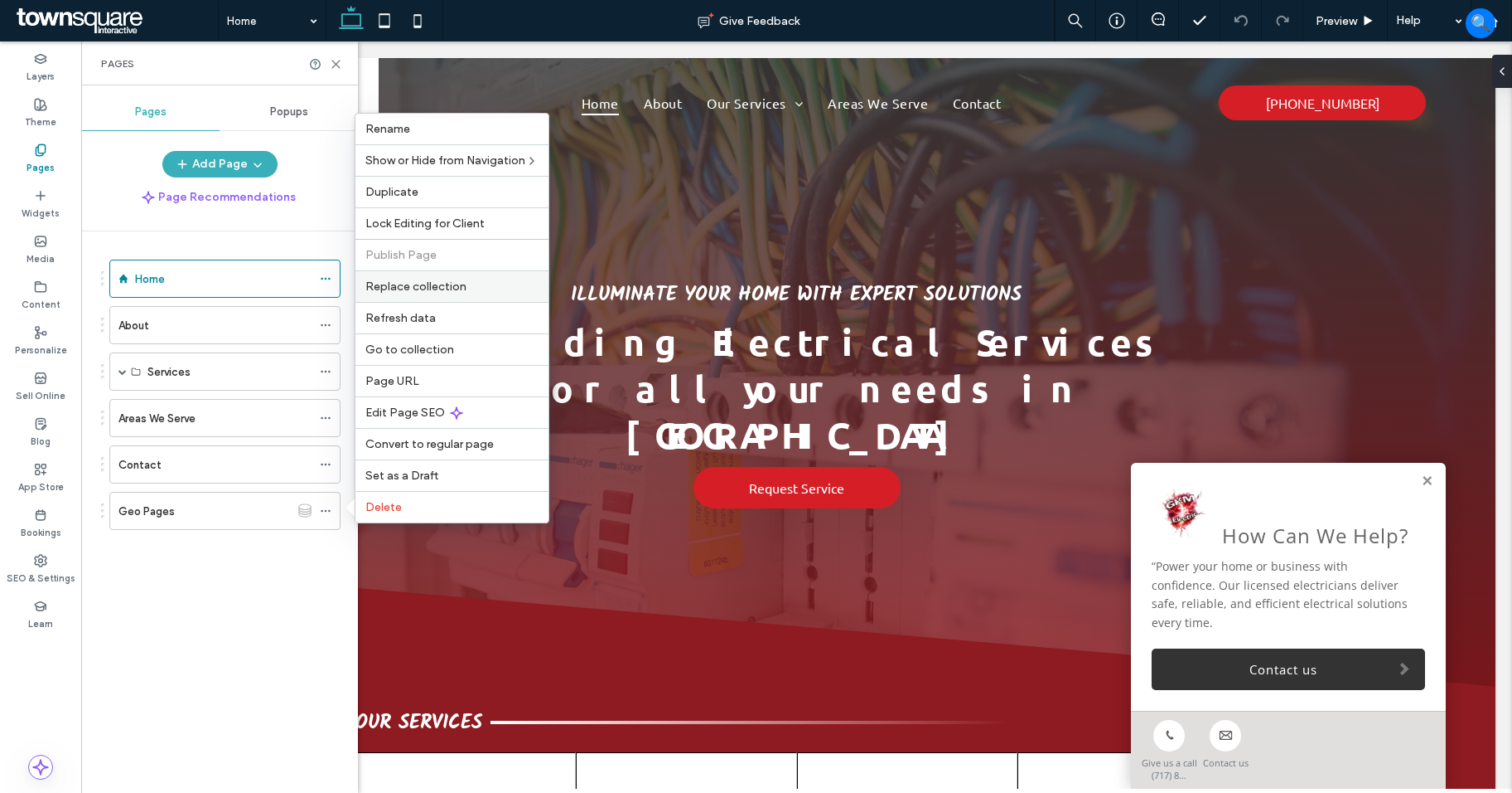
click at [453, 299] on div "Replace collection" at bounding box center [452, 286] width 193 height 32
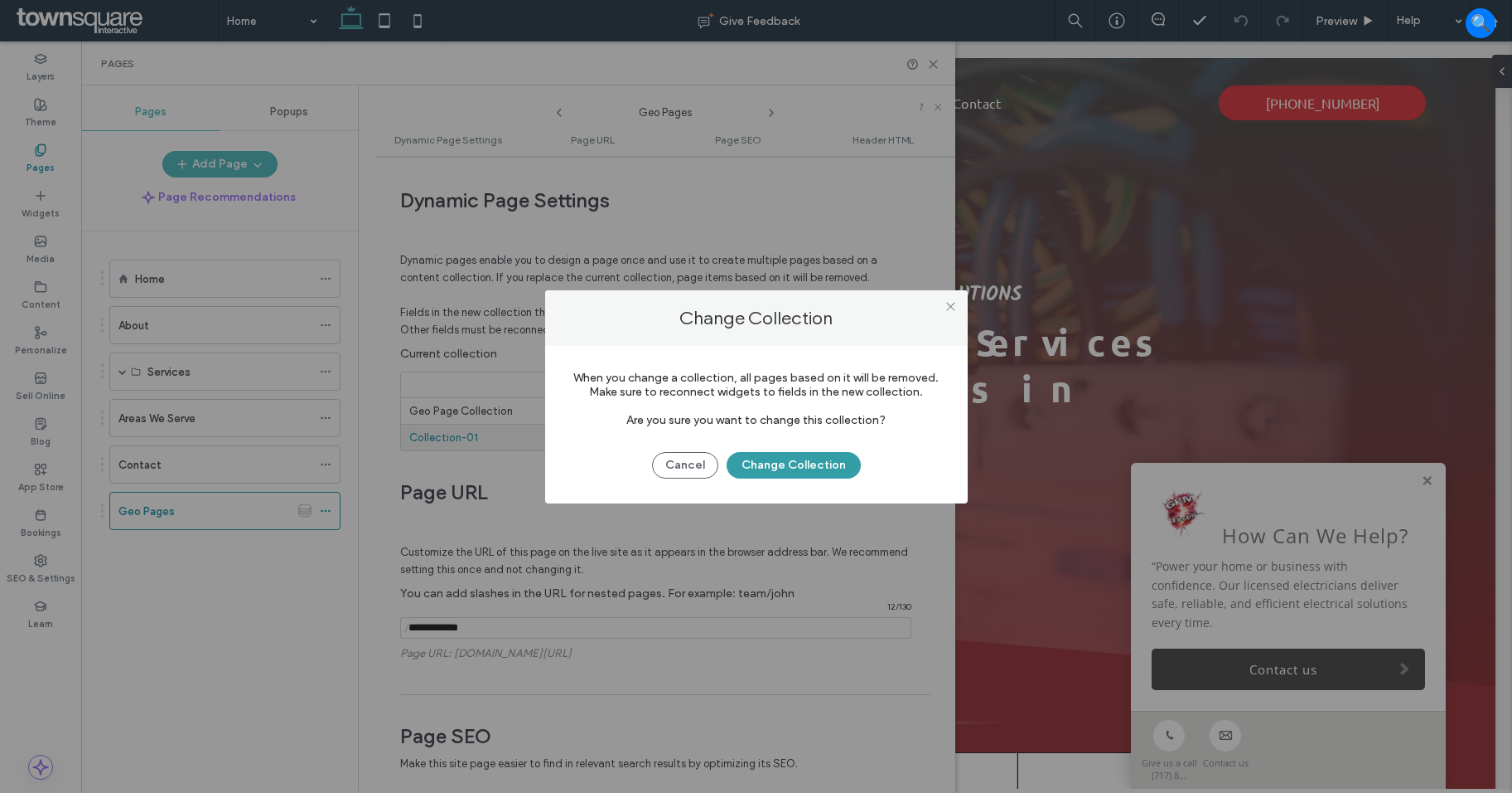
click at [762, 466] on button "Change Collection" at bounding box center [794, 465] width 134 height 27
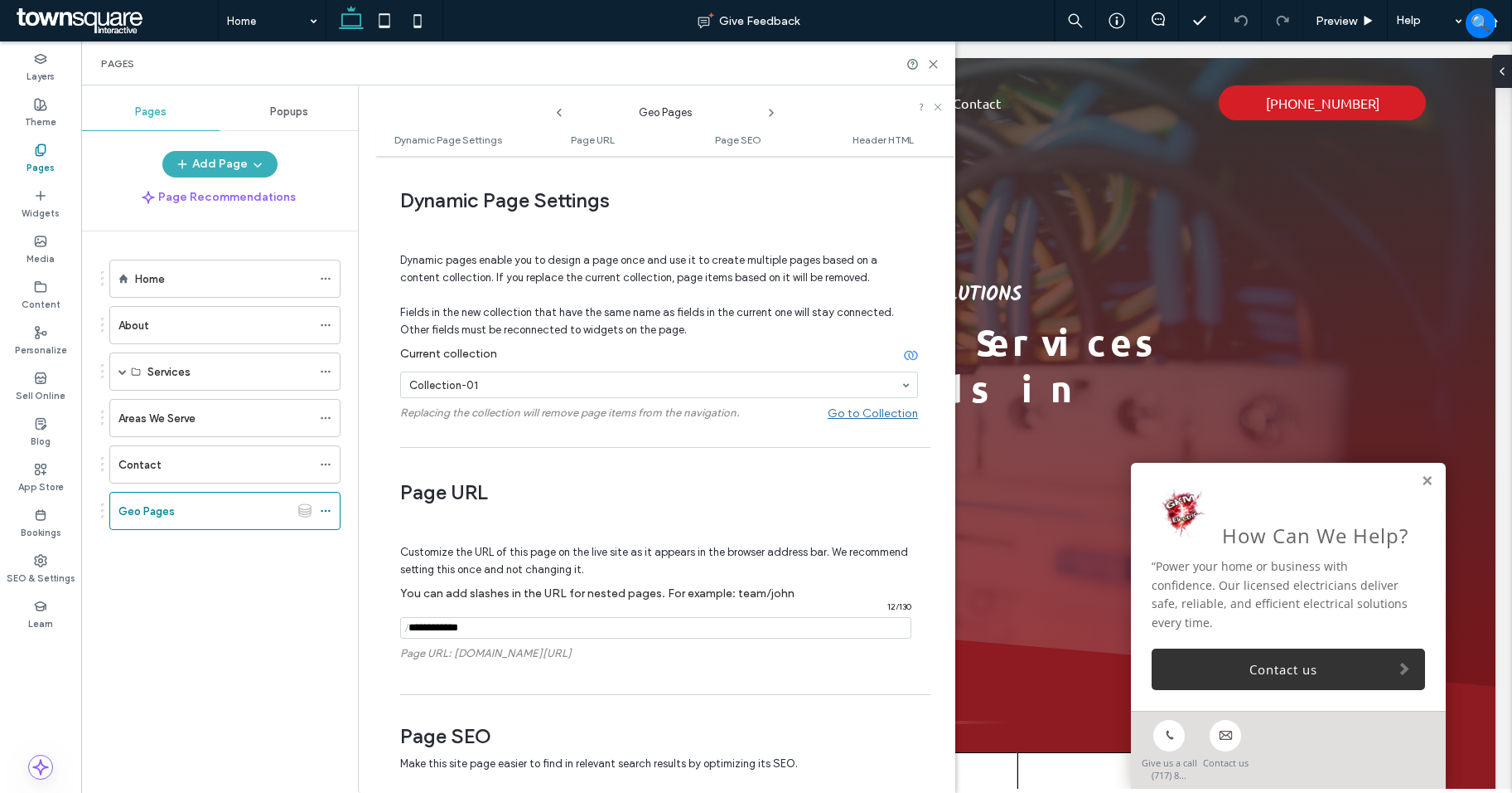
click at [735, 400] on section "Collection-01" at bounding box center [659, 385] width 518 height 43
click at [613, 390] on input at bounding box center [655, 385] width 491 height 12
click at [632, 379] on input at bounding box center [655, 385] width 491 height 12
click at [326, 506] on icon at bounding box center [325, 510] width 12 height 12
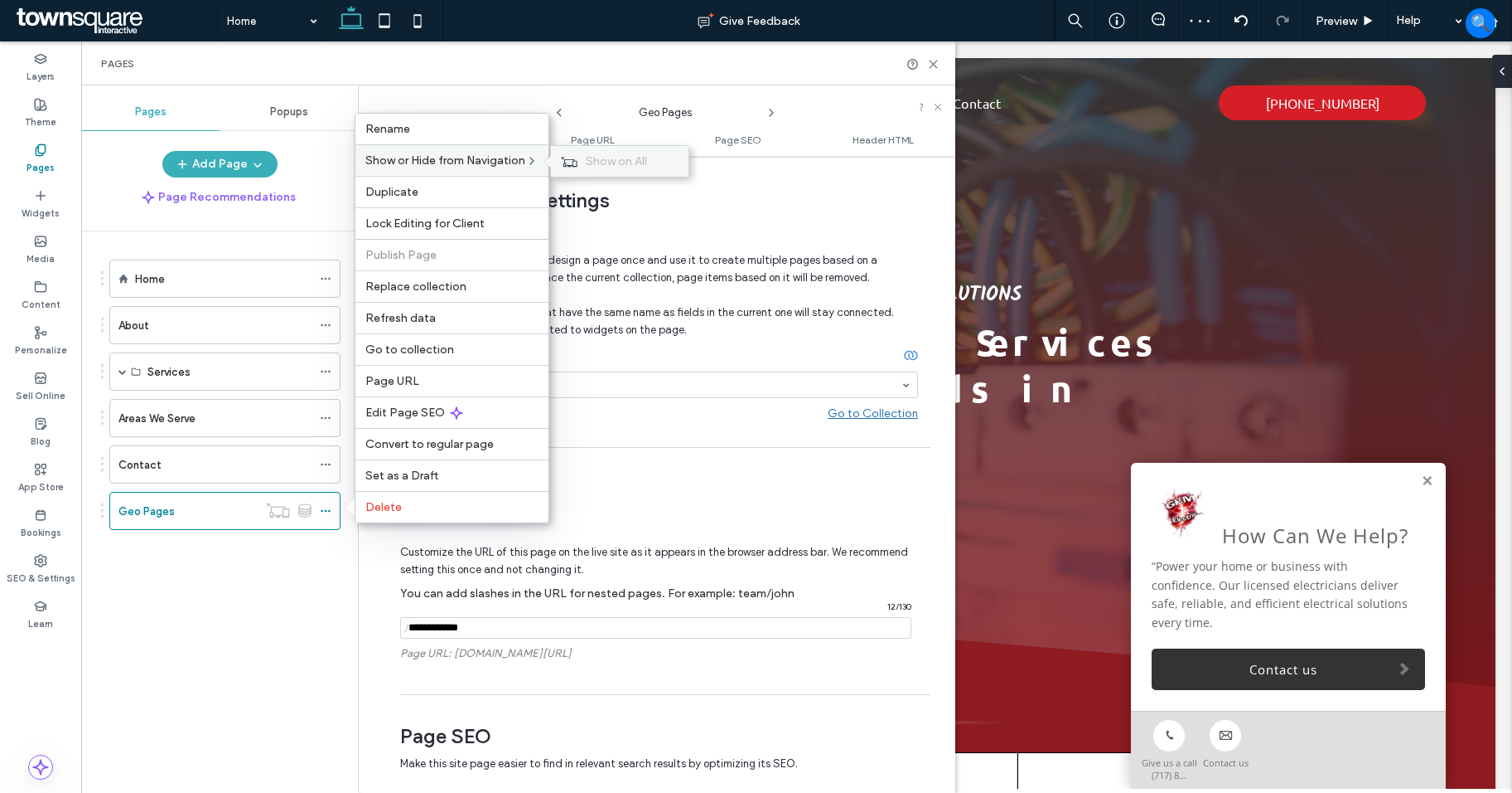
click at [583, 153] on div "Show on All" at bounding box center [619, 160] width 137 height 31
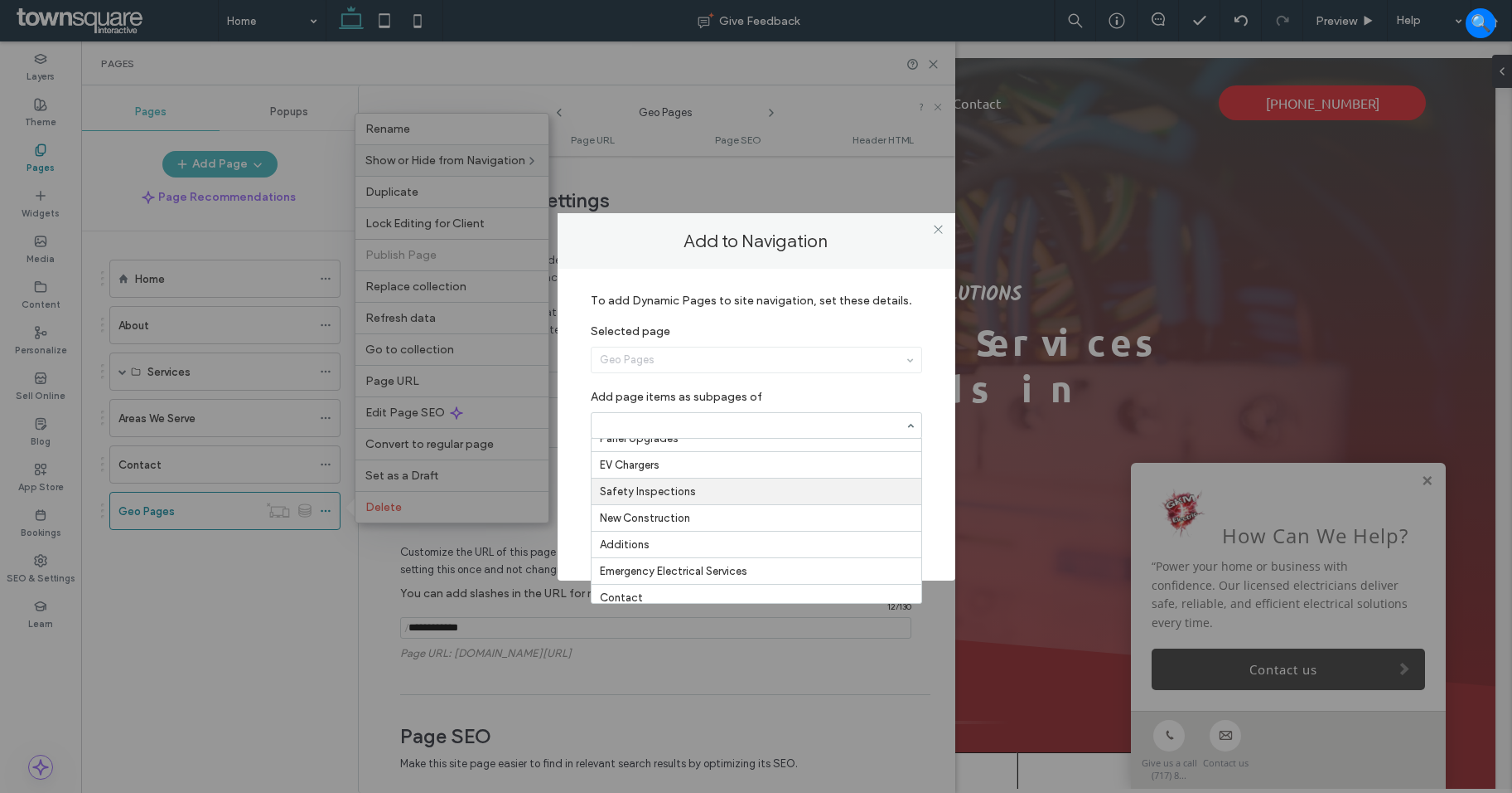
scroll to position [100, 0]
click at [936, 231] on use at bounding box center [937, 229] width 8 height 8
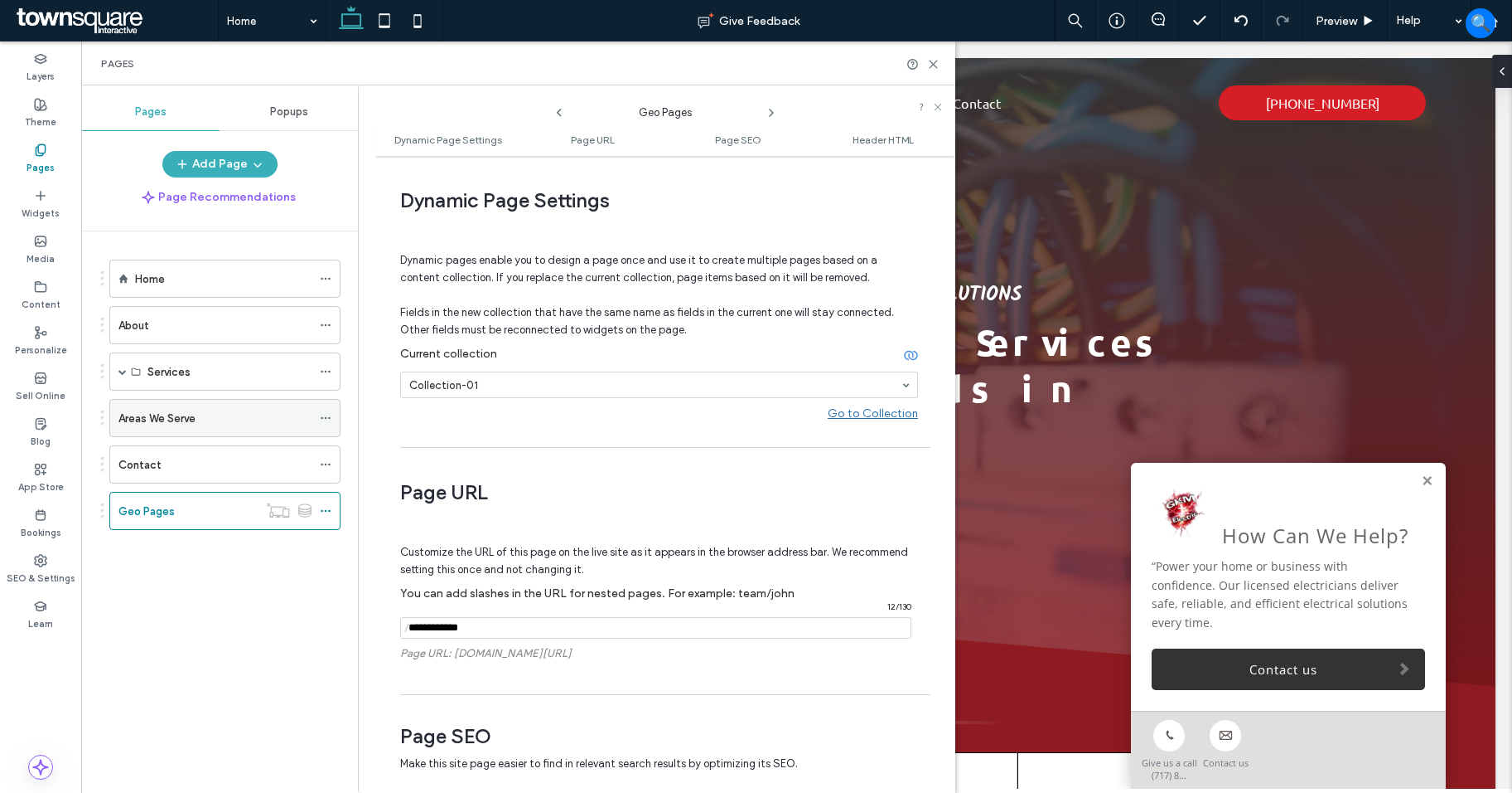
click at [326, 416] on icon at bounding box center [325, 417] width 12 height 12
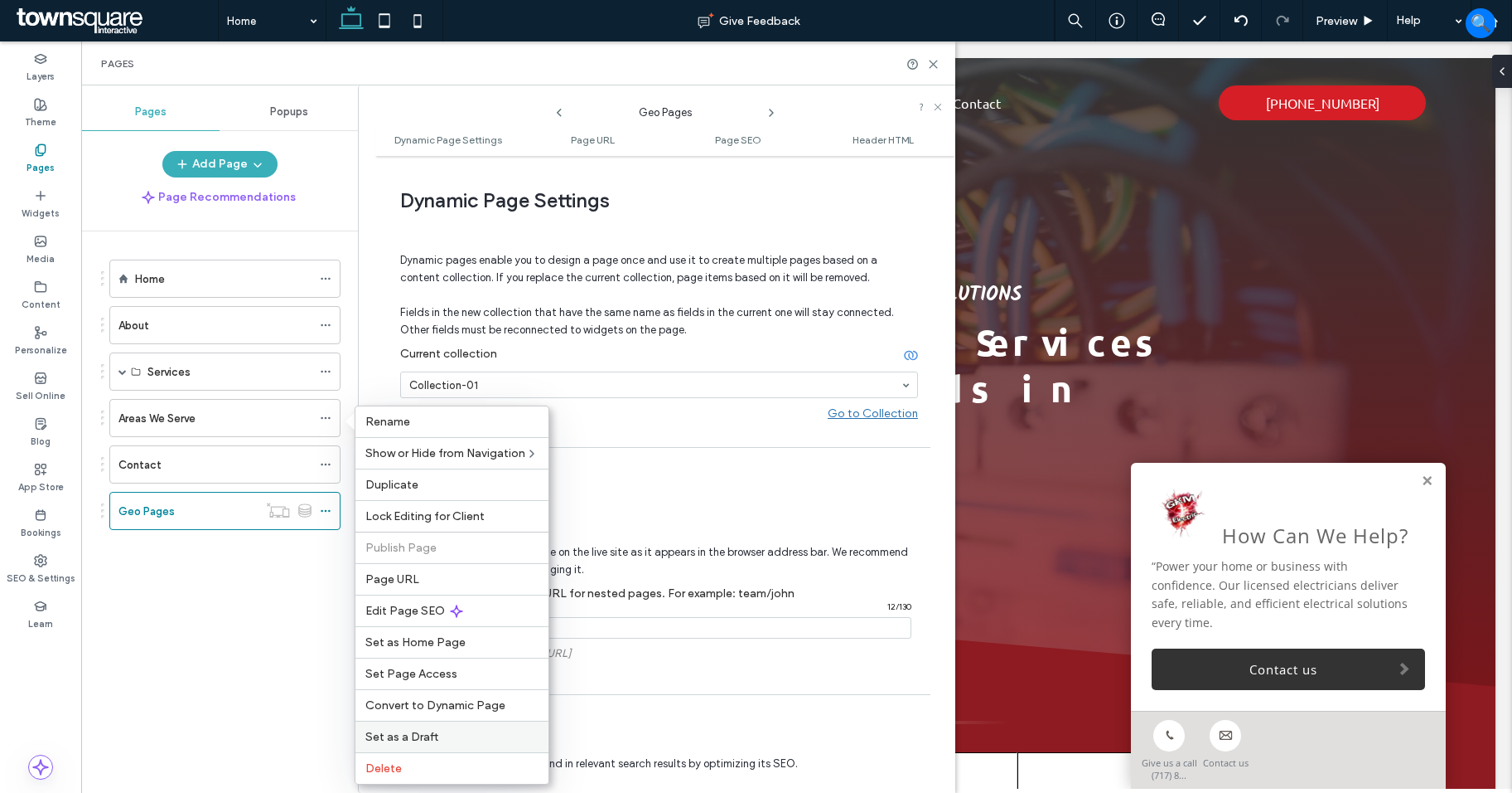
click at [479, 731] on label "Set as a Draft" at bounding box center [451, 736] width 173 height 14
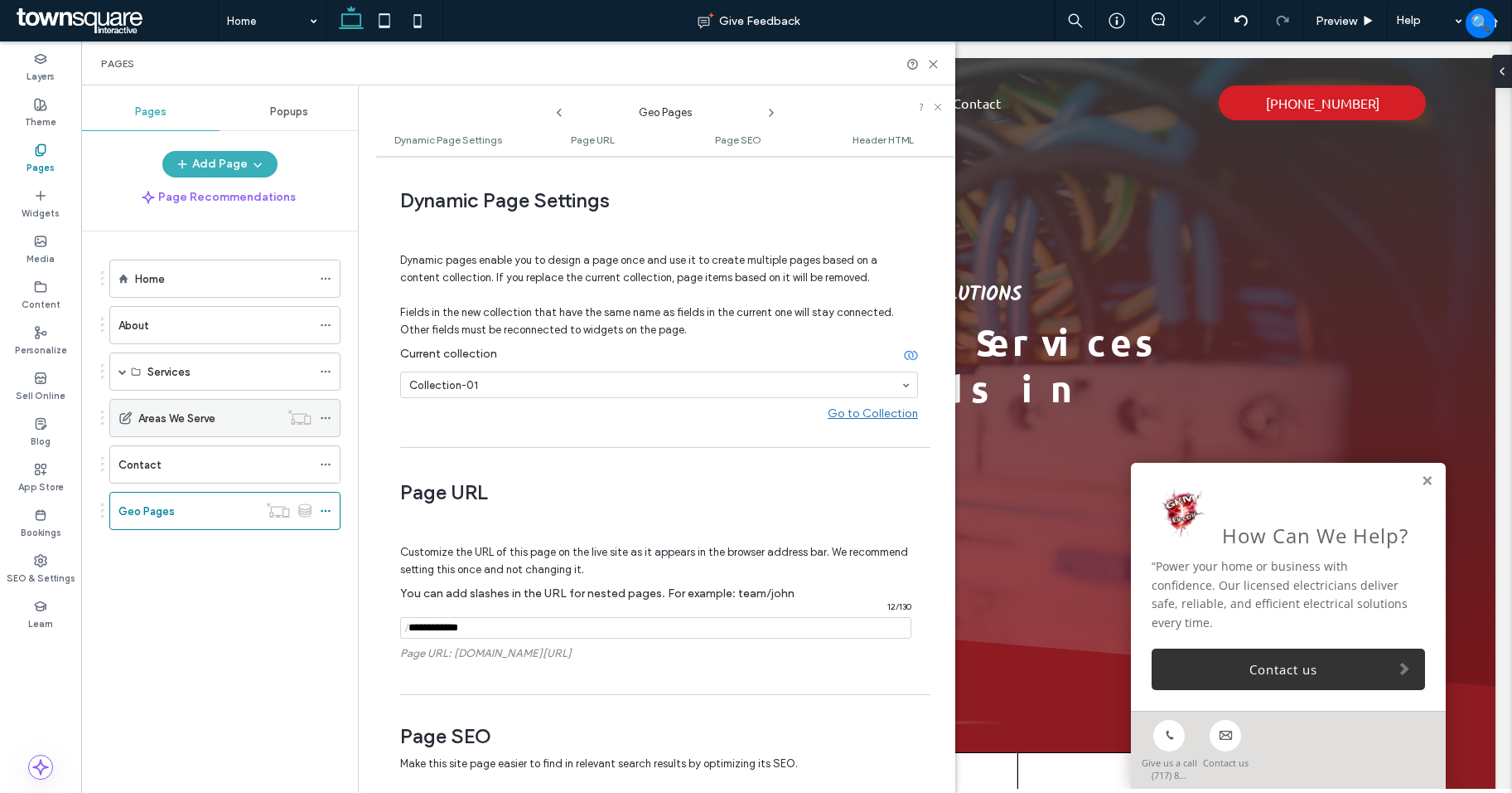
click at [324, 417] on icon at bounding box center [325, 417] width 12 height 12
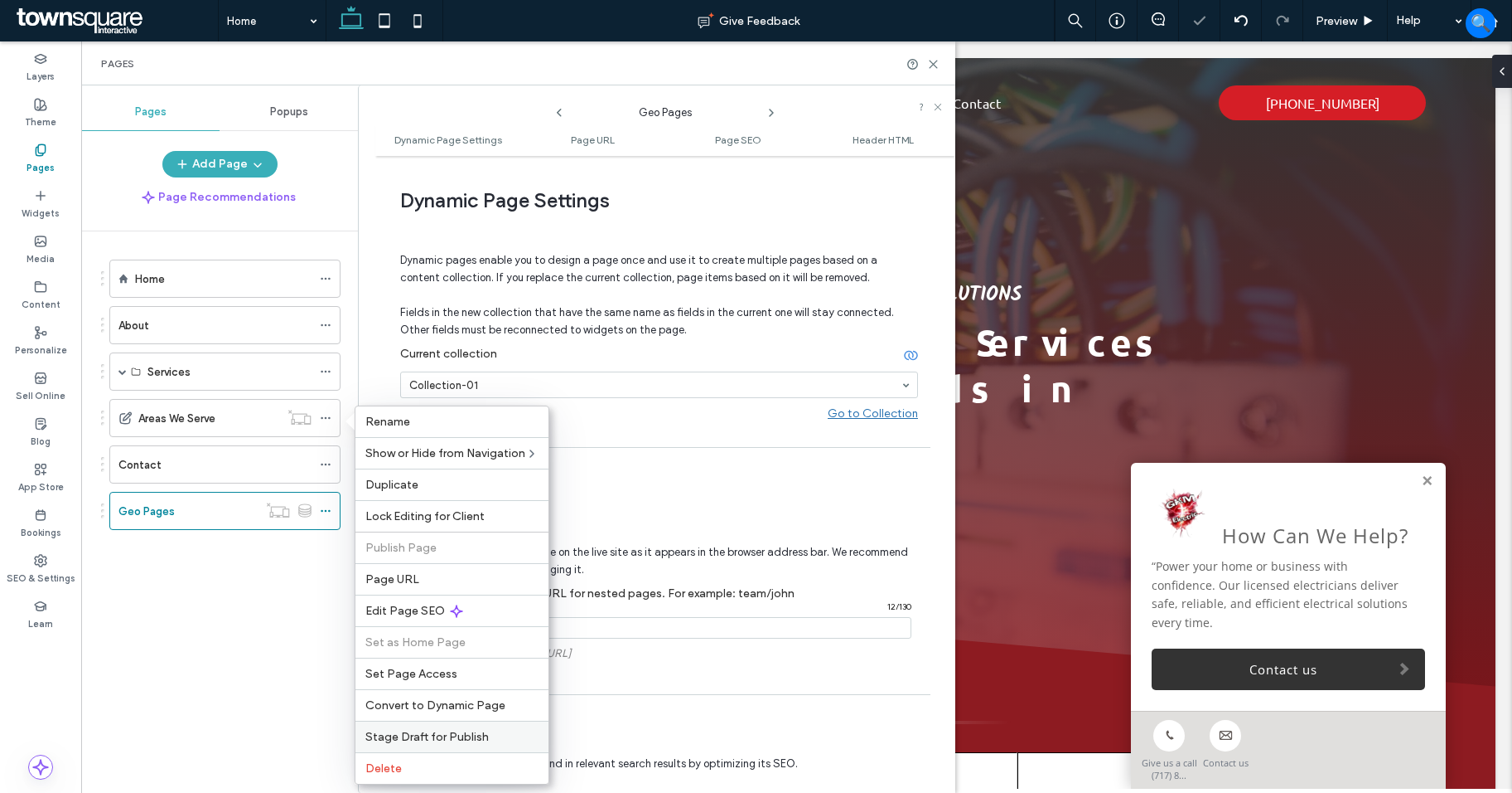
click at [435, 740] on span "Stage Draft for Publish" at bounding box center [426, 736] width 123 height 14
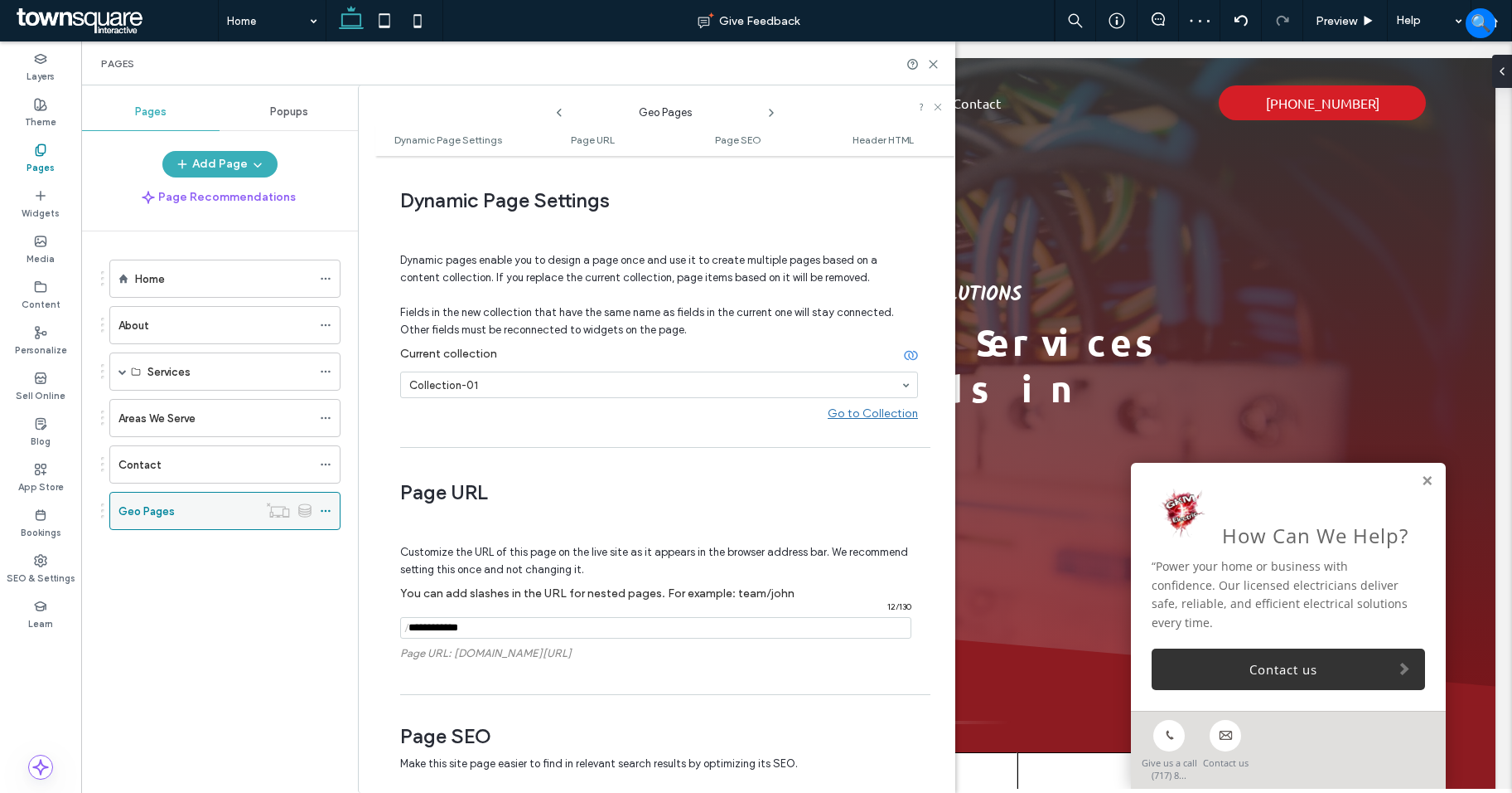
click at [331, 507] on icon at bounding box center [325, 510] width 12 height 12
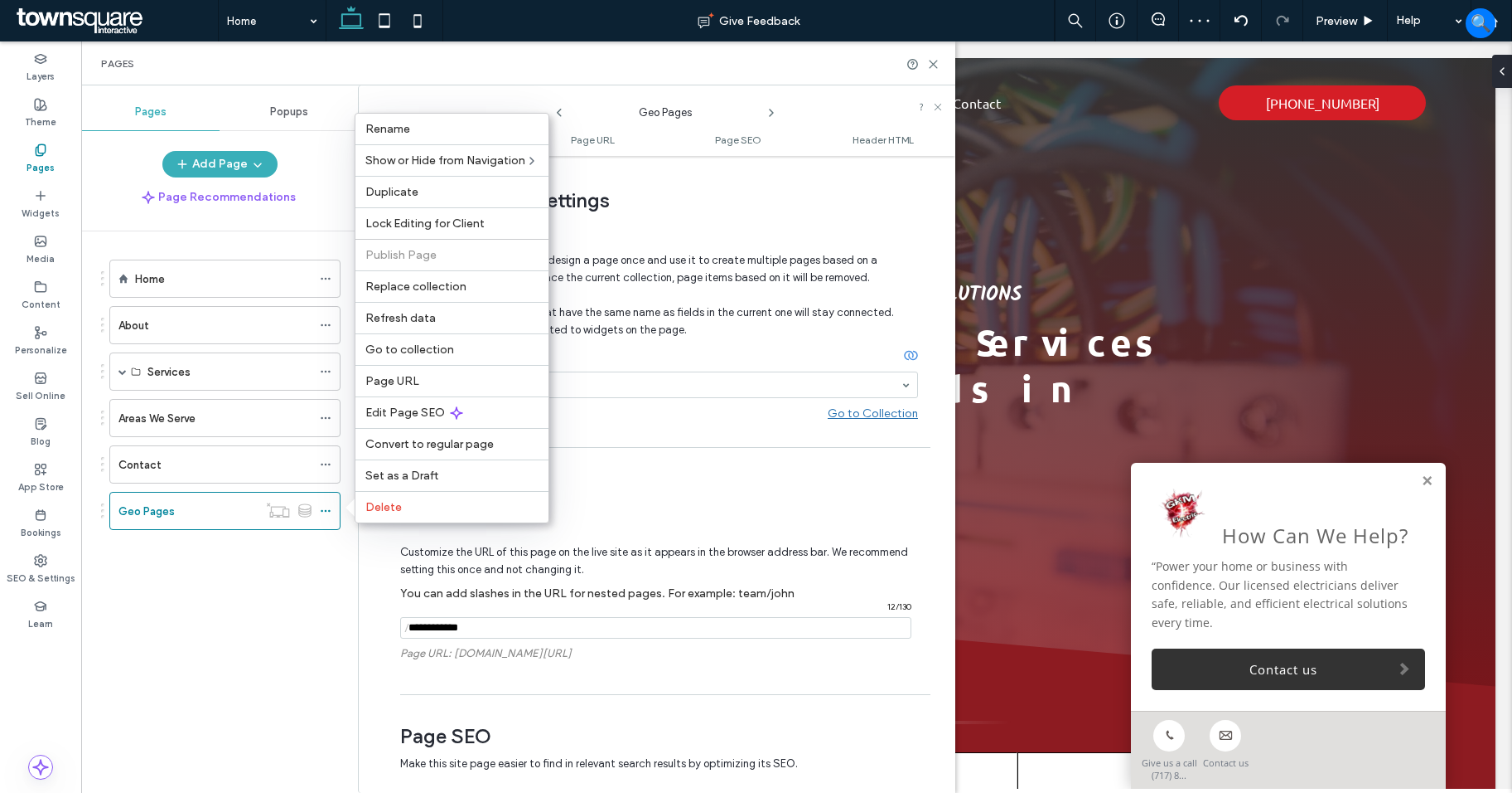
click at [718, 475] on div "Page URL Customize the URL of this page on the live site as it appears in the b…" at bounding box center [659, 571] width 518 height 230
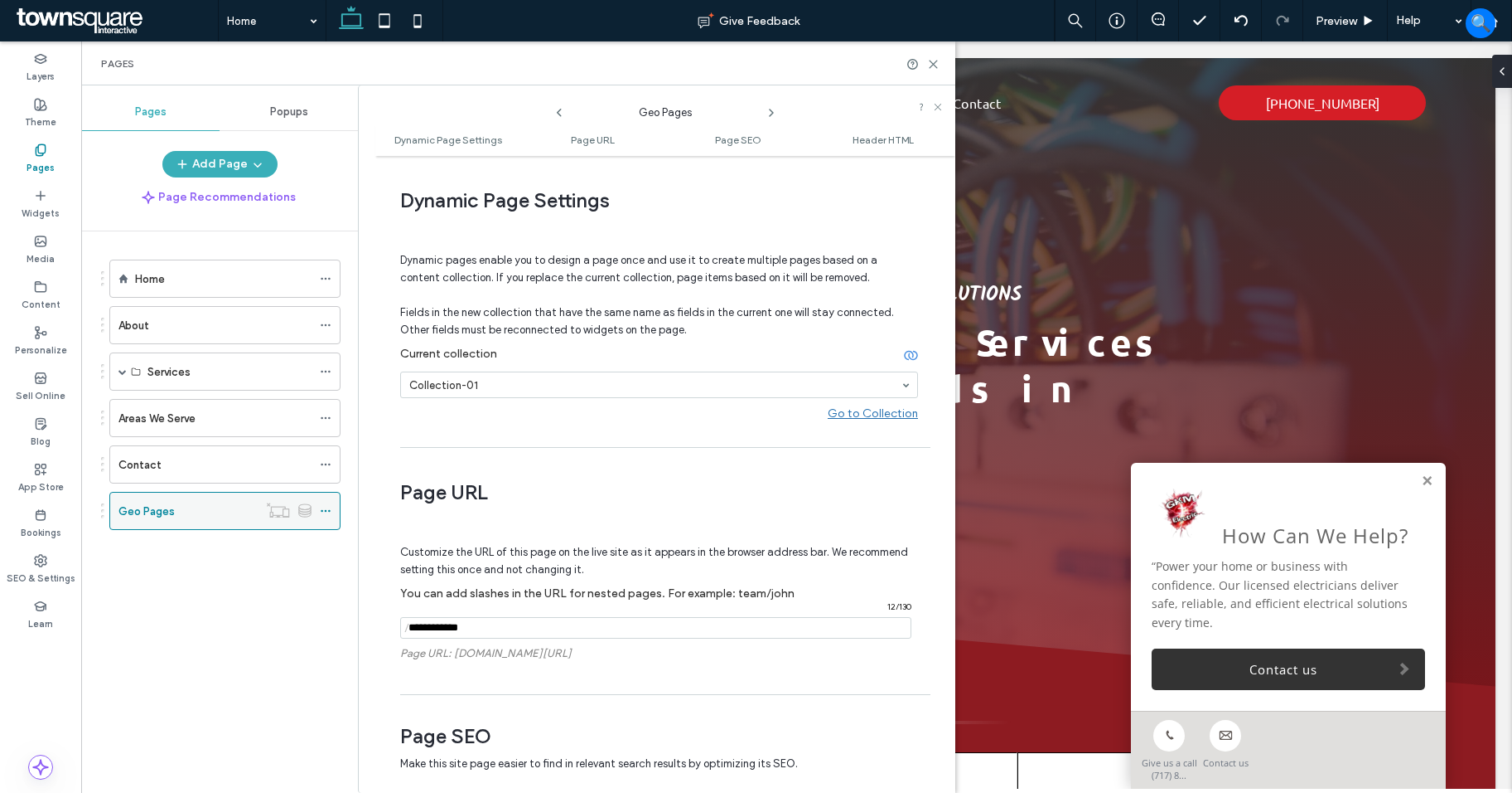
click at [327, 509] on icon at bounding box center [325, 510] width 12 height 12
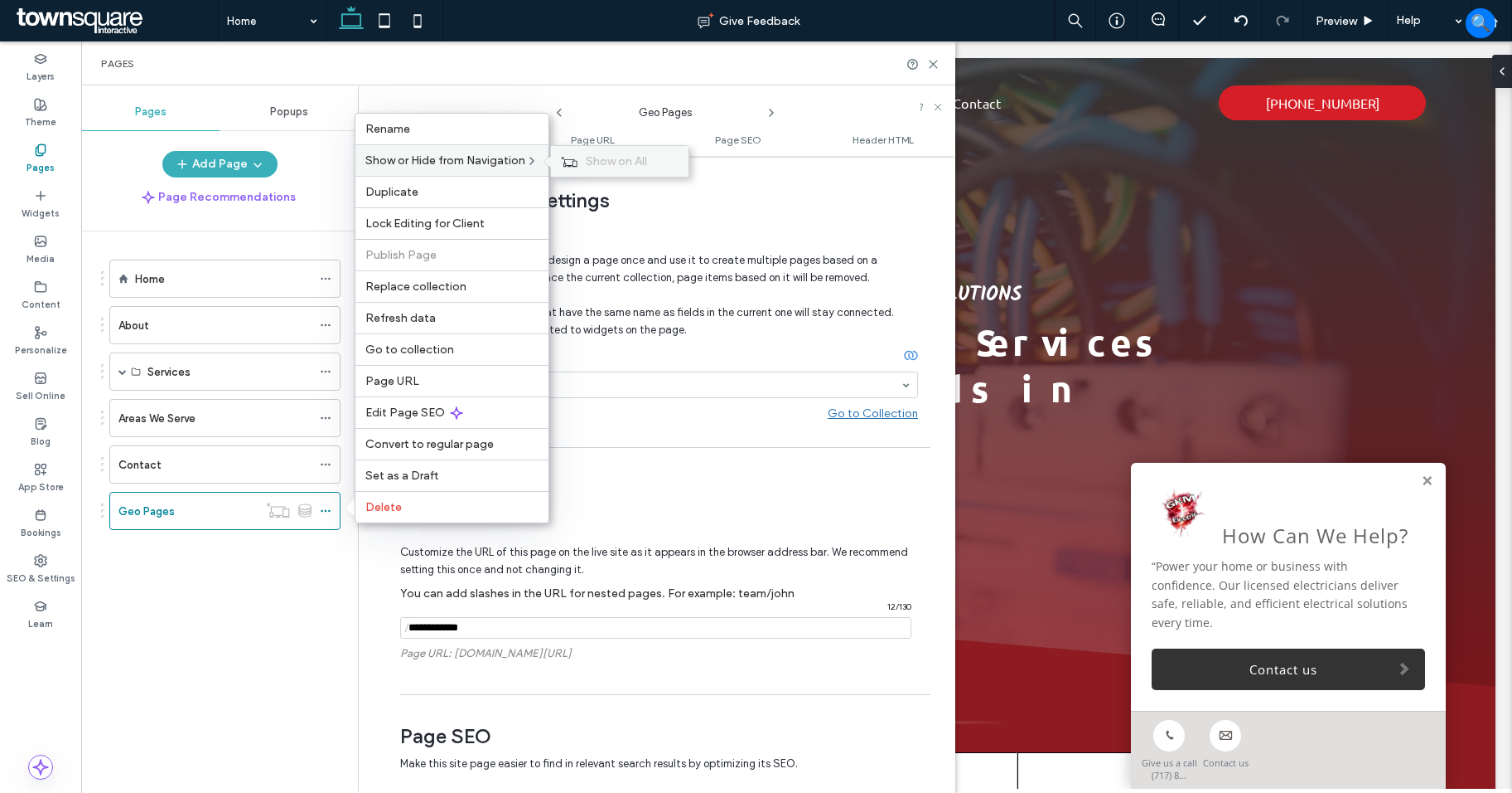
click at [585, 160] on div "Show on All" at bounding box center [619, 160] width 137 height 31
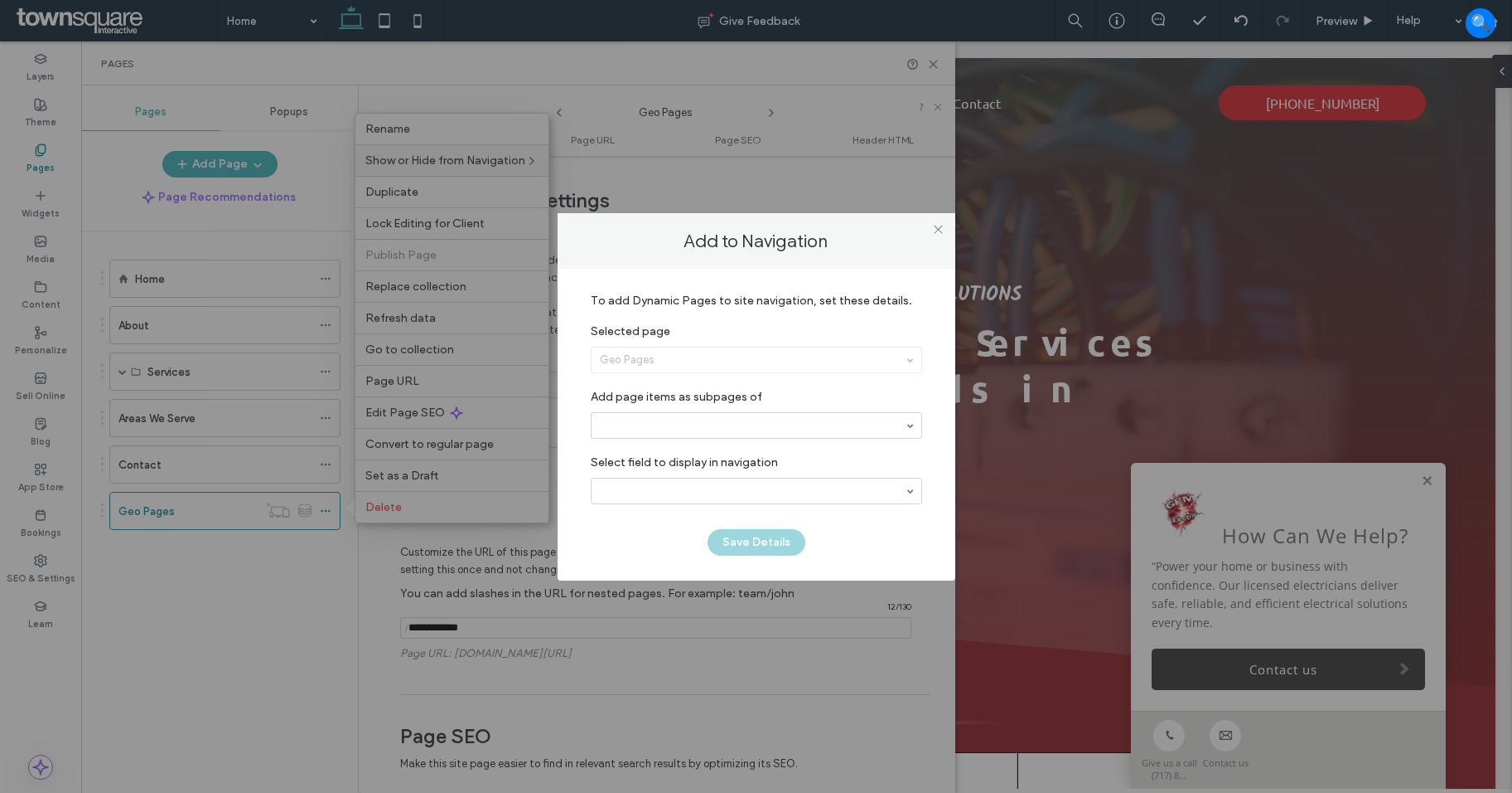
click at [726, 359] on div "Geo Pages" at bounding box center [756, 360] width 330 height 25
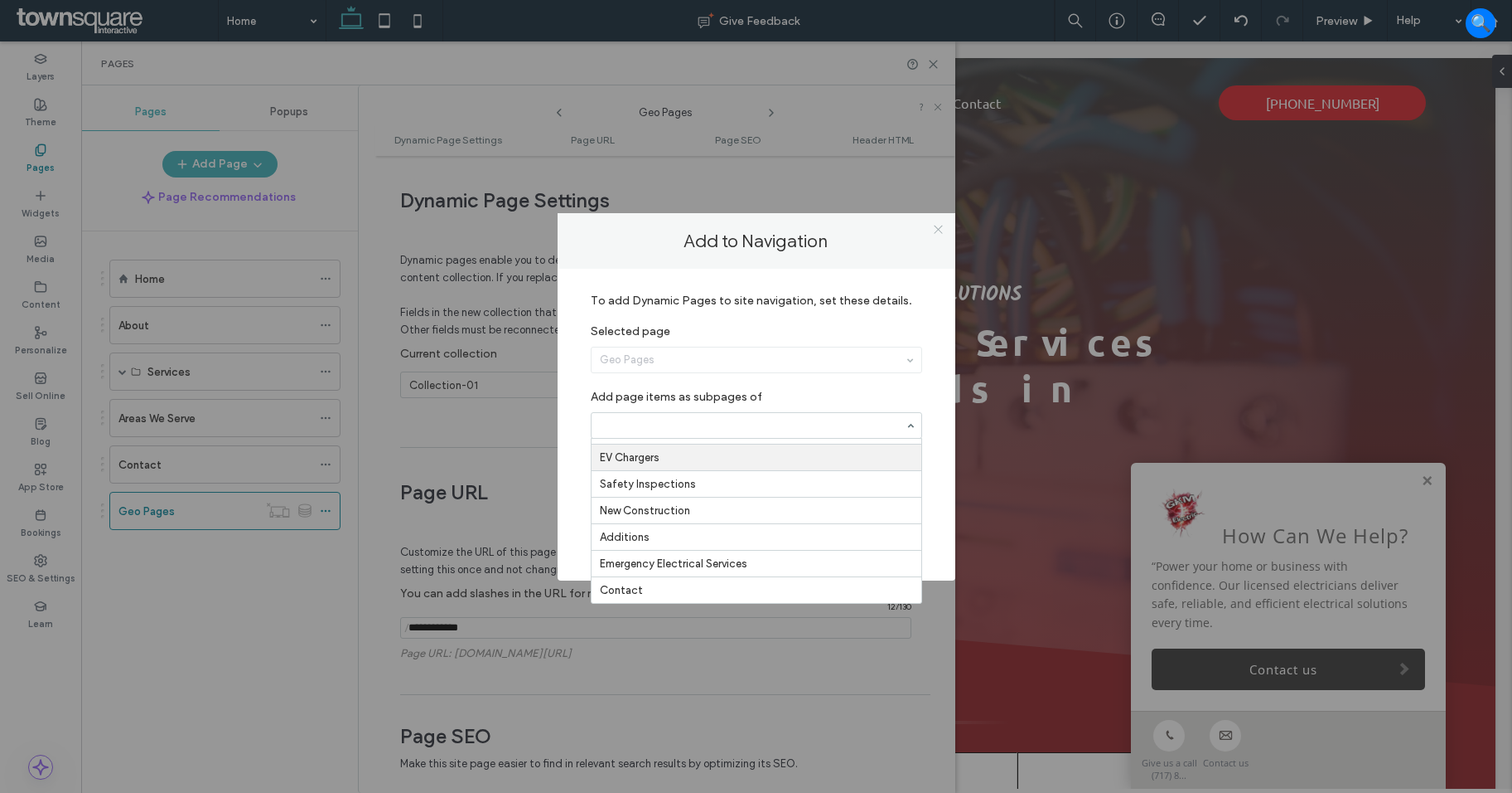
click at [935, 227] on icon at bounding box center [938, 228] width 12 height 12
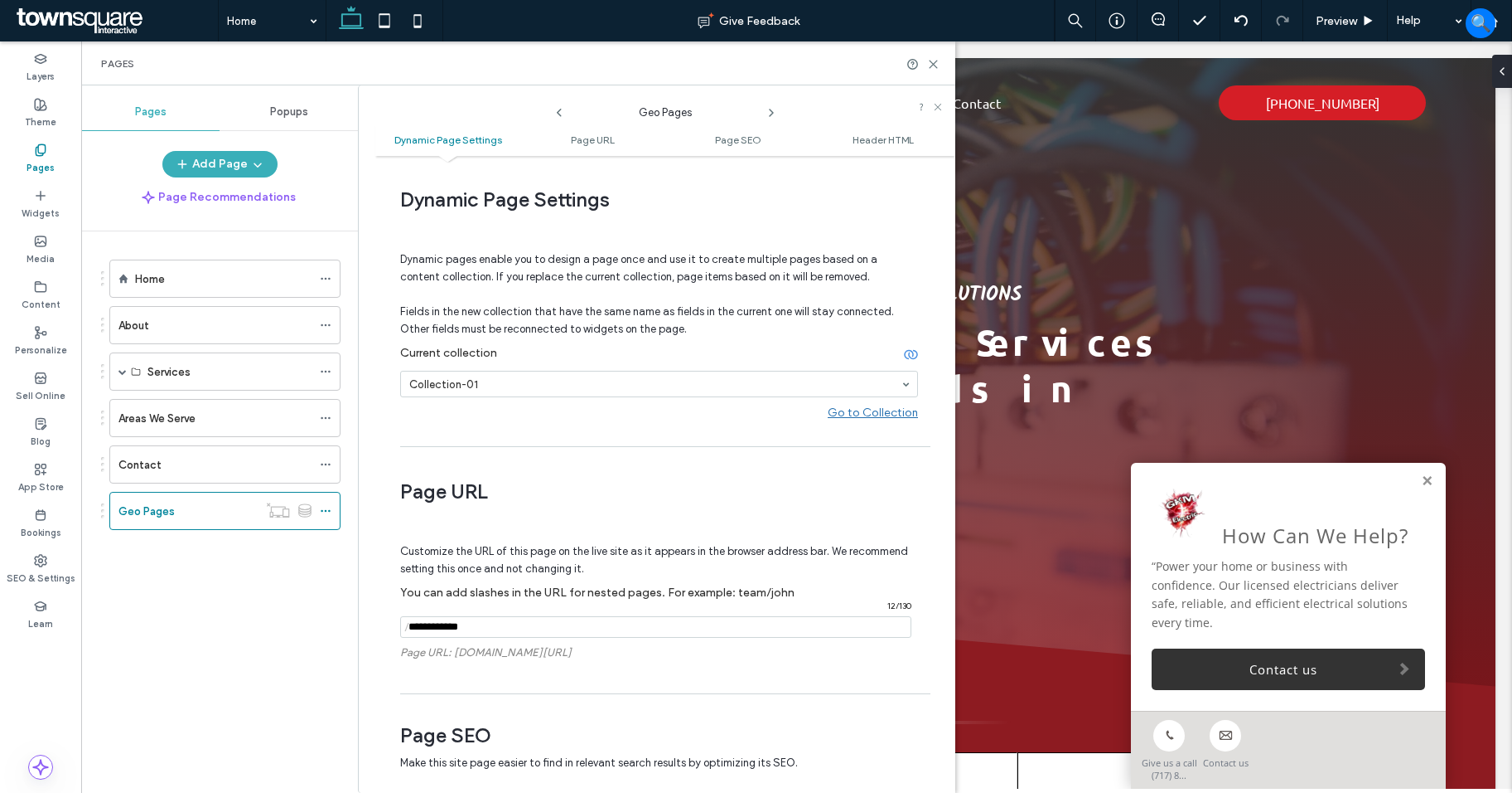
scroll to position [0, 0]
drag, startPoint x: 490, startPoint y: 631, endPoint x: 340, endPoint y: 628, distance: 150.0
click at [340, 628] on div "Pages Popups Add Page Page Recommendations Home About Services Panel Upgrades E…" at bounding box center [518, 439] width 874 height 708
type input "**********"
click at [464, 566] on span "Customize the URL of this page on the live site as it appears in the browser ad…" at bounding box center [654, 560] width 508 height 57
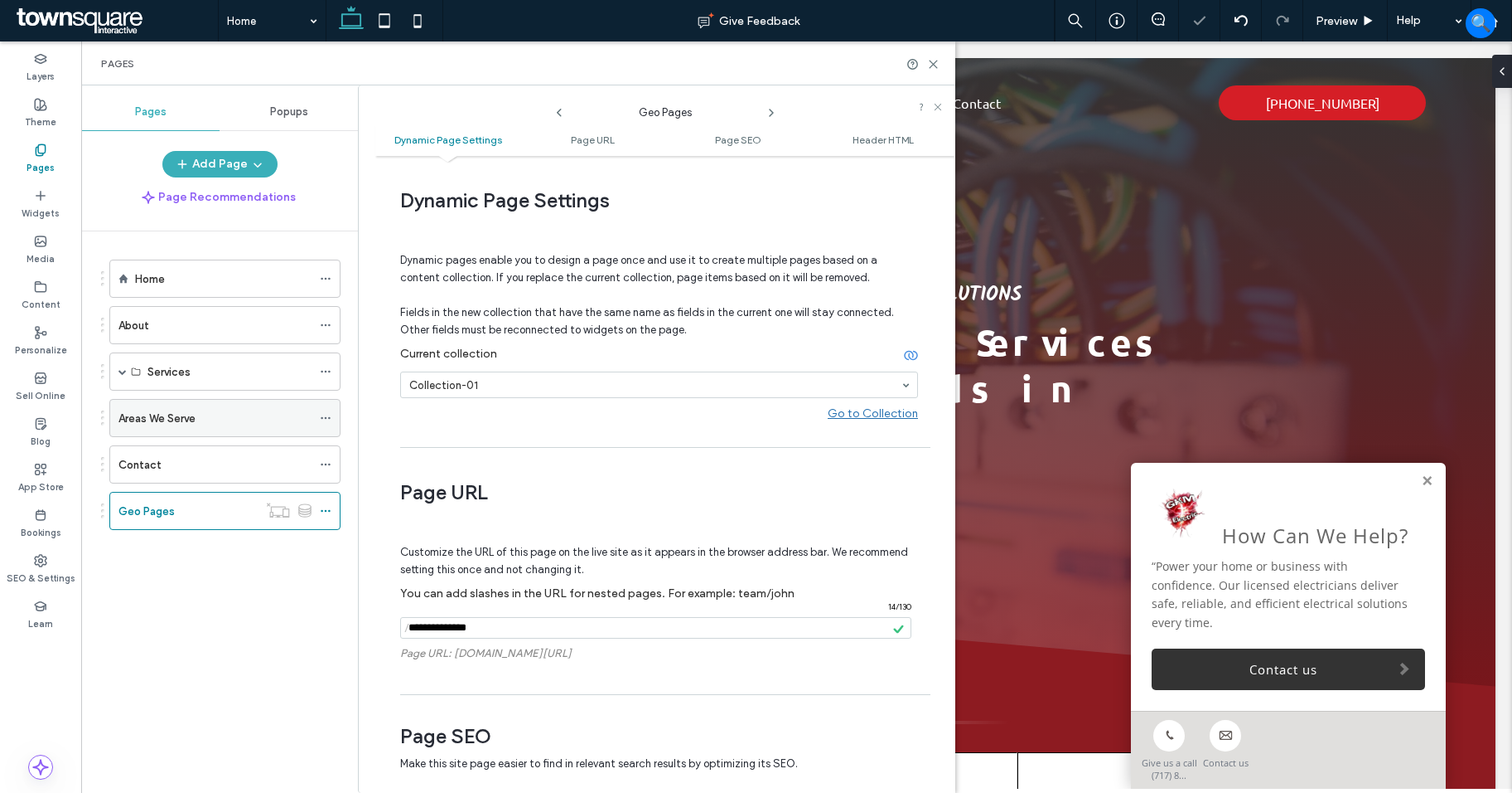
click at [324, 412] on icon at bounding box center [325, 417] width 12 height 12
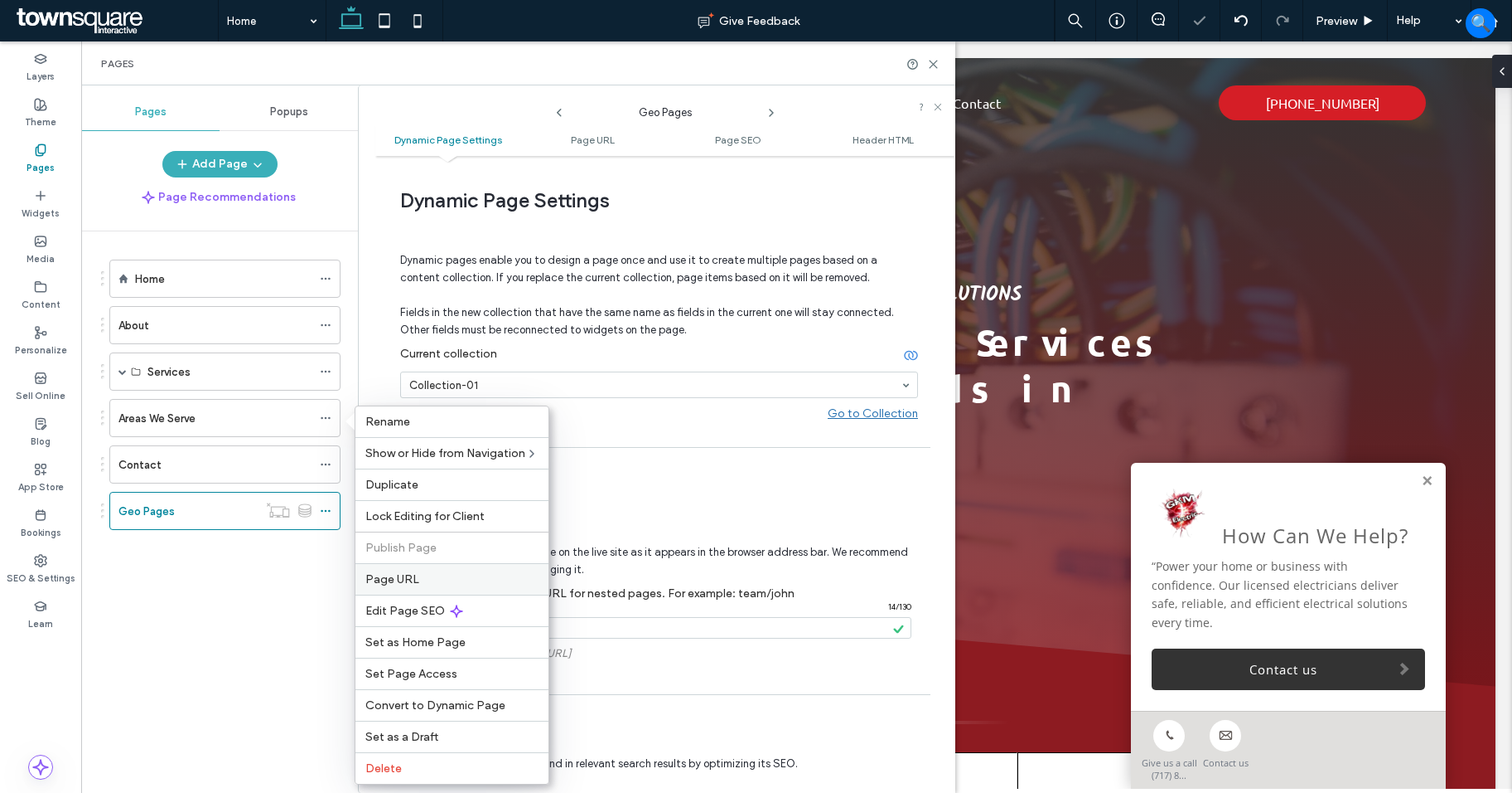
click at [411, 574] on span "Page URL" at bounding box center [392, 579] width 54 height 14
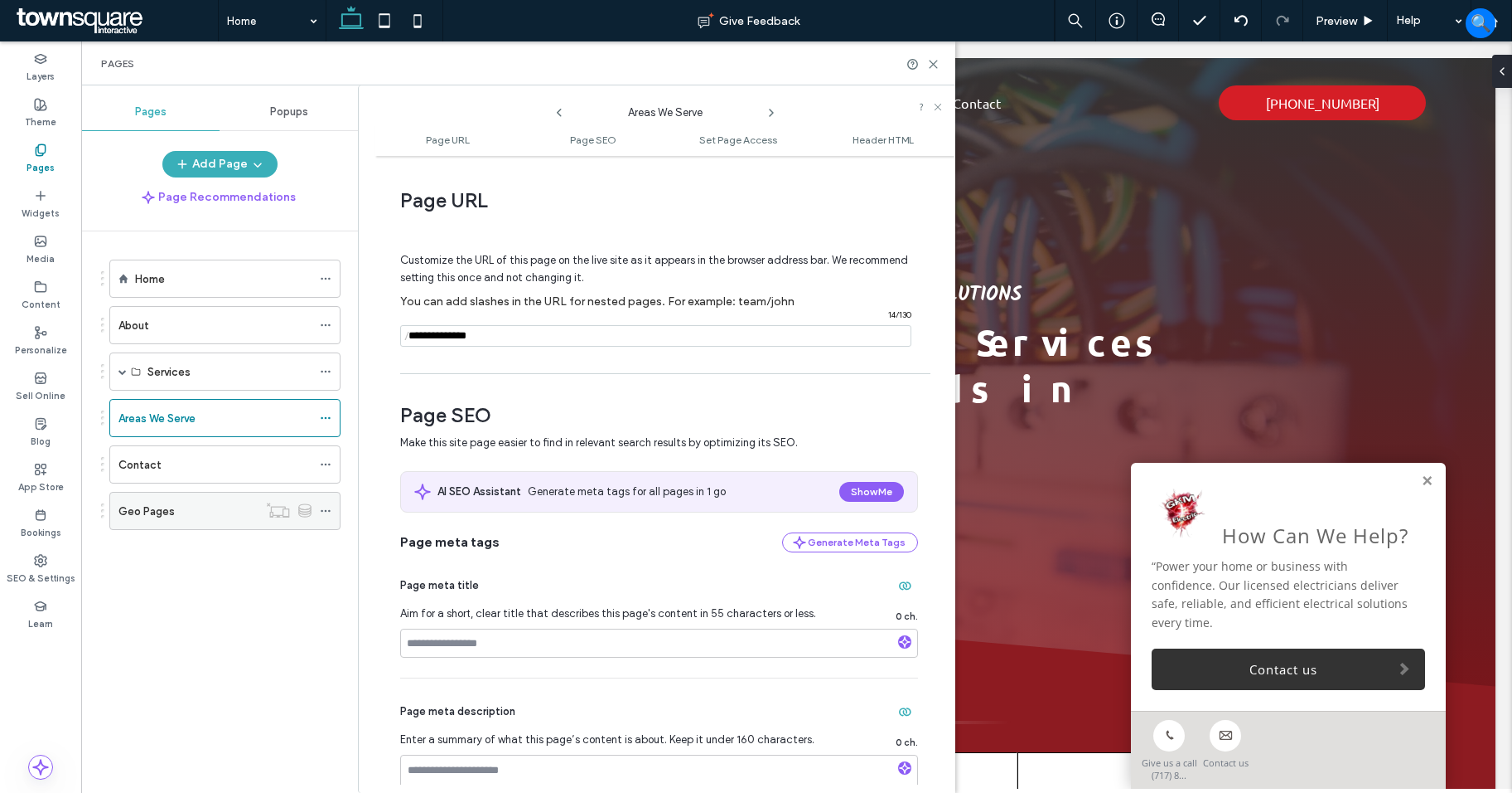
click at [324, 512] on icon at bounding box center [325, 510] width 12 height 12
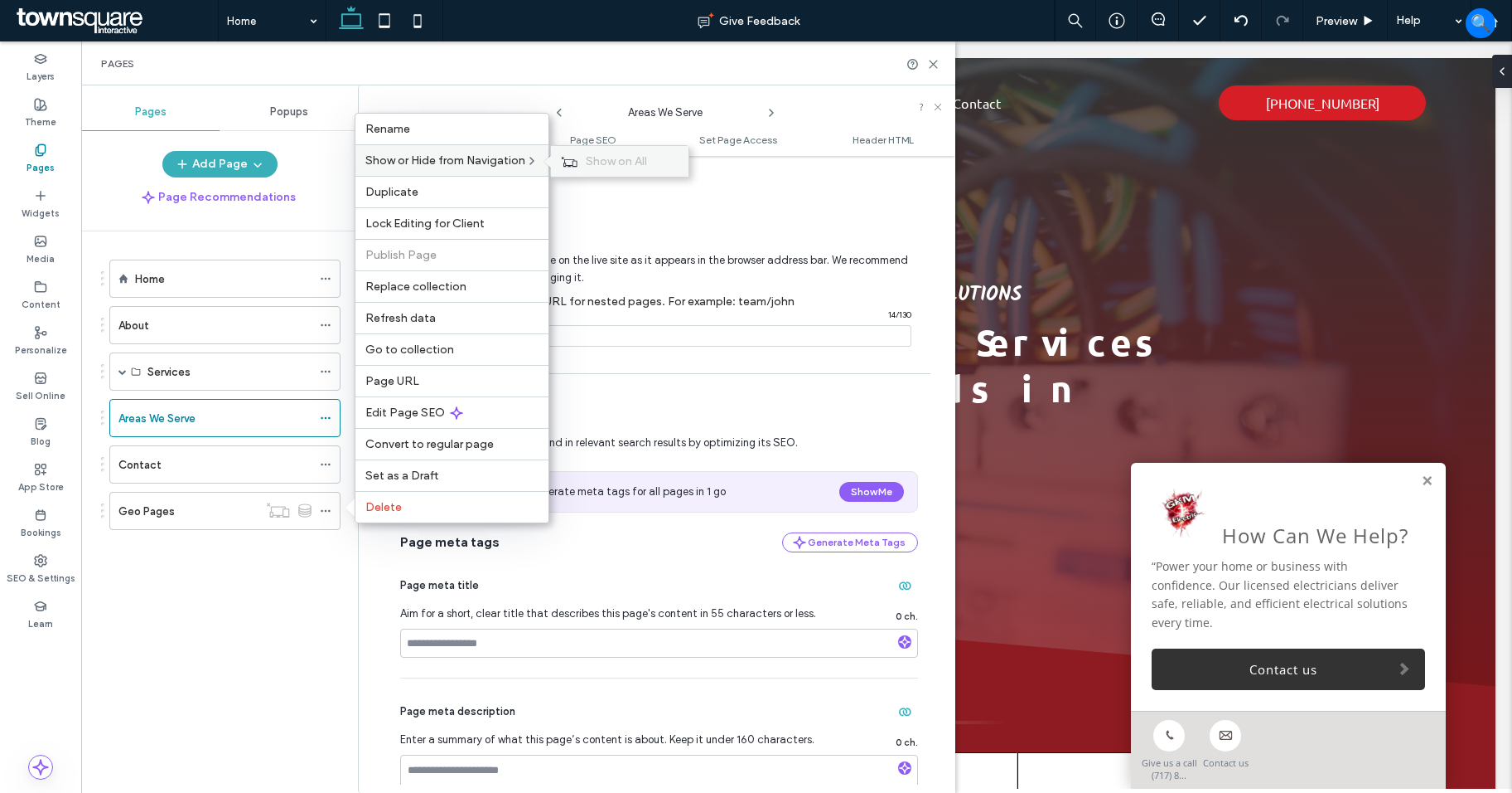
click at [589, 168] on span "Show on All" at bounding box center [616, 160] width 61 height 14
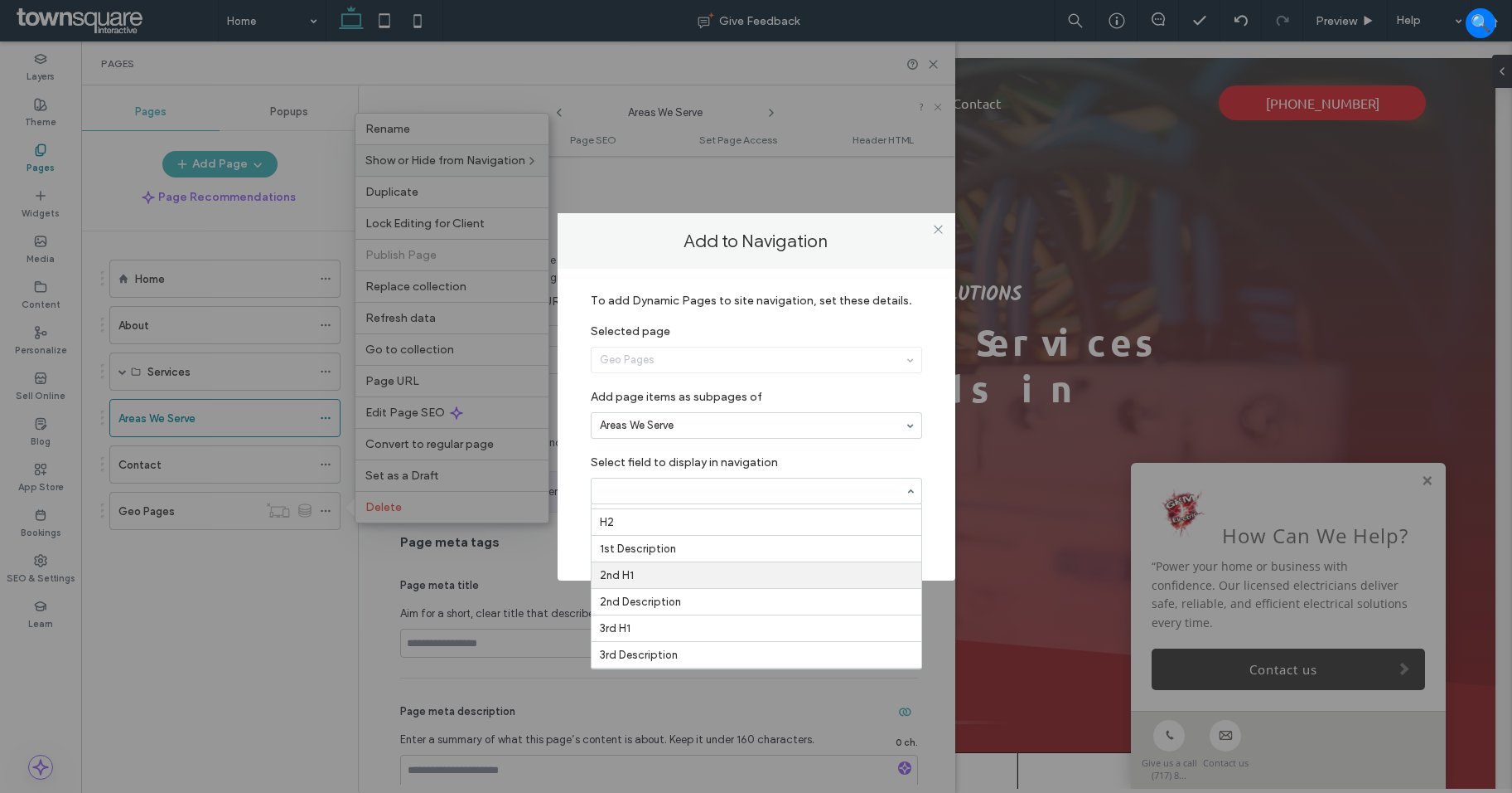
scroll to position [47, 0]
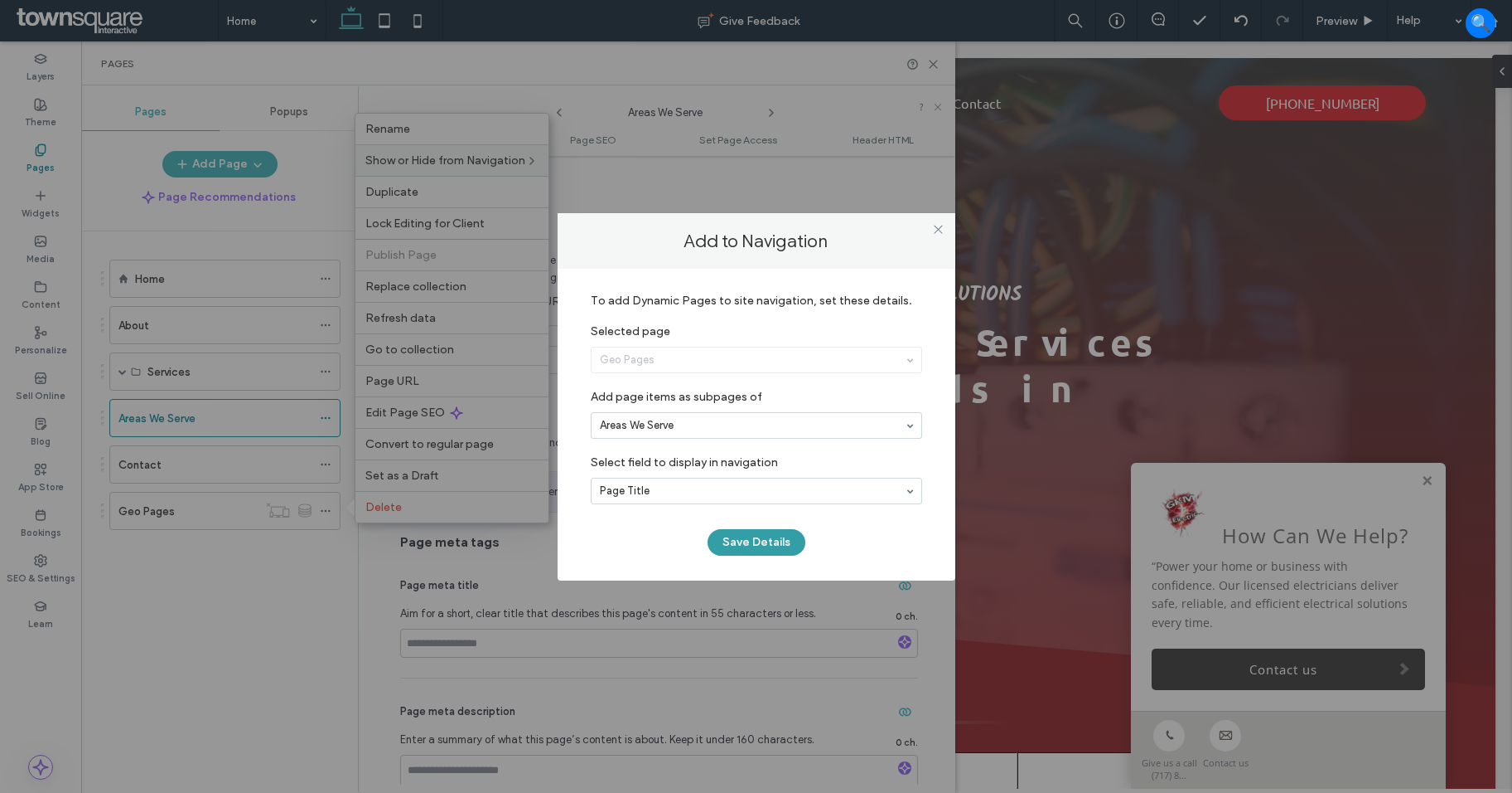
click at [731, 546] on button "Save Details" at bounding box center [756, 542] width 97 height 27
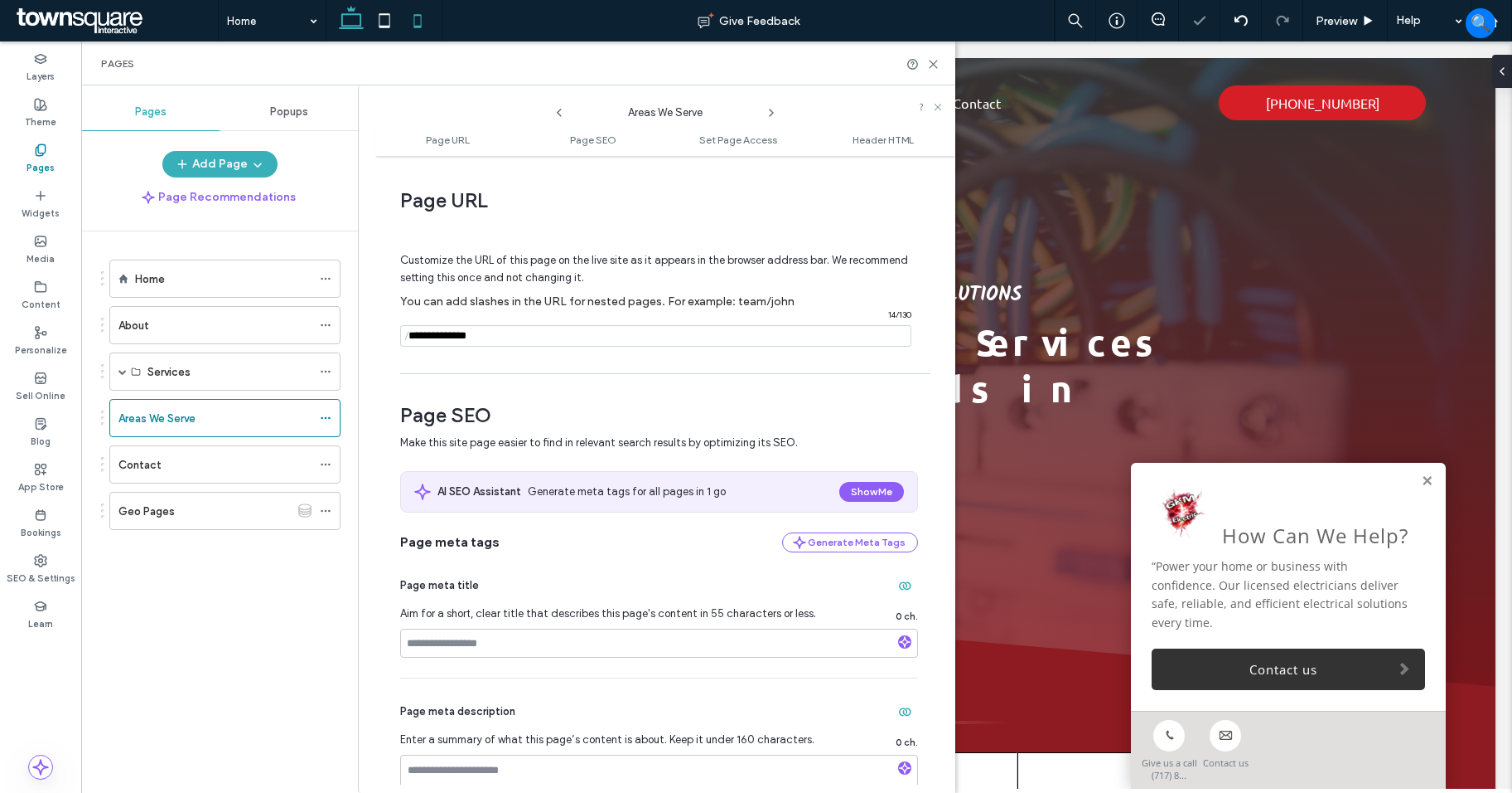
click at [418, 28] on use at bounding box center [417, 20] width 7 height 13
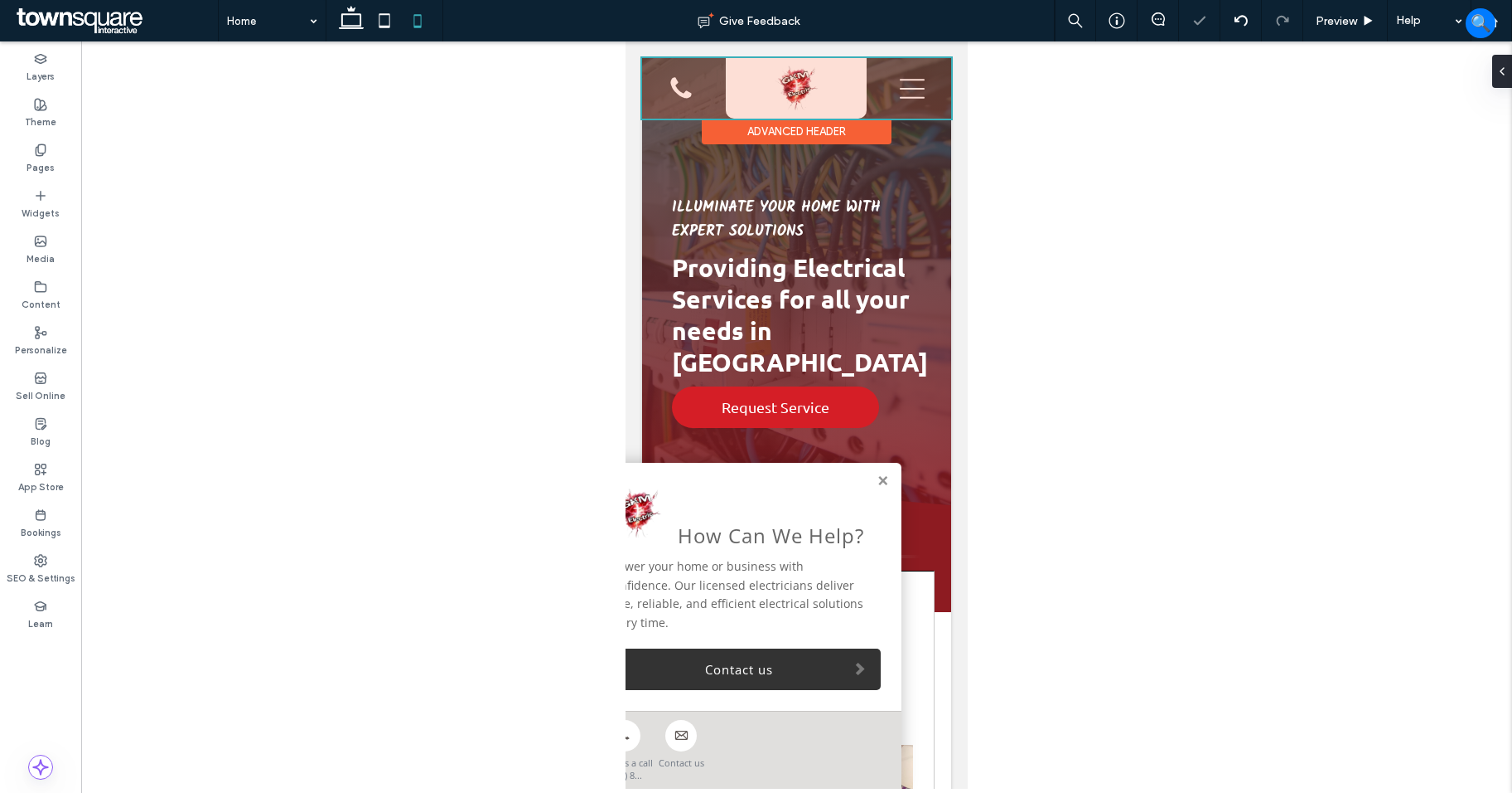
click at [896, 88] on div at bounding box center [796, 88] width 309 height 60
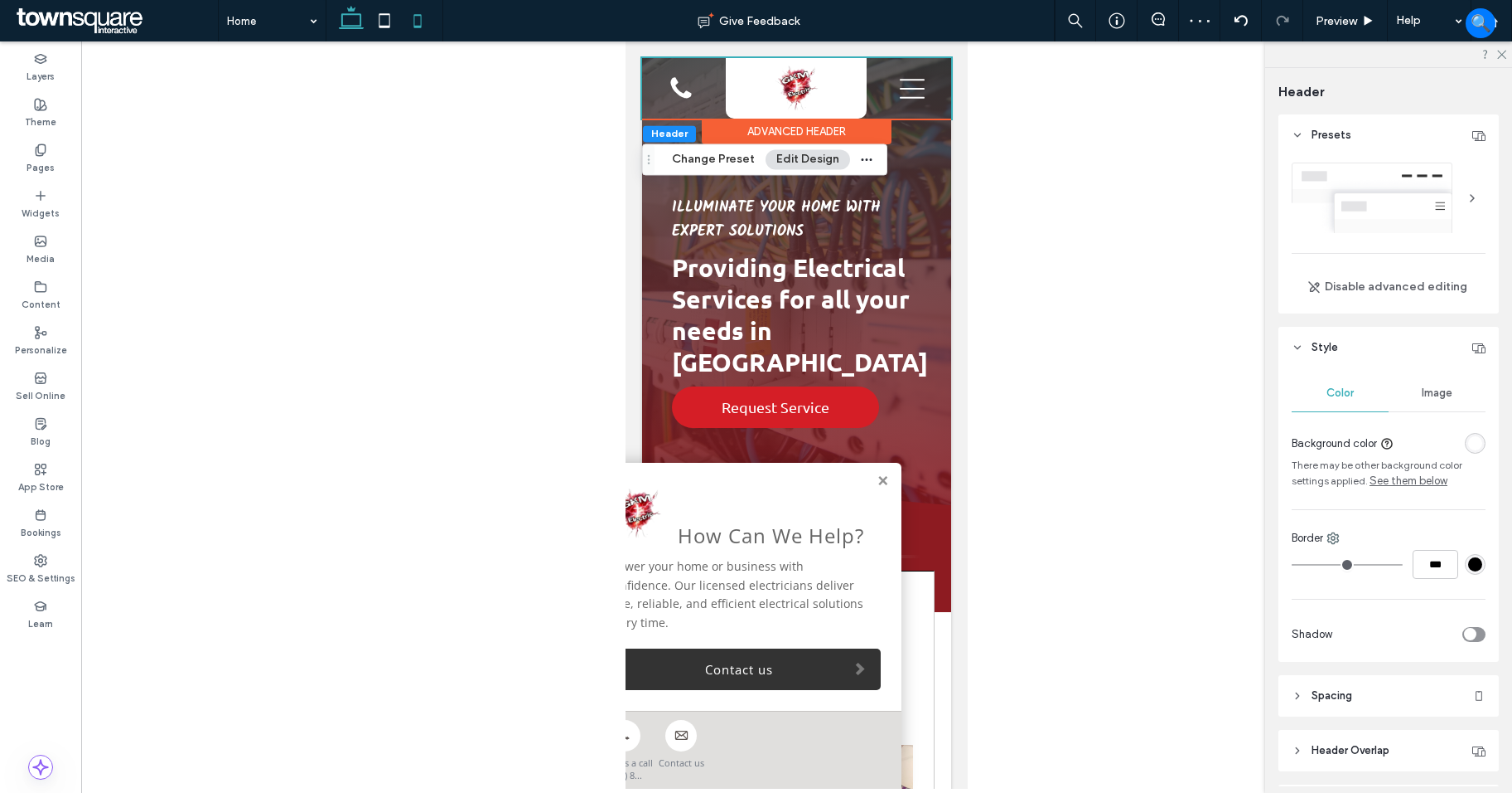
click at [364, 27] on icon at bounding box center [351, 20] width 33 height 33
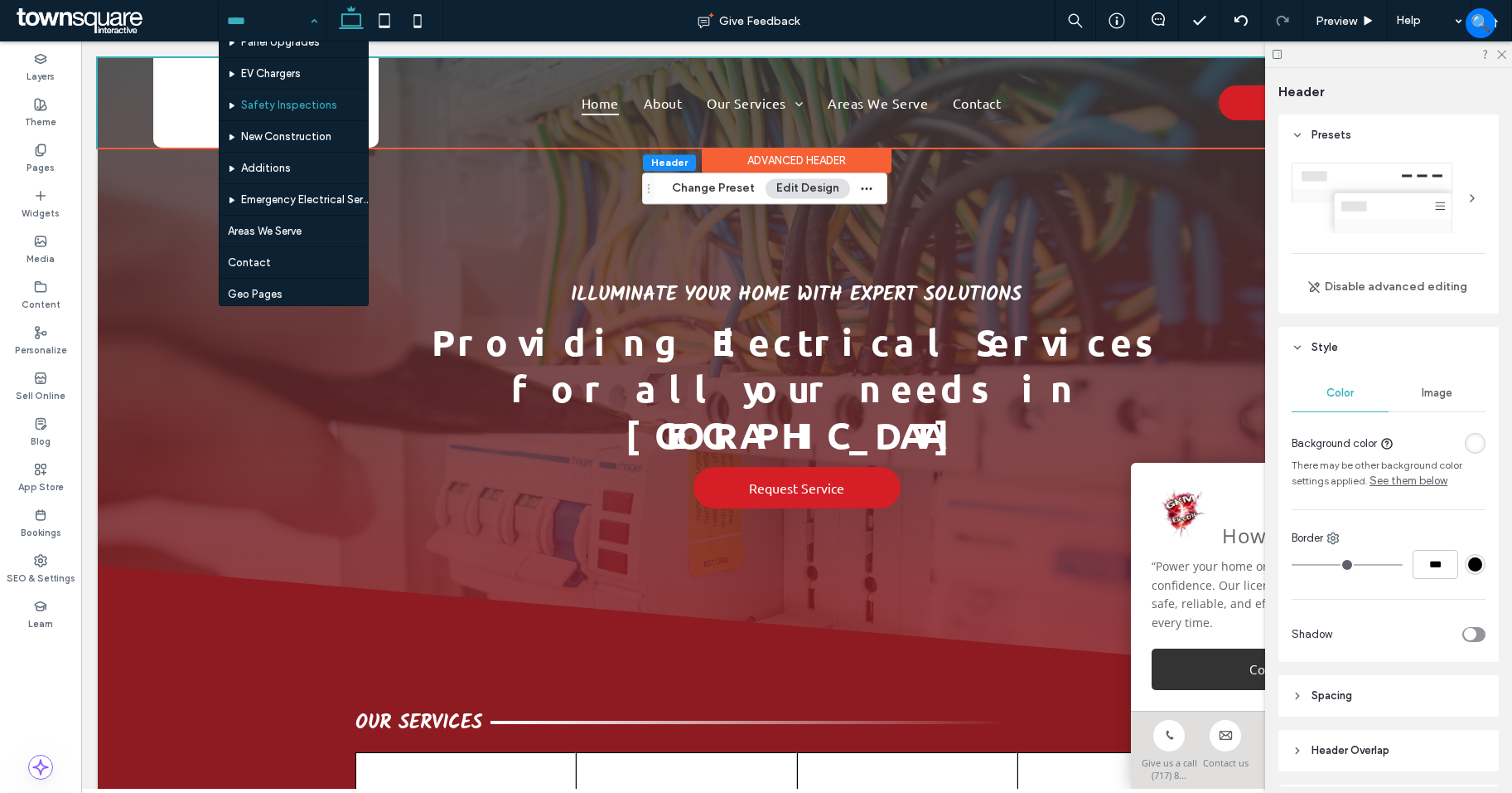
scroll to position [81, 0]
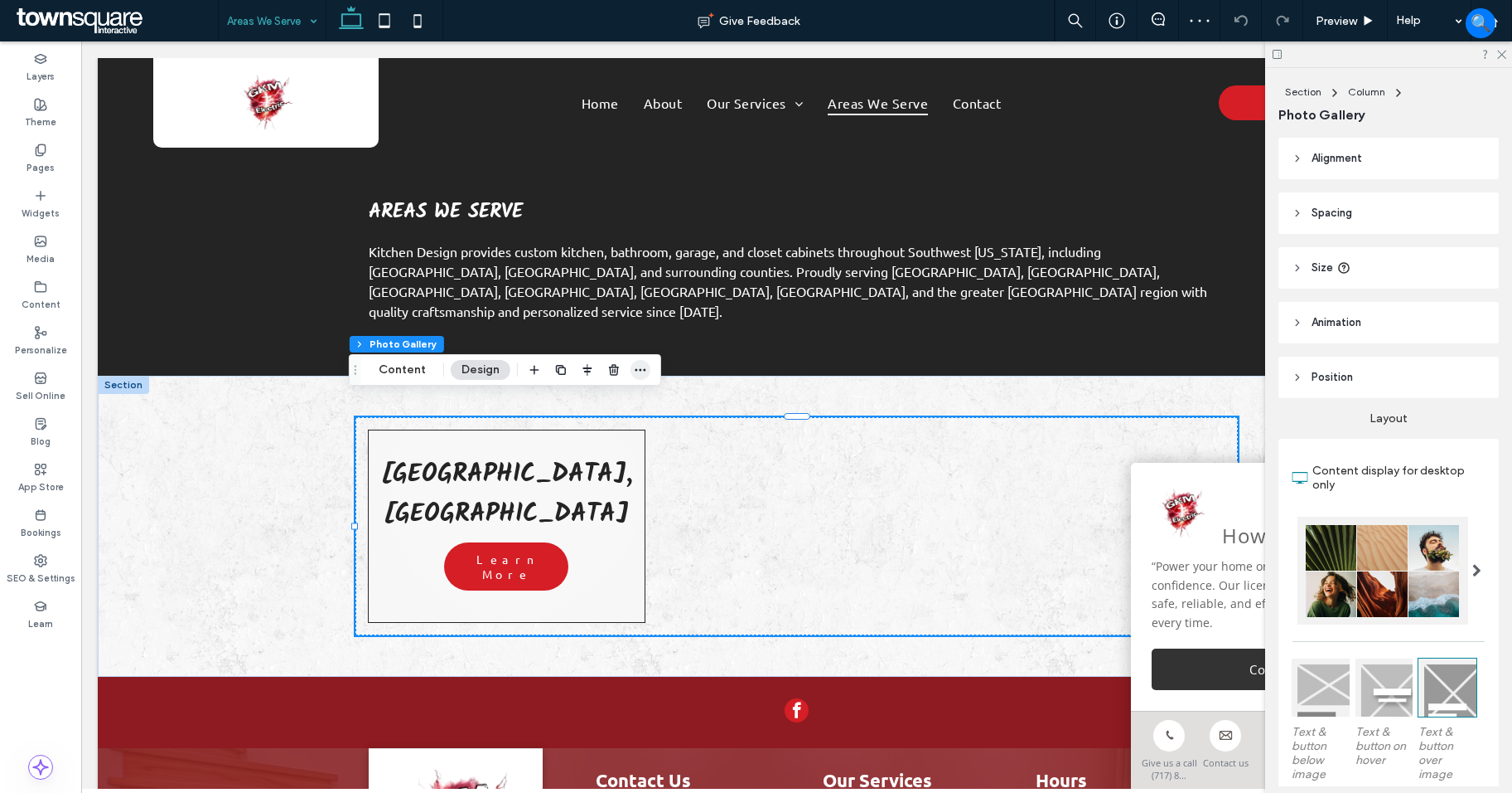
click at [642, 374] on icon "button" at bounding box center [641, 370] width 13 height 13
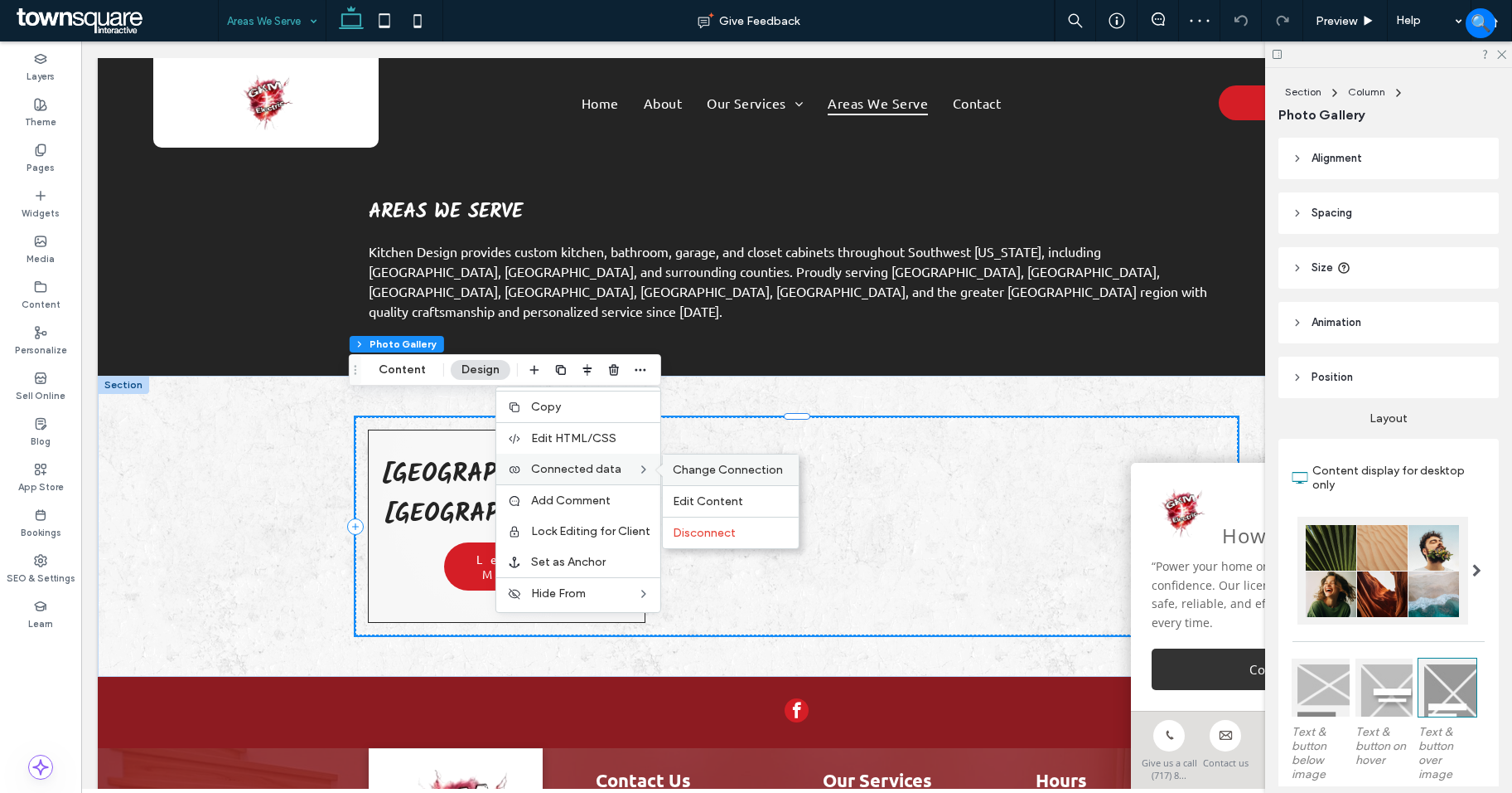
click at [693, 466] on span "Change Connection" at bounding box center [728, 469] width 110 height 14
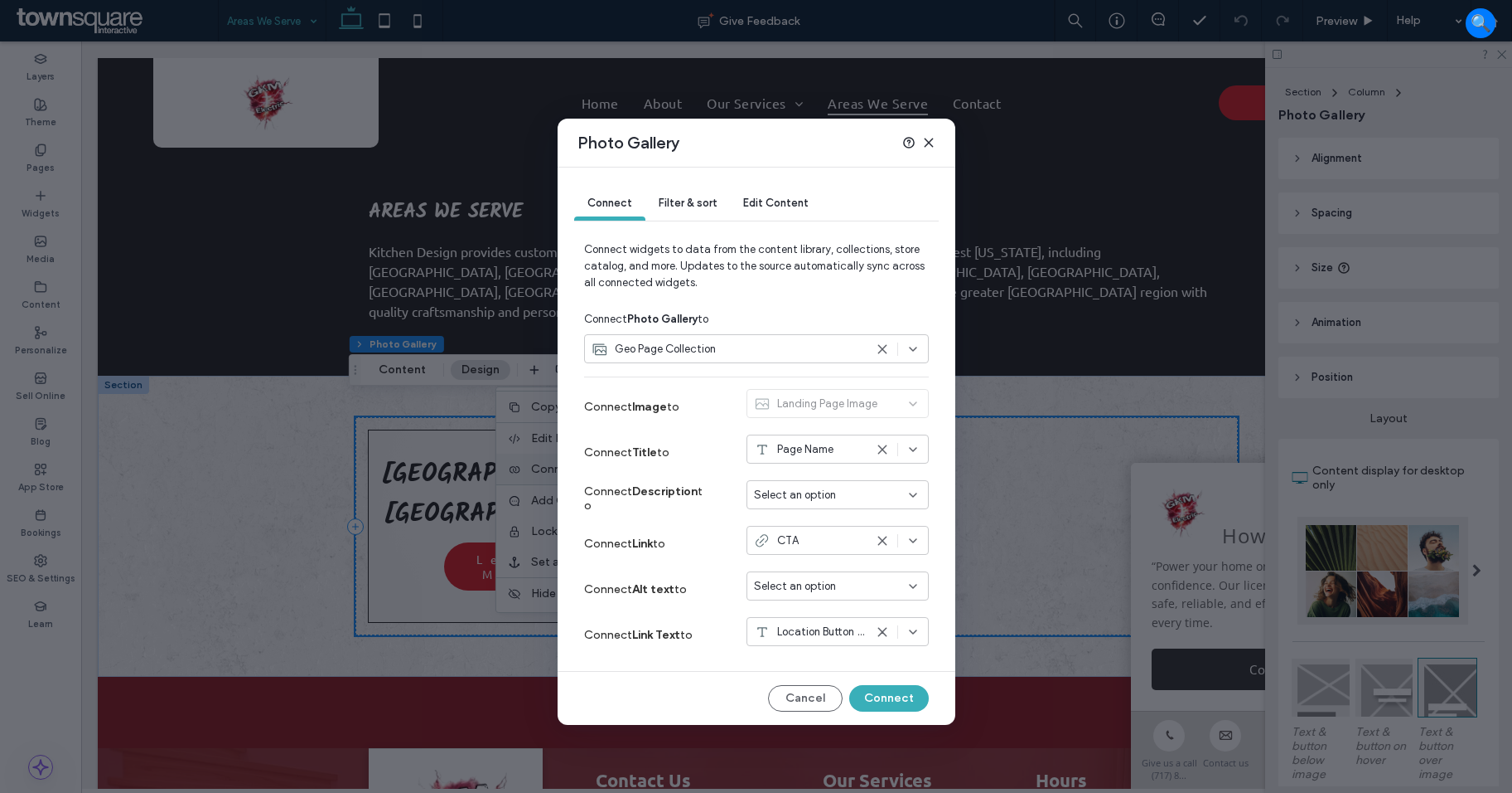
click at [719, 348] on div "Geo Page Collection" at bounding box center [728, 349] width 273 height 17
click at [699, 386] on div "Collections" at bounding box center [756, 377] width 343 height 29
click at [913, 342] on icon at bounding box center [913, 349] width 13 height 13
click at [917, 403] on div "Landing Page Image" at bounding box center [837, 406] width 183 height 35
click at [931, 143] on icon at bounding box center [929, 143] width 13 height 13
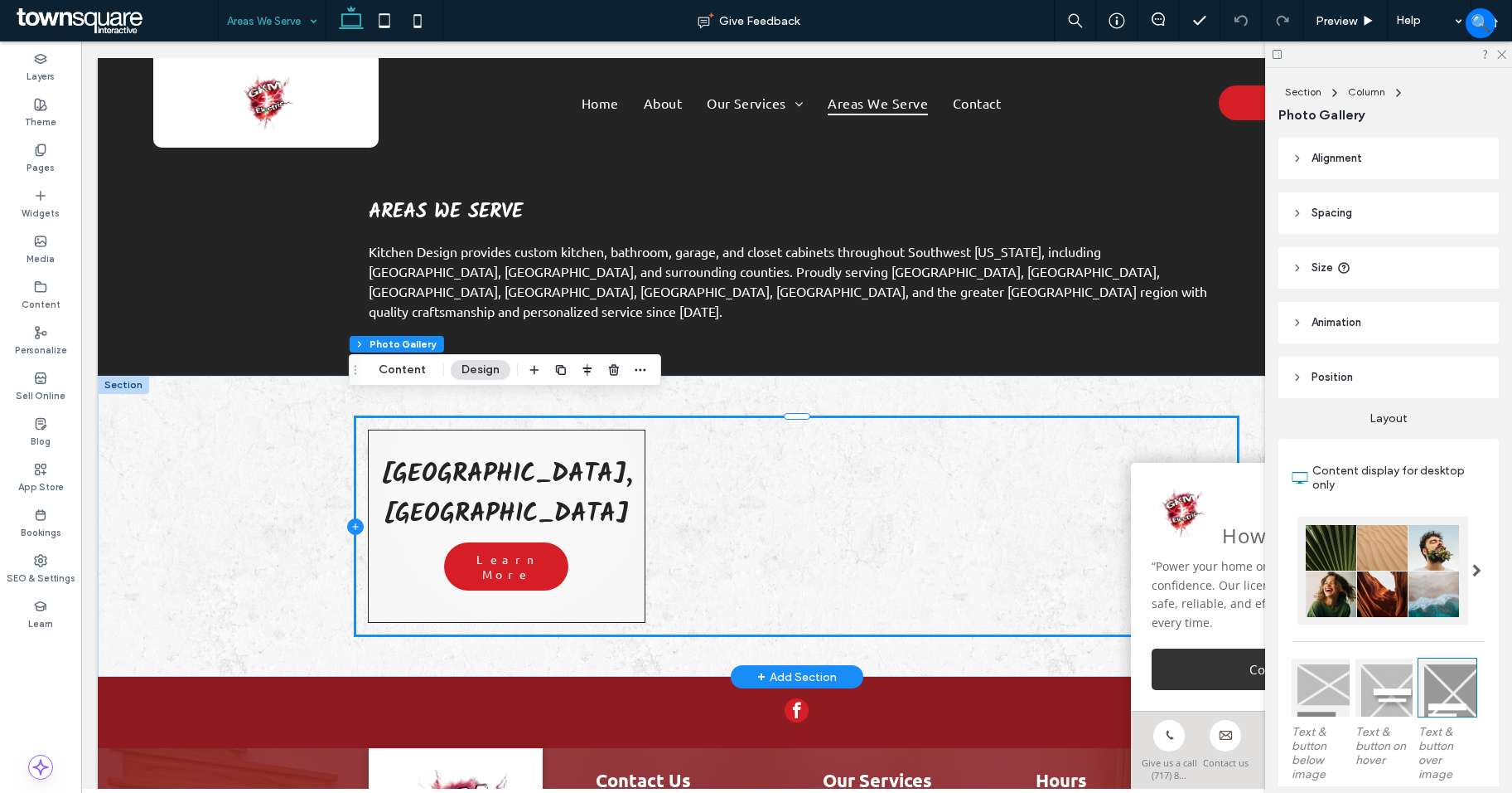
click at [349, 518] on icon at bounding box center [356, 527] width 17 height 17
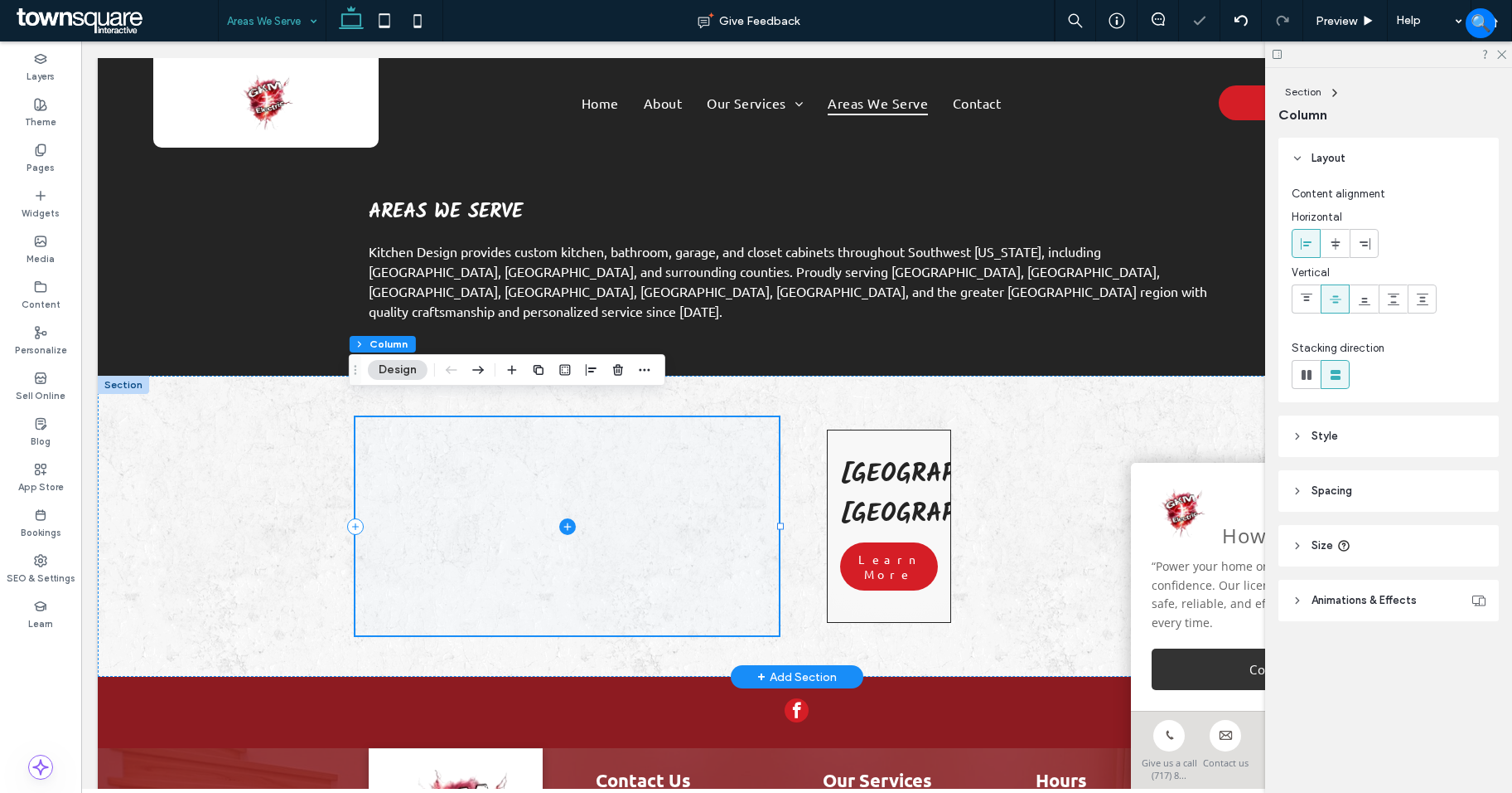
click at [668, 528] on span at bounding box center [567, 526] width 424 height 218
click at [37, 207] on label "Widgets" at bounding box center [40, 211] width 38 height 19
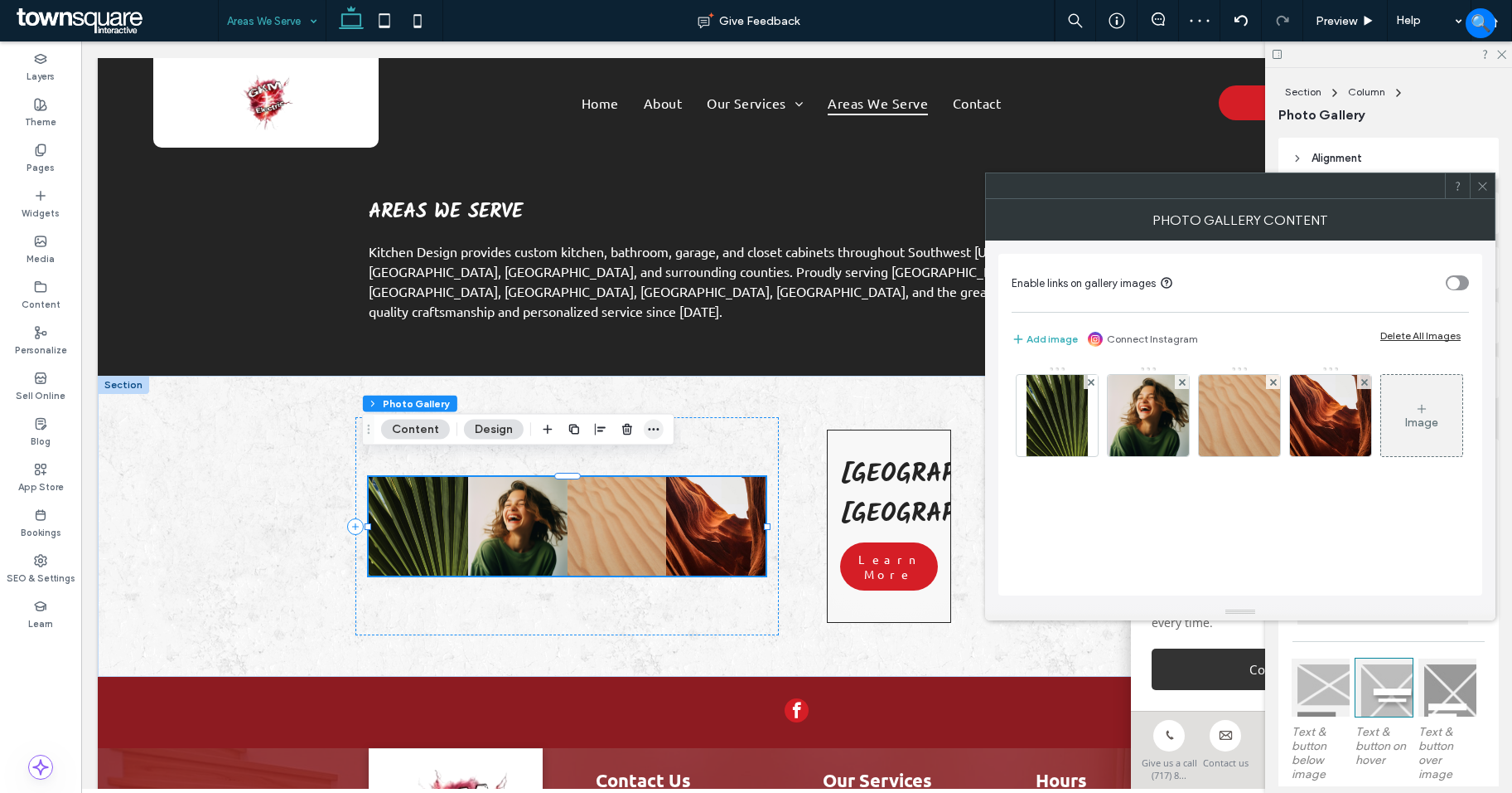
click at [655, 426] on icon "button" at bounding box center [654, 429] width 13 height 13
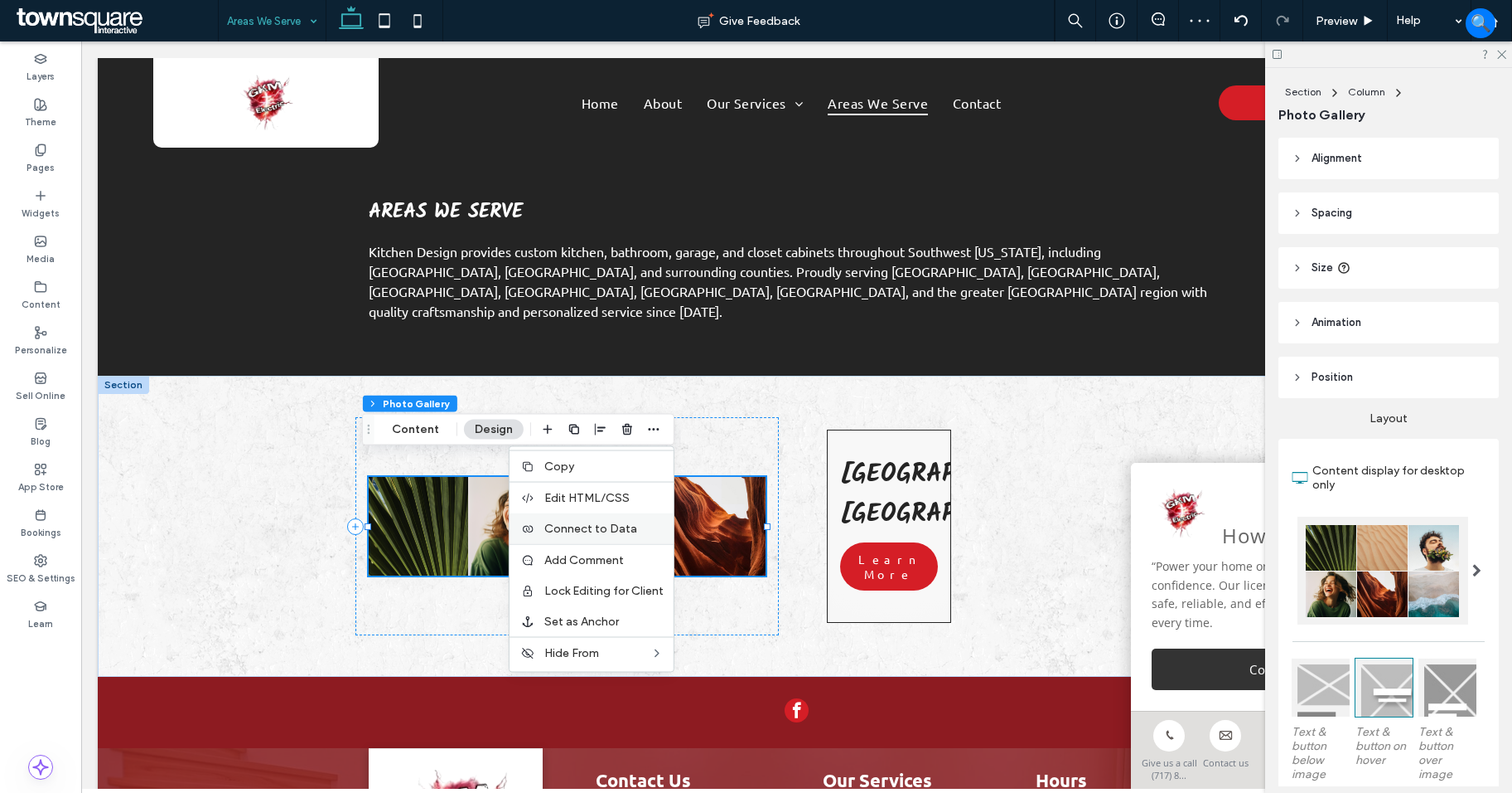
click at [626, 522] on span "Connect to Data" at bounding box center [591, 528] width 93 height 14
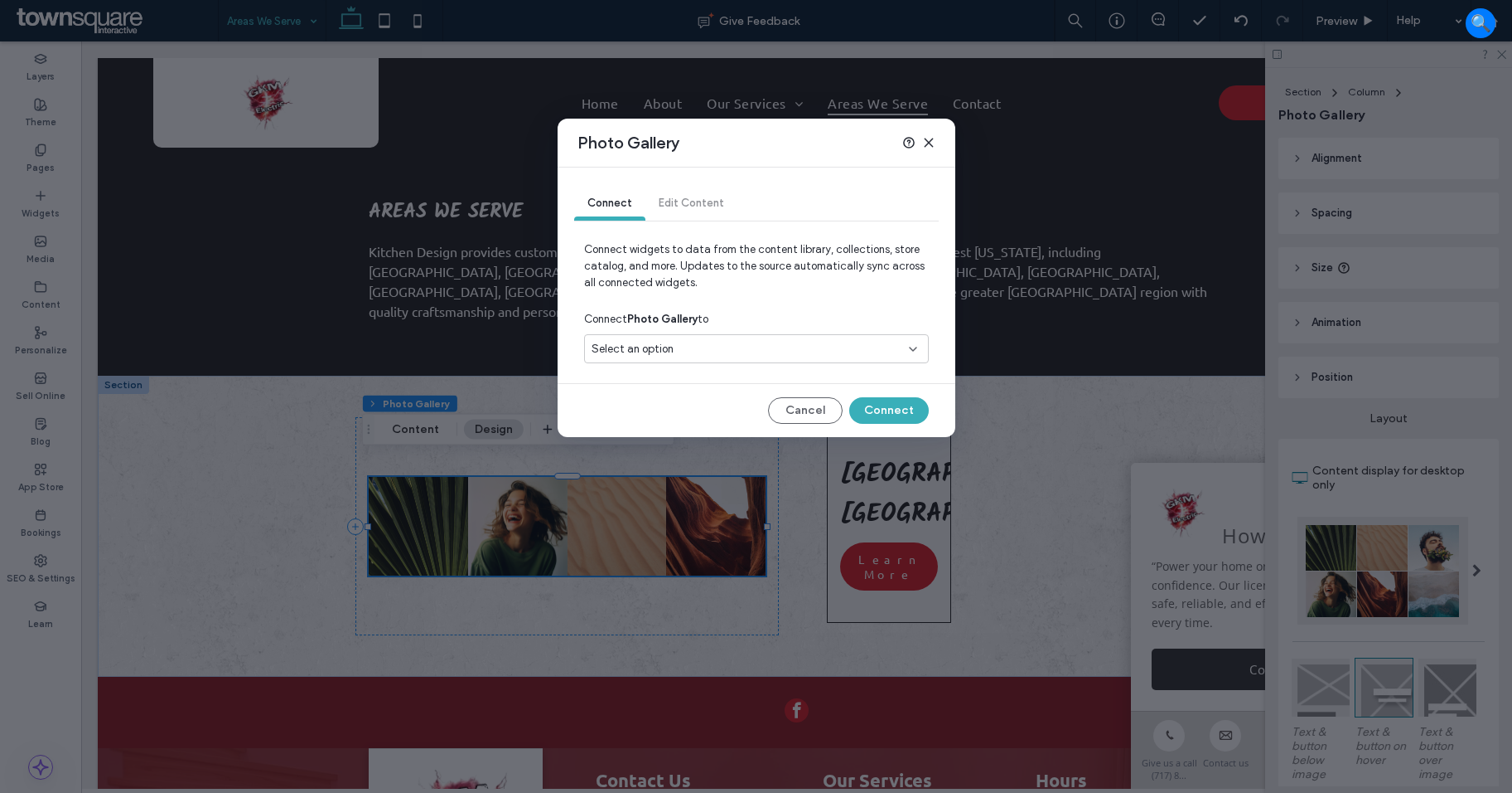
click at [734, 347] on div "Select an option" at bounding box center [746, 349] width 310 height 17
click at [715, 395] on div "Geo Page Collection" at bounding box center [756, 406] width 343 height 29
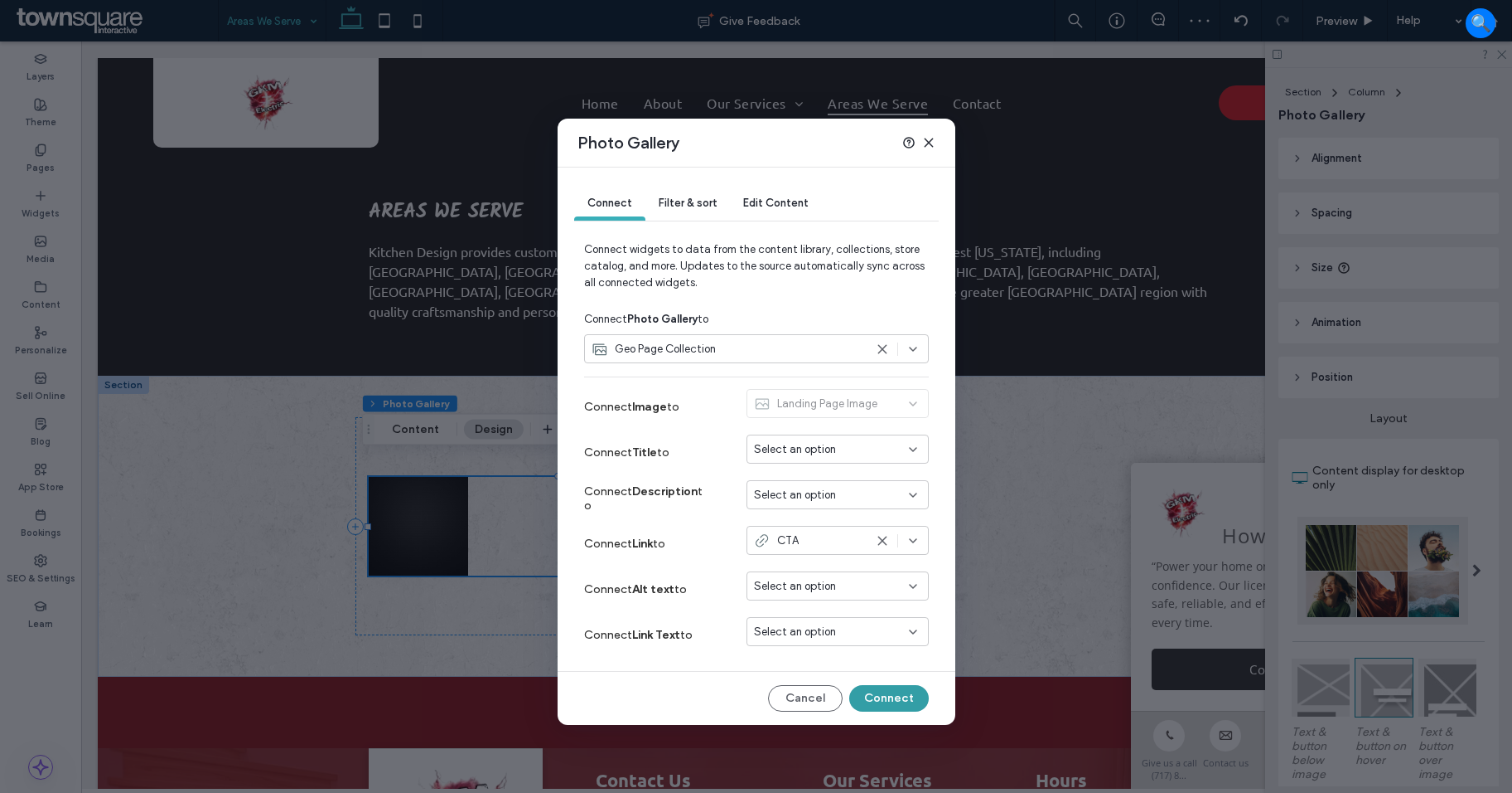
click at [890, 688] on button "Connect" at bounding box center [889, 697] width 80 height 27
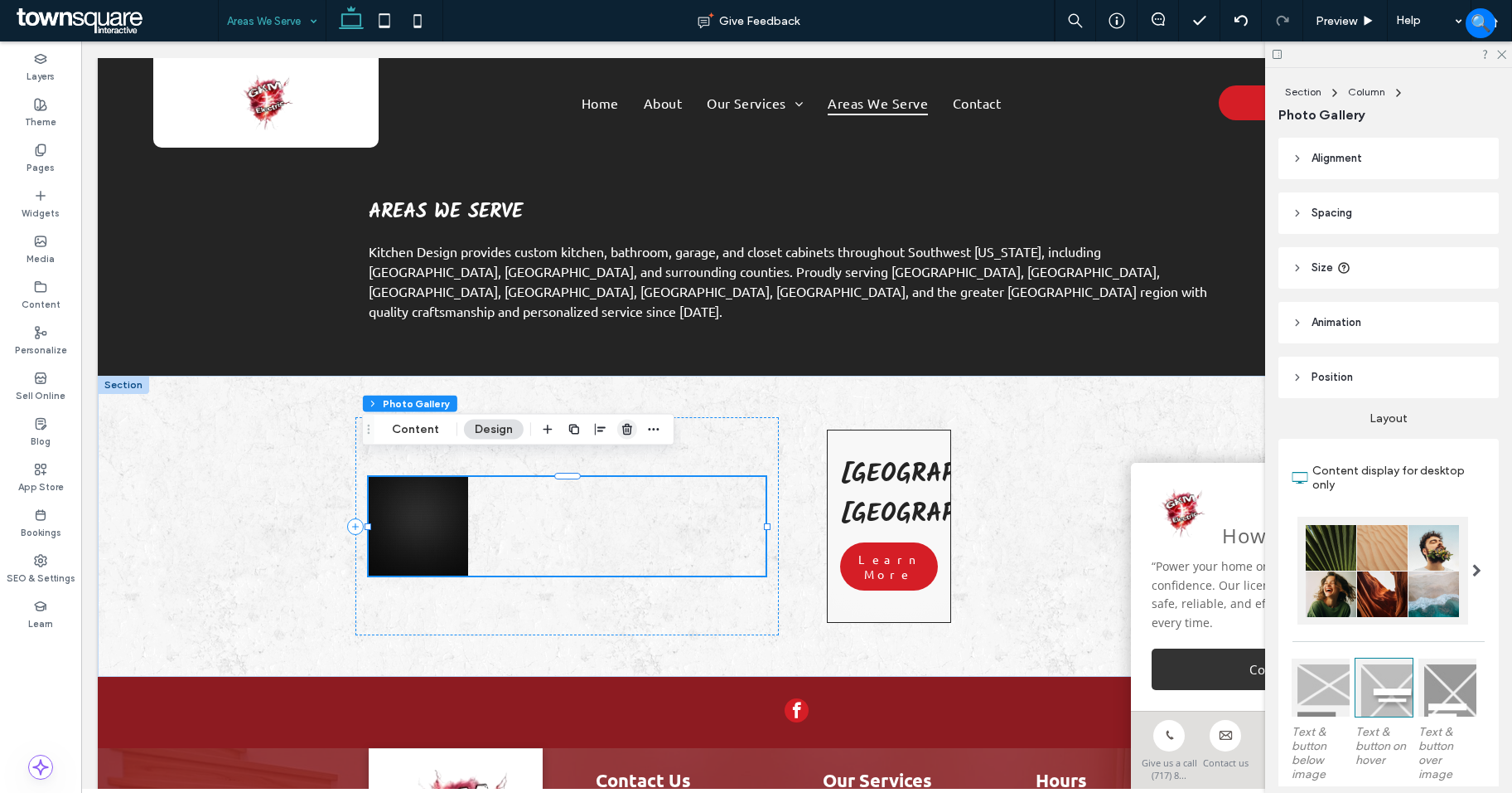
click at [622, 429] on icon "button" at bounding box center [628, 429] width 13 height 13
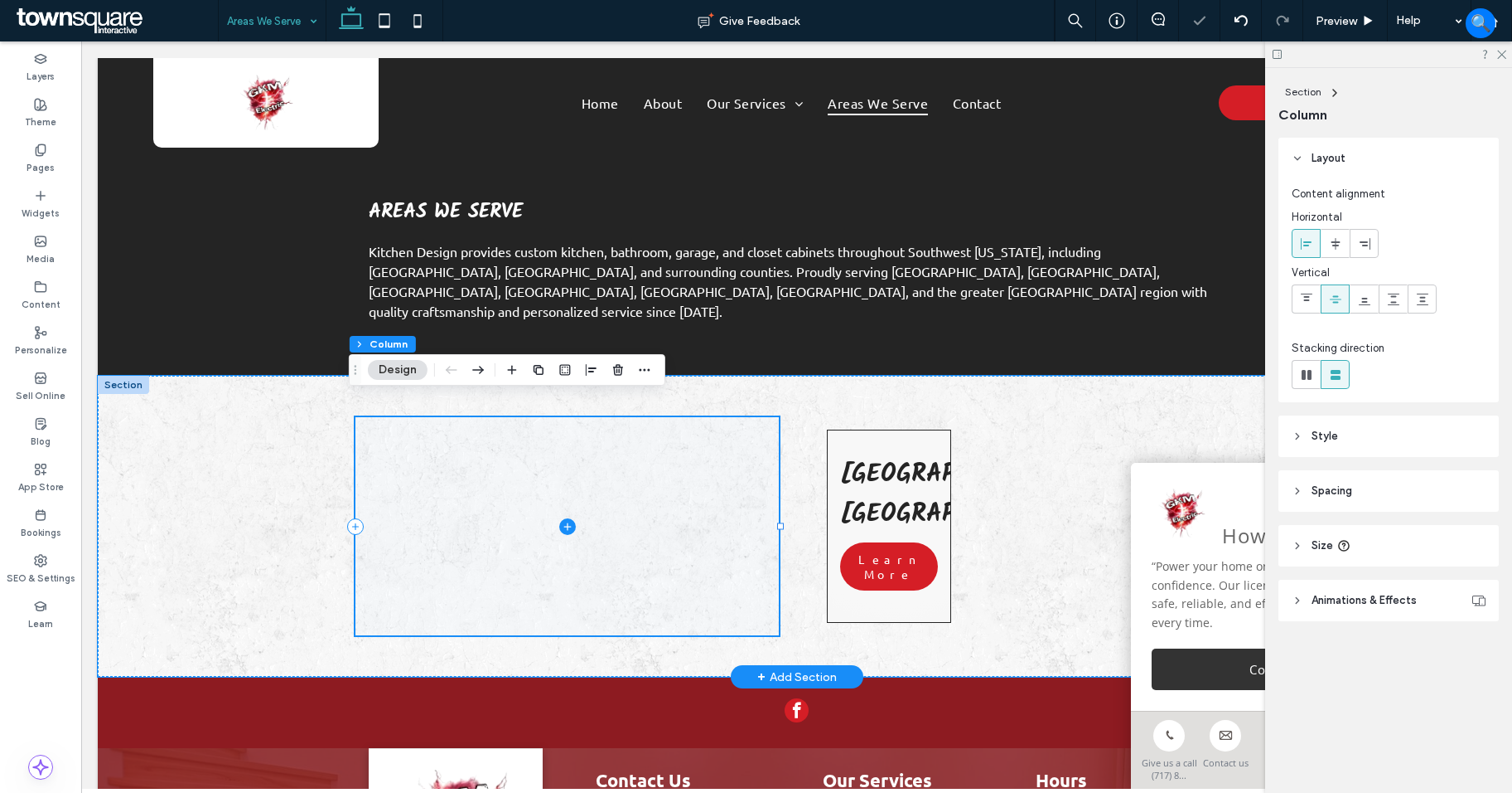
click at [735, 508] on span at bounding box center [567, 526] width 424 height 218
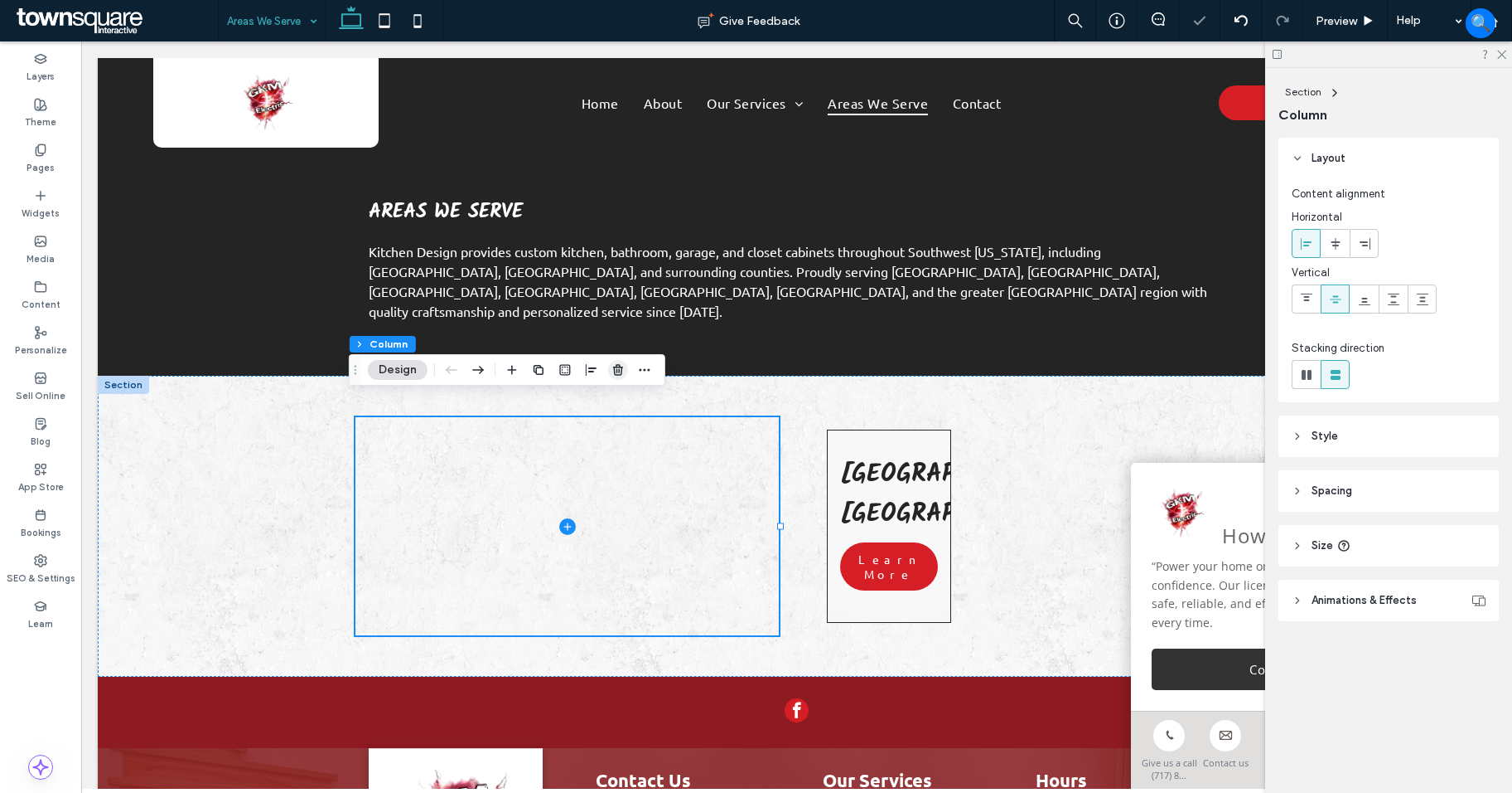
click at [620, 374] on icon "button" at bounding box center [618, 370] width 13 height 13
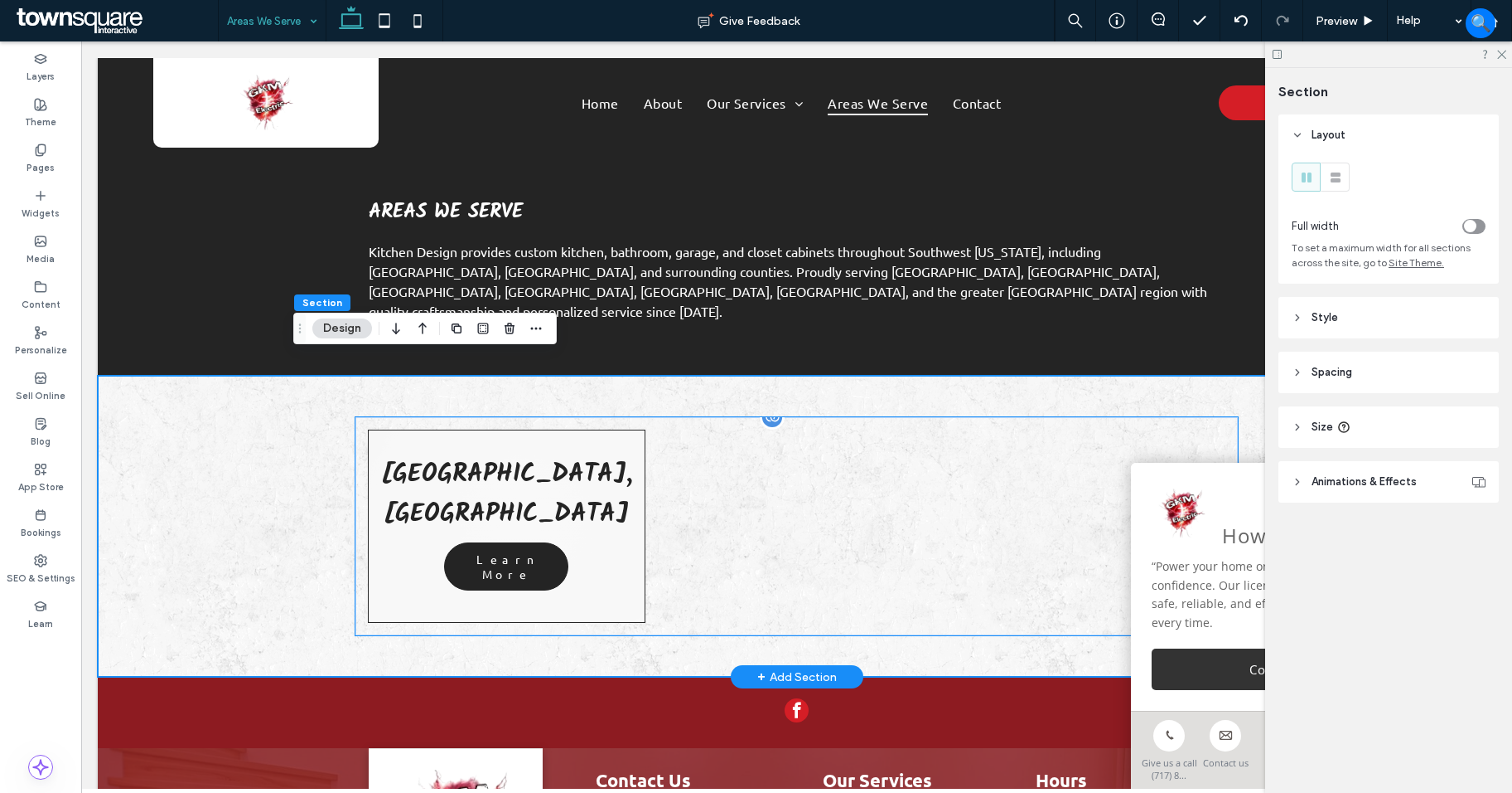
click at [545, 544] on span "Learn More" at bounding box center [507, 567] width 121 height 46
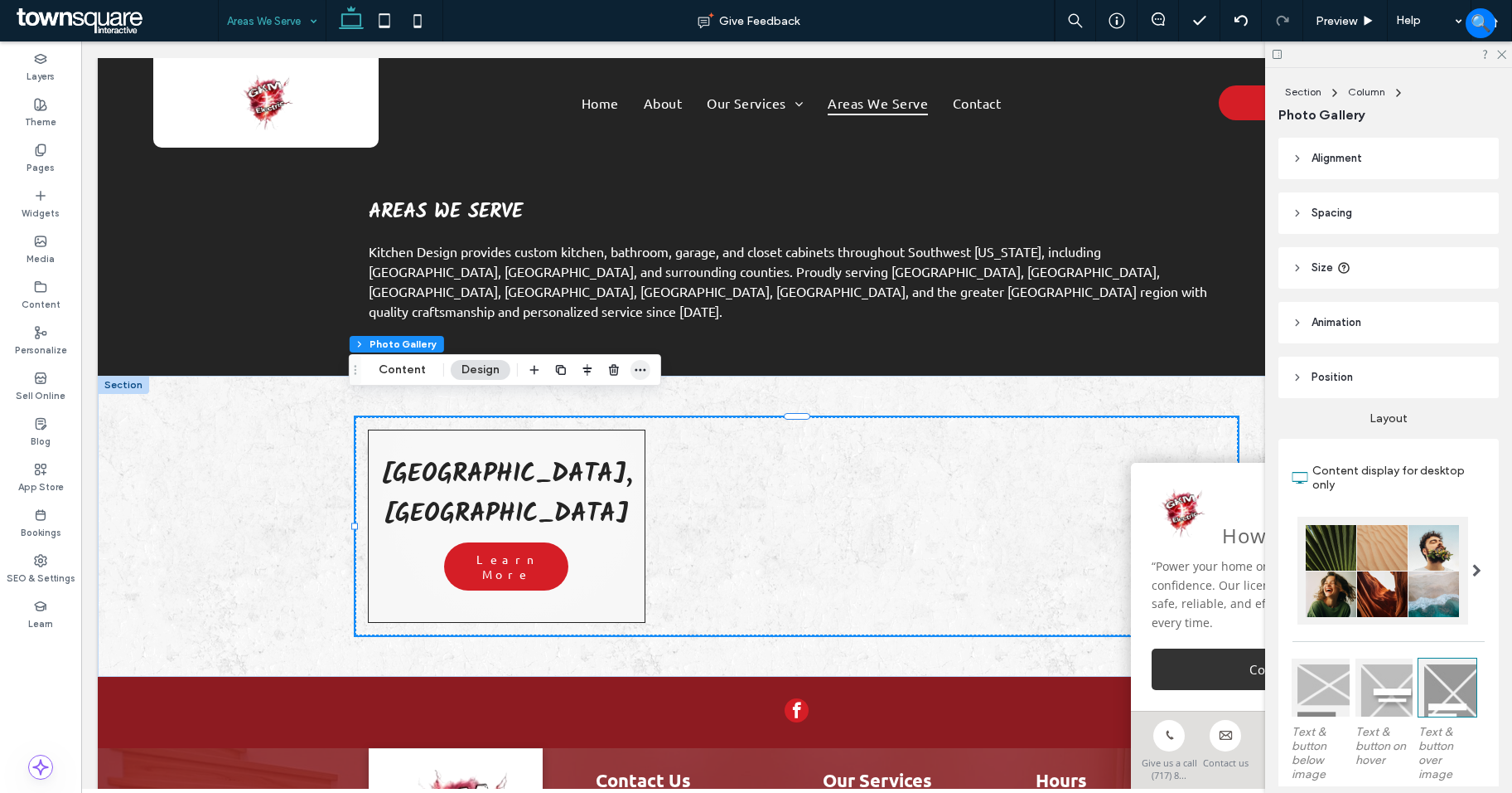
click at [644, 364] on icon "button" at bounding box center [641, 370] width 13 height 13
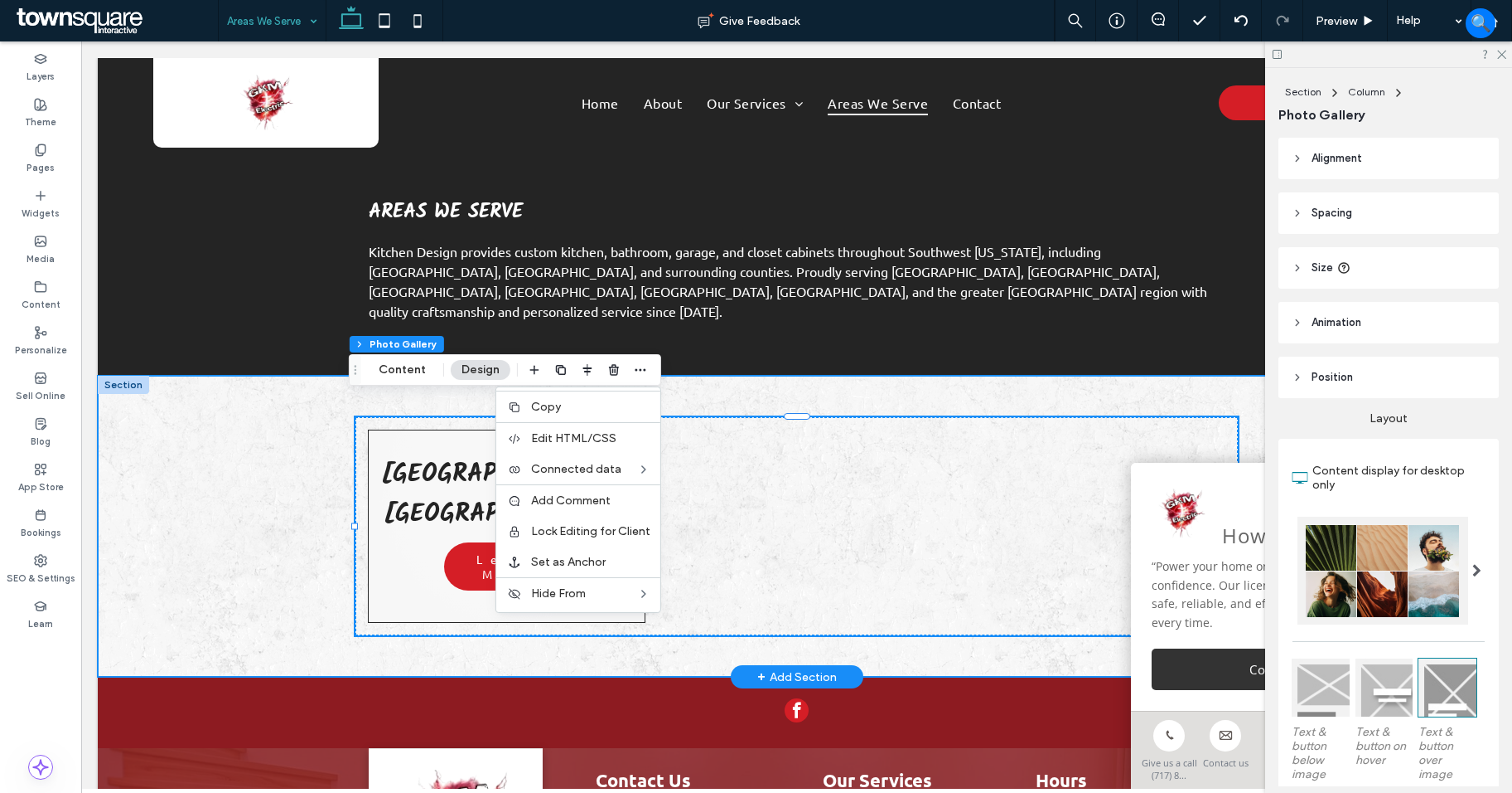
click at [262, 454] on div "Norco, GA Learn More" at bounding box center [796, 526] width 1398 height 301
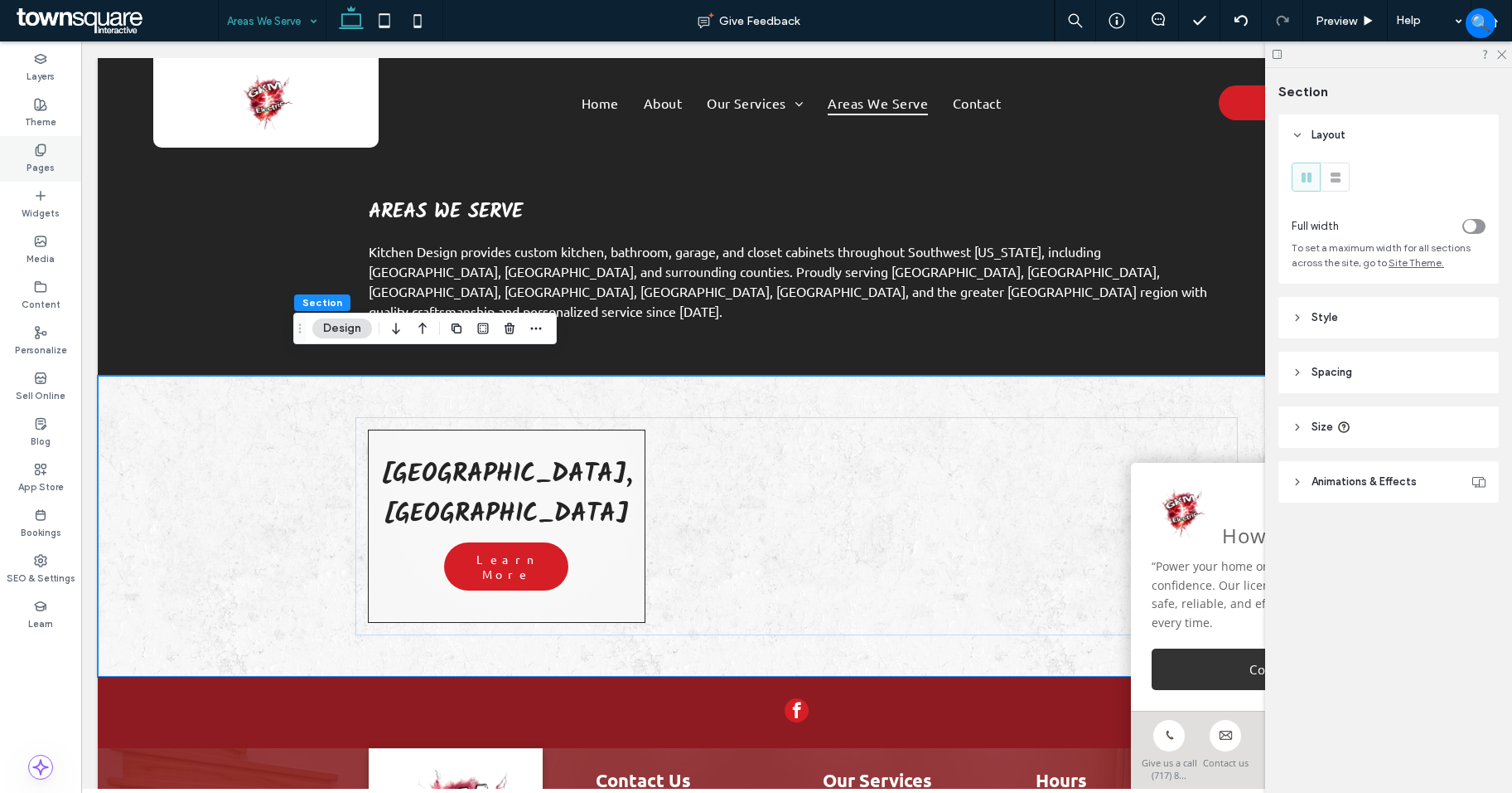
click at [38, 160] on label "Pages" at bounding box center [41, 166] width 28 height 19
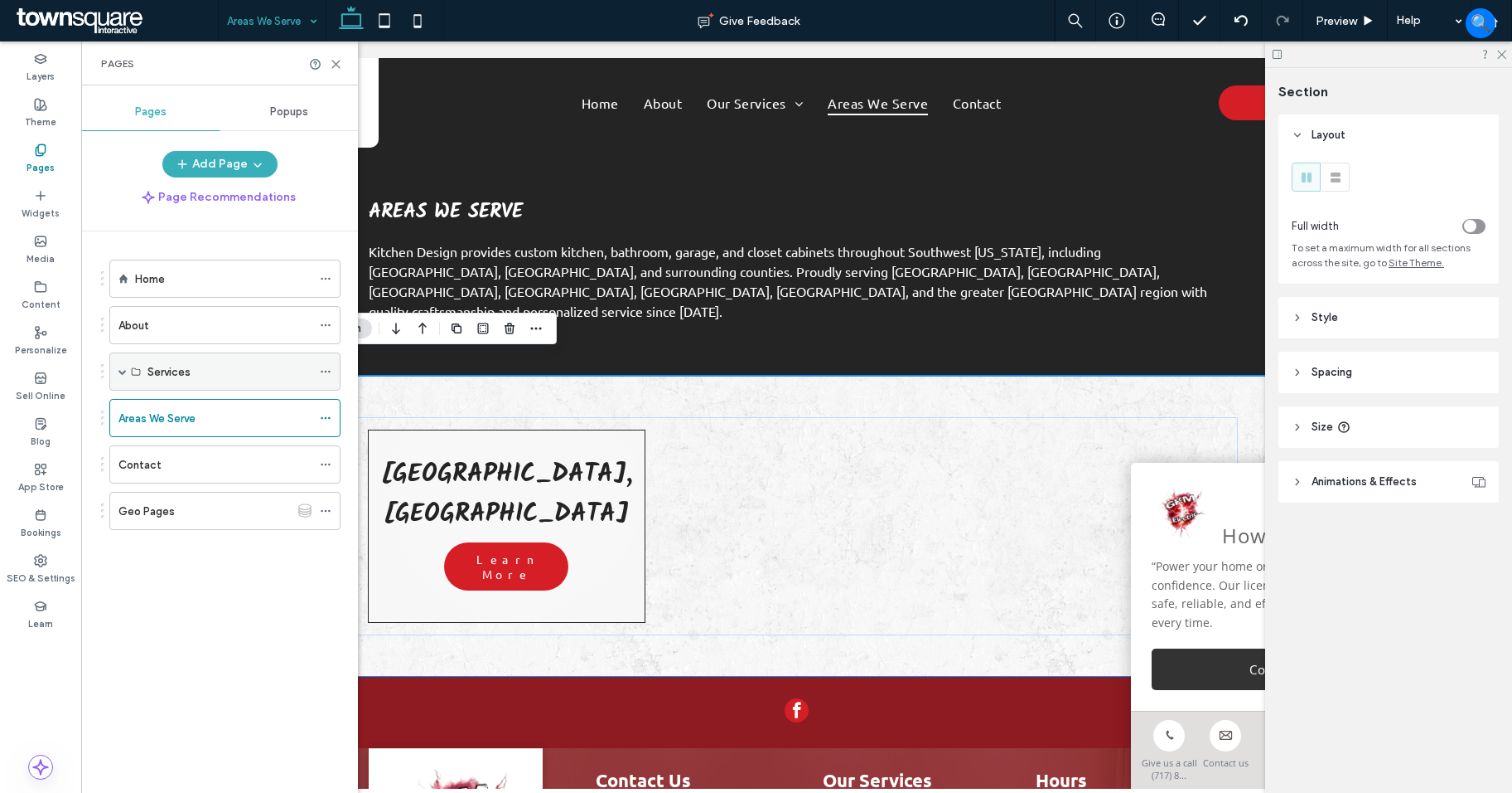
click at [123, 375] on span at bounding box center [122, 371] width 8 height 8
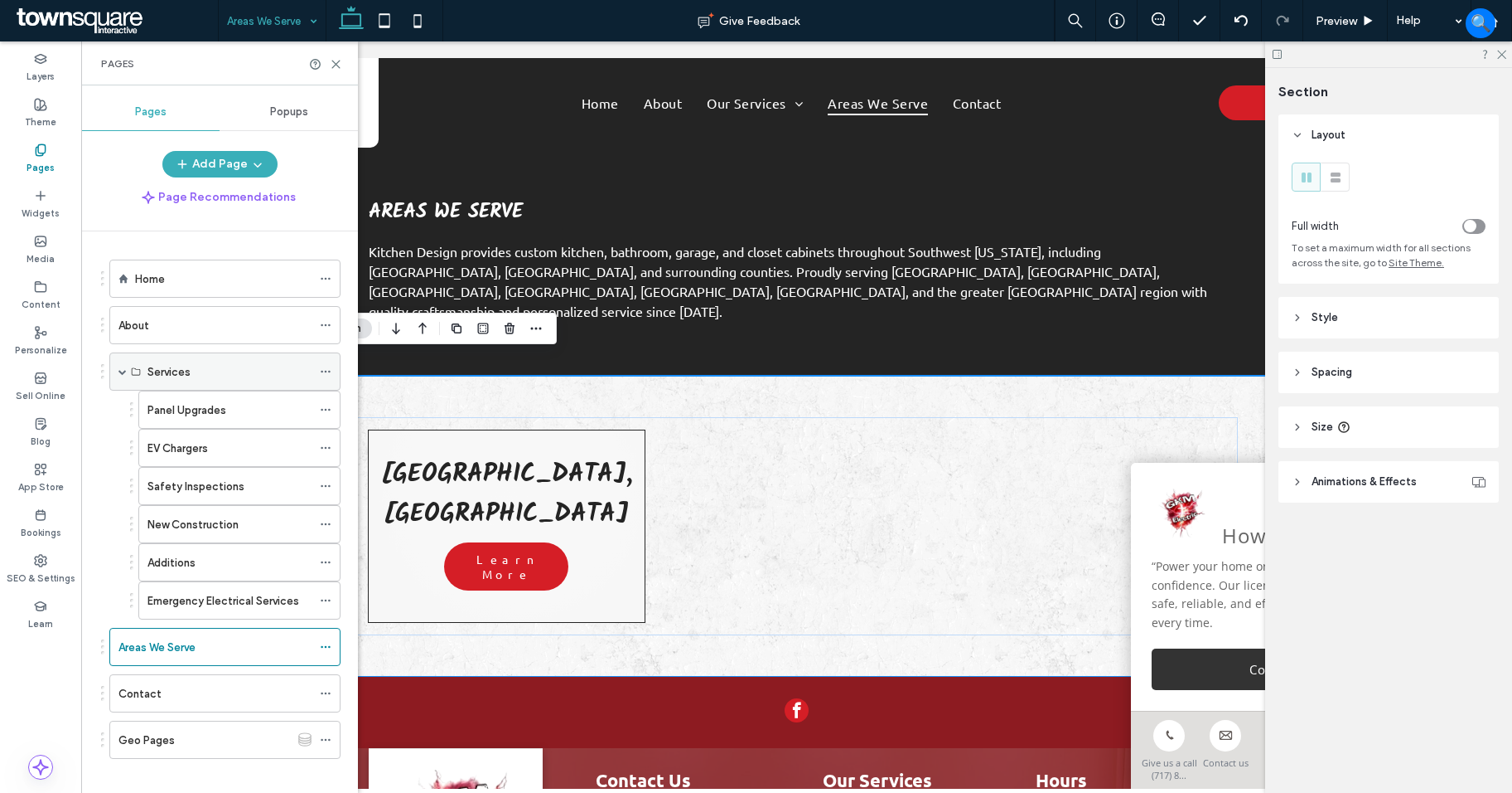
click at [123, 375] on span at bounding box center [122, 371] width 8 height 8
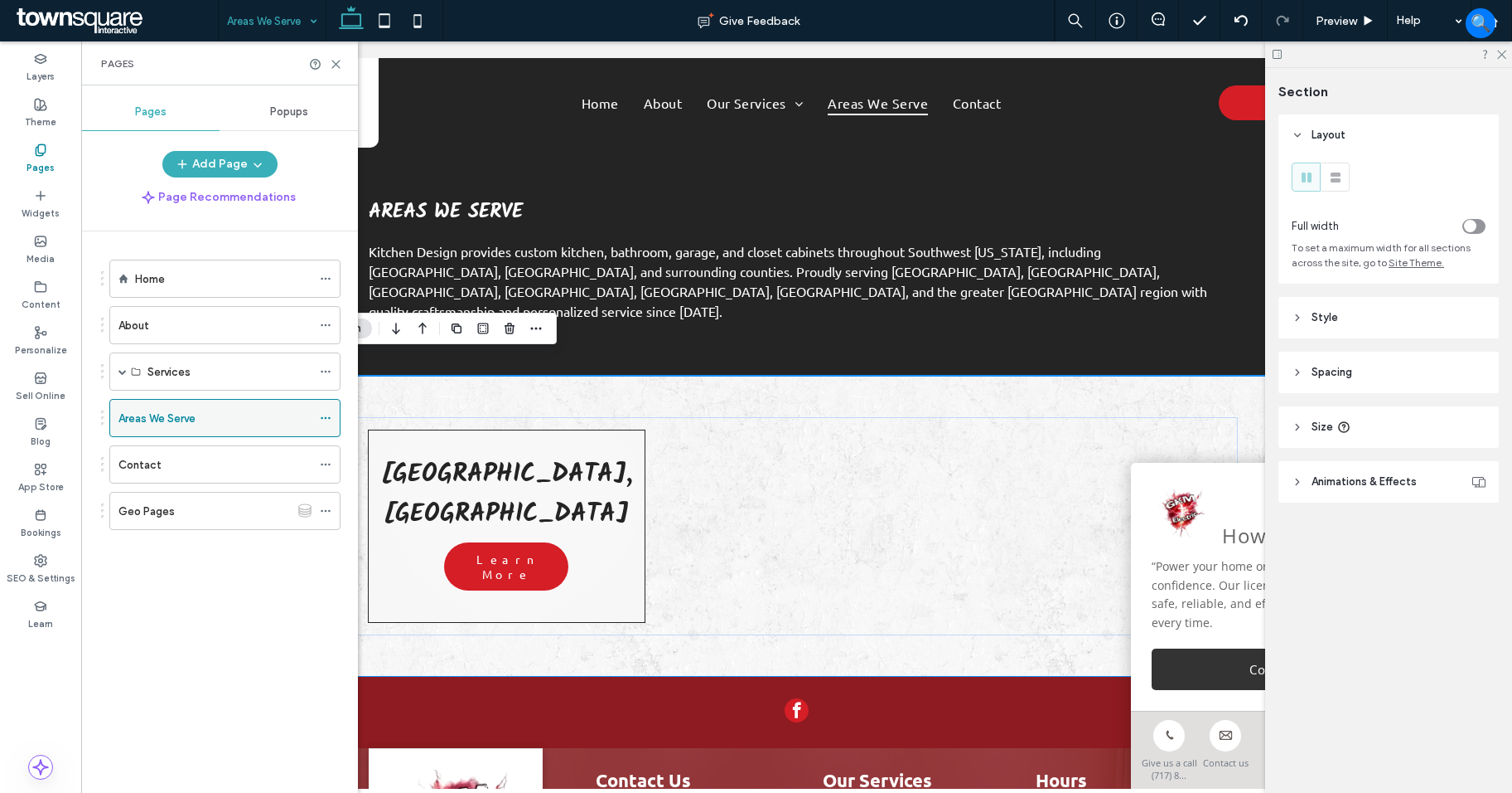
click at [324, 419] on icon at bounding box center [325, 417] width 12 height 12
click at [300, 599] on div "Home About Services Panel Upgrades EV Chargers Safety Inspections New Construct…" at bounding box center [229, 507] width 257 height 553
click at [324, 466] on icon at bounding box center [325, 464] width 12 height 12
click at [311, 564] on div "Home About Services Panel Upgrades EV Chargers Safety Inspections New Construct…" at bounding box center [221, 410] width 239 height 318
click at [324, 513] on icon at bounding box center [325, 510] width 12 height 12
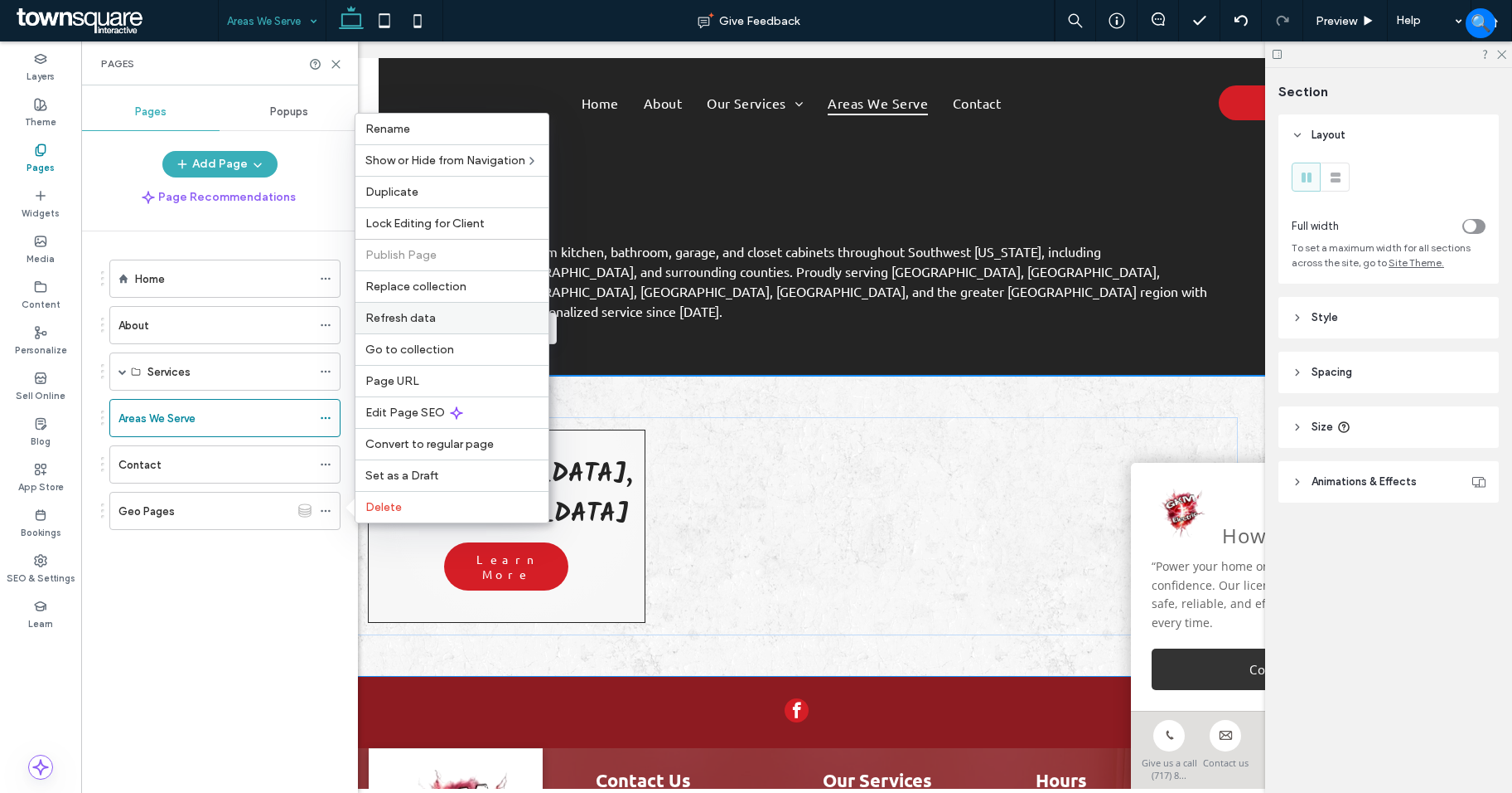
click at [405, 313] on span "Refresh data" at bounding box center [400, 317] width 70 height 14
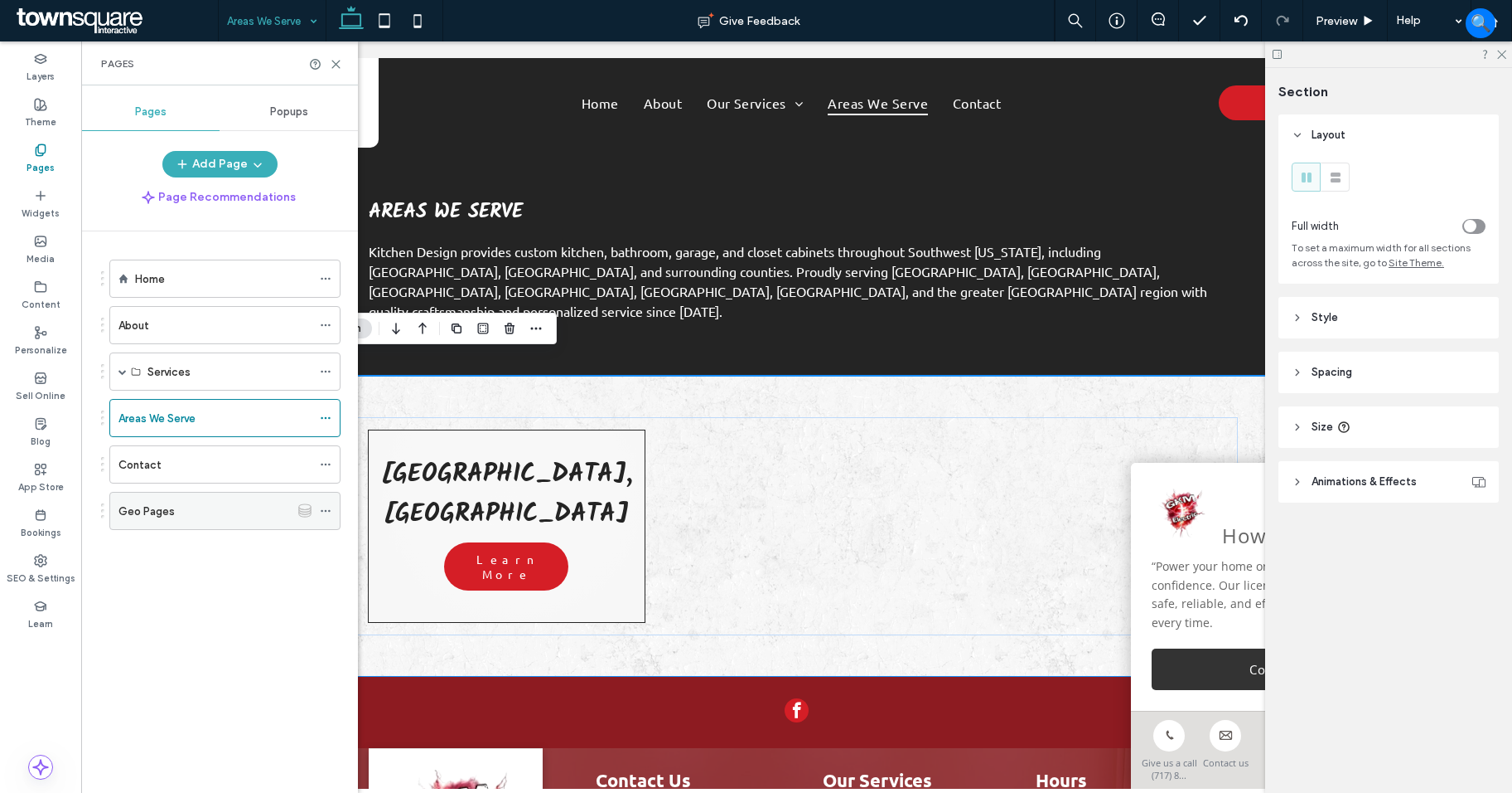
click at [329, 510] on use at bounding box center [325, 511] width 9 height 3
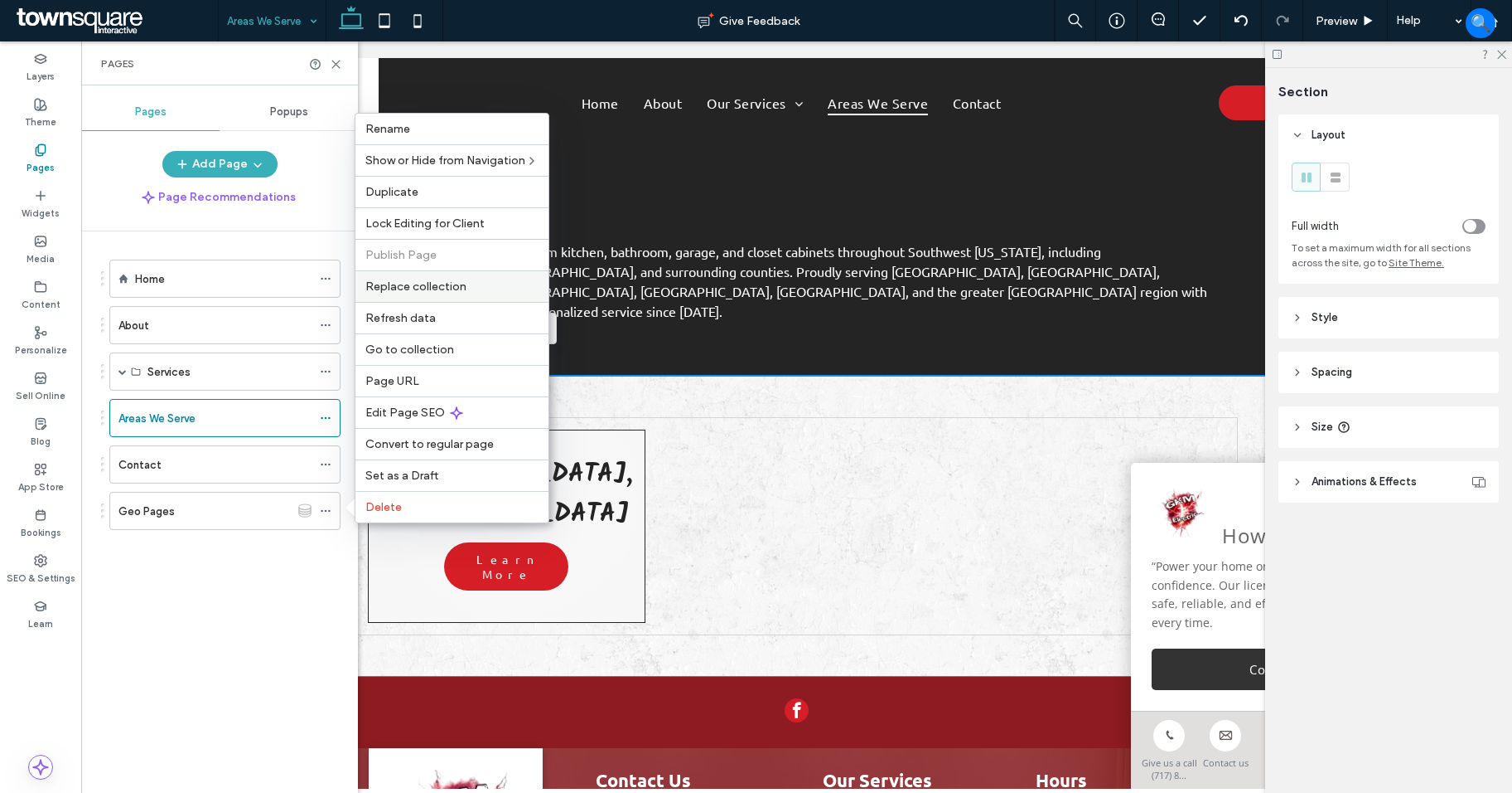
click at [414, 288] on span "Replace collection" at bounding box center [415, 286] width 101 height 14
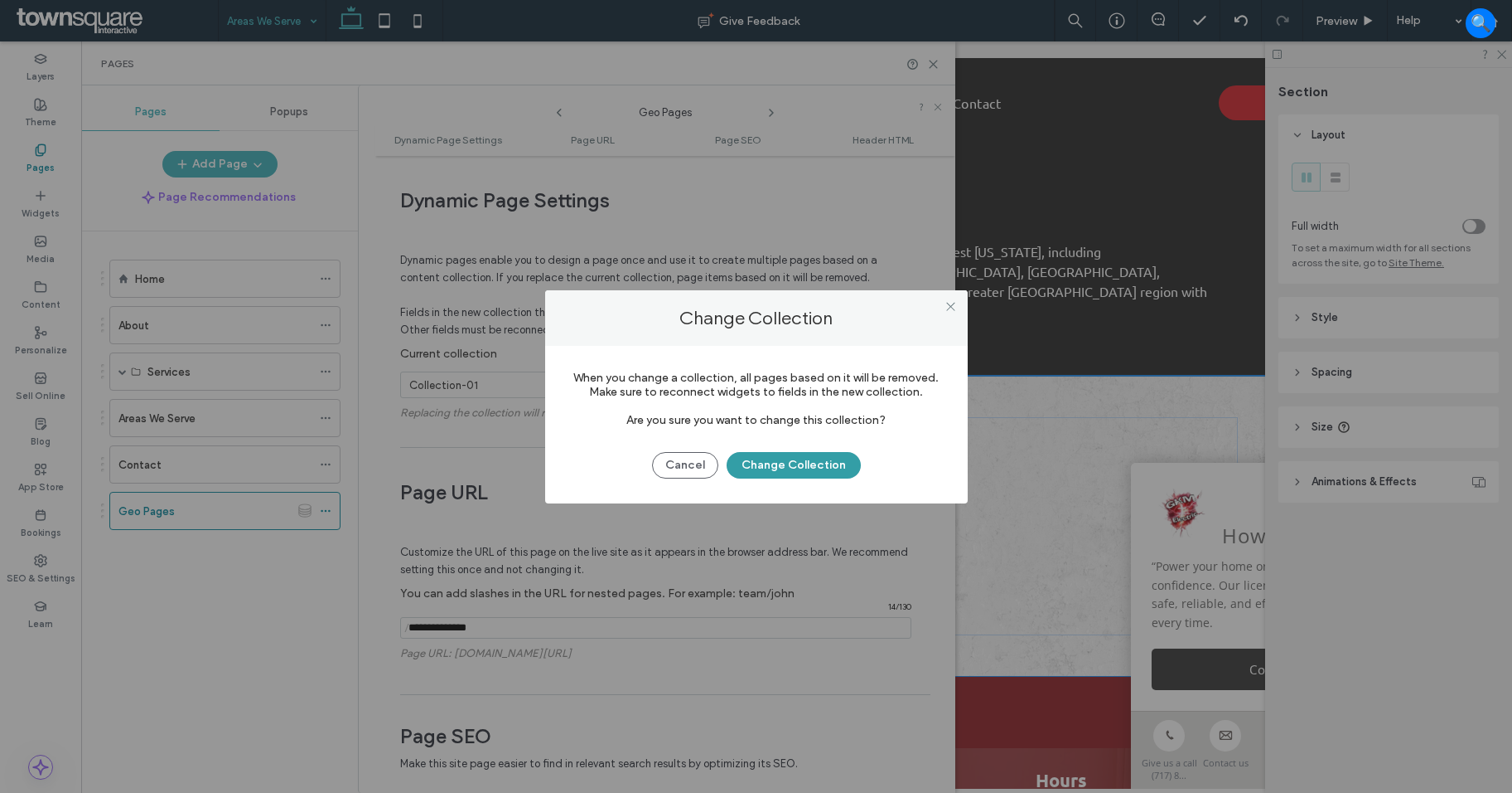
click at [741, 457] on button "Change Collection" at bounding box center [794, 465] width 134 height 27
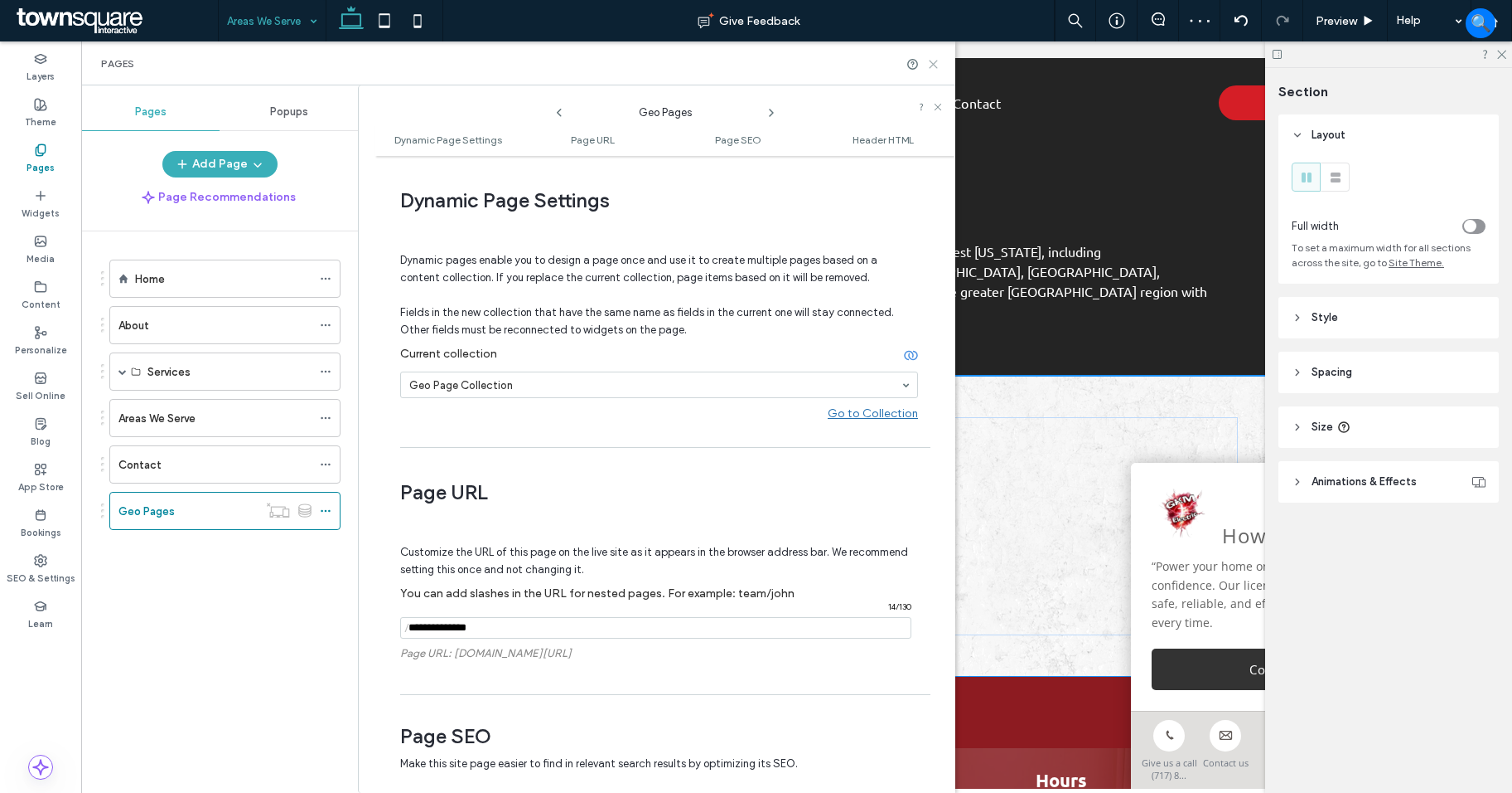
click at [933, 65] on use at bounding box center [934, 64] width 7 height 7
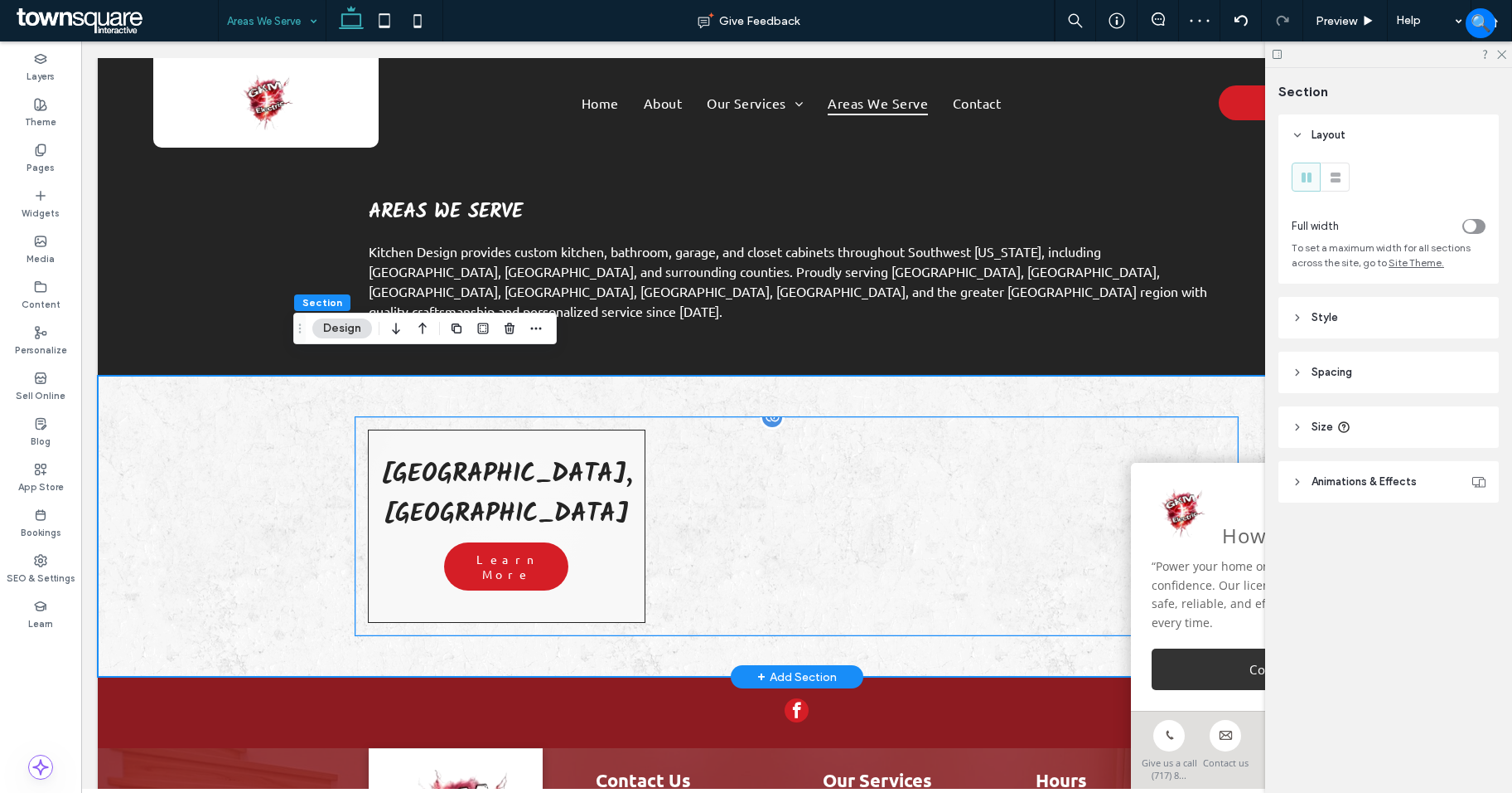
click at [611, 443] on link at bounding box center [506, 526] width 277 height 193
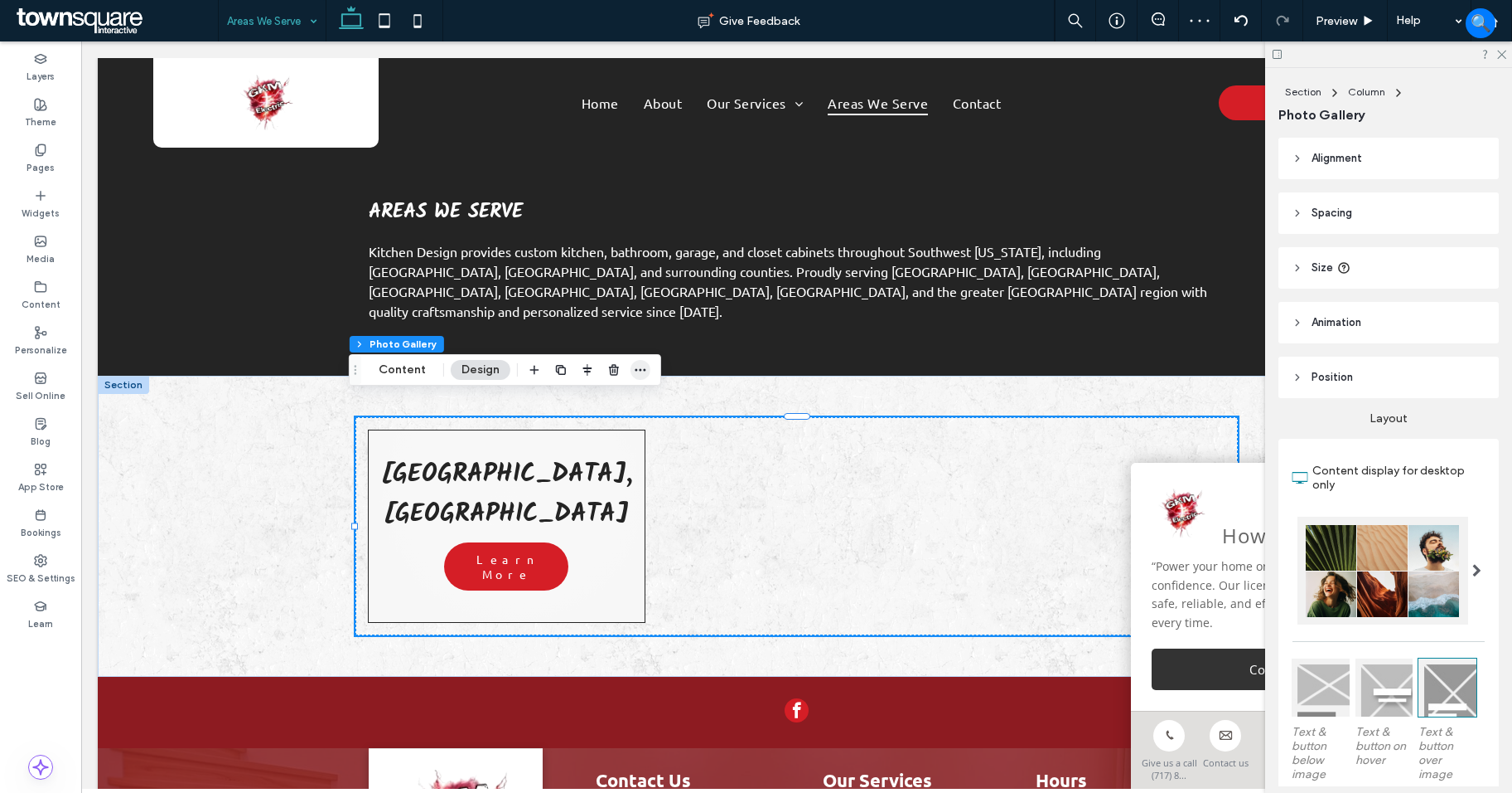
click at [644, 364] on icon "button" at bounding box center [641, 370] width 13 height 13
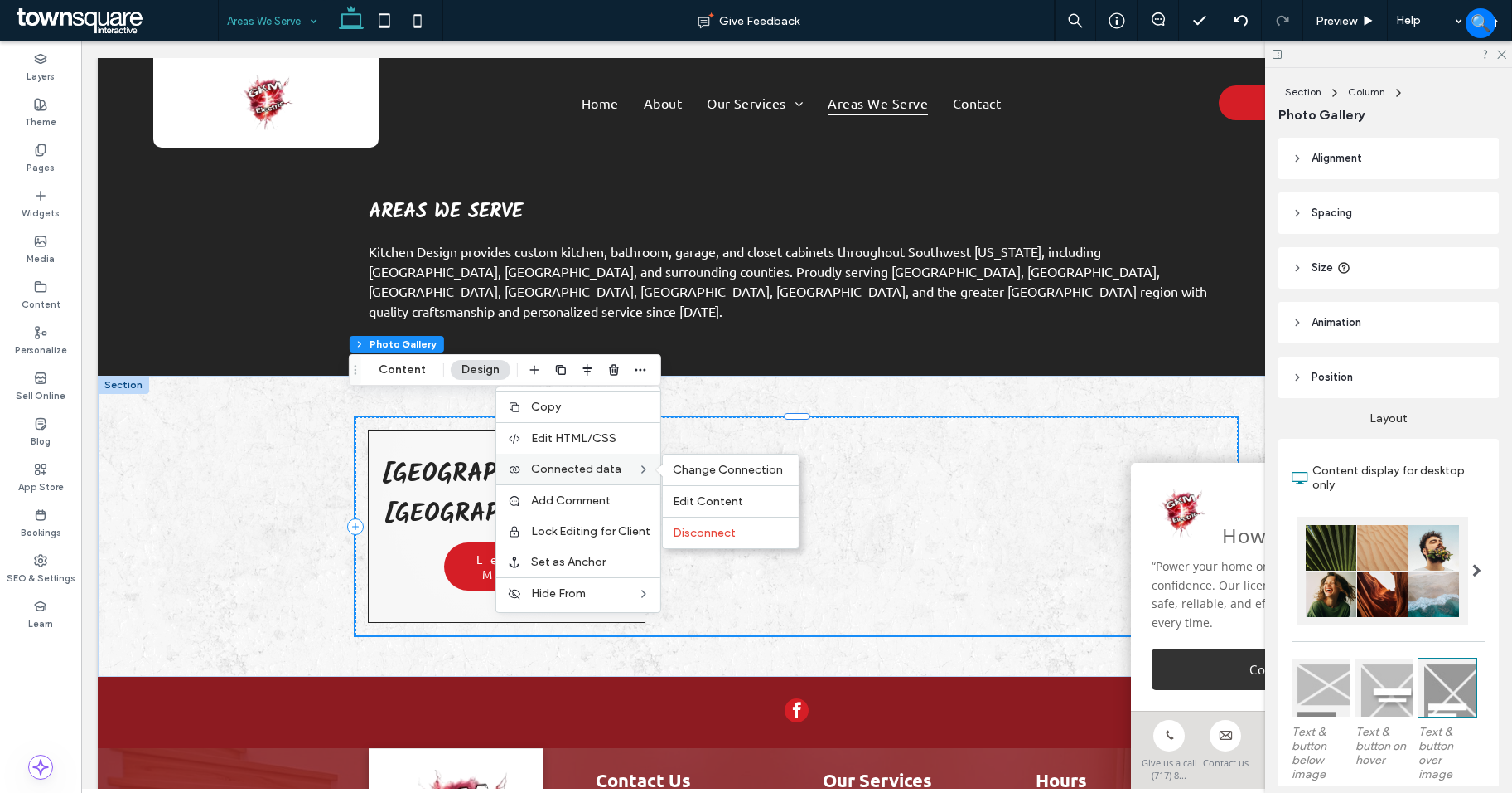
click at [646, 477] on div "Connected data Change Connection Edit Content Disconnect" at bounding box center [578, 468] width 164 height 31
click at [694, 466] on span "Change Connection" at bounding box center [728, 469] width 110 height 14
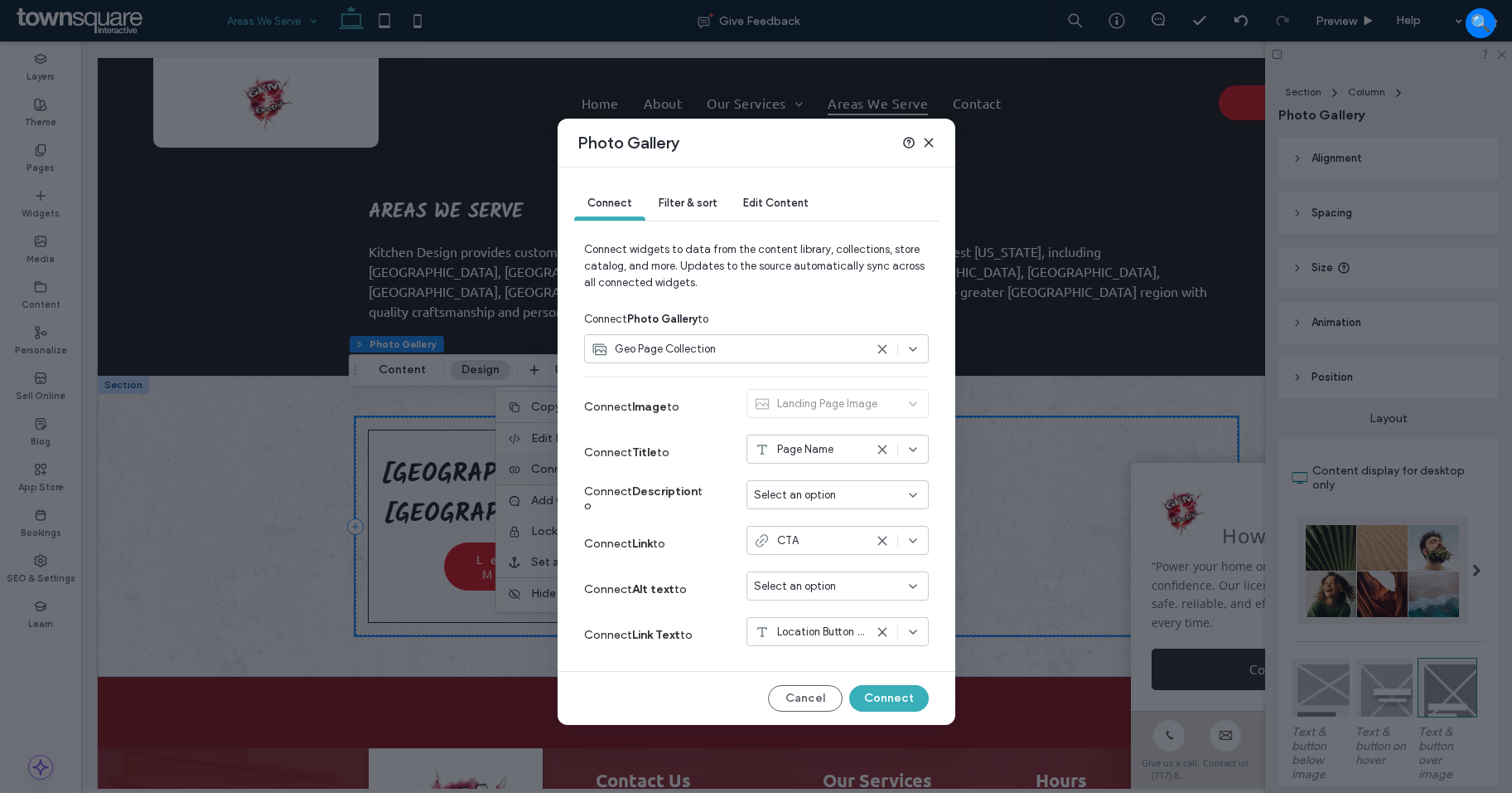
click at [779, 341] on div "Geo Page Collection" at bounding box center [728, 349] width 273 height 17
click at [707, 202] on span "Filter & sort" at bounding box center [688, 202] width 58 height 12
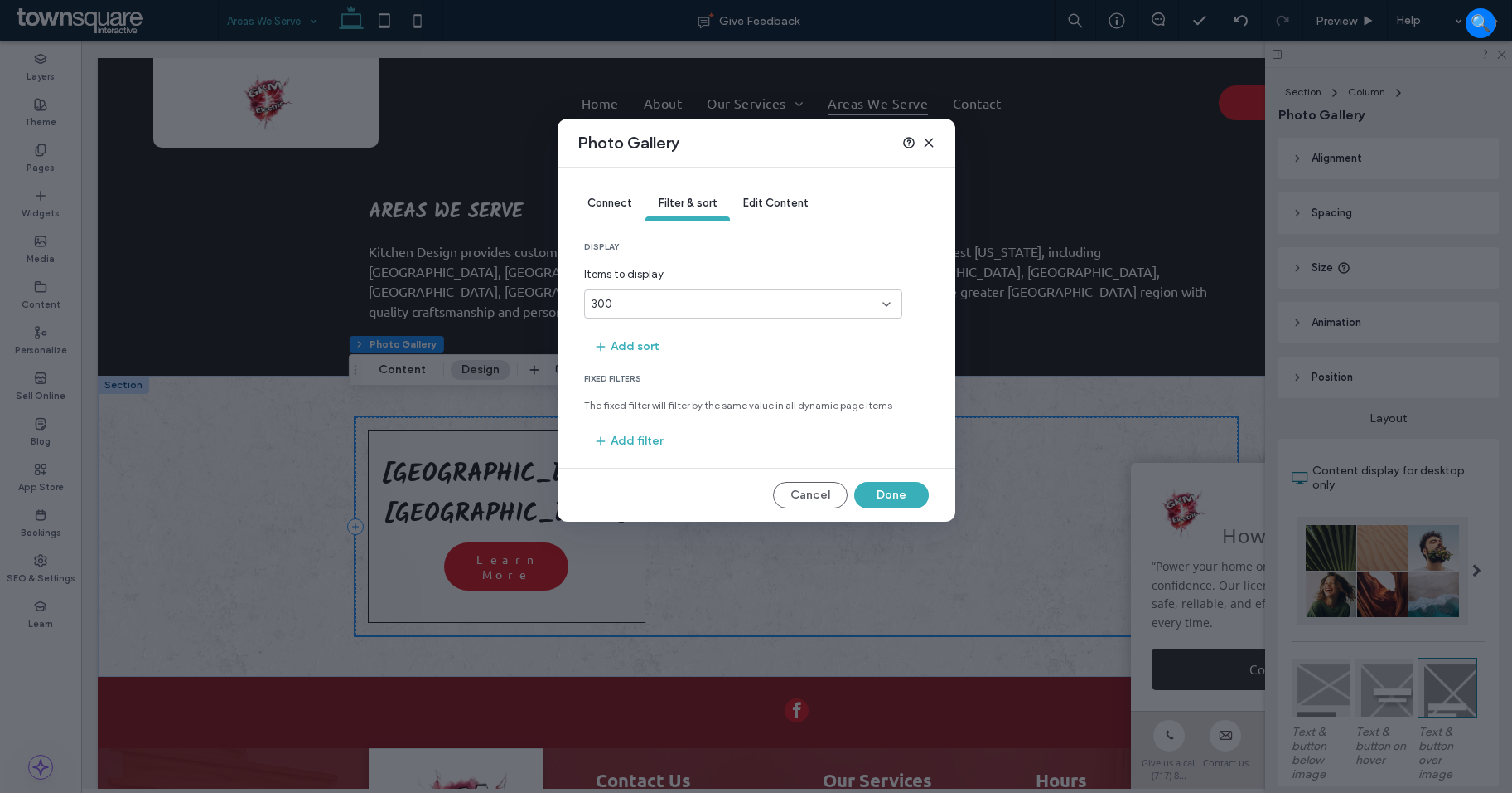
click at [601, 191] on div "Connect" at bounding box center [610, 204] width 71 height 33
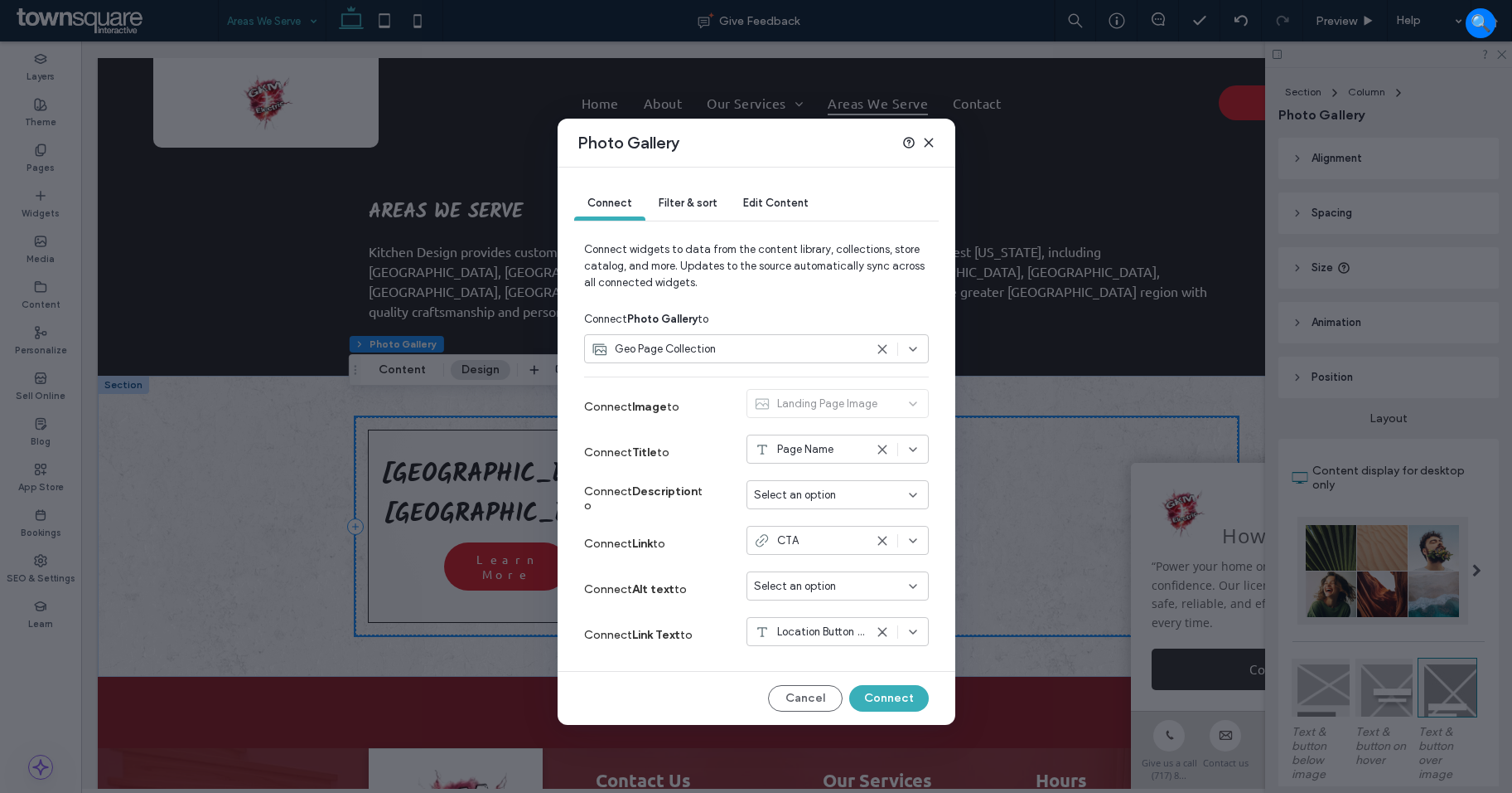
click at [160, 426] on div "Photo Gallery Connect Filter & sort Edit Content Connect widgets to data from t…" at bounding box center [756, 396] width 1512 height 793
click at [930, 143] on icon at bounding box center [929, 143] width 13 height 13
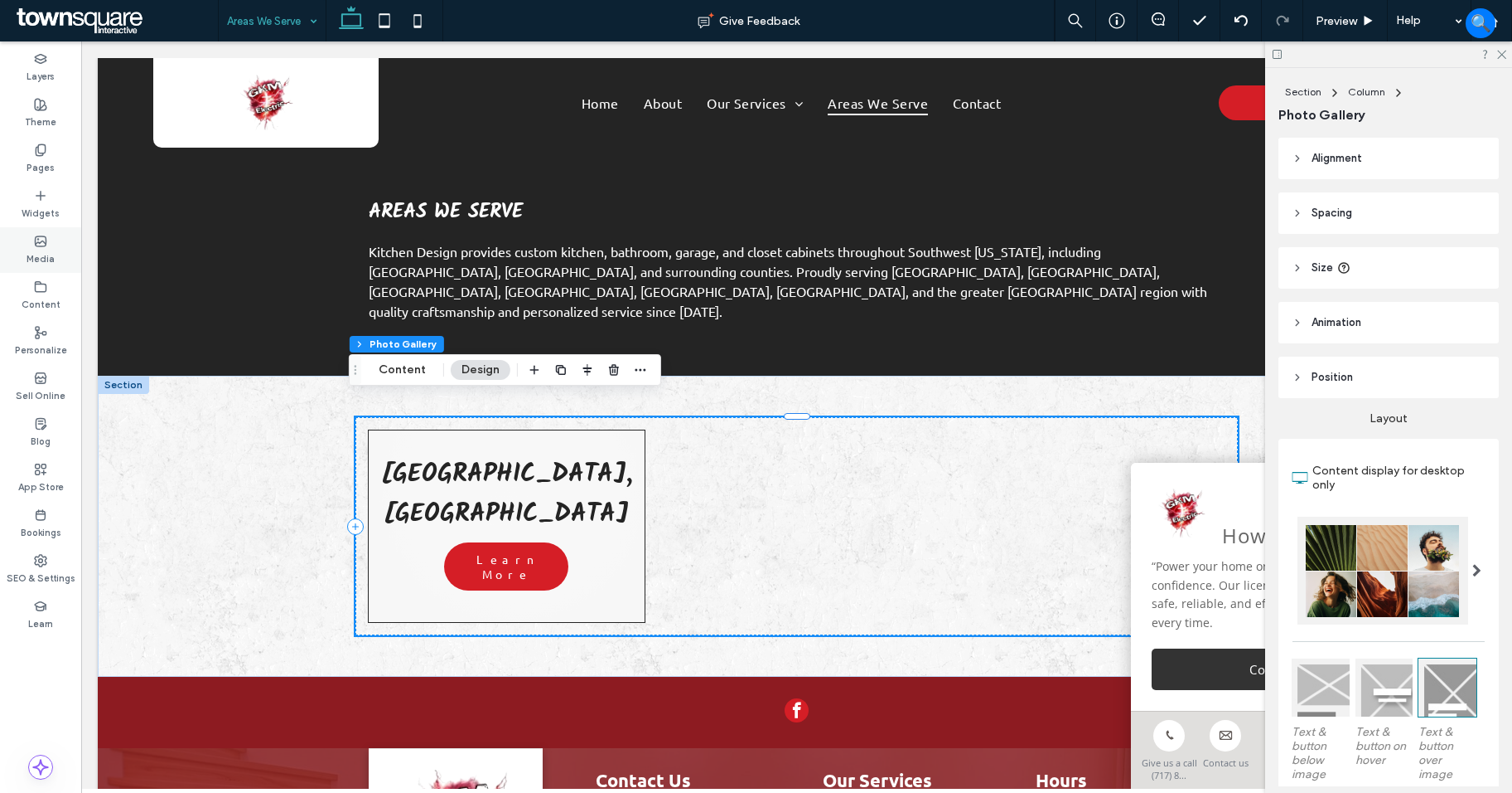
click at [38, 261] on label "Media" at bounding box center [41, 257] width 28 height 19
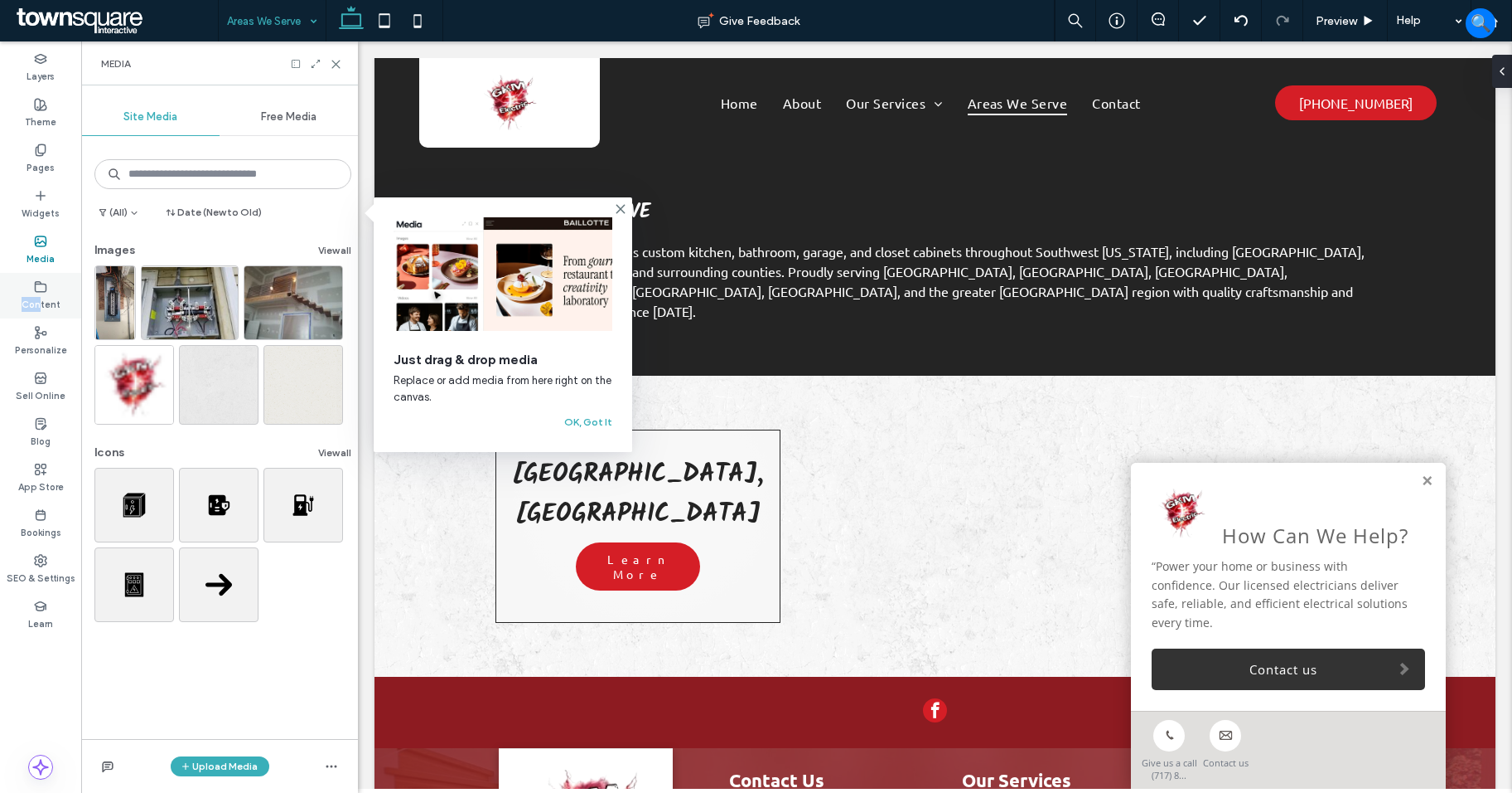
click at [43, 293] on div "Content" at bounding box center [41, 295] width 82 height 45
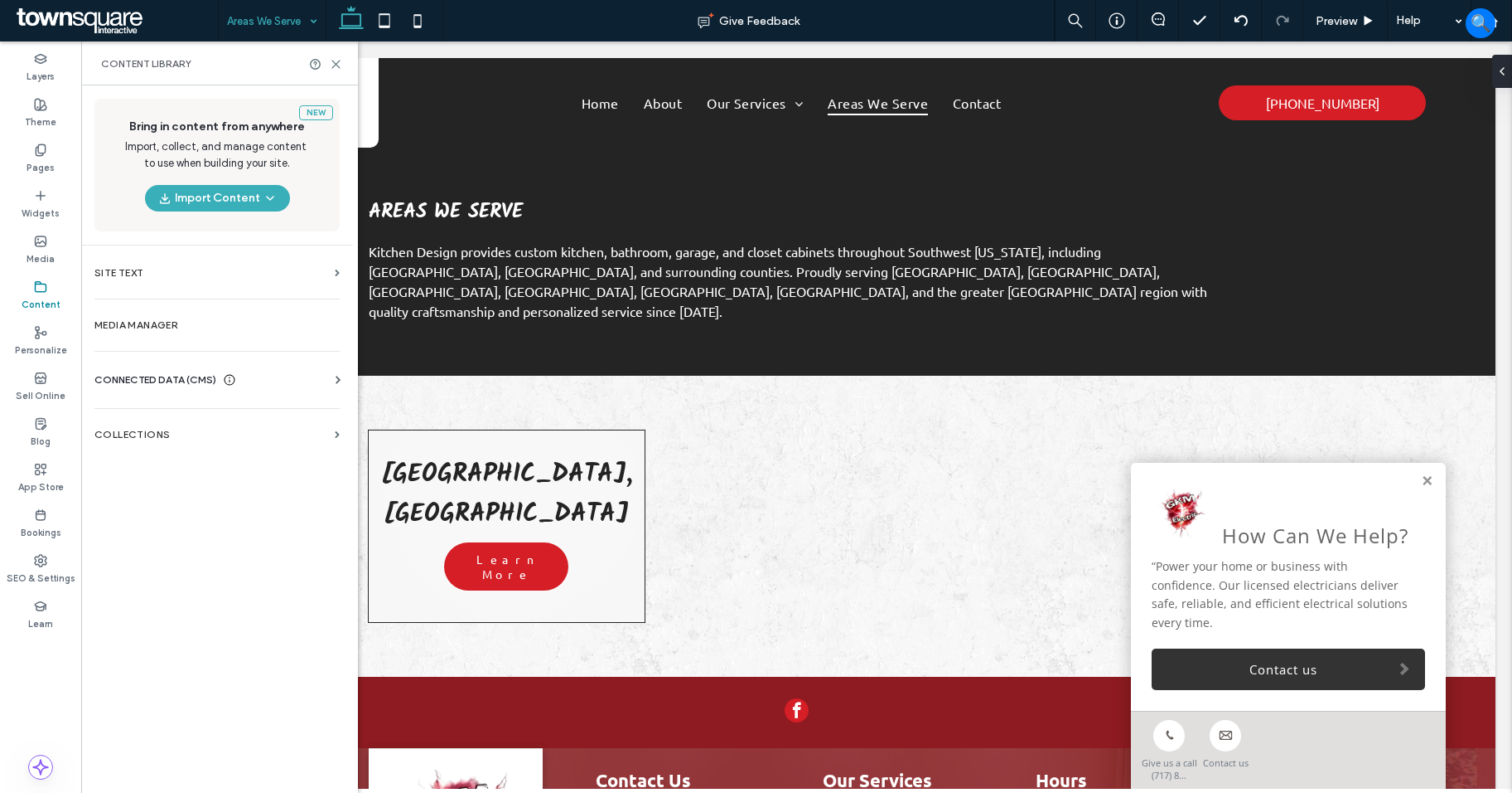
click at [168, 377] on span "CONNECTED DATA (CMS)" at bounding box center [155, 379] width 121 height 17
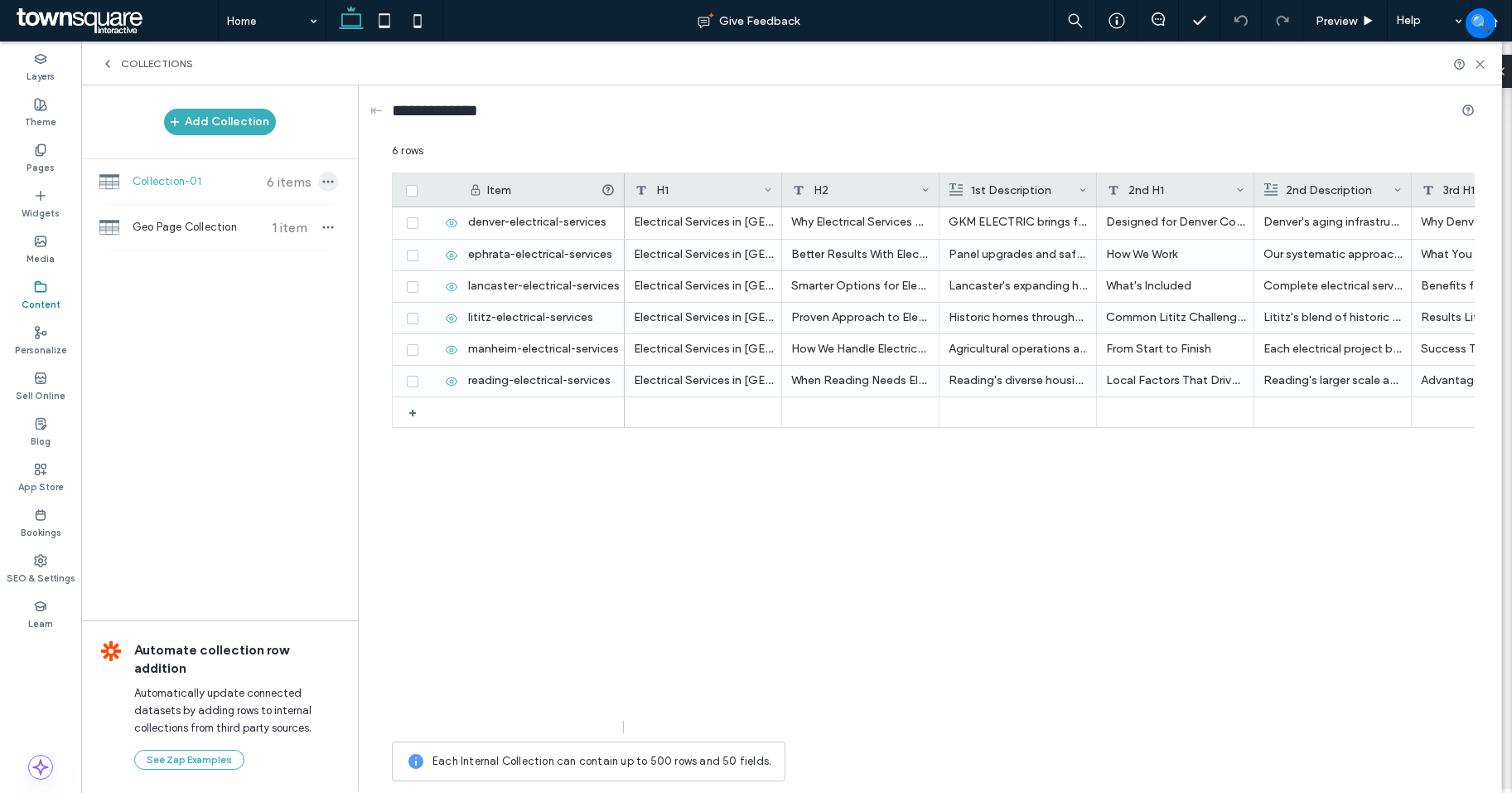
click at [333, 180] on icon "button" at bounding box center [328, 182] width 13 height 13
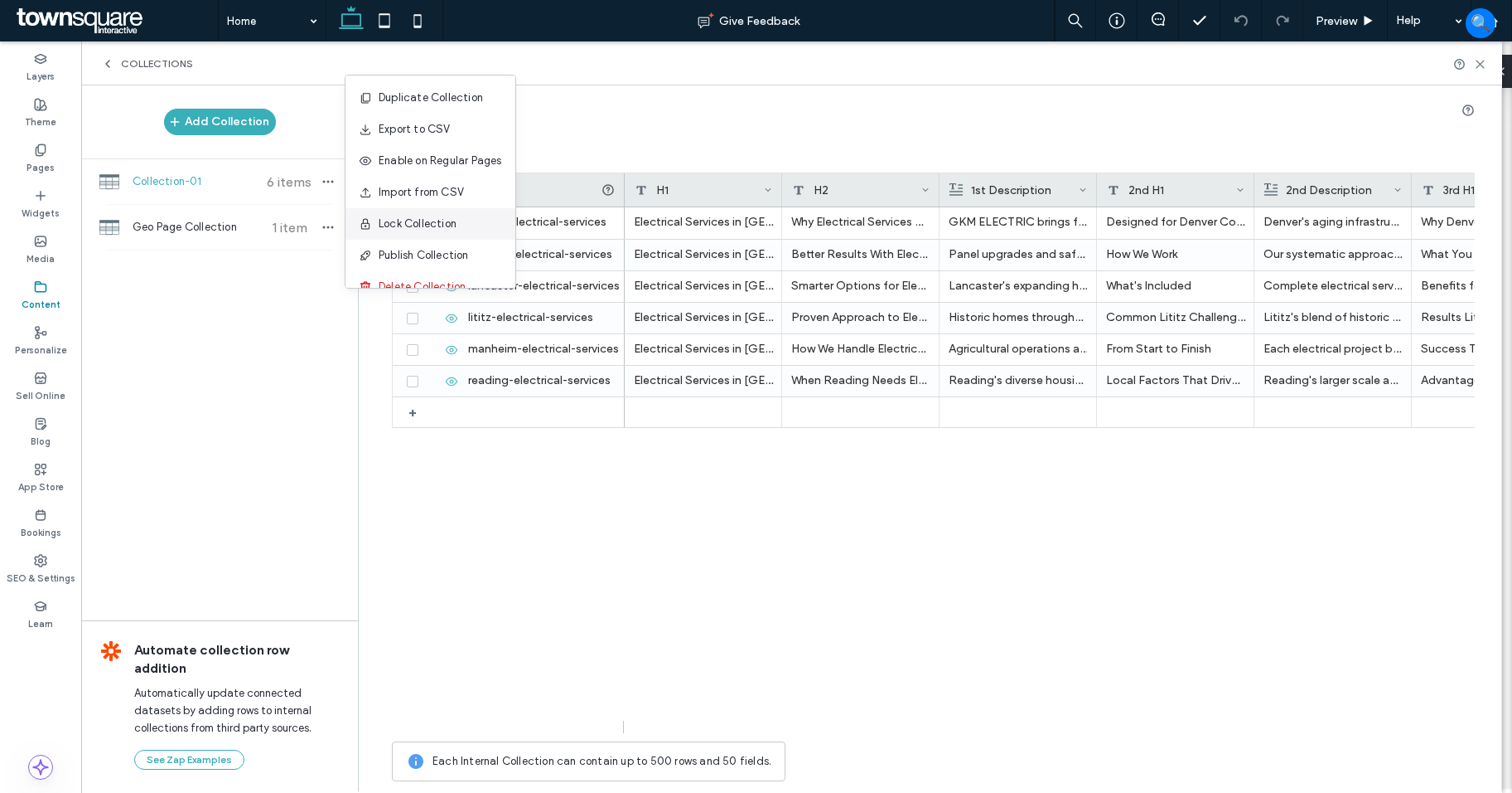
scroll to position [21, 0]
click at [447, 234] on span "Publish Collection" at bounding box center [424, 234] width 90 height 17
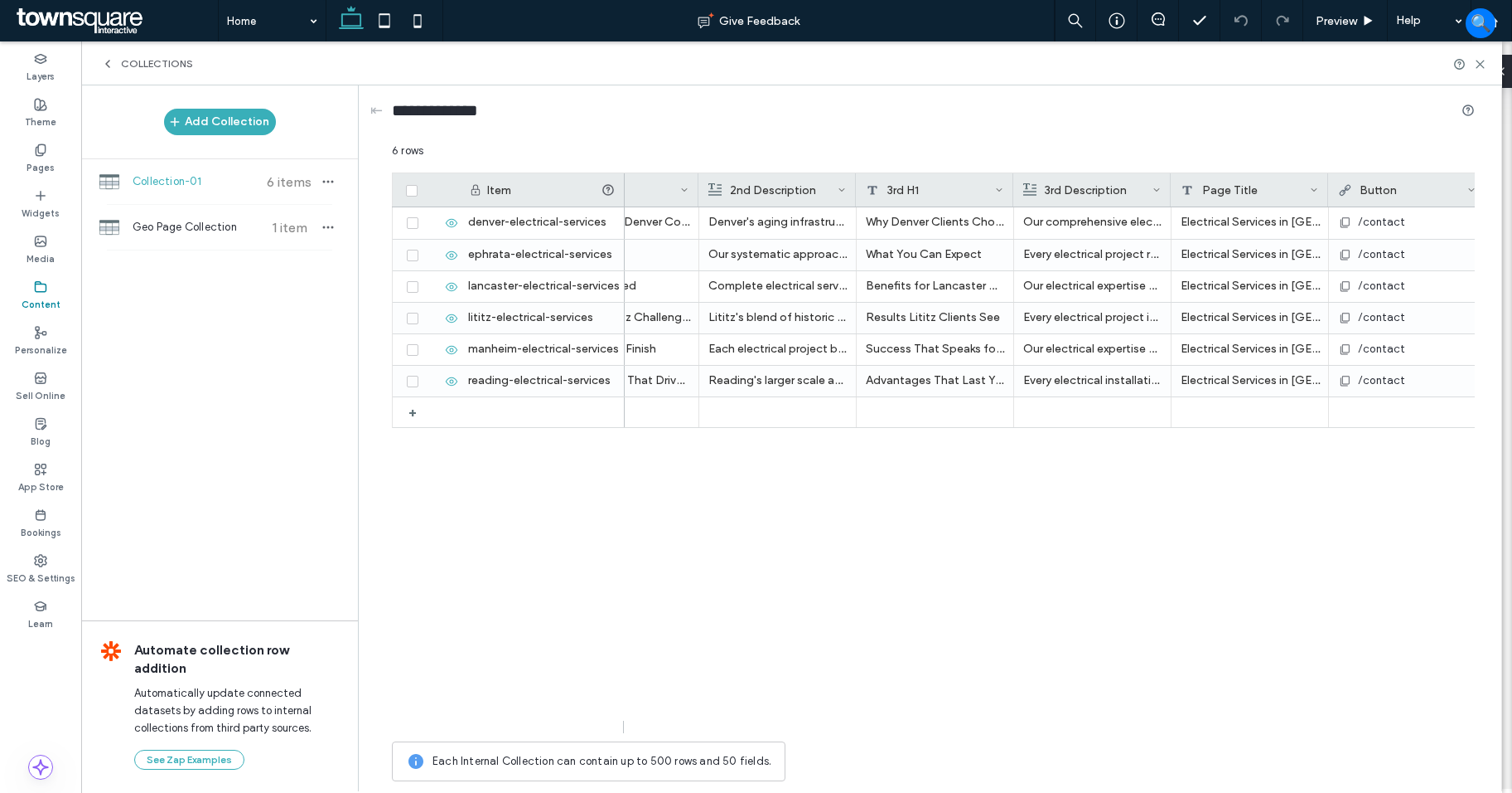
scroll to position [0, 624]
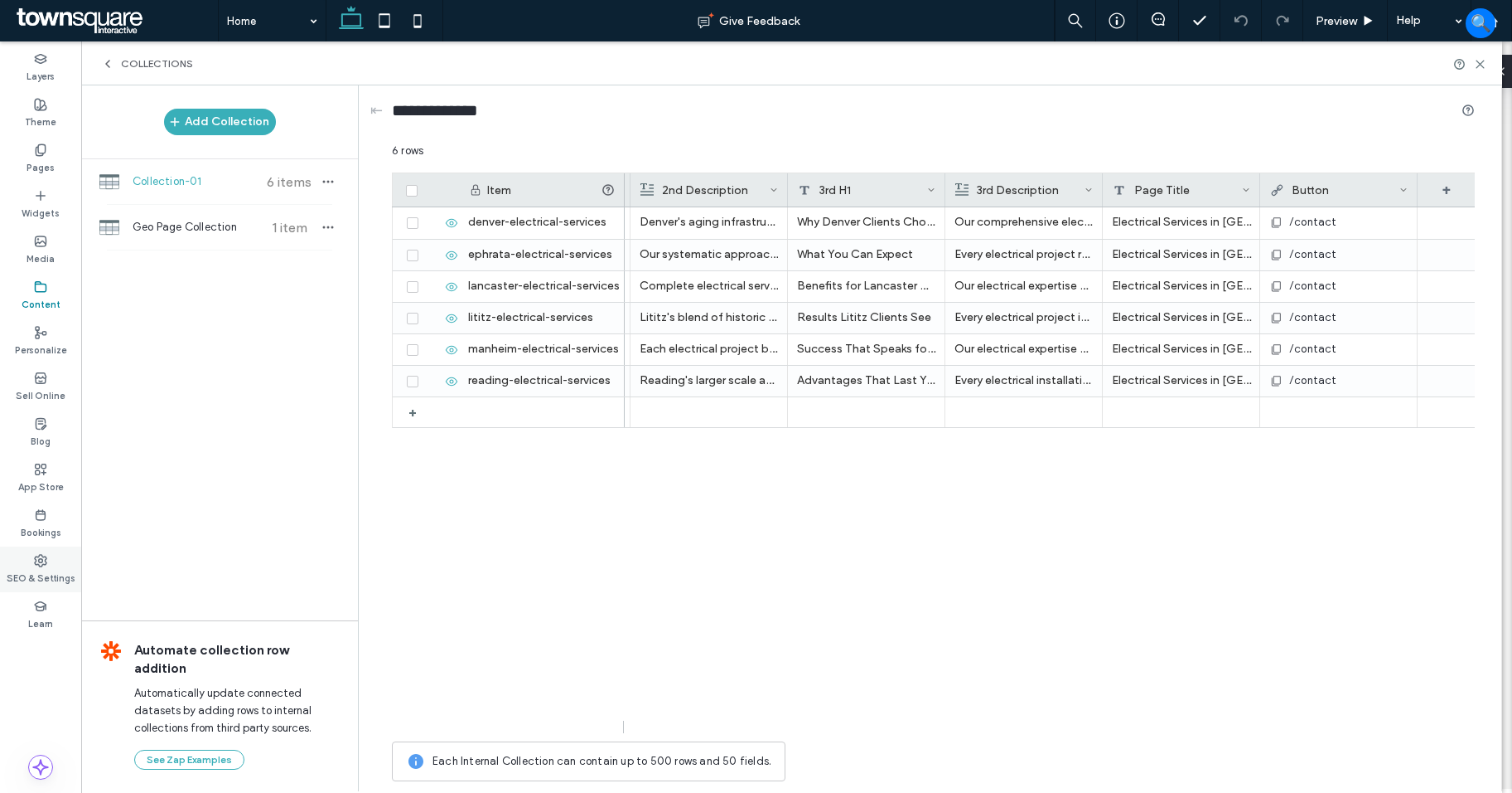
click at [55, 553] on div "SEO & Settings" at bounding box center [41, 569] width 82 height 45
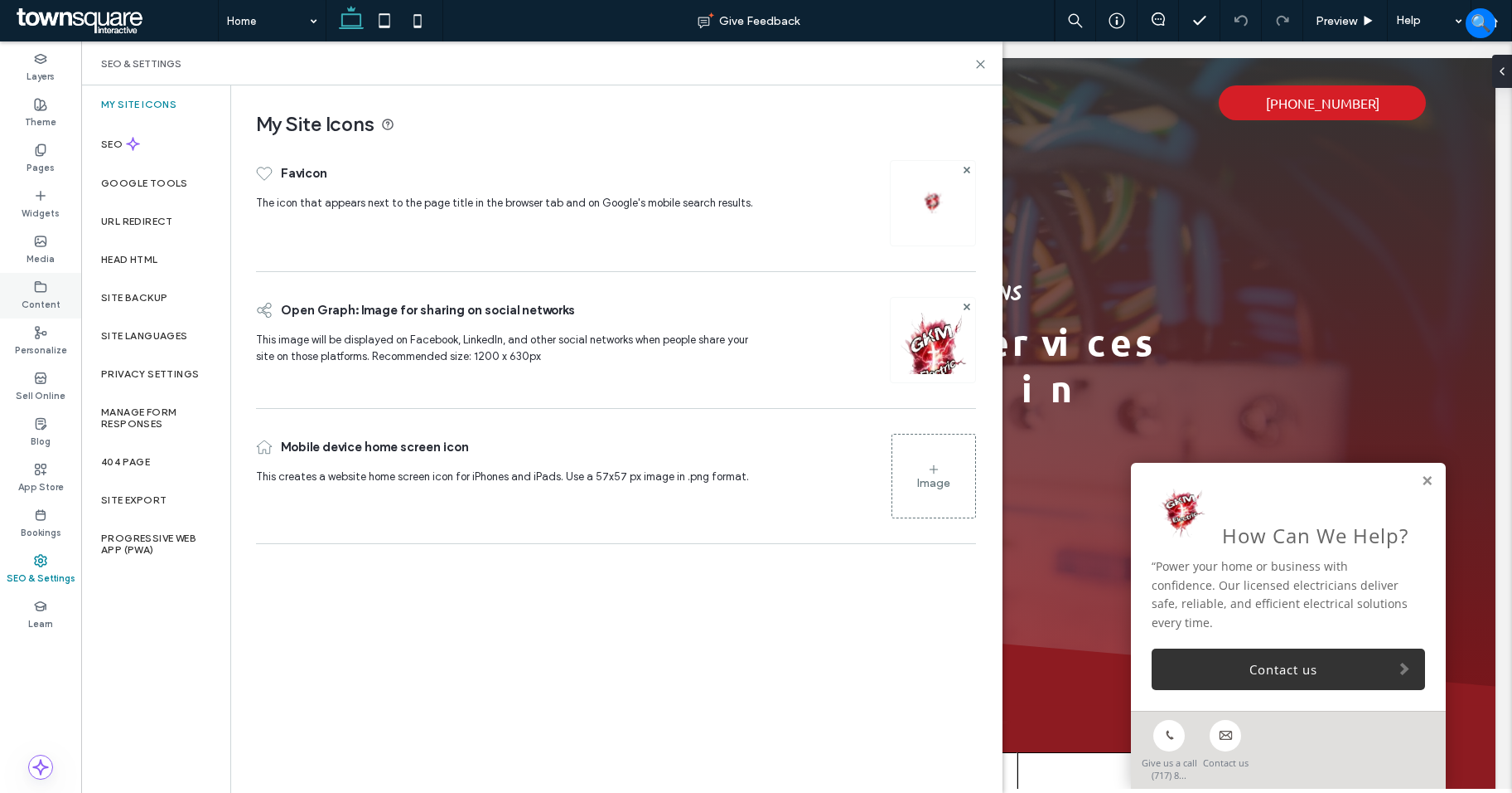
click at [57, 309] on label "Content" at bounding box center [41, 302] width 39 height 19
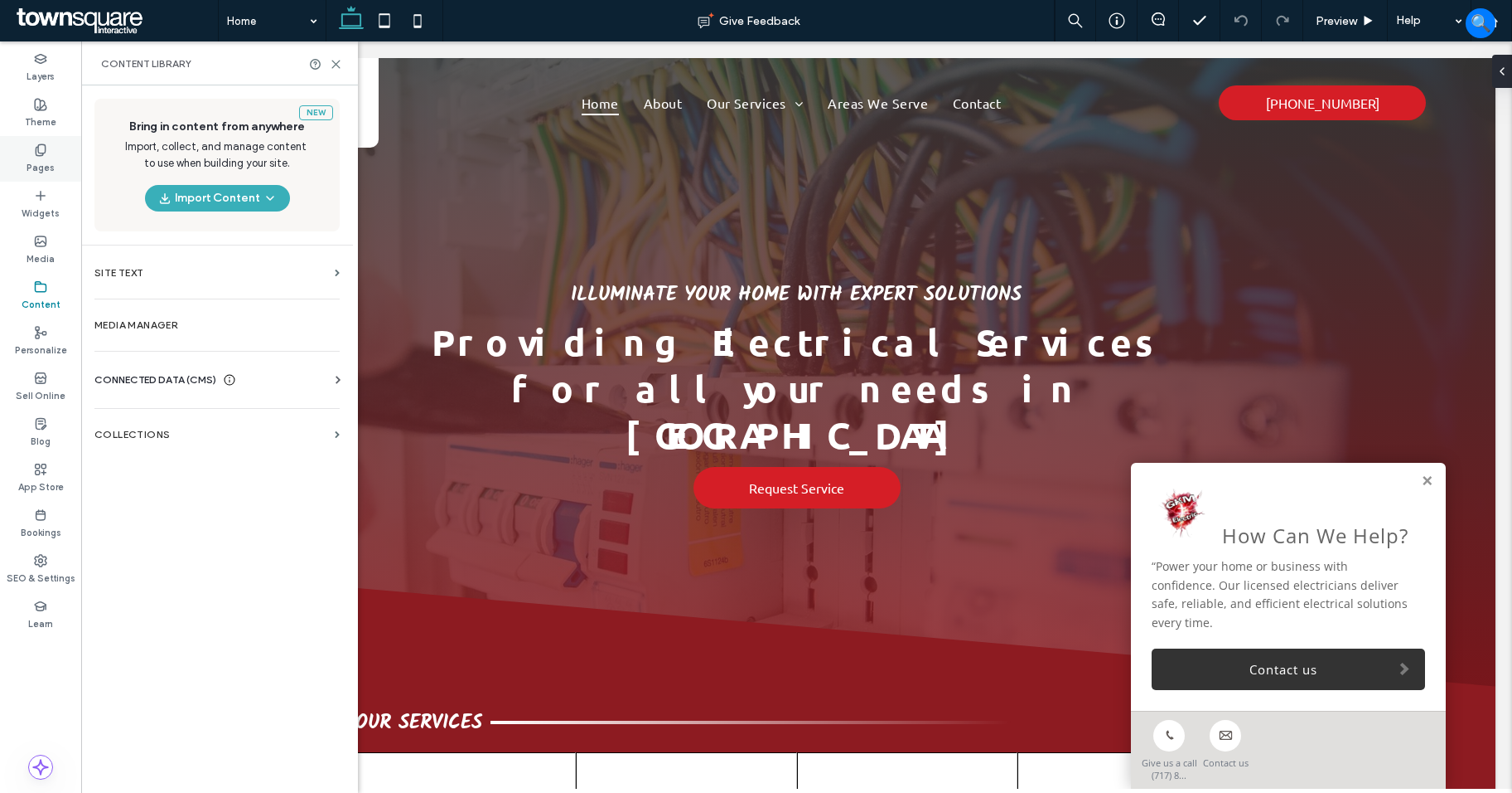
click at [54, 157] on div "Pages" at bounding box center [41, 159] width 82 height 45
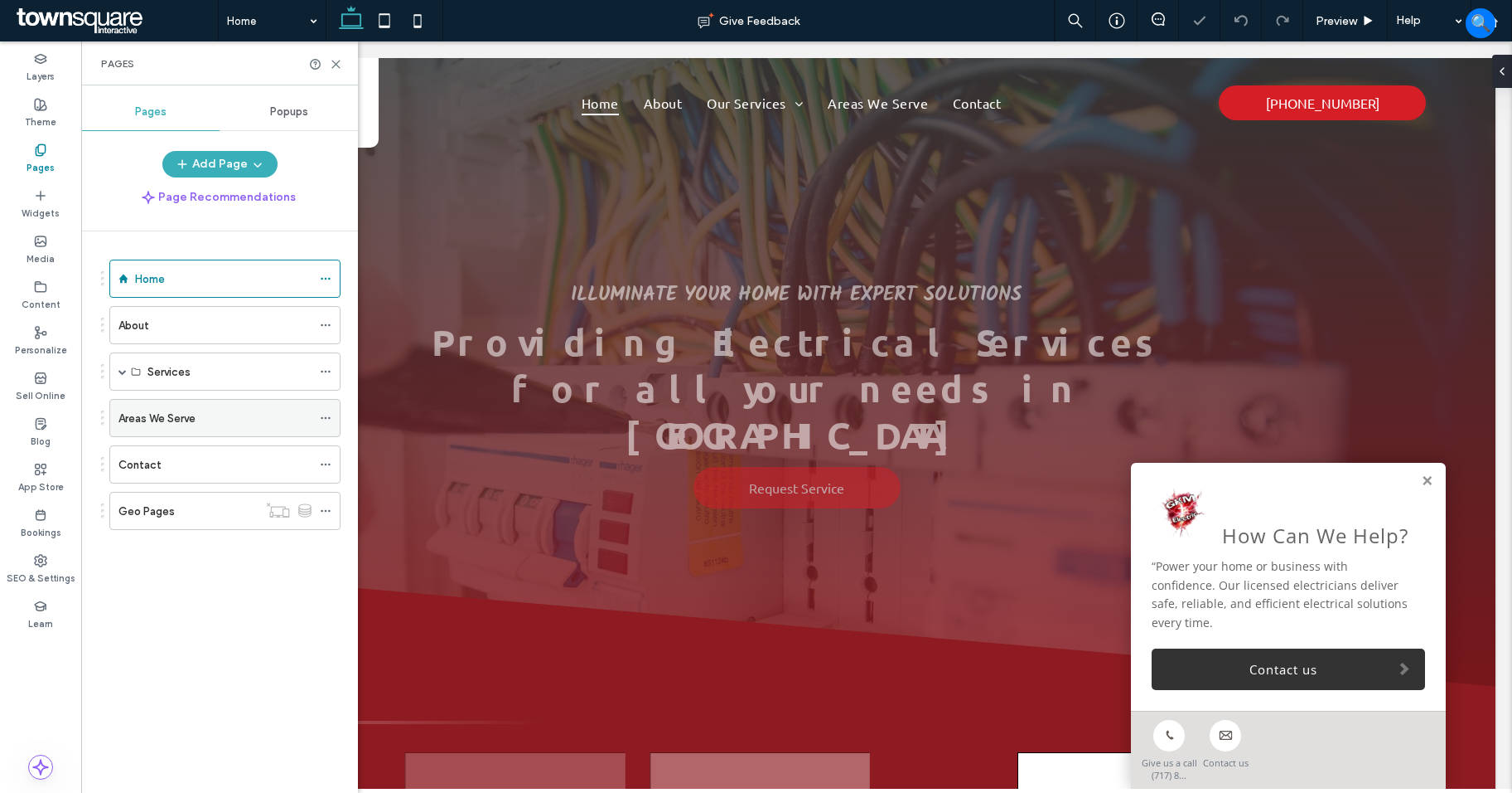
scroll to position [0, 0]
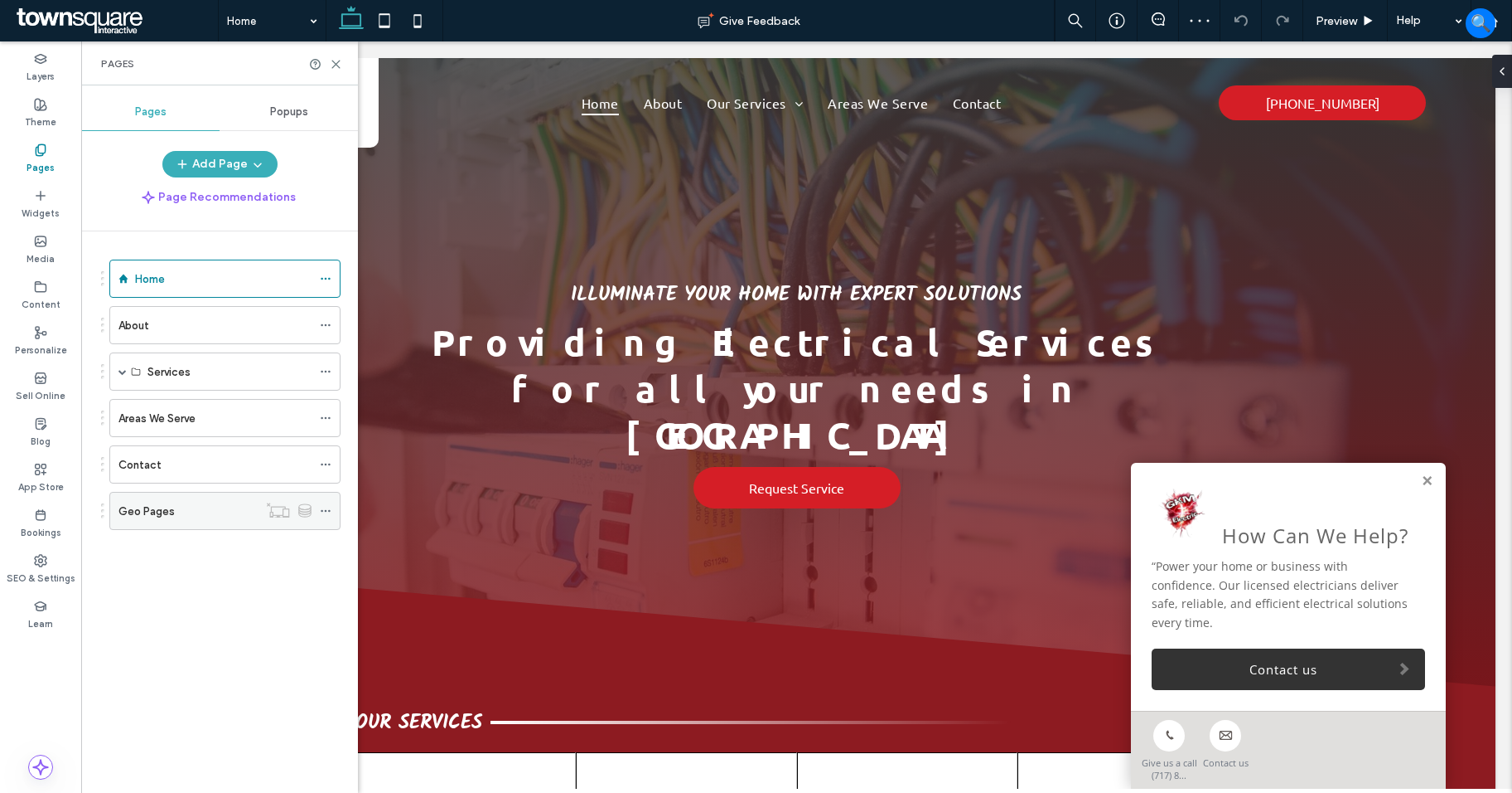
click at [329, 510] on use at bounding box center [325, 511] width 9 height 3
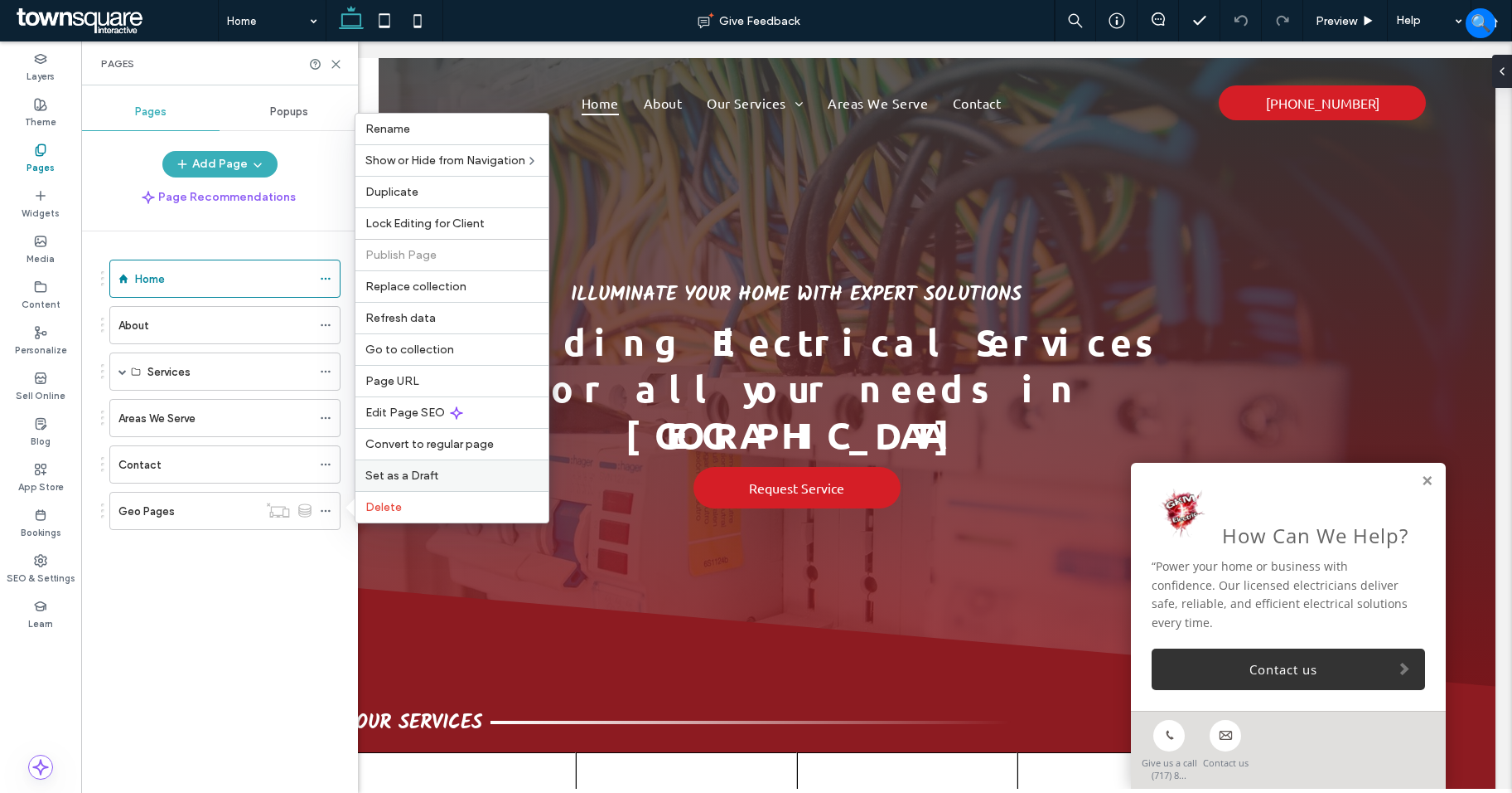
click at [400, 478] on span "Set as a Draft" at bounding box center [401, 475] width 73 height 14
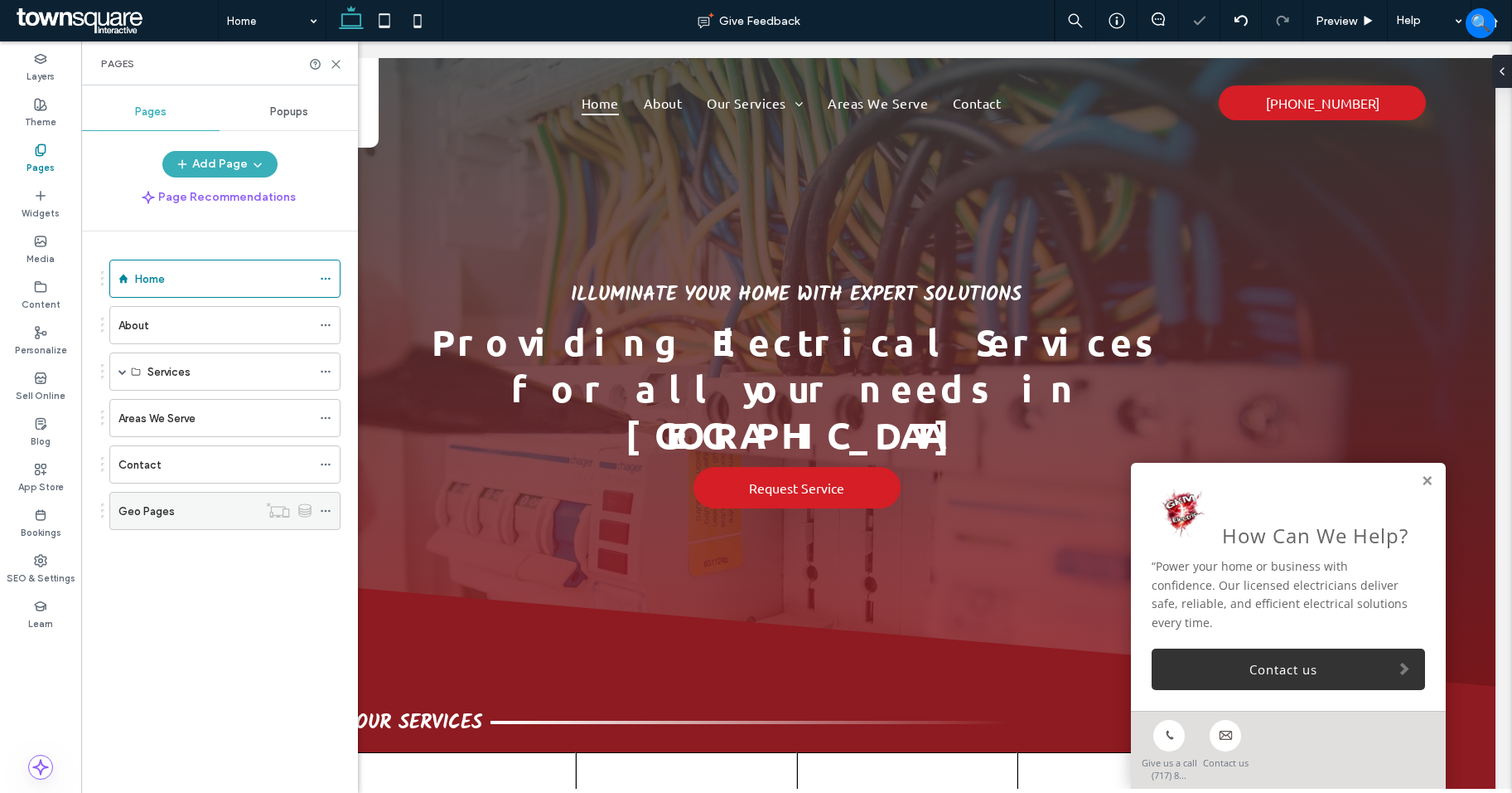
click at [327, 513] on icon at bounding box center [325, 510] width 12 height 12
click at [324, 418] on icon at bounding box center [325, 417] width 12 height 12
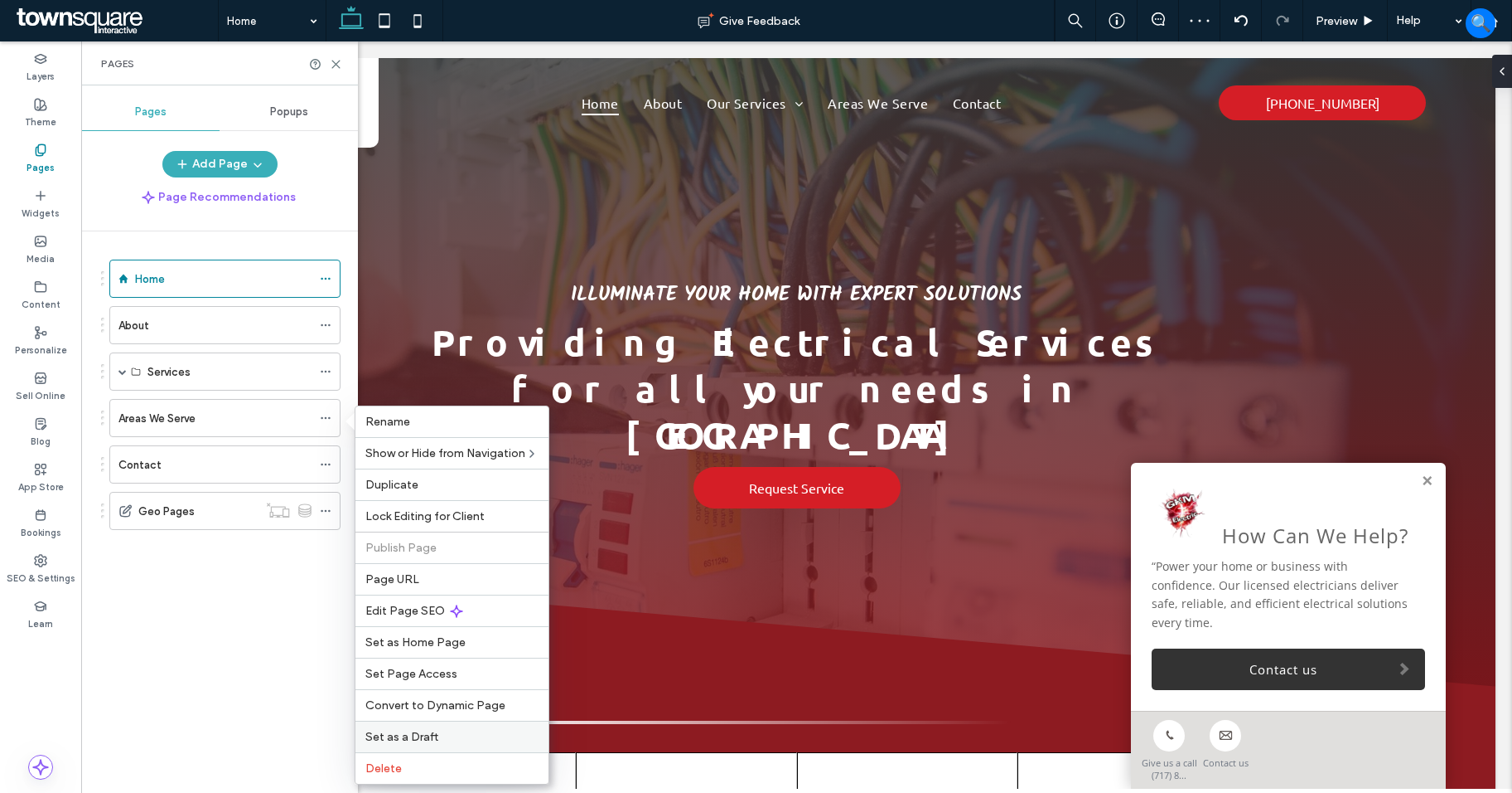
click at [438, 736] on label "Set as a Draft" at bounding box center [451, 736] width 173 height 14
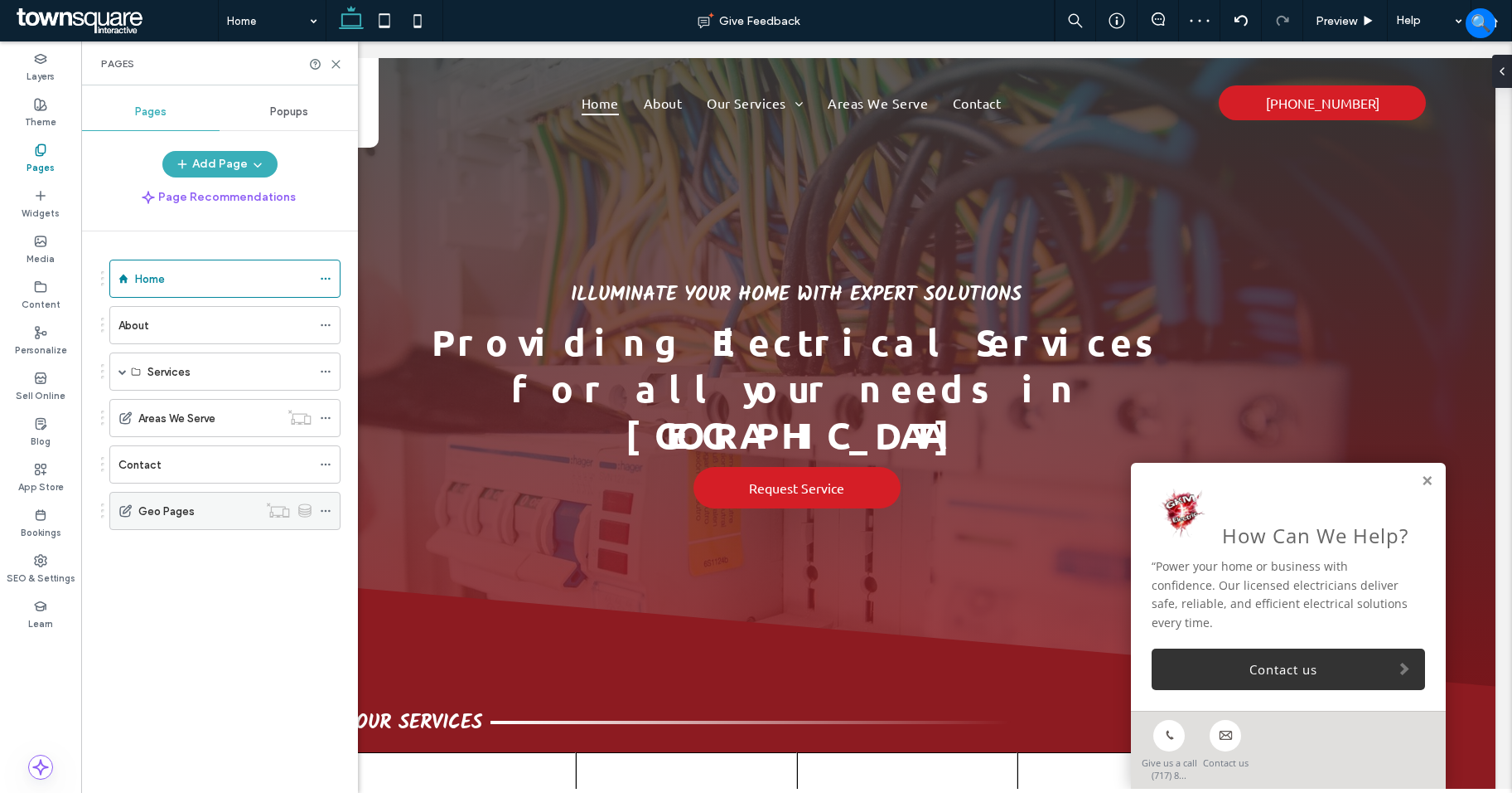
click at [324, 505] on icon at bounding box center [325, 510] width 12 height 12
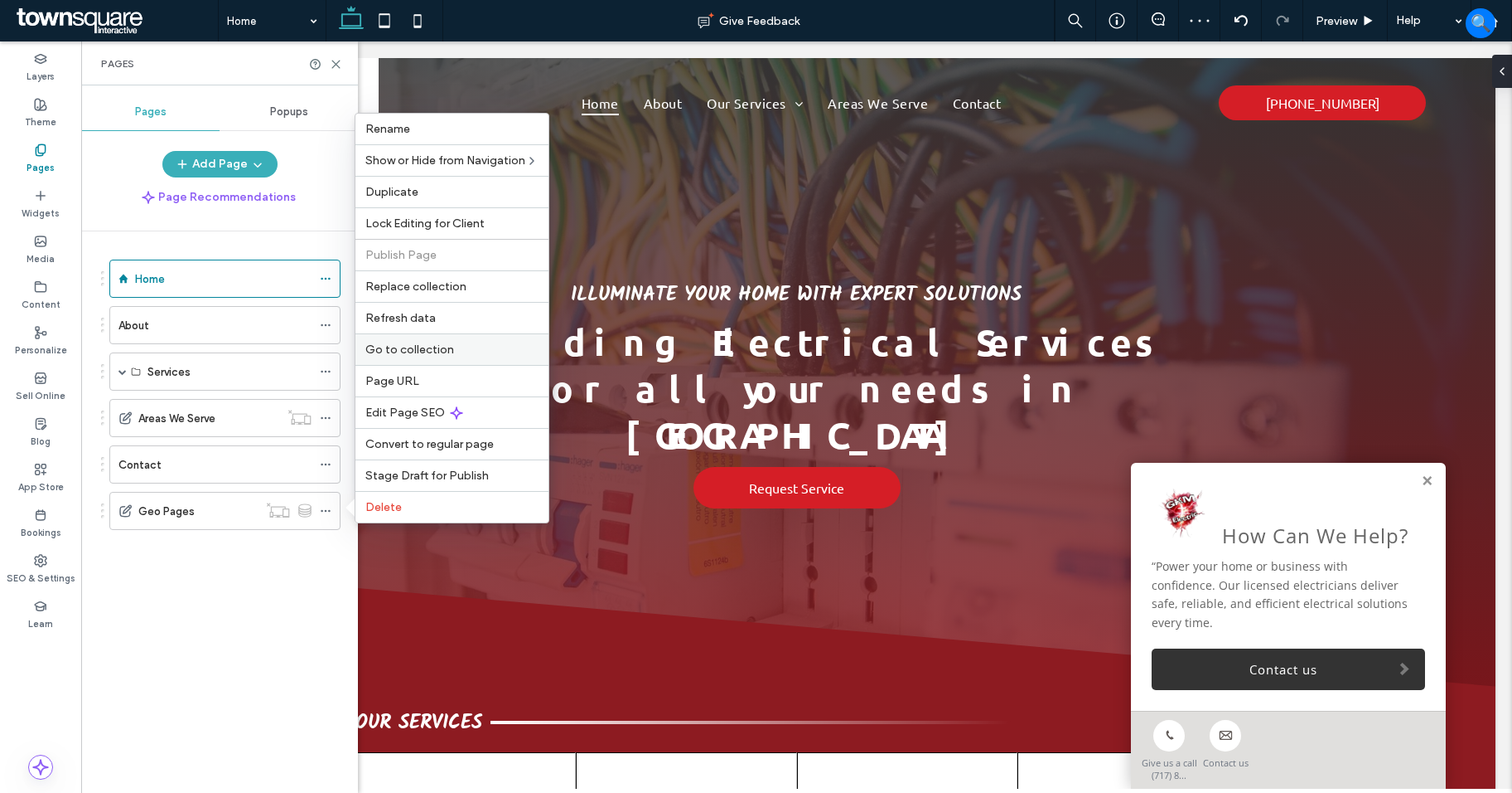
click at [438, 354] on span "Go to collection" at bounding box center [410, 349] width 89 height 14
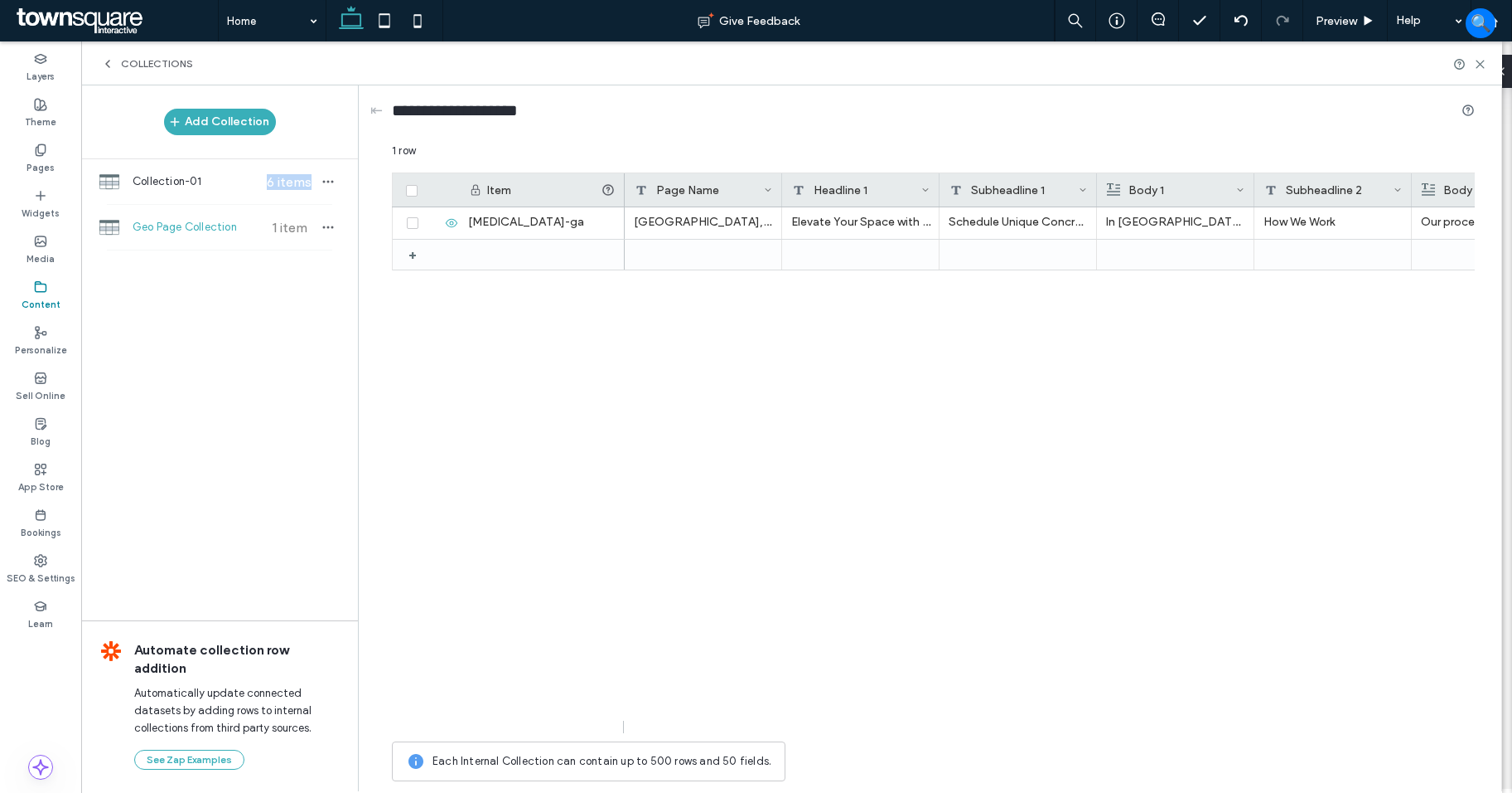
drag, startPoint x: 209, startPoint y: 195, endPoint x: 192, endPoint y: 251, distance: 58.5
click at [192, 251] on div "Add Collection Collection-01 6 items Geo Page Collection 1 item Automate collec…" at bounding box center [220, 437] width 277 height 704
click at [211, 283] on div "Add Collection Collection-01 6 items Geo Page Collection 1 item Automate collec…" at bounding box center [220, 437] width 277 height 704
drag, startPoint x: 247, startPoint y: 176, endPoint x: 235, endPoint y: 235, distance: 60.2
click at [235, 235] on div "Add Collection Collection-01 6 items Geo Page Collection 1 item" at bounding box center [220, 168] width 277 height 165
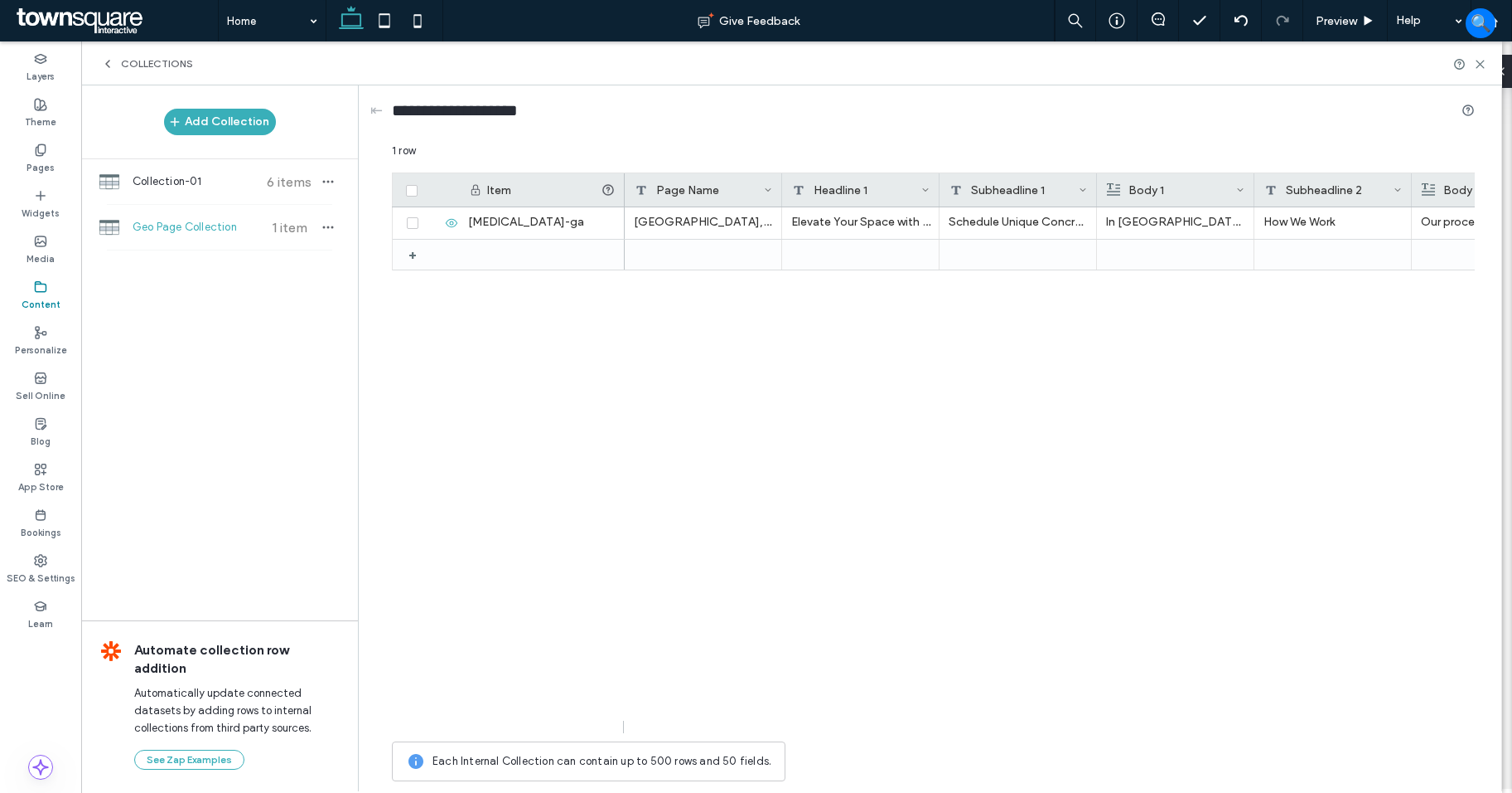
click at [268, 264] on div "Add Collection Collection-01 6 items Geo Page Collection 1 item Automate collec…" at bounding box center [220, 437] width 277 height 704
click at [320, 227] on span "button" at bounding box center [327, 226] width 19 height 19
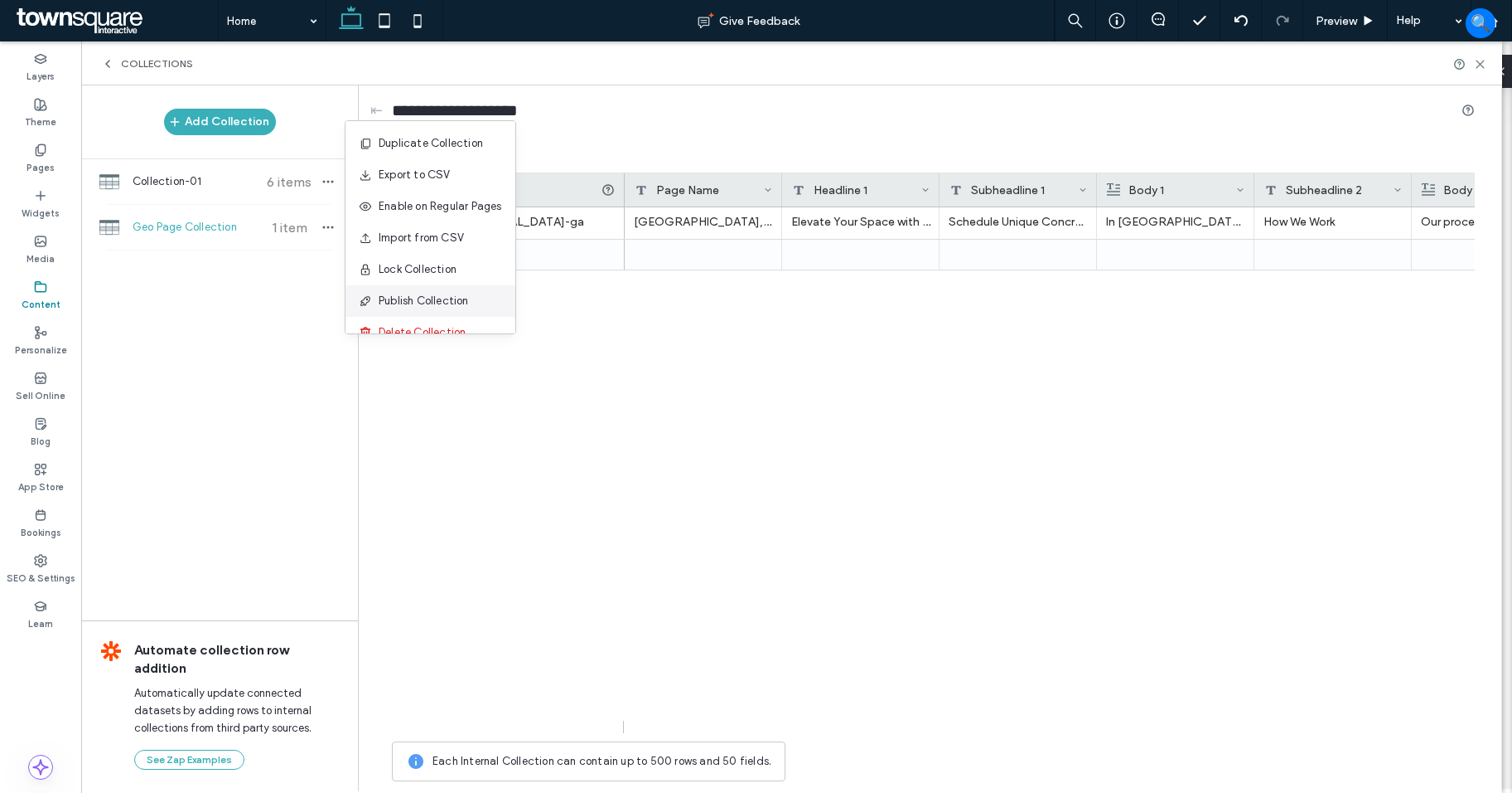
scroll to position [21, 0]
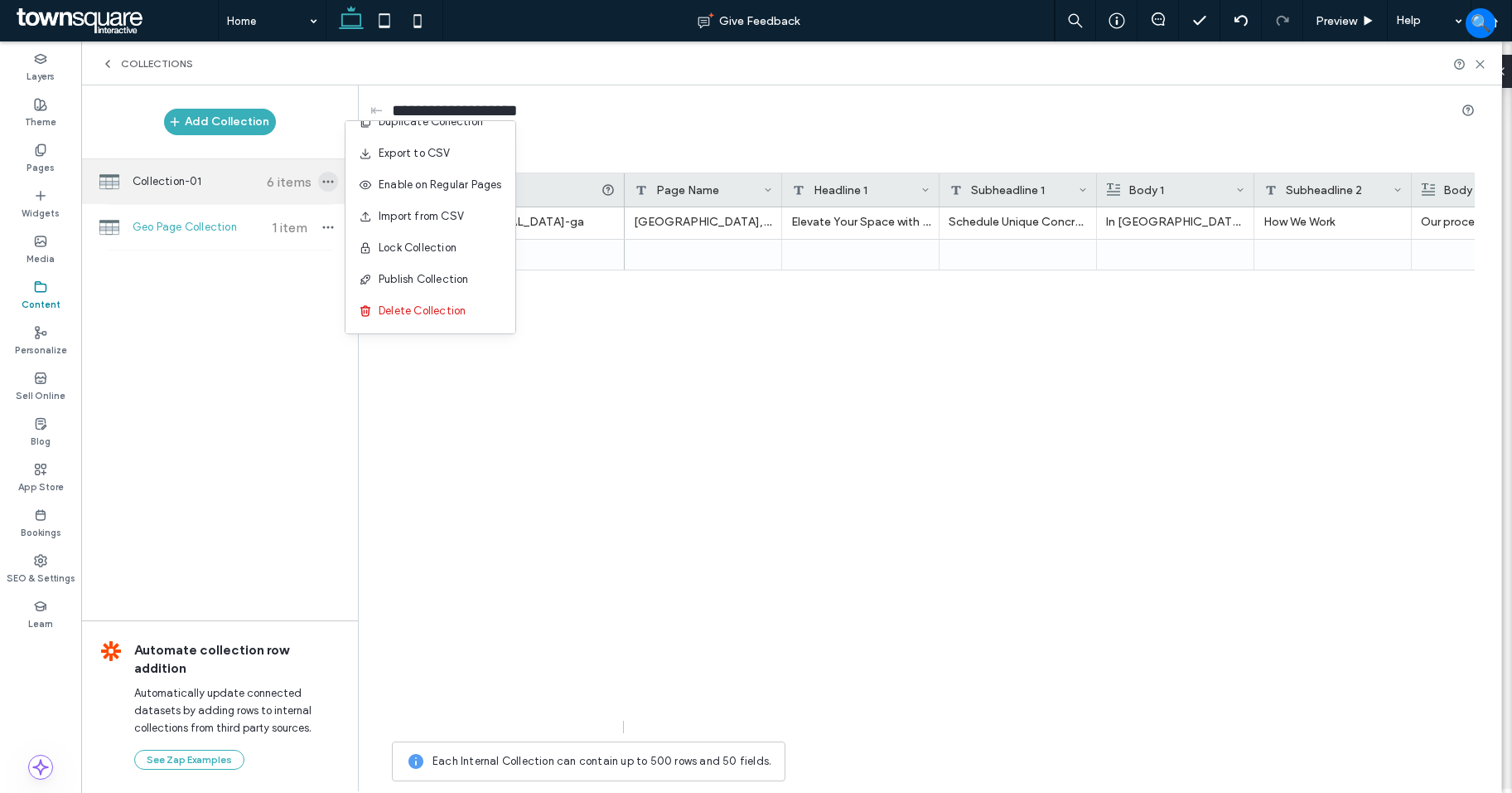
click at [327, 180] on icon "button" at bounding box center [328, 182] width 13 height 13
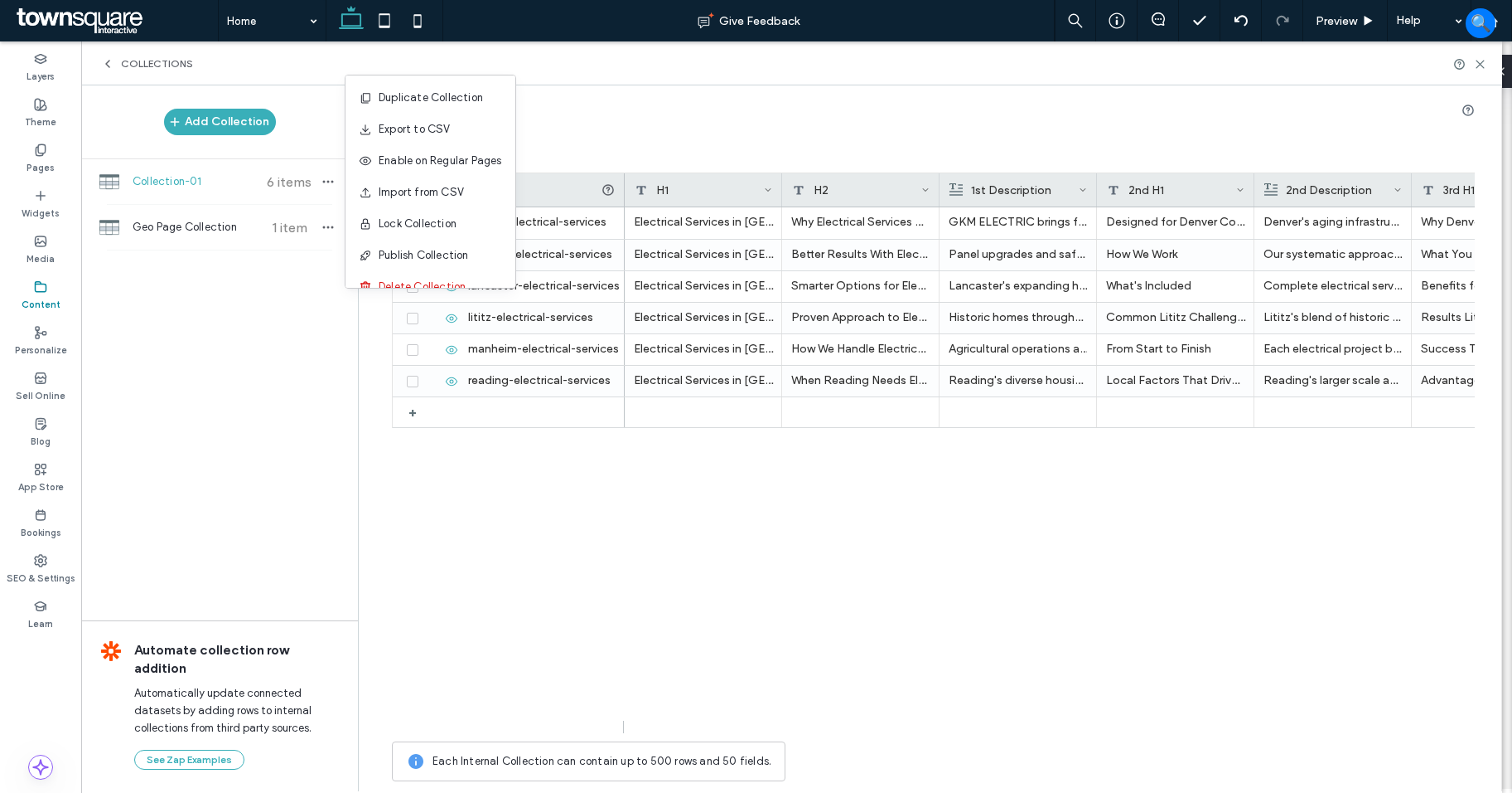
drag, startPoint x: 235, startPoint y: 421, endPoint x: 221, endPoint y: 425, distance: 14.6
click at [235, 422] on div "Add Collection Collection-01 6 items Geo Page Collection 1 item Automate collec…" at bounding box center [220, 437] width 277 height 704
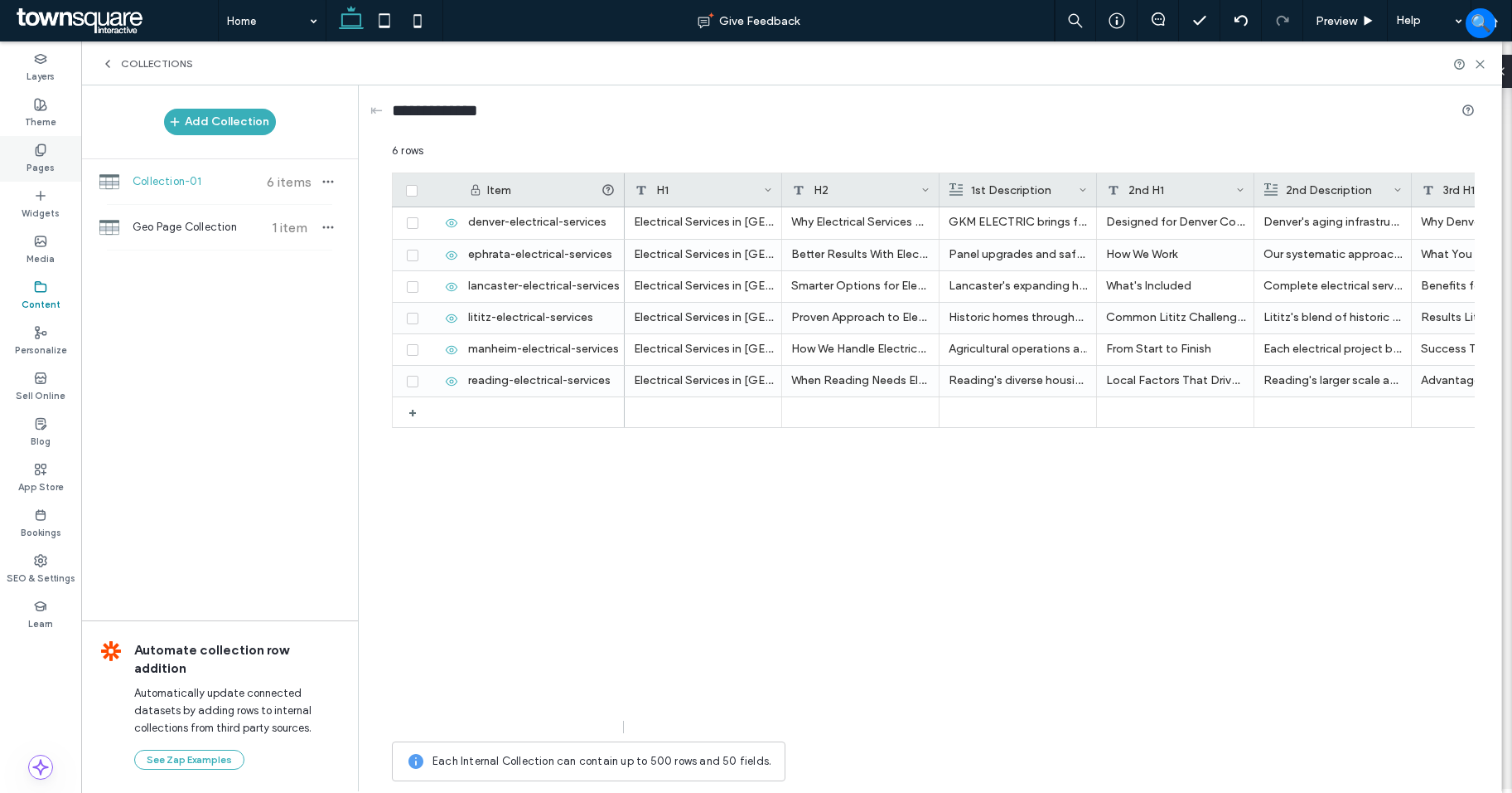
click at [51, 175] on div "Pages" at bounding box center [41, 159] width 82 height 45
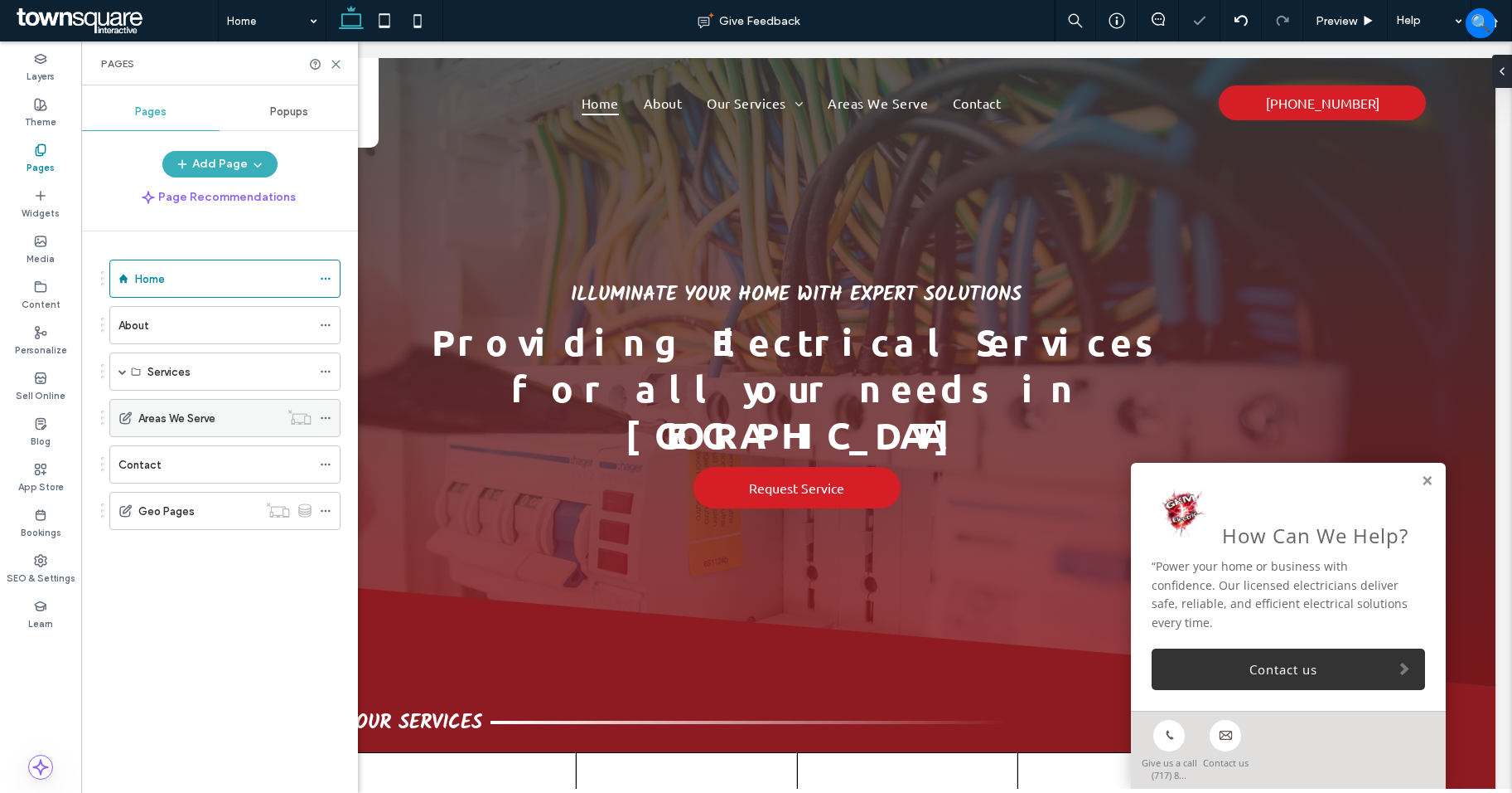
click at [325, 420] on icon at bounding box center [325, 417] width 12 height 12
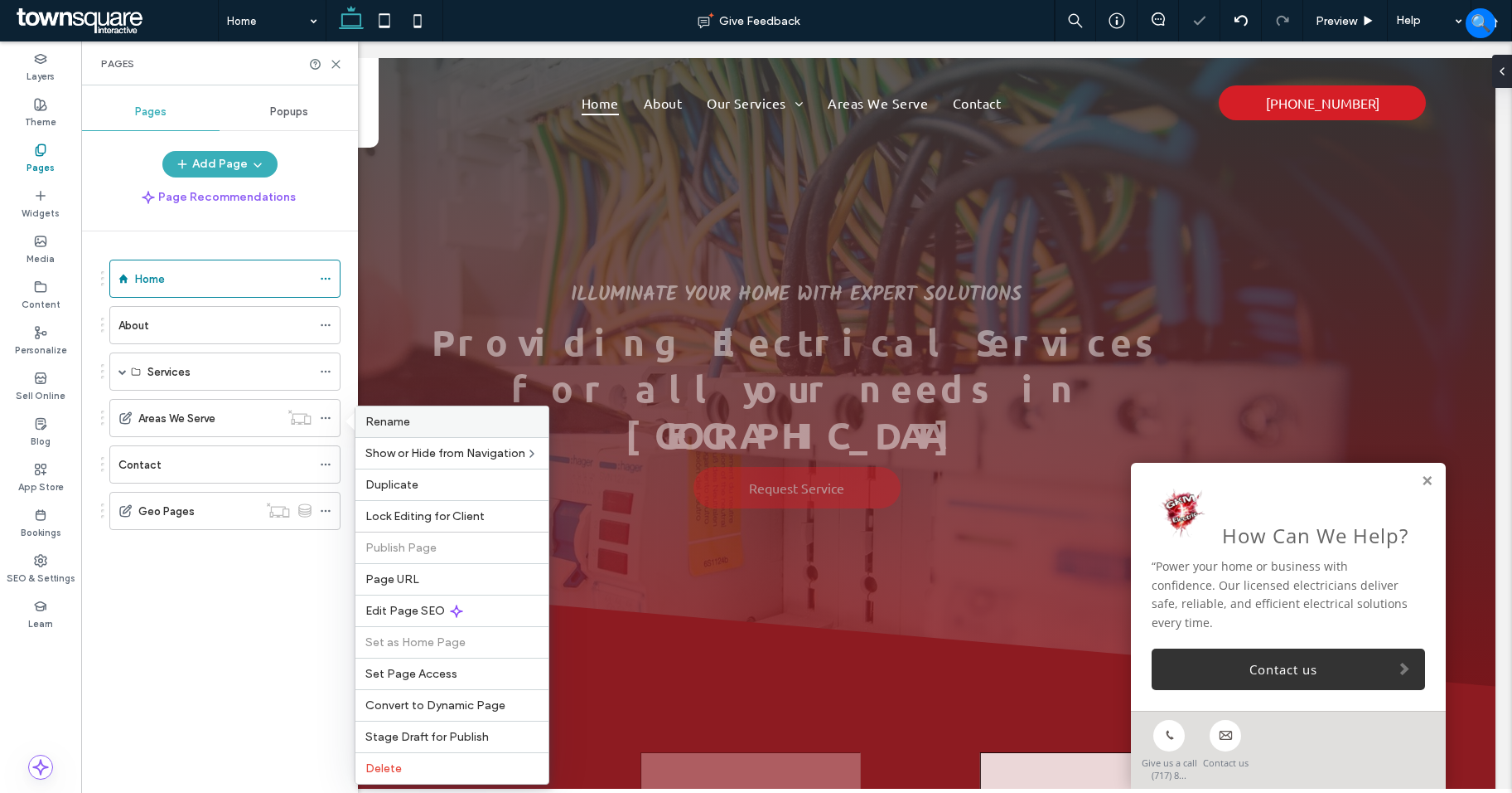
scroll to position [0, 0]
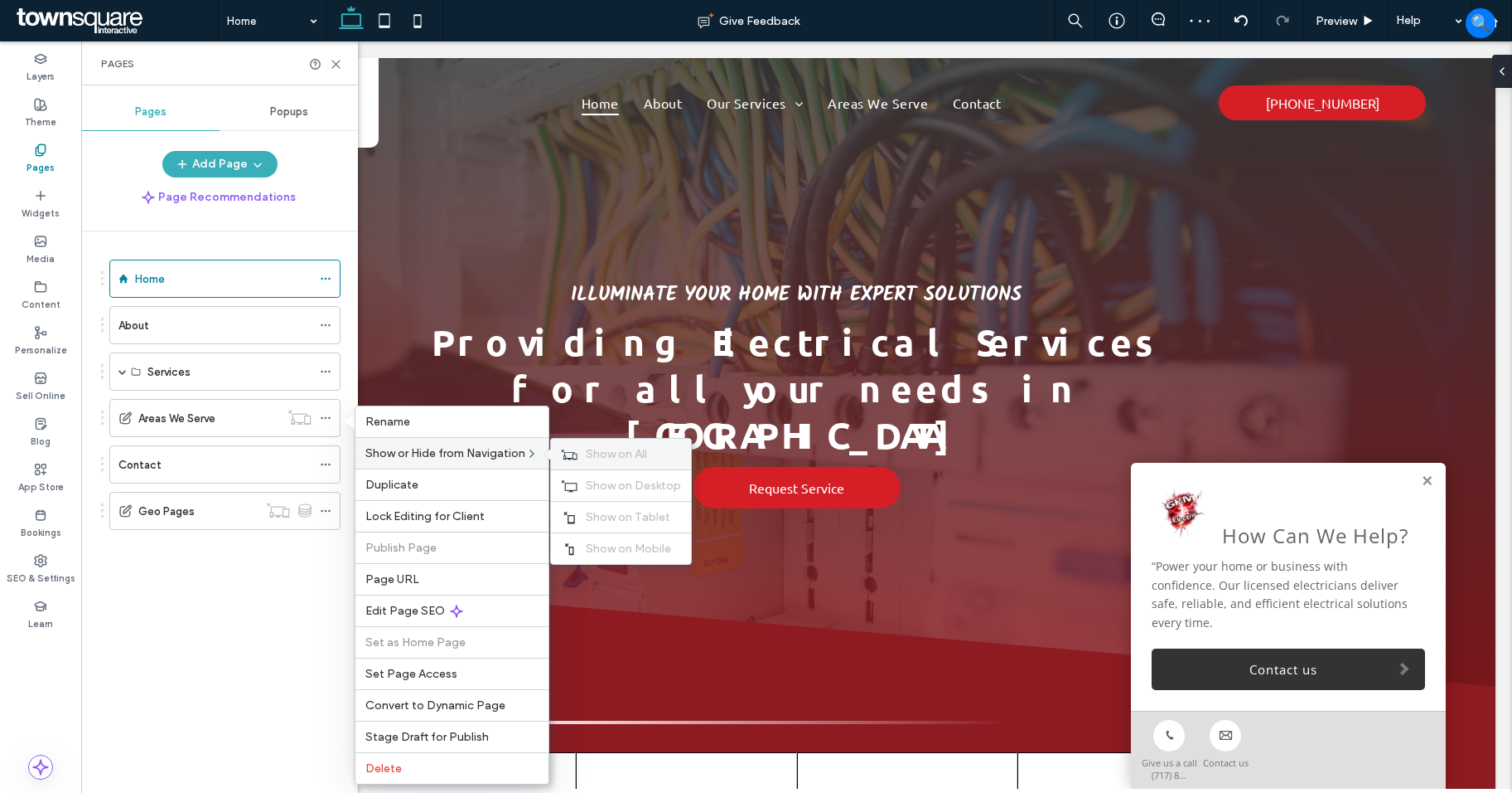
click at [652, 463] on div "Show on All" at bounding box center [620, 454] width 140 height 31
click at [574, 450] on icon at bounding box center [569, 454] width 17 height 12
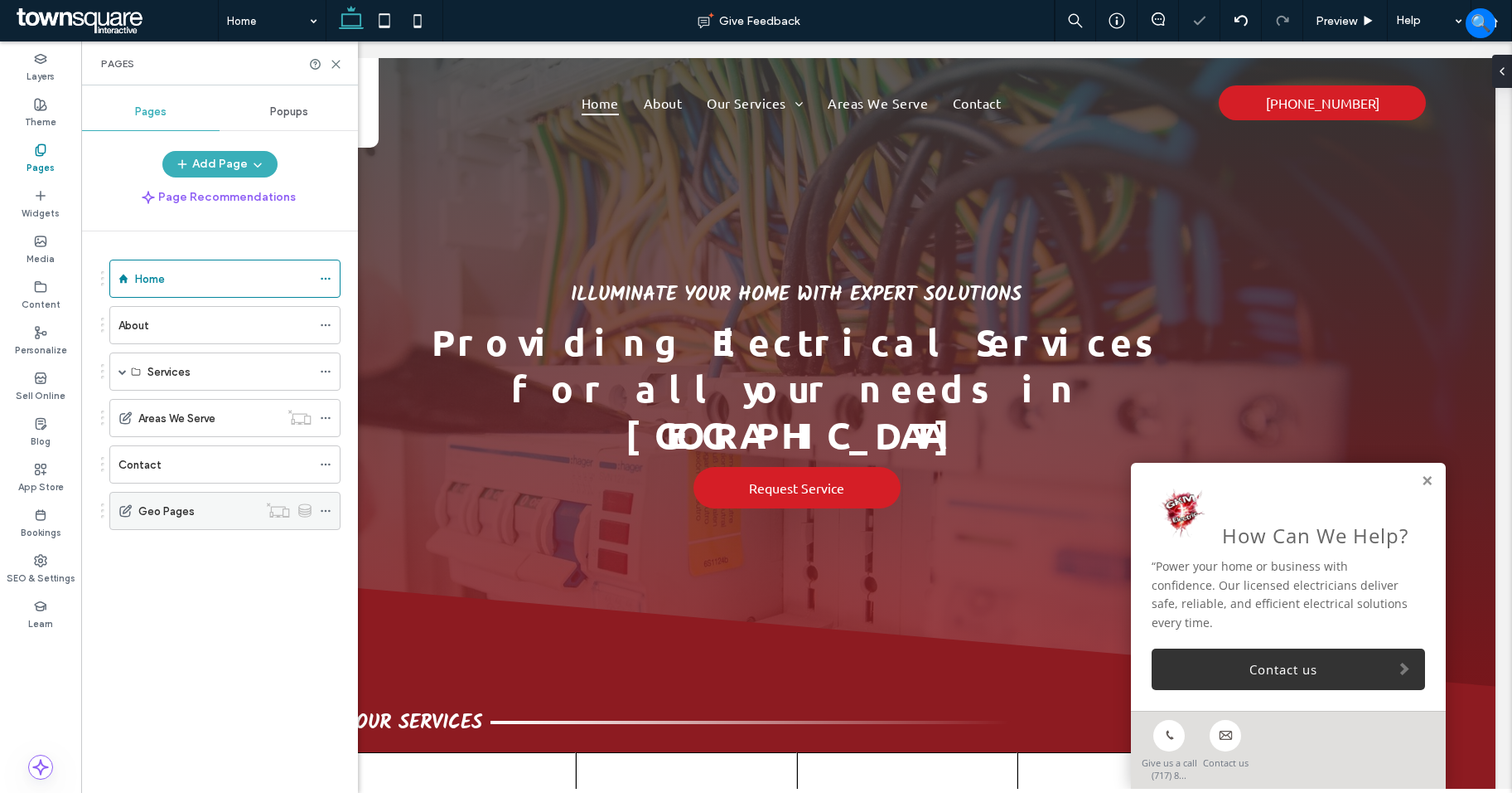
click at [325, 508] on icon at bounding box center [325, 510] width 12 height 12
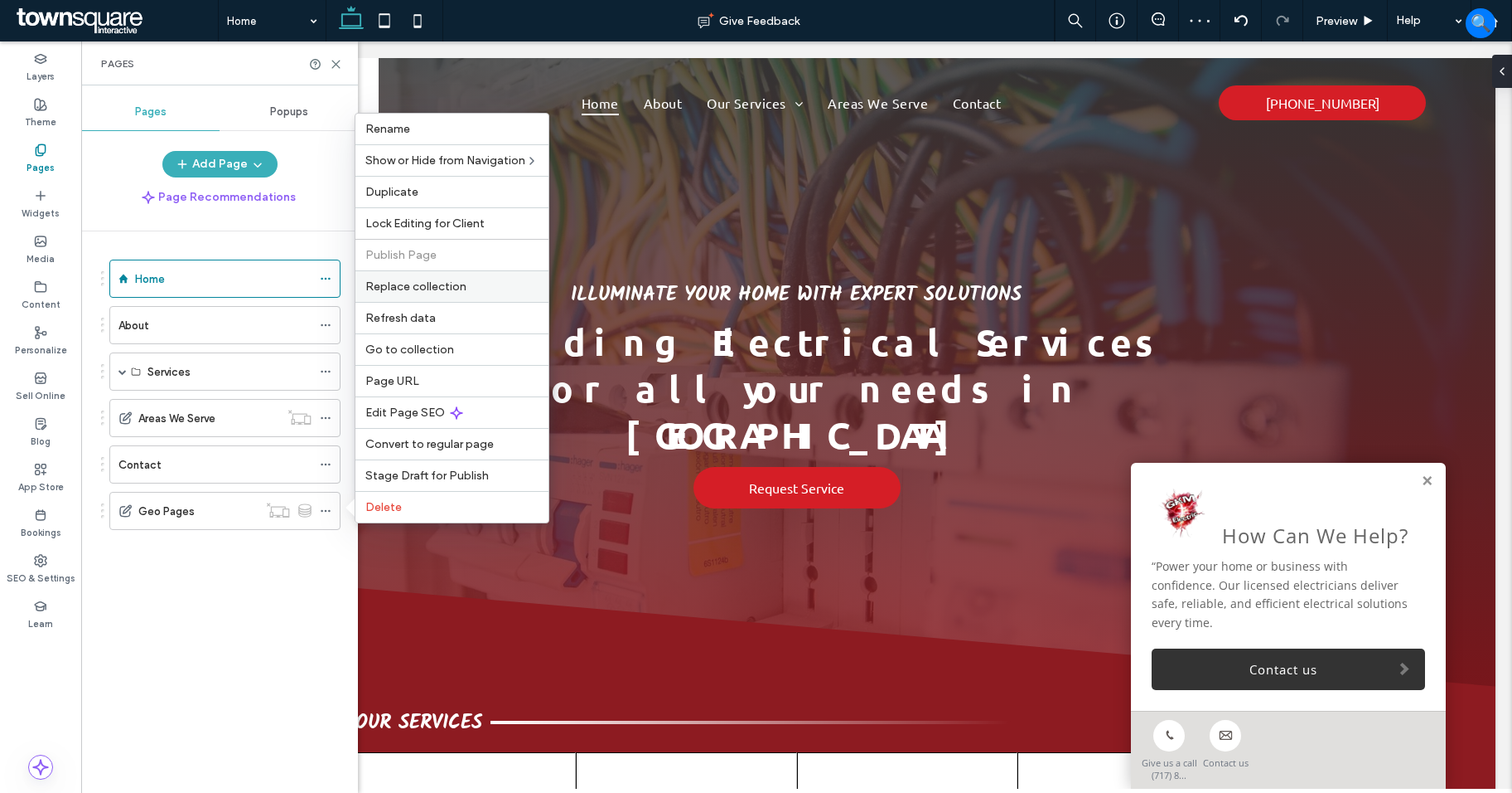
click at [436, 293] on div "Replace collection" at bounding box center [452, 286] width 193 height 32
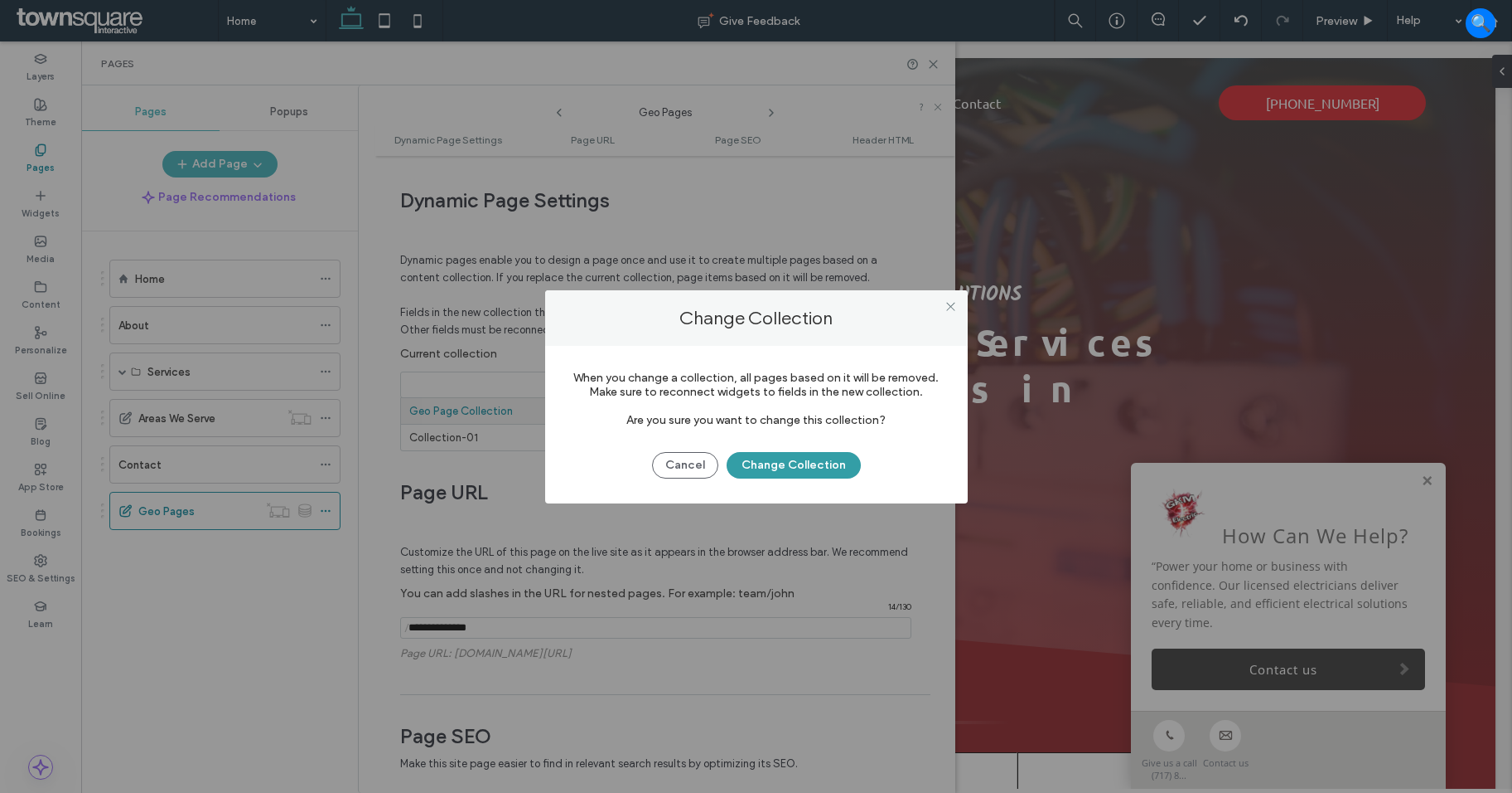
click at [745, 463] on button "Change Collection" at bounding box center [794, 465] width 134 height 27
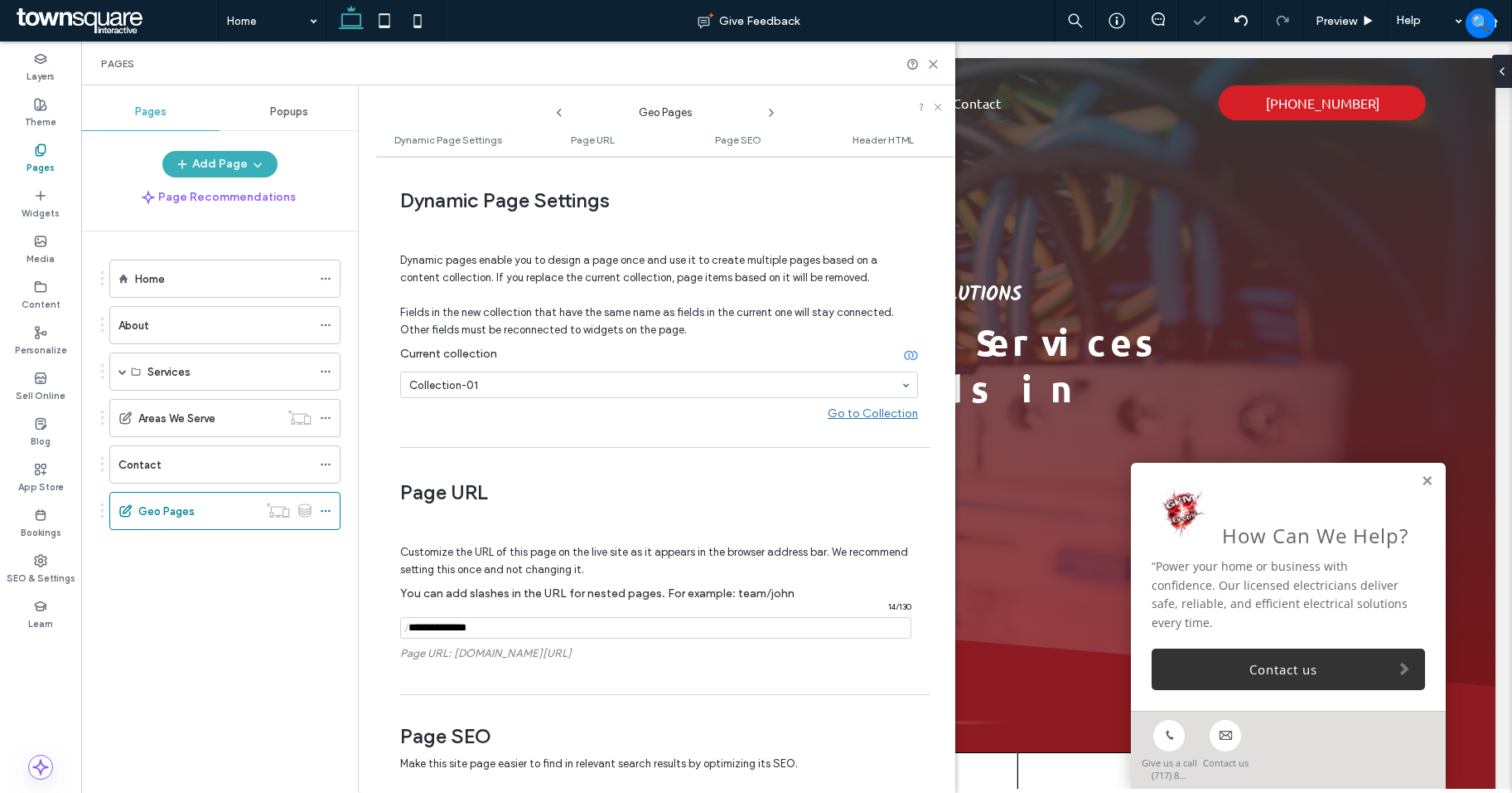
click at [642, 425] on div "Dynamic pages enable you to design a page once and use it to create multiple pa…" at bounding box center [659, 329] width 518 height 219
click at [325, 513] on icon at bounding box center [325, 510] width 12 height 12
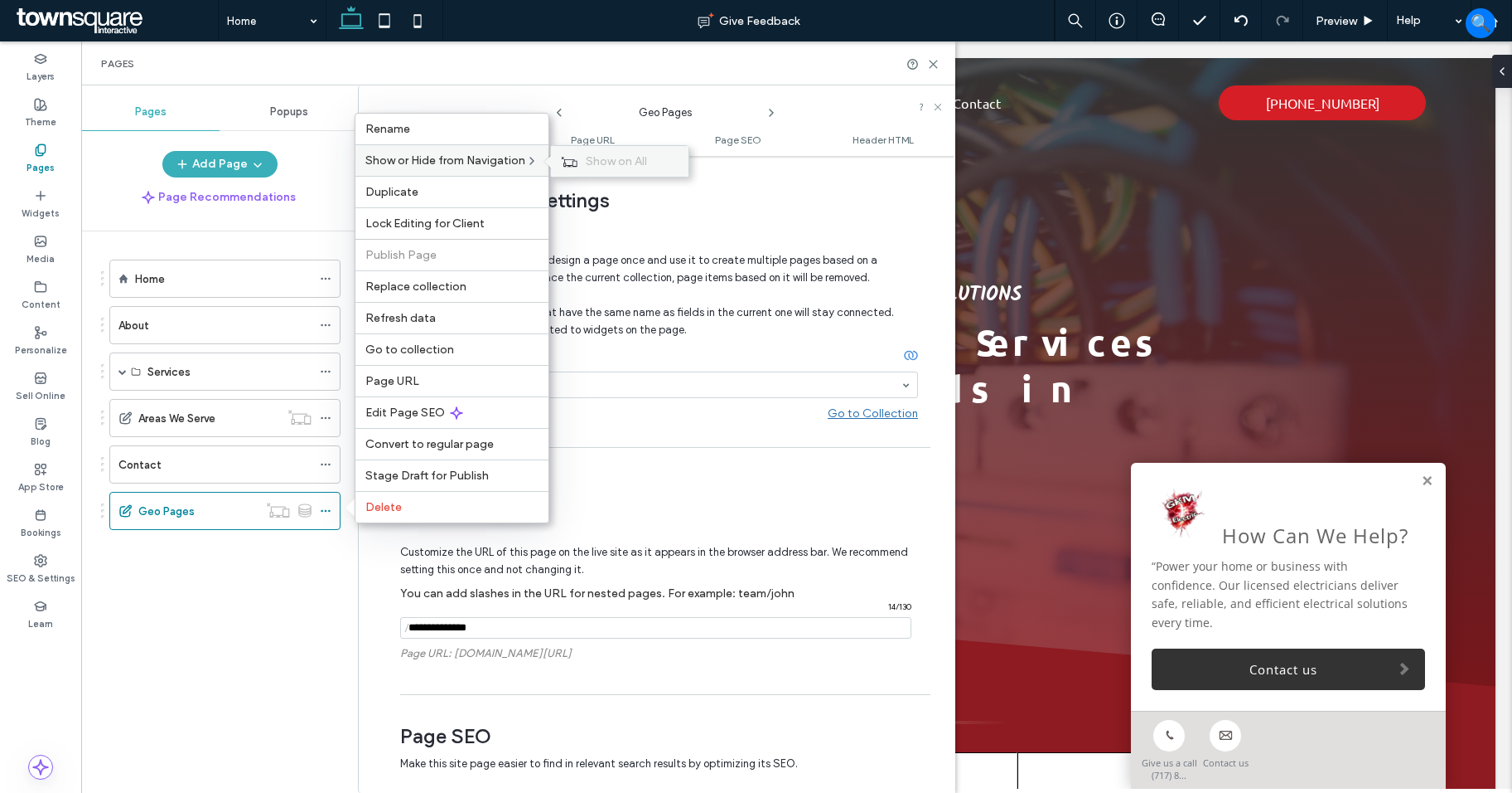
click at [591, 162] on span "Show on All" at bounding box center [616, 160] width 61 height 14
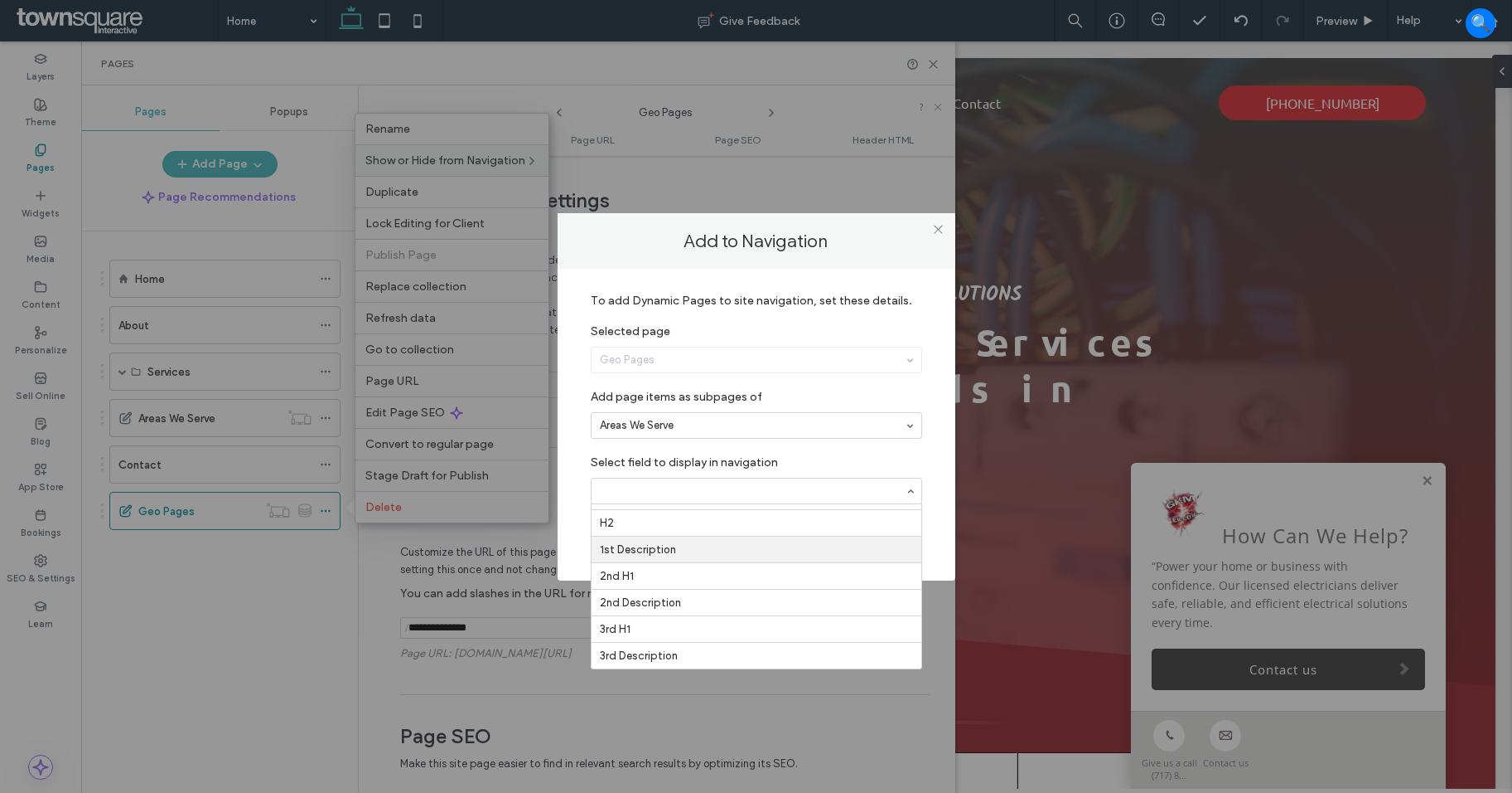
scroll to position [47, 0]
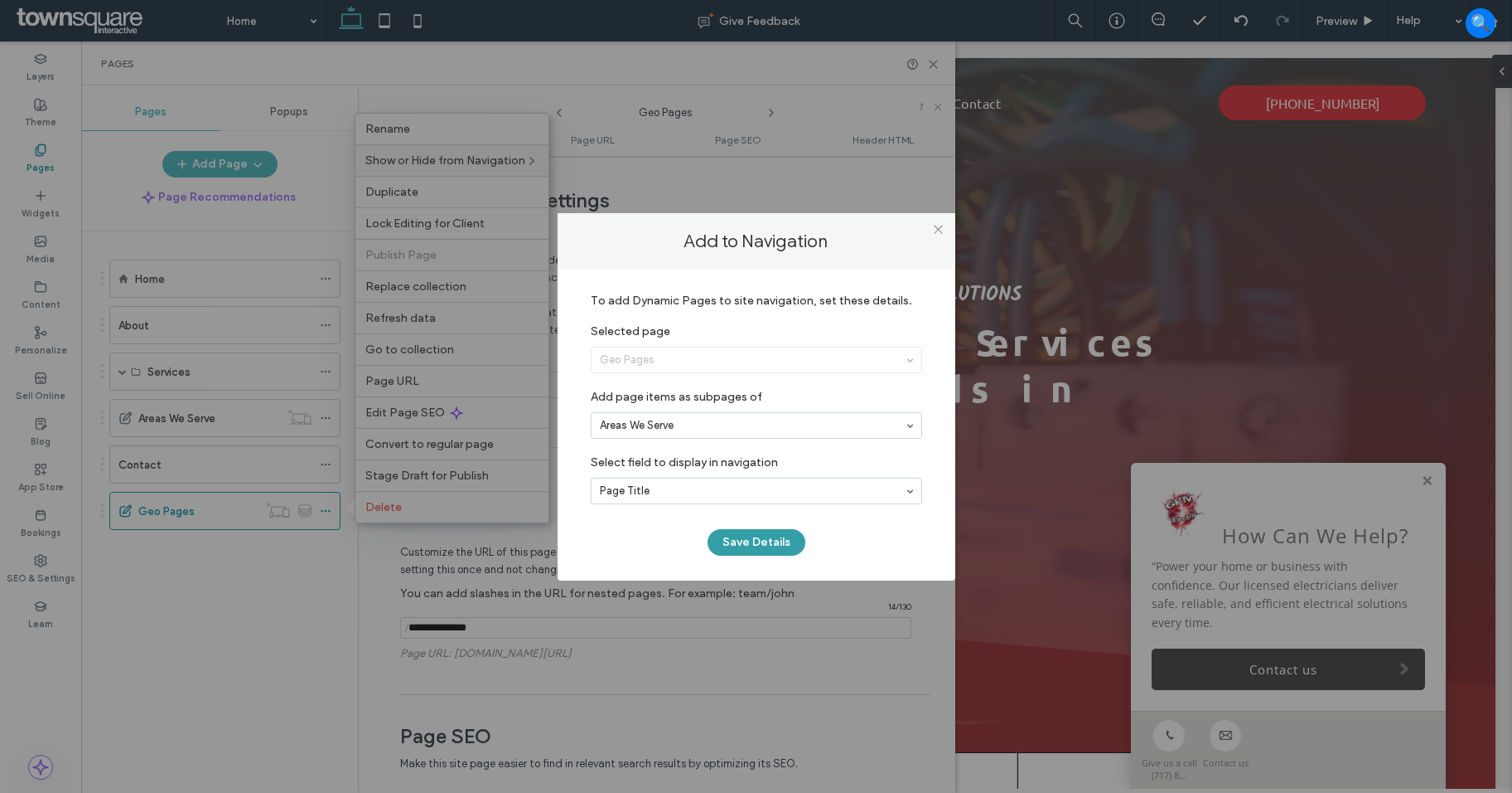
click at [727, 545] on button "Save Details" at bounding box center [756, 542] width 97 height 27
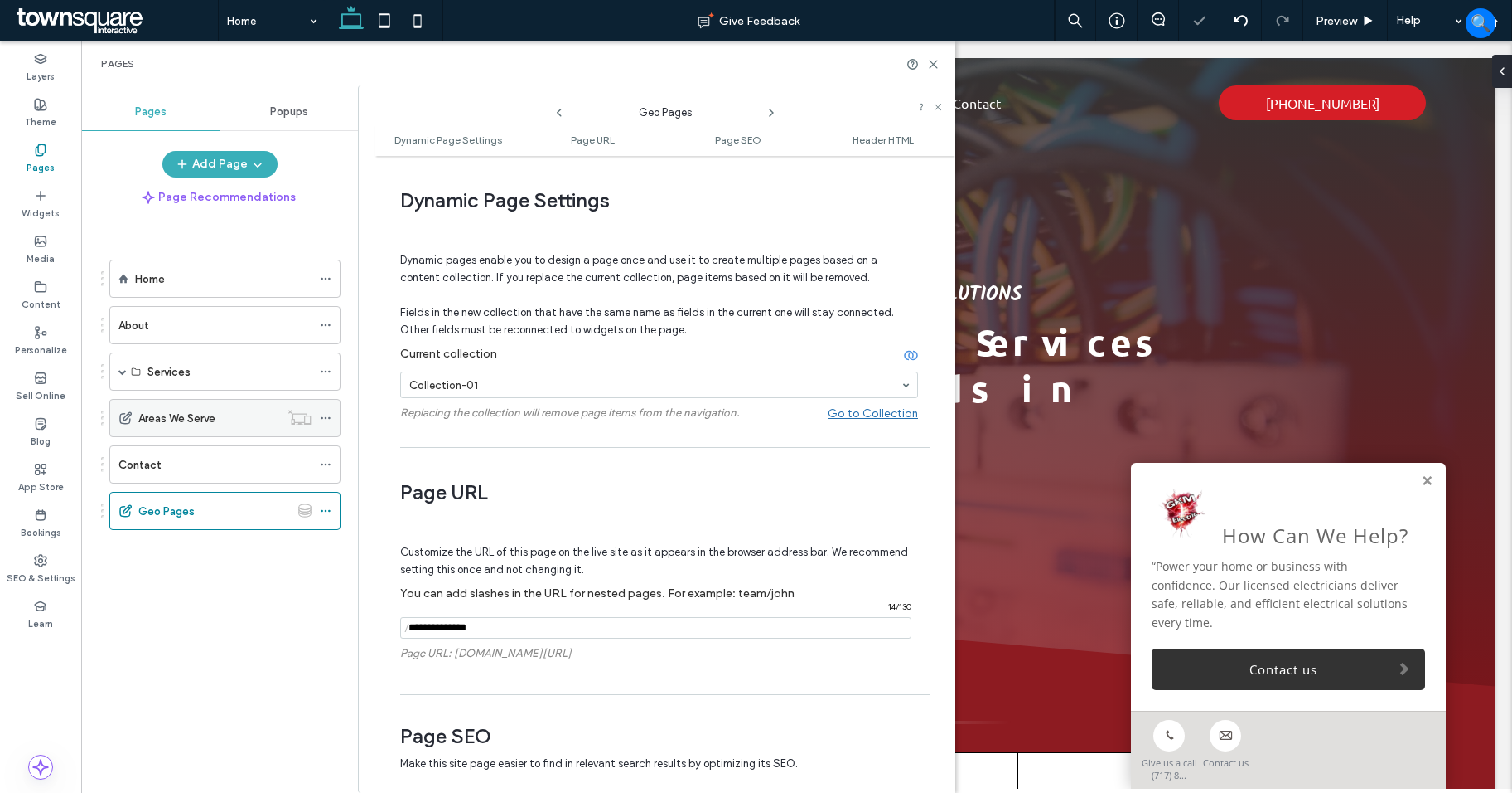
click at [324, 418] on icon at bounding box center [325, 417] width 12 height 12
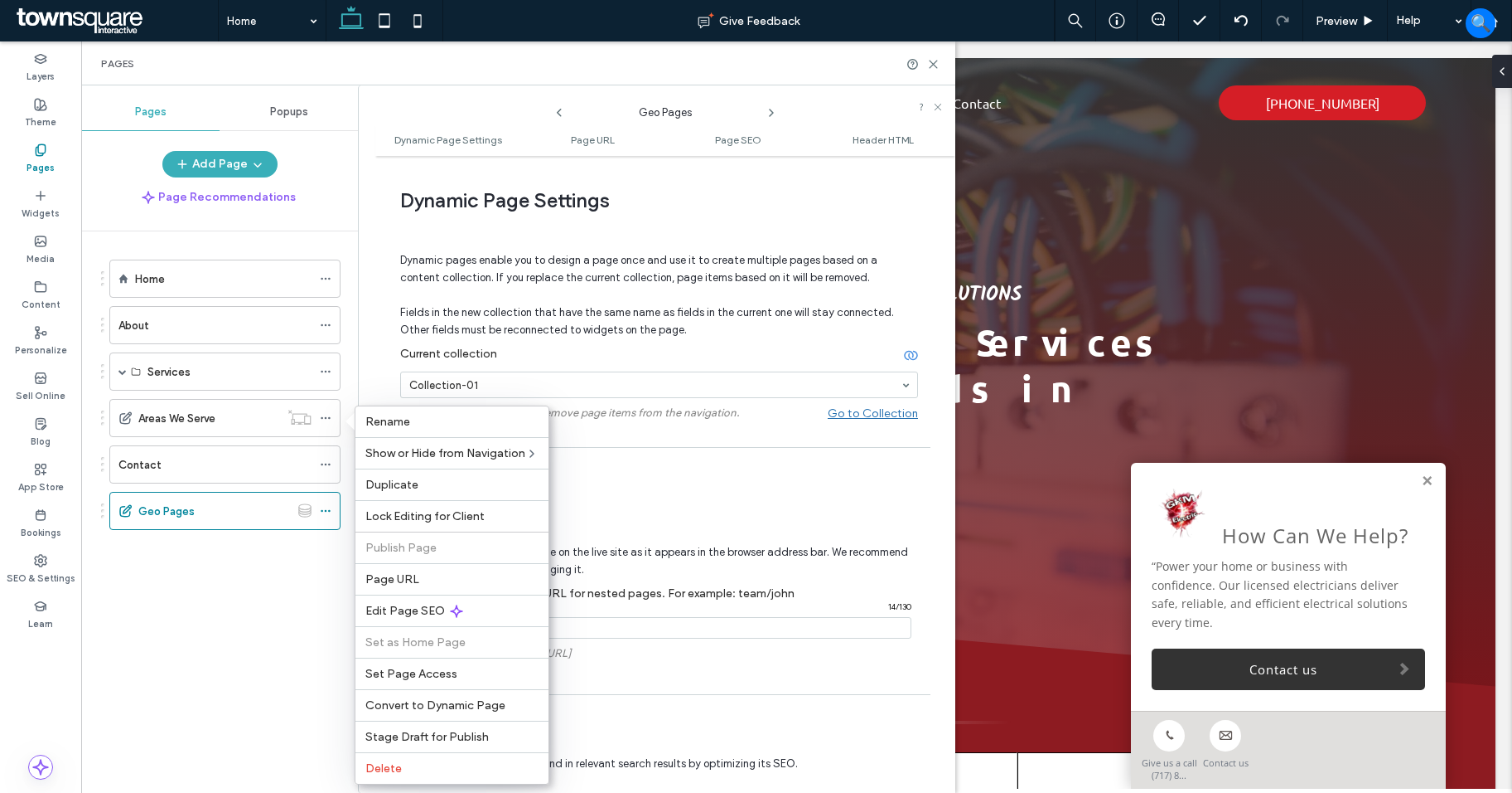
click at [251, 609] on div "Home About Services Panel Upgrades EV Chargers Safety Inspections New Construct…" at bounding box center [229, 507] width 257 height 553
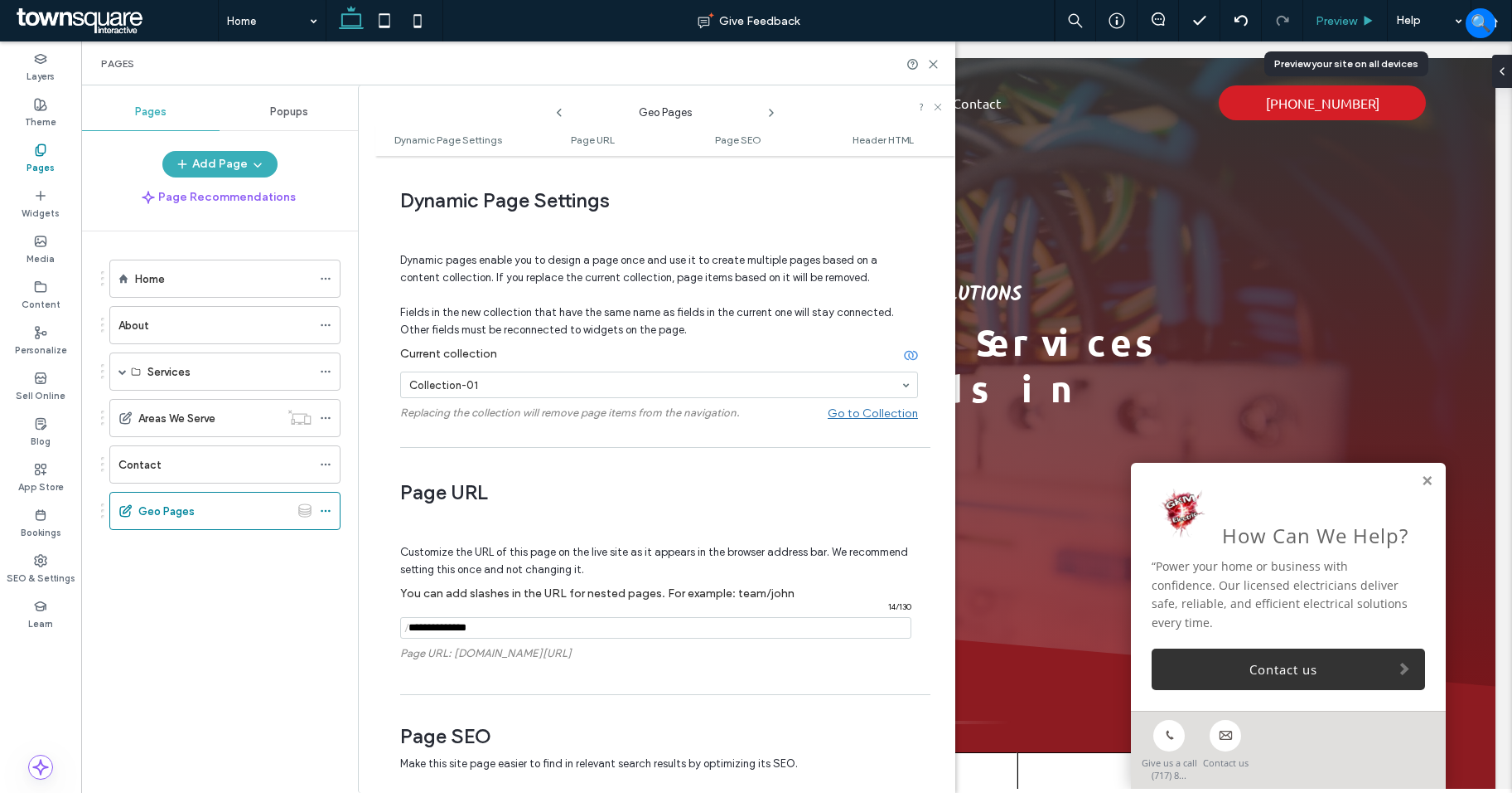
click at [1338, 16] on span "Preview" at bounding box center [1337, 20] width 42 height 14
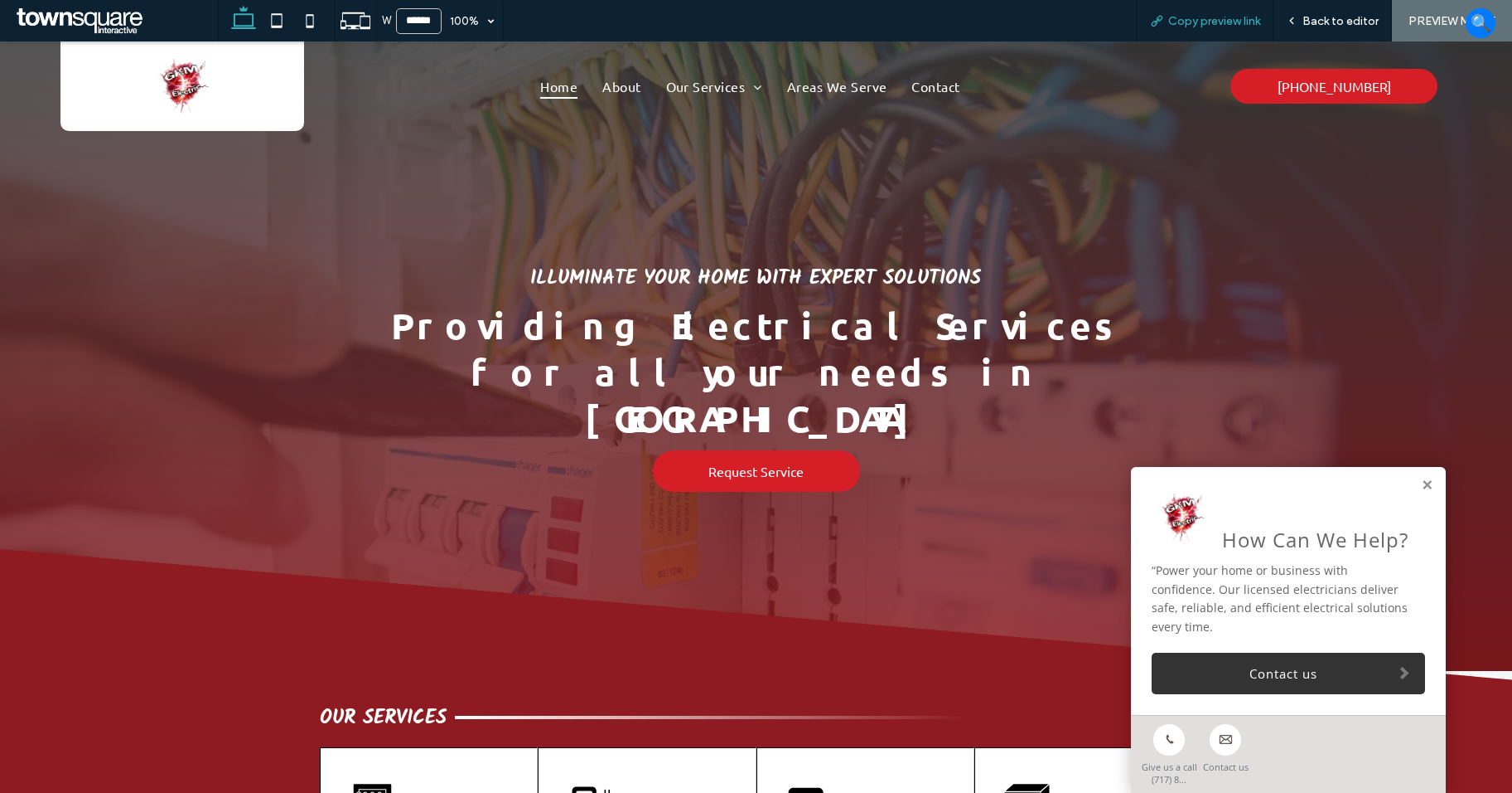
click at [1252, 17] on span "Copy preview link" at bounding box center [1213, 20] width 92 height 14
click at [1360, 19] on span "Back to editor" at bounding box center [1340, 20] width 76 height 14
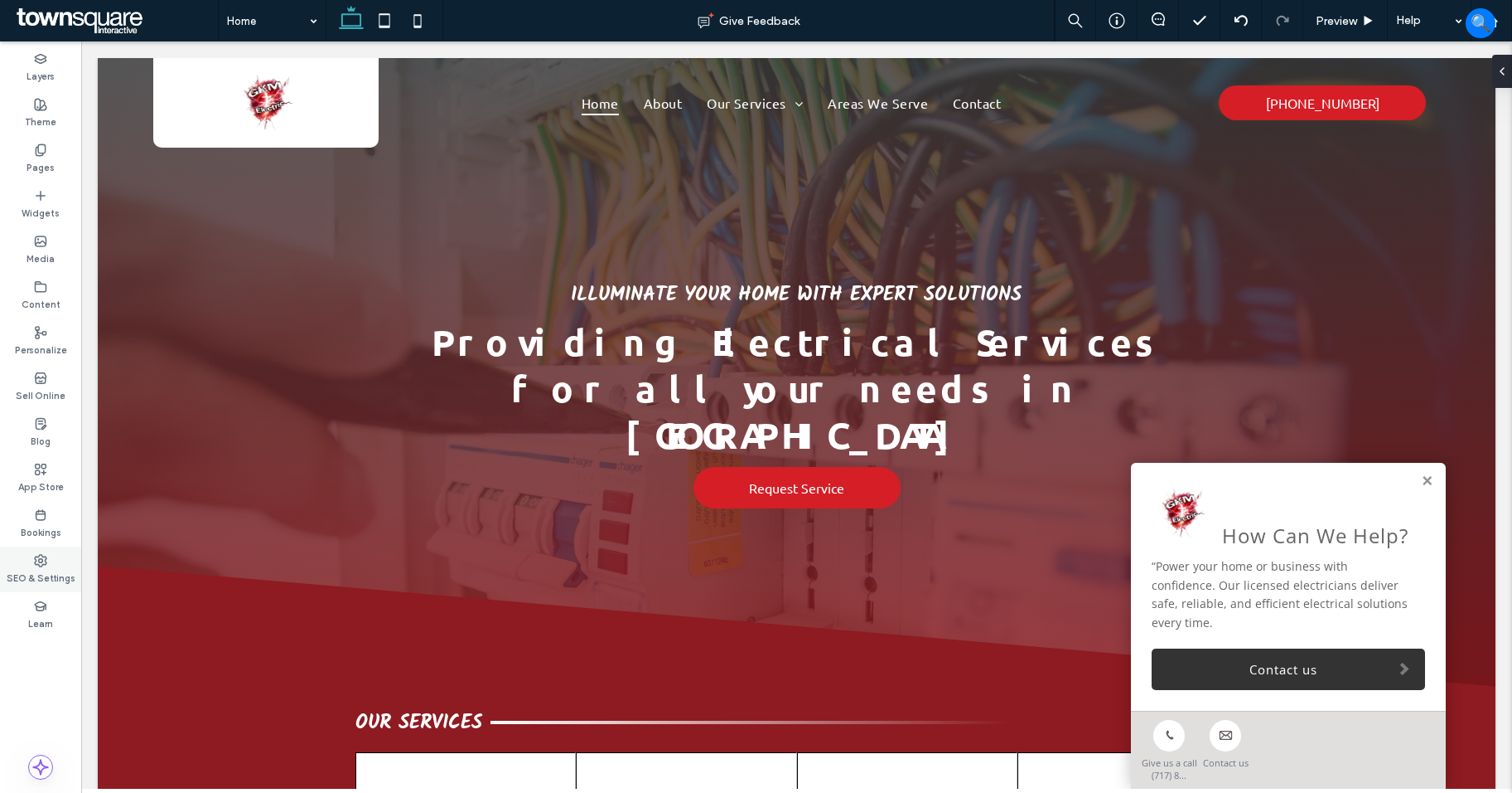
click at [32, 557] on div "SEO & Settings" at bounding box center [41, 569] width 82 height 45
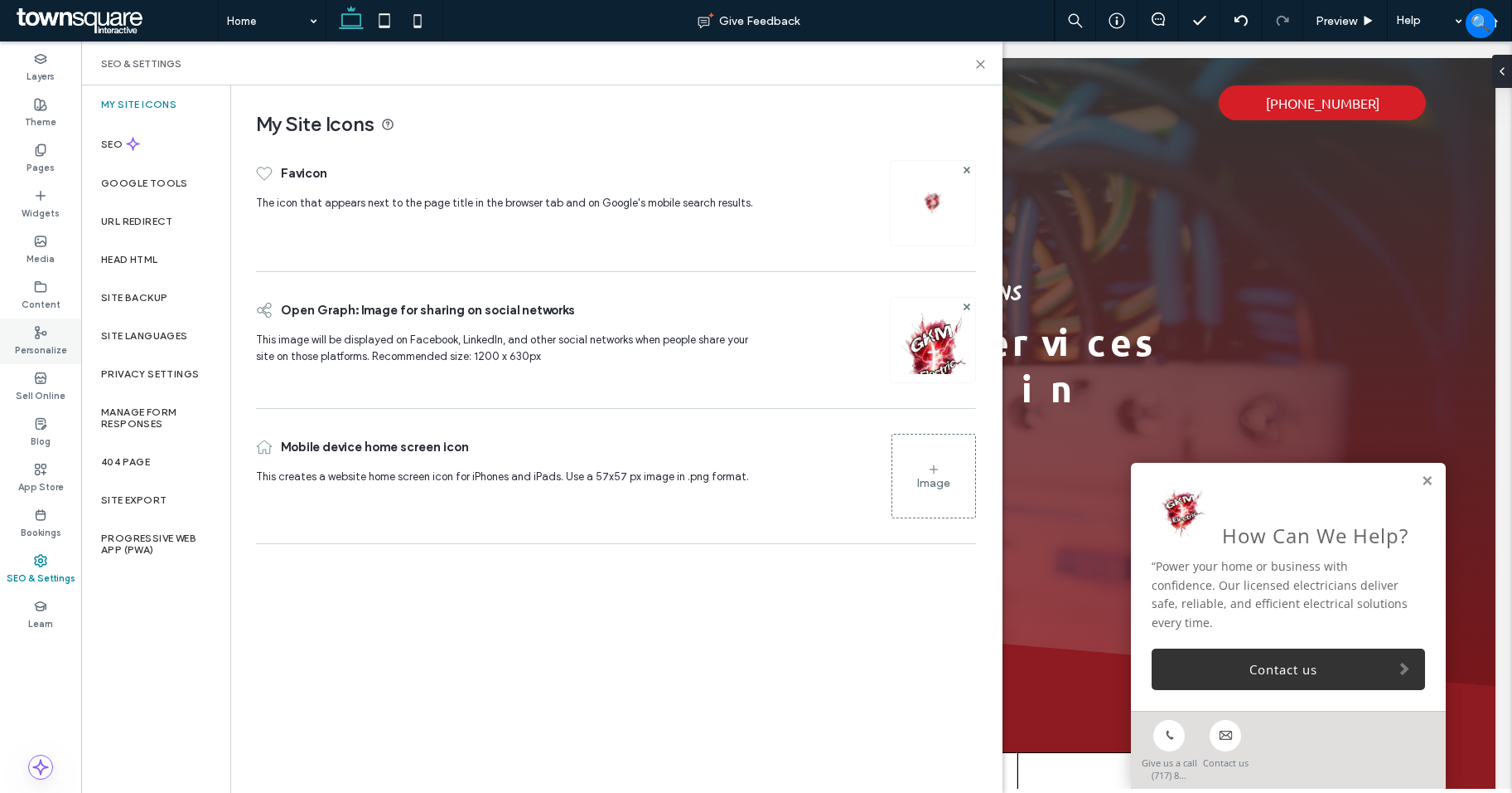
click at [62, 329] on div "Personalize" at bounding box center [41, 340] width 82 height 45
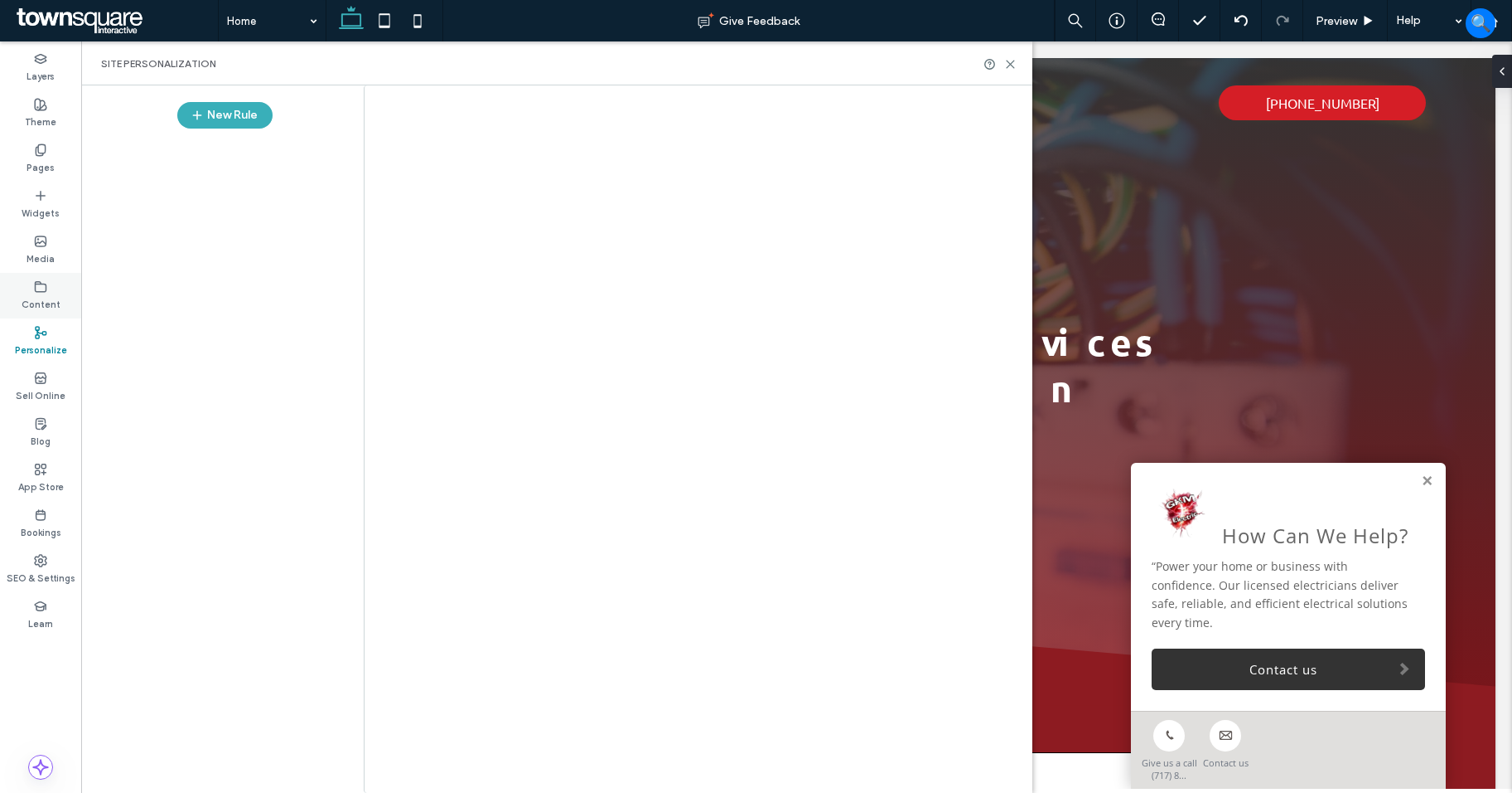
click at [60, 293] on div at bounding box center [756, 396] width 1512 height 793
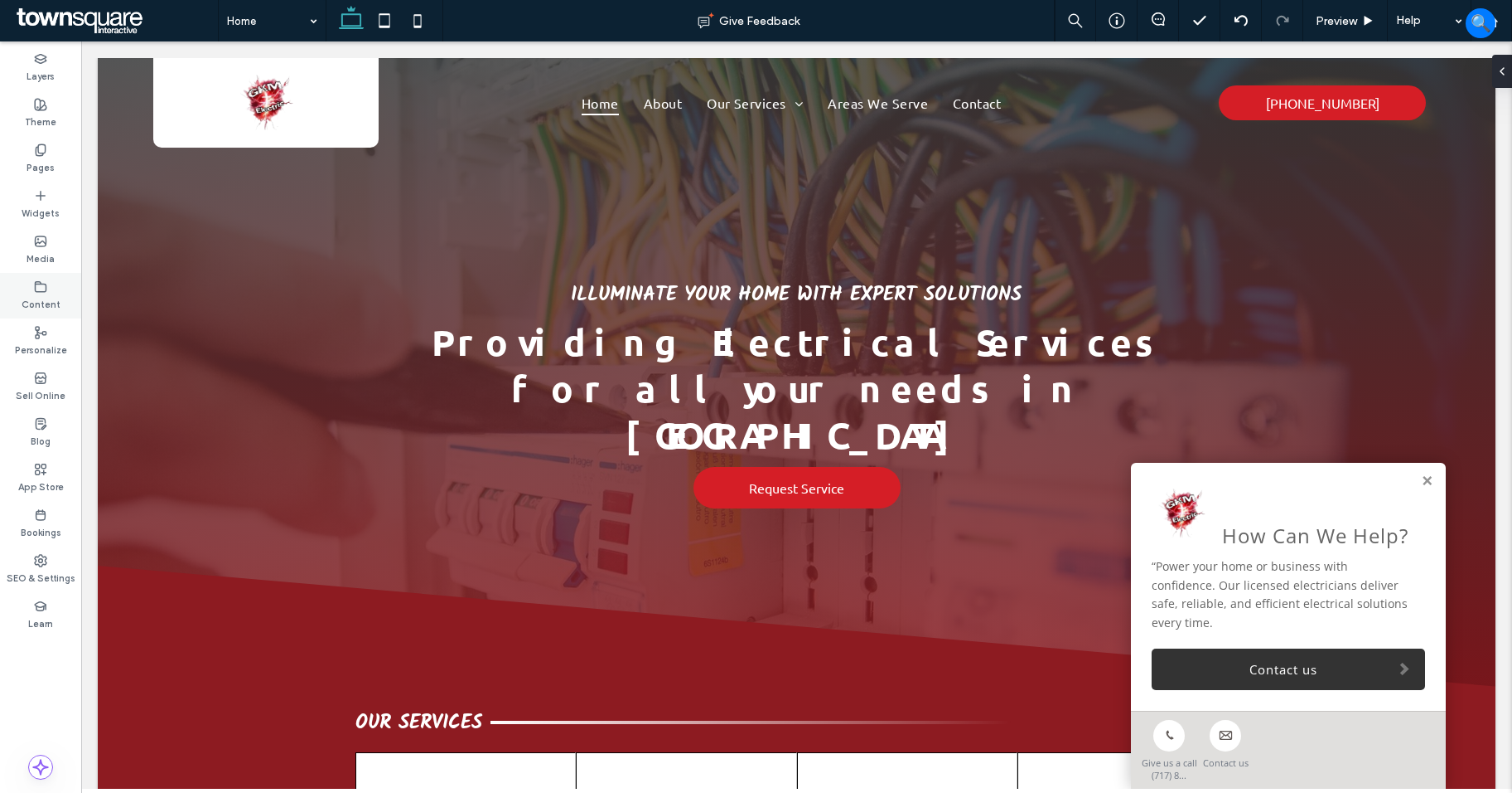
click at [33, 290] on div "Content" at bounding box center [41, 295] width 82 height 45
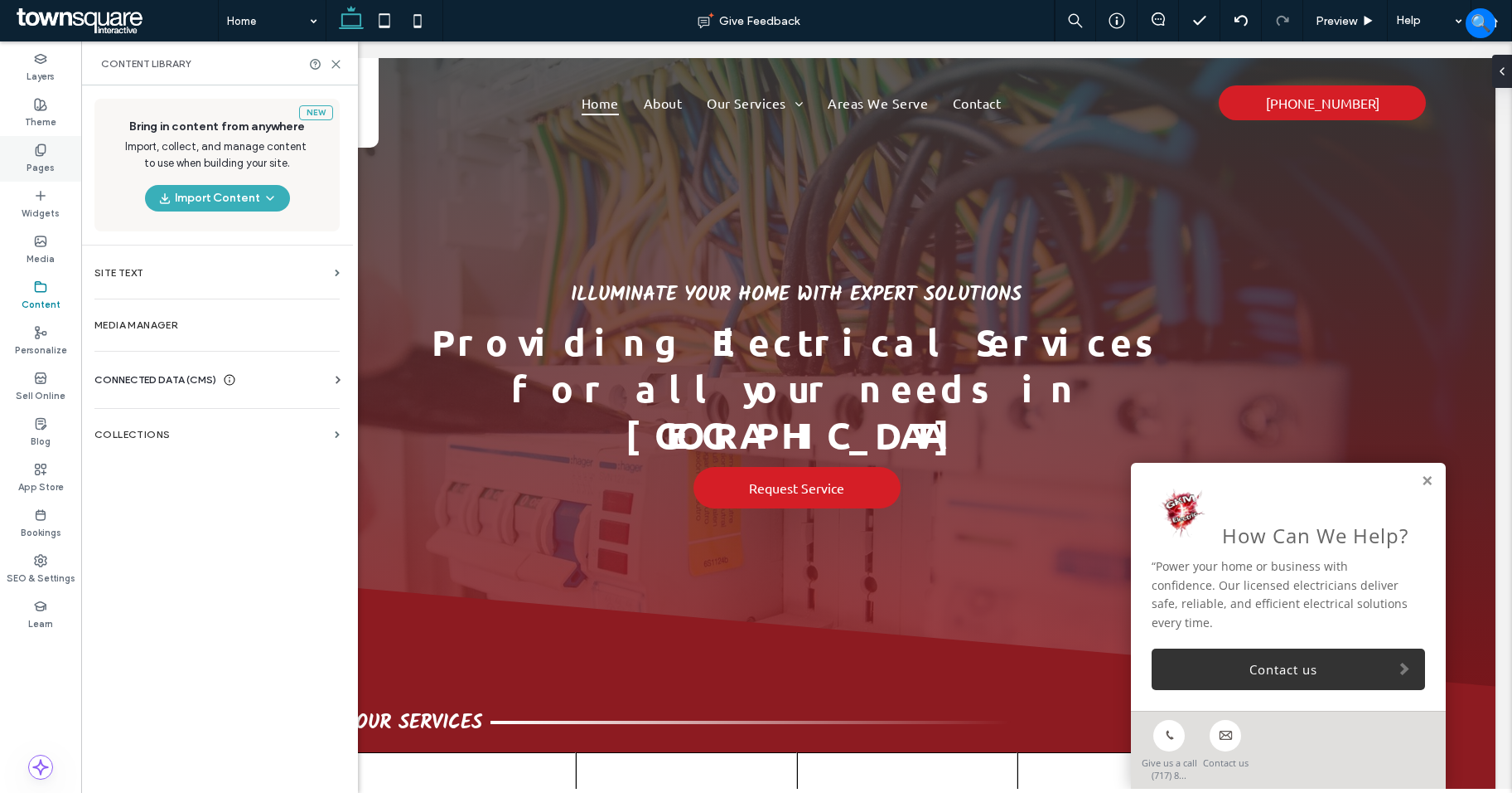
click at [37, 149] on icon at bounding box center [41, 150] width 13 height 13
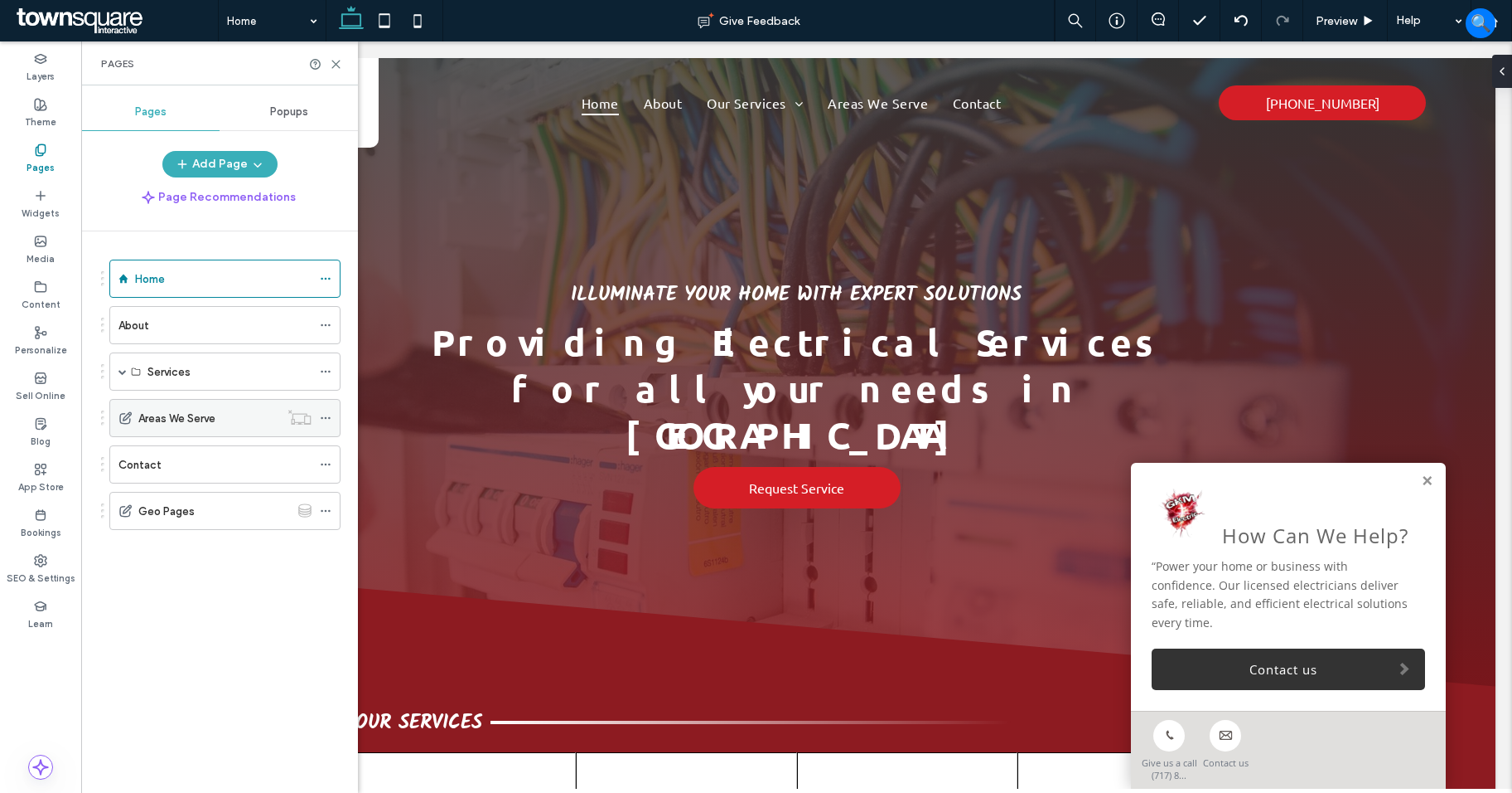
click at [324, 420] on icon at bounding box center [325, 417] width 12 height 12
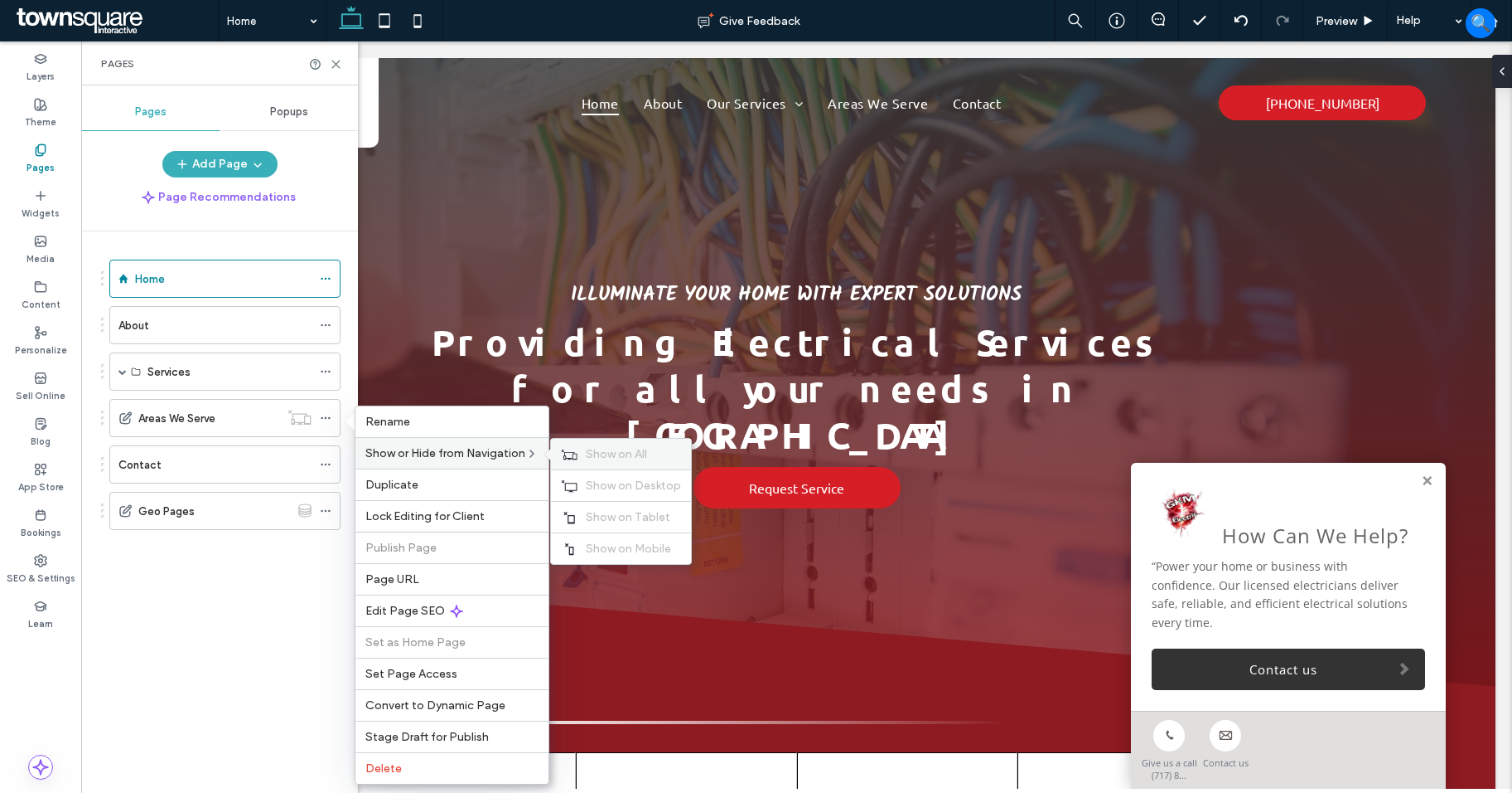
click at [622, 457] on span "Show on All" at bounding box center [616, 454] width 61 height 14
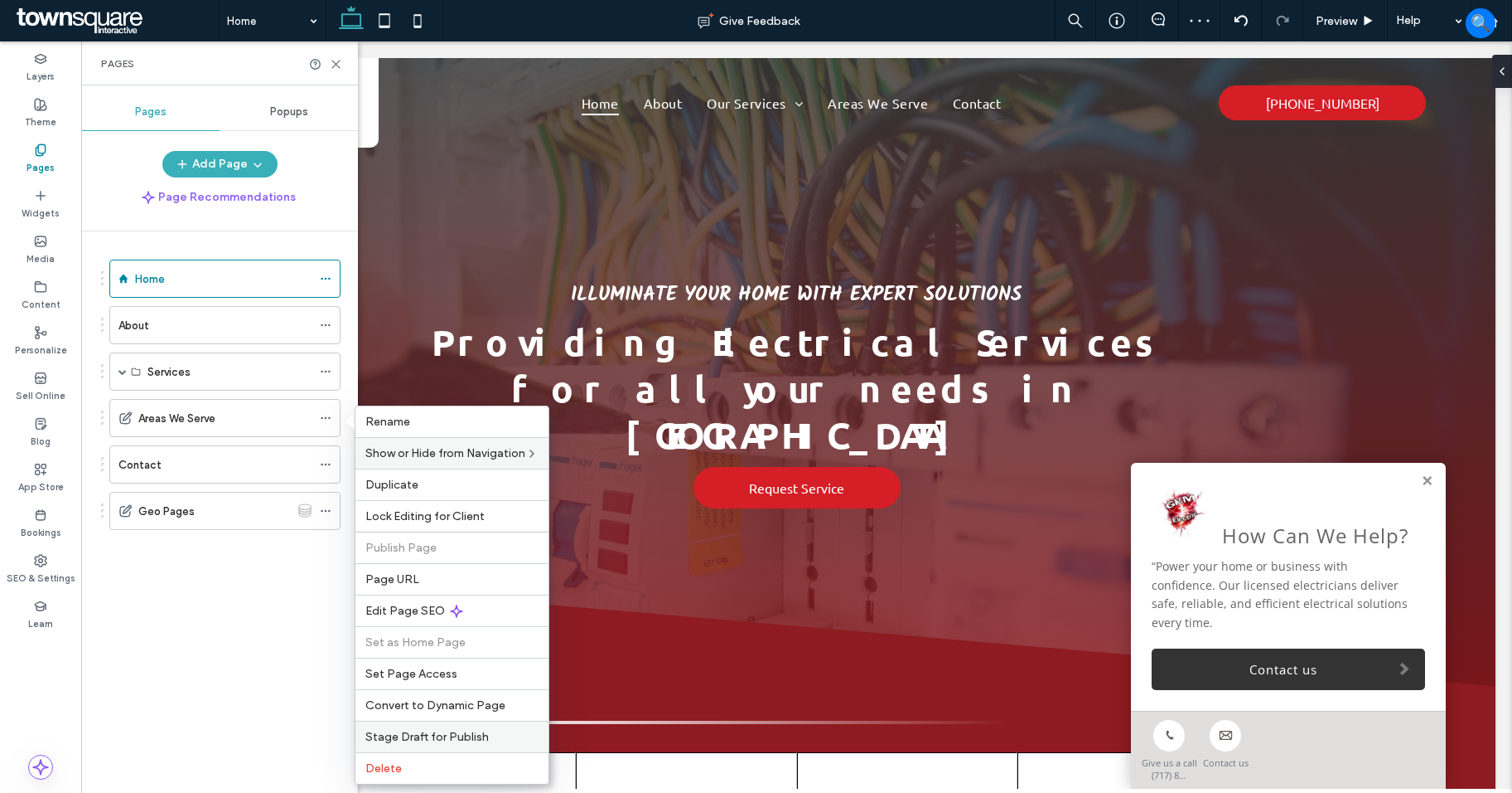
click at [452, 739] on span "Stage Draft for Publish" at bounding box center [426, 736] width 123 height 14
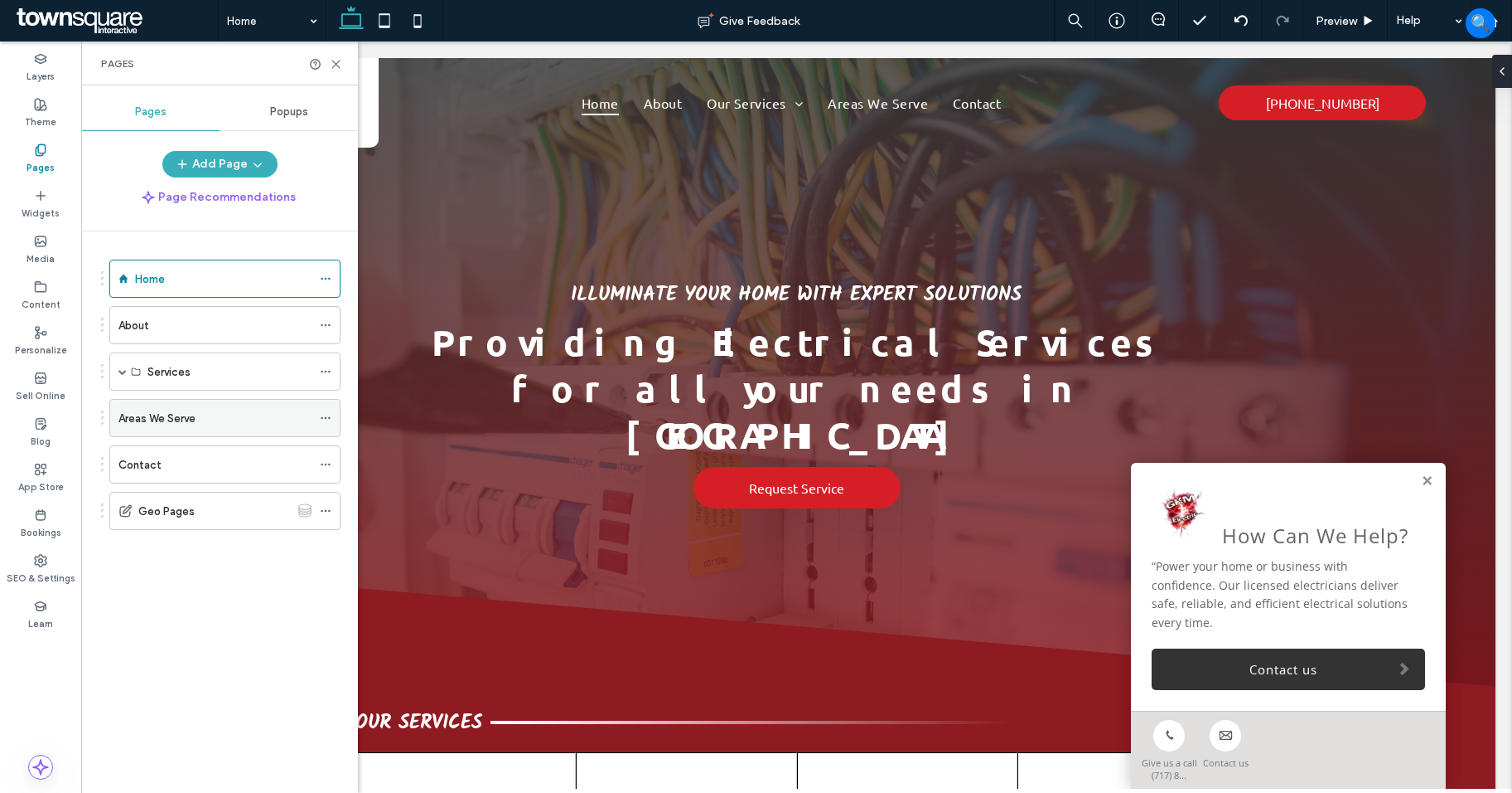
click at [210, 404] on div "Areas We Serve" at bounding box center [215, 417] width 193 height 36
click at [230, 507] on div "Areas We Serve Give Feedback Preview Help Design Panel Site Comments Team & Cli…" at bounding box center [756, 396] width 1512 height 793
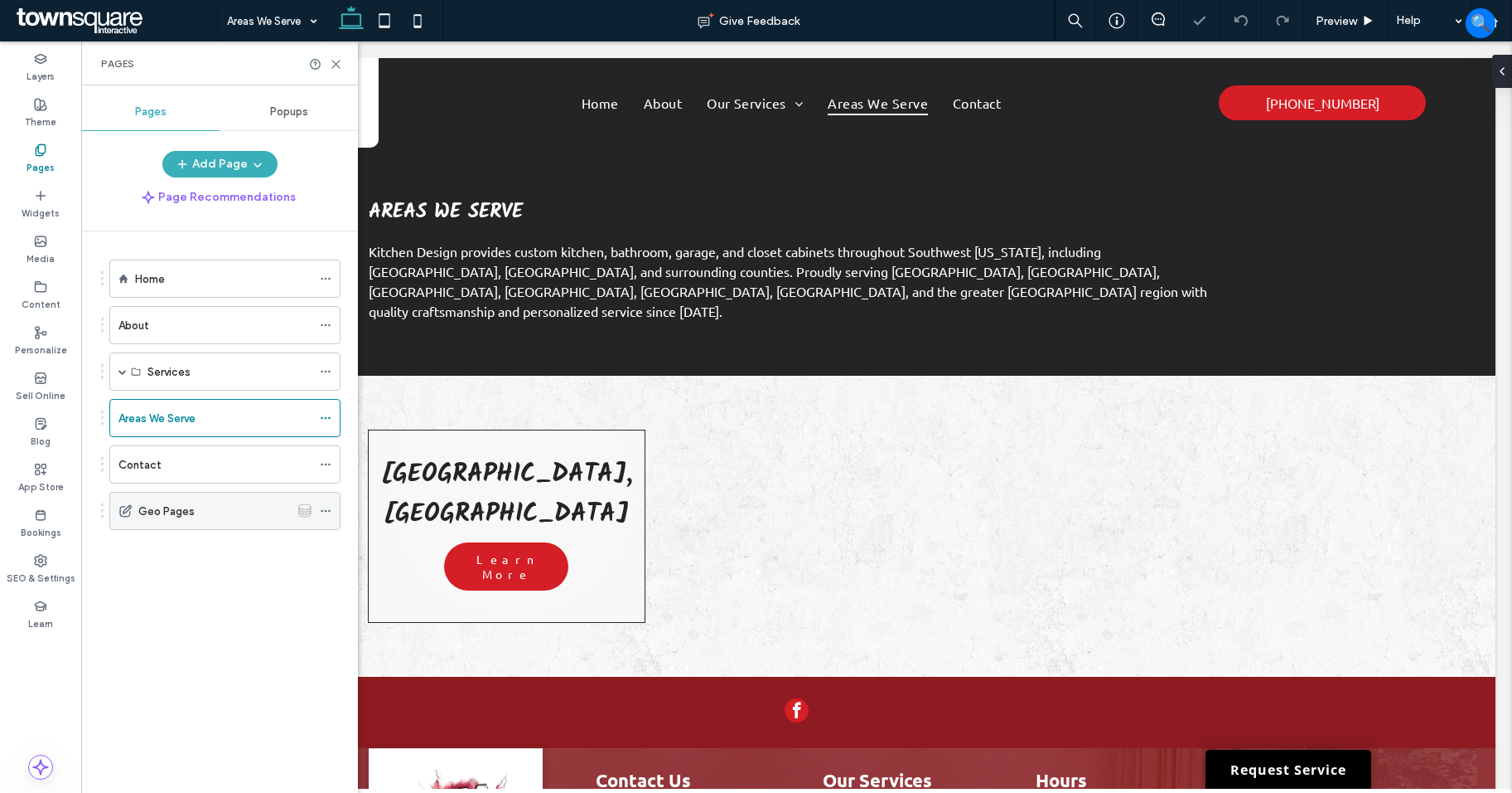
click at [227, 513] on div "Geo Pages" at bounding box center [214, 511] width 152 height 18
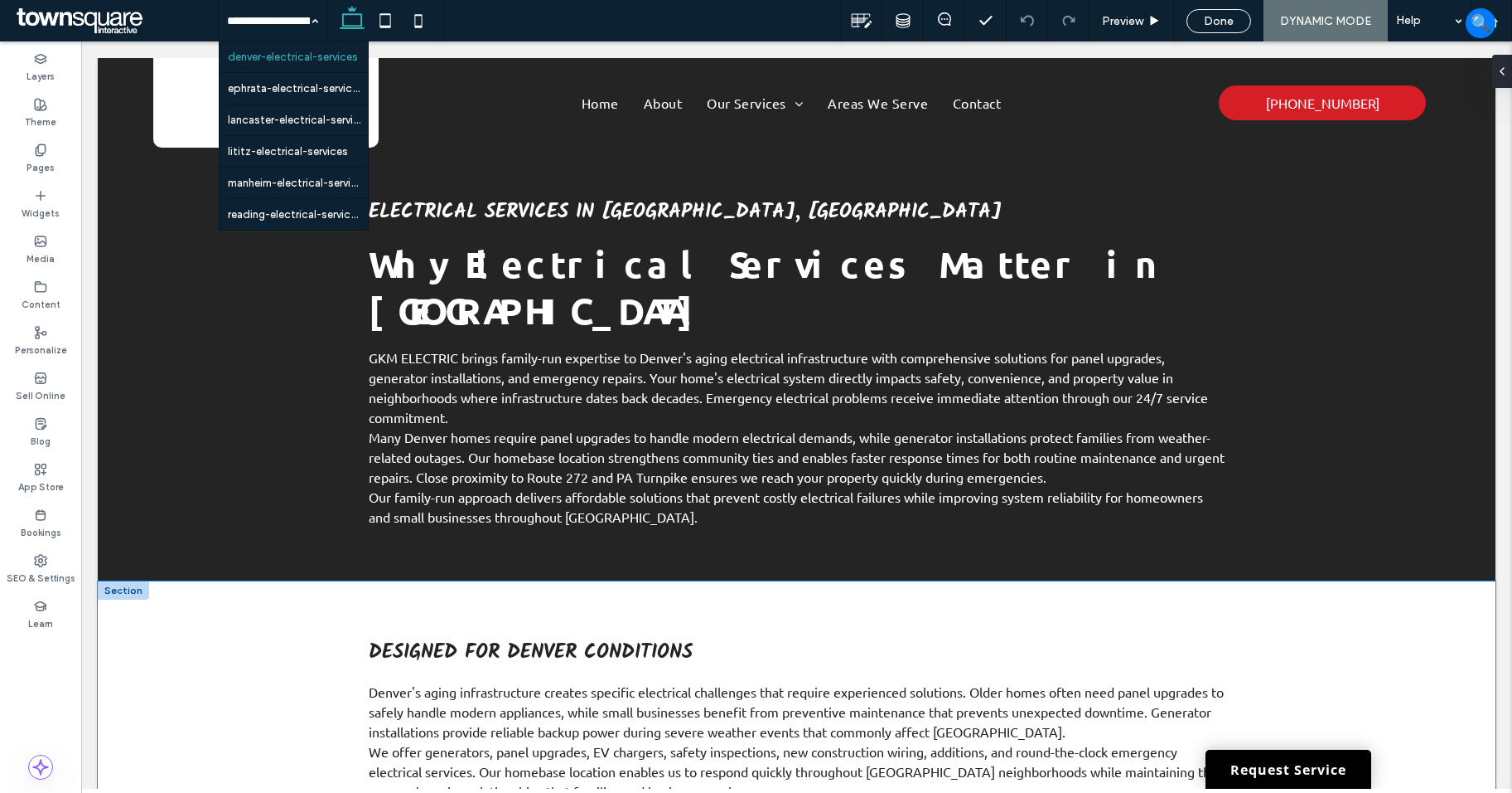
click at [237, 582] on div "Designed for Denver Conditions Denver's aging infrastructure creates specific e…" at bounding box center [796, 738] width 1398 height 313
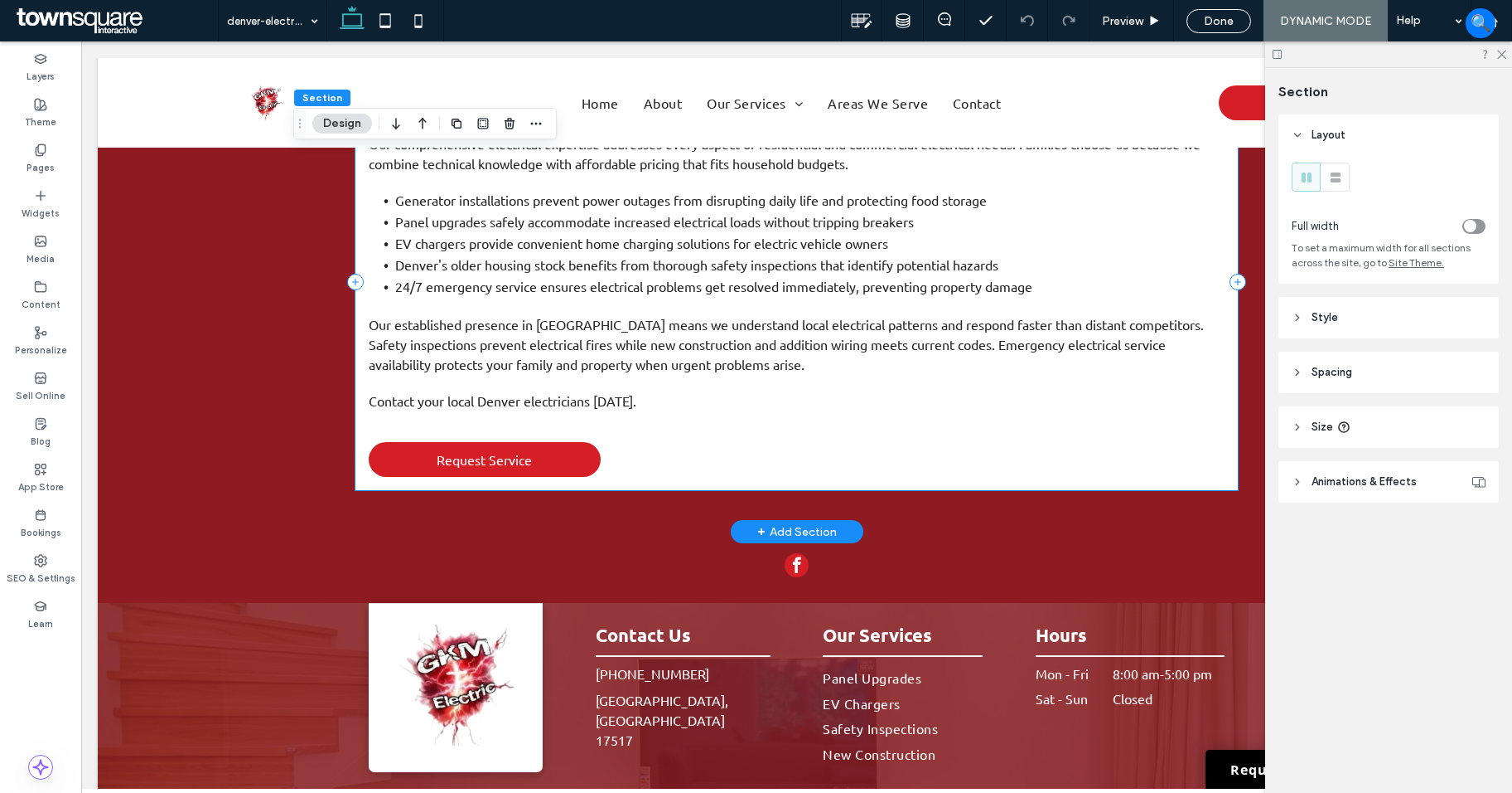
scroll to position [912, 0]
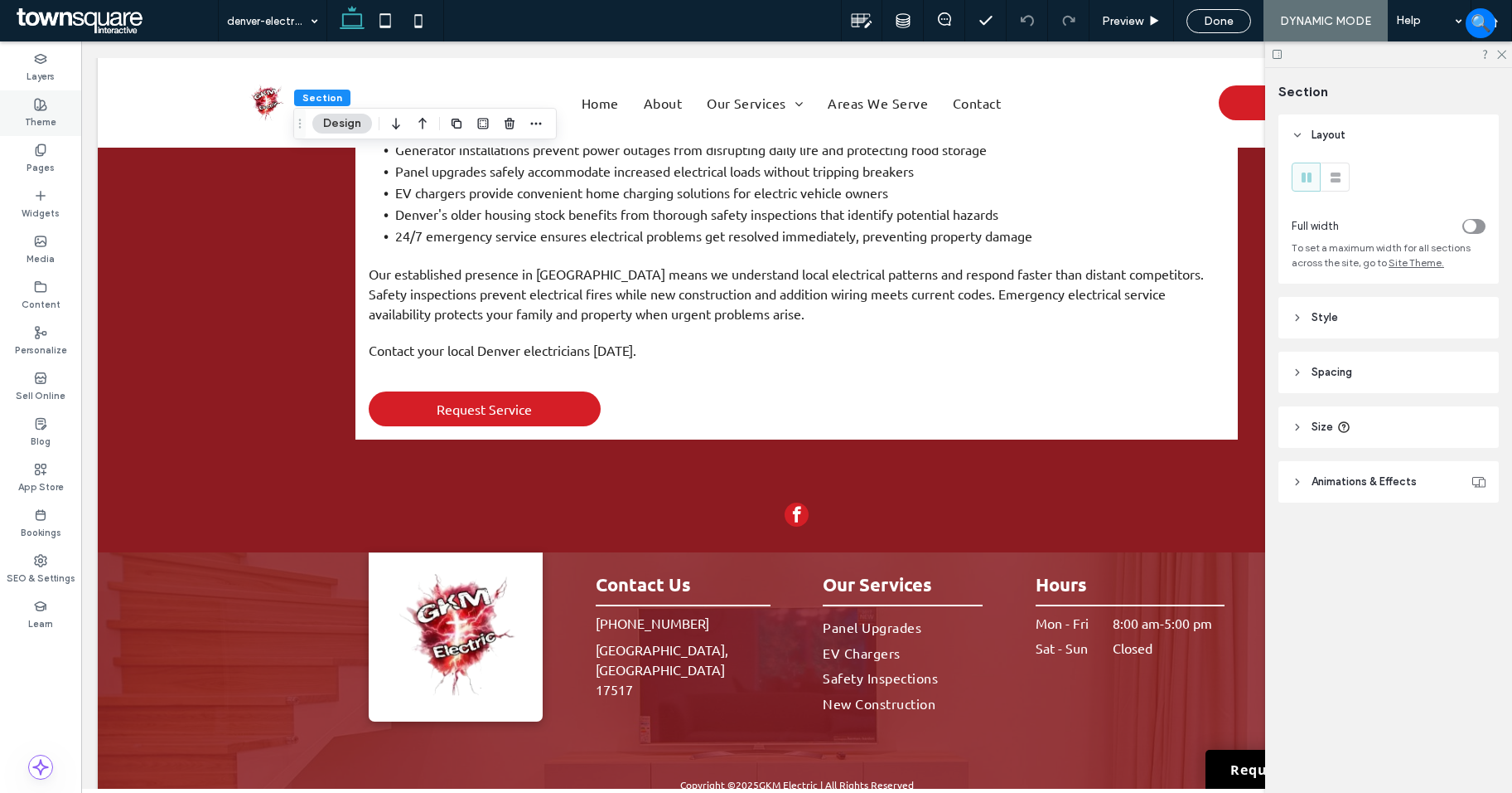
click at [67, 134] on div "Theme" at bounding box center [41, 112] width 82 height 45
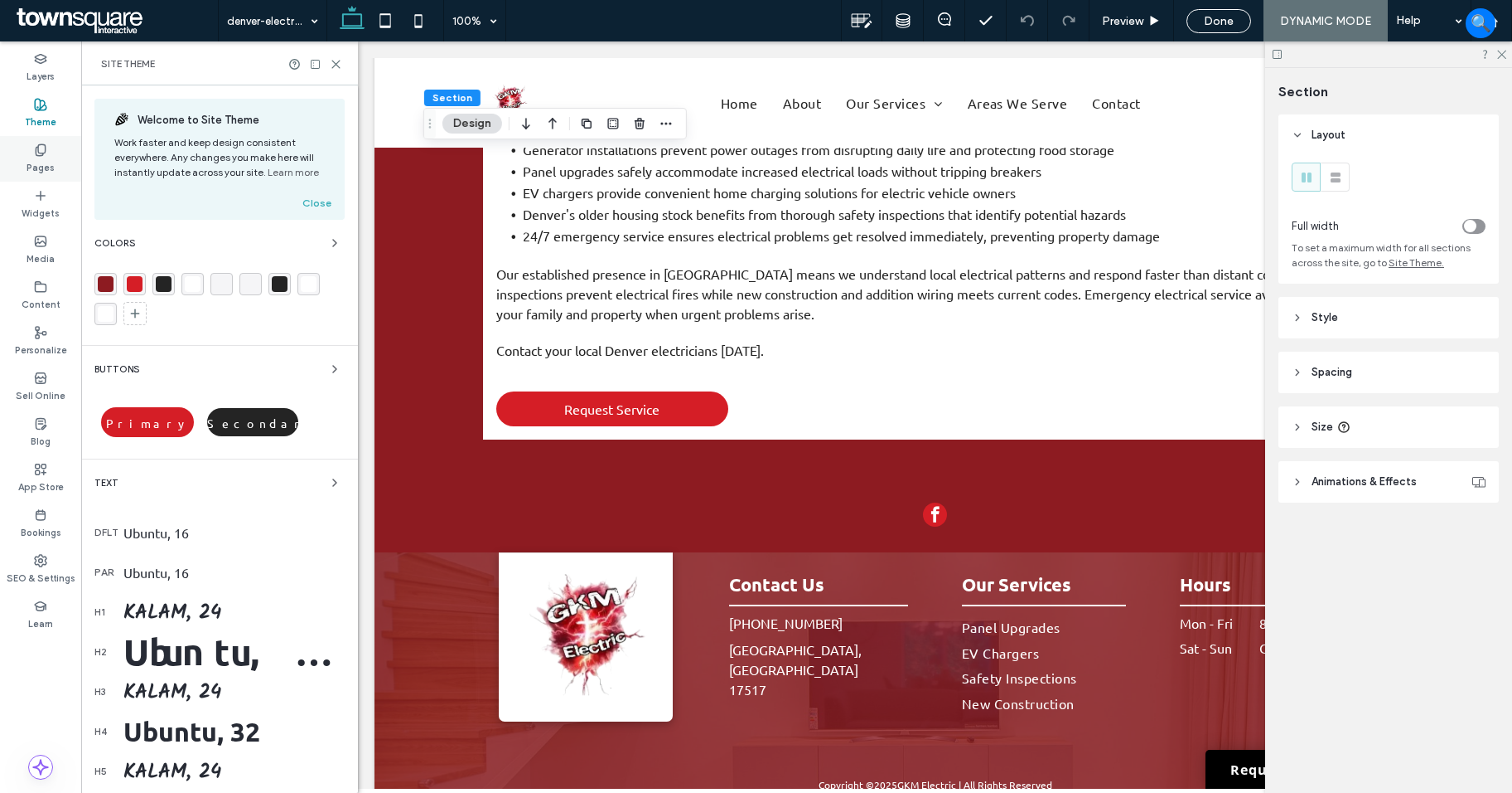
click at [50, 155] on div "Pages" at bounding box center [41, 159] width 82 height 45
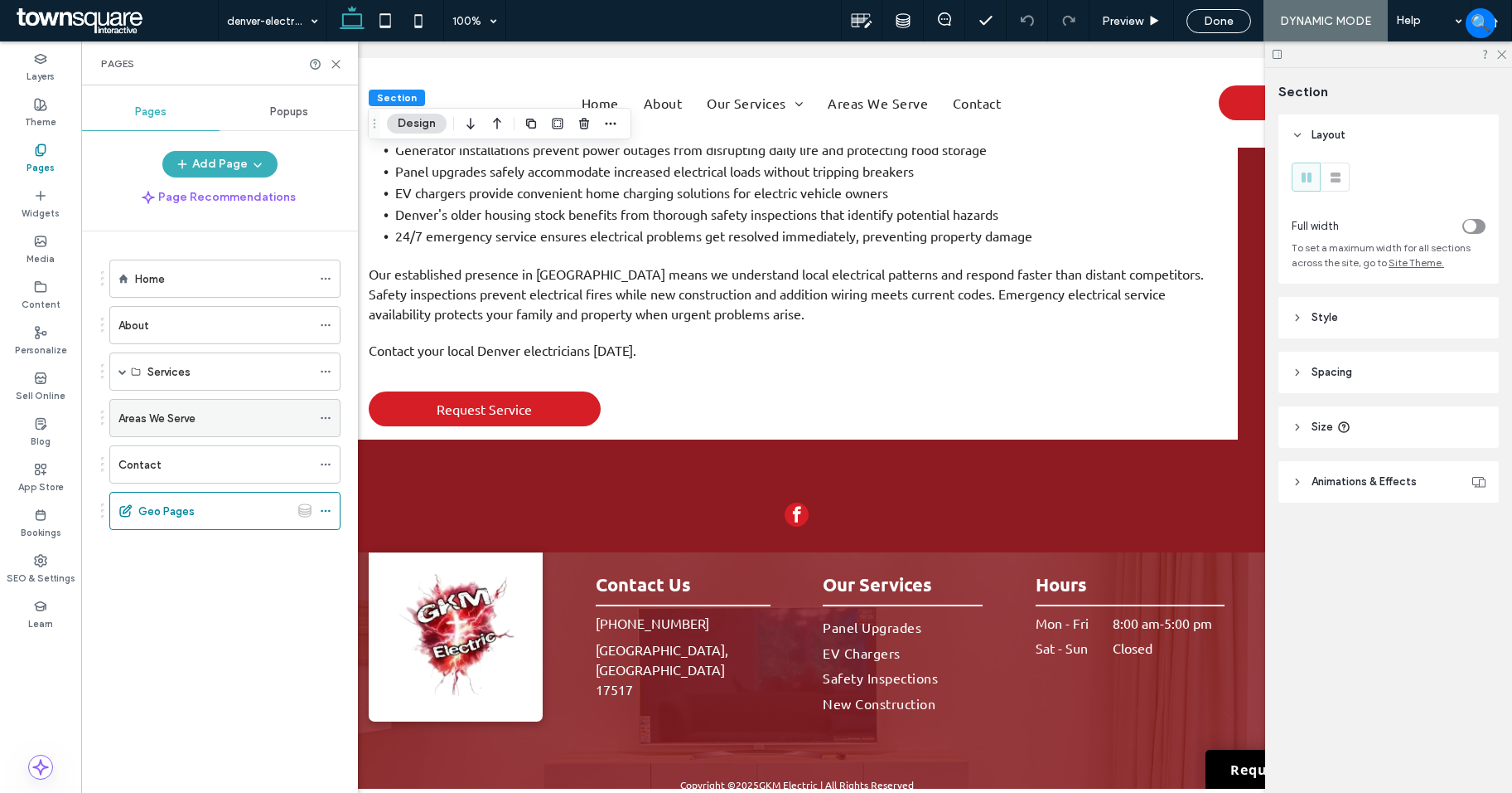
click at [179, 404] on div "Areas We Serve" at bounding box center [215, 417] width 193 height 36
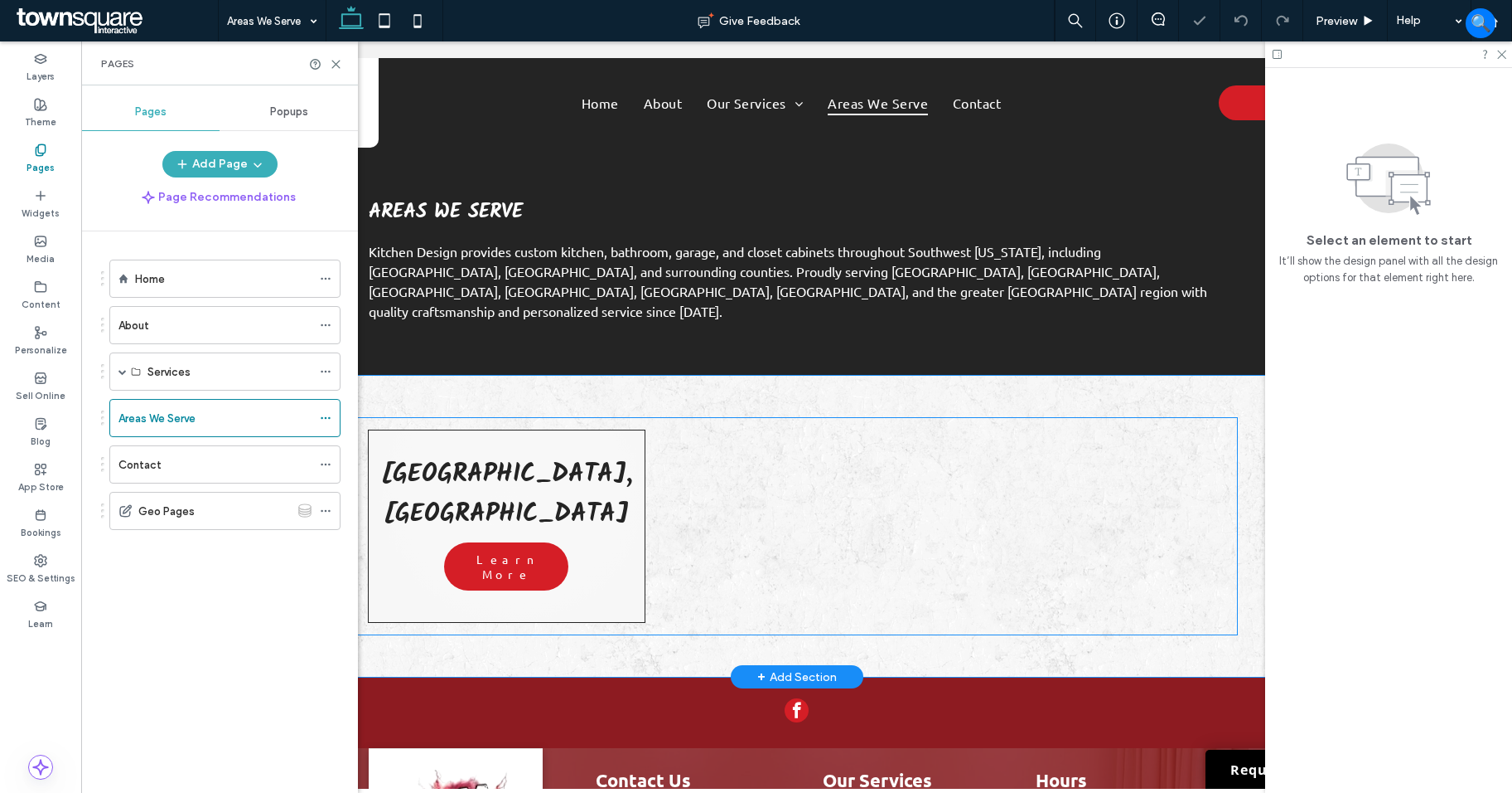
click at [835, 531] on div at bounding box center [796, 527] width 290 height 206
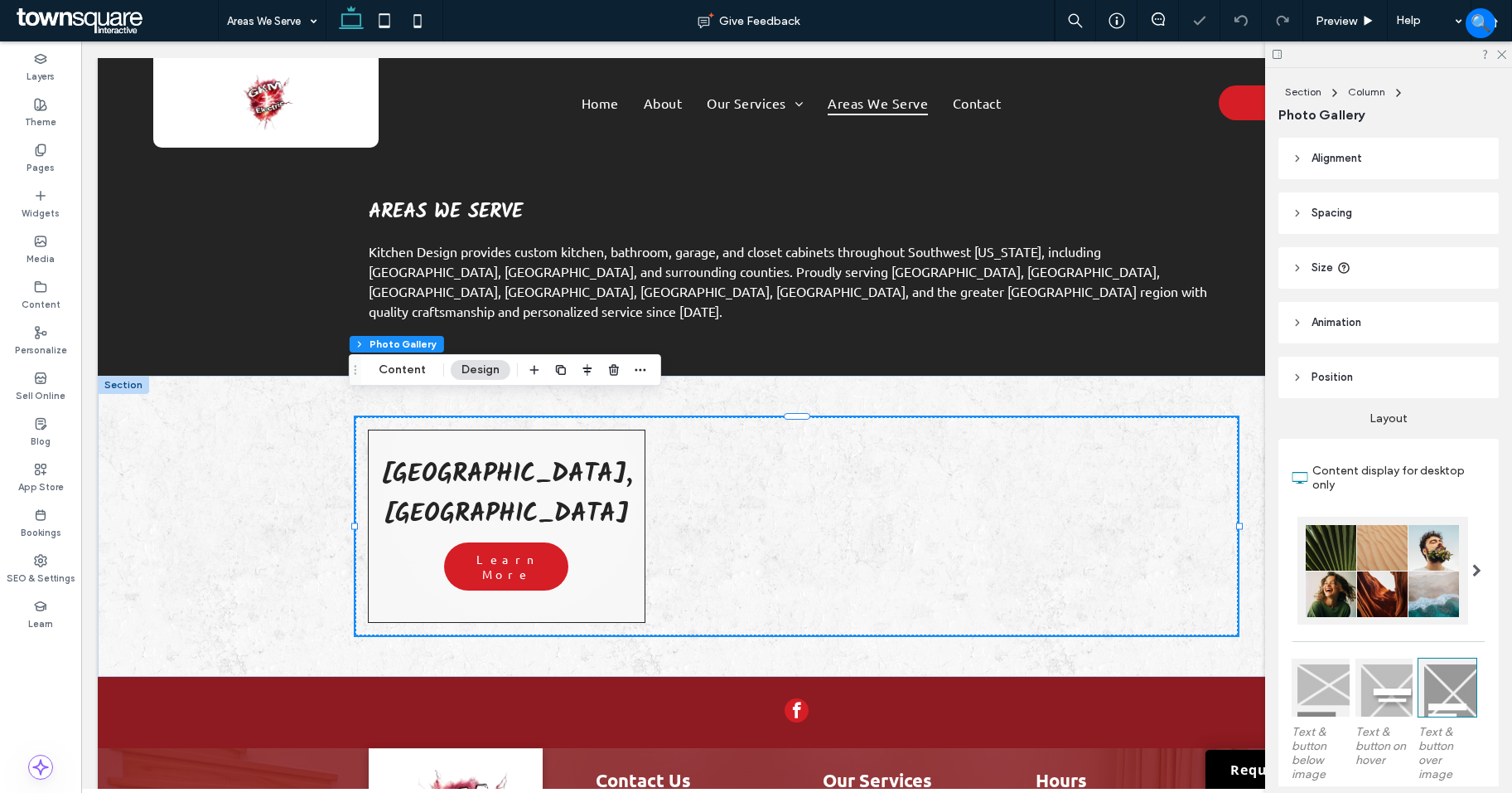
click at [650, 361] on div "Section Column Photo Gallery Content Design" at bounding box center [504, 370] width 312 height 32
click at [637, 374] on icon "button" at bounding box center [641, 370] width 13 height 13
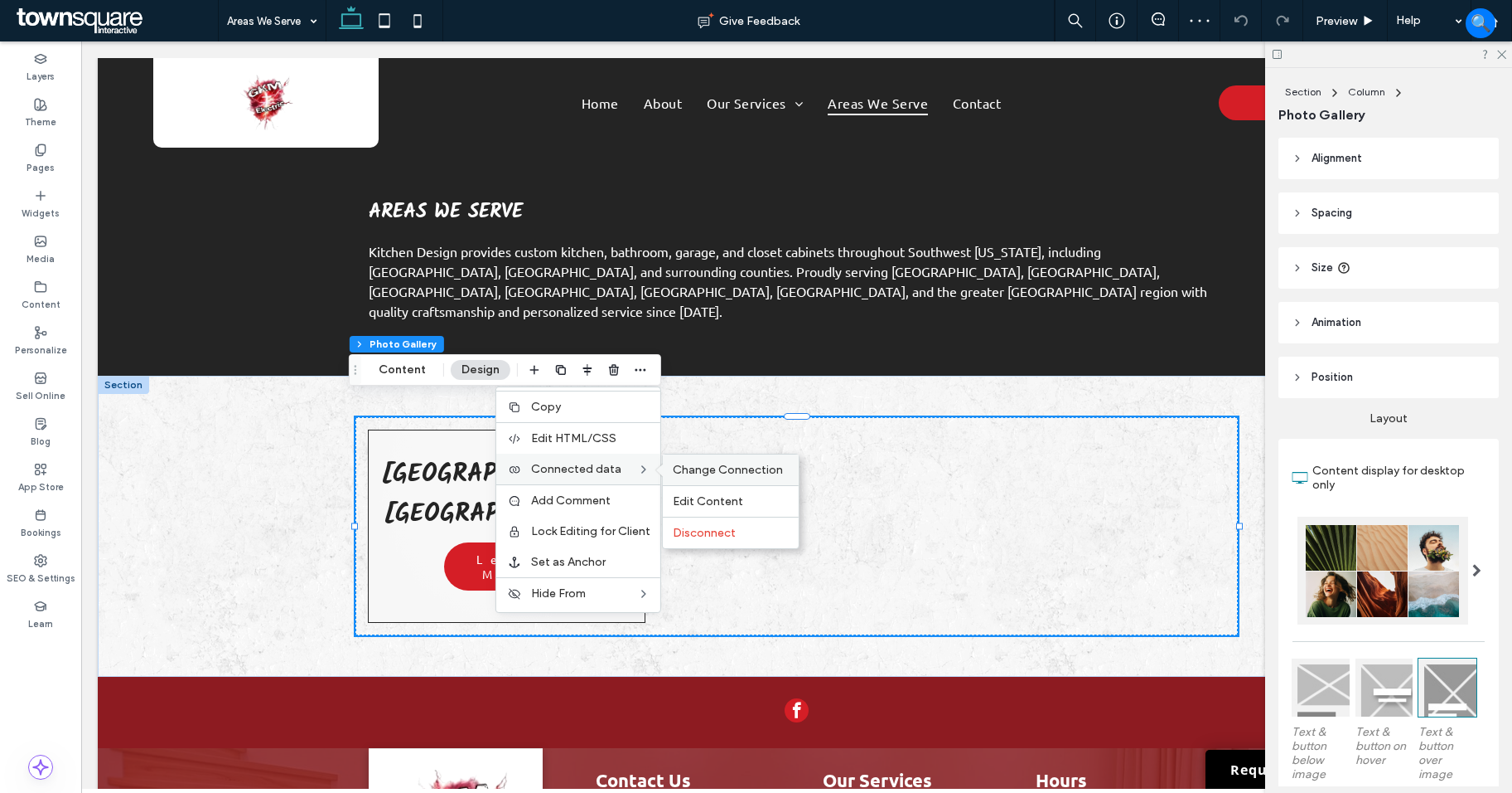
click at [717, 477] on div "Change Connection" at bounding box center [731, 469] width 136 height 31
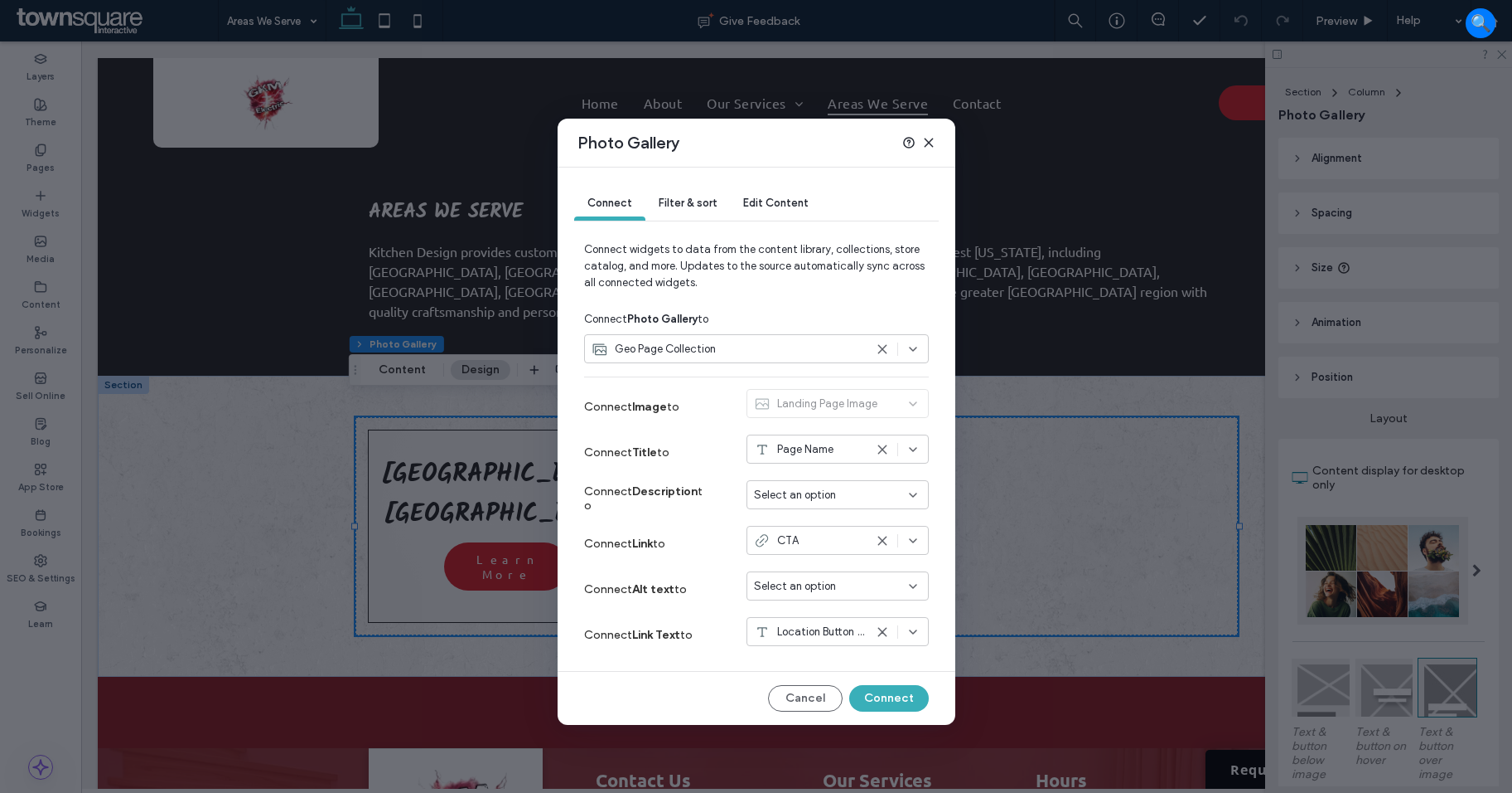
click at [841, 339] on div "Geo Page Collection" at bounding box center [756, 348] width 345 height 29
click at [789, 396] on div "Geo Page Collection" at bounding box center [756, 406] width 343 height 29
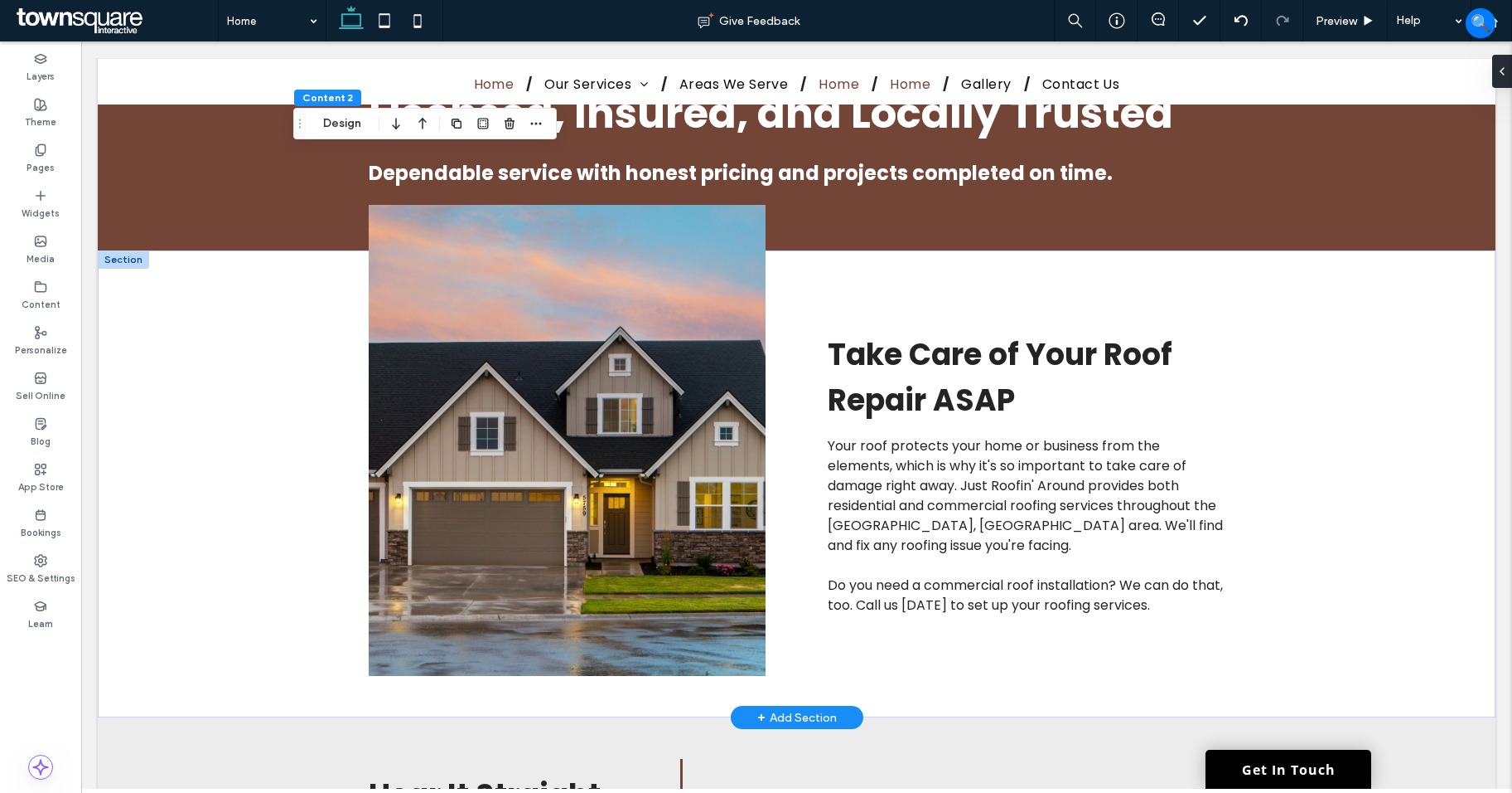
scroll to position [2285, 0]
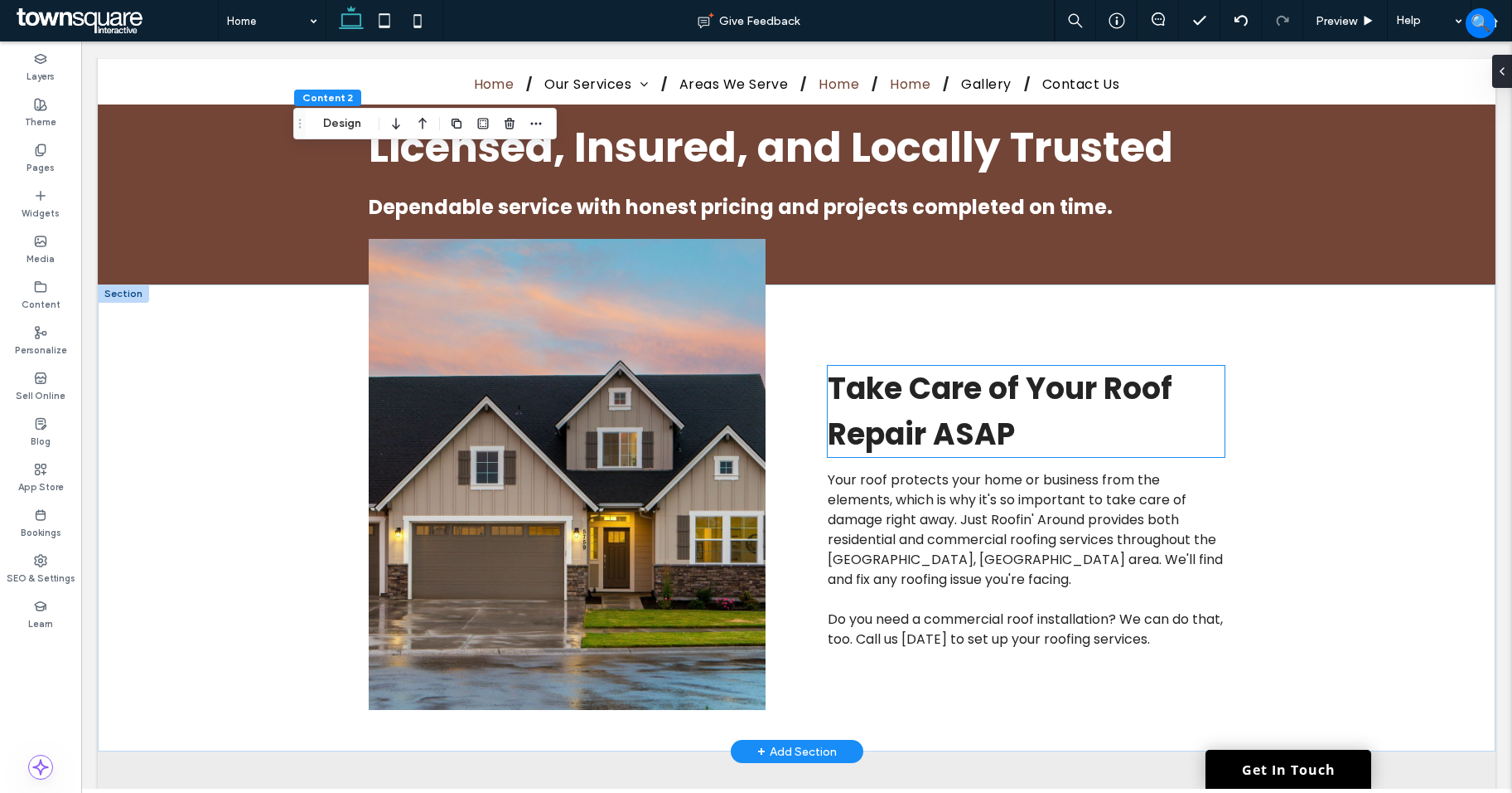
click at [975, 402] on span "Take Care of Your Roof Repair ASAP" at bounding box center [1000, 411] width 345 height 88
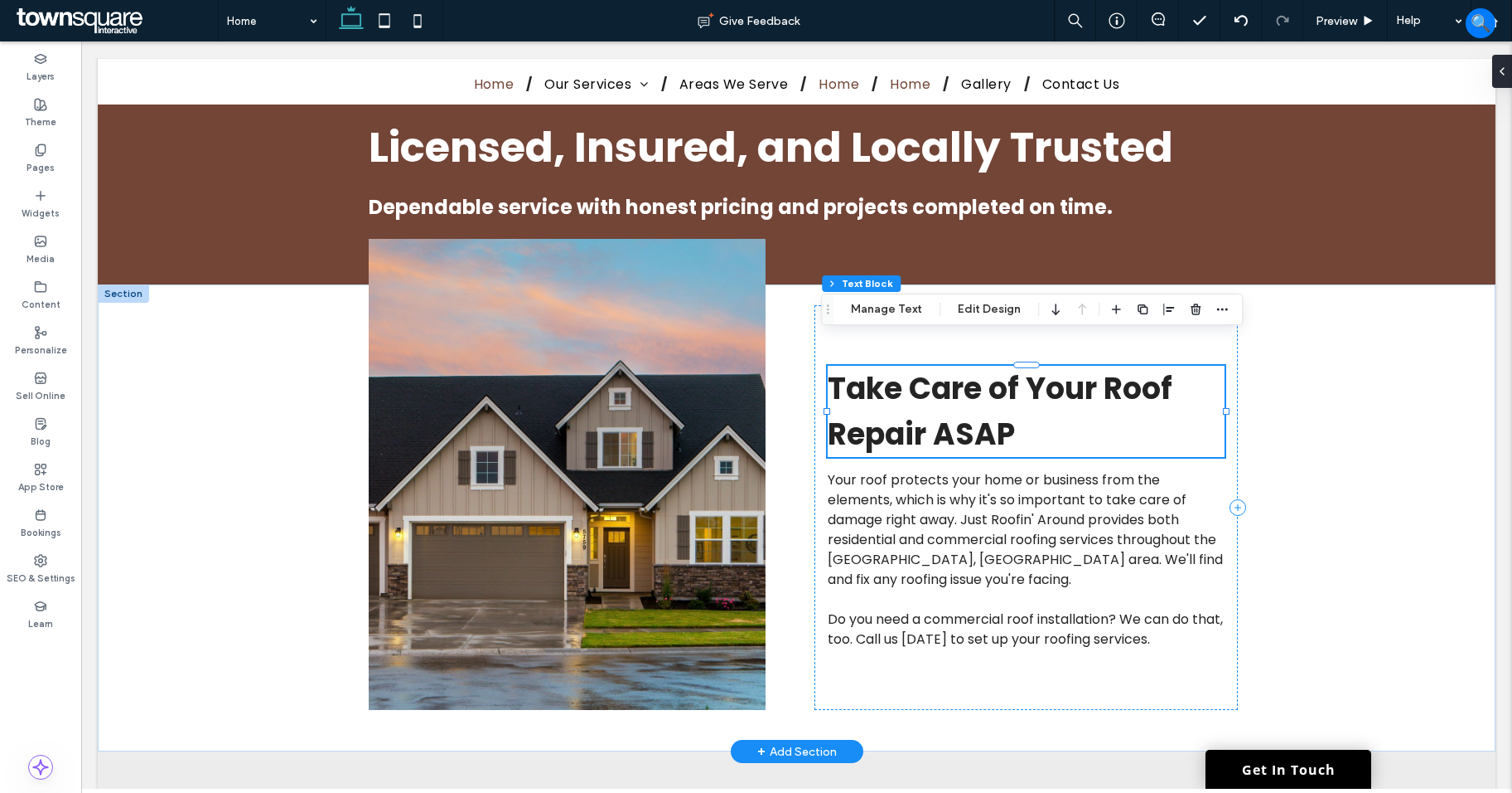
click at [975, 402] on span "Take Care of Your Roof Repair ASAP" at bounding box center [1000, 411] width 345 height 88
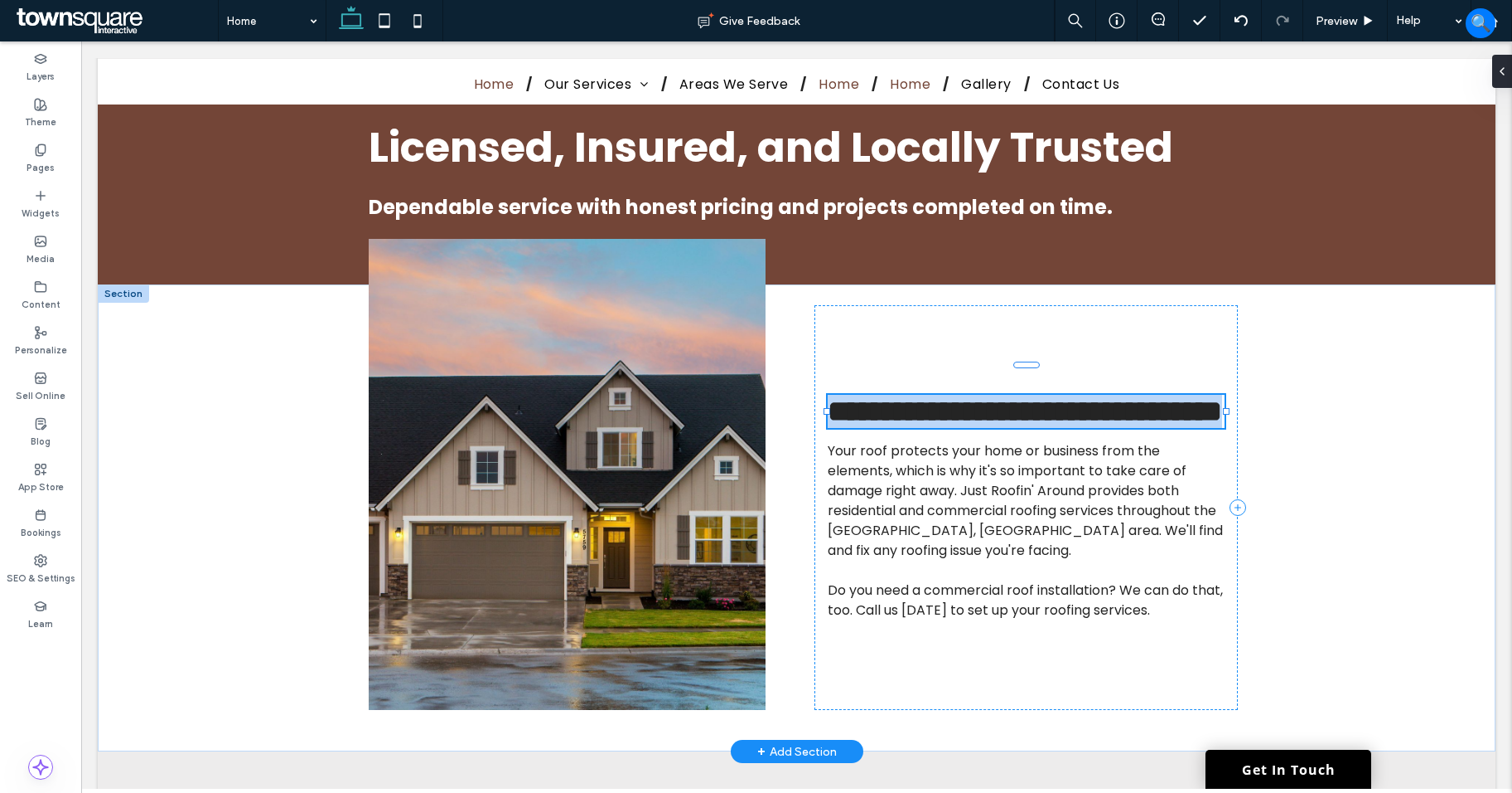
type input "*******"
type input "**"
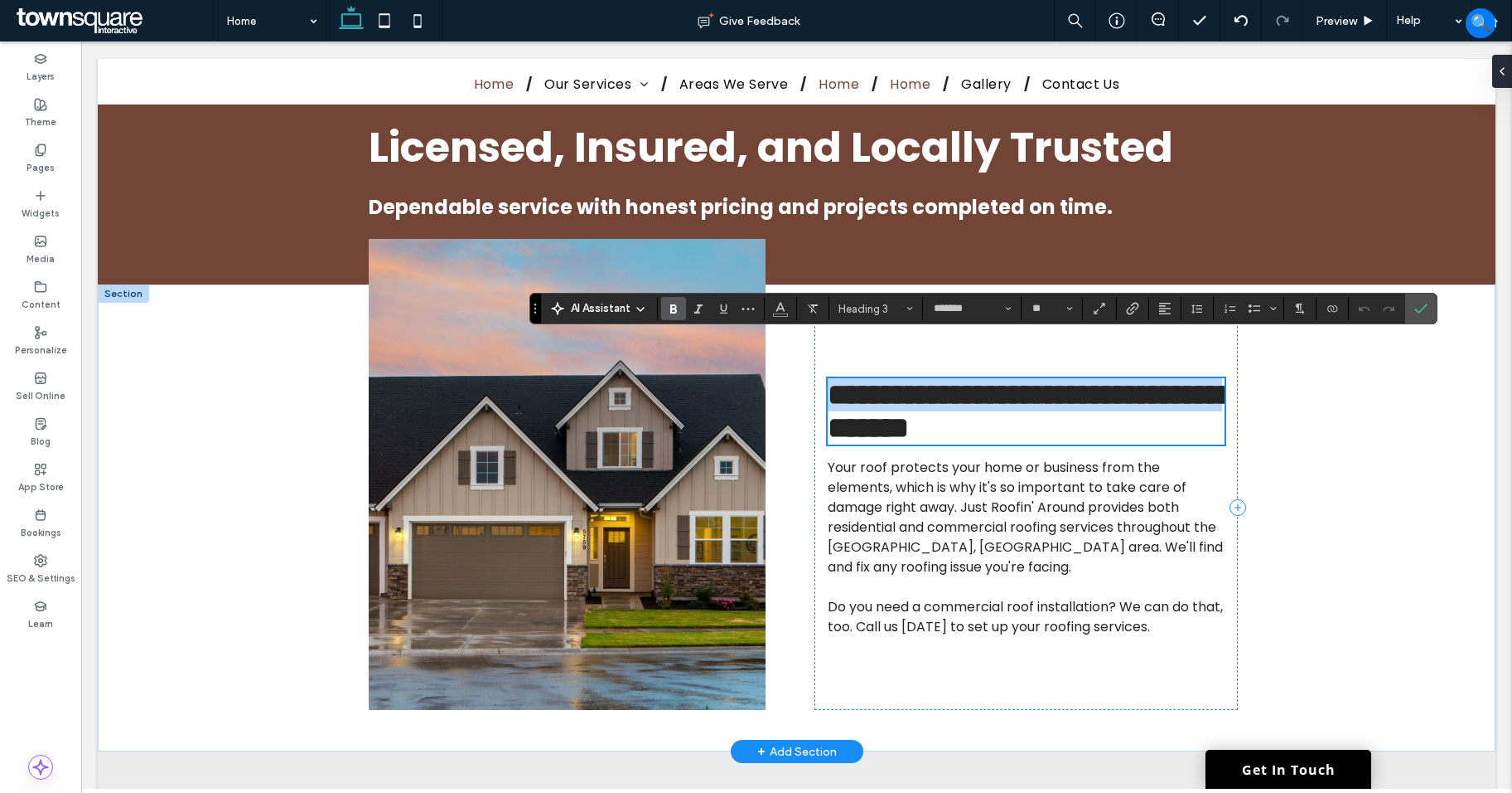
scroll to position [16, 0]
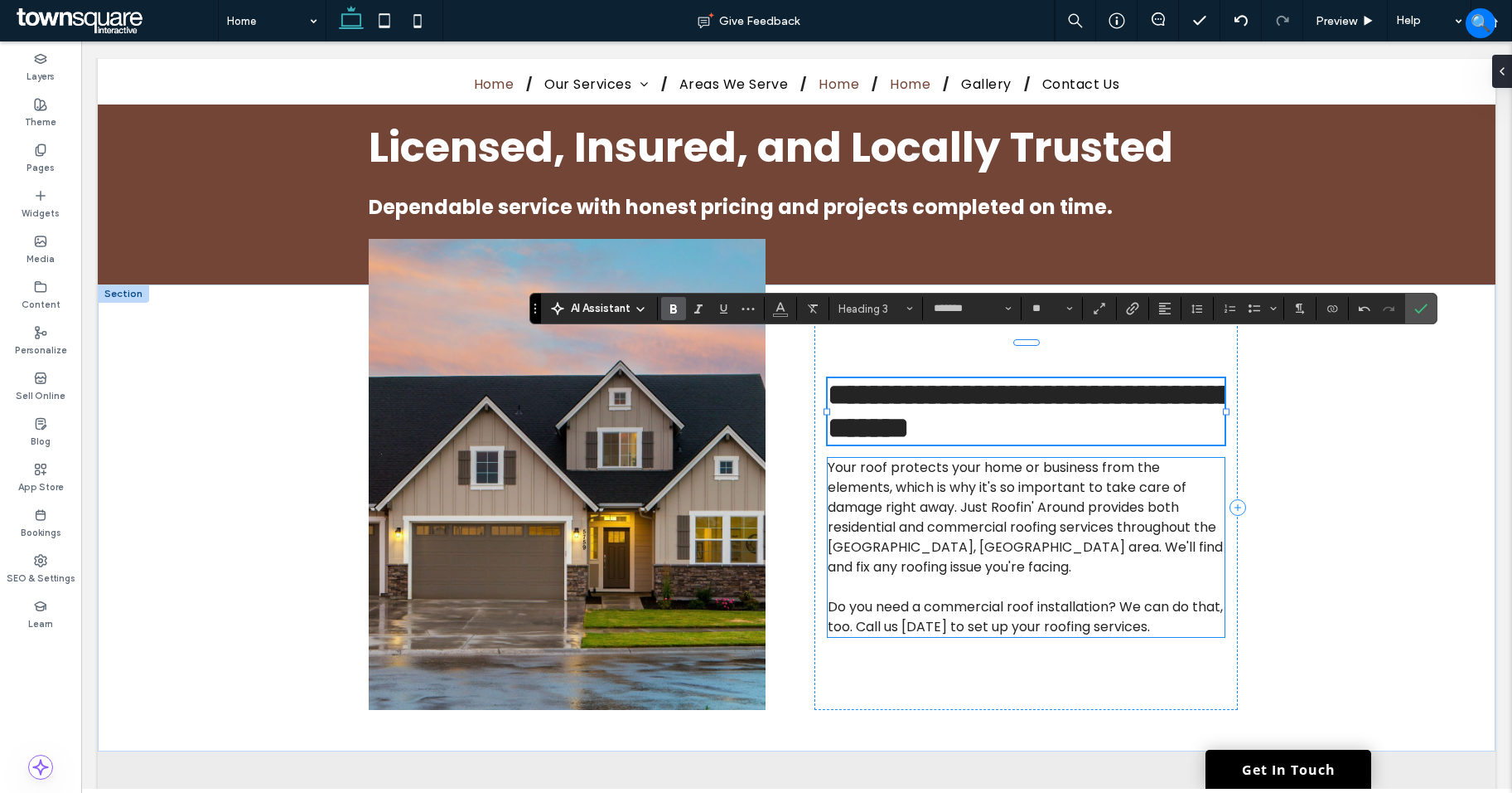
click at [968, 535] on span "Your roof protects your home or business from the elements, which is why it's s…" at bounding box center [1025, 517] width 395 height 119
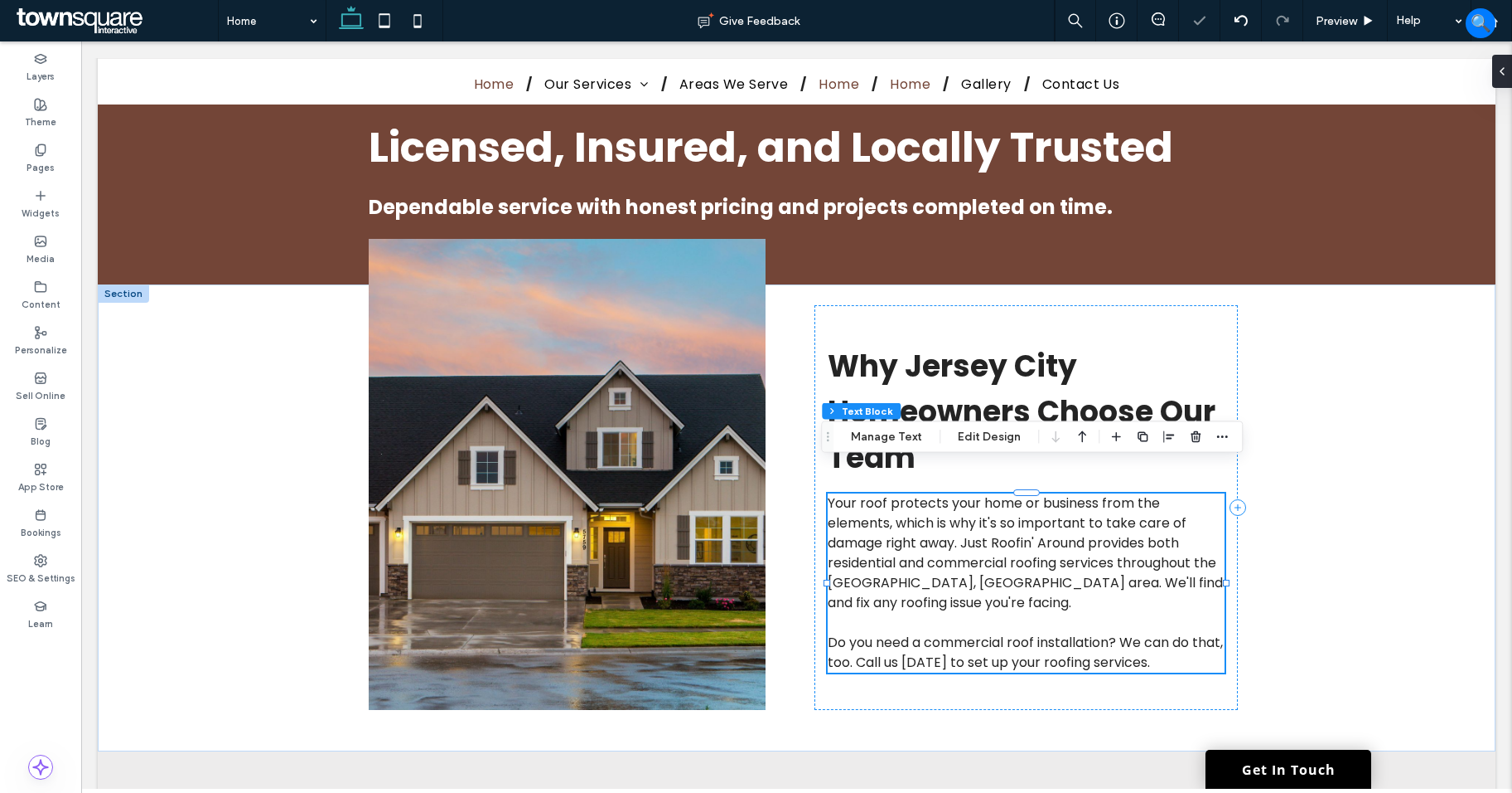
click at [968, 535] on div "Your roof protects your home or business from the elements, which is why it's s…" at bounding box center [1026, 582] width 397 height 179
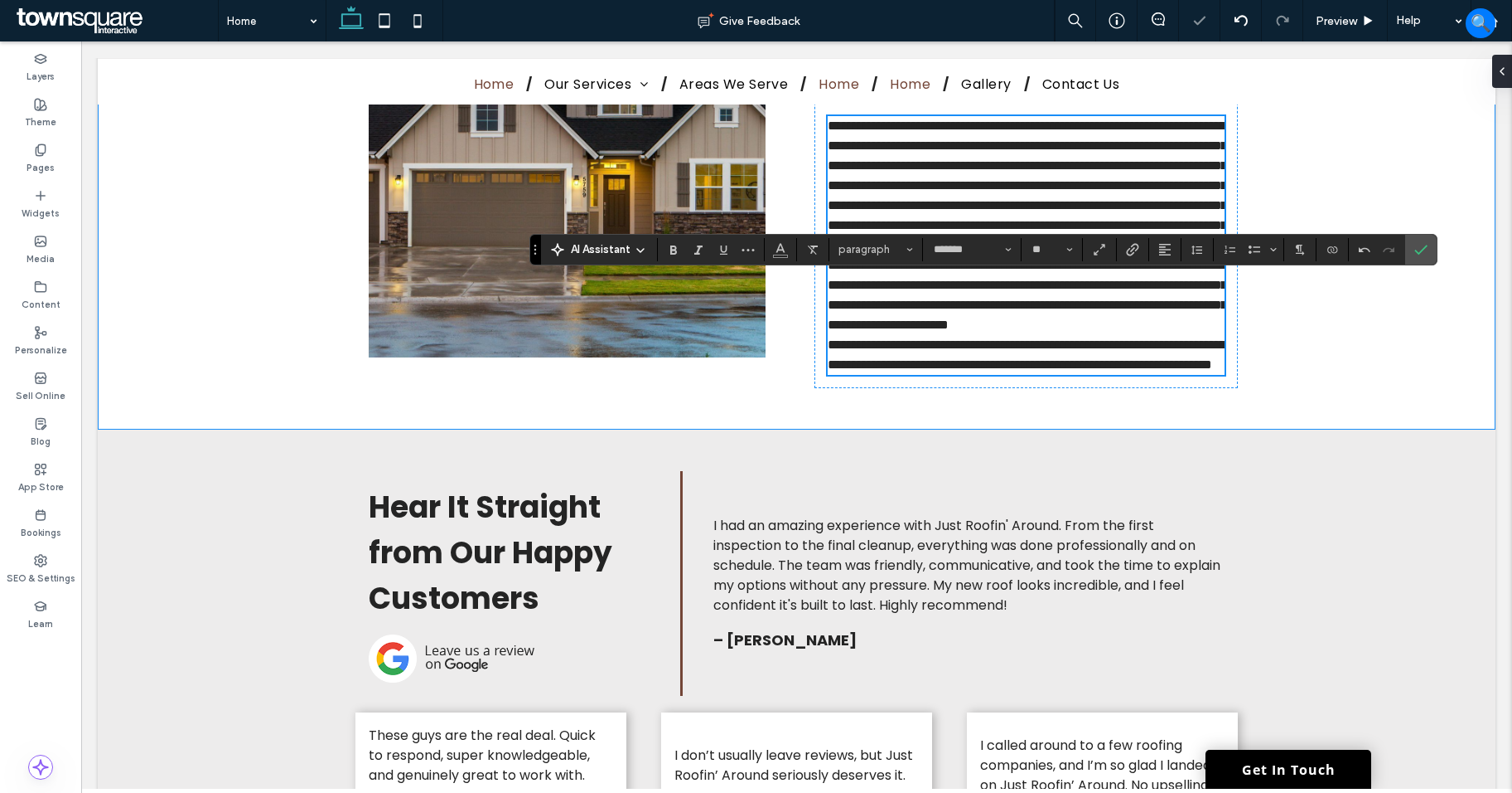
scroll to position [2472, 0]
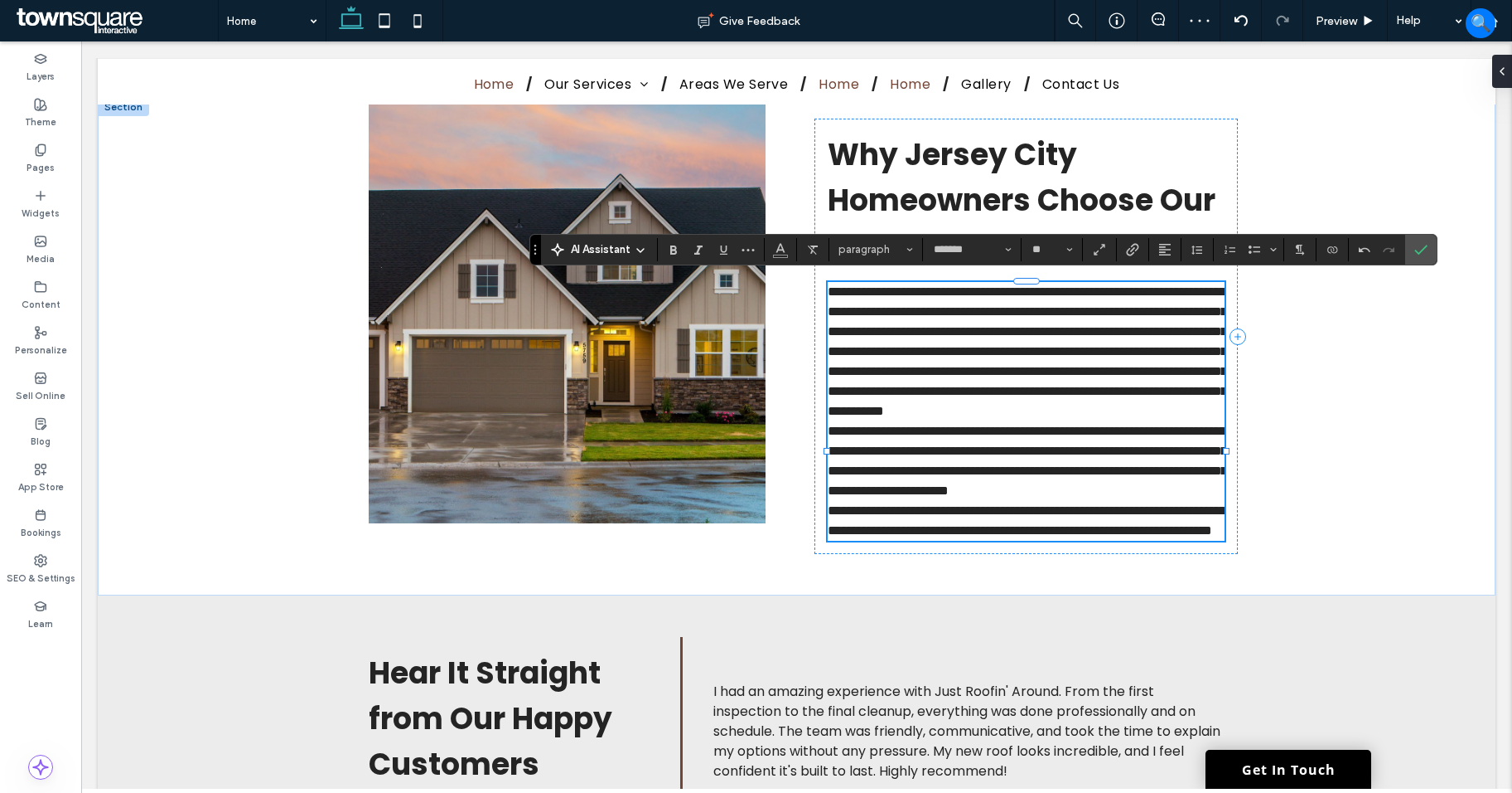
click at [1208, 420] on p "**********" at bounding box center [1026, 352] width 397 height 139
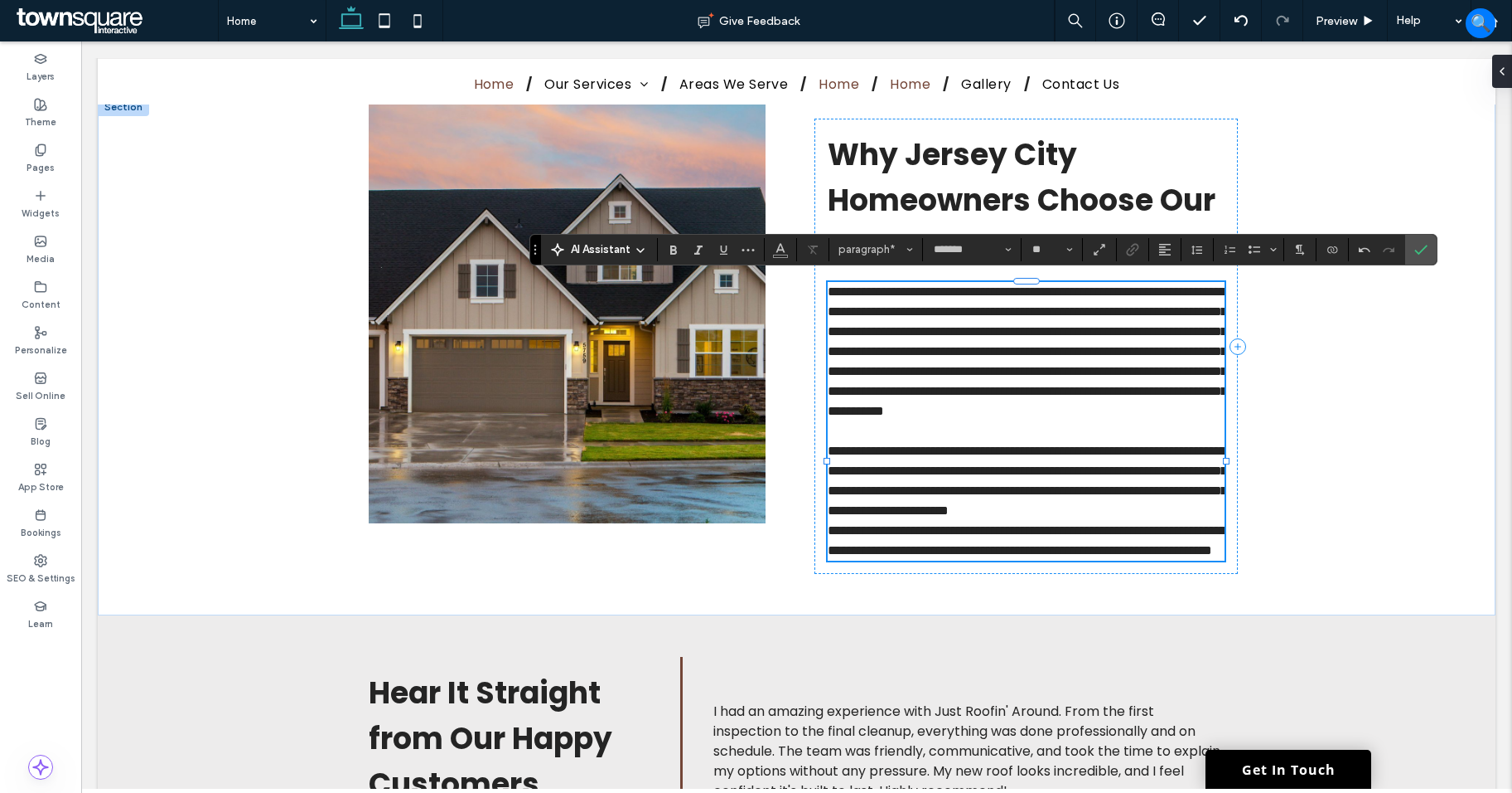
click at [1145, 520] on p "**********" at bounding box center [1026, 481] width 397 height 80
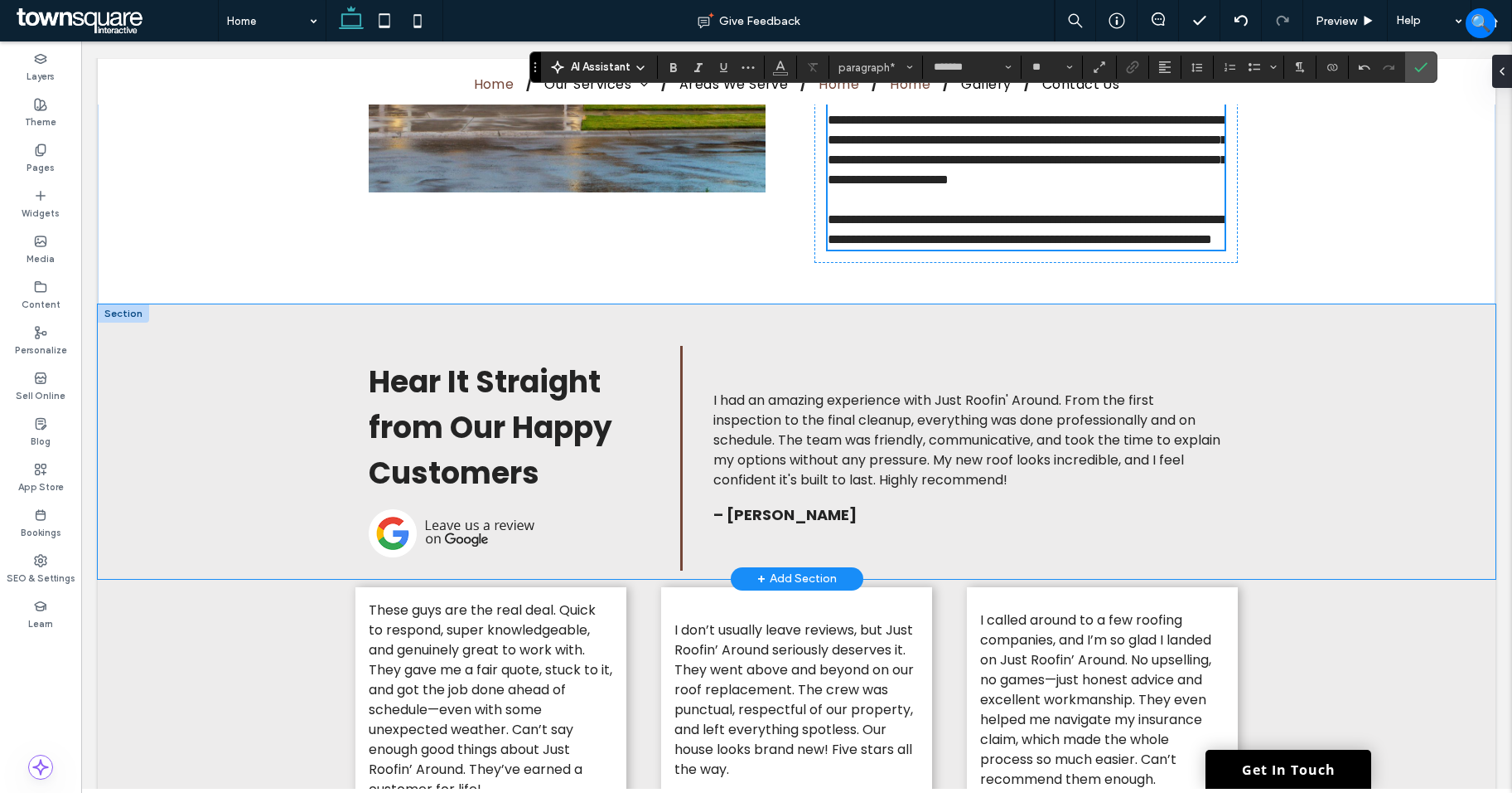
scroll to position [2803, 0]
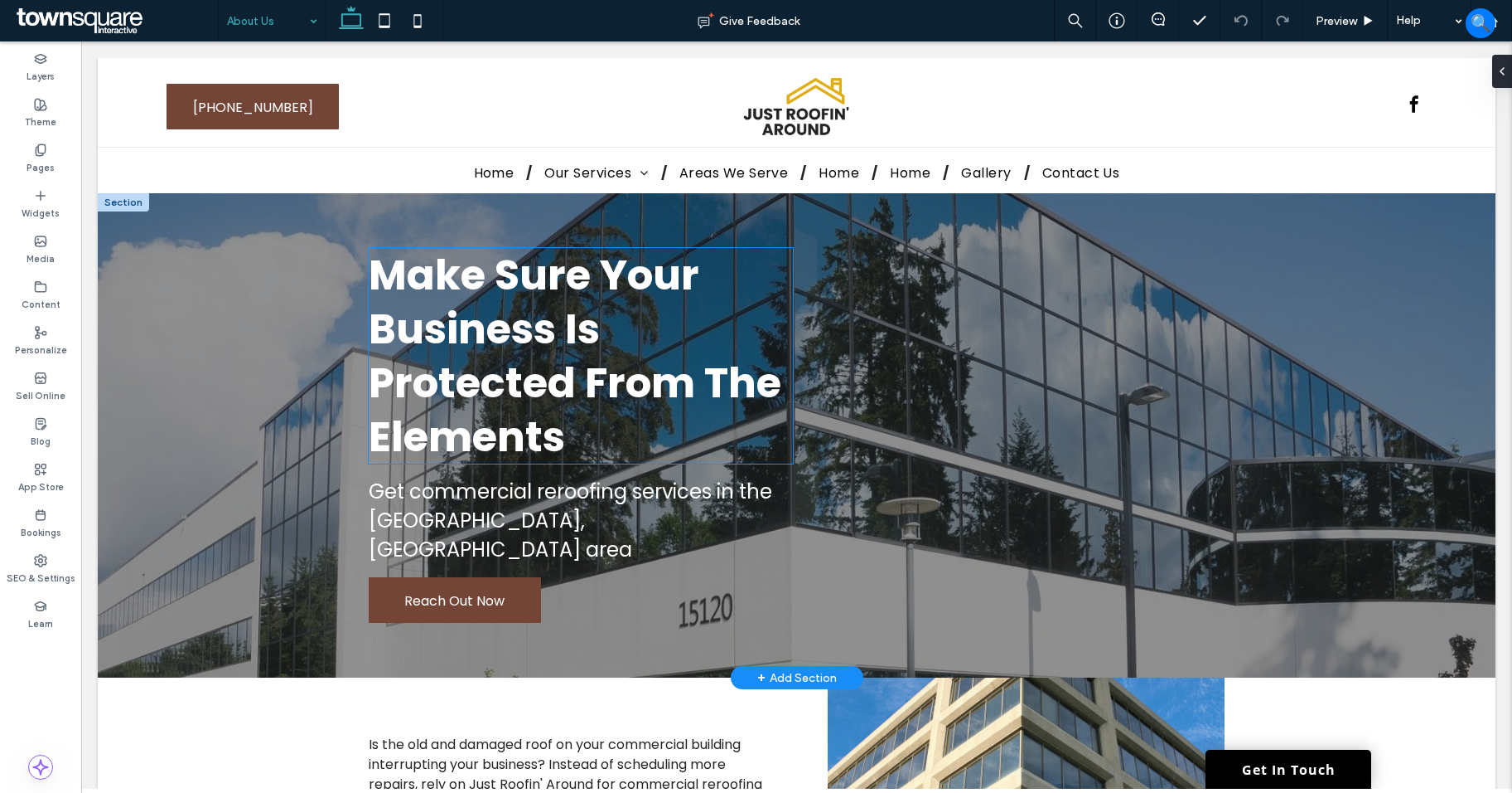
click at [480, 393] on span "Make Sure Your Business Is Protected From The Elements" at bounding box center [575, 356] width 413 height 221
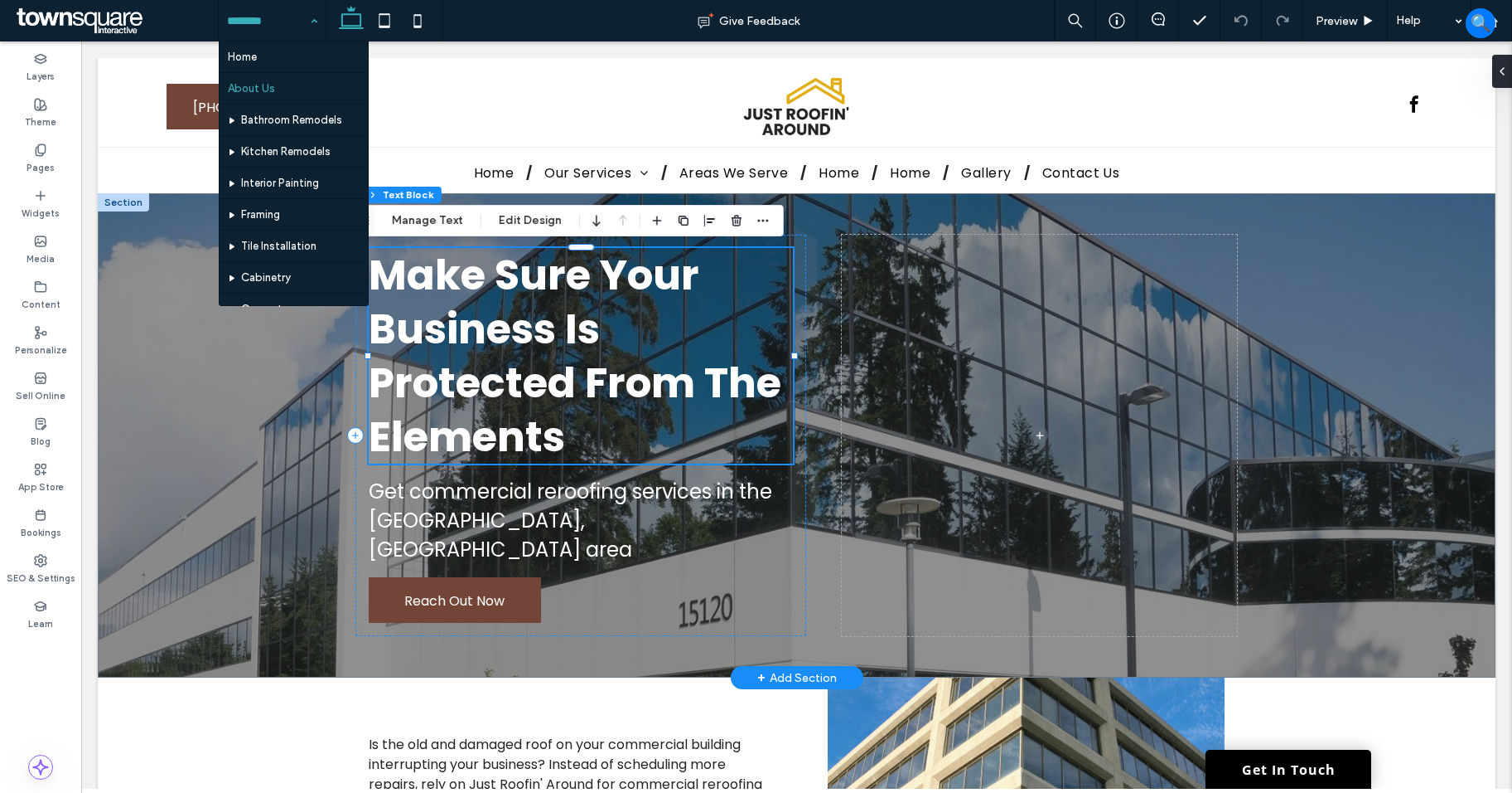
click at [475, 392] on div "Make Sure Your Business Is Protected From The Elements" at bounding box center [581, 355] width 425 height 215
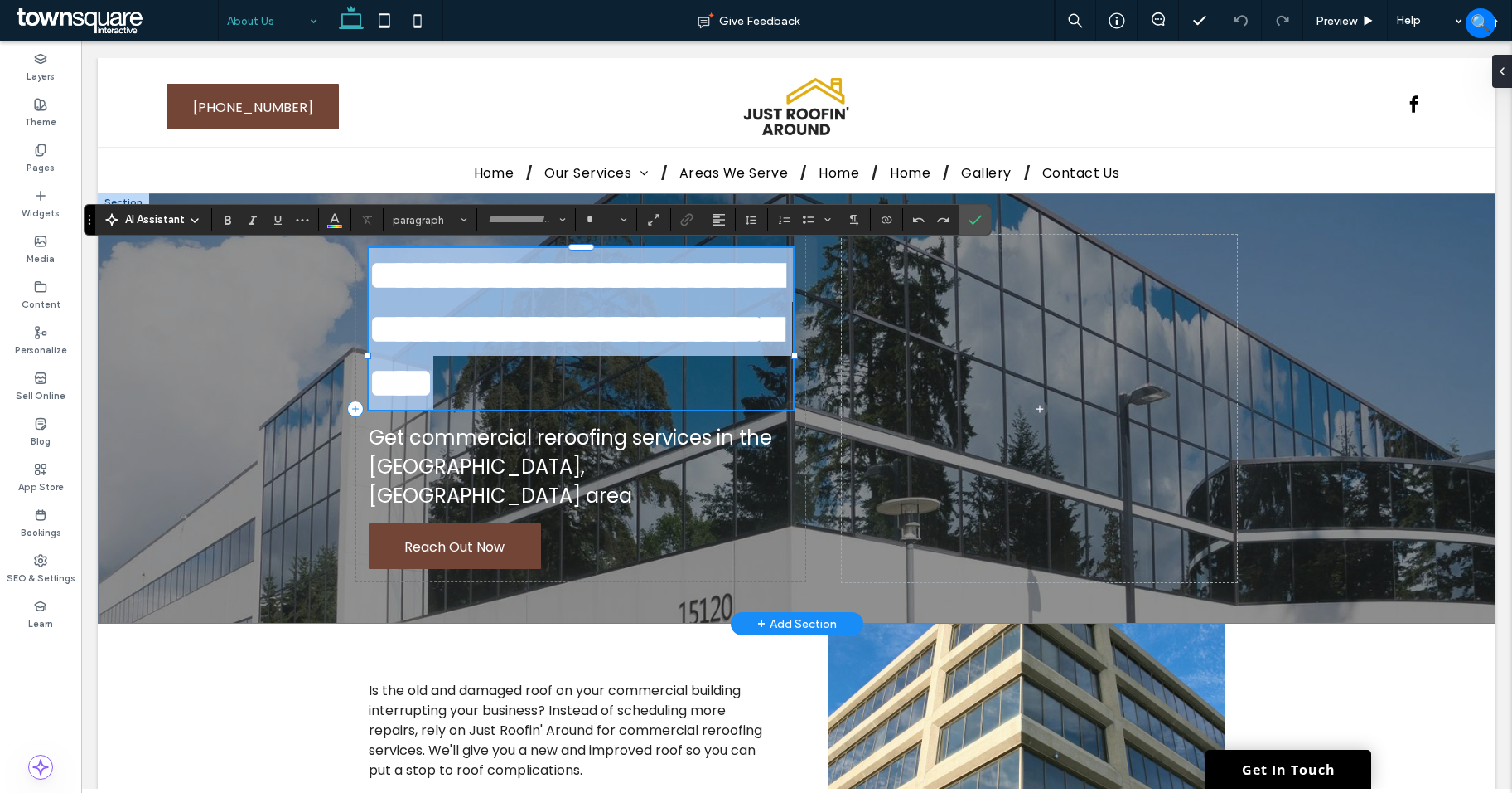
type input "*******"
type input "**"
paste div
type input "**"
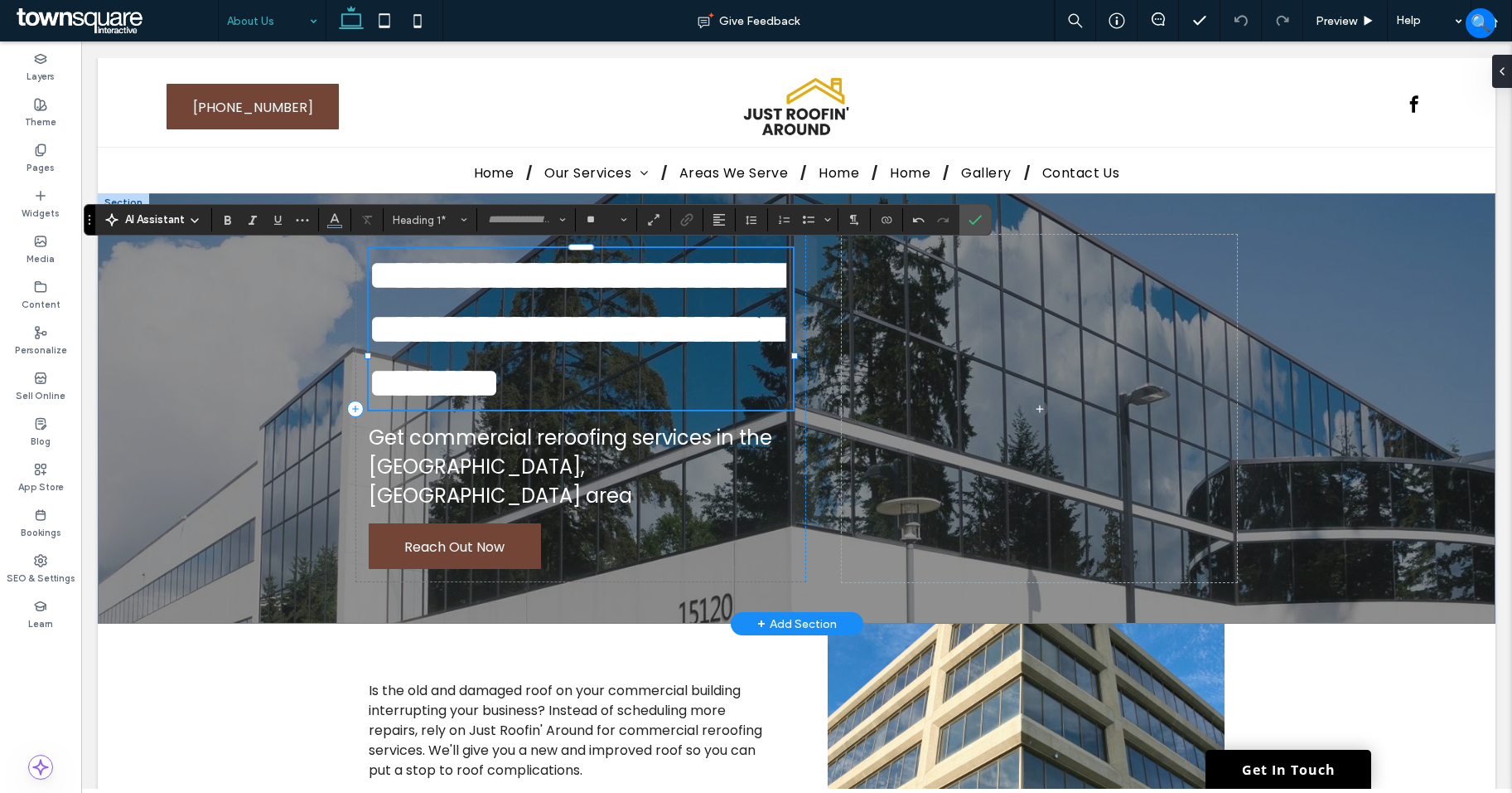
scroll to position [3, 0]
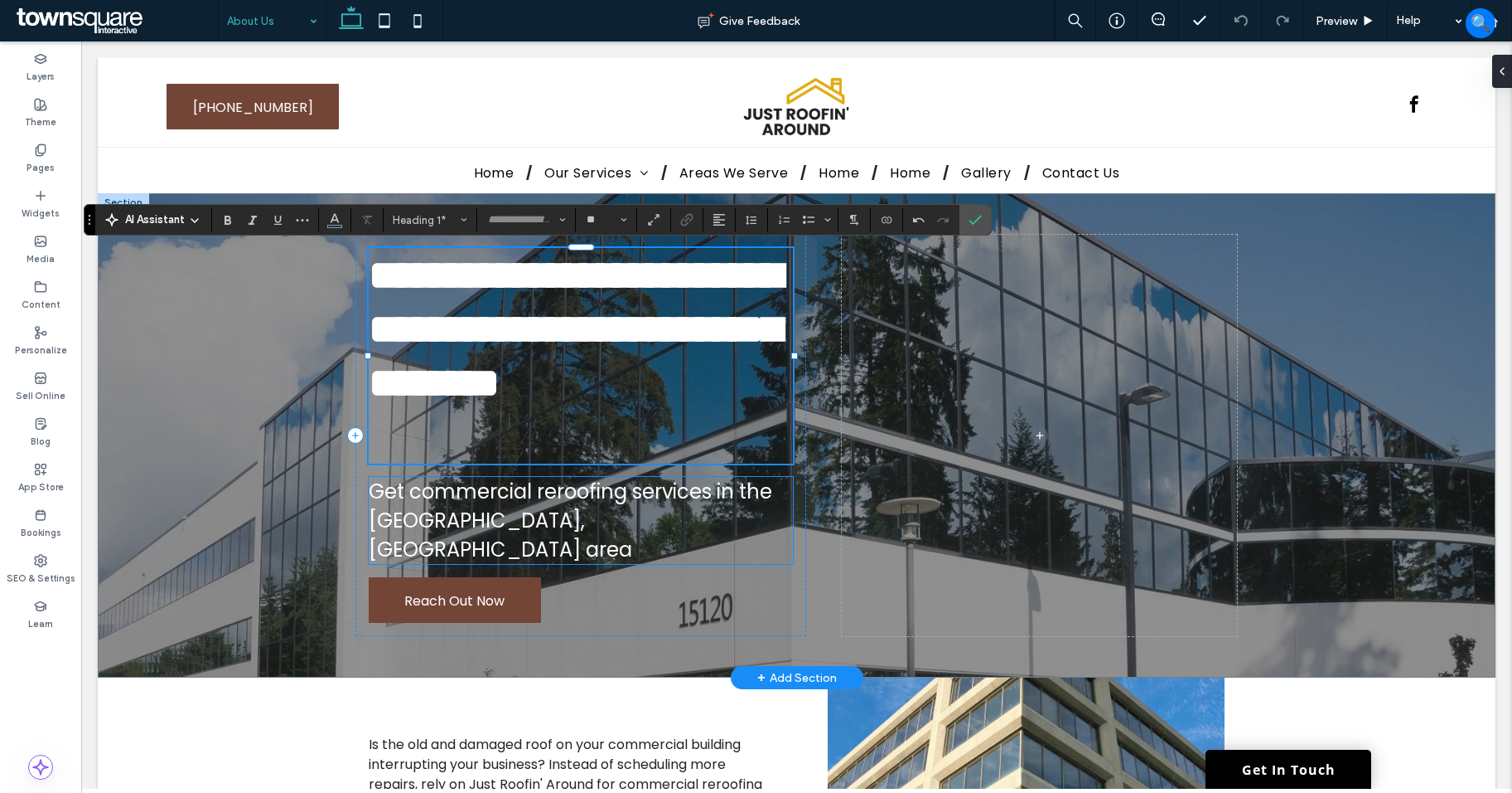
click at [551, 508] on h2 "Get commercial reroofing services in the [GEOGRAPHIC_DATA], [GEOGRAPHIC_DATA] a…" at bounding box center [581, 520] width 425 height 87
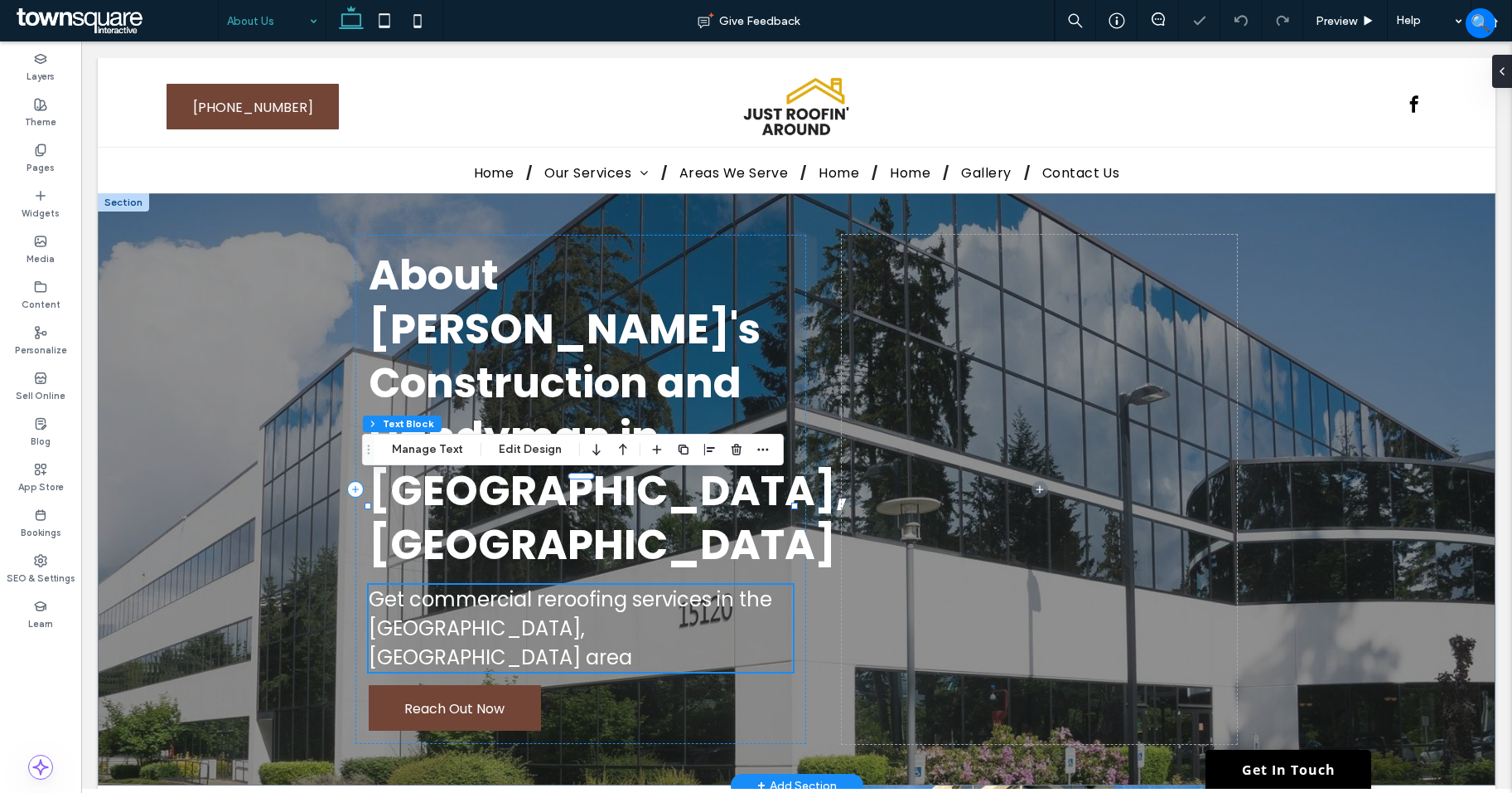
click at [551, 584] on h2 "Get commercial reroofing services in the [GEOGRAPHIC_DATA], [GEOGRAPHIC_DATA] a…" at bounding box center [581, 628] width 425 height 87
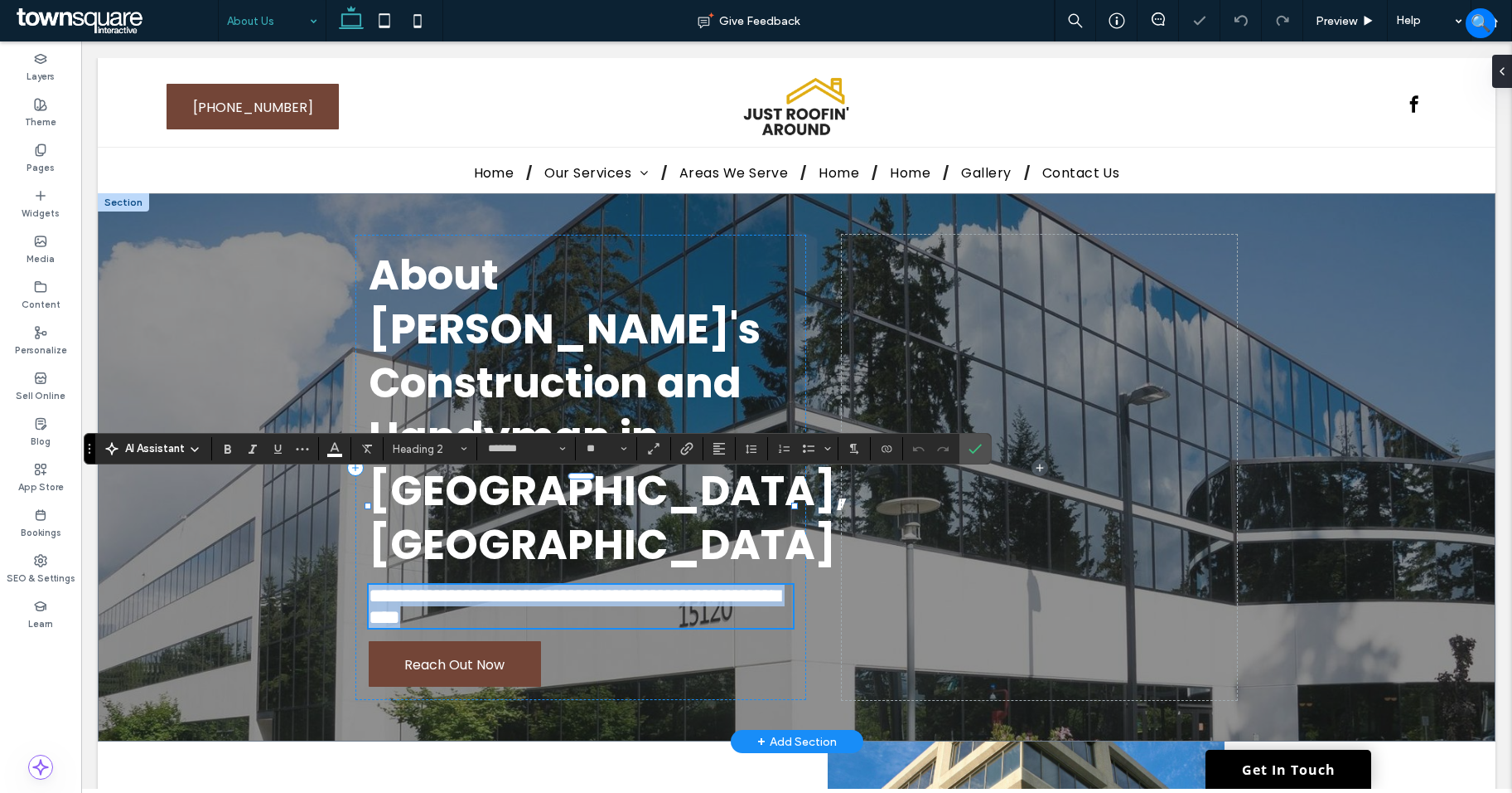
paste div
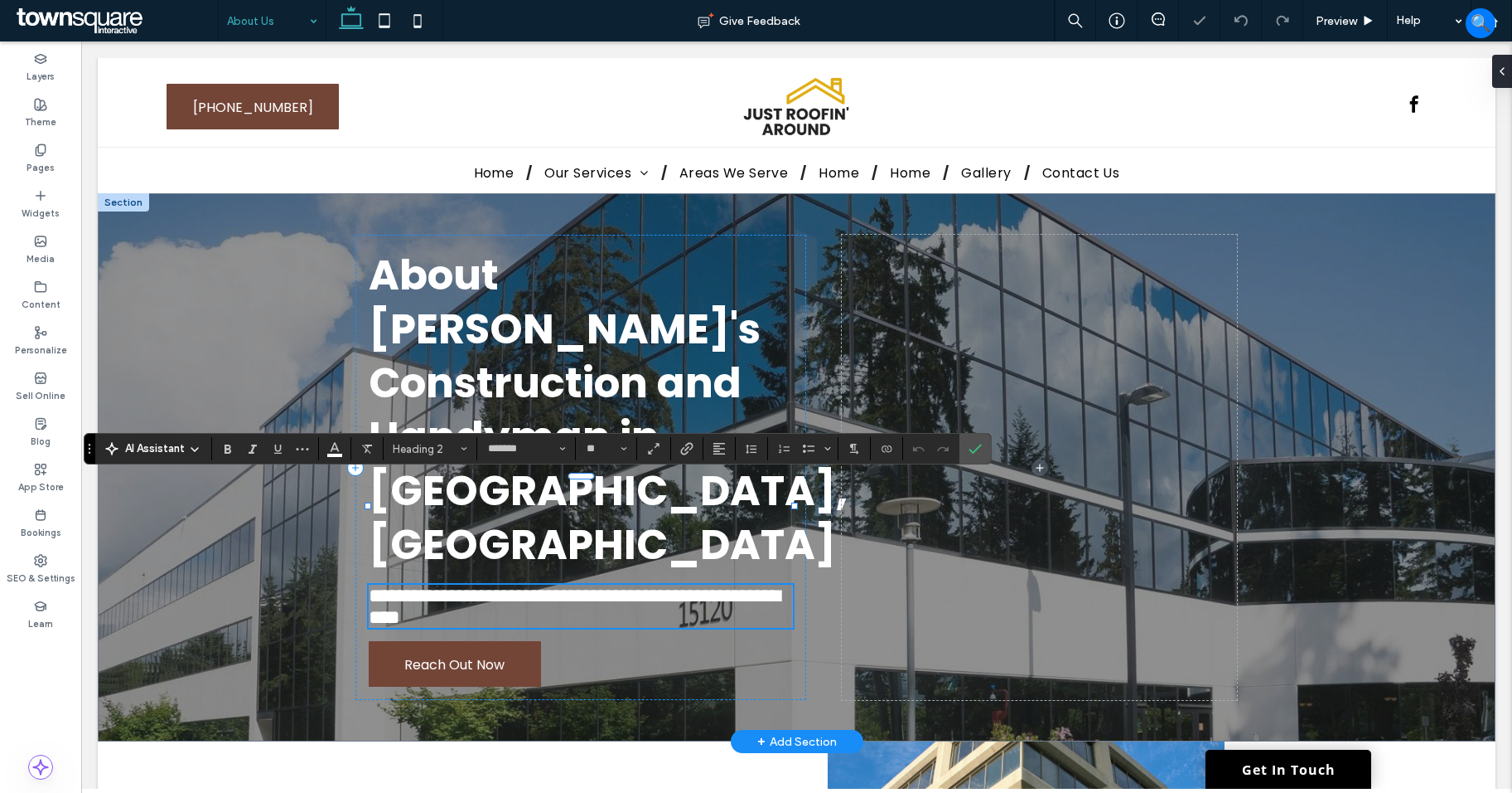
type input "**"
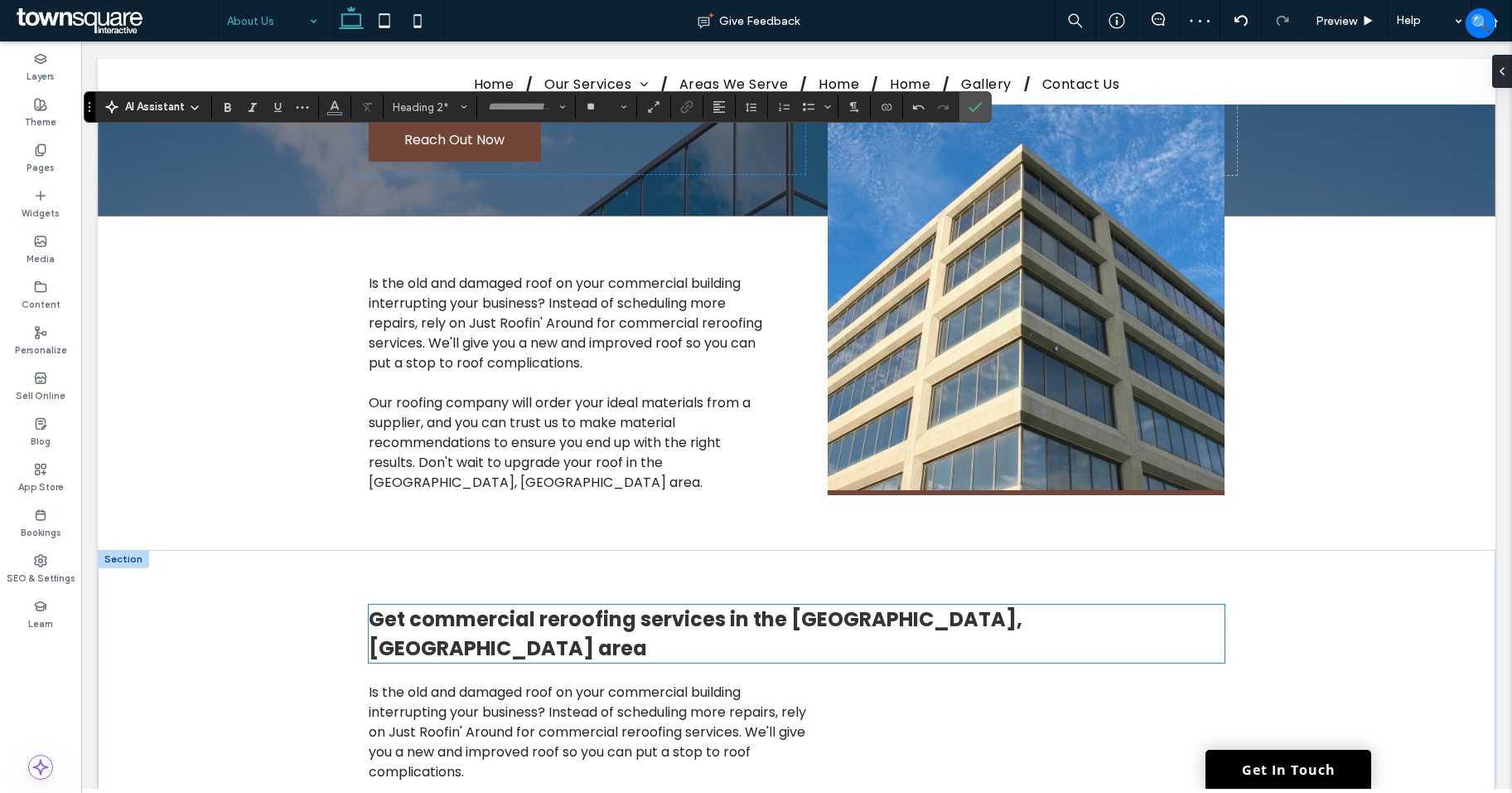
scroll to position [332, 0]
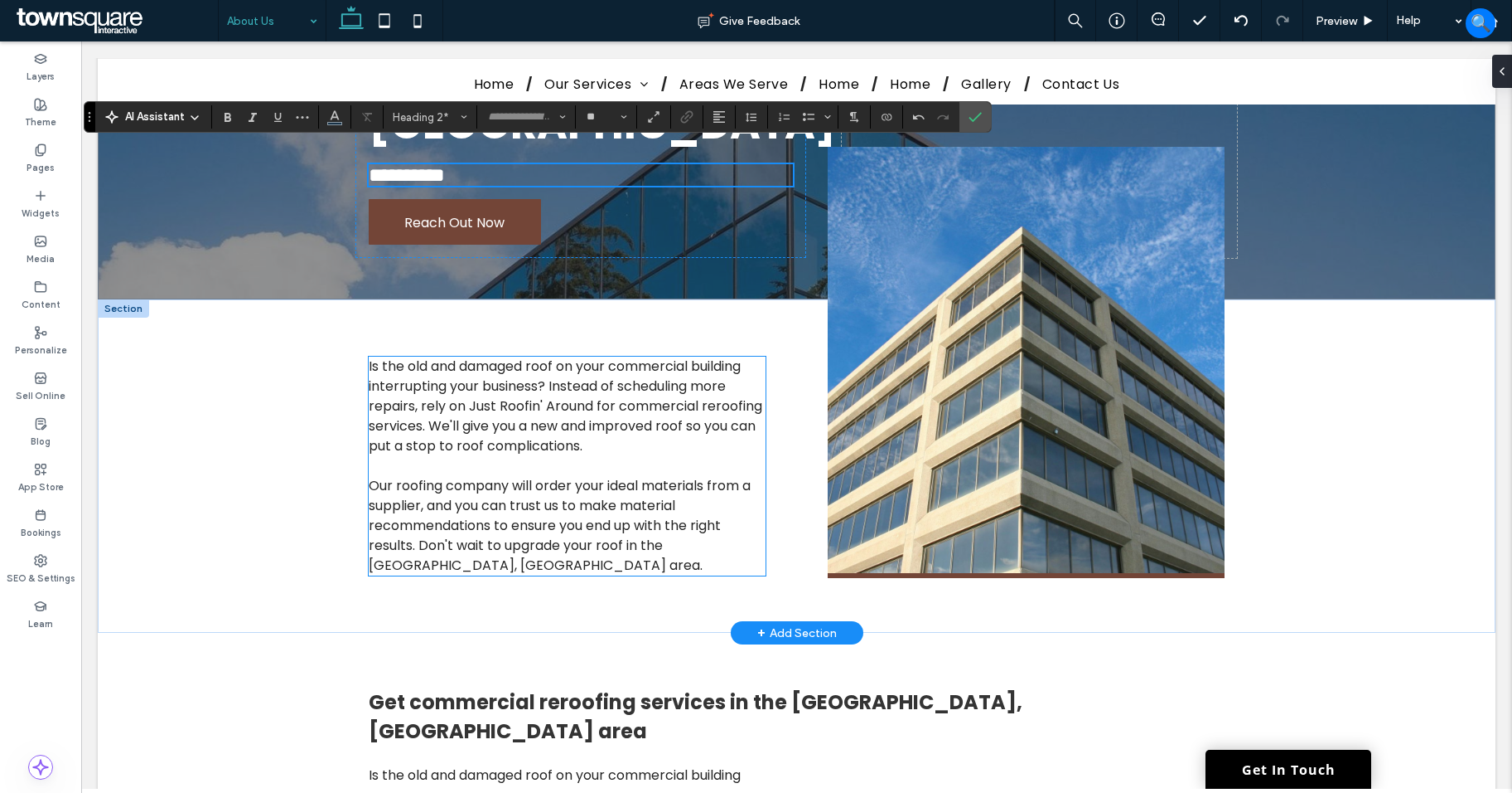
click at [593, 456] on p "﻿" at bounding box center [567, 466] width 397 height 19
click at [593, 365] on div "Is the old and damaged roof on your commercial building interrupting your busin…" at bounding box center [567, 466] width 397 height 219
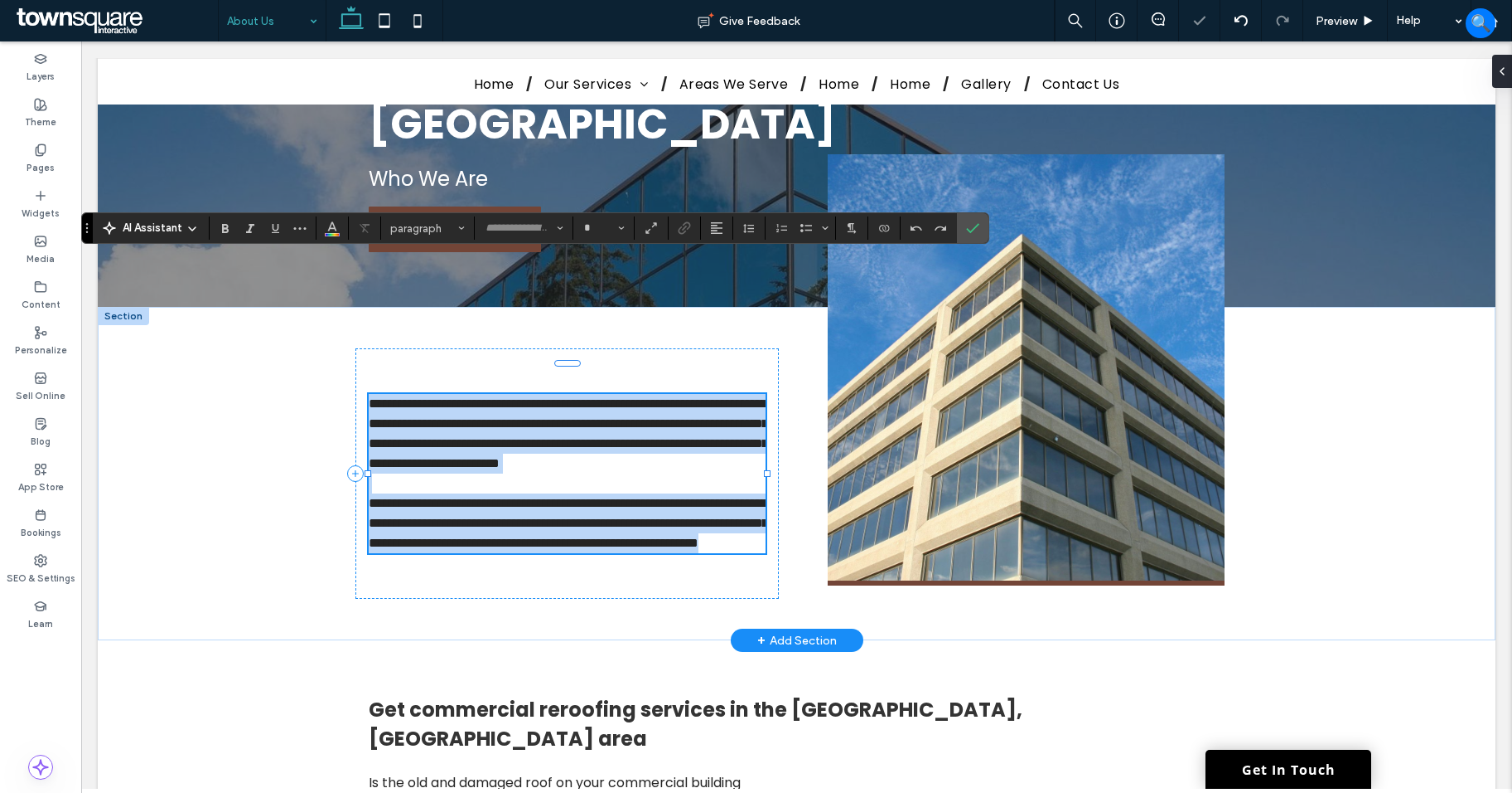
type input "*******"
type input "**"
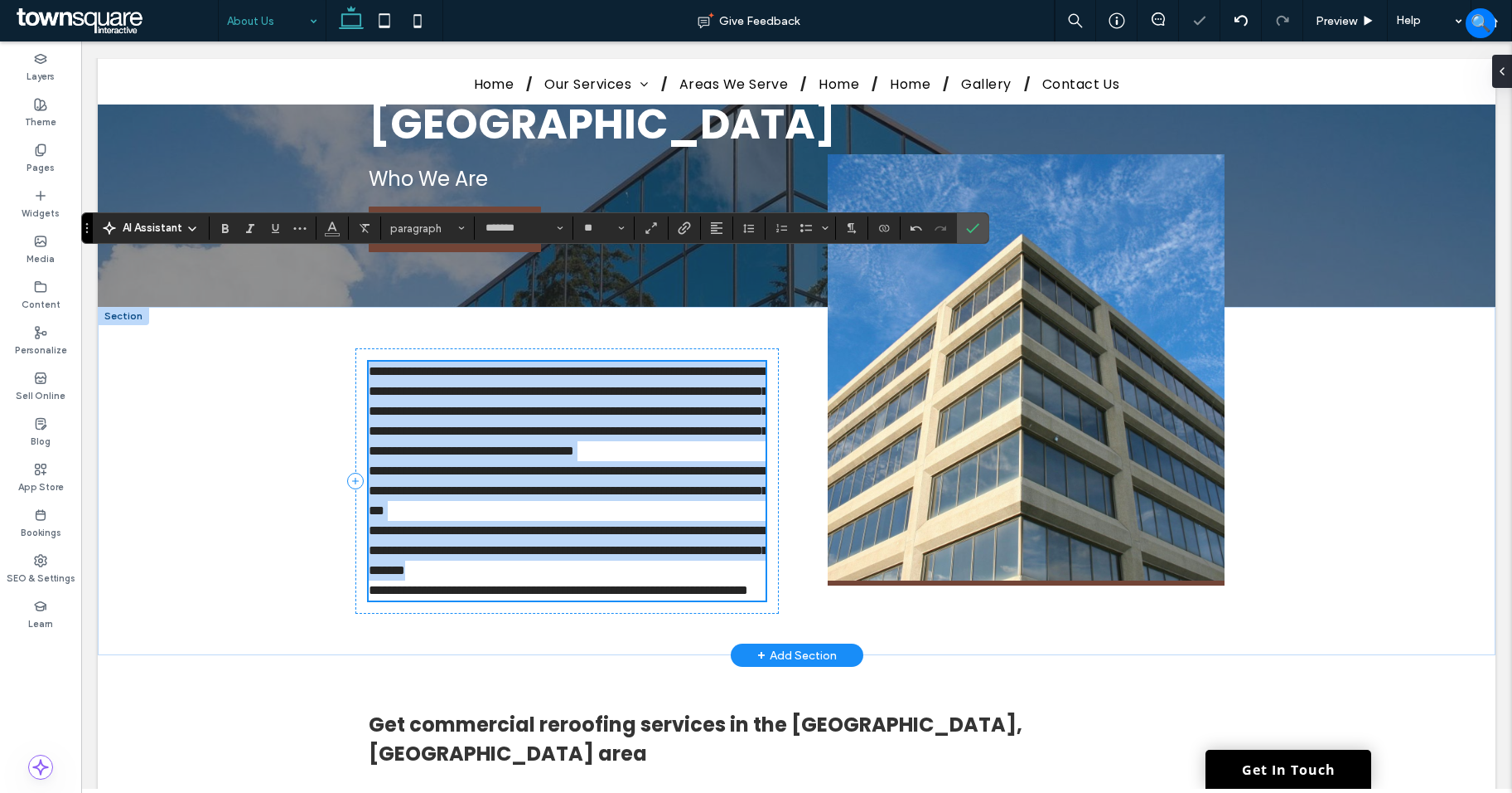
scroll to position [40, 0]
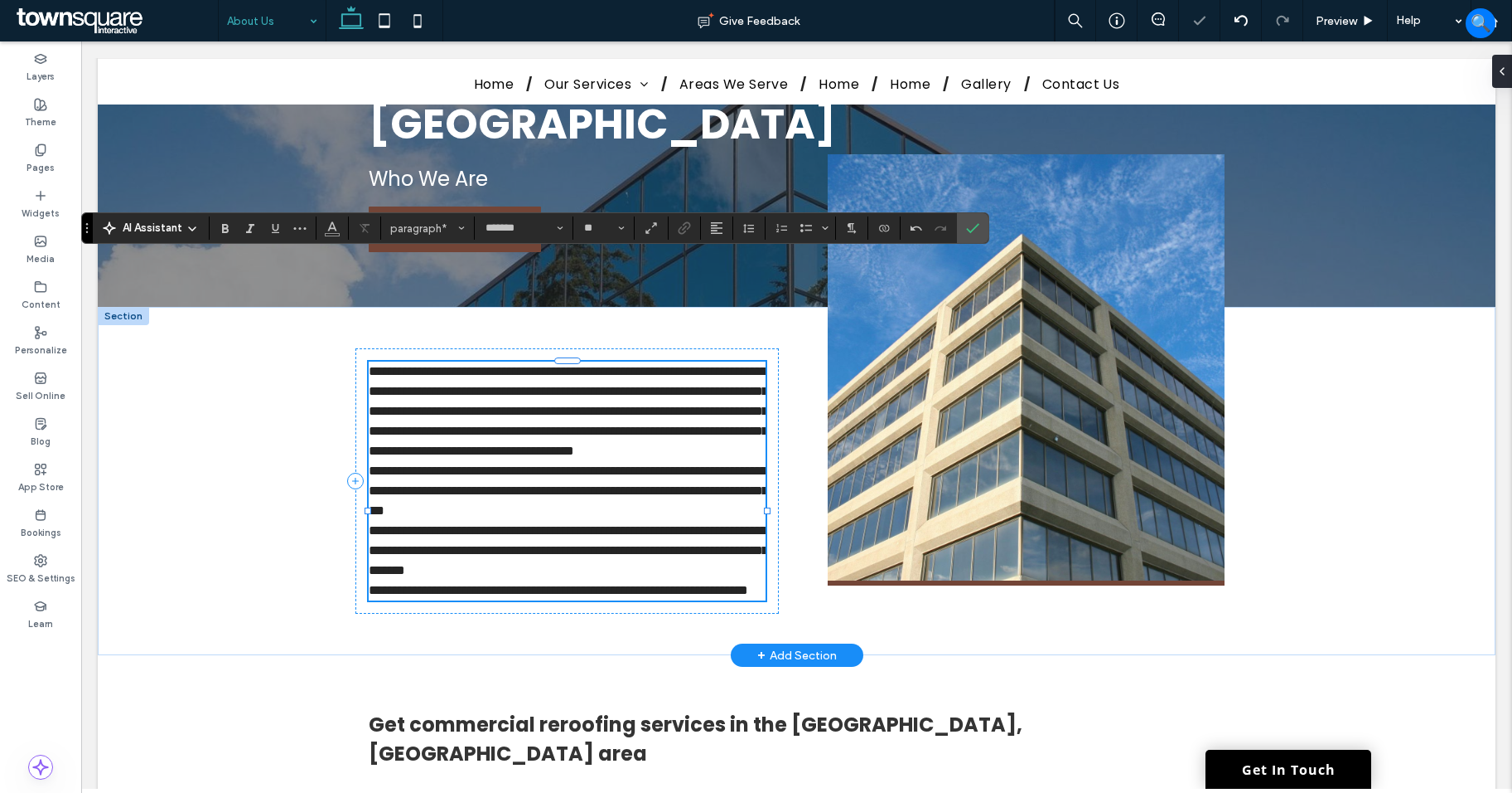
click at [601, 377] on p "**********" at bounding box center [567, 411] width 397 height 99
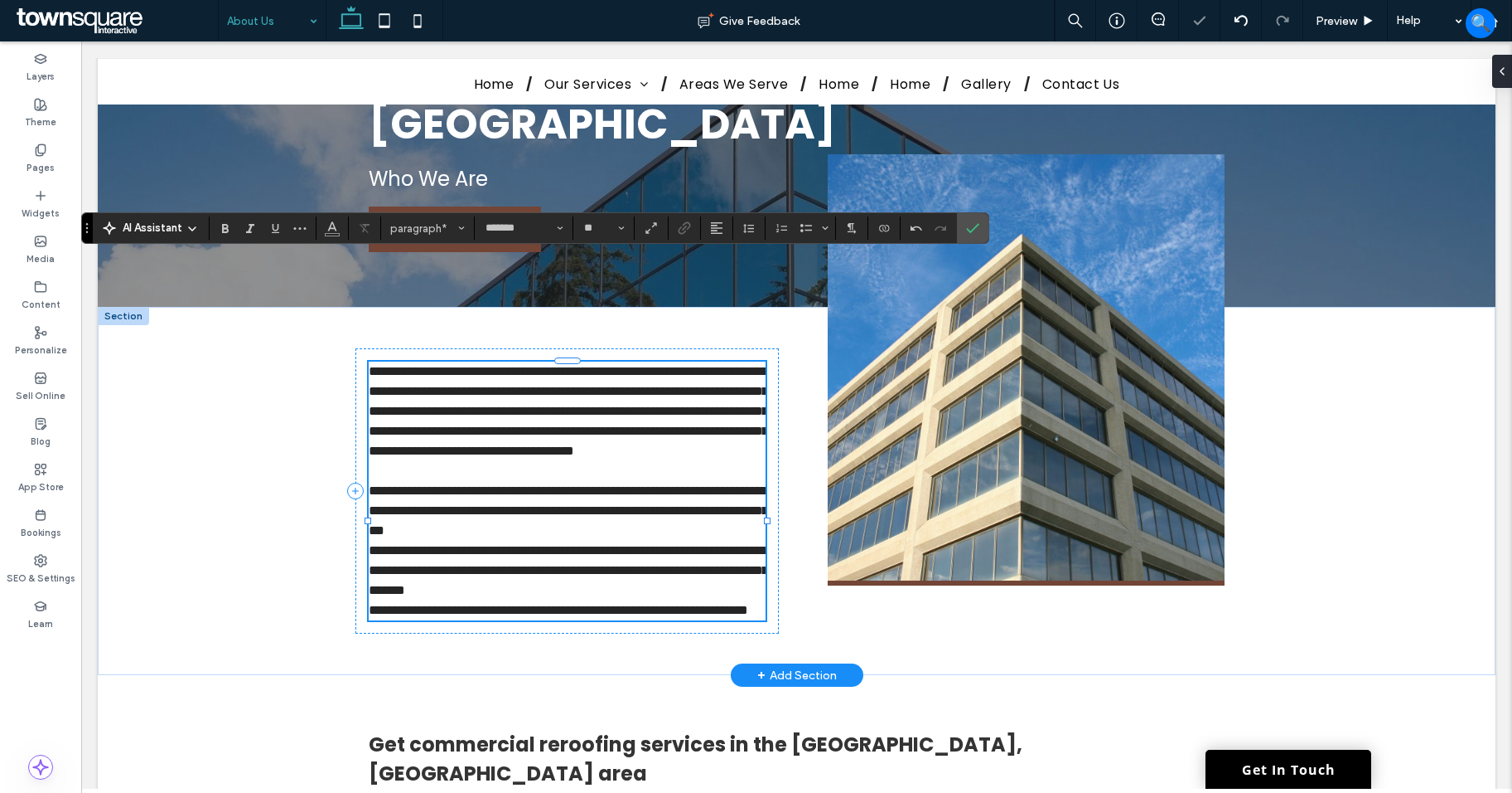
click at [721, 541] on p "**********" at bounding box center [567, 570] width 397 height 59
click at [746, 541] on p "**********" at bounding box center [567, 570] width 397 height 59
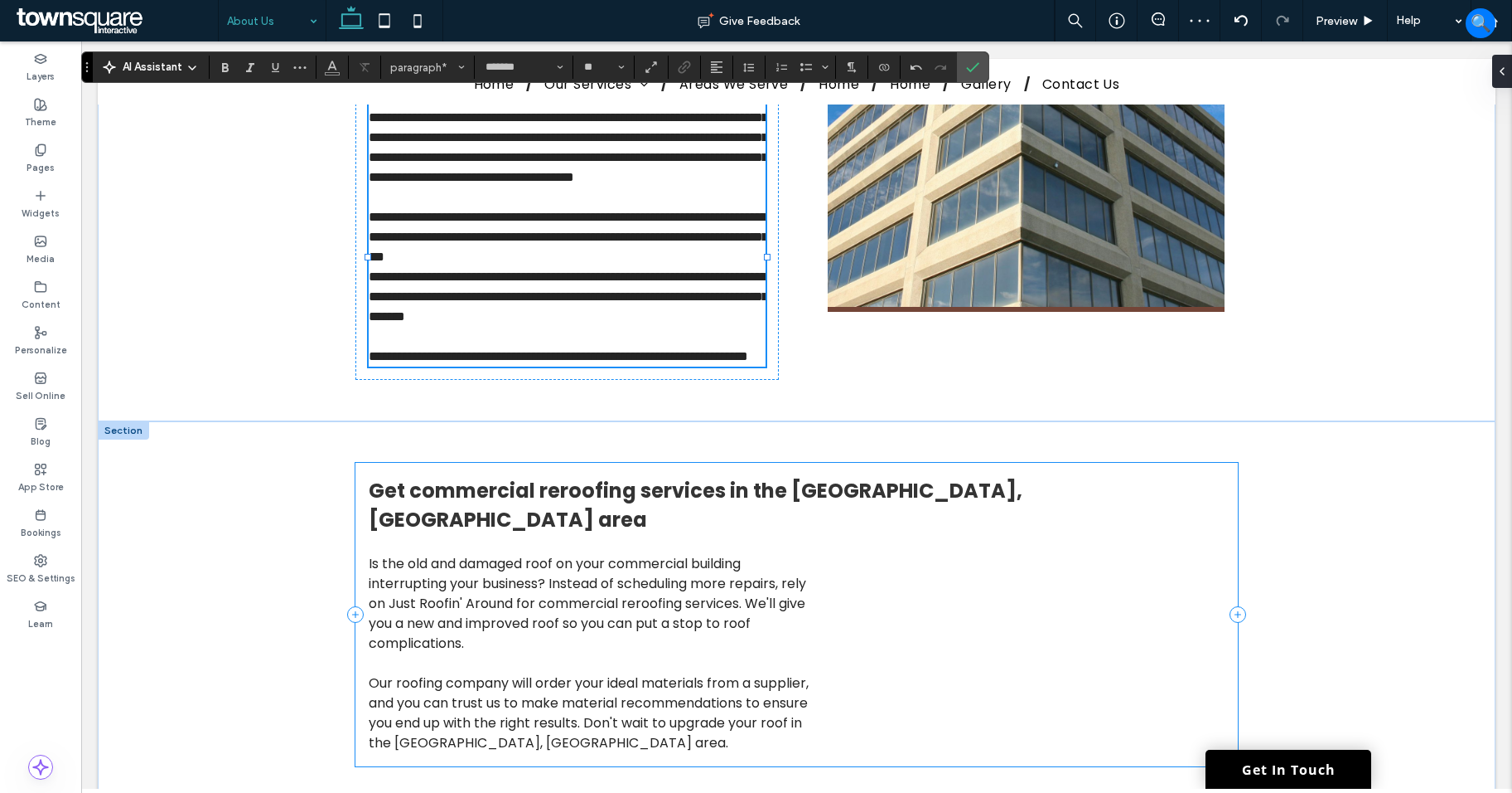
scroll to position [663, 0]
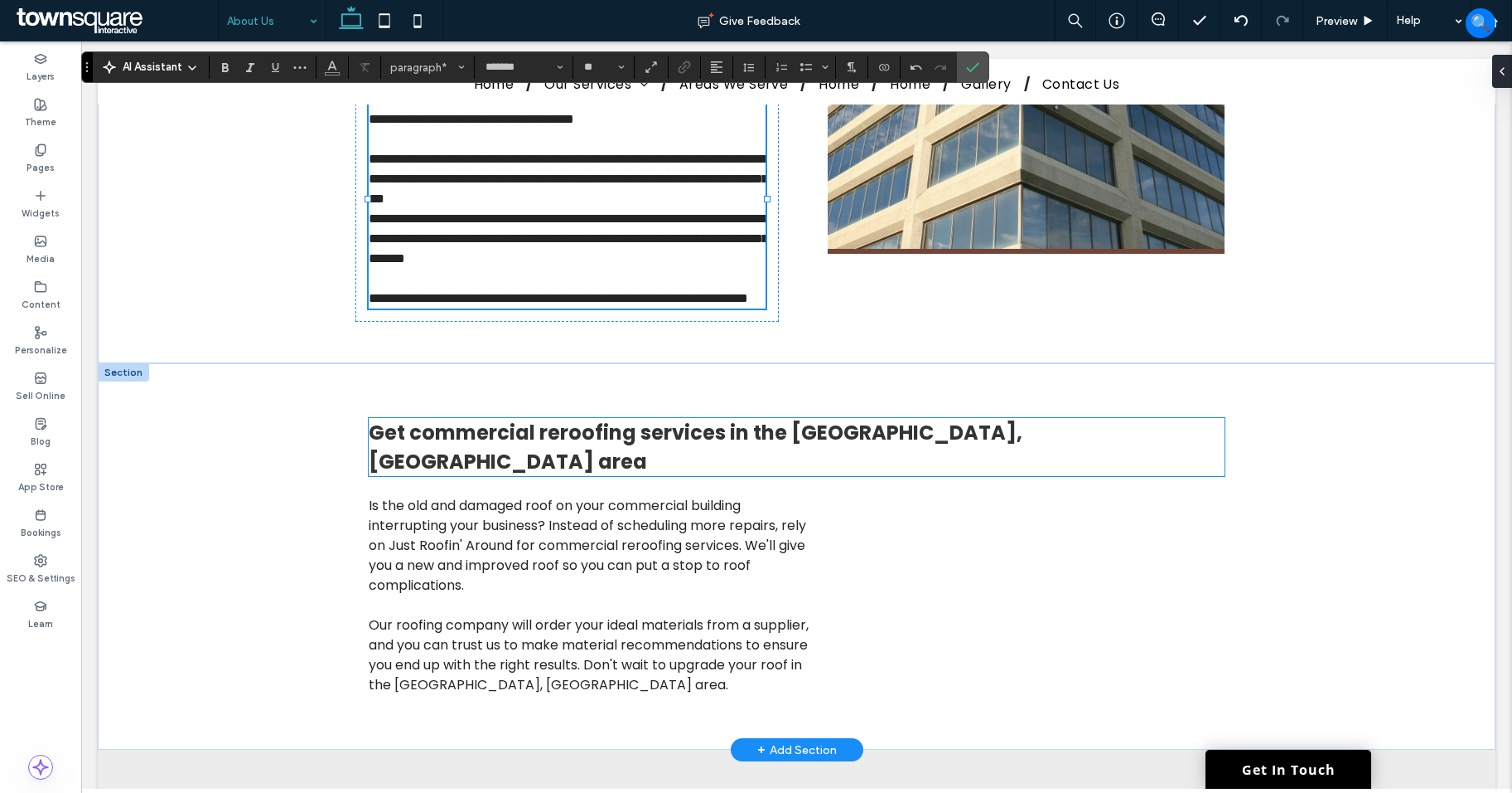
click at [820, 418] on strong "Get commercial reroofing services in the [GEOGRAPHIC_DATA], [GEOGRAPHIC_DATA] a…" at bounding box center [695, 446] width 654 height 57
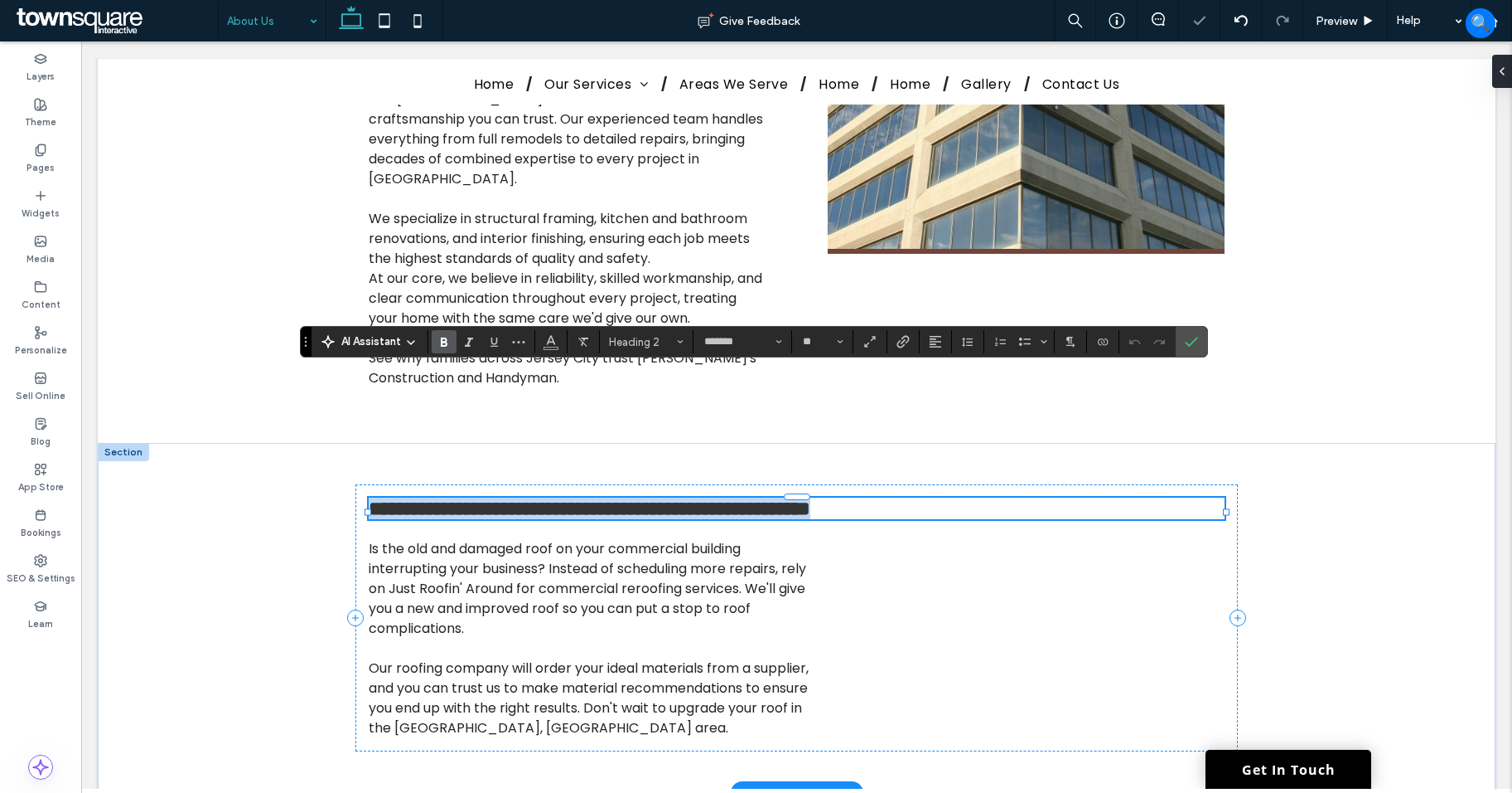
paste div
type input "**"
click at [827, 503] on div "********* ********* Is the old and damaged roof on your commercial building int…" at bounding box center [797, 618] width 883 height 267
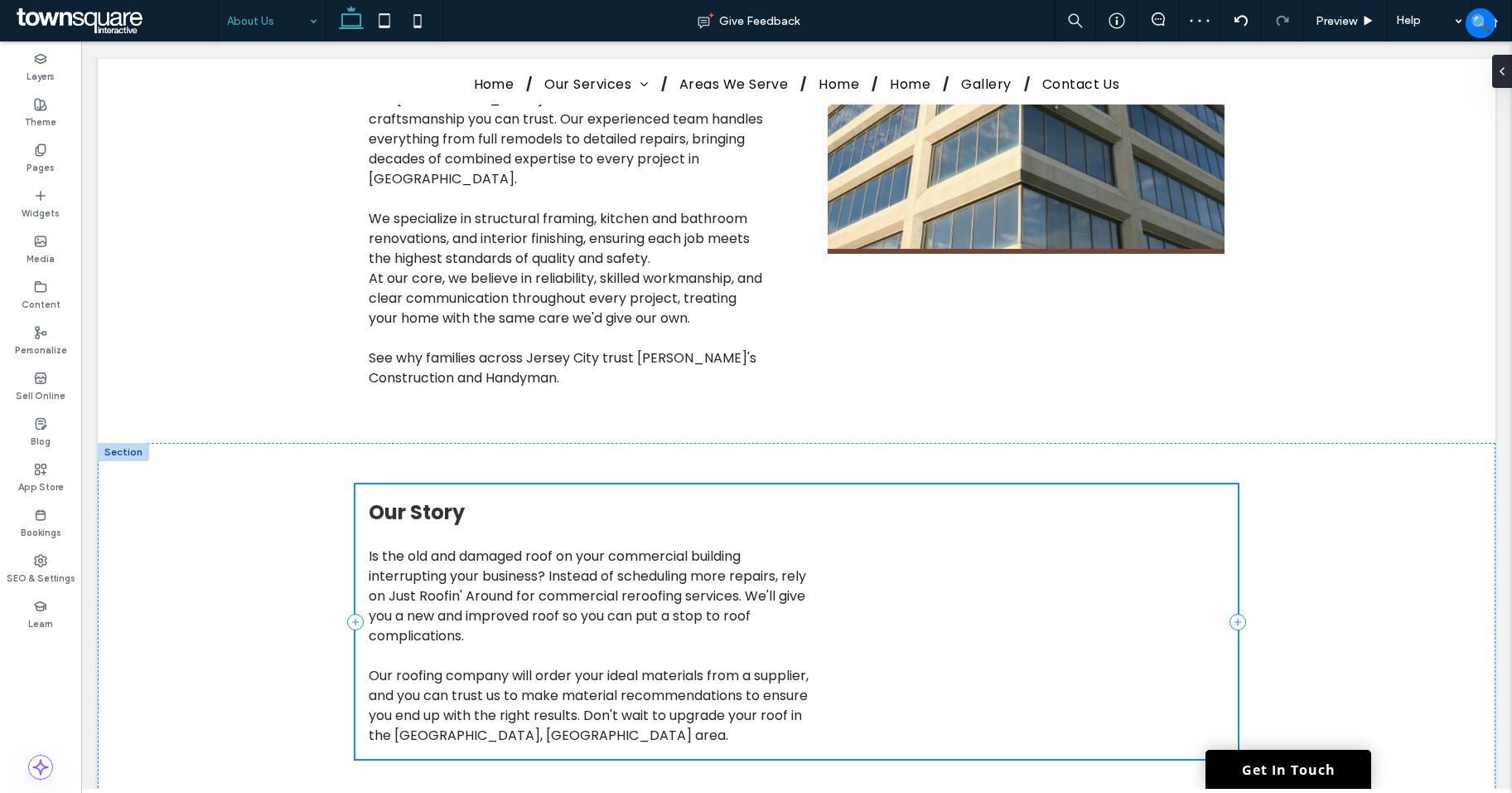
click at [827, 503] on div "Our Story Is the old and damaged roof on your commercial building interrupting …" at bounding box center [797, 621] width 883 height 275
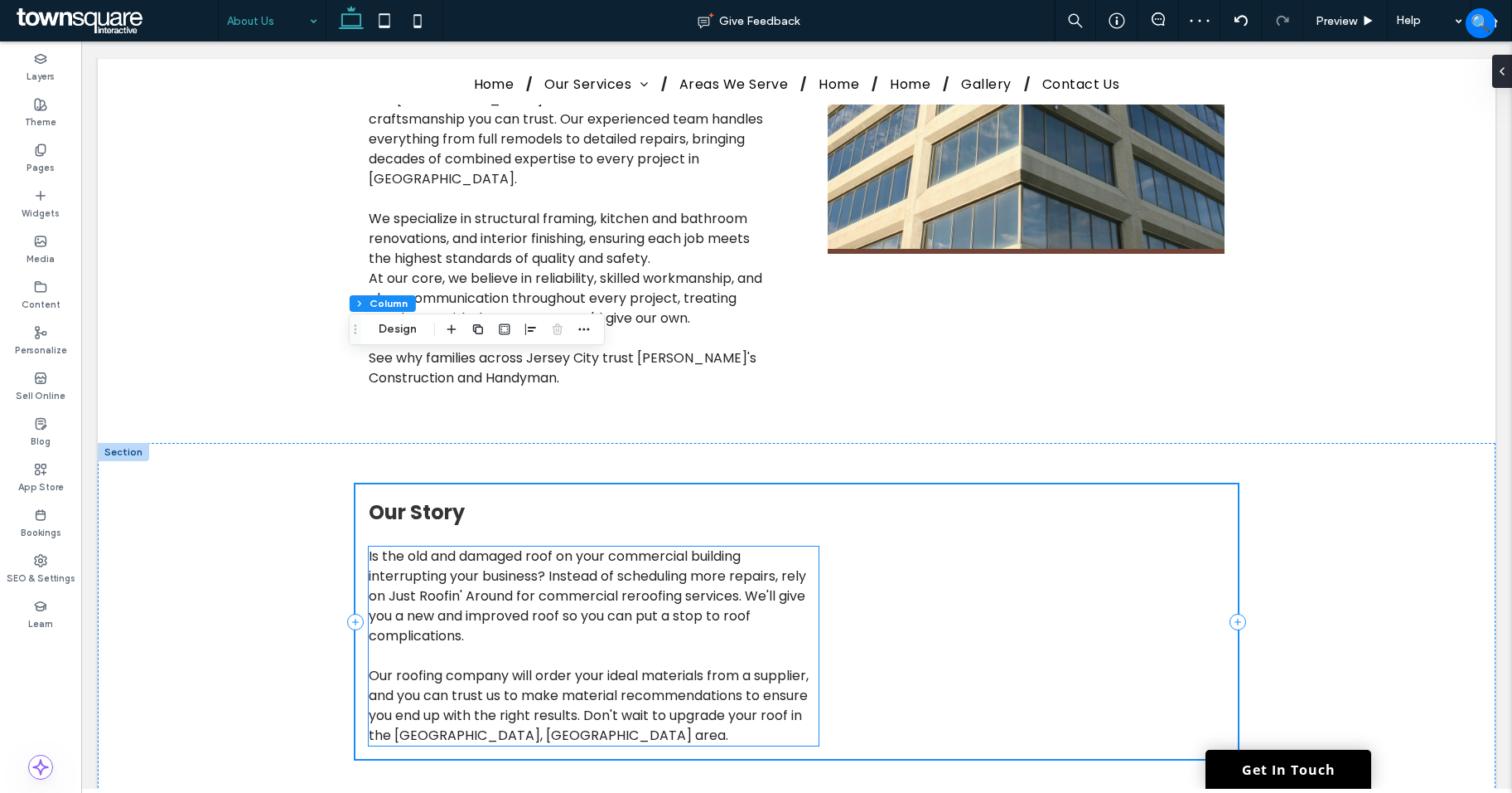
click at [769, 546] on p "Is the old and damaged roof on your commercial building interrupting your busin…" at bounding box center [593, 595] width 450 height 99
click at [769, 546] on div "Is the old and damaged roof on your commercial building interrupting your busin…" at bounding box center [593, 646] width 450 height 199
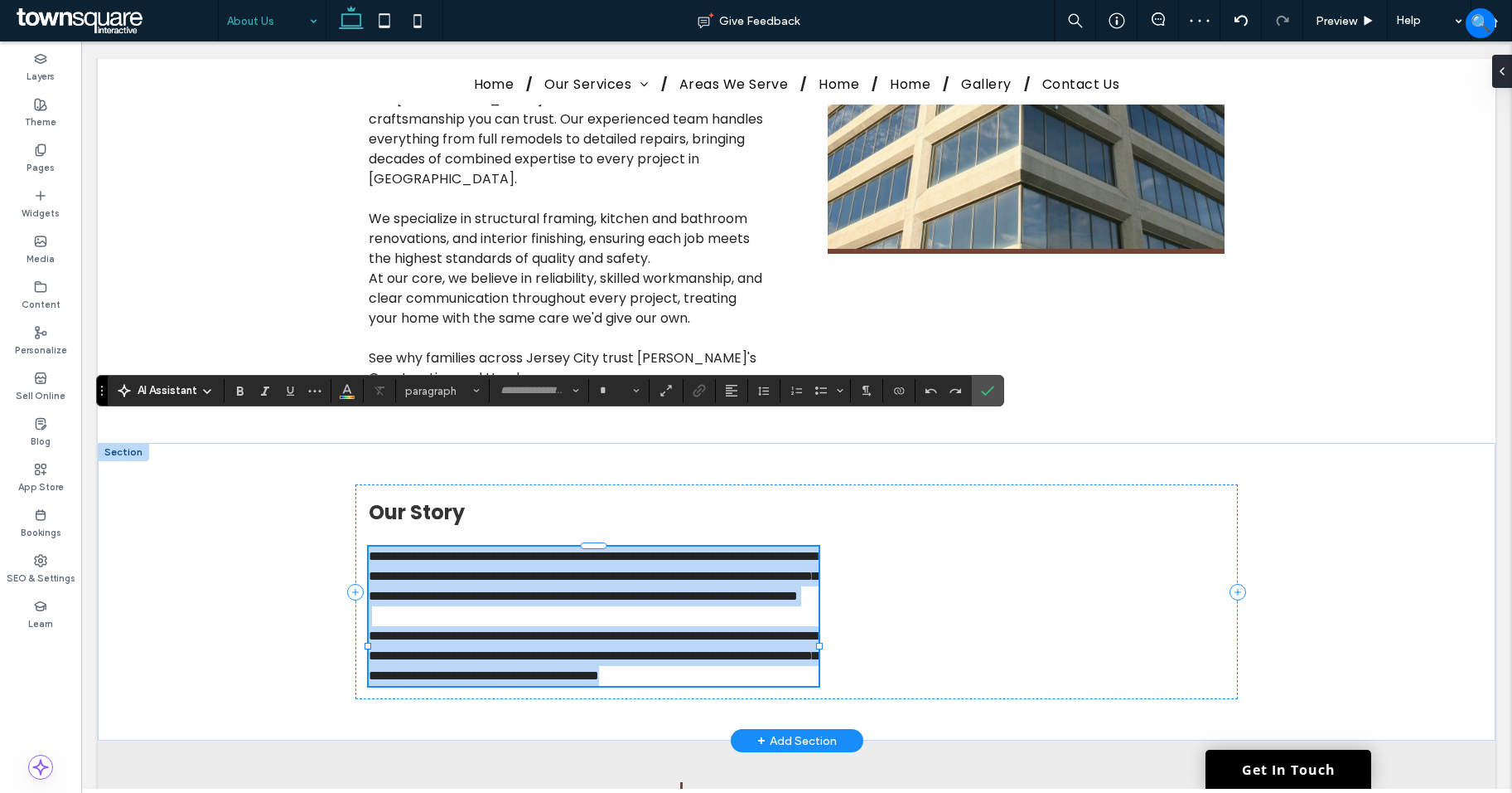
type input "*******"
type input "**"
paste div
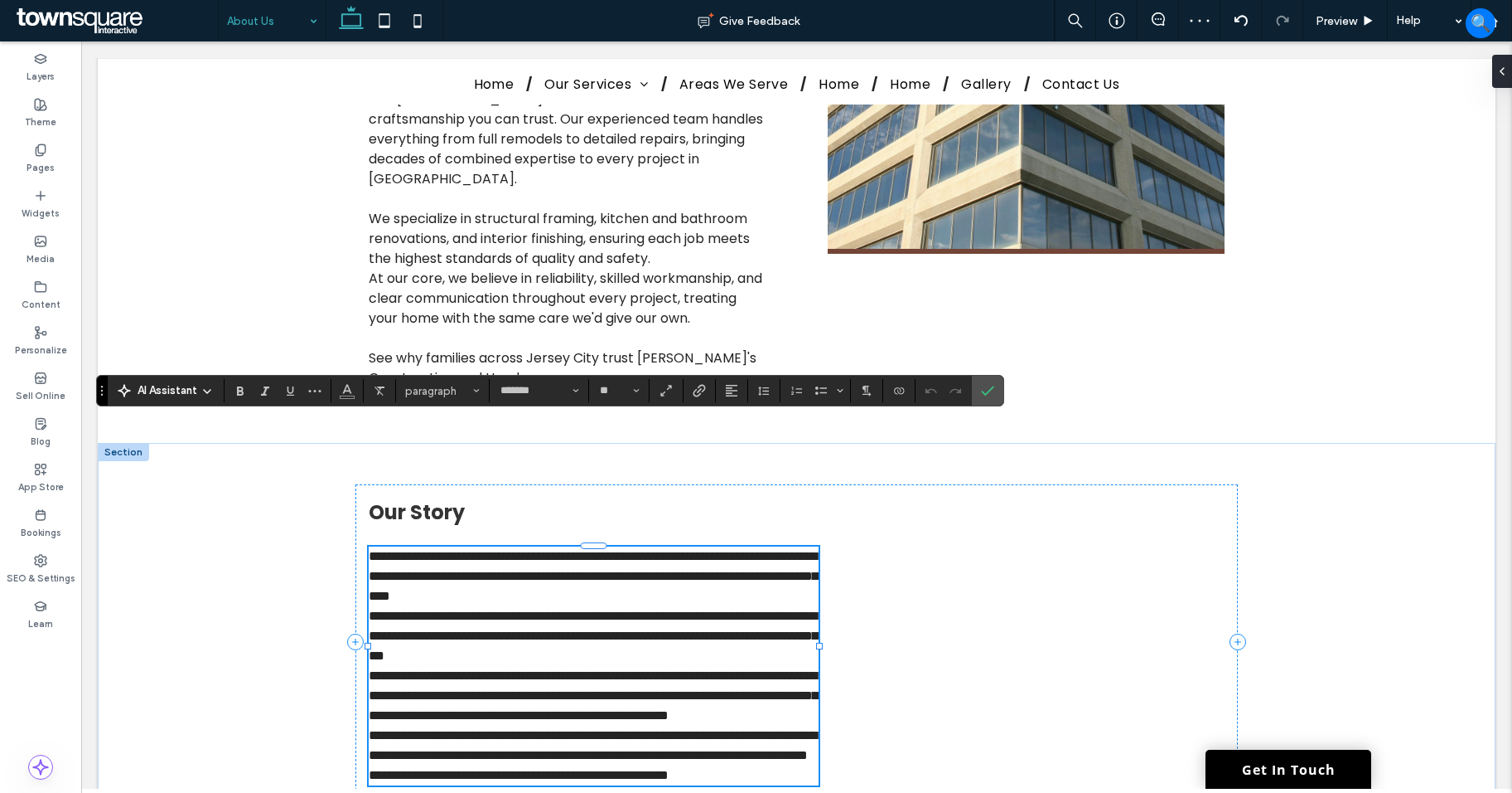
type input "**"
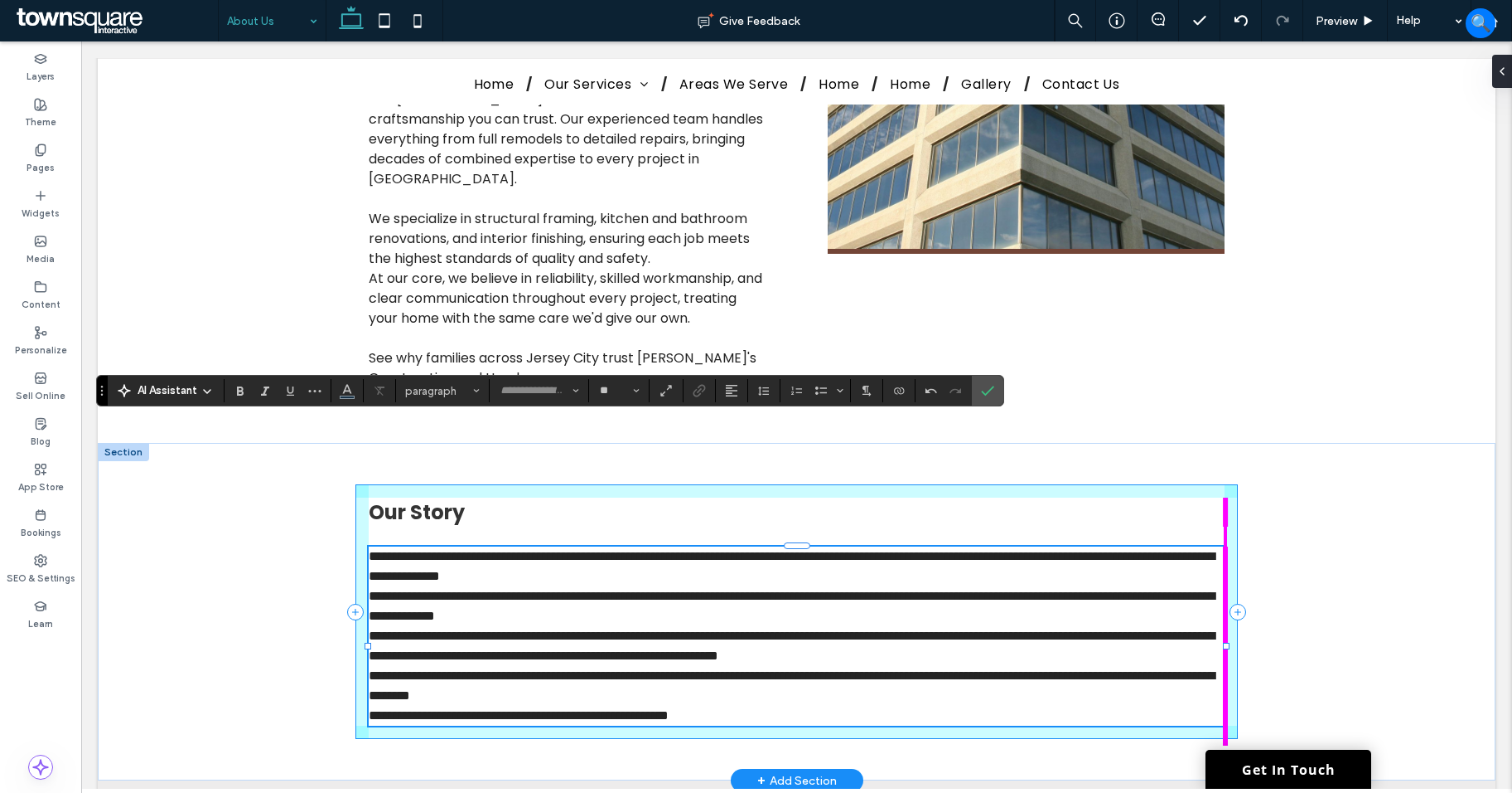
drag, startPoint x: 815, startPoint y: 567, endPoint x: 1225, endPoint y: 528, distance: 411.9
click at [1225, 528] on div "**********" at bounding box center [797, 611] width 995 height 338
type input "****"
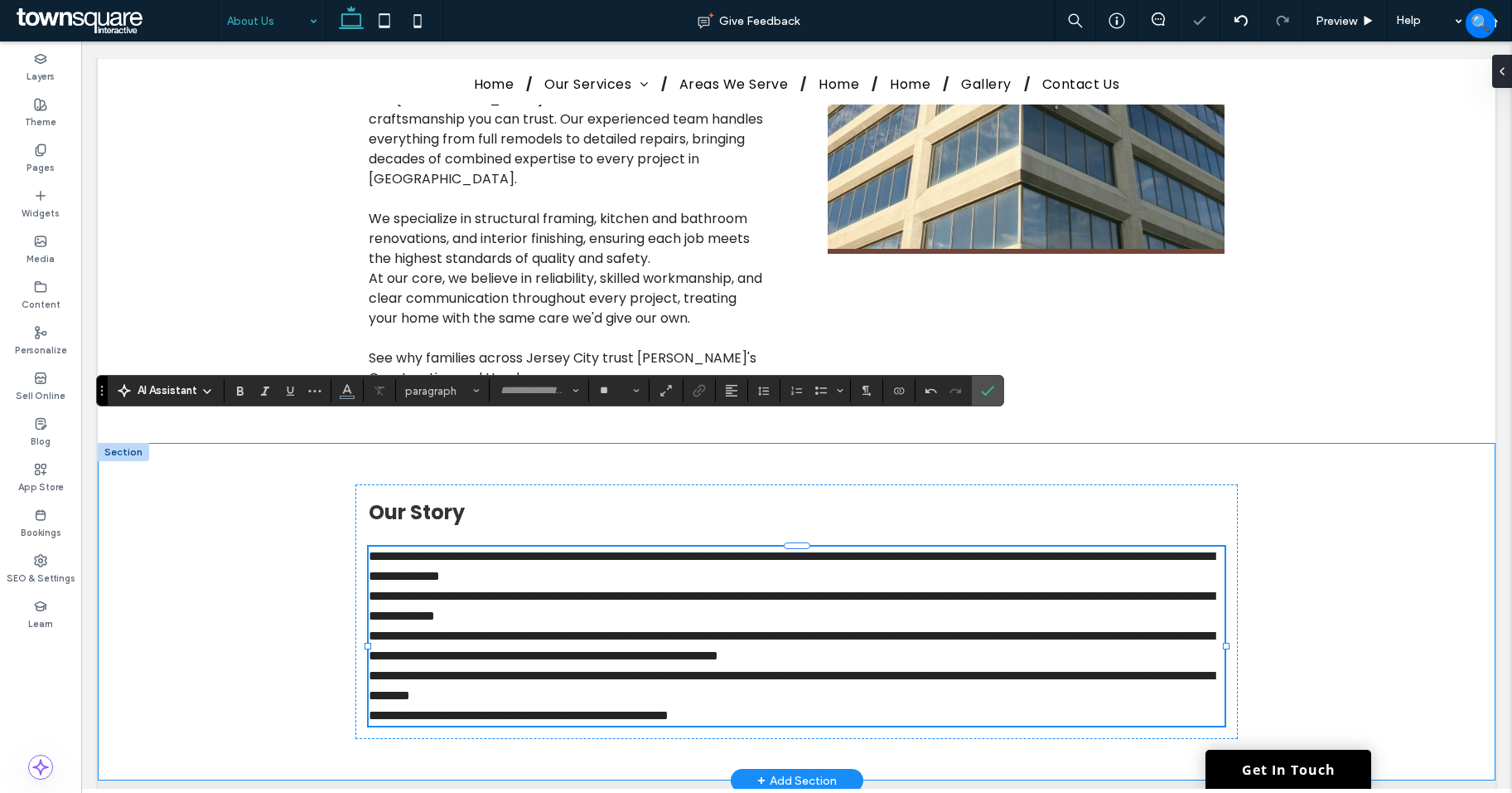
click at [1285, 495] on div "**********" at bounding box center [797, 611] width 995 height 338
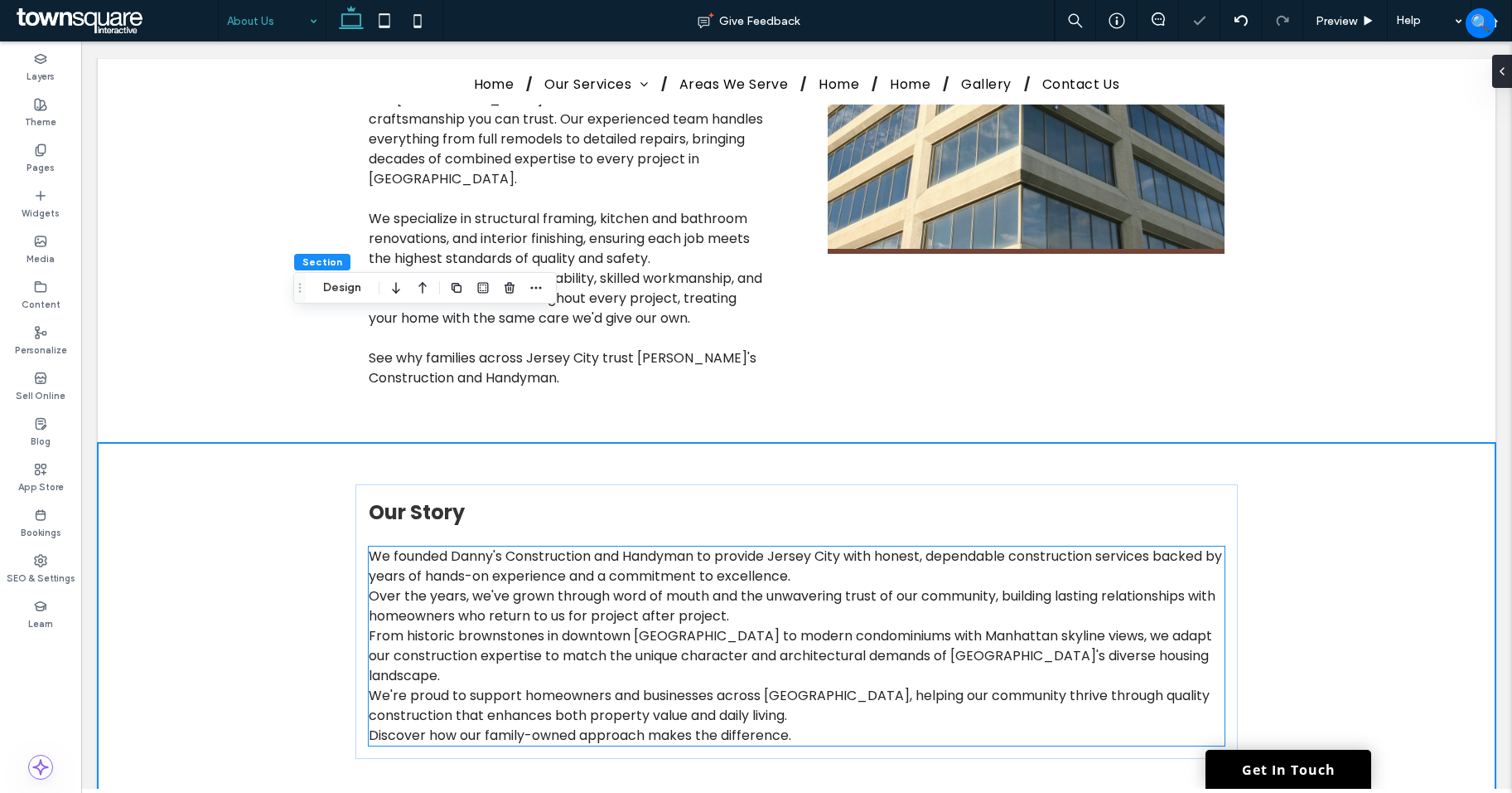
click at [802, 586] on p "Over the years, we've grown through word of mouth and the unwavering trust of o…" at bounding box center [796, 606] width 856 height 40
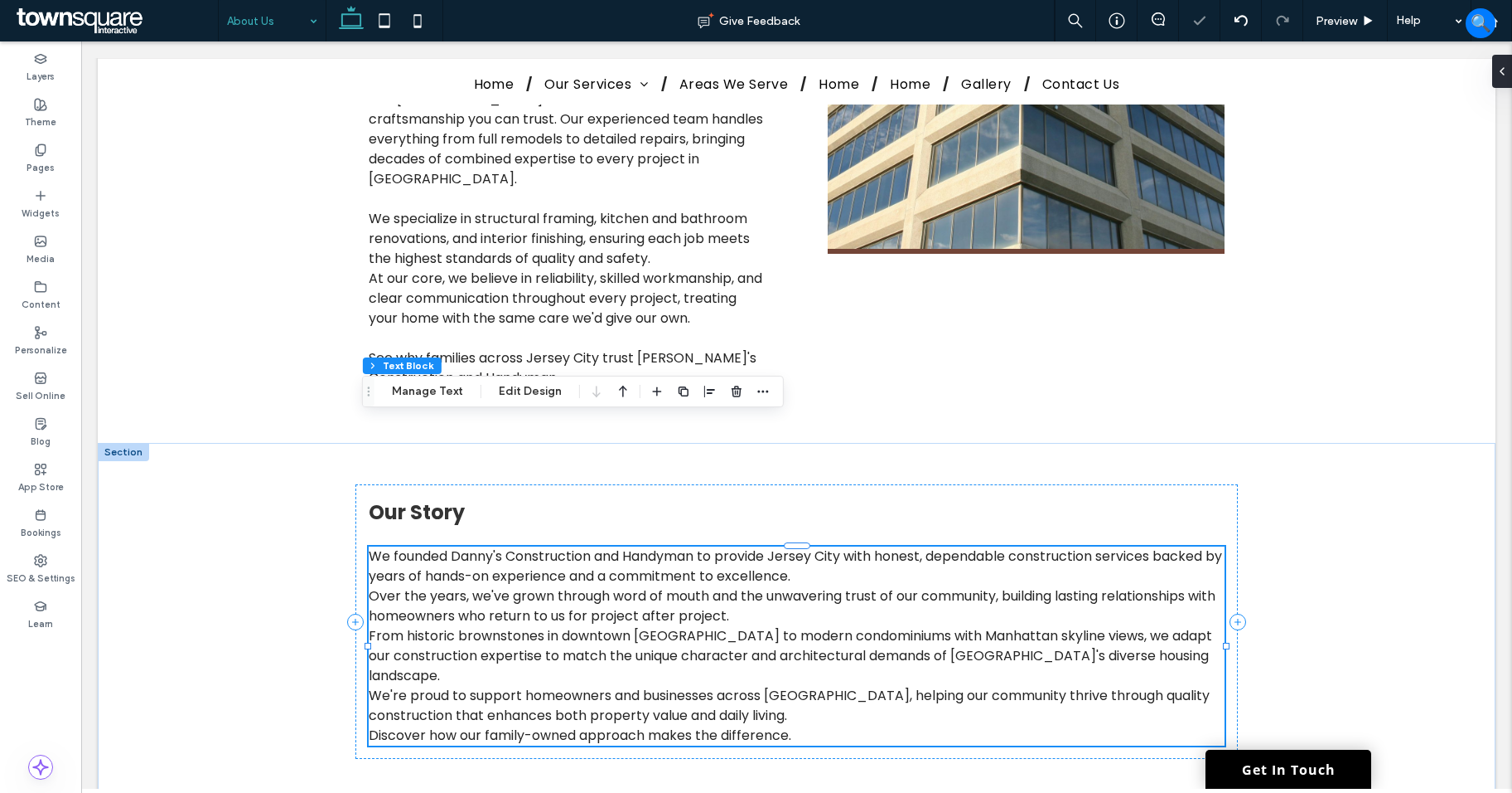
click at [837, 586] on p "Over the years, we've grown through word of mouth and the unwavering trust of o…" at bounding box center [796, 606] width 856 height 40
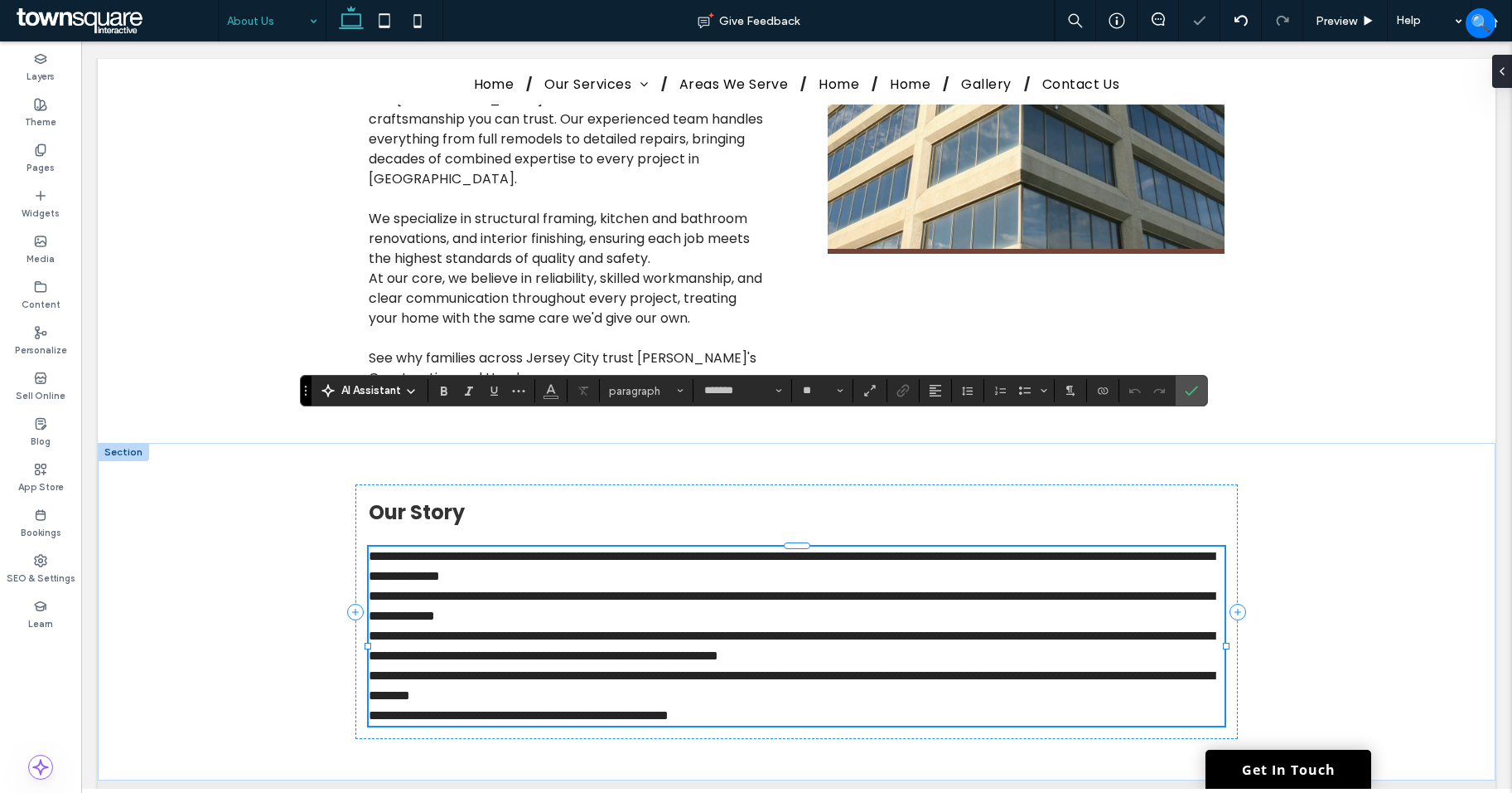
click at [825, 586] on p "**********" at bounding box center [796, 606] width 856 height 40
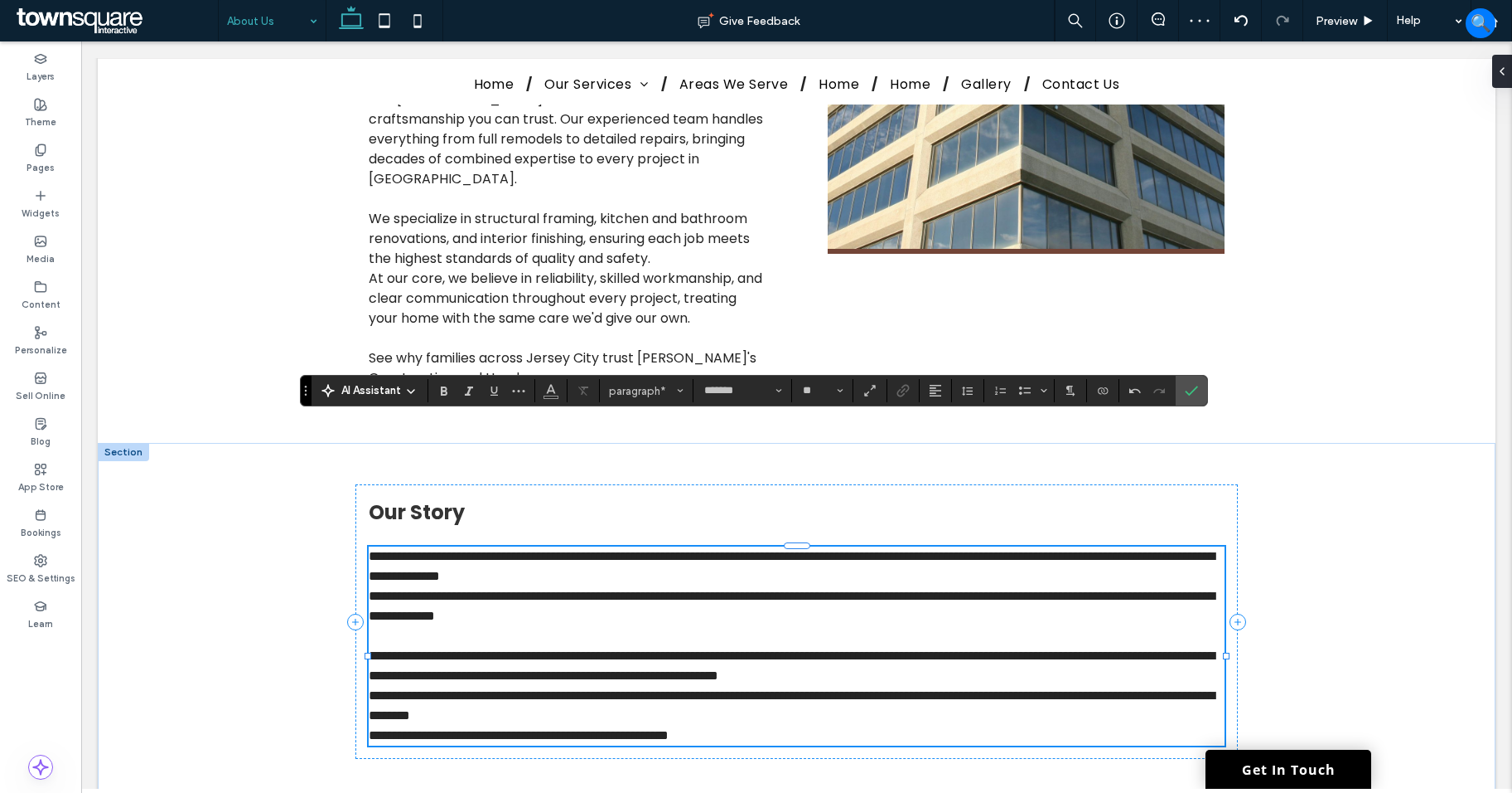
click at [762, 649] on span "**********" at bounding box center [792, 665] width 846 height 32
click at [746, 646] on p "**********" at bounding box center [796, 665] width 856 height 40
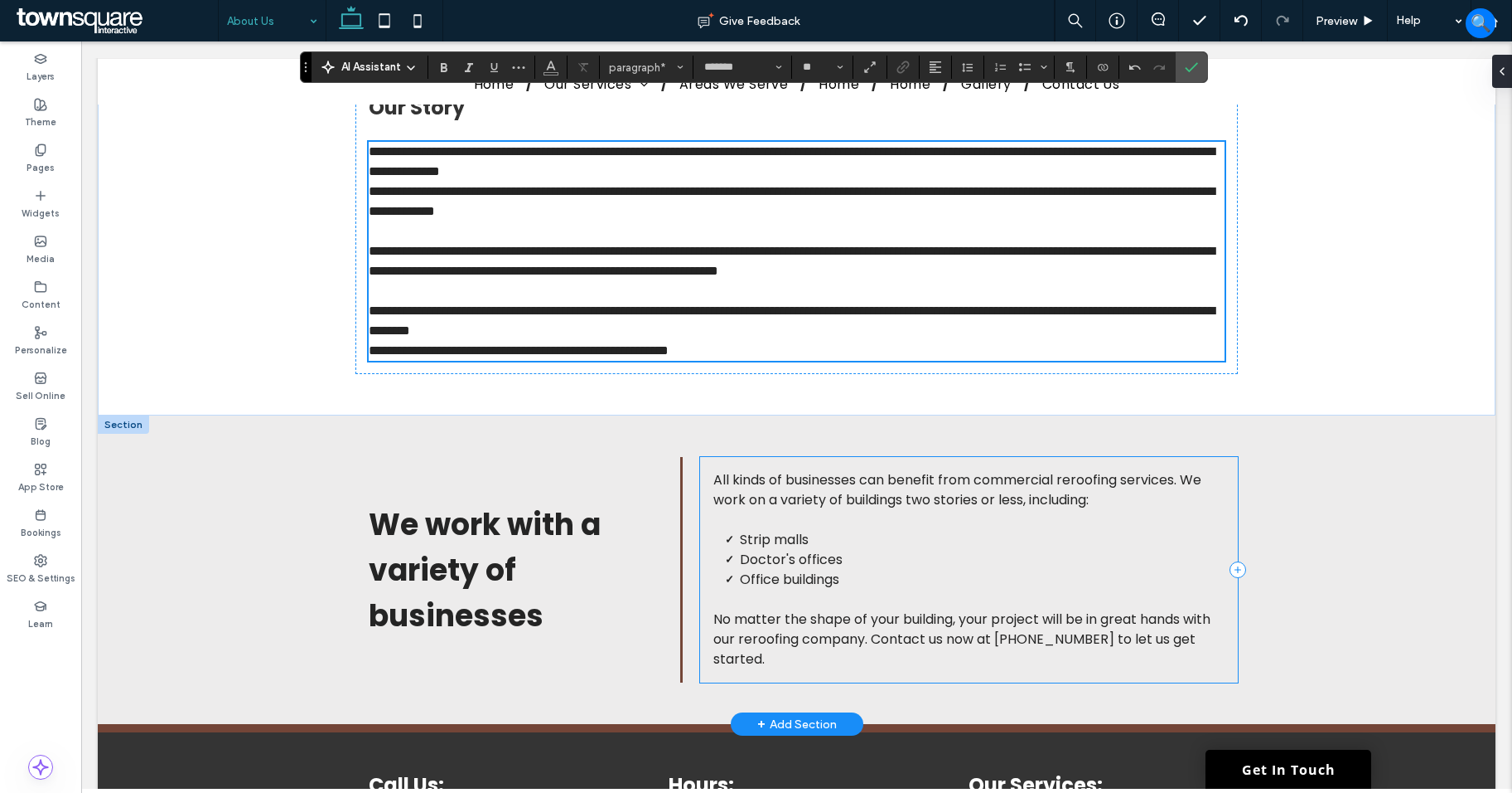
scroll to position [1078, 0]
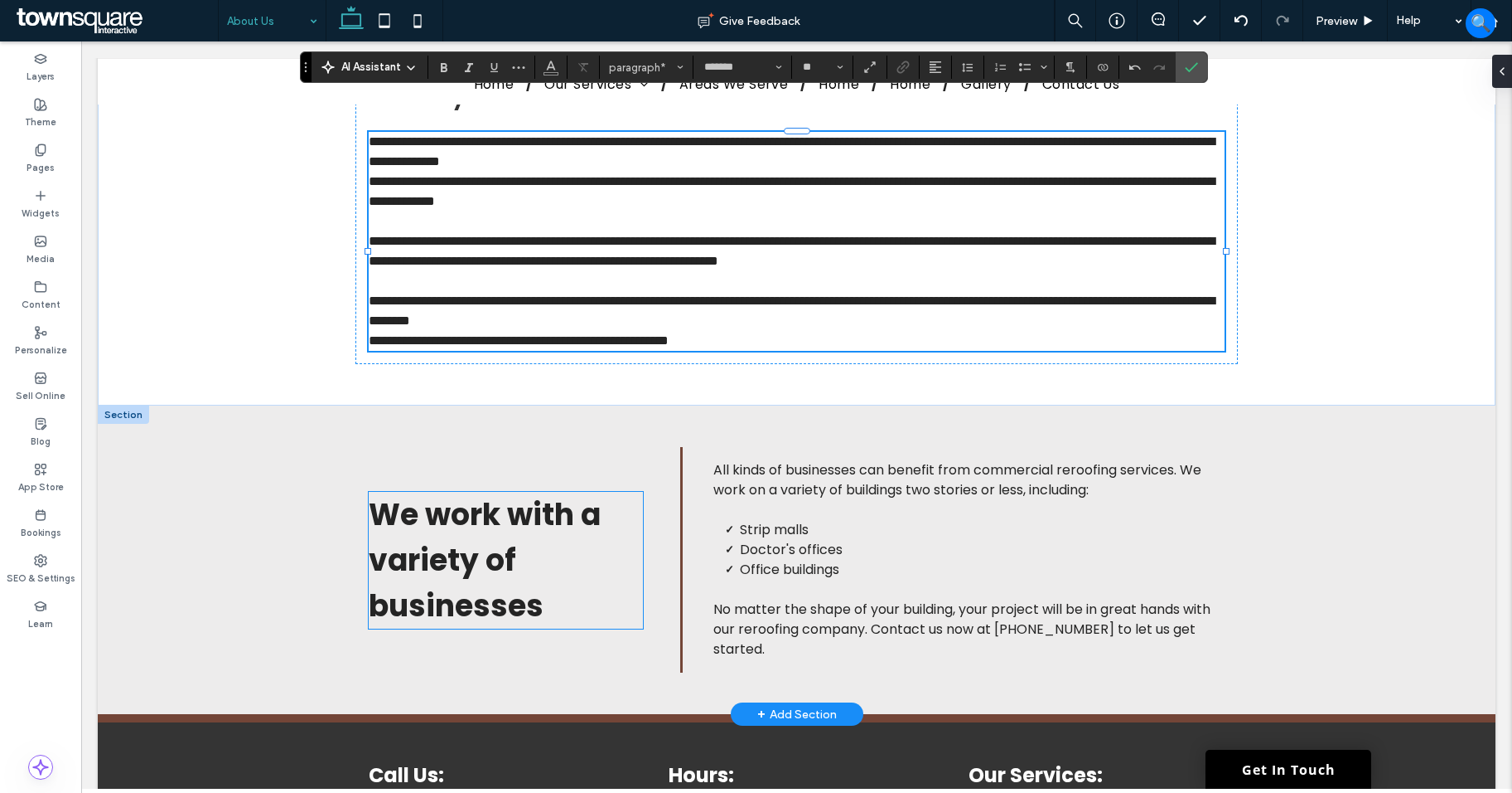
click at [431, 492] on div "We work with a variety of businesses" at bounding box center [506, 560] width 274 height 137
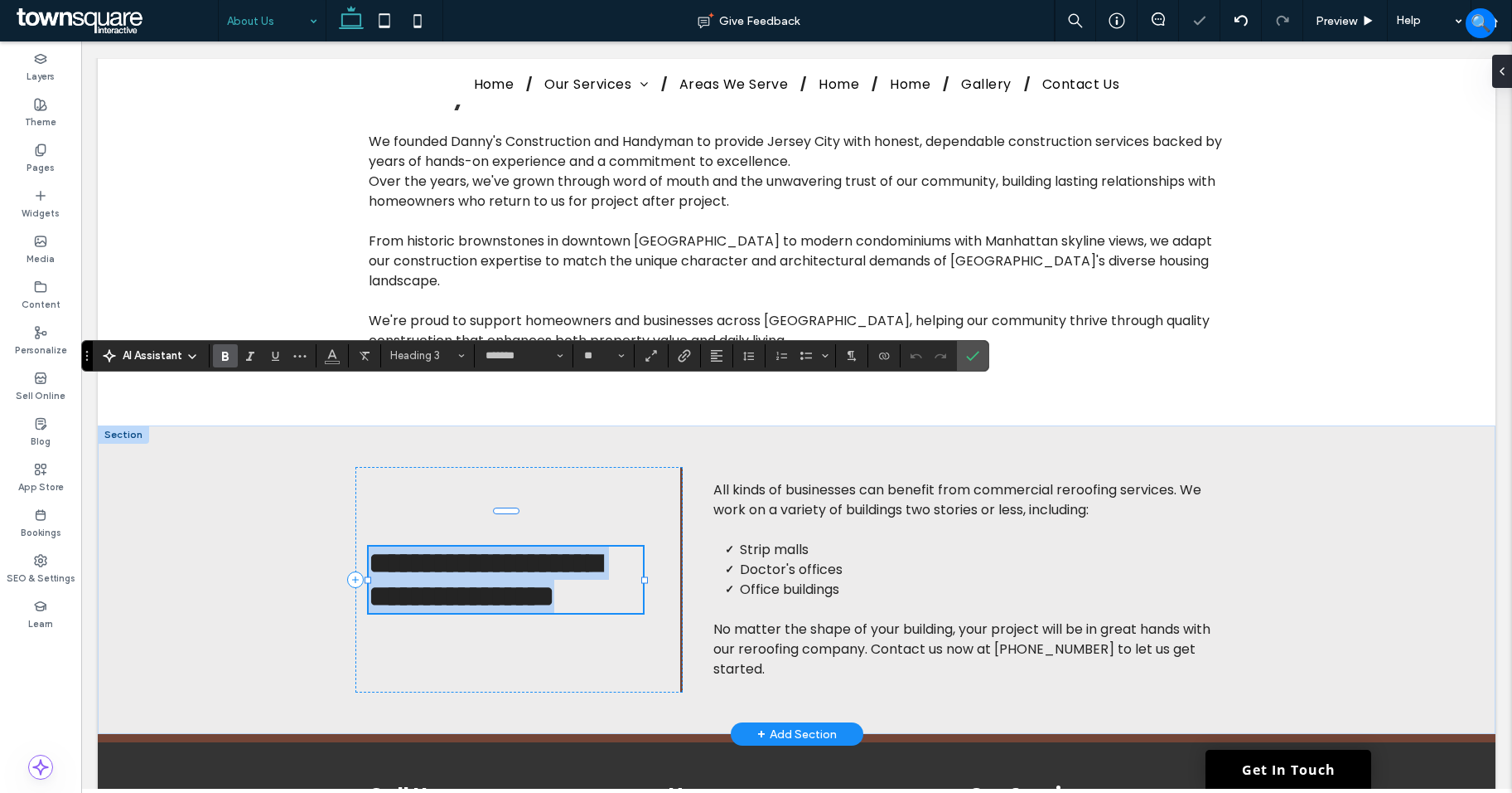
paste div
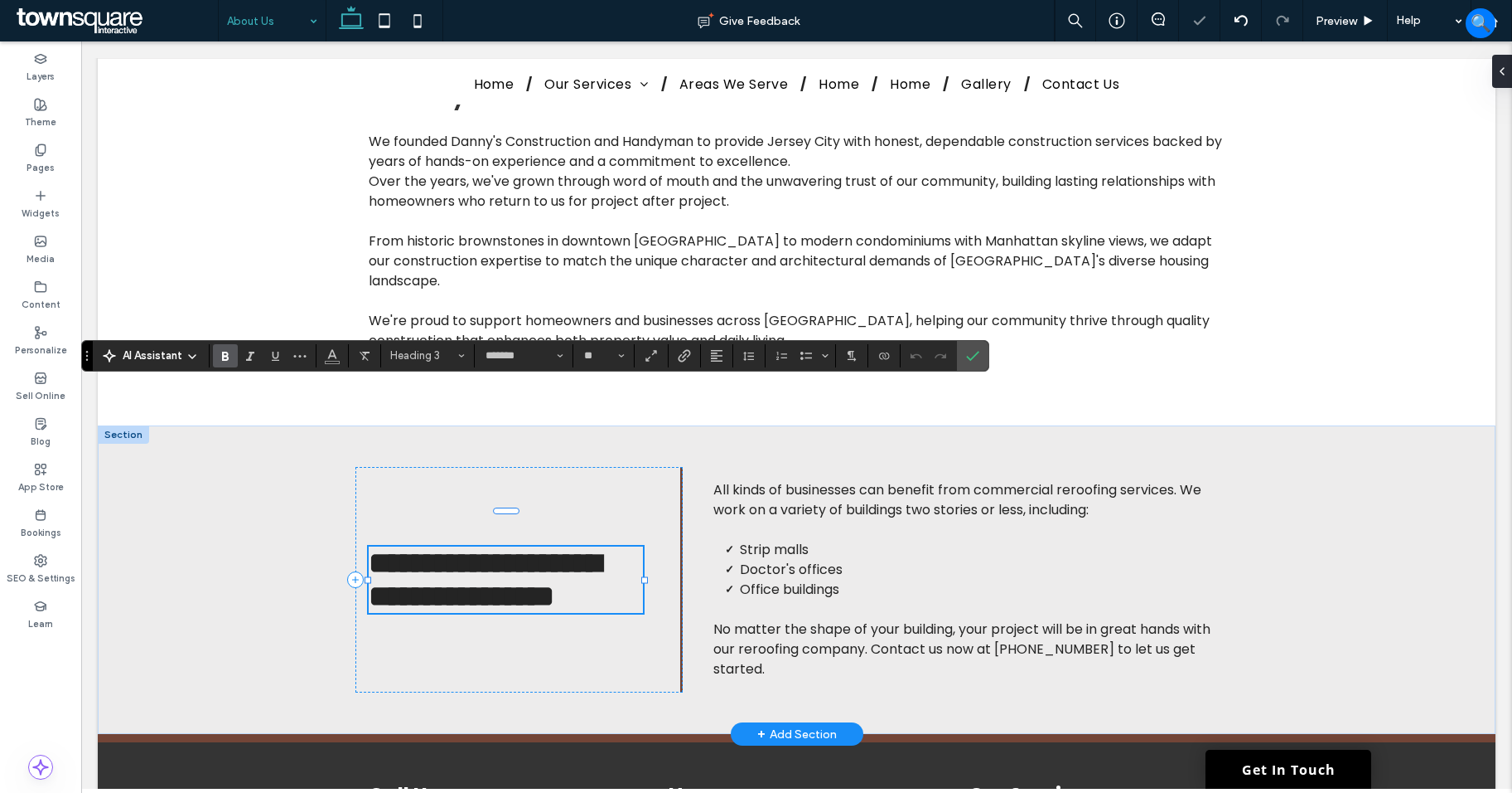
type input "**"
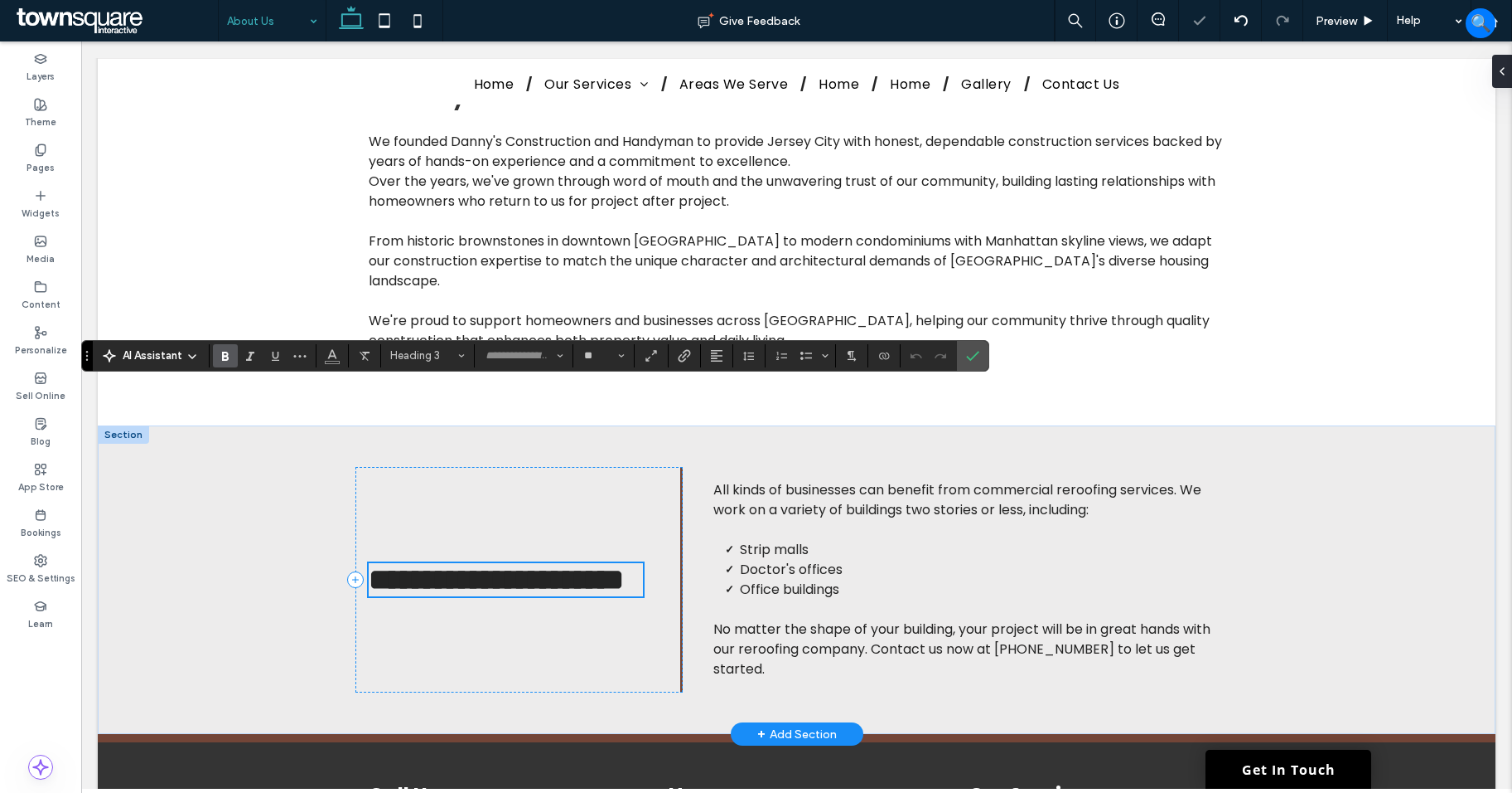
scroll to position [17, 0]
click at [918, 620] on span "No matter the shape of your building, your project will be in great hands with …" at bounding box center [962, 648] width 497 height 58
click at [918, 493] on div "All kinds of businesses can benefit from commercial reroofing services. We work…" at bounding box center [970, 580] width 512 height 199
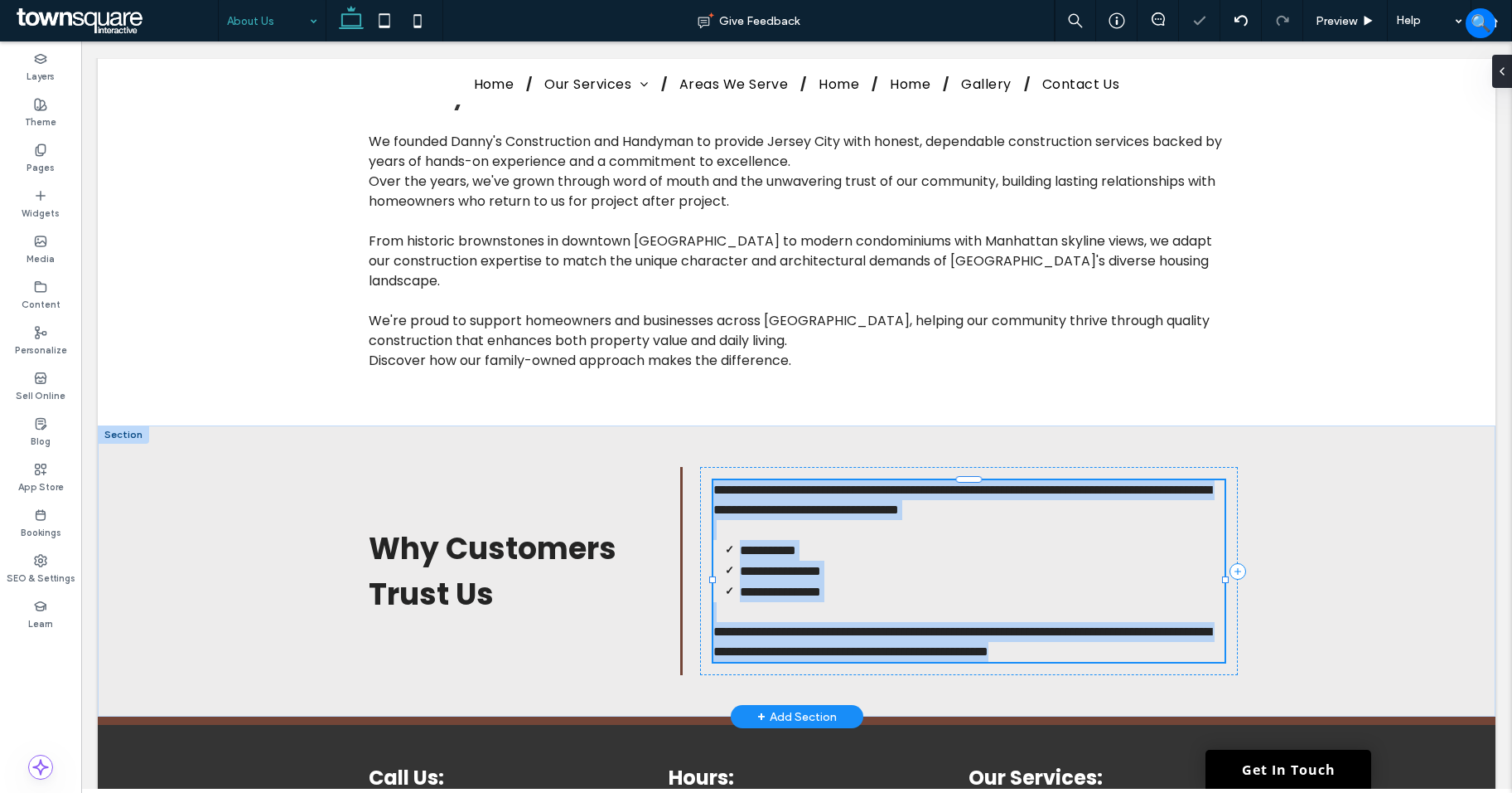
type input "*******"
type input "**"
paste div
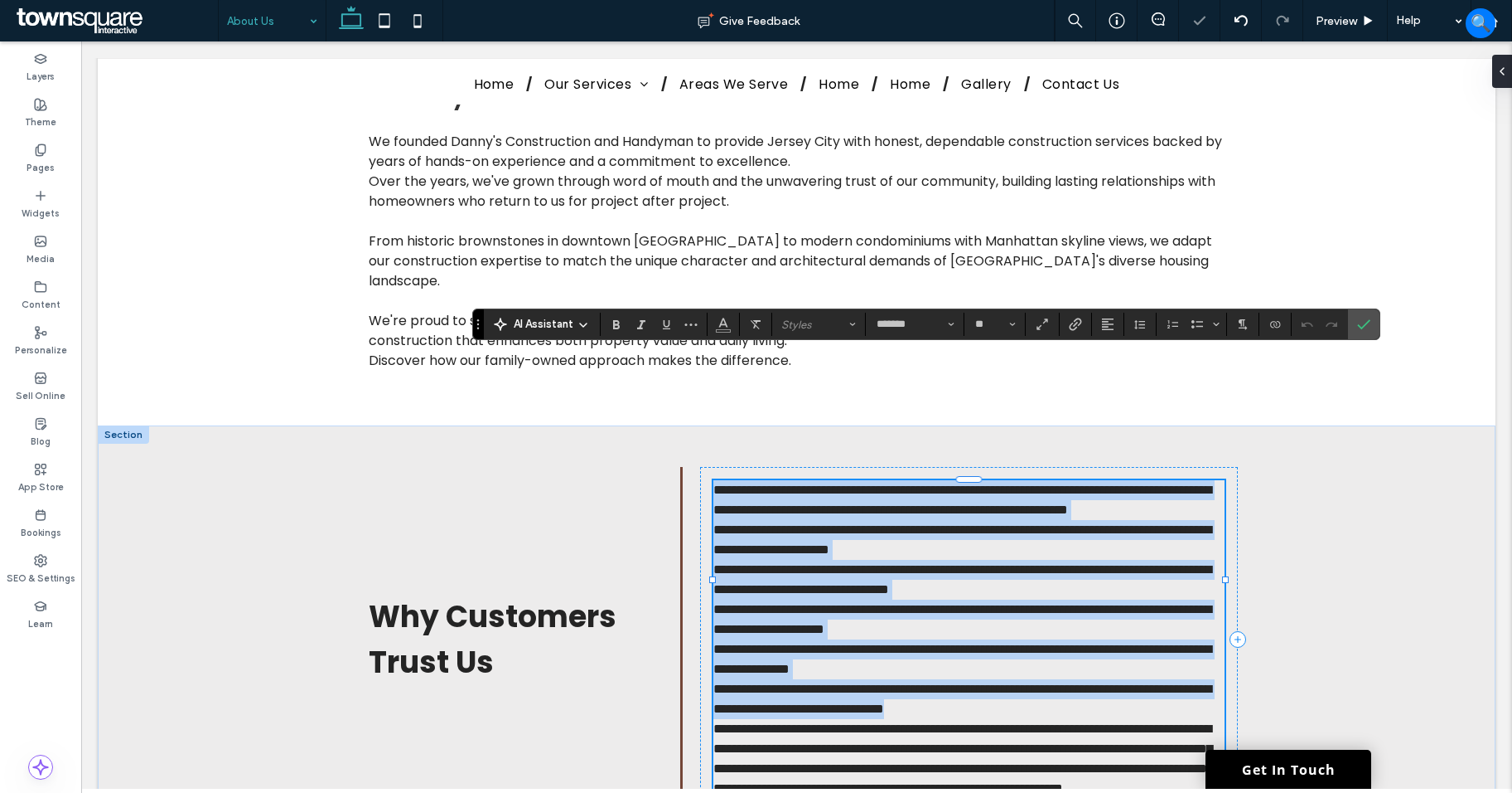
type input "**"
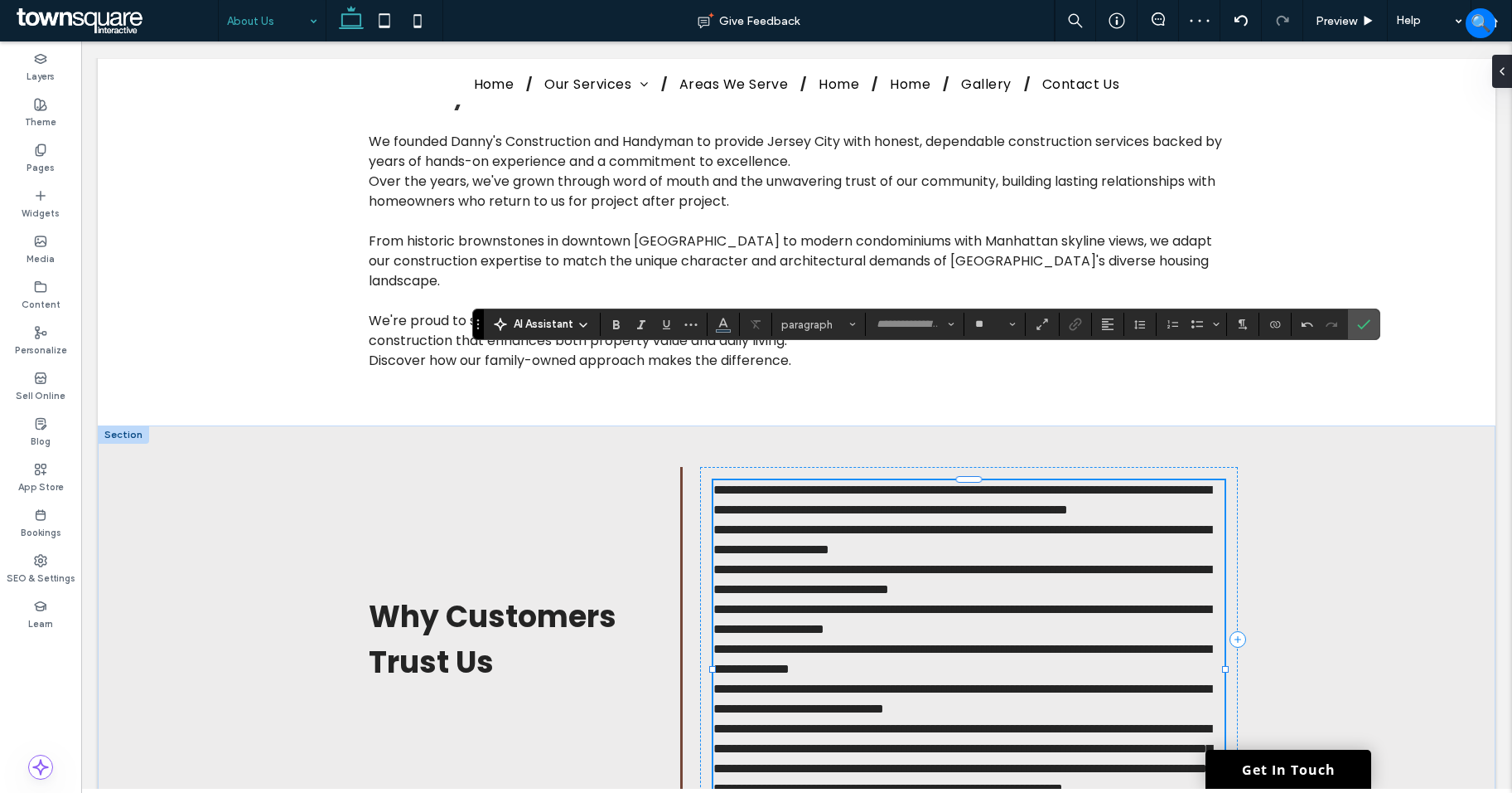
type input "*******"
type input "**"
click at [974, 480] on p "**********" at bounding box center [970, 500] width 512 height 40
drag, startPoint x: 518, startPoint y: 710, endPoint x: 549, endPoint y: 699, distance: 32.9
click at [517, 710] on div "Why Customers Trust Us" at bounding box center [519, 639] width 327 height 345
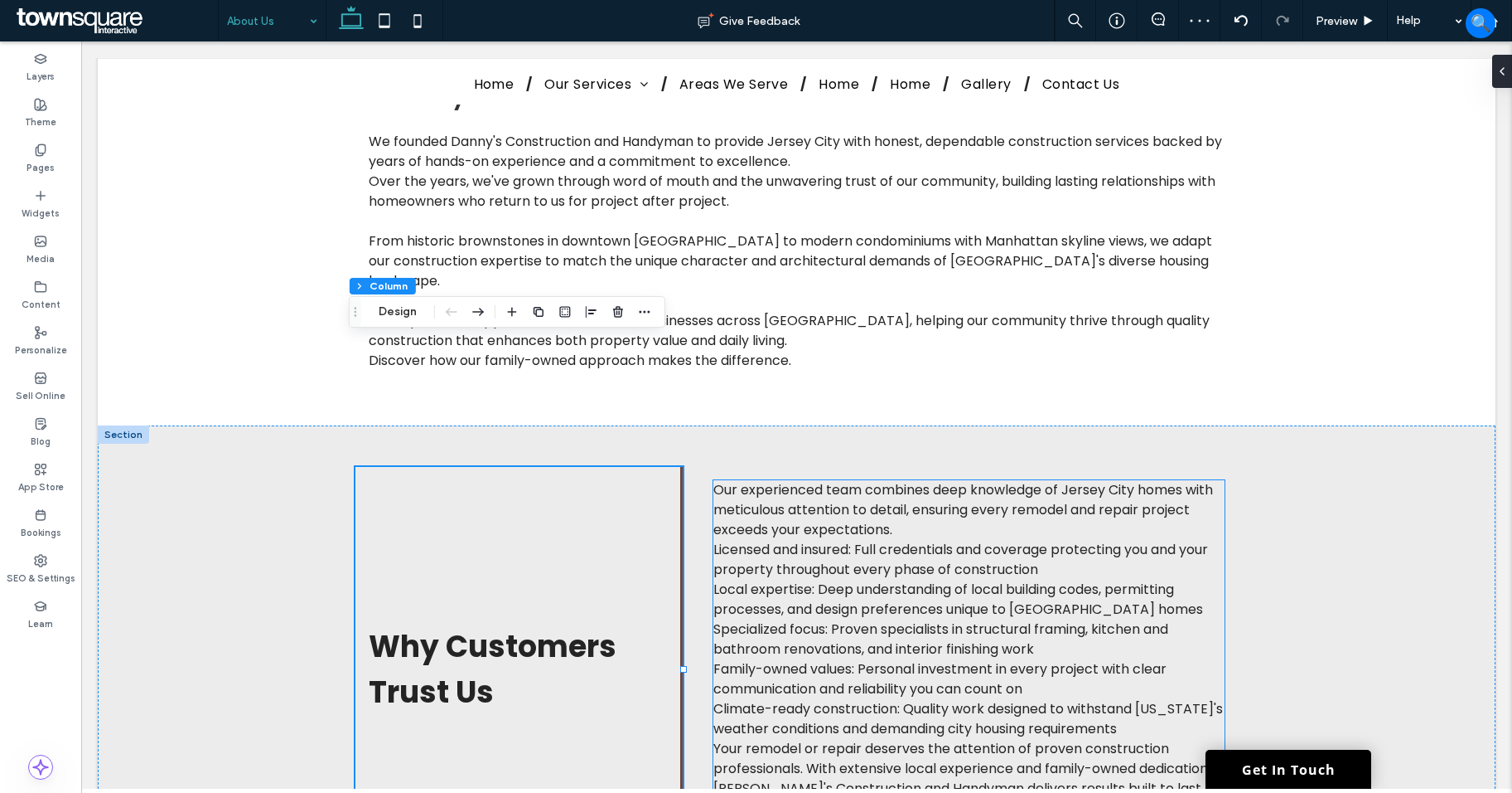
click at [1172, 699] on span "Climate-ready construction: Quality work designed to withstand [US_STATE]'s wea…" at bounding box center [969, 719] width 510 height 39
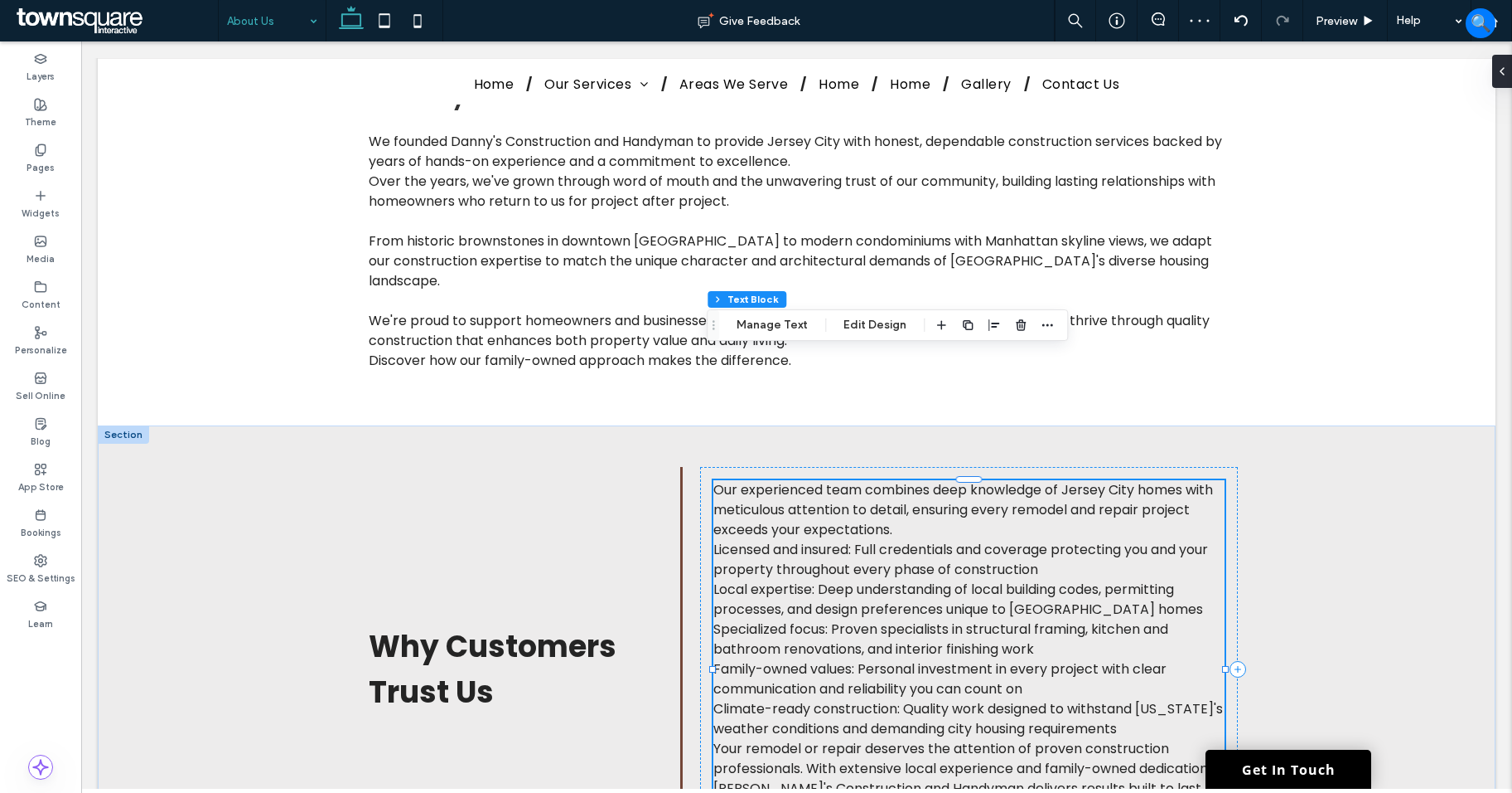
click at [1188, 699] on p "Climate-ready construction: Quality work designed to withstand [US_STATE]'s wea…" at bounding box center [970, 719] width 512 height 40
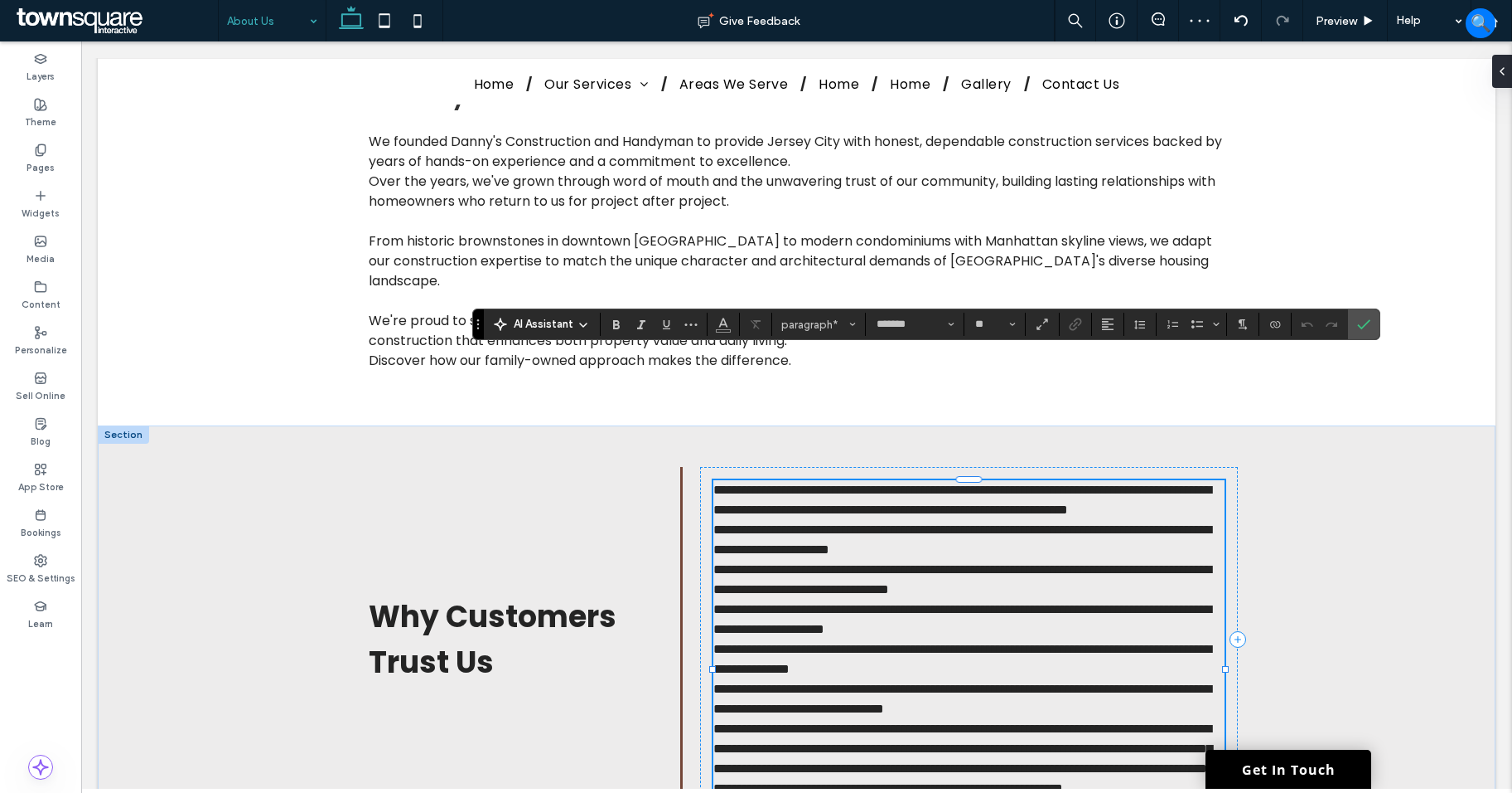
click at [1188, 679] on p "**********" at bounding box center [970, 698] width 512 height 40
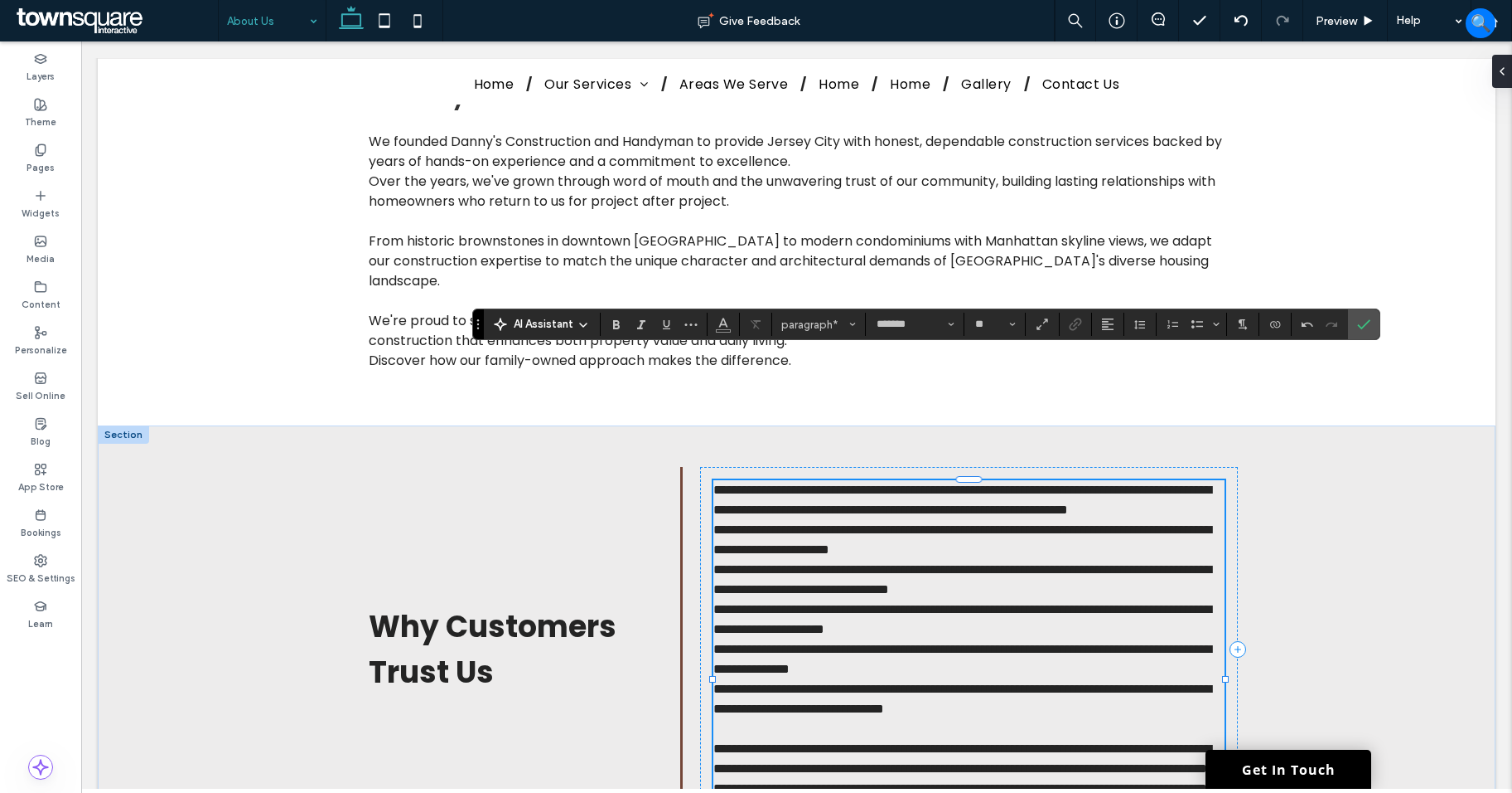
click at [902, 480] on p "**********" at bounding box center [970, 500] width 512 height 40
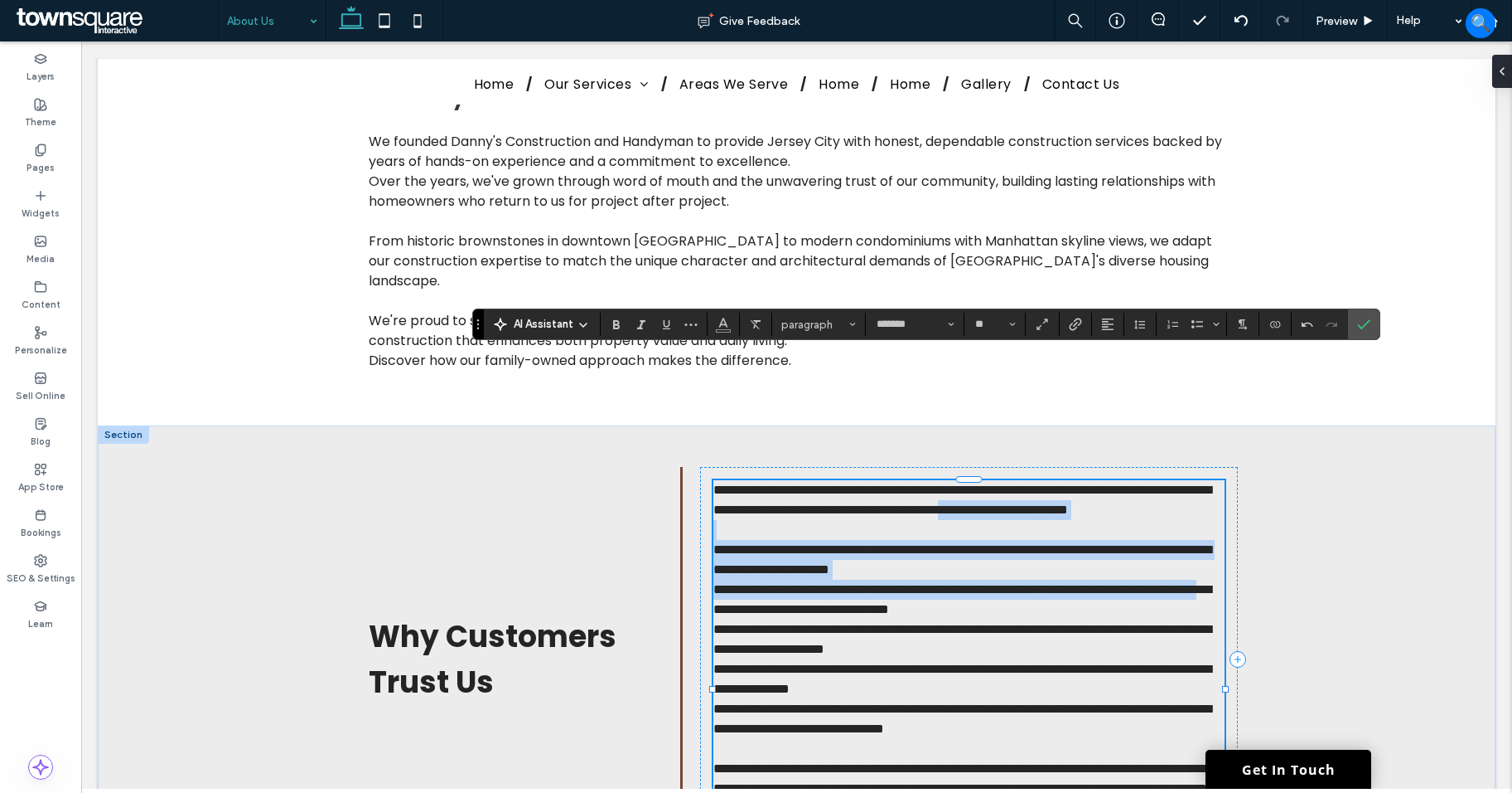
drag, startPoint x: 789, startPoint y: 480, endPoint x: 882, endPoint y: 505, distance: 96.3
click at [881, 505] on div "**********" at bounding box center [970, 659] width 512 height 358
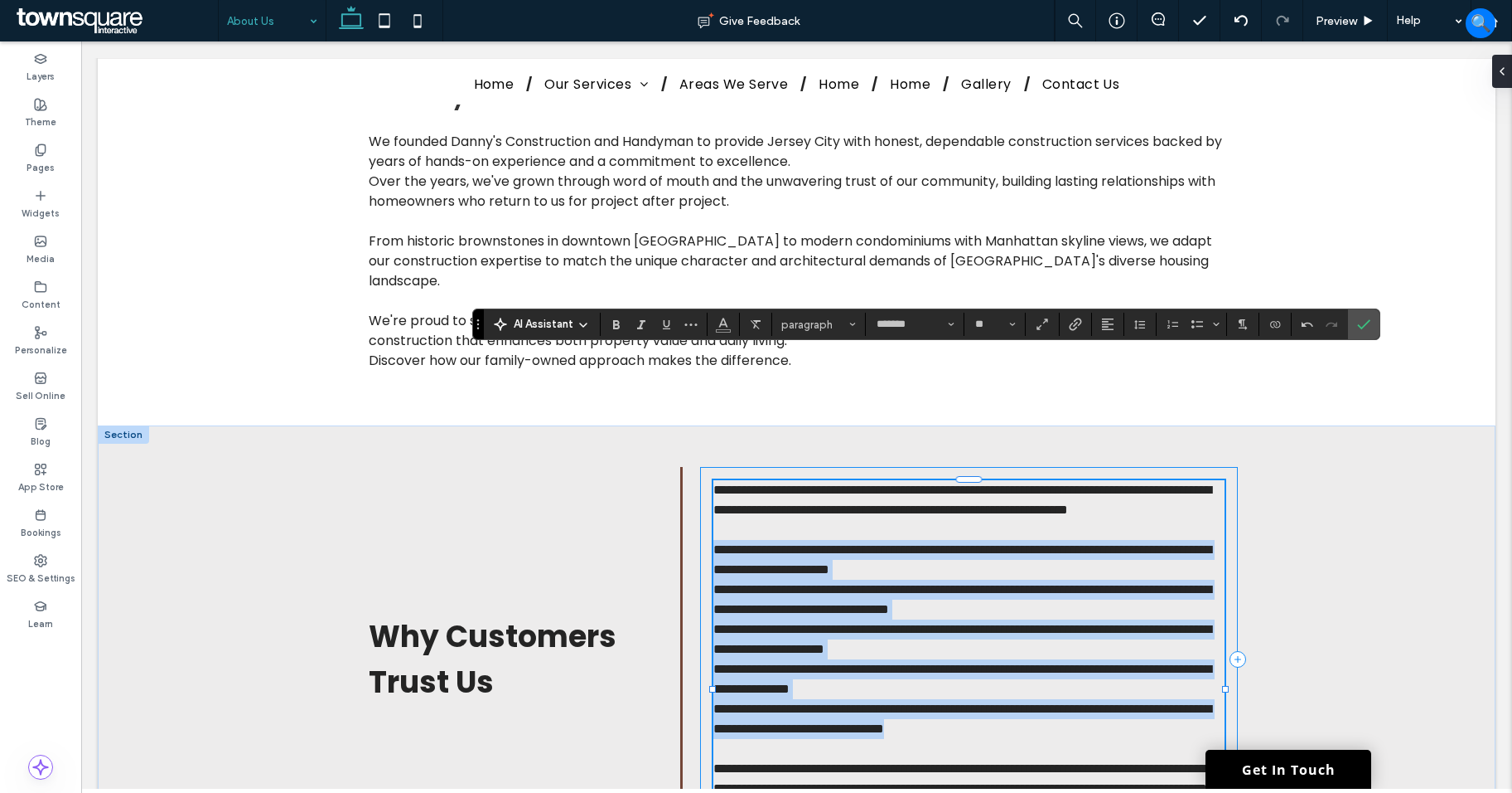
drag, startPoint x: 1179, startPoint y: 614, endPoint x: 825, endPoint y: 419, distance: 404.2
click at [705, 467] on div "**********" at bounding box center [969, 659] width 538 height 385
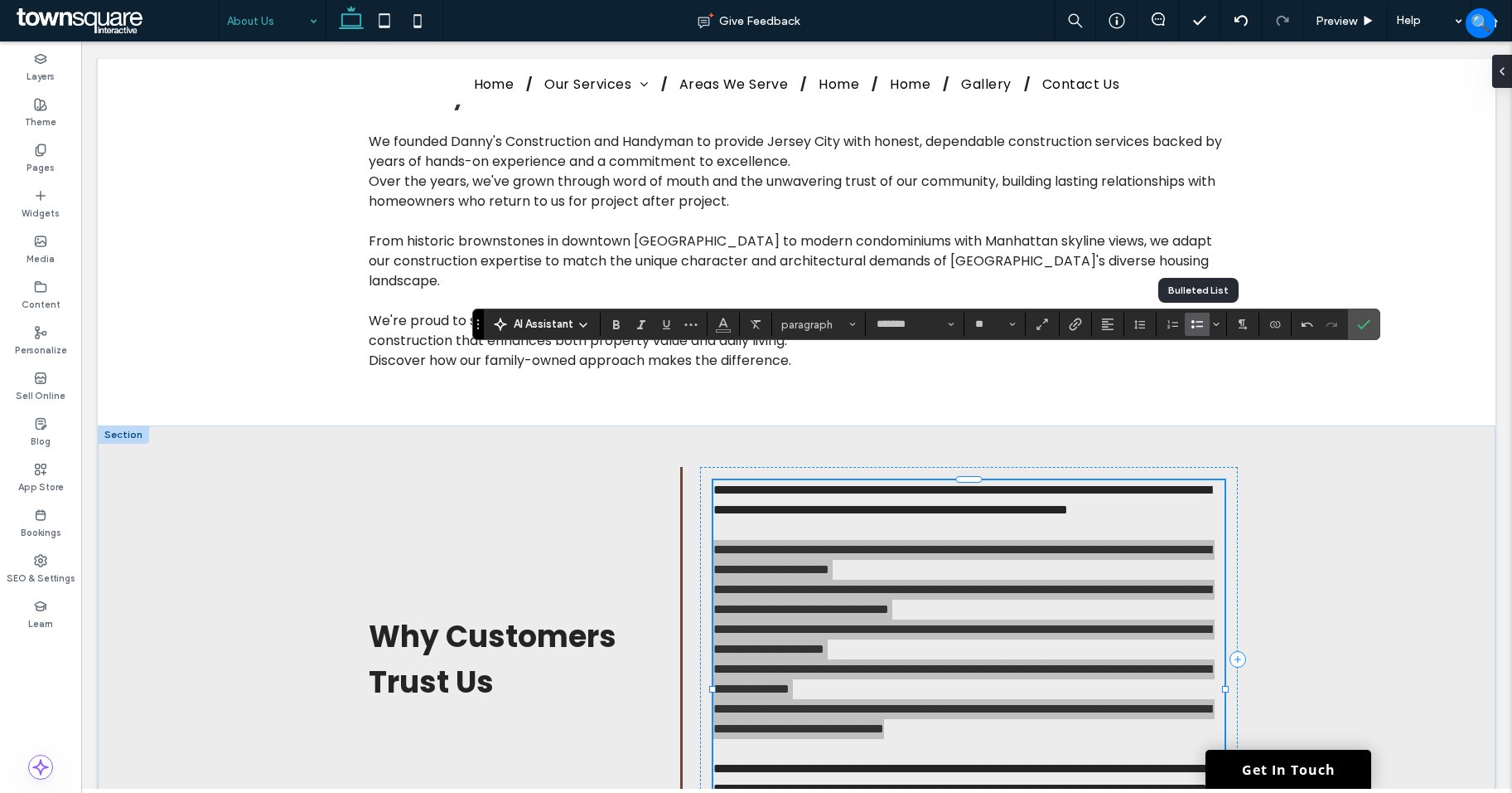
click at [1204, 326] on label "Bulleted List" at bounding box center [1197, 324] width 25 height 23
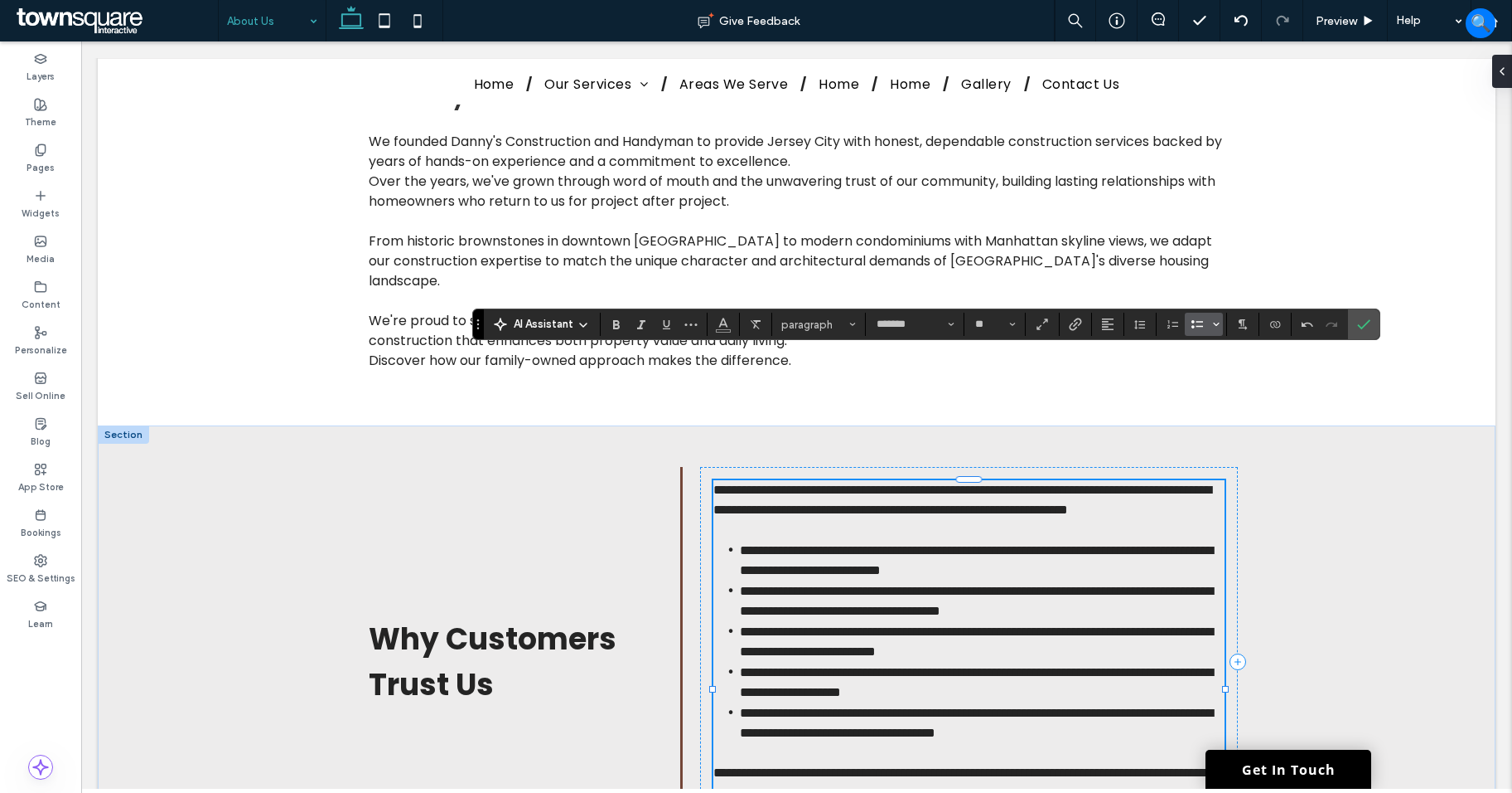
click at [1216, 324] on icon "Bulleted list menu" at bounding box center [1216, 324] width 10 height 10
drag, startPoint x: 1316, startPoint y: 286, endPoint x: 1235, endPoint y: 245, distance: 90.8
click at [1316, 286] on div "✓" at bounding box center [1312, 281] width 29 height 29
click at [186, 574] on div "**********" at bounding box center [796, 661] width 1398 height 472
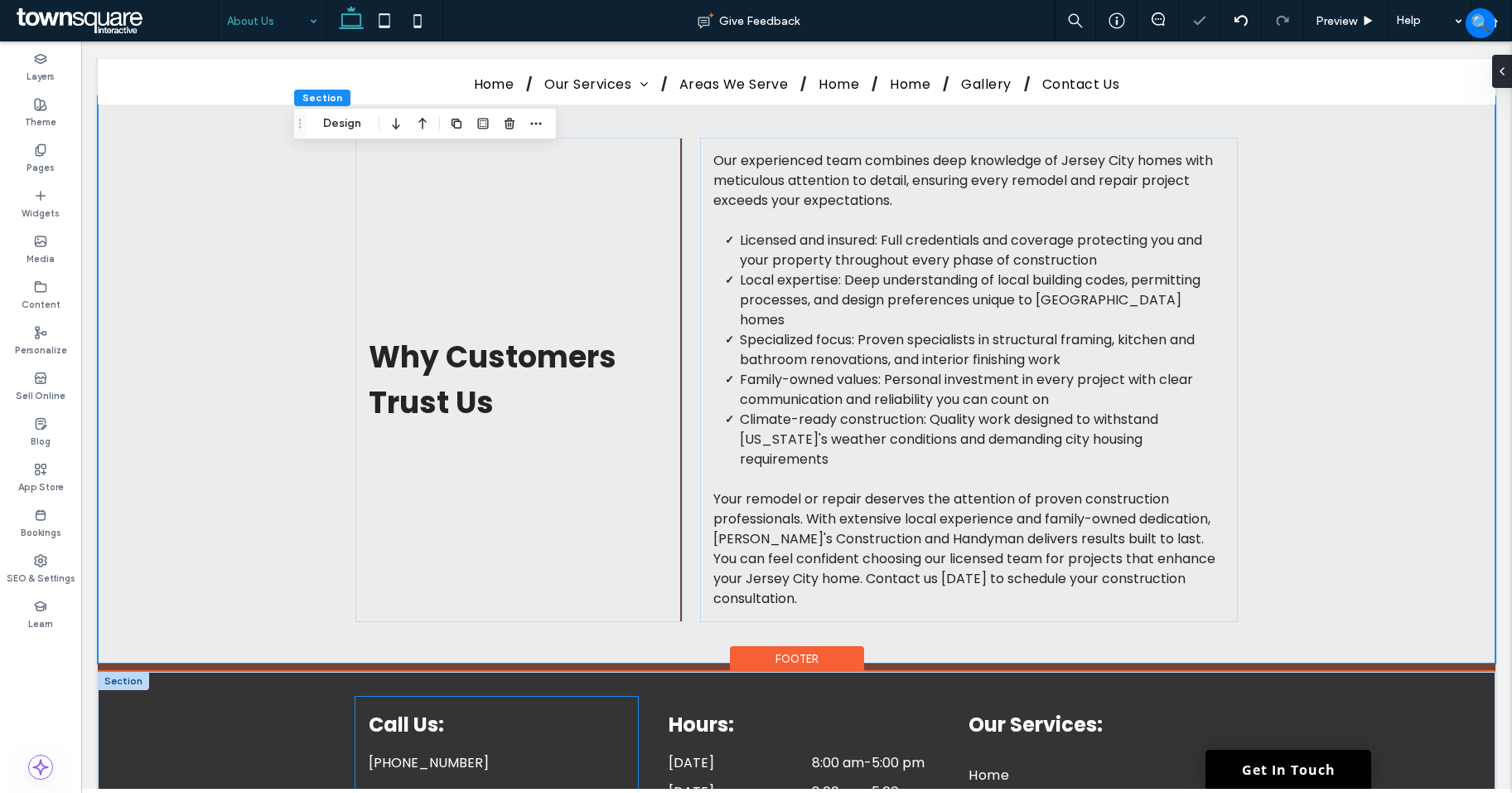
scroll to position [1410, 0]
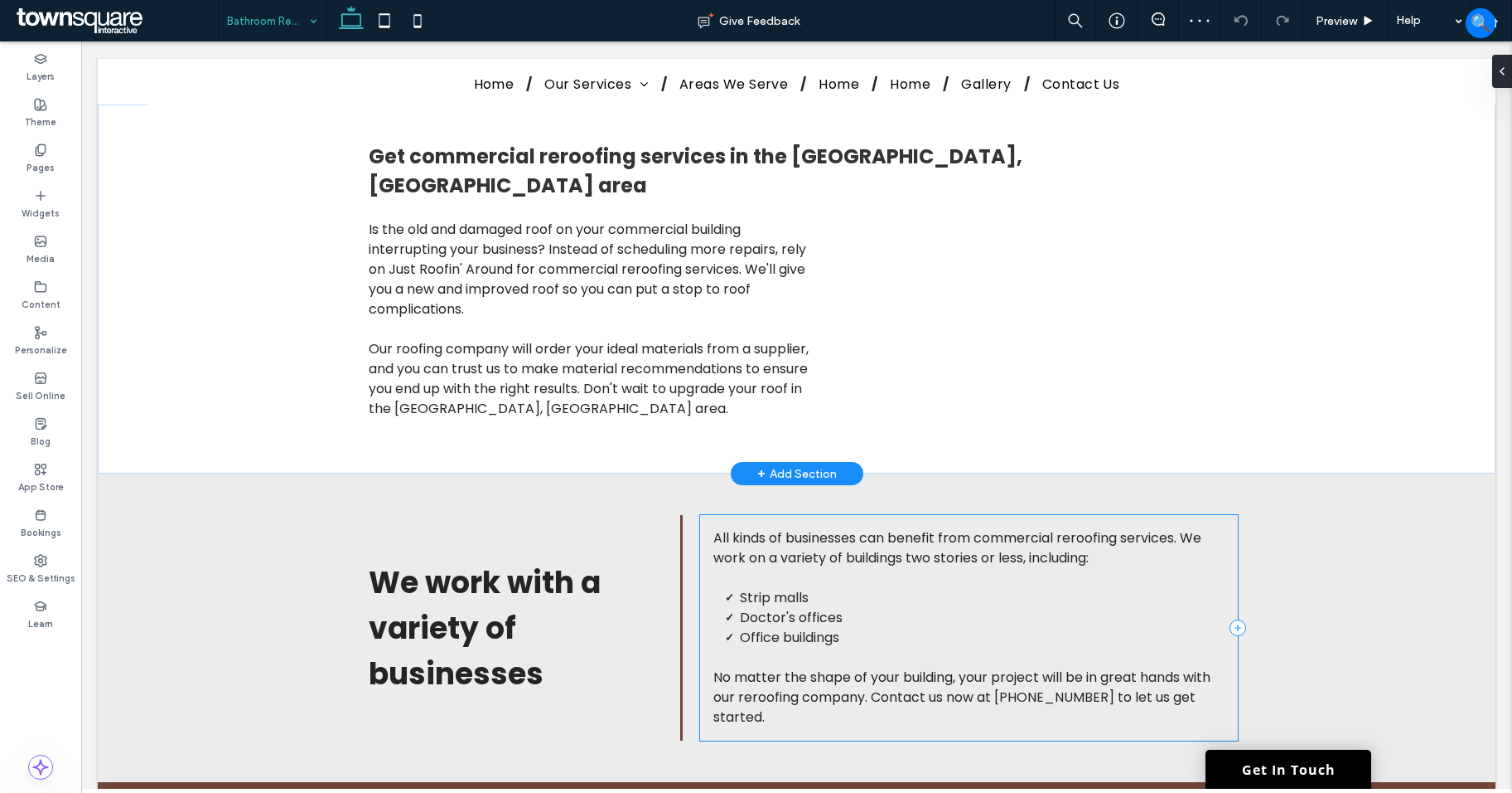
scroll to position [752, 0]
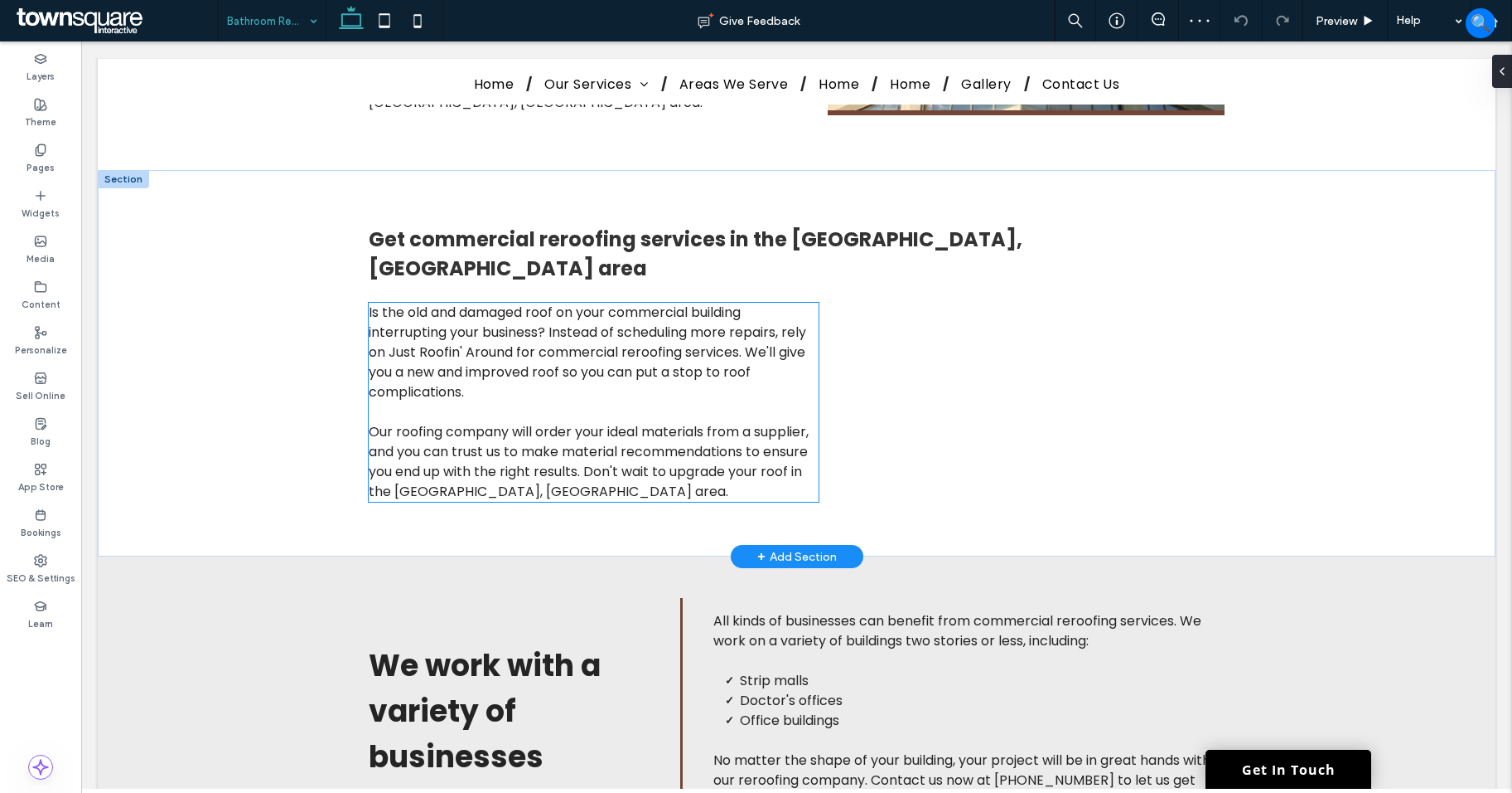
click at [622, 342] on p "Is the old and damaged roof on your commercial building interrupting your busin…" at bounding box center [593, 352] width 450 height 99
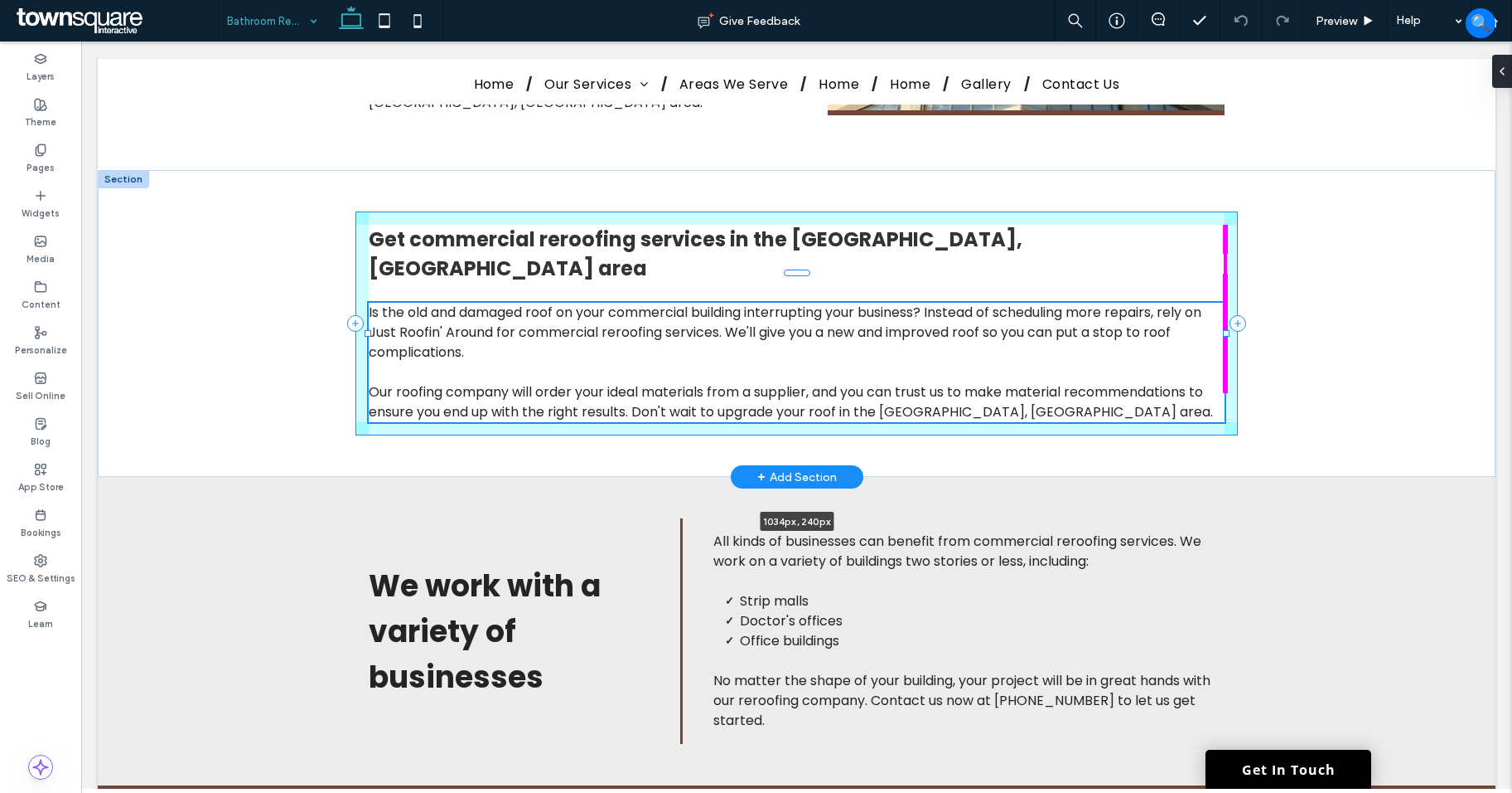
drag, startPoint x: 948, startPoint y: 346, endPoint x: 1220, endPoint y: 326, distance: 272.7
click at [1220, 326] on div "Get commercial reroofing services in the [GEOGRAPHIC_DATA], [GEOGRAPHIC_DATA] a…" at bounding box center [797, 323] width 995 height 307
type input "****"
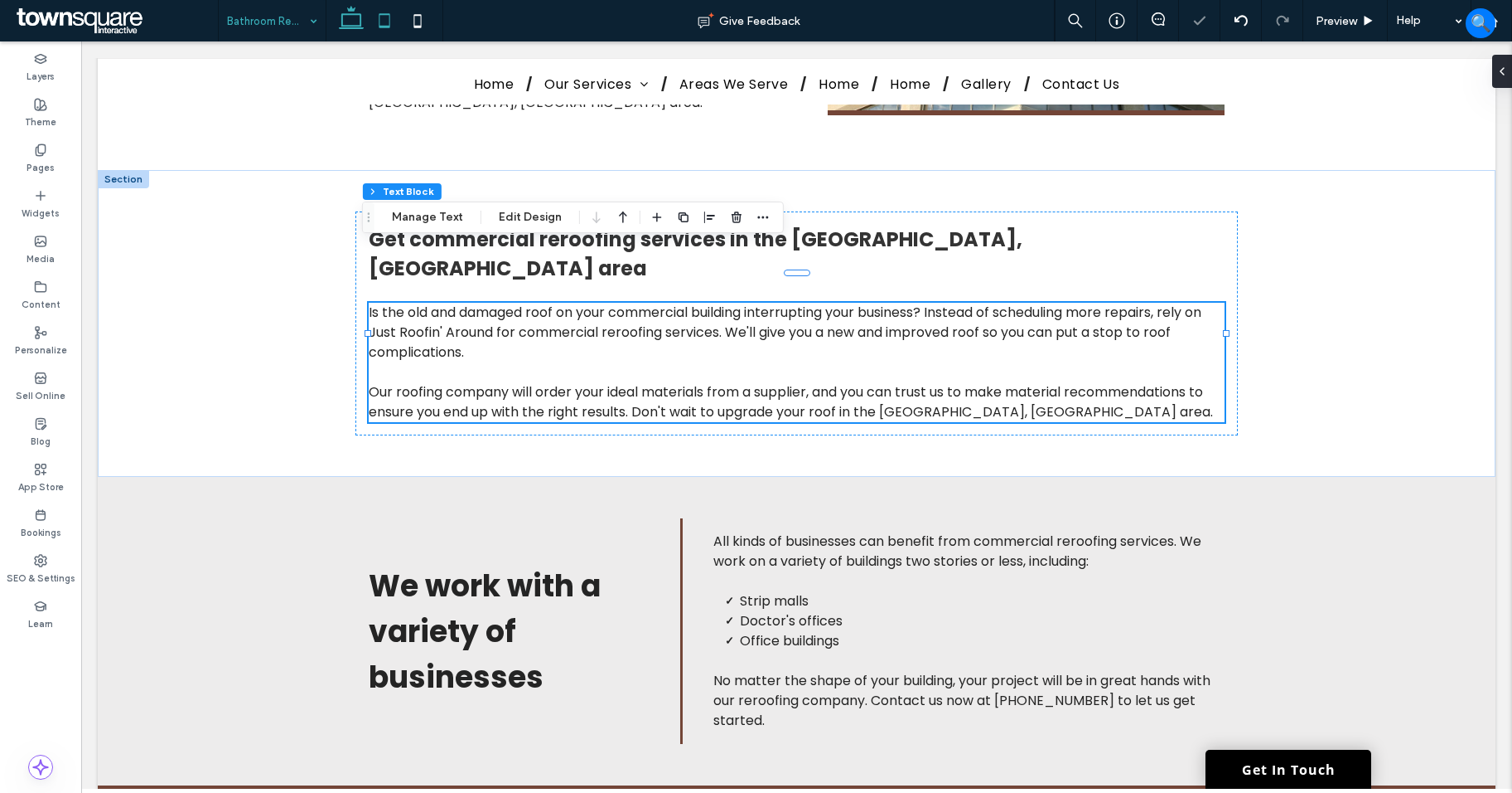
click at [391, 32] on icon at bounding box center [385, 20] width 33 height 33
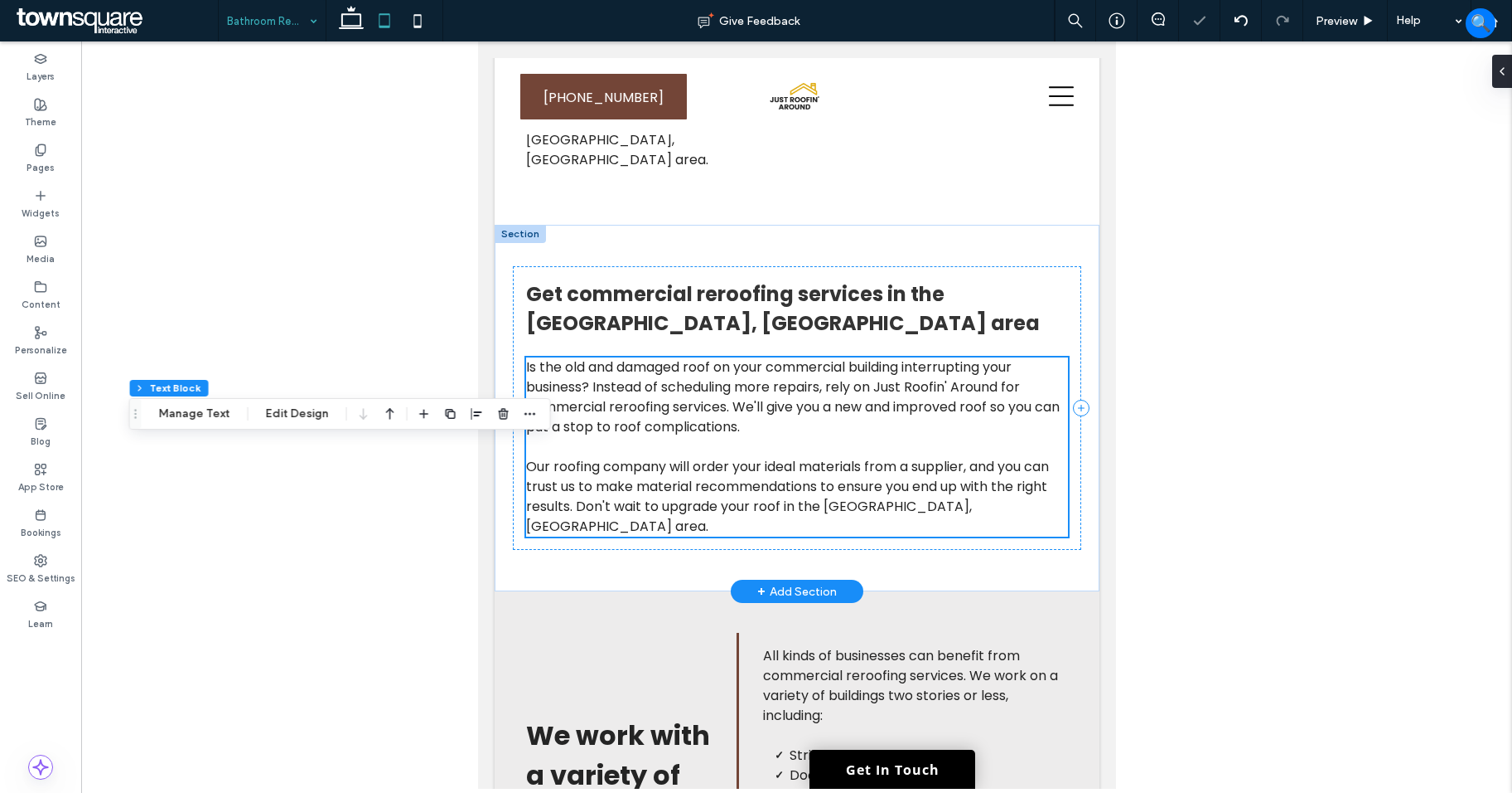
scroll to position [608, 0]
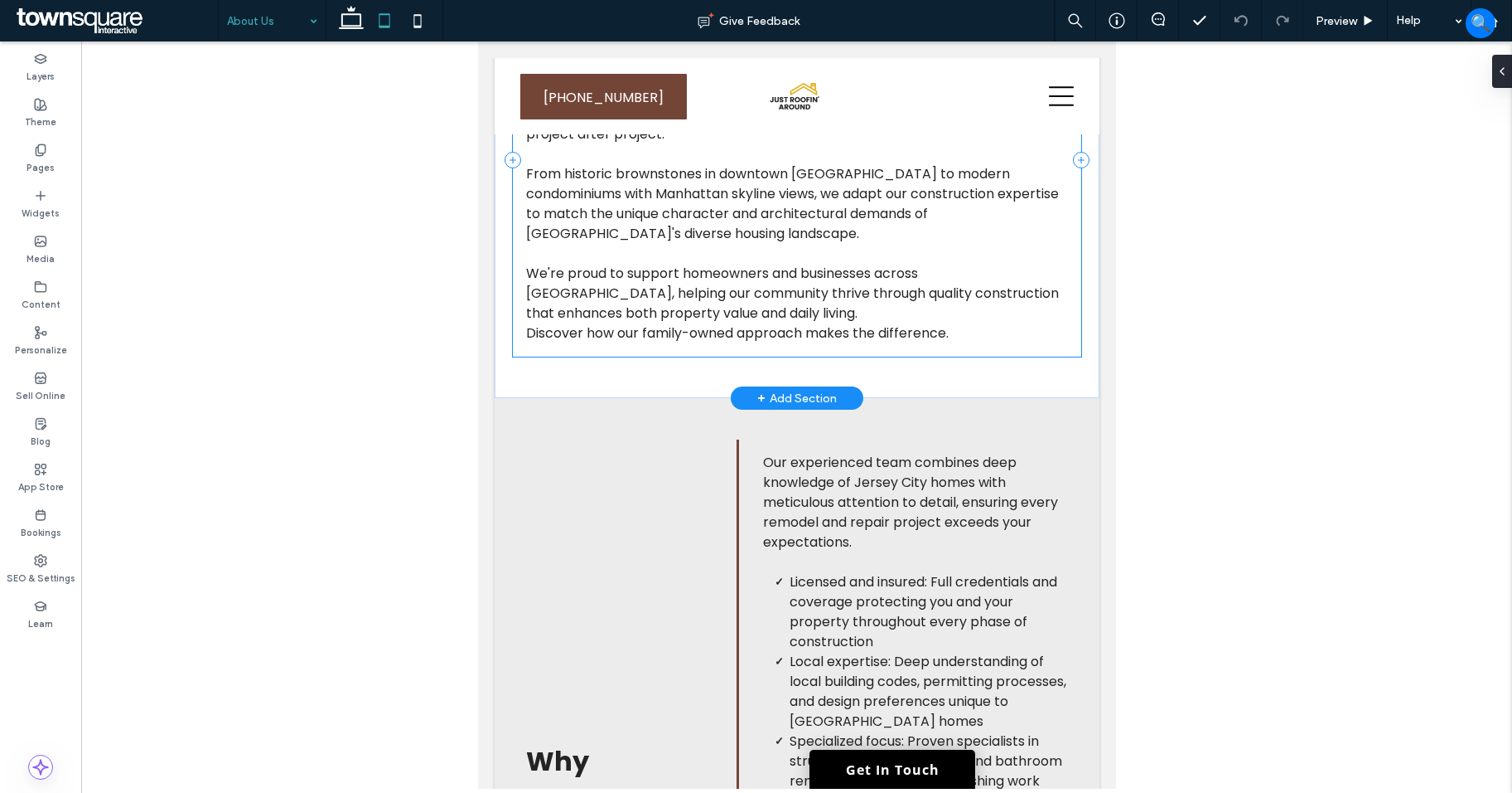
scroll to position [1410, 0]
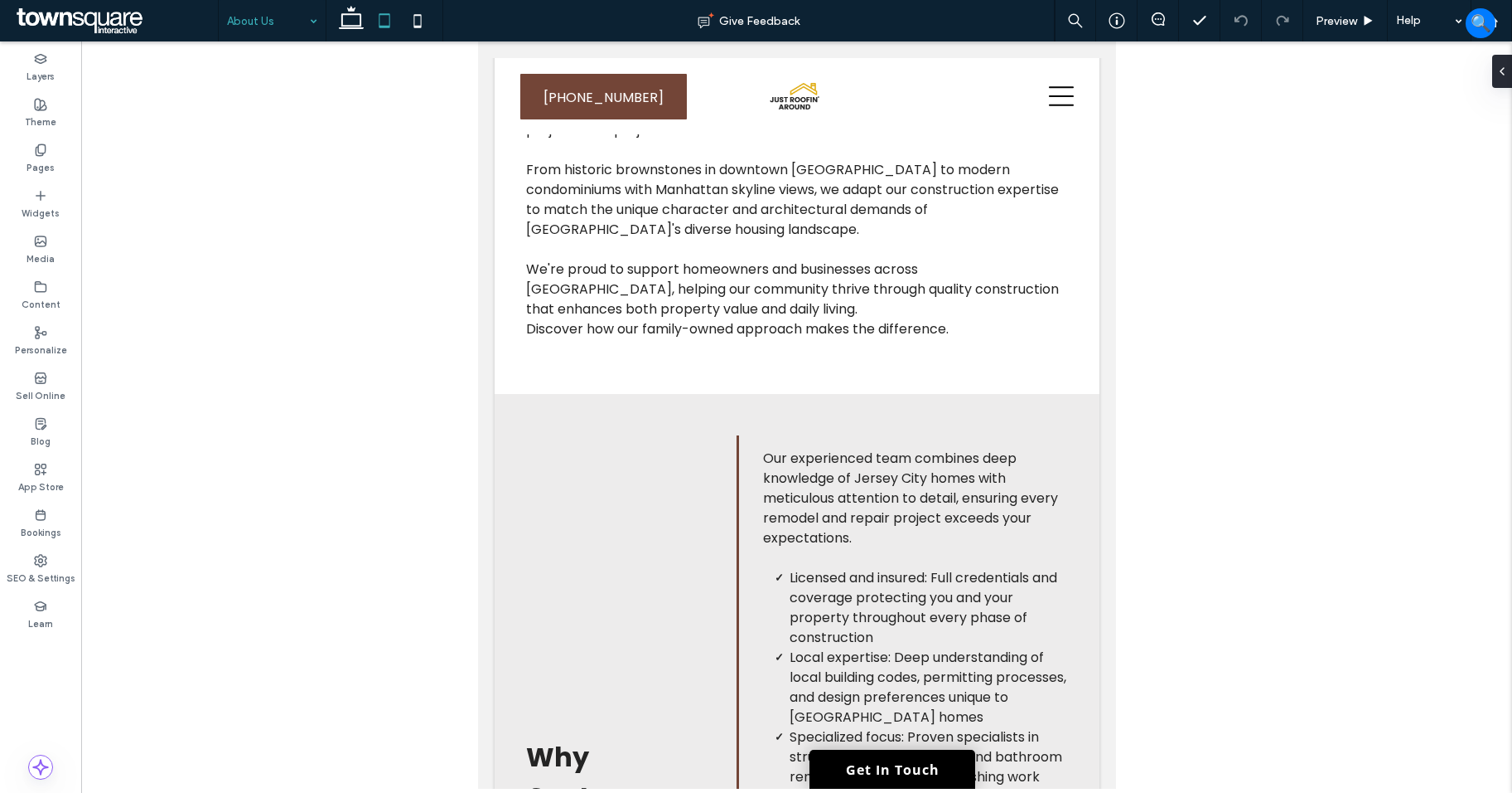
click at [268, 19] on input at bounding box center [268, 20] width 83 height 42
